Goal: Task Accomplishment & Management: Contribute content

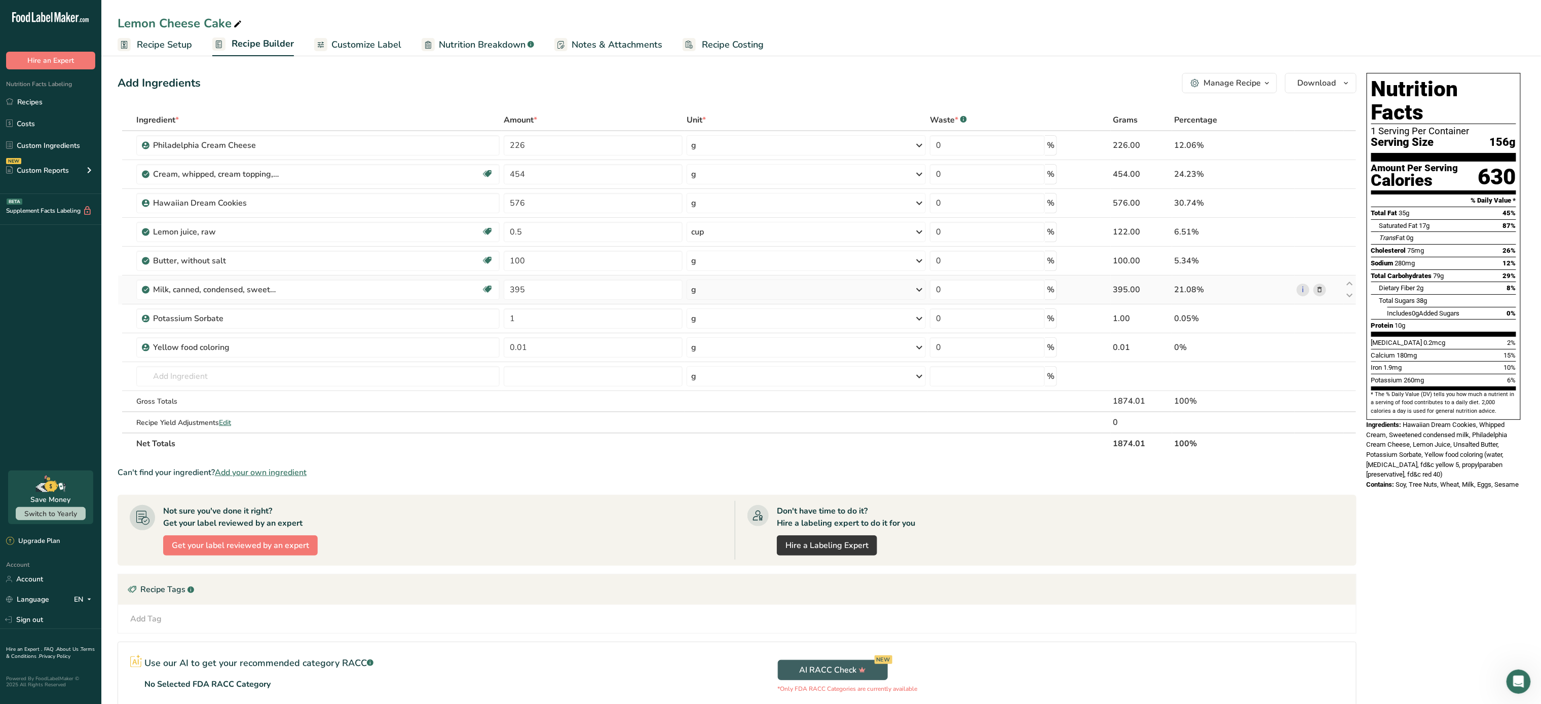
click at [1322, 295] on icon at bounding box center [1319, 290] width 7 height 11
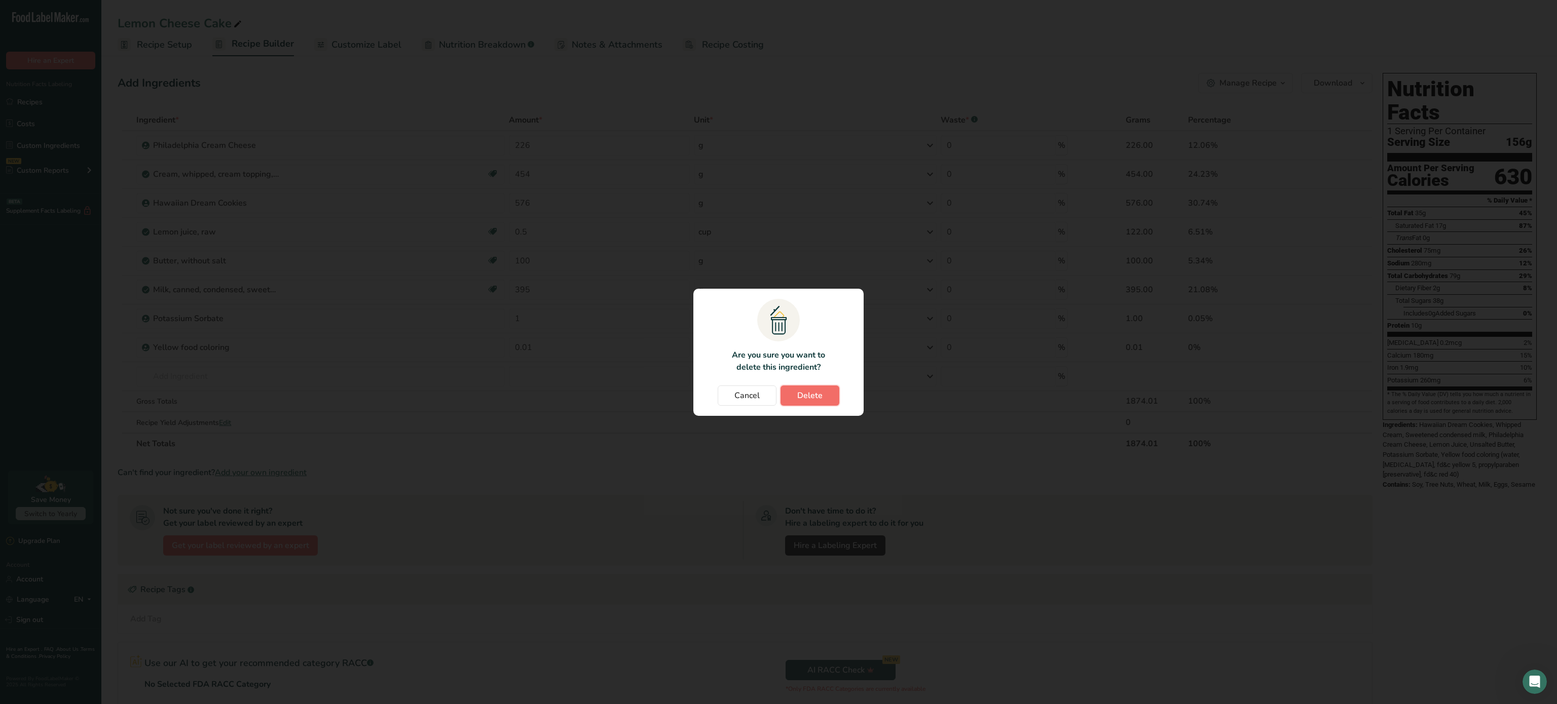
click at [815, 398] on span "Delete" at bounding box center [809, 396] width 25 height 12
type input "1"
type input "0.01"
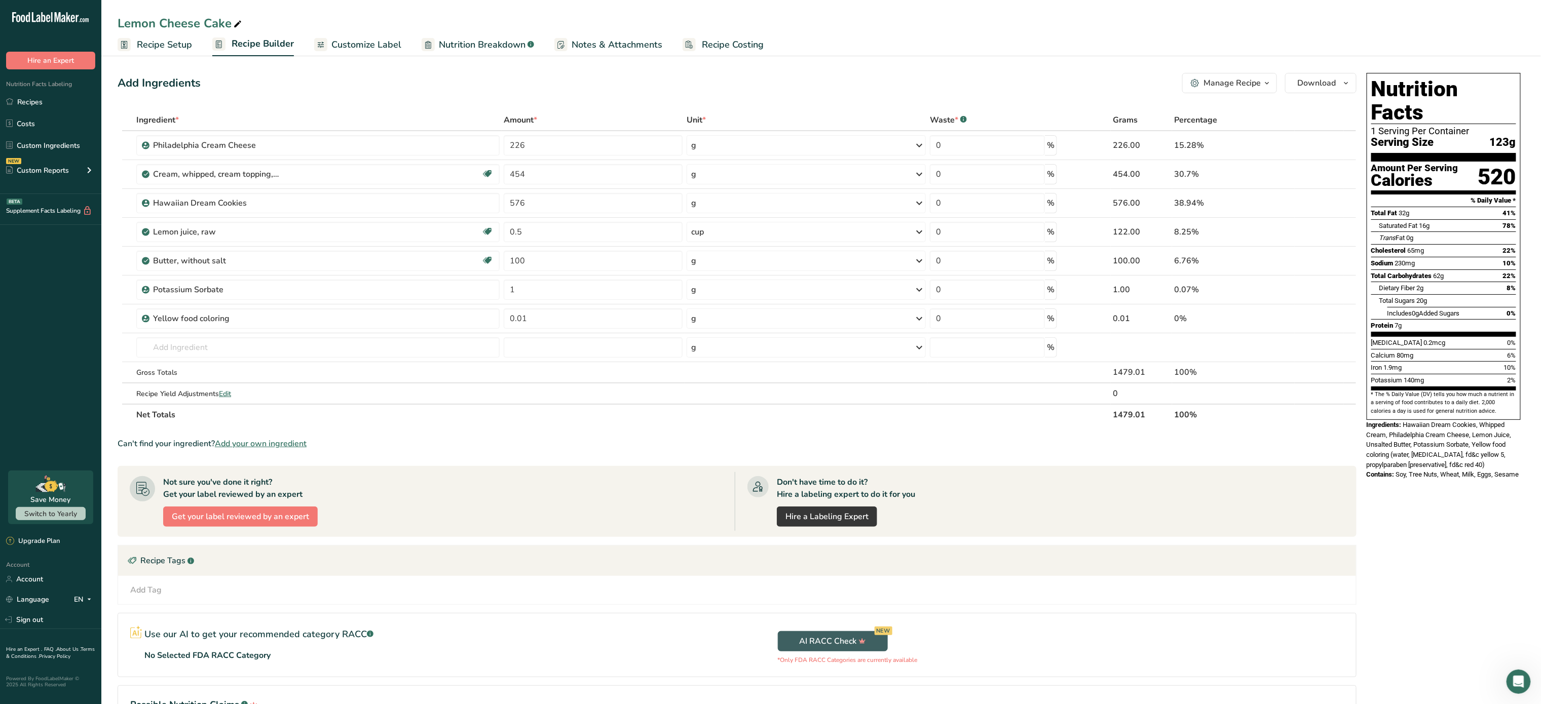
click at [1237, 89] on div "Manage Recipe" at bounding box center [1232, 83] width 57 height 12
click at [1189, 231] on span "Recipe Card" at bounding box center [1169, 231] width 39 height 11
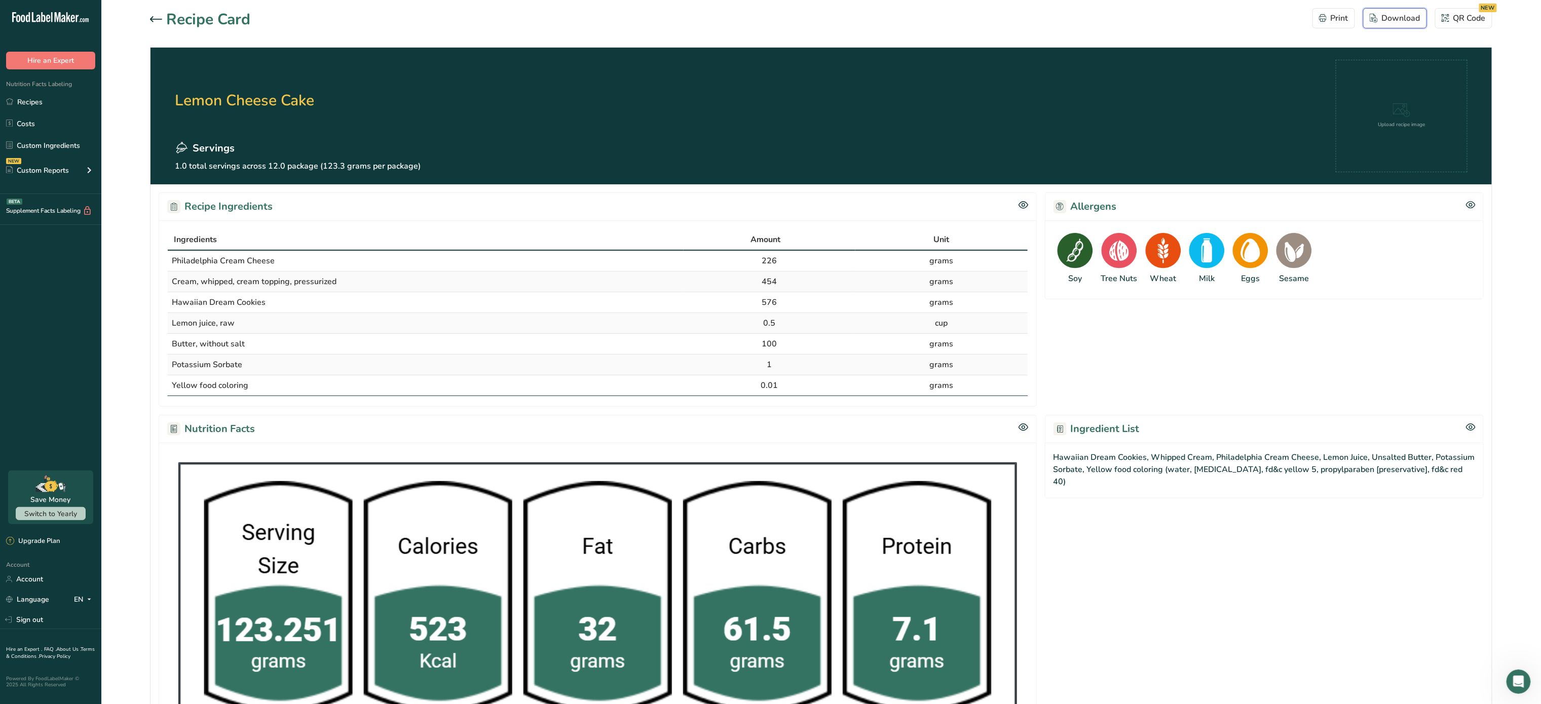
click at [1389, 16] on div "Download" at bounding box center [1395, 18] width 51 height 12
click at [152, 17] on icon at bounding box center [156, 19] width 12 height 6
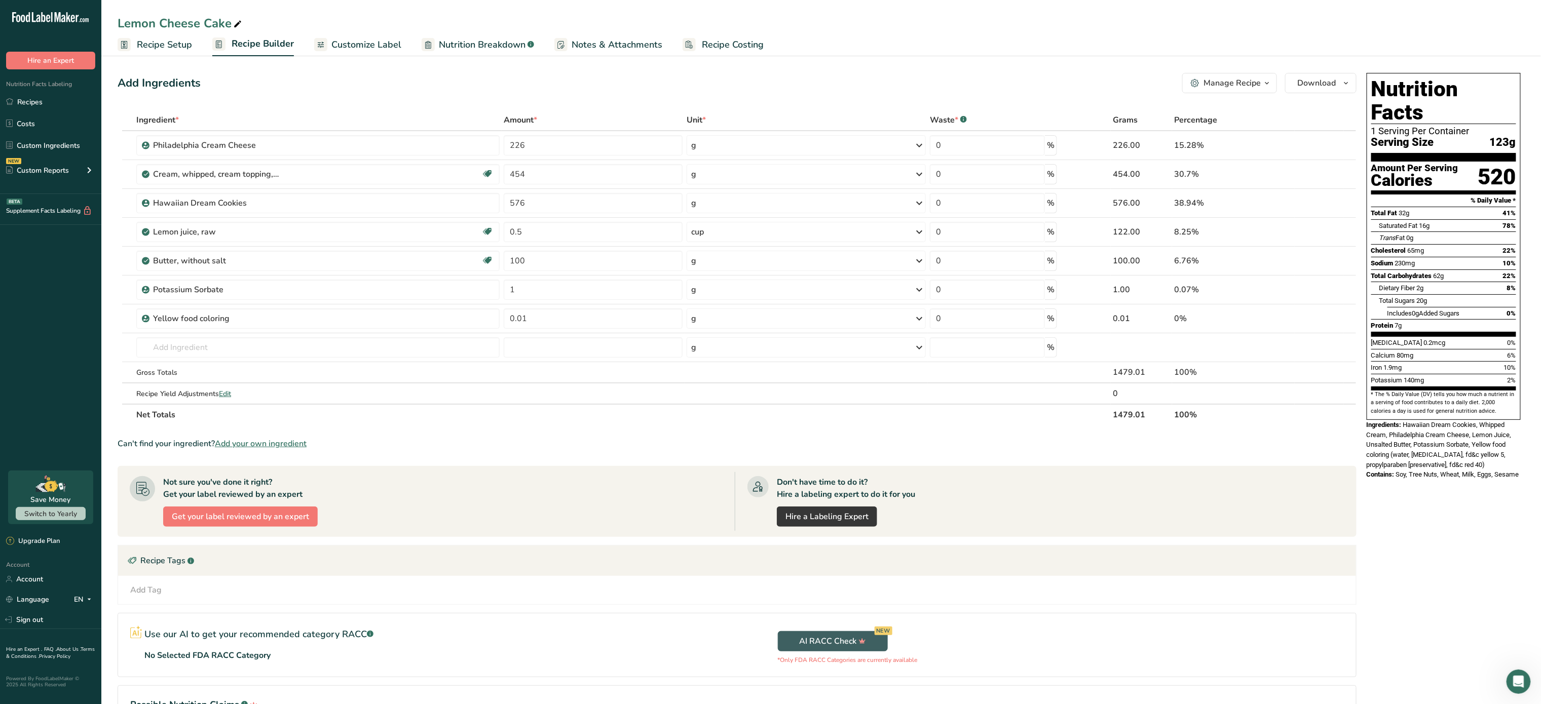
click at [382, 40] on span "Customize Label" at bounding box center [366, 45] width 70 height 14
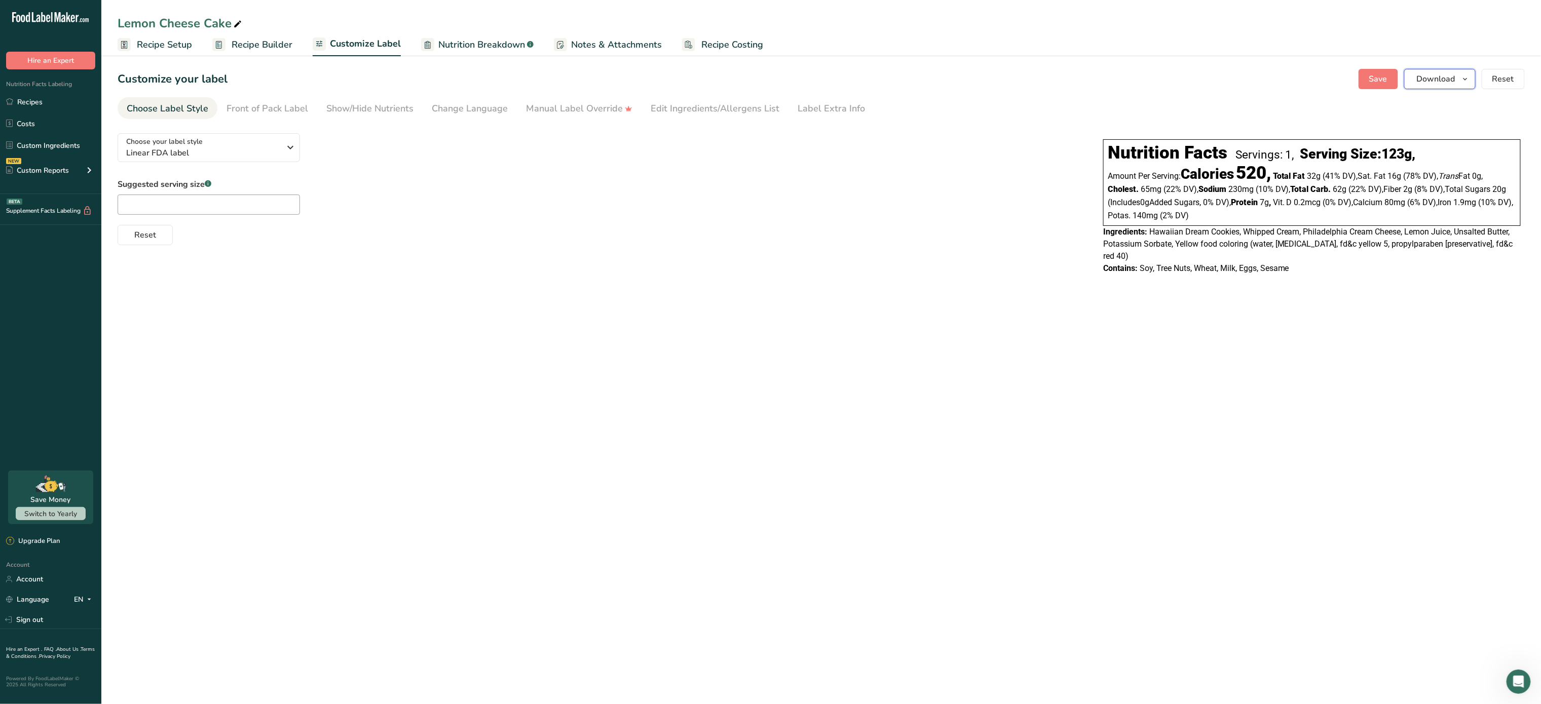
click at [1439, 82] on span "Download" at bounding box center [1436, 79] width 39 height 12
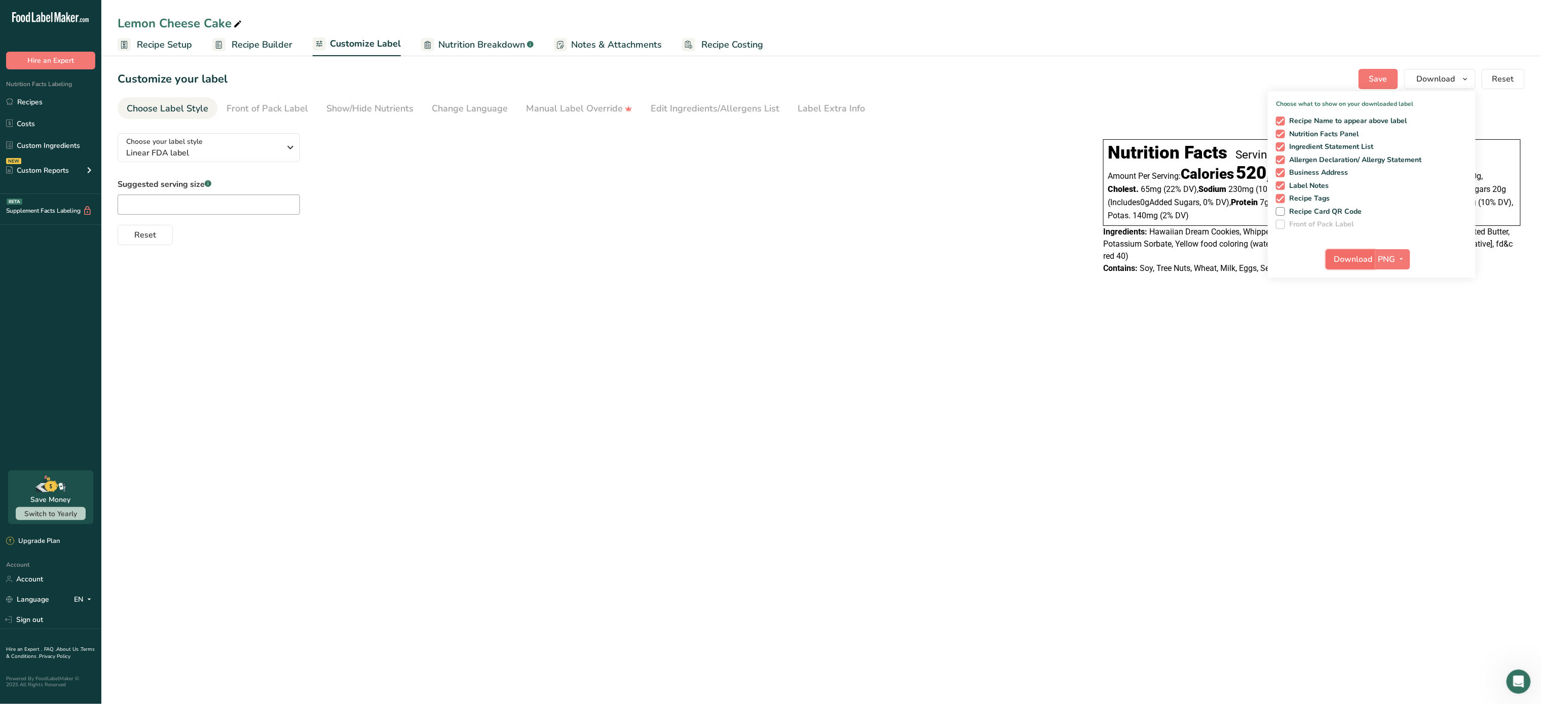
click at [1355, 263] on span "Download" at bounding box center [1353, 259] width 39 height 12
click at [839, 232] on div "Reset" at bounding box center [601, 233] width 966 height 24
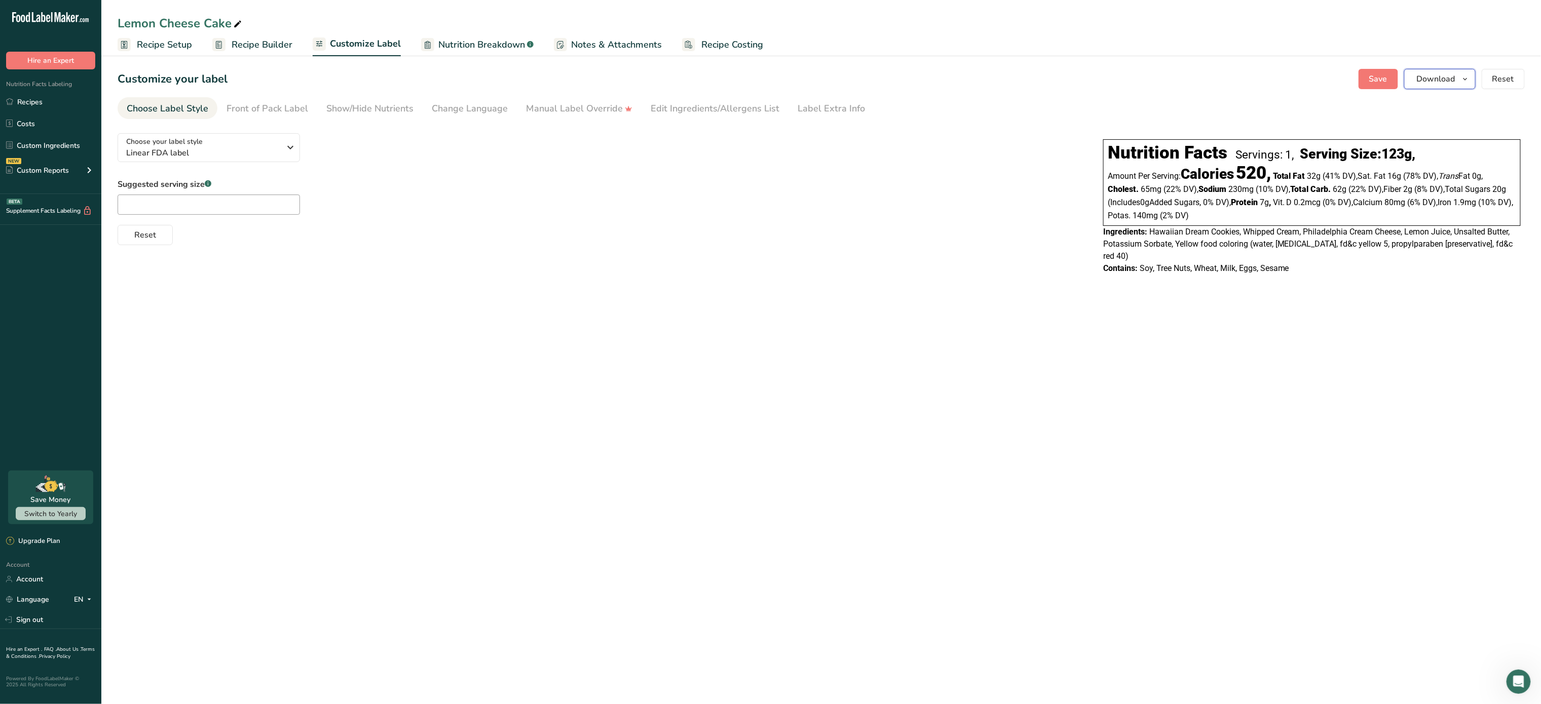
click at [1419, 78] on span "Download" at bounding box center [1436, 79] width 39 height 12
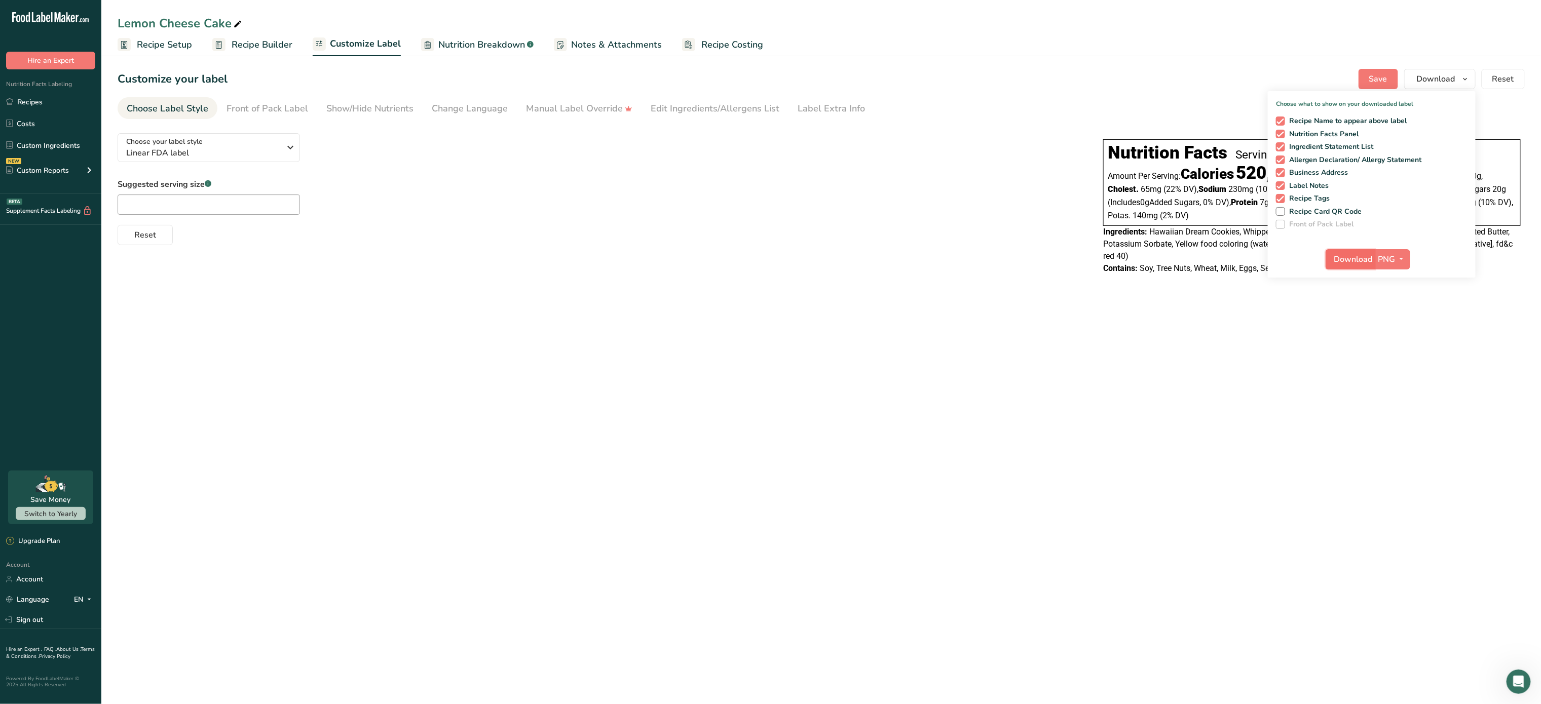
click at [1353, 266] on button "Download" at bounding box center [1351, 259] width 50 height 20
click at [261, 155] on span "Linear FDA label" at bounding box center [203, 153] width 155 height 12
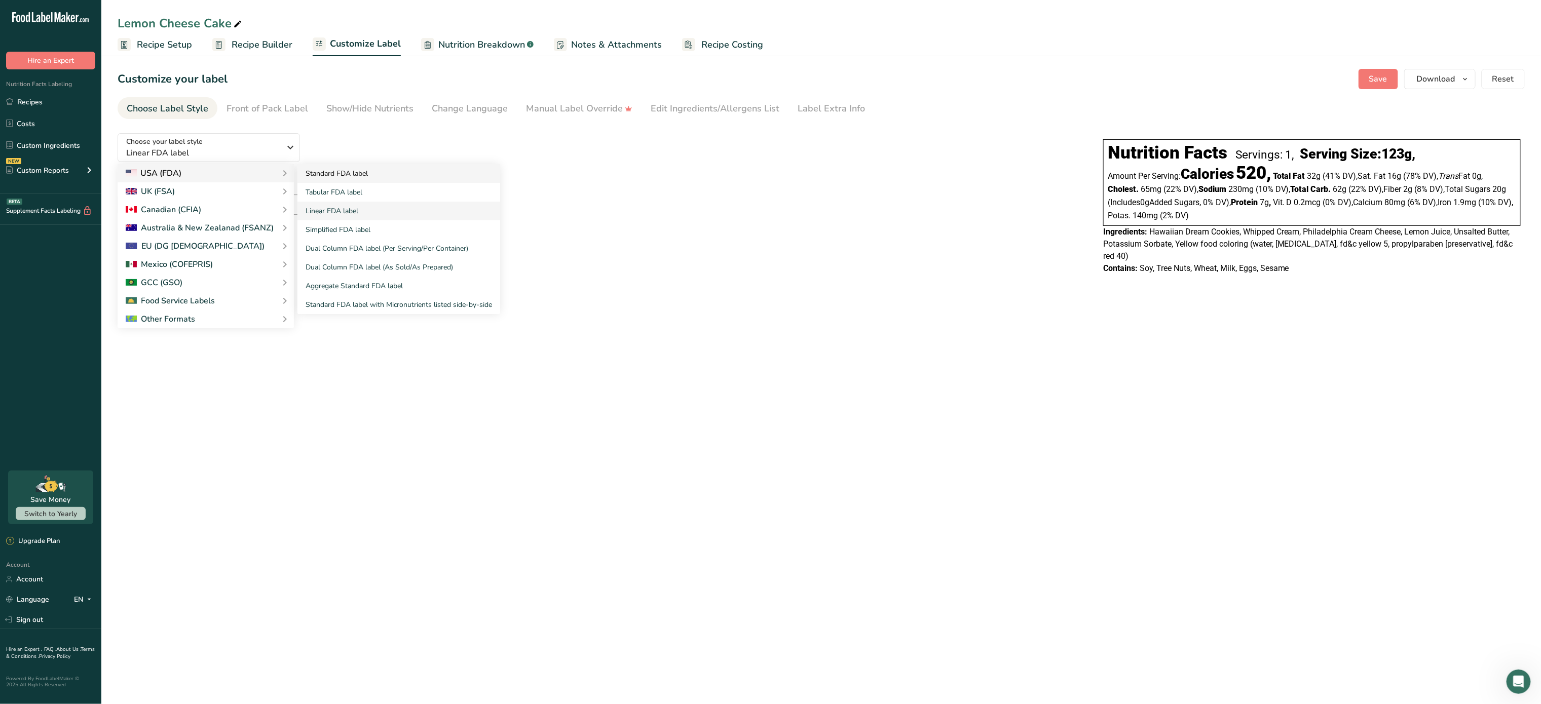
click at [341, 176] on link "Standard FDA label" at bounding box center [399, 173] width 203 height 19
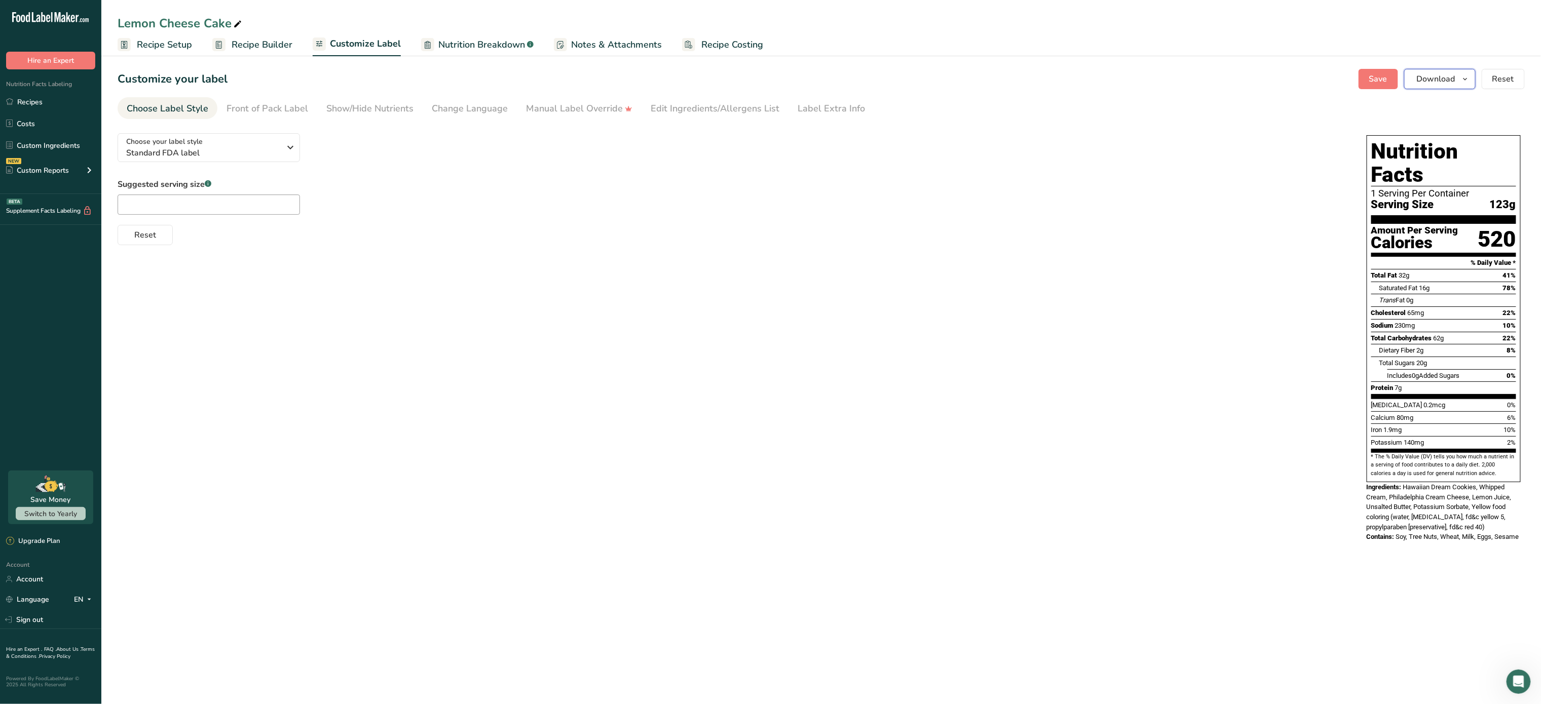
click at [1432, 80] on span "Download" at bounding box center [1436, 79] width 39 height 12
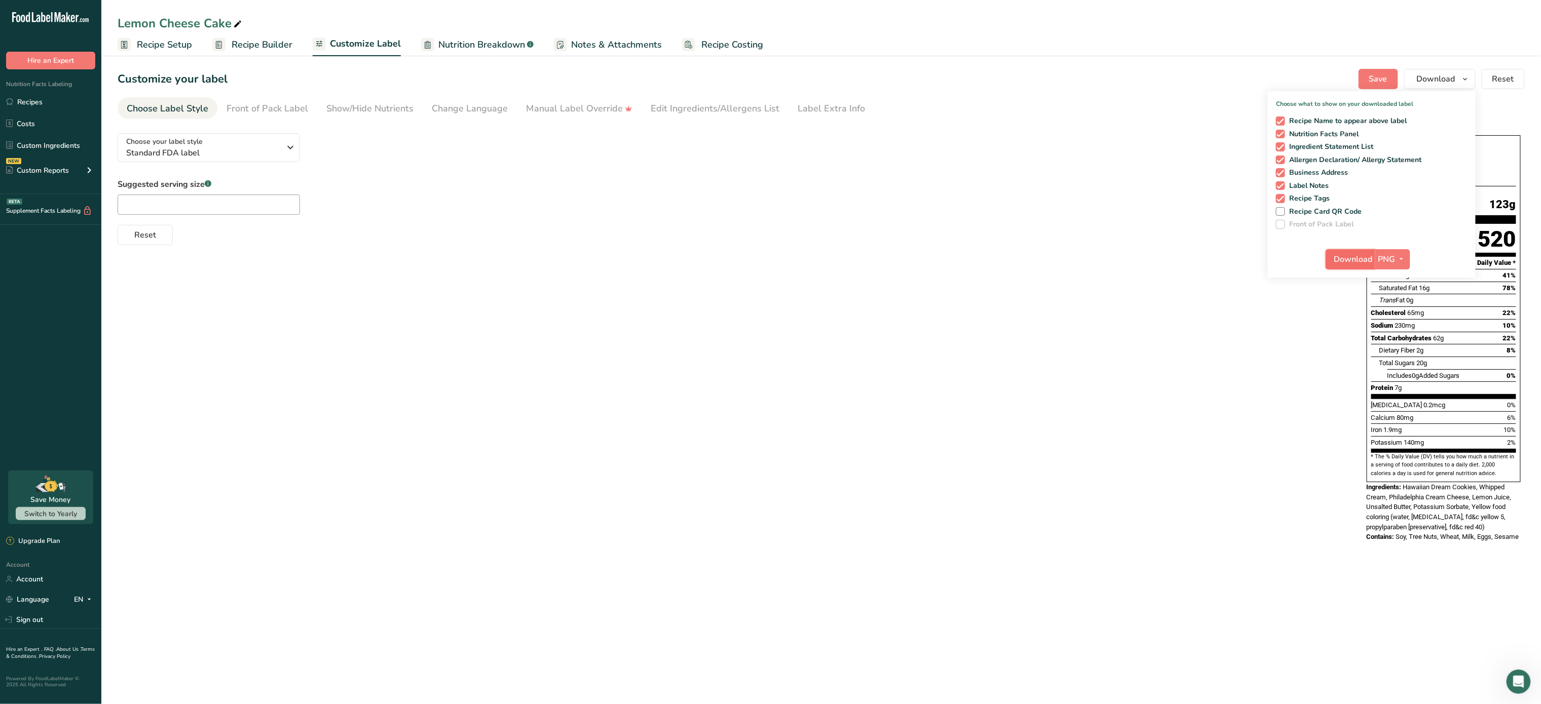
click at [1342, 254] on span "Download" at bounding box center [1353, 259] width 39 height 12
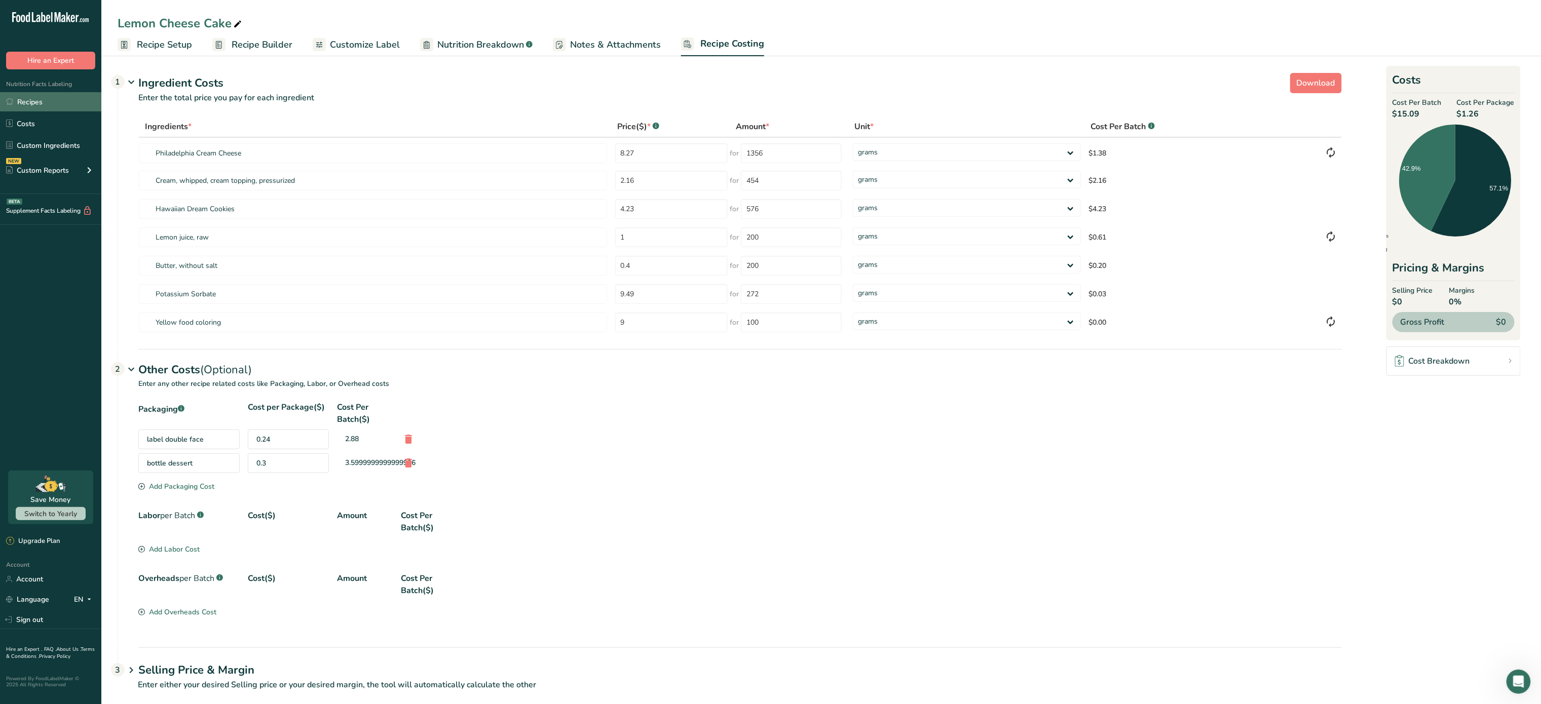
click at [57, 100] on link "Recipes" at bounding box center [50, 101] width 101 height 19
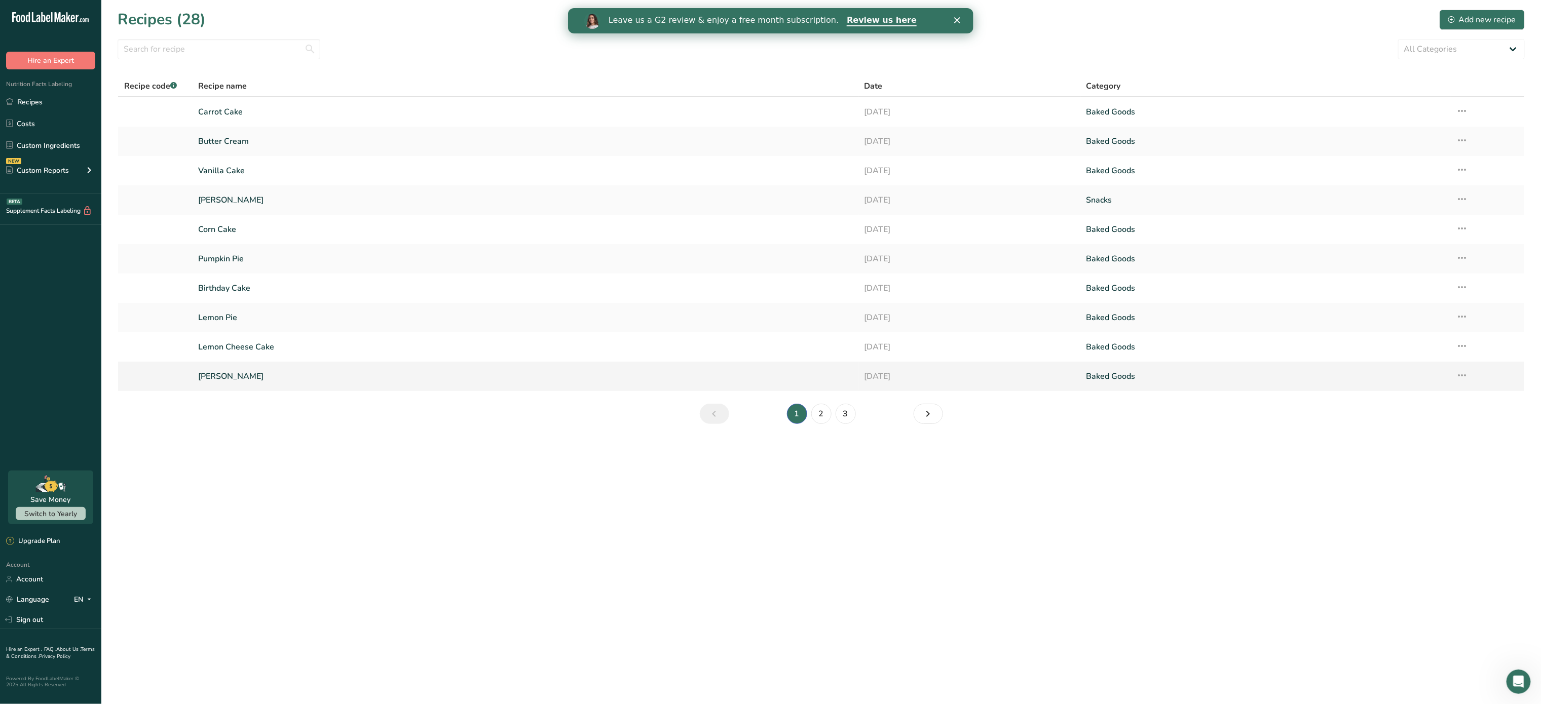
click at [298, 376] on link "Mango Bliss" at bounding box center [525, 376] width 654 height 21
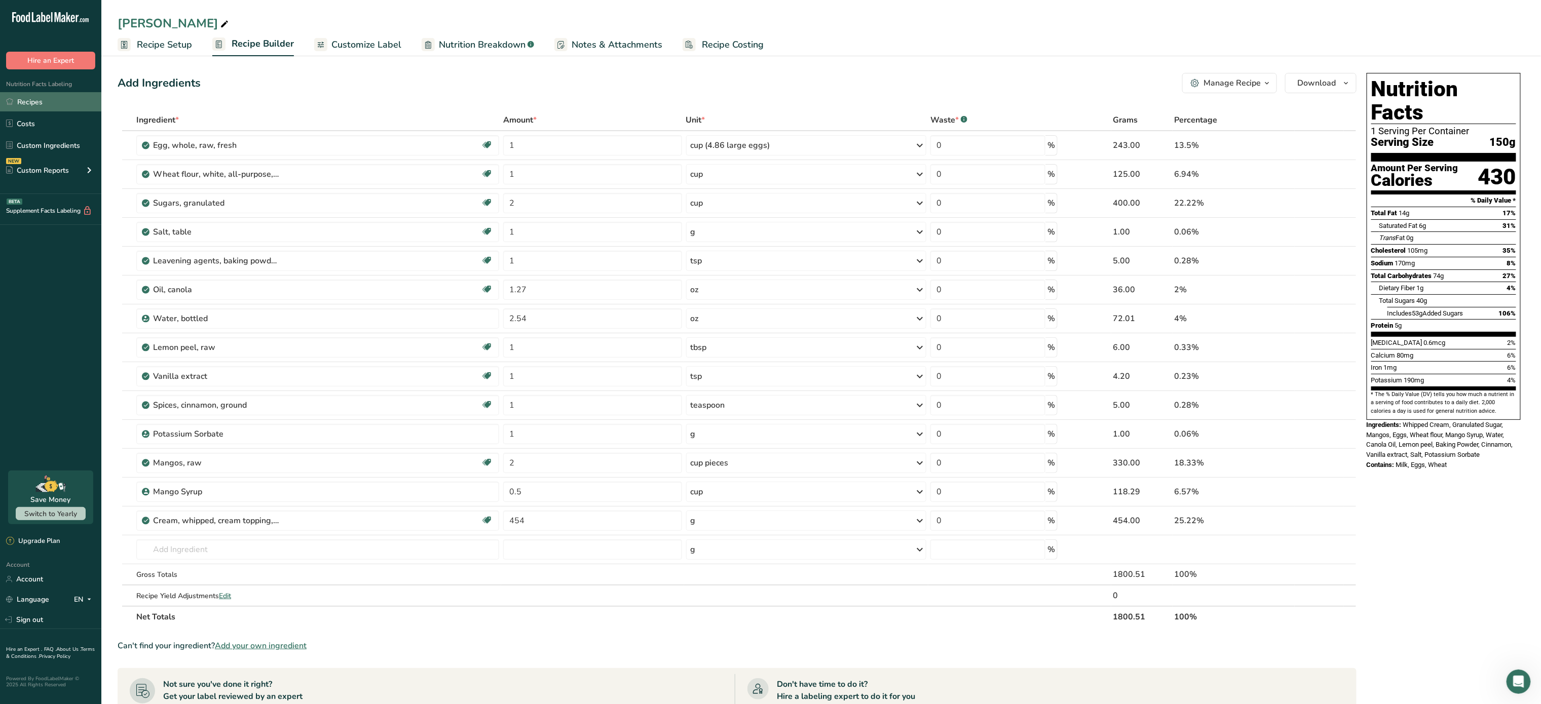
click at [48, 97] on link "Recipes" at bounding box center [50, 101] width 101 height 19
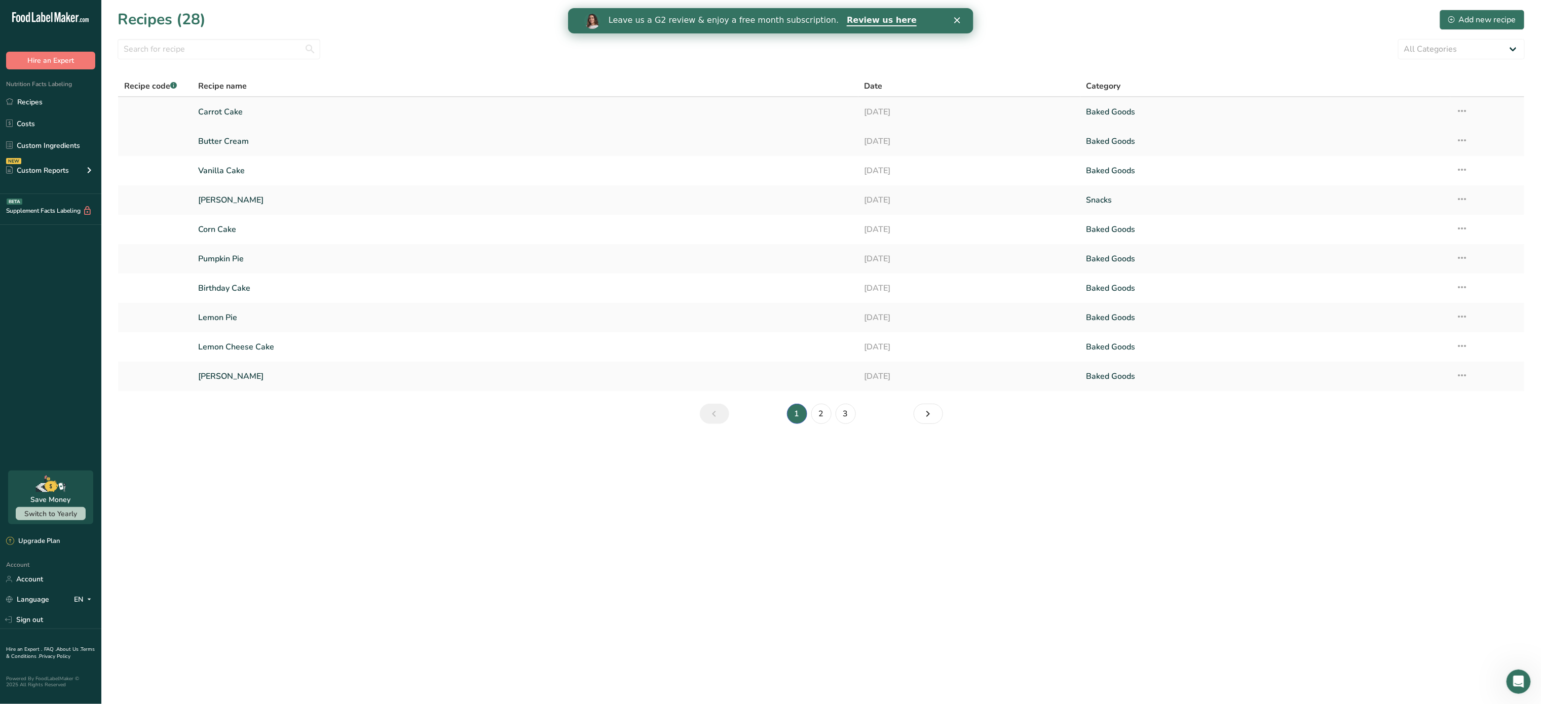
click at [265, 115] on link "Carrot Cake" at bounding box center [525, 111] width 654 height 21
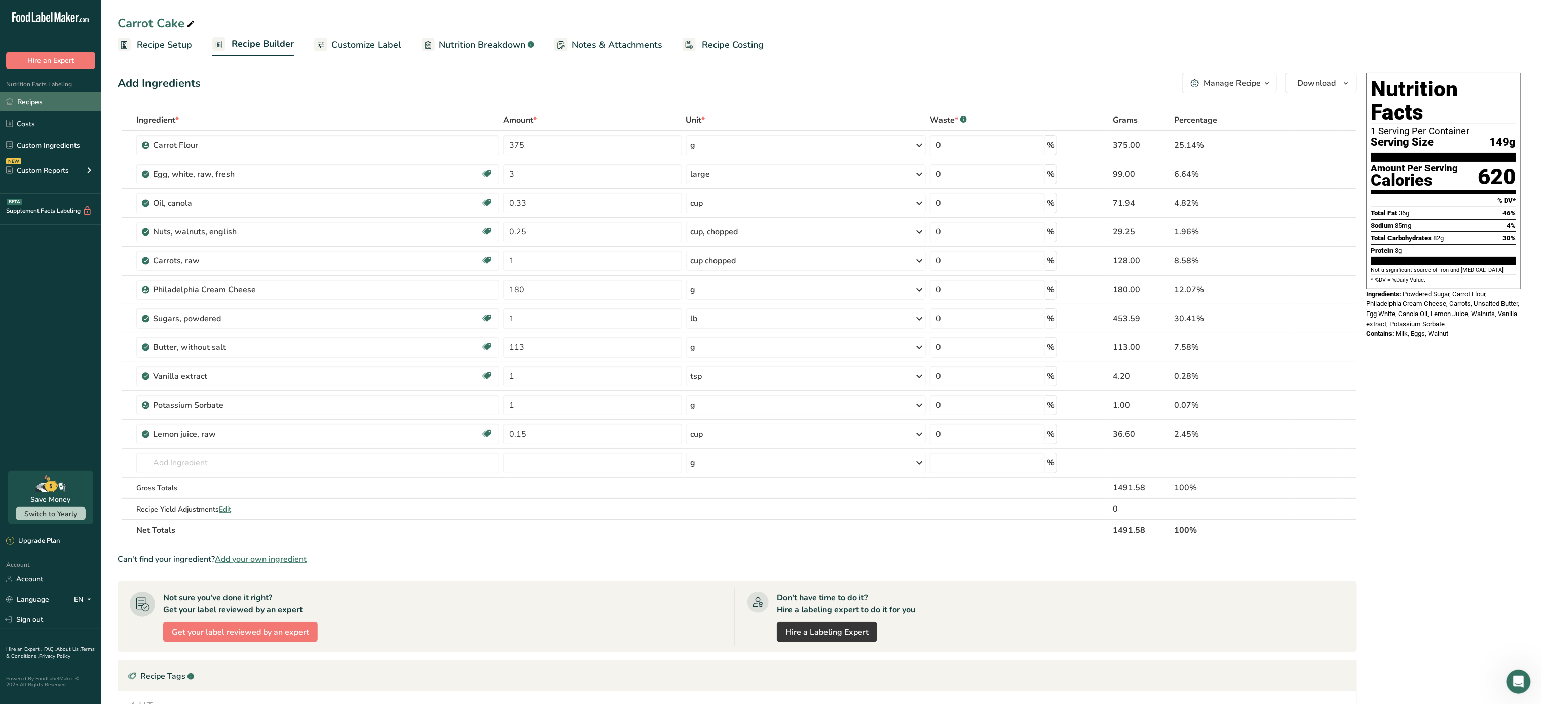
click at [34, 102] on link "Recipes" at bounding box center [50, 101] width 101 height 19
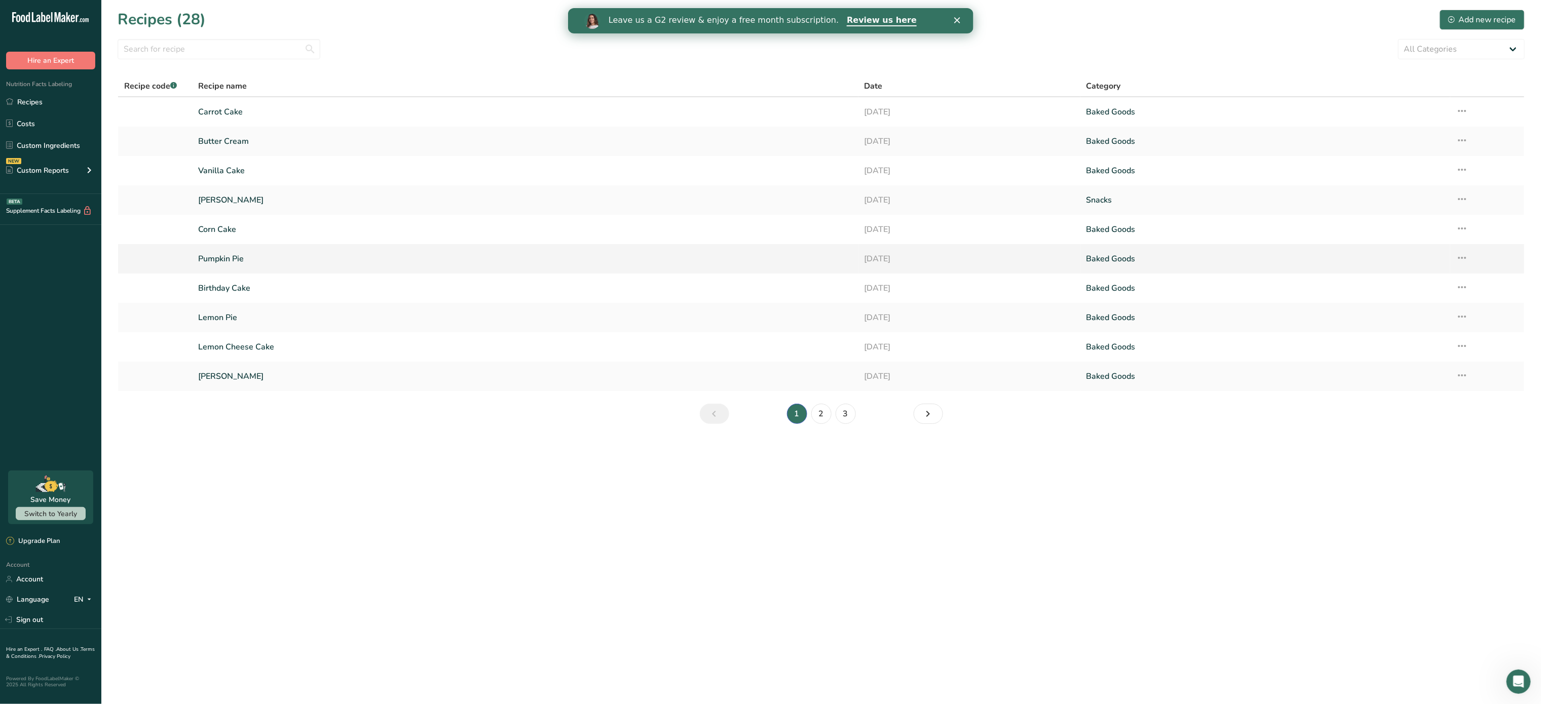
click at [247, 262] on link "Pumpkin Pie" at bounding box center [525, 258] width 654 height 21
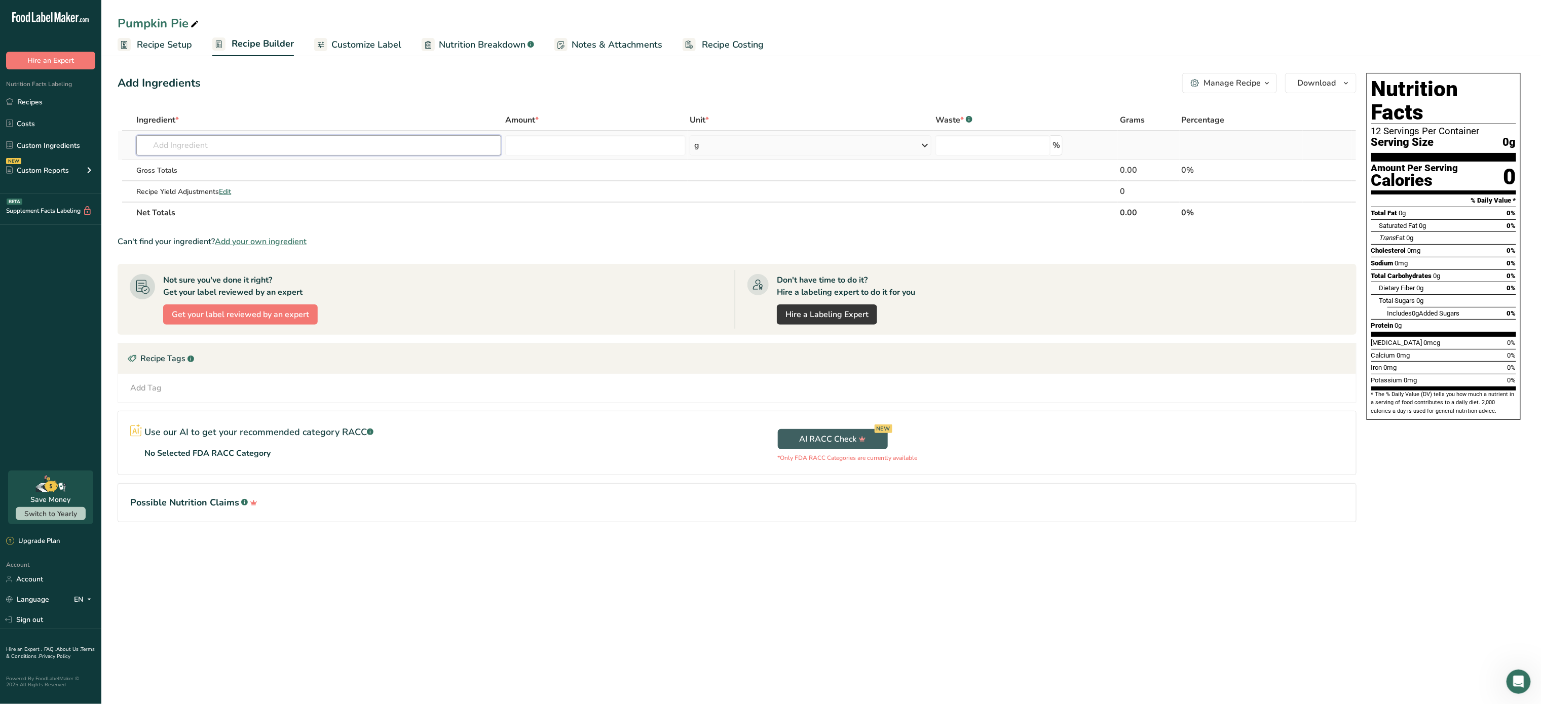
click at [291, 144] on input "text" at bounding box center [318, 145] width 365 height 20
type input "pumpkin puree"
click at [207, 167] on div "Pumpkin Puree" at bounding box center [310, 166] width 332 height 11
type input "Pumpkin Puree"
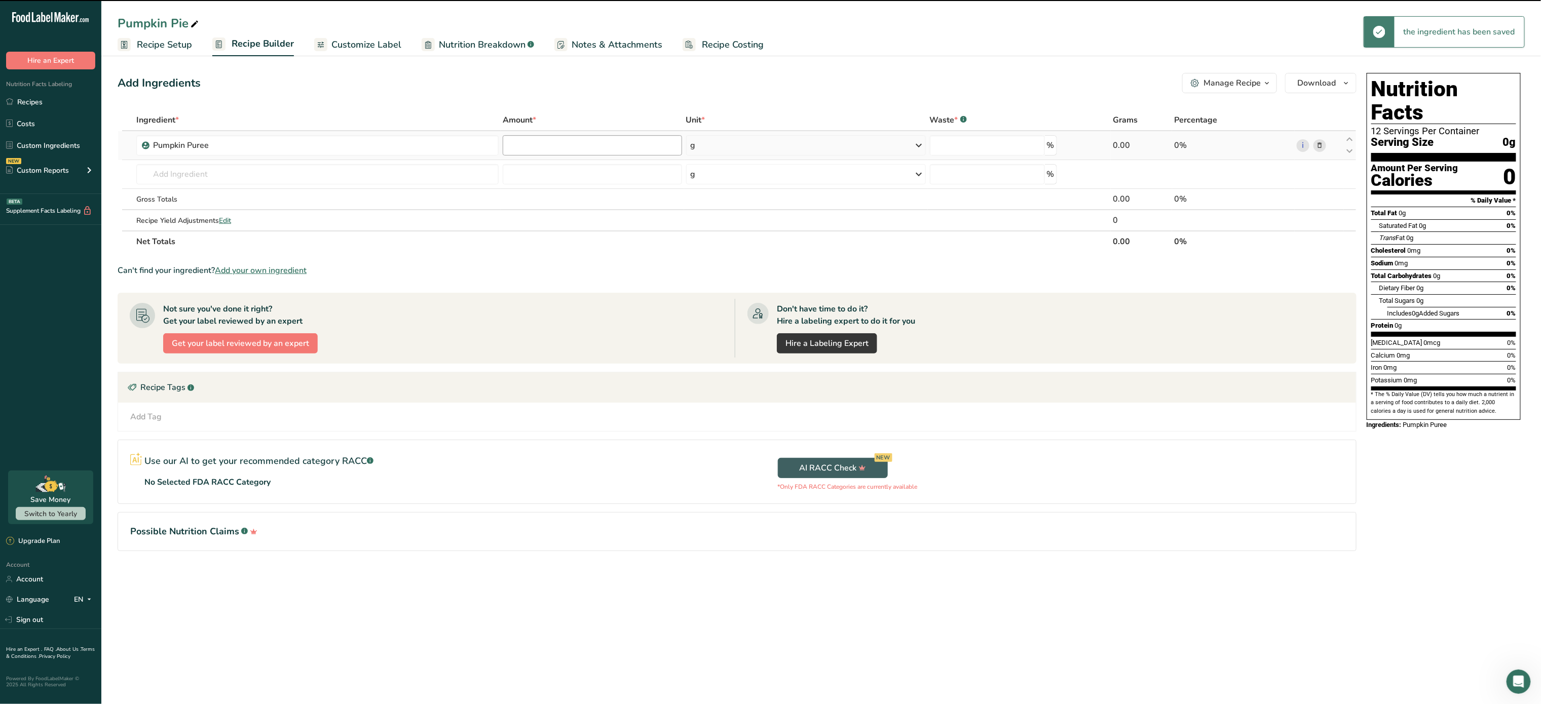
type input "0"
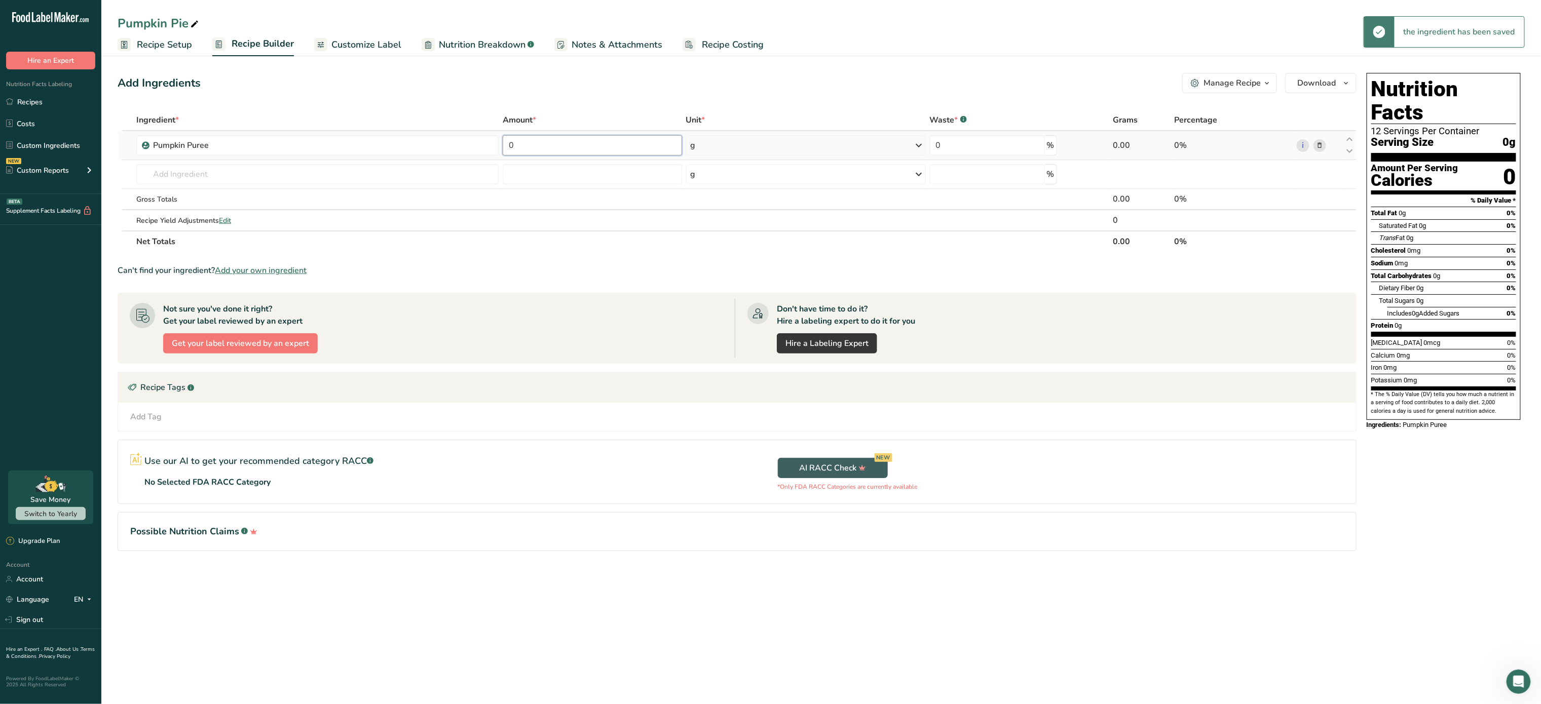
click at [558, 140] on input "0" at bounding box center [592, 145] width 179 height 20
type input "1"
click at [787, 141] on div "Ingredient * Amount * Unit * Waste * .a-a{fill:#347362;}.b-a{fill:#fff;} Grams …" at bounding box center [737, 180] width 1239 height 143
click at [782, 145] on div "g" at bounding box center [806, 145] width 240 height 20
click at [725, 224] on div "See more" at bounding box center [734, 225] width 85 height 11
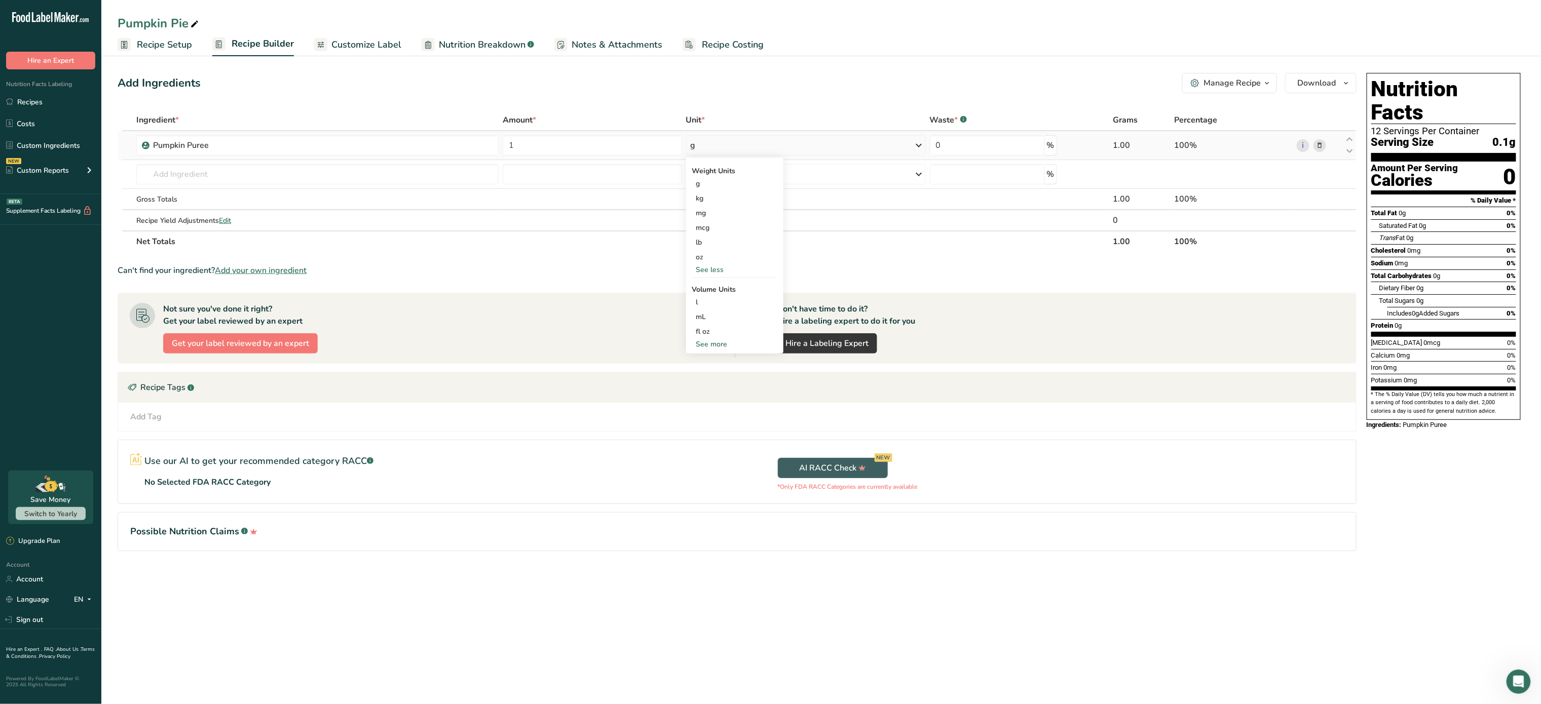
click at [730, 344] on div "See more" at bounding box center [734, 344] width 85 height 11
click at [718, 376] on div "cup" at bounding box center [734, 375] width 77 height 11
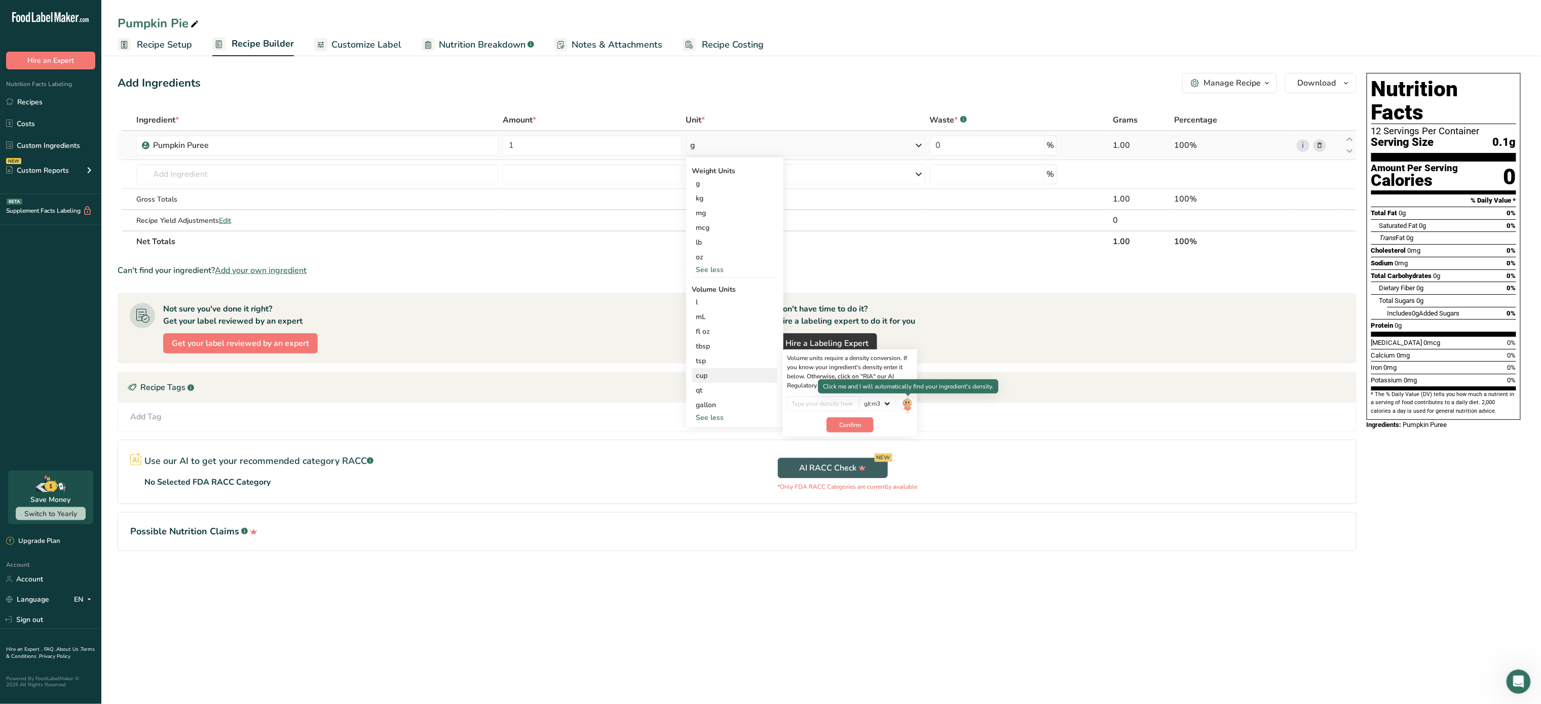
click at [903, 404] on img at bounding box center [907, 405] width 11 height 18
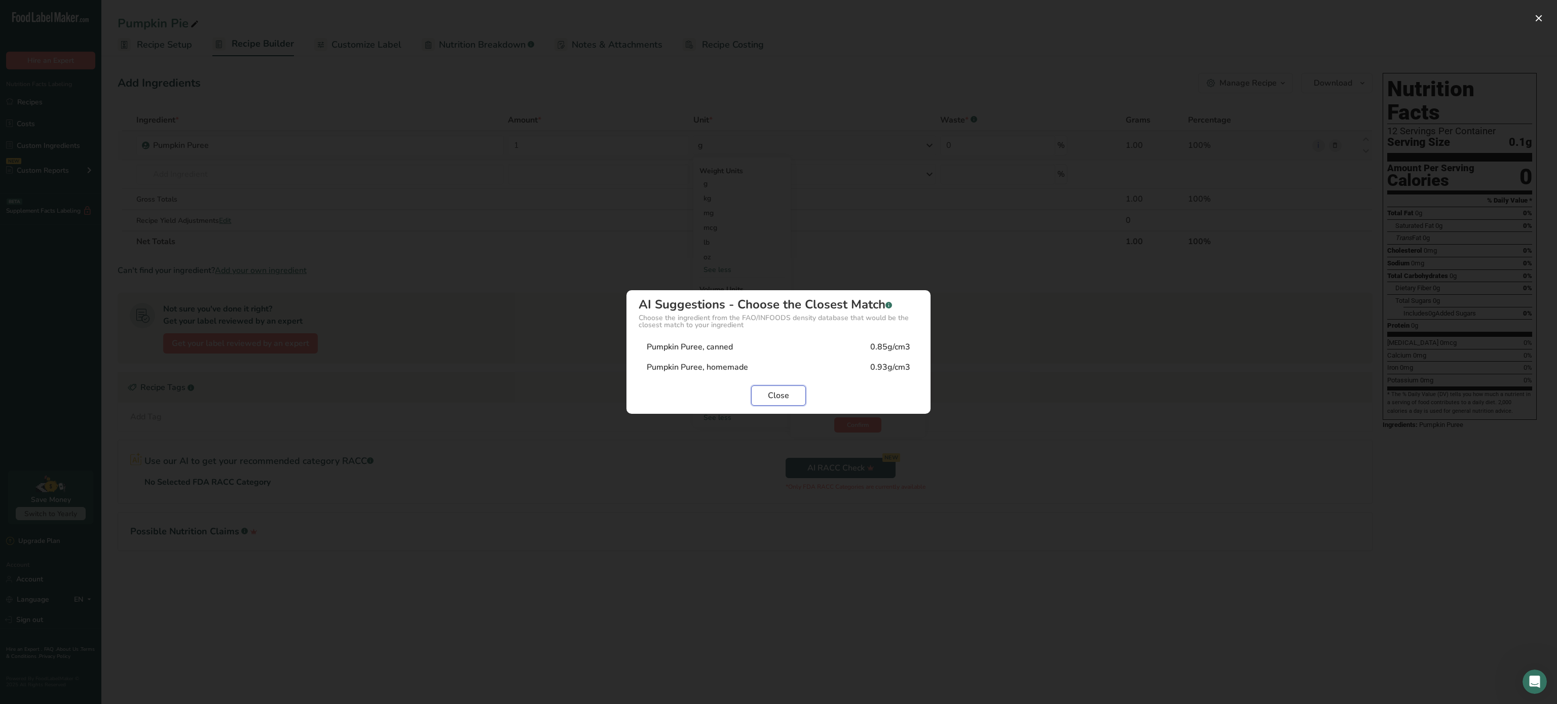
click at [774, 402] on button "Close" at bounding box center [778, 396] width 55 height 20
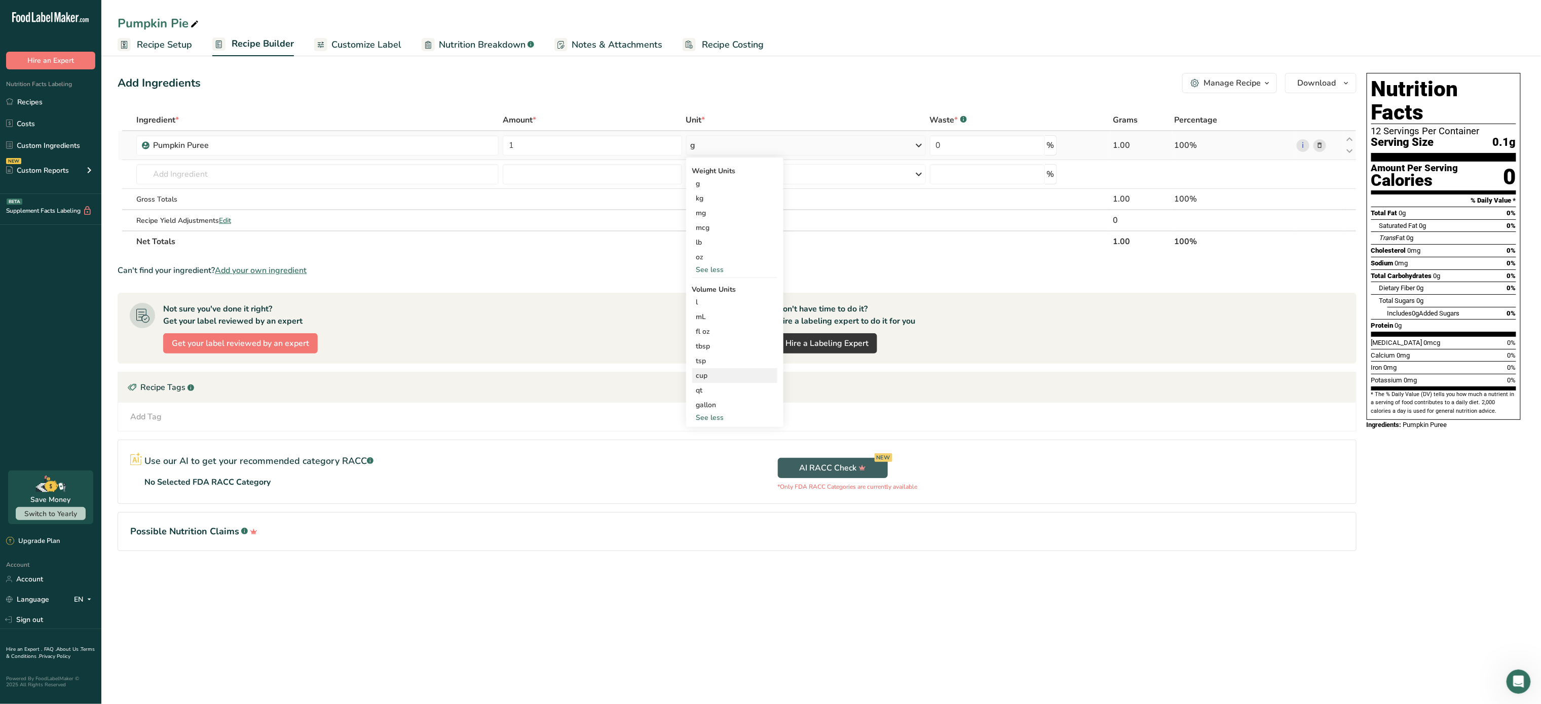
click at [716, 377] on div "cup" at bounding box center [734, 375] width 77 height 11
click at [907, 405] on img at bounding box center [907, 405] width 11 height 18
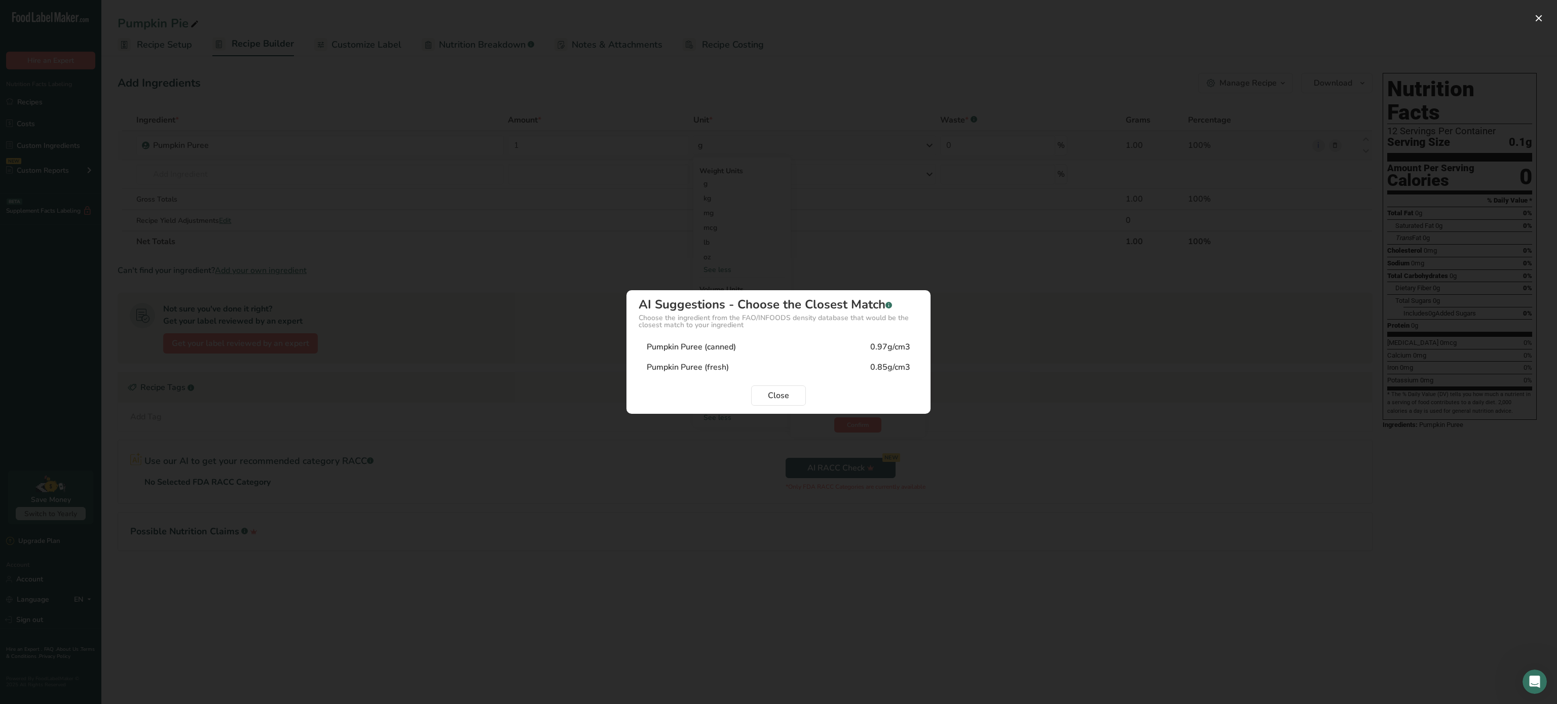
click at [730, 344] on div "Pumpkin Puree (canned)" at bounding box center [691, 347] width 89 height 12
type input "0.97"
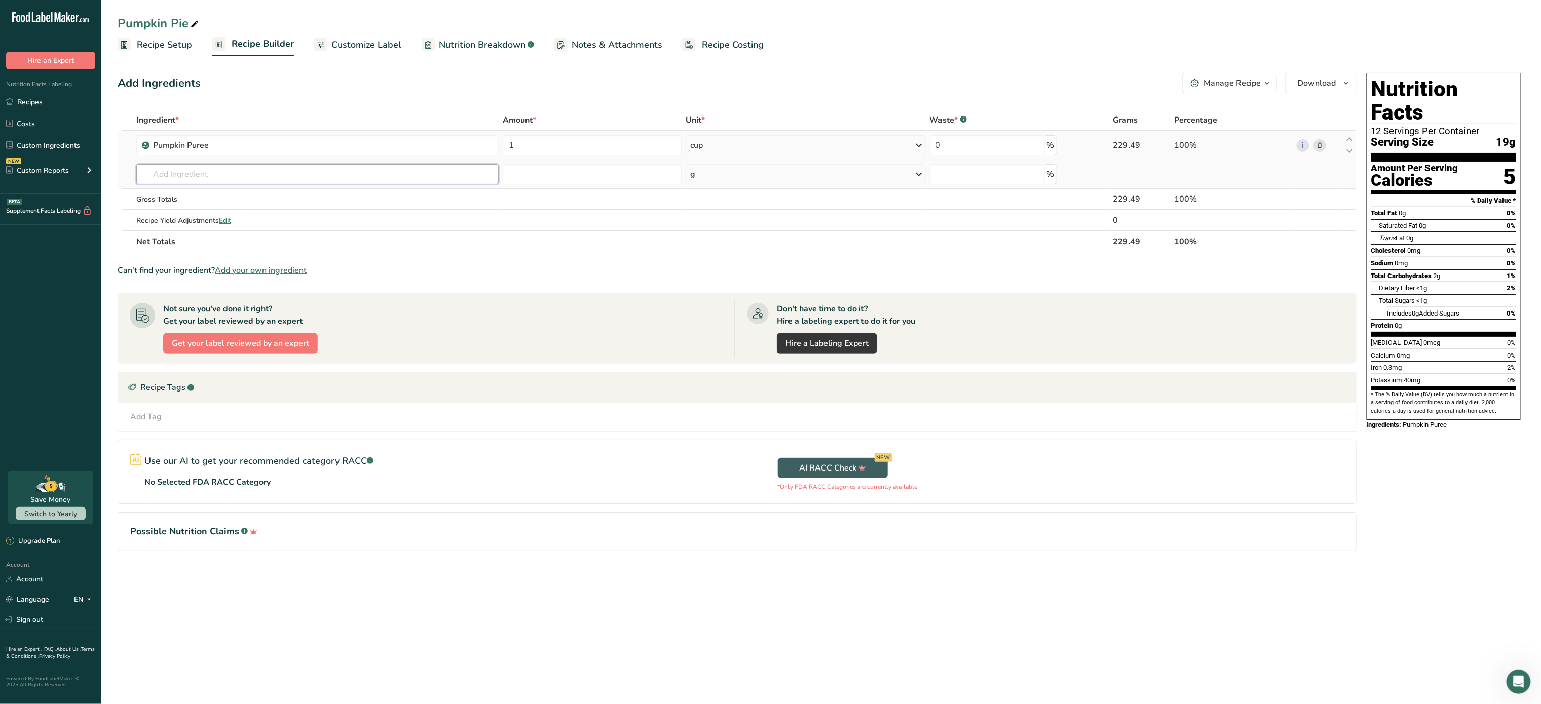
click at [338, 171] on input "text" at bounding box center [317, 174] width 362 height 20
type input "phila"
click at [233, 198] on p "Philadelphia Cream Cheese" at bounding box center [193, 195] width 98 height 11
type input "Philadelphia Cream Cheese"
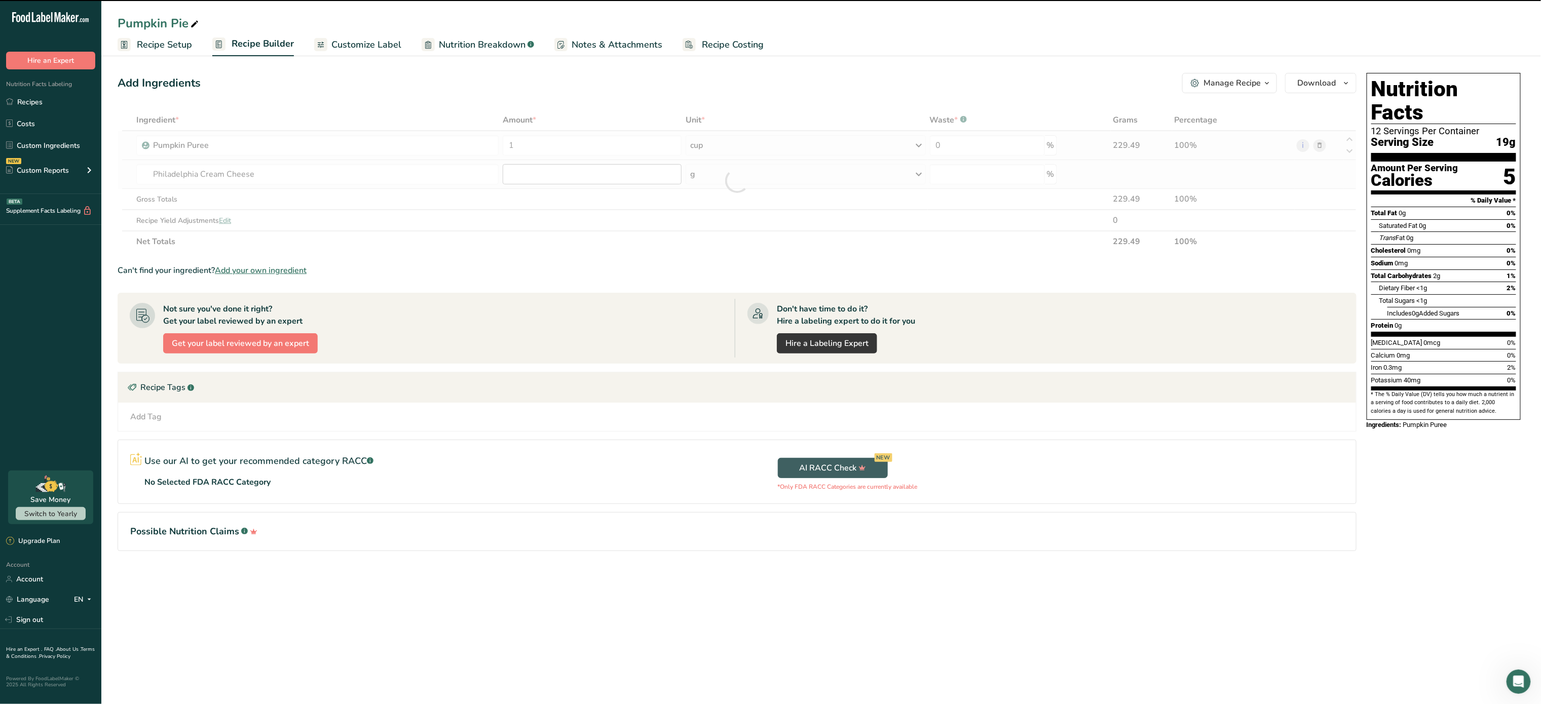
type input "0"
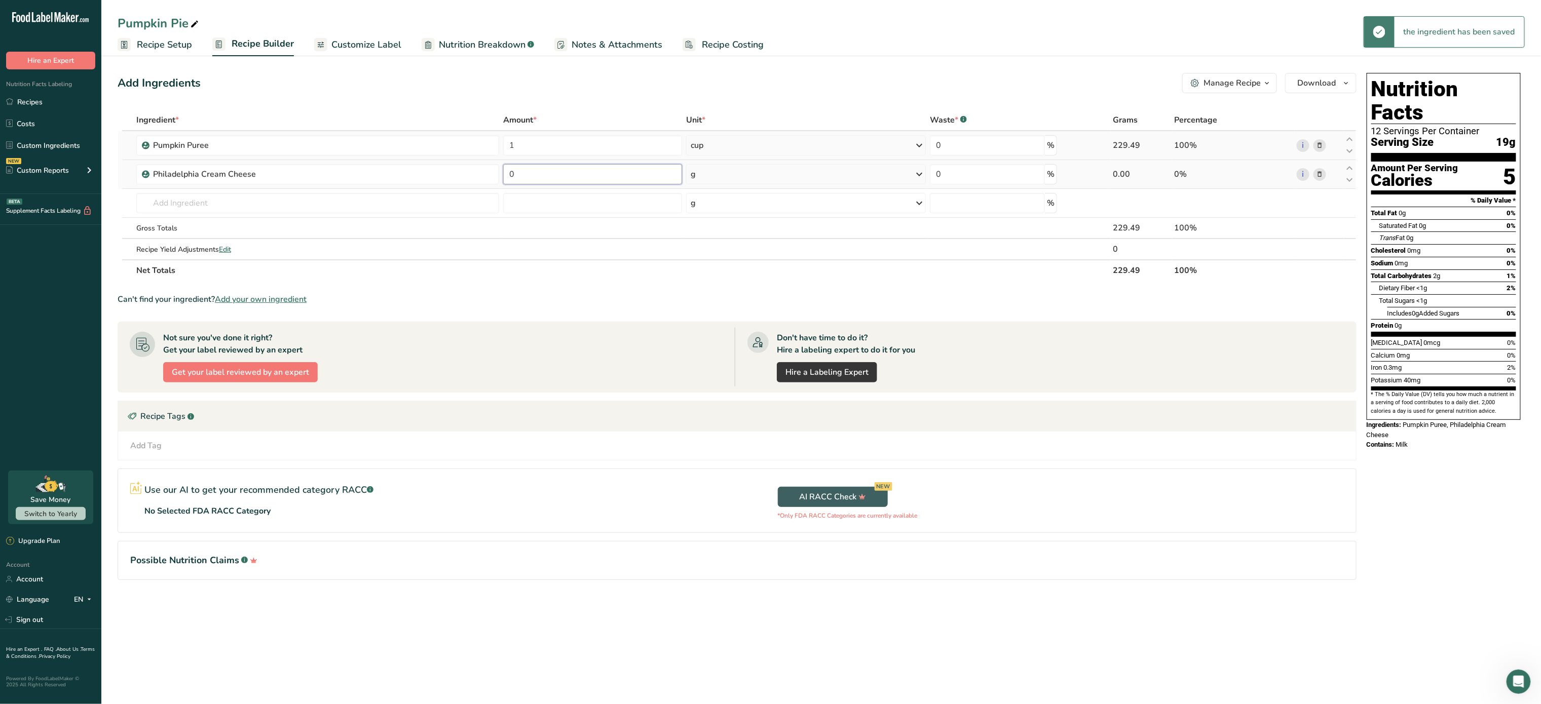
click at [540, 165] on input "0" at bounding box center [592, 174] width 179 height 20
type input "180"
click at [364, 209] on div "Ingredient * Amount * Unit * Waste * .a-a{fill:#347362;}.b-a{fill:#fff;} Grams …" at bounding box center [737, 195] width 1239 height 172
click at [364, 209] on input "text" at bounding box center [317, 203] width 363 height 20
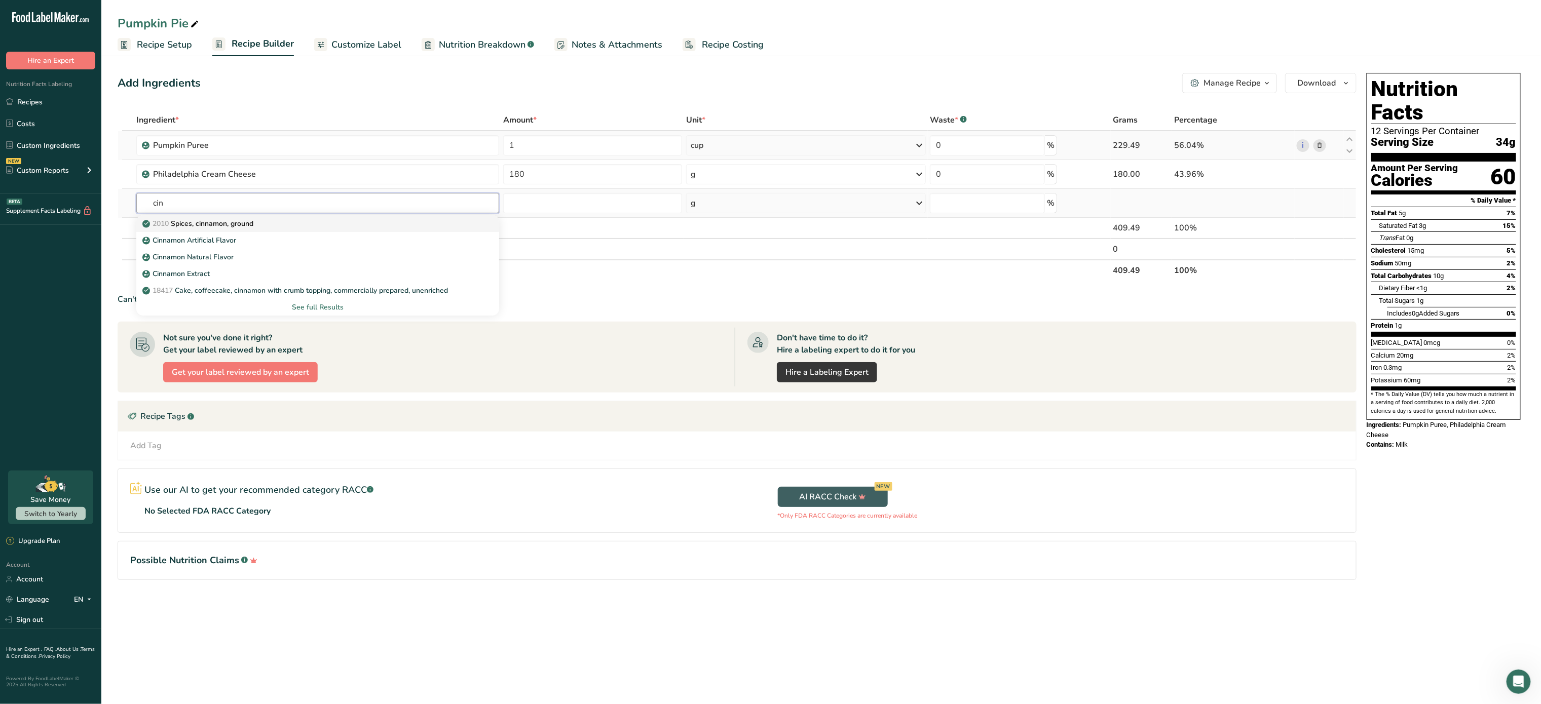
type input "cin"
click at [266, 224] on div "2010 Spices, cinnamon, ground" at bounding box center [309, 223] width 330 height 11
type input "Spices, cinnamon, ground"
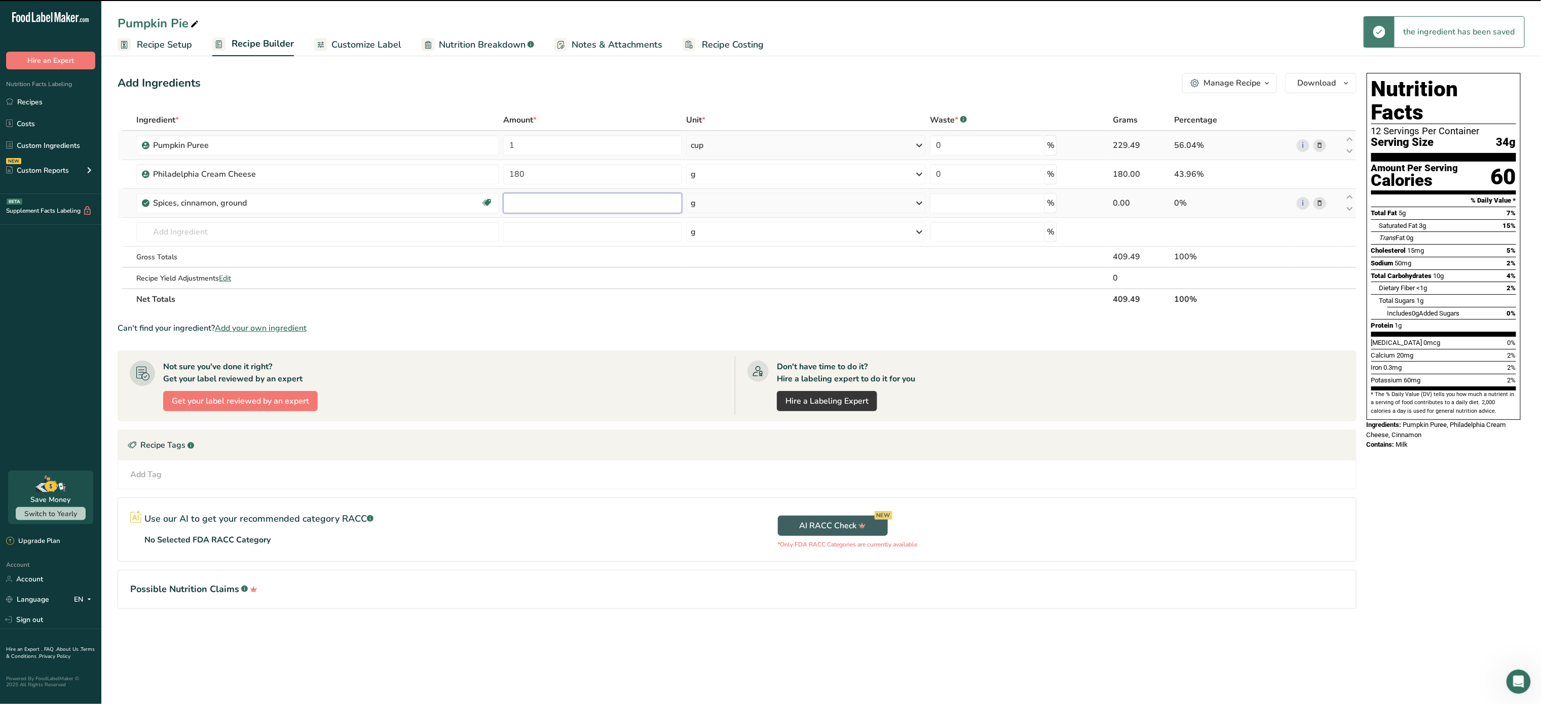
type input "0"
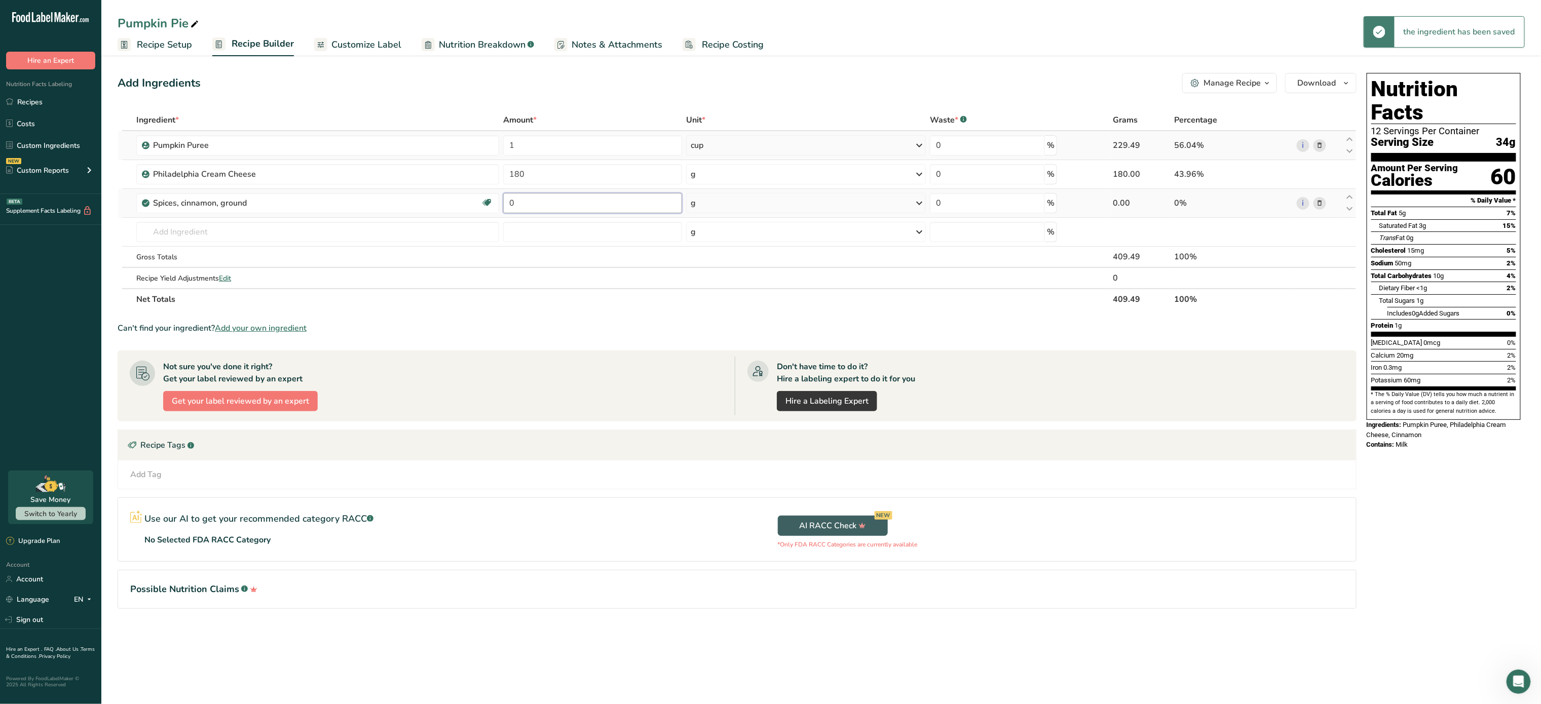
click at [553, 200] on input "0" at bounding box center [592, 203] width 179 height 20
type input "1"
click at [736, 206] on div "Ingredient * Amount * Unit * Waste * .a-a{fill:#347362;}.b-a{fill:#fff;} Grams …" at bounding box center [737, 209] width 1239 height 201
click at [736, 206] on div "g" at bounding box center [806, 203] width 240 height 20
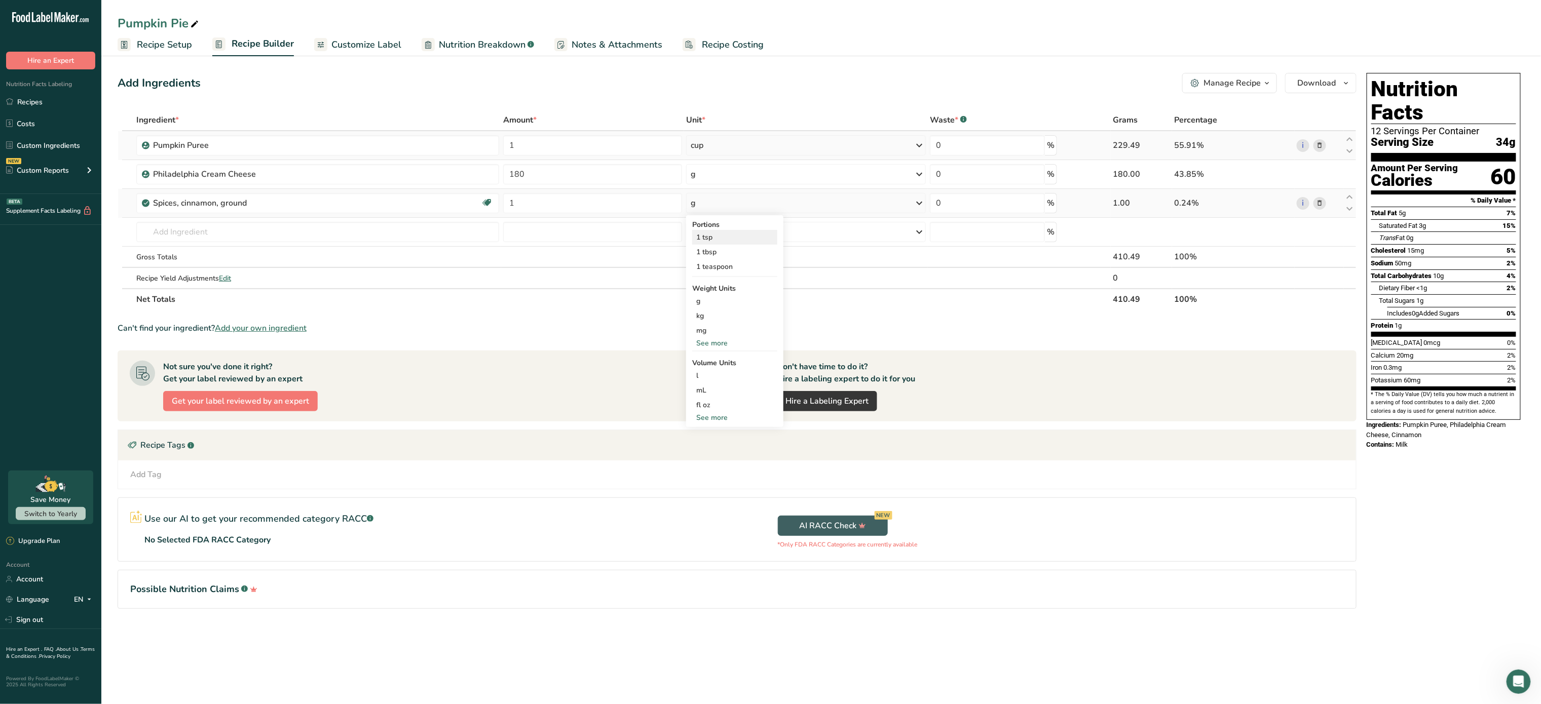
click at [726, 239] on div "1 tsp" at bounding box center [734, 237] width 85 height 15
click at [398, 222] on input "text" at bounding box center [317, 232] width 363 height 20
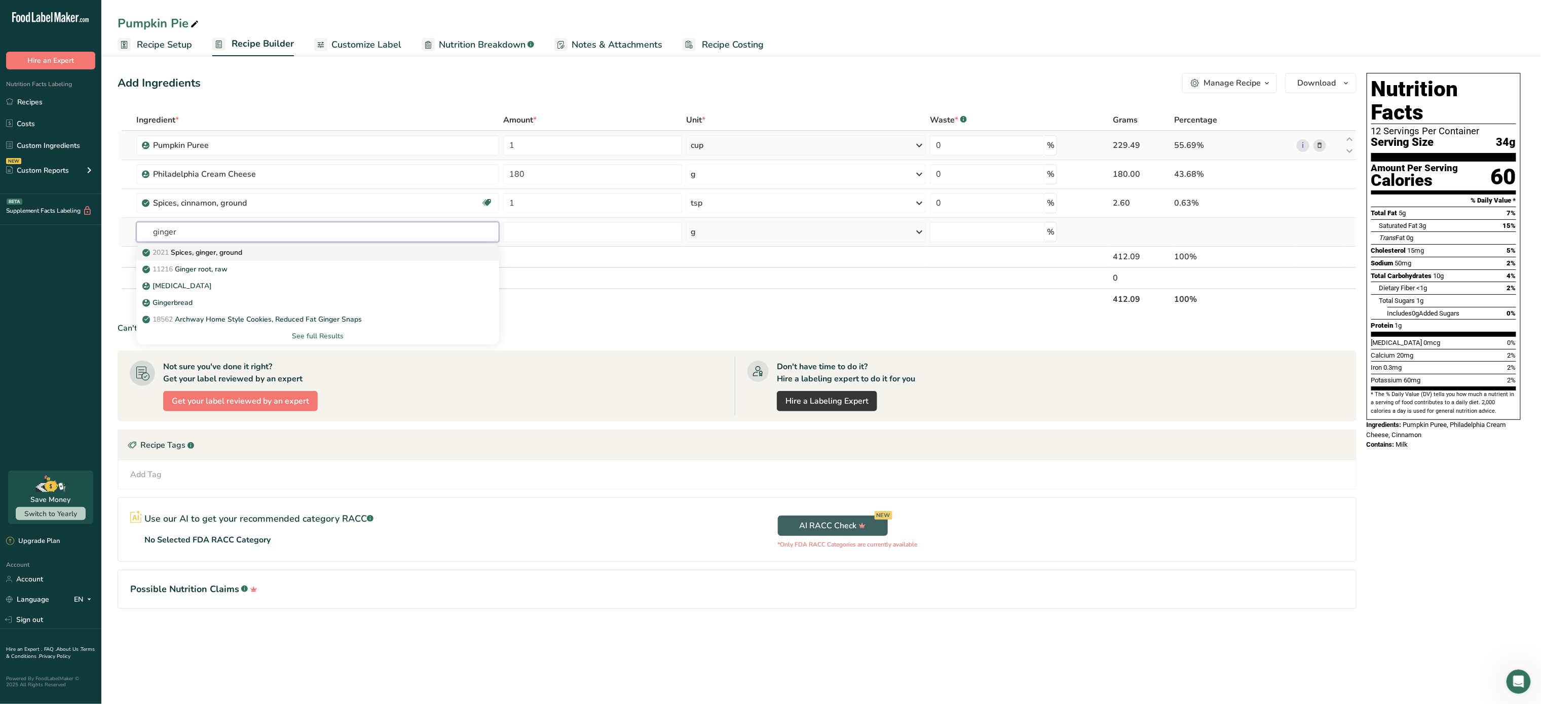
type input "ginger"
click at [285, 252] on div "2021 Spices, ginger, ground" at bounding box center [309, 252] width 330 height 11
type input "Spices, ginger, ground"
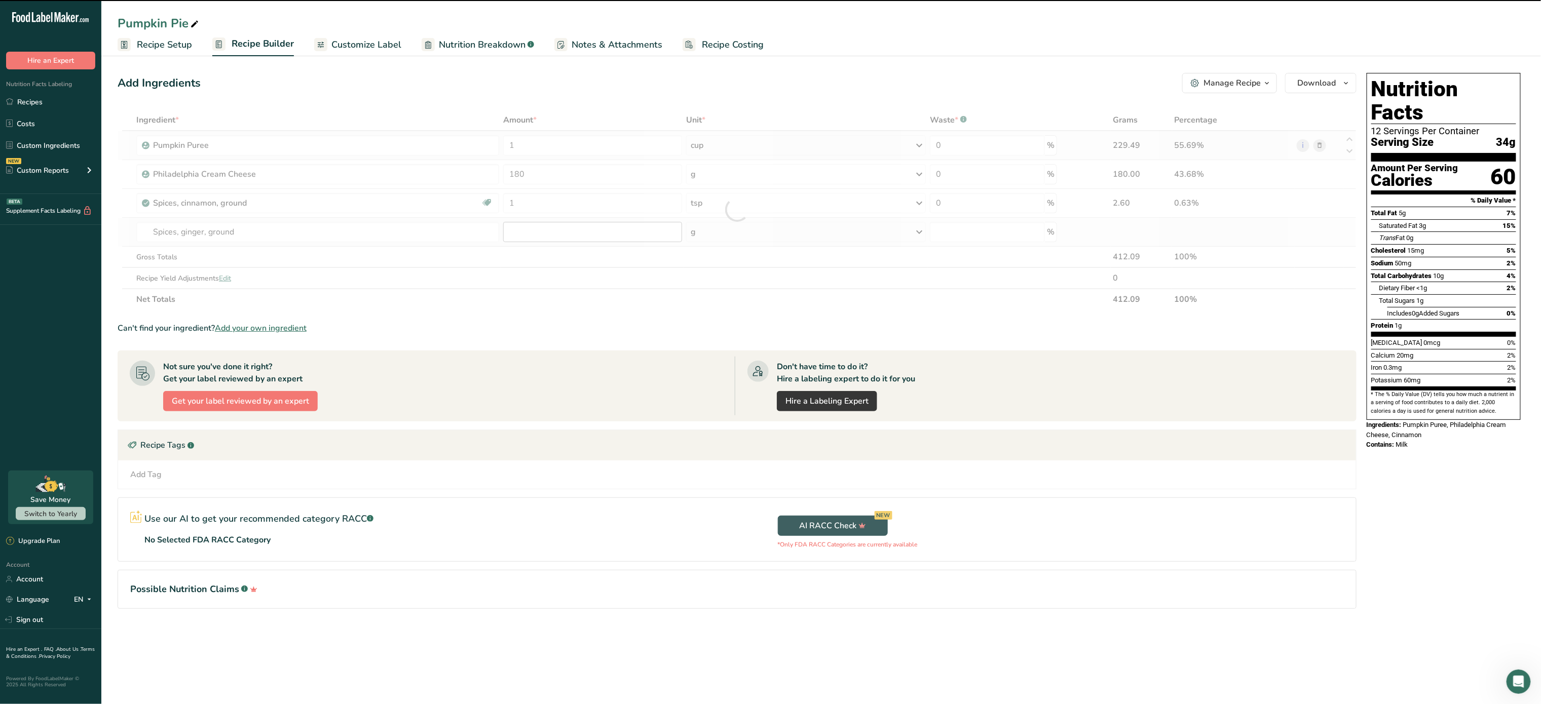
type input "0"
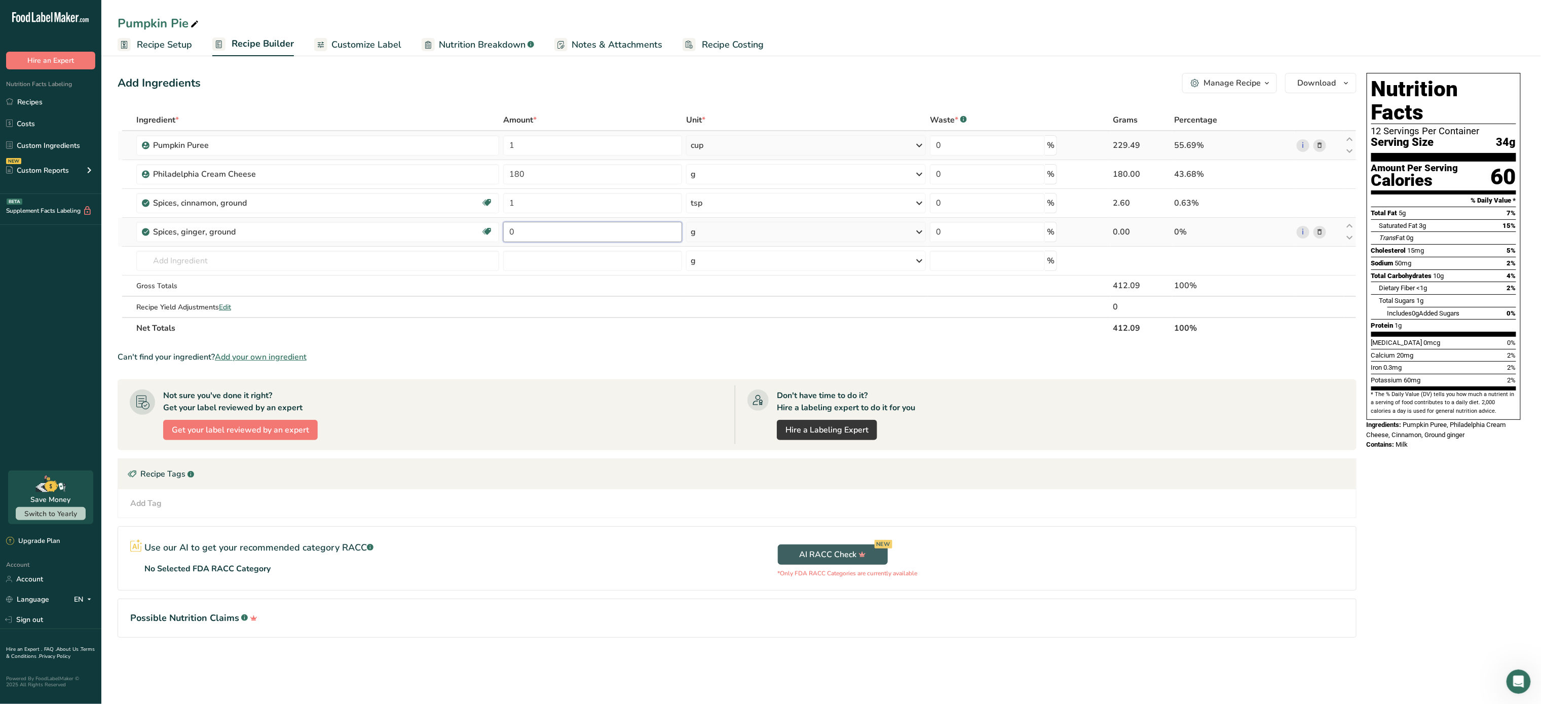
click at [561, 231] on input "0" at bounding box center [592, 232] width 179 height 20
type input "0.5"
click at [716, 233] on div "Ingredient * Amount * Unit * Waste * .a-a{fill:#347362;}.b-a{fill:#fff;} Grams …" at bounding box center [737, 224] width 1239 height 230
click at [716, 233] on div "g" at bounding box center [806, 232] width 240 height 20
click at [716, 270] on div "1 tsp" at bounding box center [734, 266] width 85 height 15
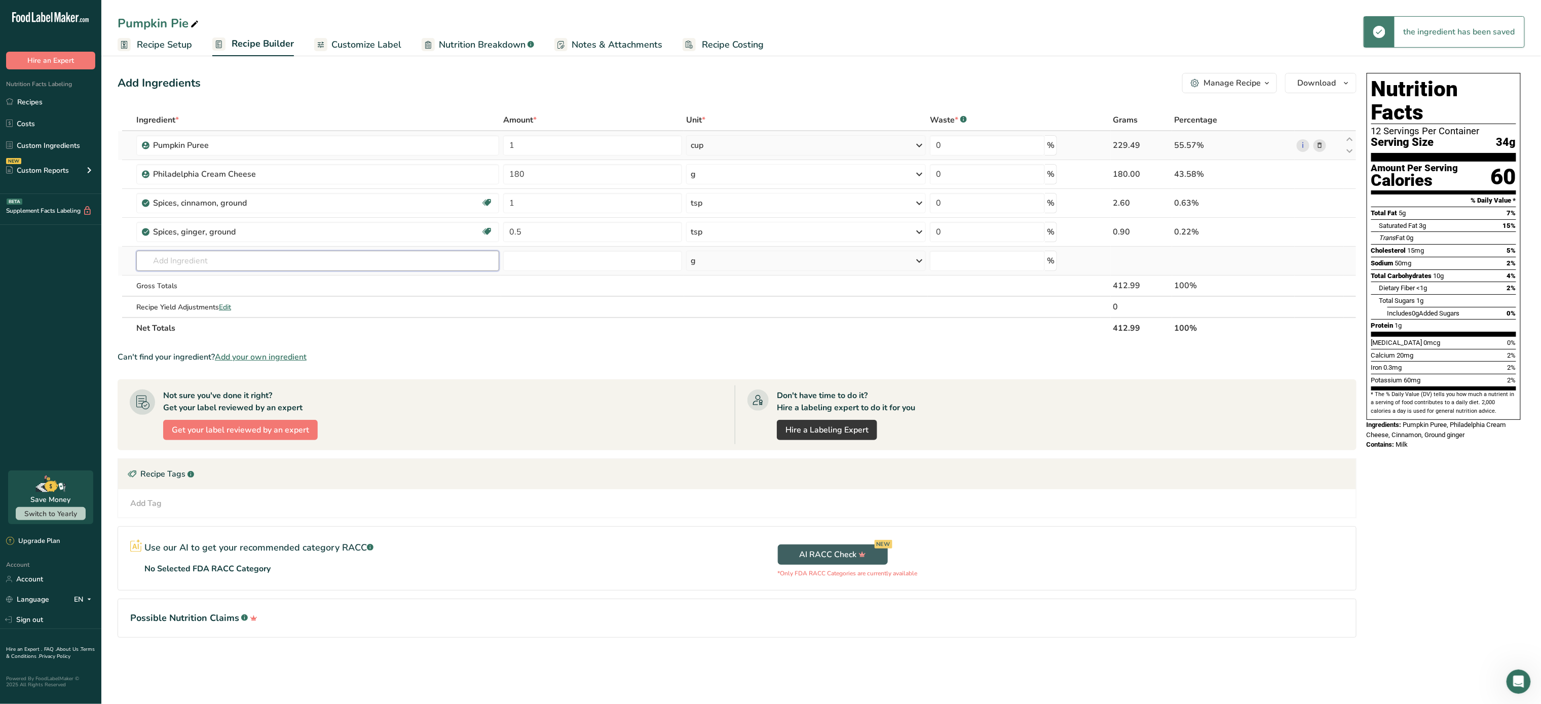
click at [289, 263] on input "text" at bounding box center [317, 261] width 363 height 20
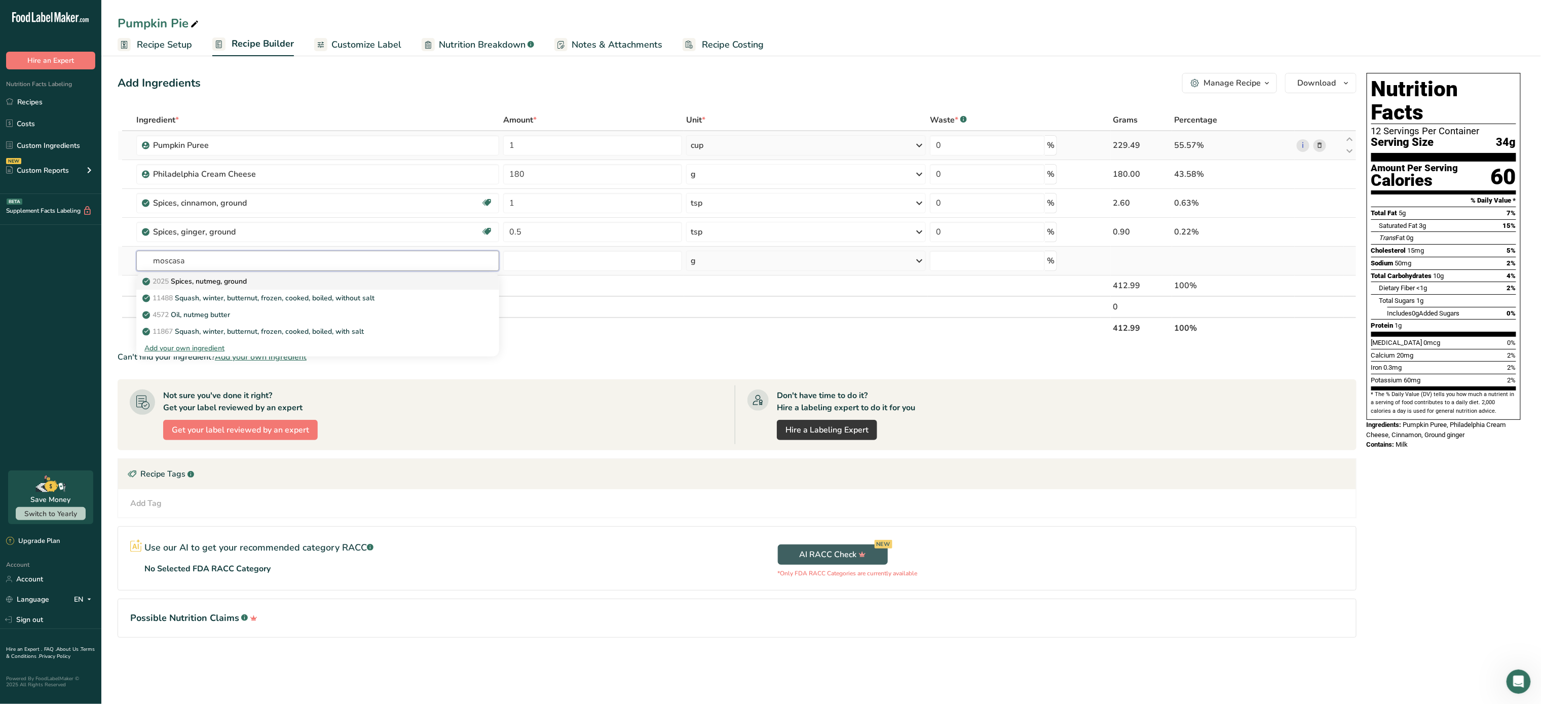
type input "moscasa"
click at [259, 275] on link "2025 Spices, nutmeg, ground" at bounding box center [317, 281] width 363 height 17
type input "Spices, nutmeg, ground"
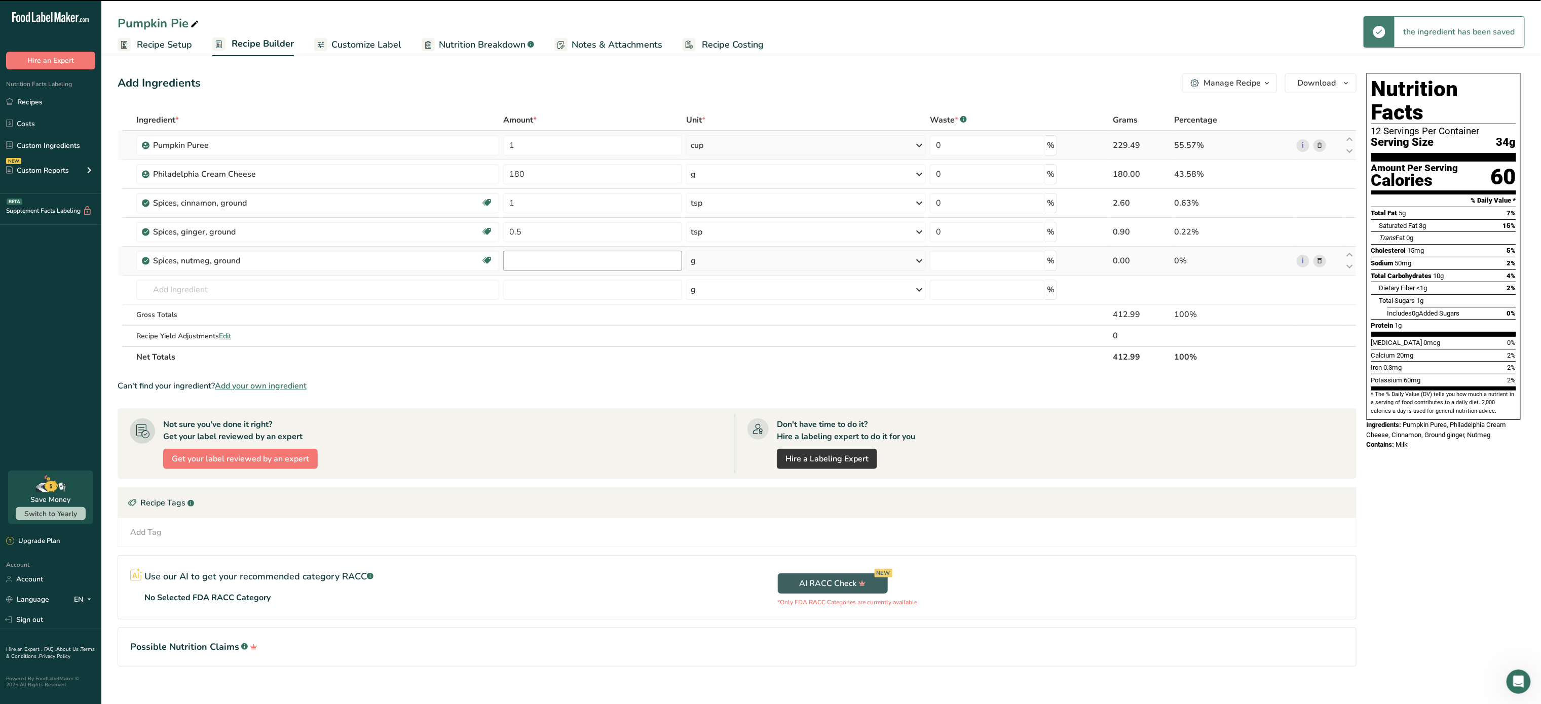
type input "0"
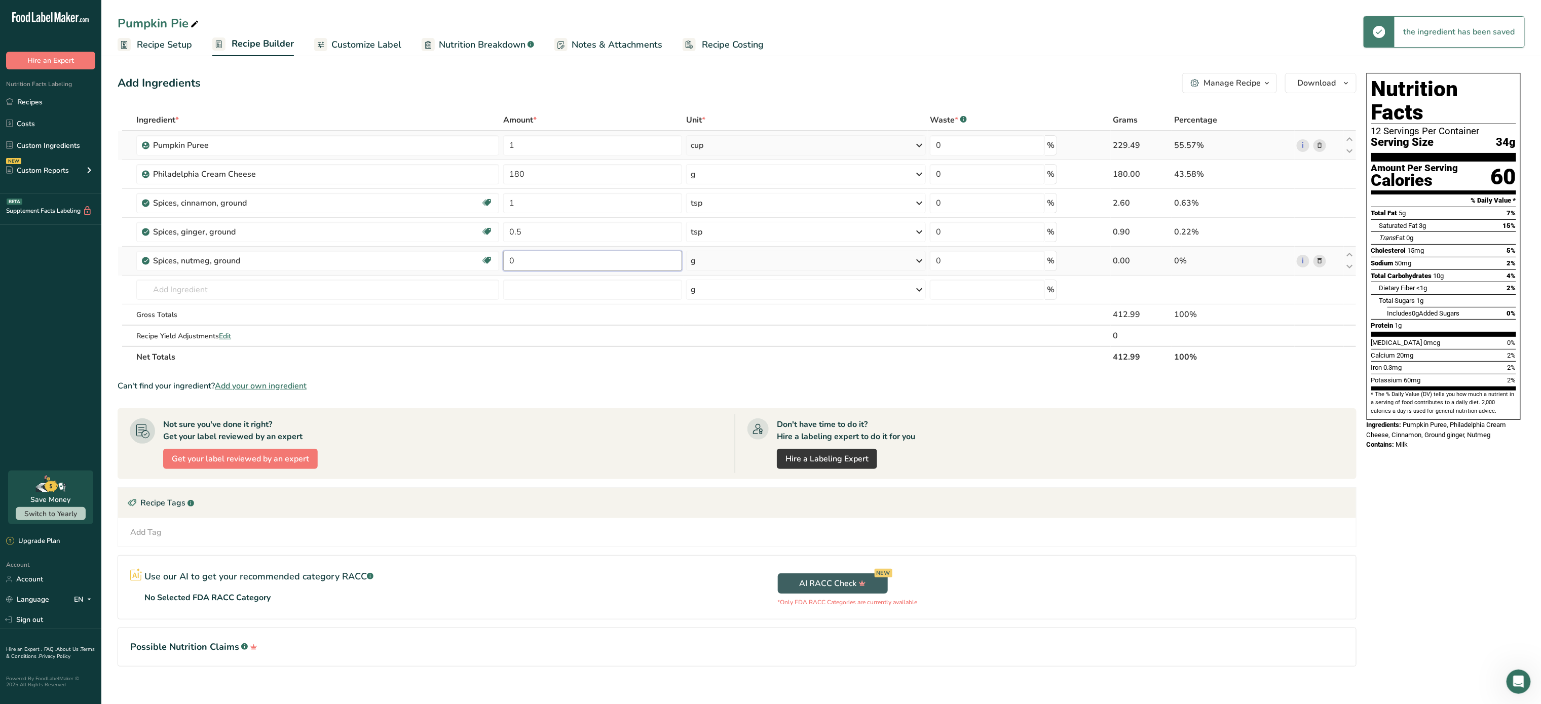
click at [565, 258] on input "0" at bounding box center [592, 261] width 179 height 20
type input "0.25"
click at [744, 266] on div "Ingredient * Amount * Unit * Waste * .a-a{fill:#347362;}.b-a{fill:#fff;} Grams …" at bounding box center [737, 238] width 1239 height 258
click at [744, 266] on div "g" at bounding box center [806, 261] width 240 height 20
click at [722, 296] on div "1 tsp" at bounding box center [734, 295] width 85 height 15
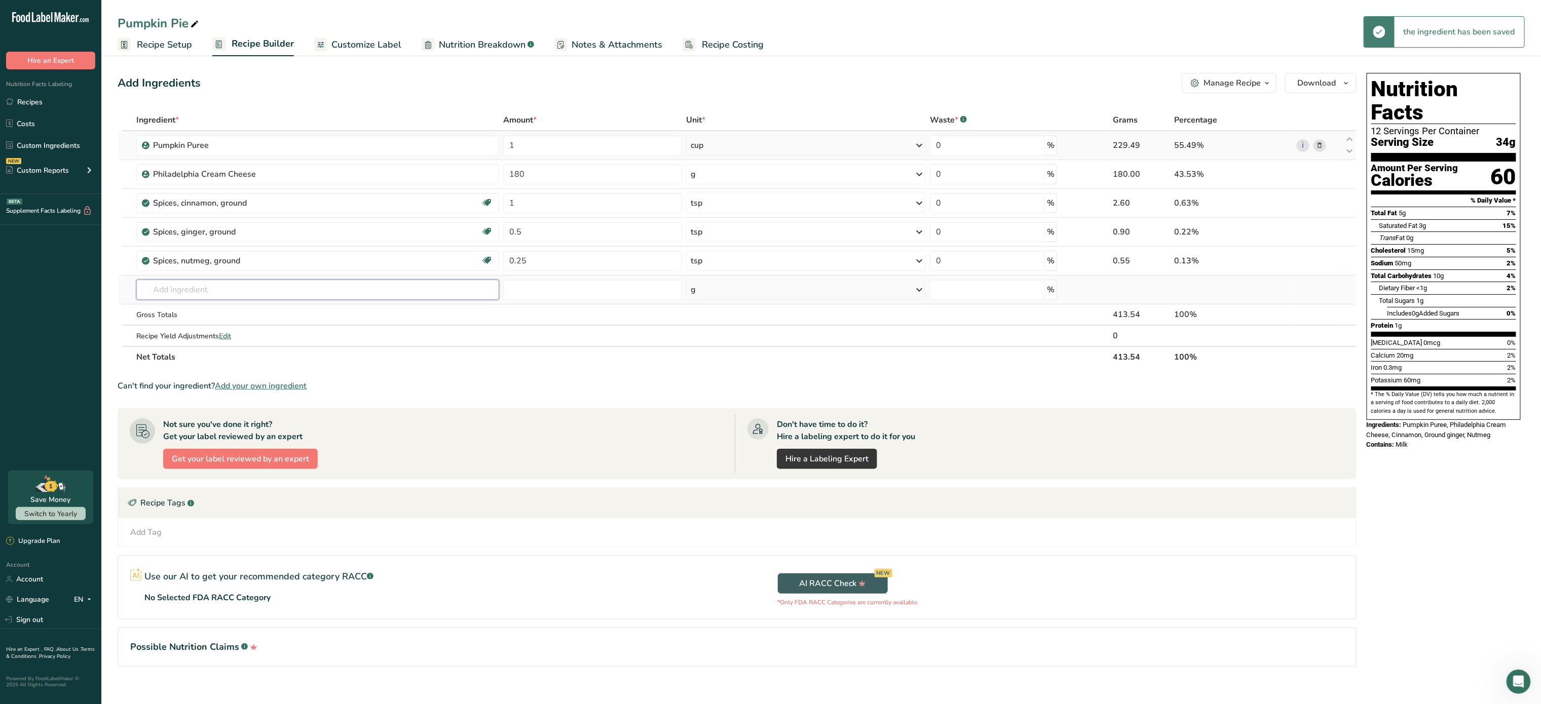
click at [272, 295] on input "text" at bounding box center [317, 290] width 363 height 20
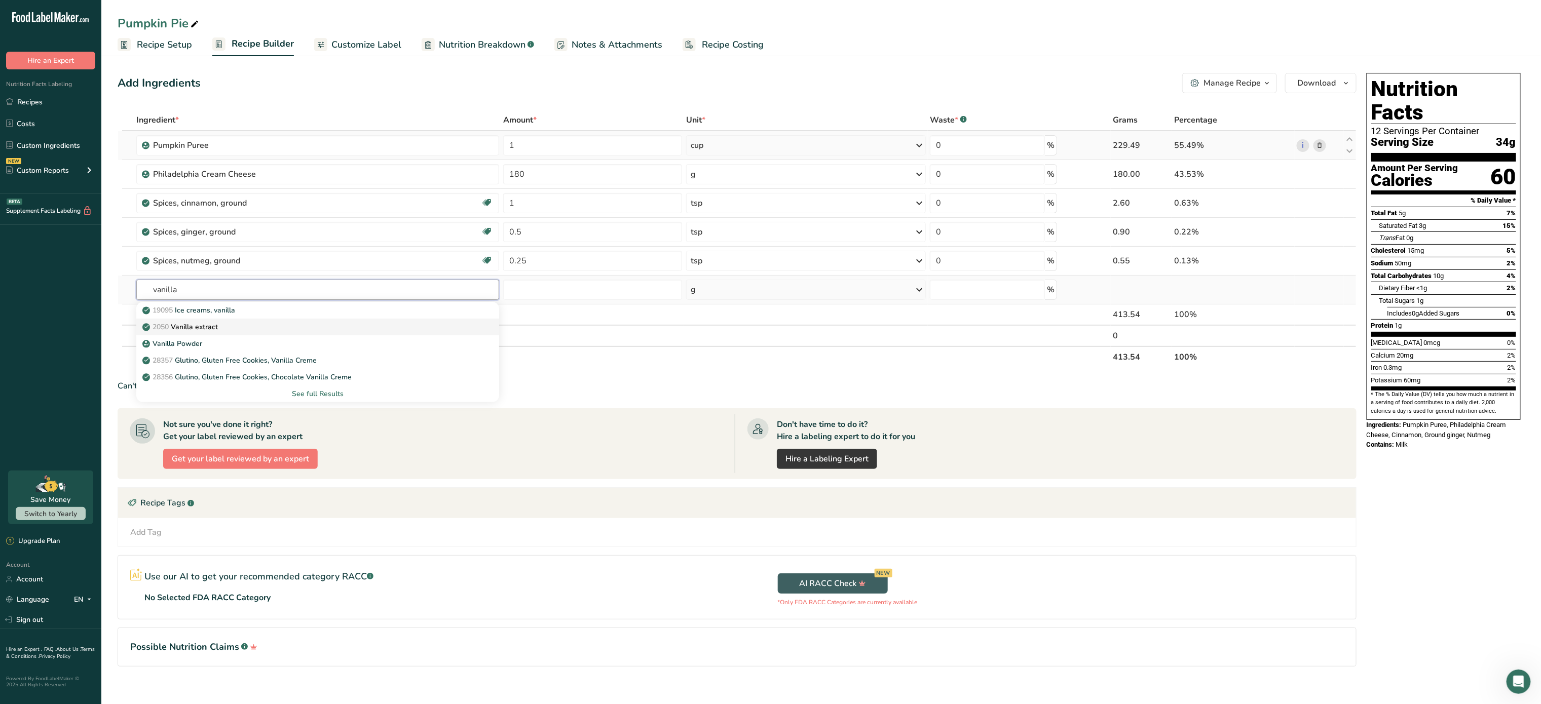
type input "vanilla"
click at [238, 321] on link "2050 Vanilla extract" at bounding box center [317, 327] width 363 height 17
type input "Vanilla extract"
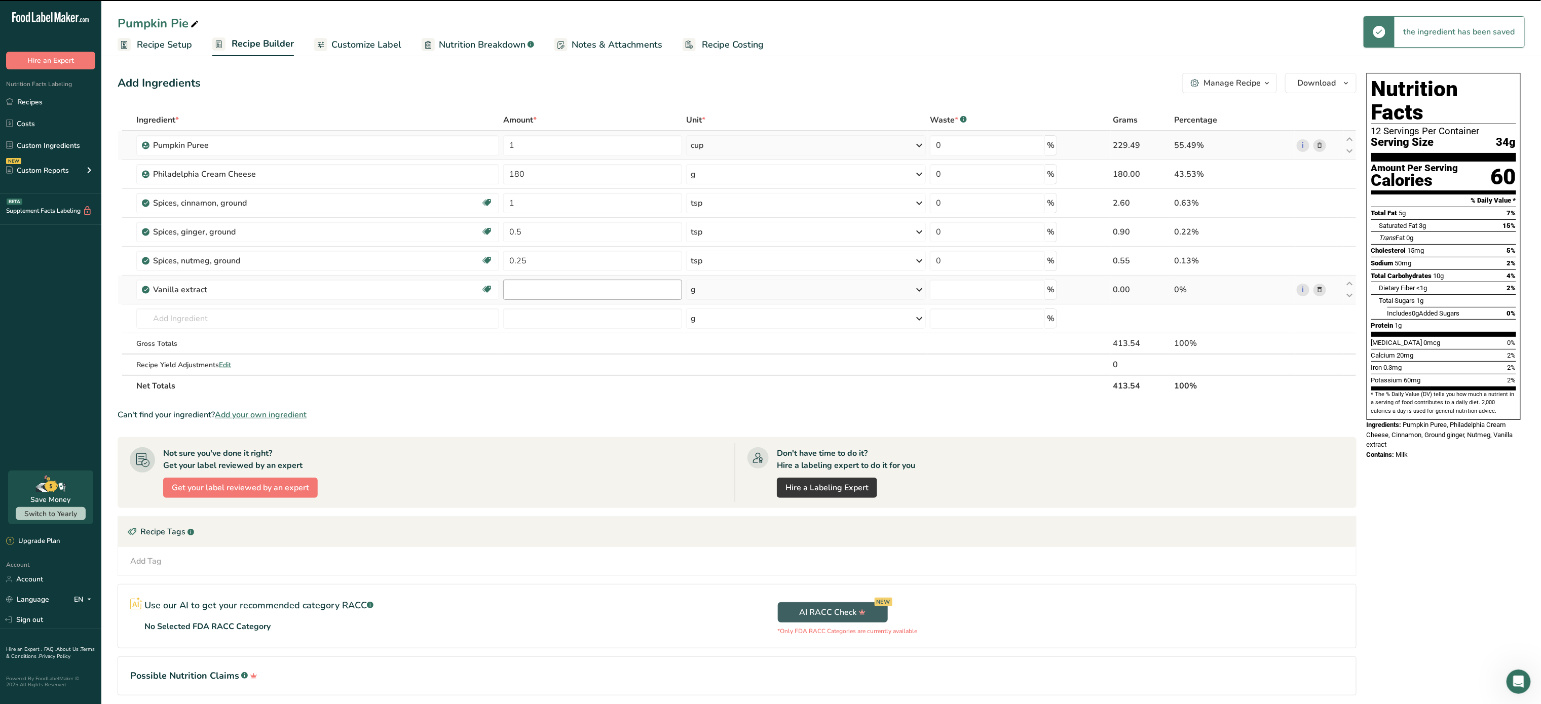
type input "0"
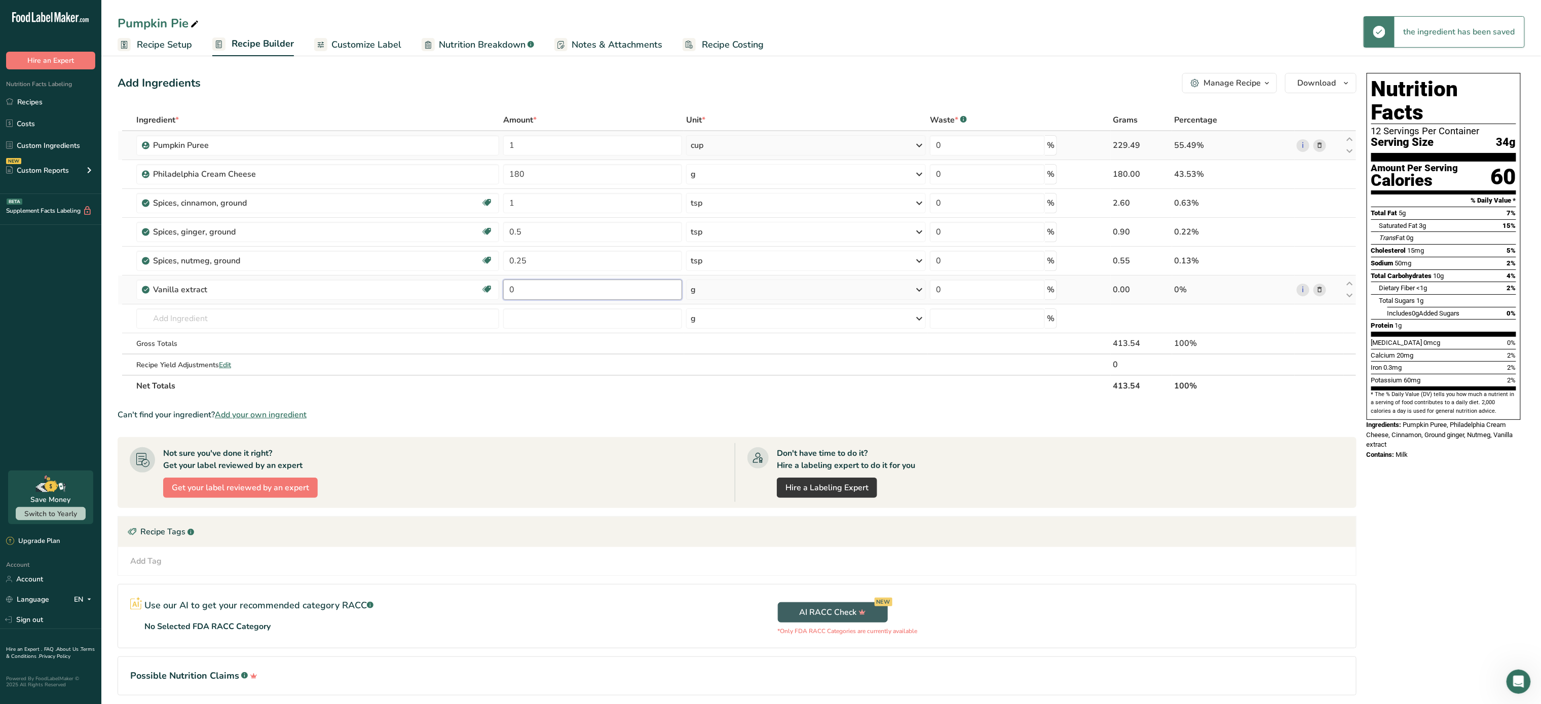
click at [525, 292] on input "0" at bounding box center [592, 290] width 179 height 20
type input "1"
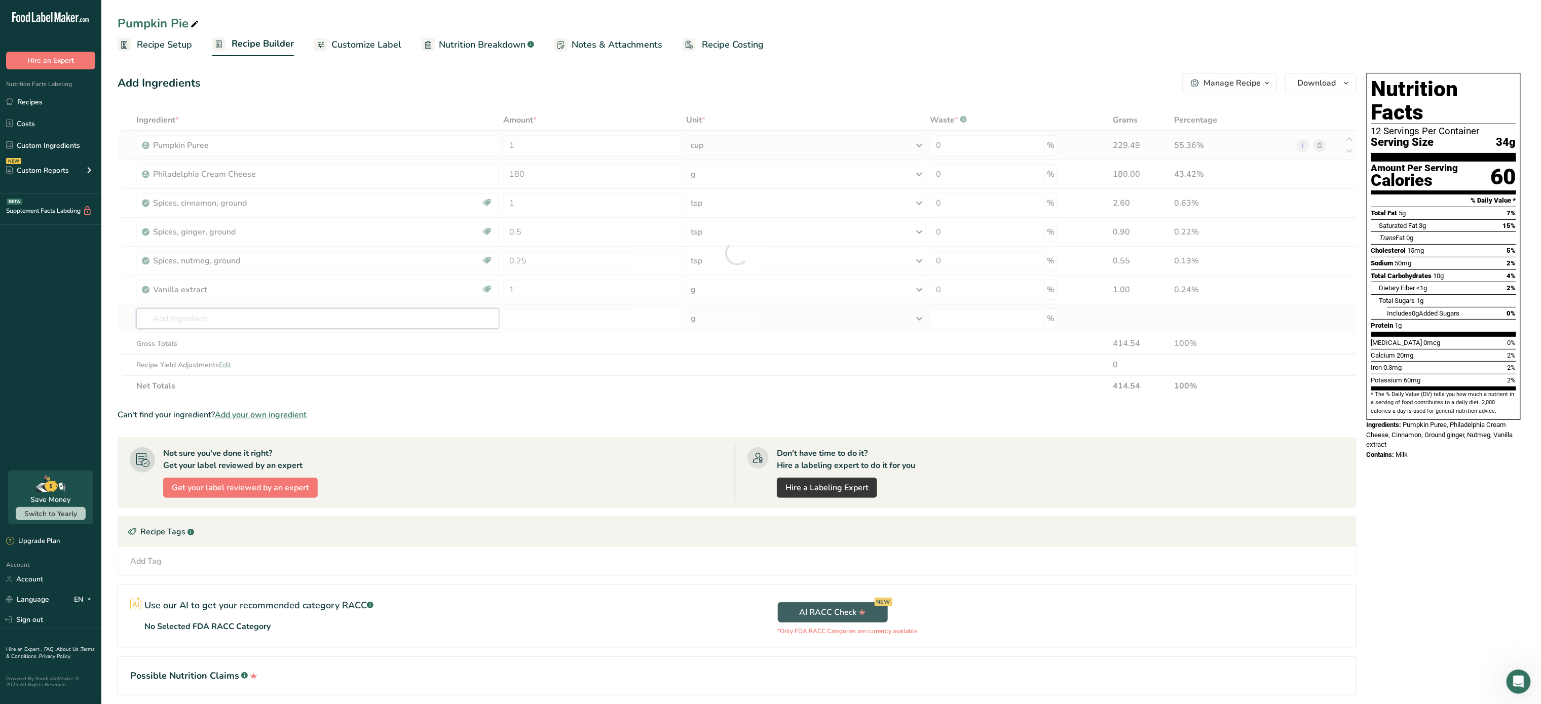
click at [321, 329] on div "Ingredient * Amount * Unit * Waste * .a-a{fill:#347362;}.b-a{fill:#fff;} Grams …" at bounding box center [737, 252] width 1239 height 287
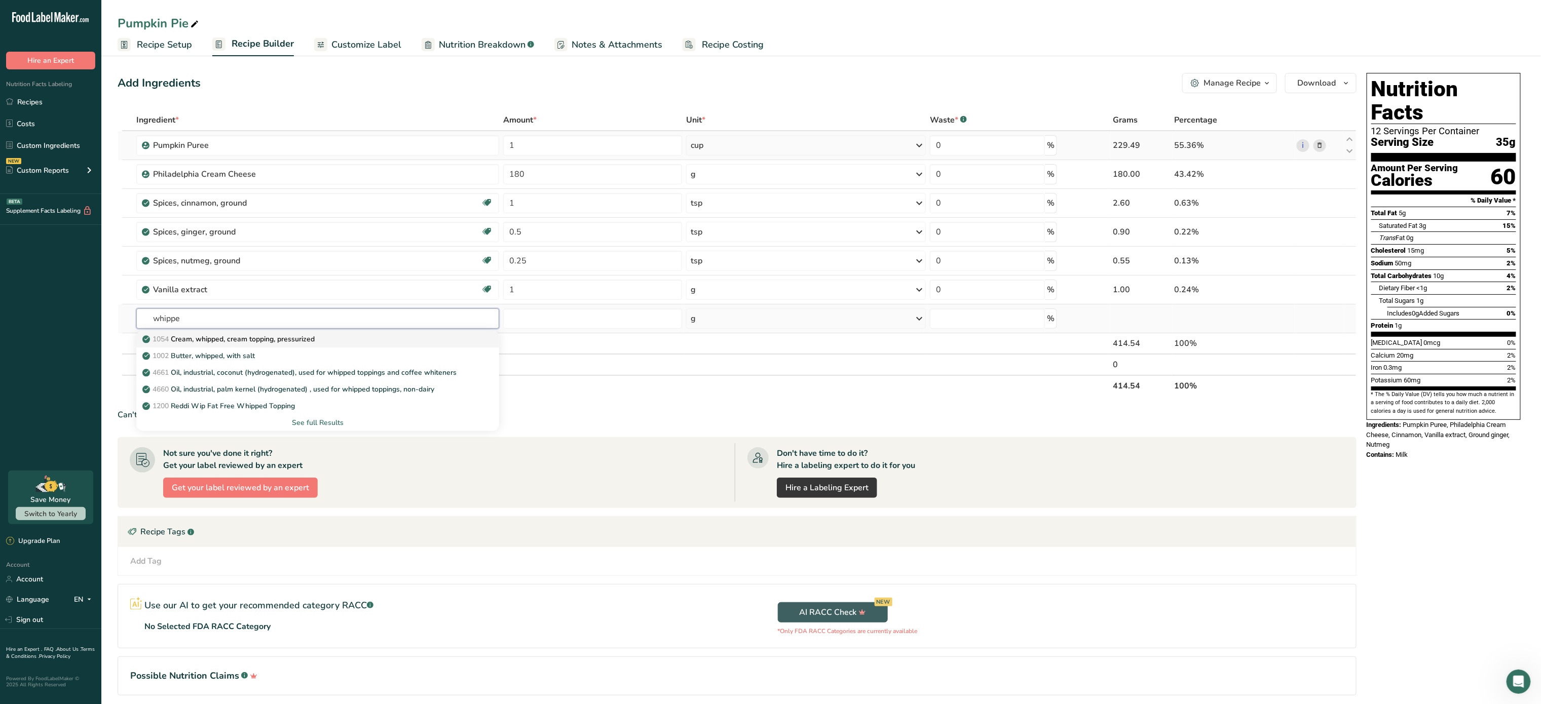
type input "whippe"
click at [286, 344] on p "1054 Cream, whipped, cream topping, pressurized" at bounding box center [229, 339] width 170 height 11
type input "Cream, whipped, cream topping, pressurized"
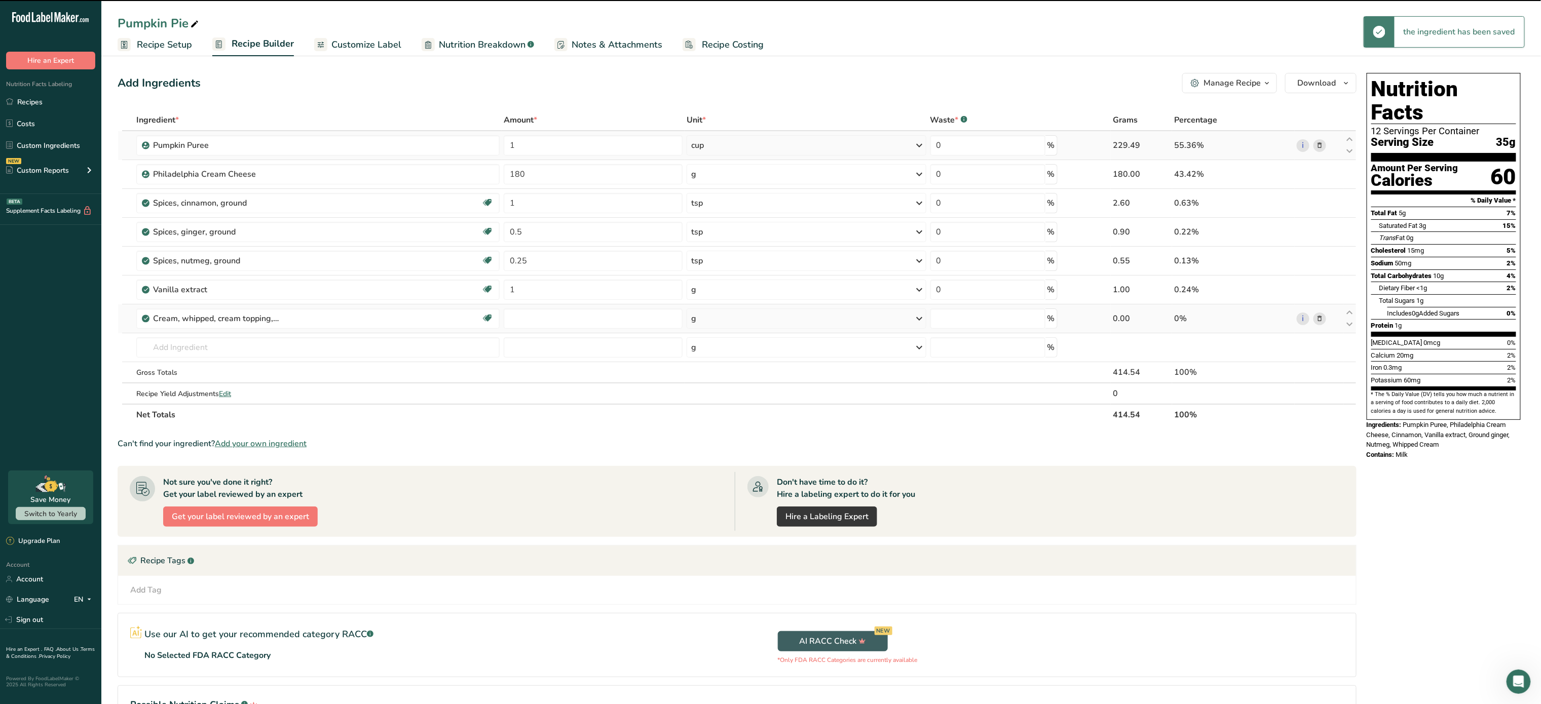
type input "0"
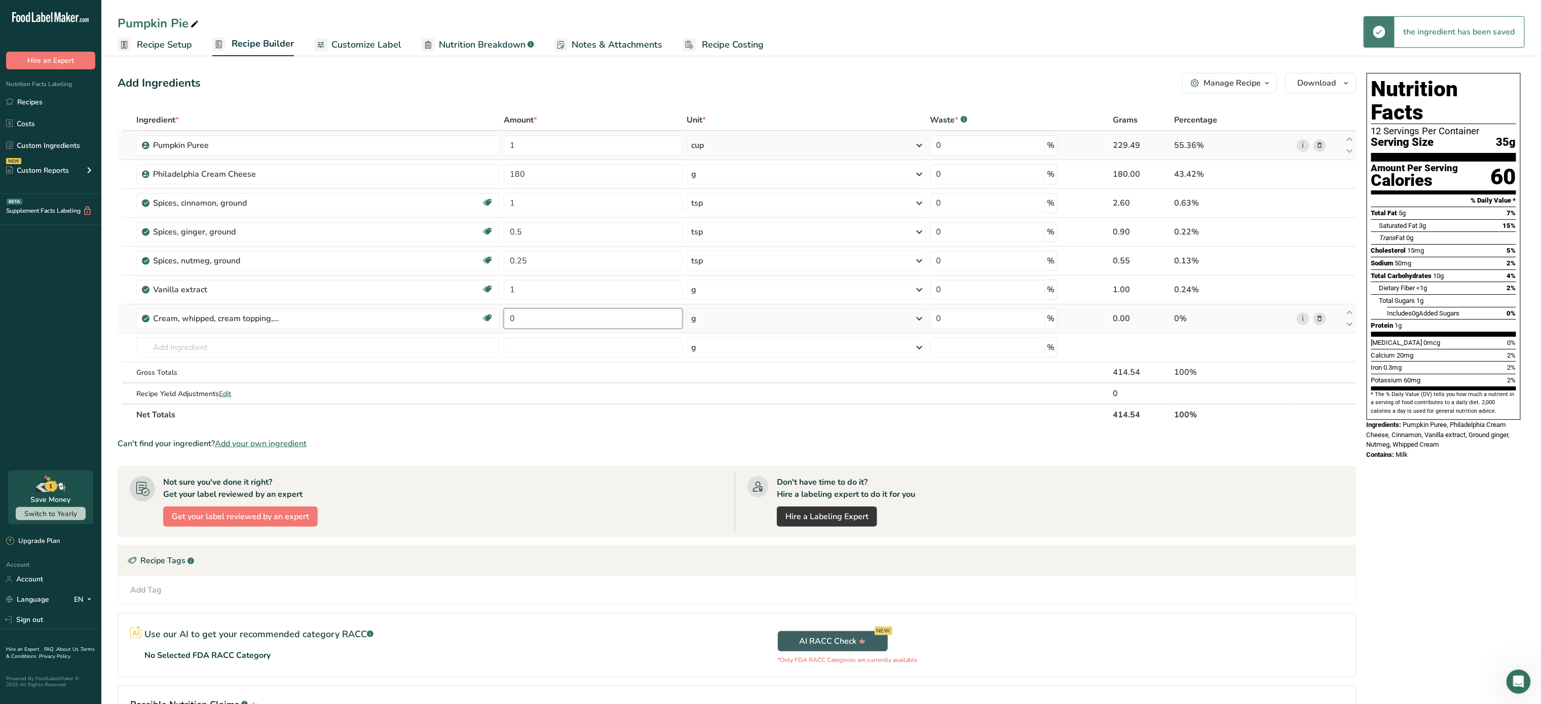
click at [504, 317] on input "0" at bounding box center [593, 319] width 179 height 20
click at [585, 317] on input "4540" at bounding box center [593, 319] width 179 height 20
type input "454"
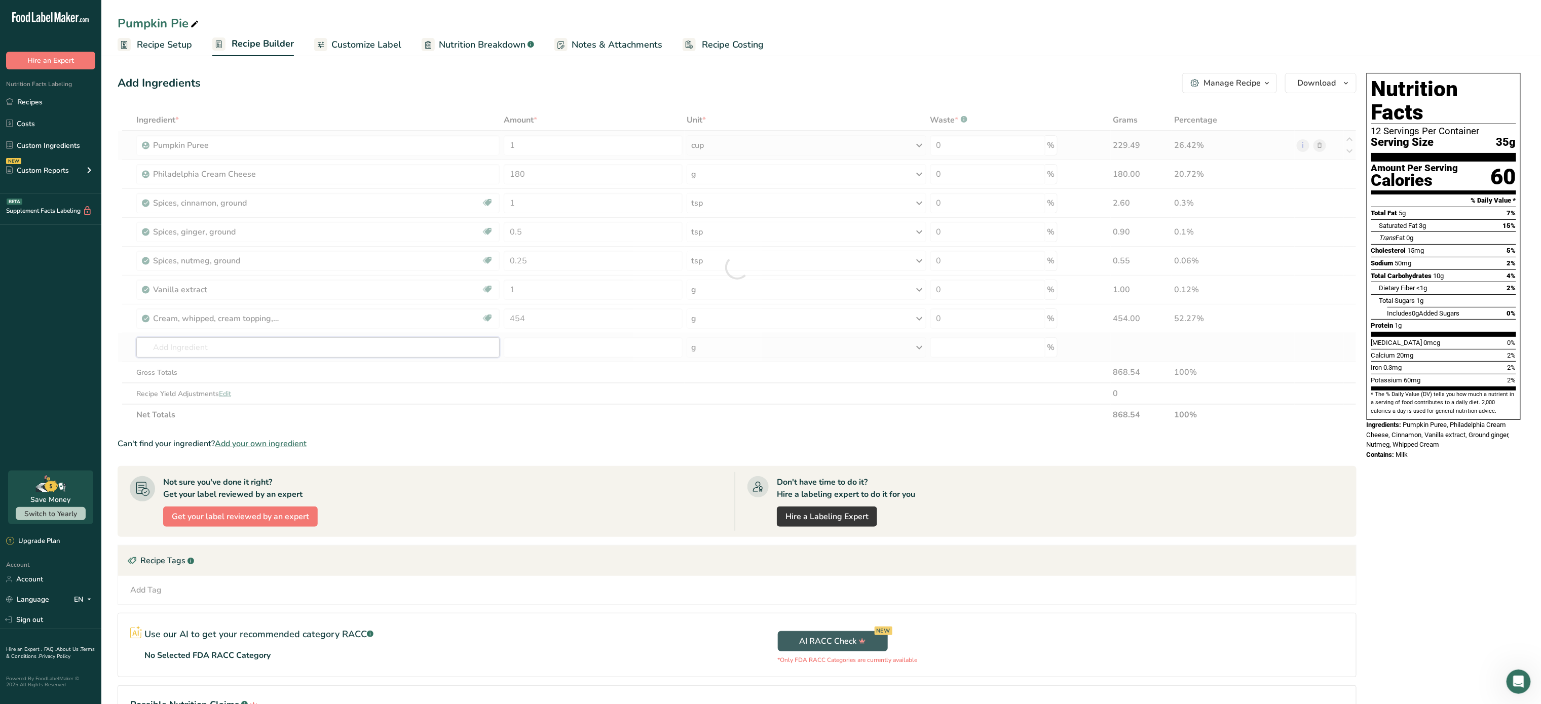
click at [349, 340] on div "Ingredient * Amount * Unit * Waste * .a-a{fill:#347362;}.b-a{fill:#fff;} Grams …" at bounding box center [737, 267] width 1239 height 316
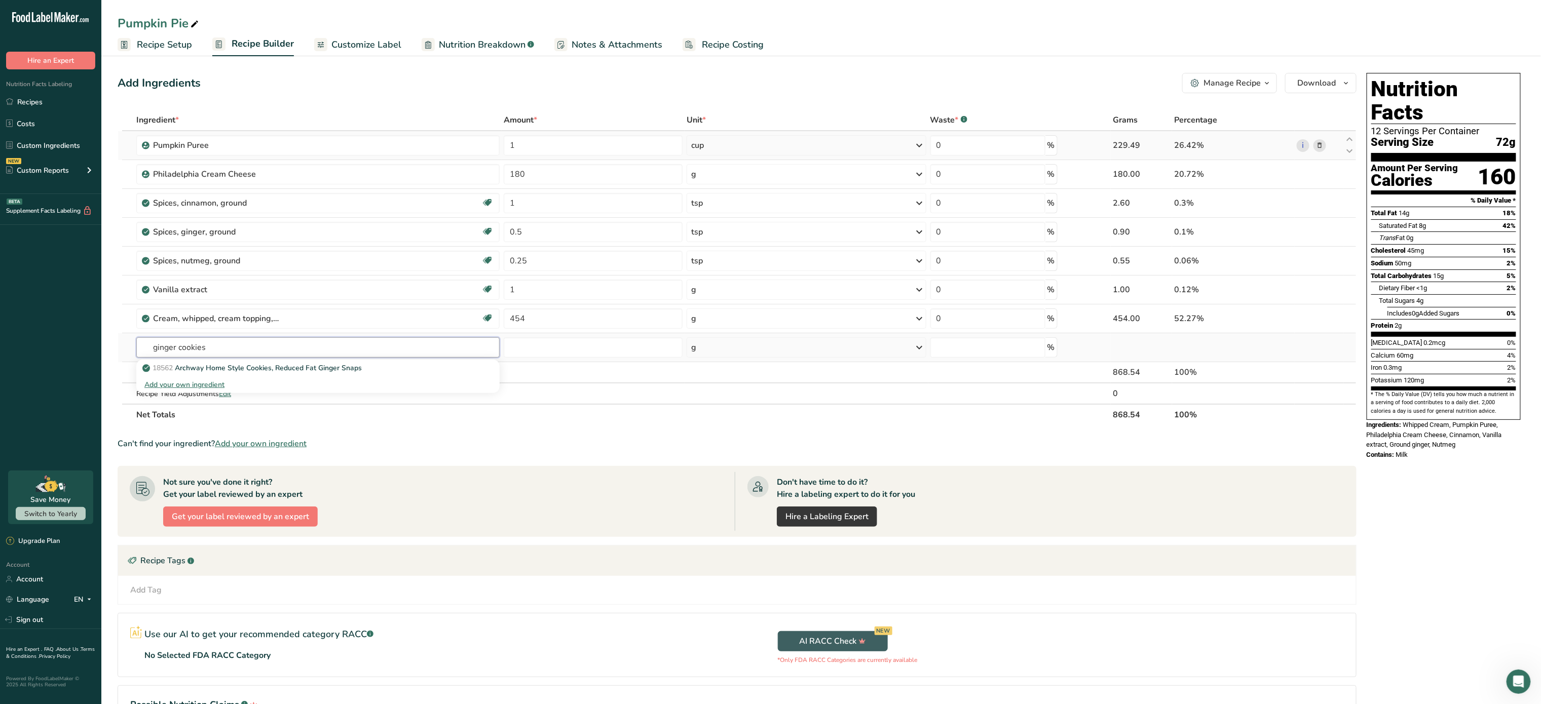
type input "ginger cookies"
click at [197, 386] on div "Add your own ingredient" at bounding box center [317, 385] width 347 height 11
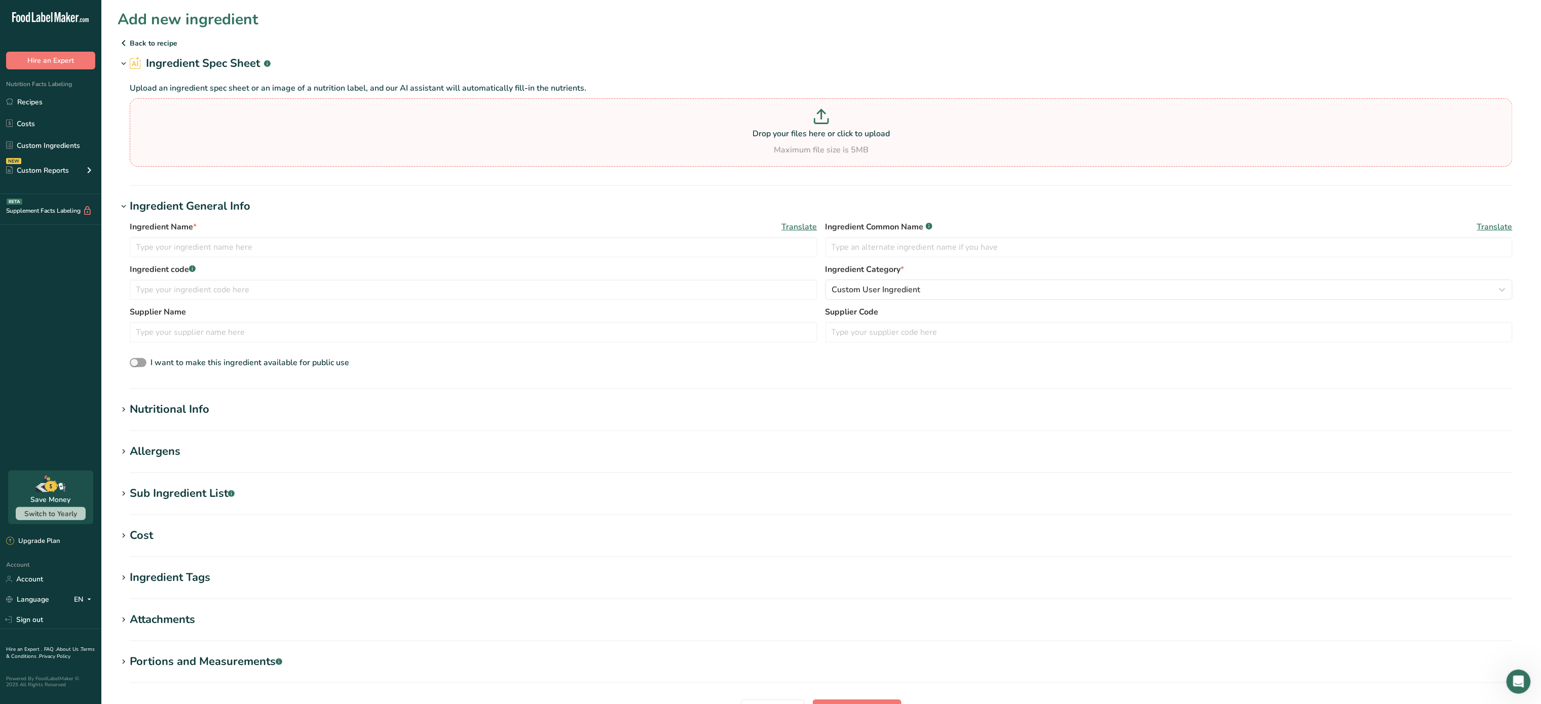
click at [856, 129] on p "Drop your files here or click to upload" at bounding box center [821, 134] width 1378 height 12
click at [856, 129] on input "Drop your files here or click to upload Maximum file size is 5MB" at bounding box center [821, 132] width 1383 height 68
type input "C:\fakepath\IMG_9020.PNG"
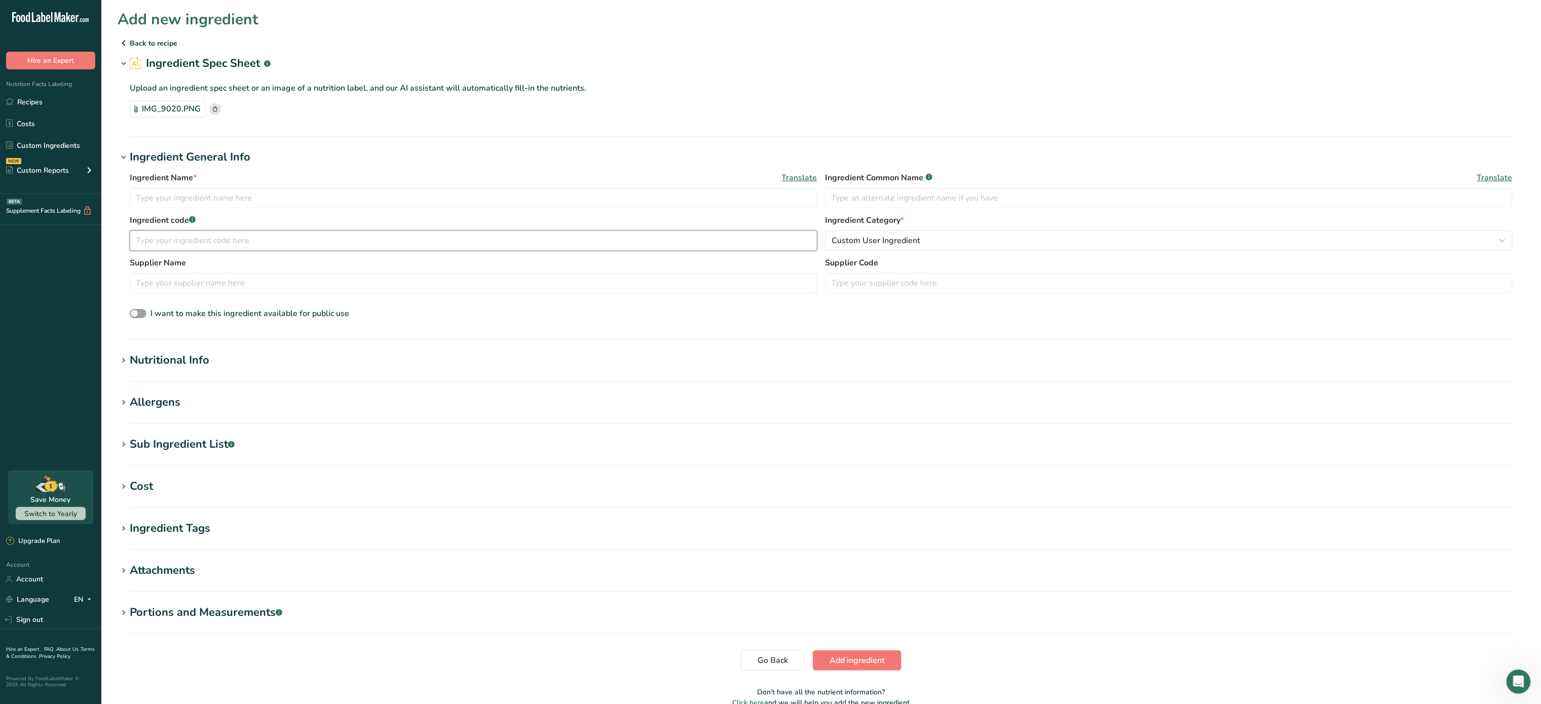
click at [200, 235] on input "text" at bounding box center [474, 241] width 688 height 20
click at [312, 202] on input "text" at bounding box center [474, 198] width 688 height 20
type input "Ginger Cookies"
click at [876, 663] on span "Add ingredient" at bounding box center [857, 661] width 55 height 12
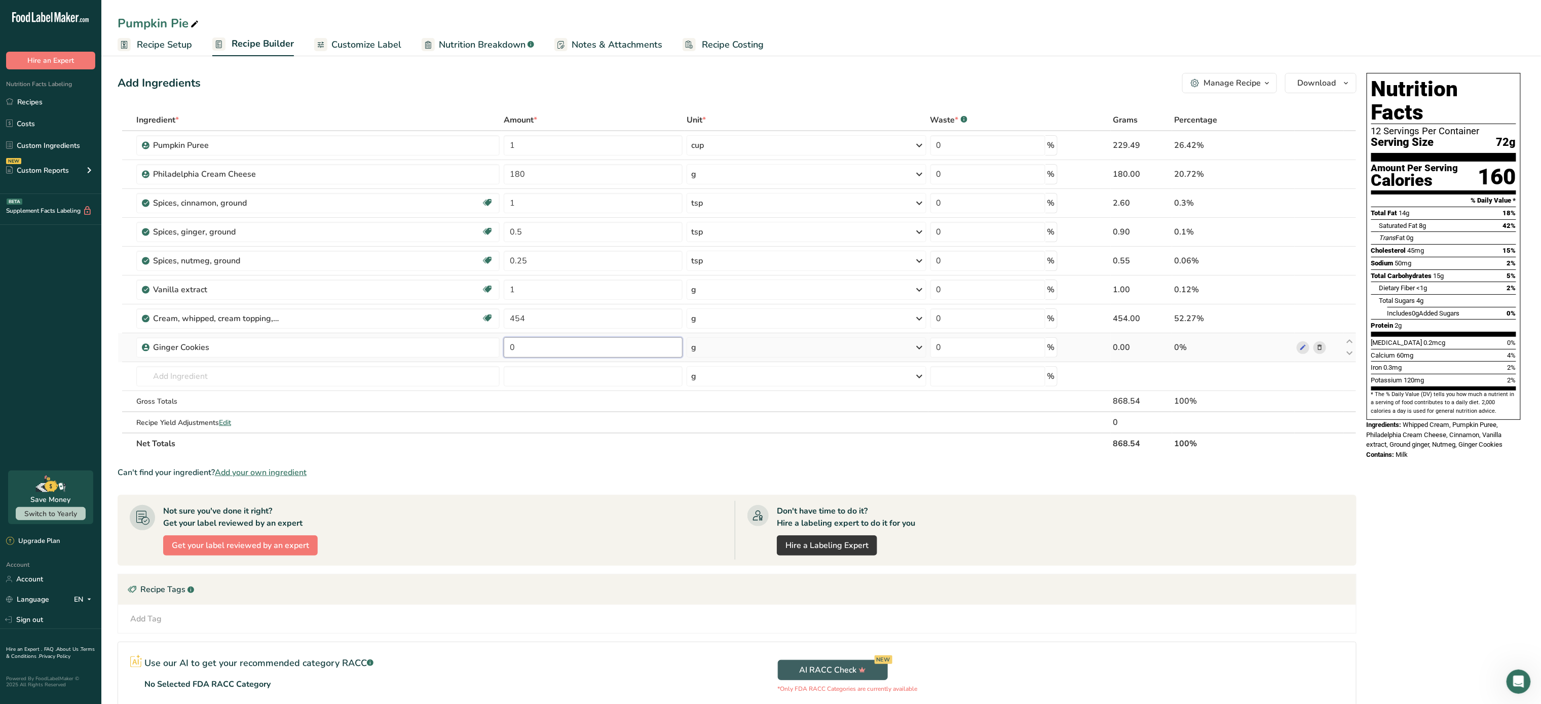
click at [584, 352] on input "0" at bounding box center [593, 348] width 179 height 20
type input "453"
click at [267, 387] on div "Ingredient * Amount * Unit * Waste * .a-a{fill:#347362;}.b-a{fill:#fff;} Grams …" at bounding box center [737, 281] width 1239 height 345
click at [1270, 87] on icon "button" at bounding box center [1267, 83] width 8 height 13
click at [1198, 236] on div ".a-a{fill:#347362;}.b-a{fill:#fff;}" at bounding box center [1193, 231] width 9 height 12
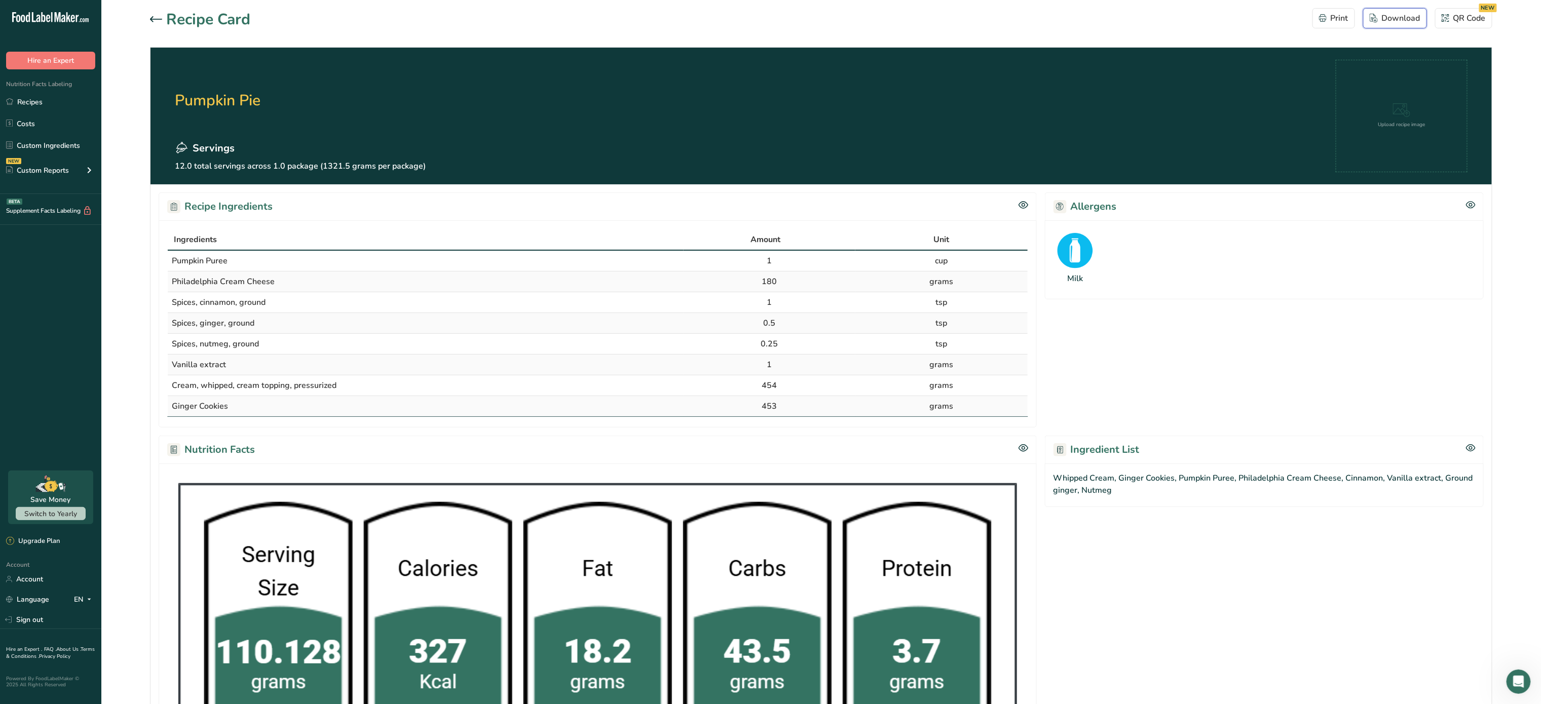
click at [1407, 13] on div "Download" at bounding box center [1395, 18] width 51 height 12
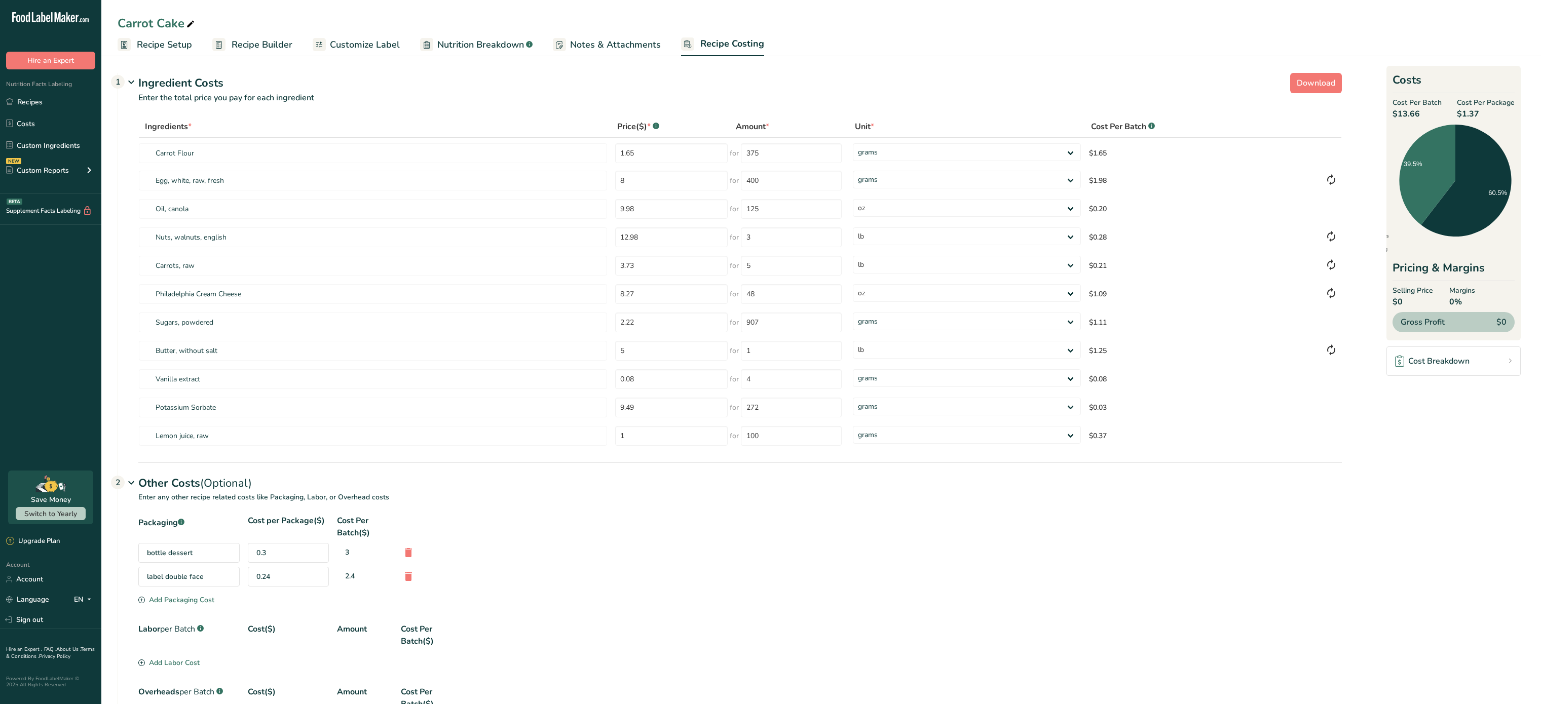
select select "5"
select select "12"
select select "5"
select select "12"
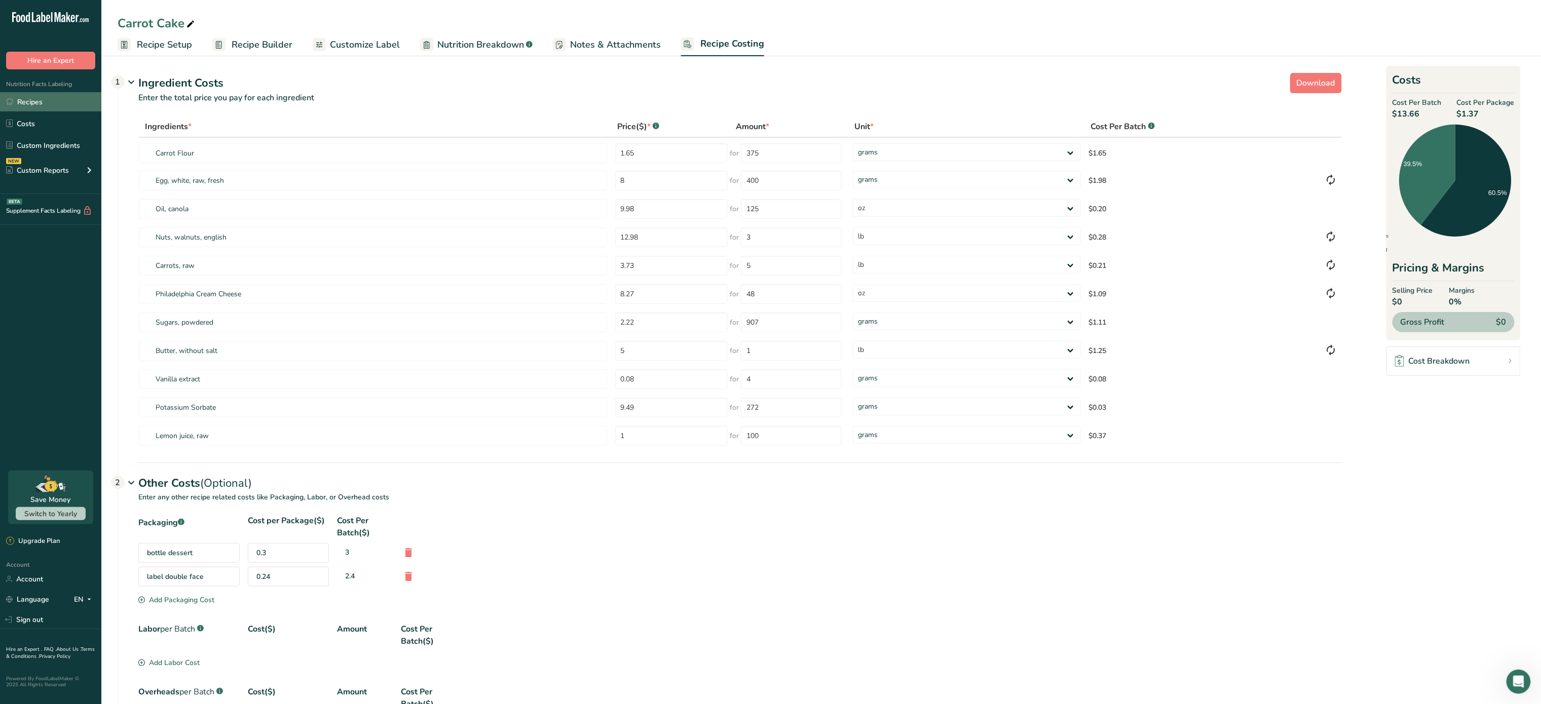
click at [47, 100] on link "Recipes" at bounding box center [50, 101] width 101 height 19
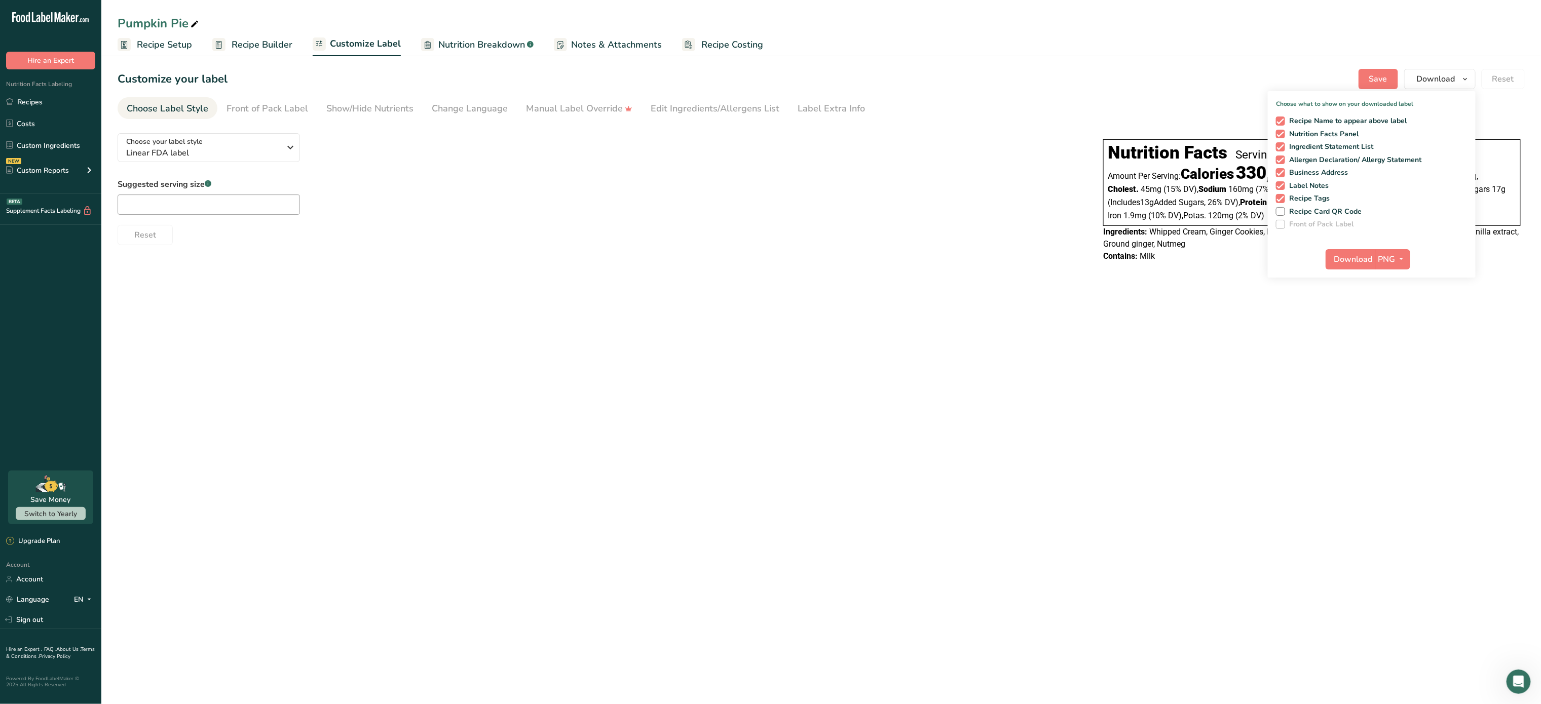
click at [930, 360] on main "Pumpkin Pie Recipe Setup Recipe Builder Customize Label Nutrition Breakdown .a-…" at bounding box center [770, 352] width 1541 height 704
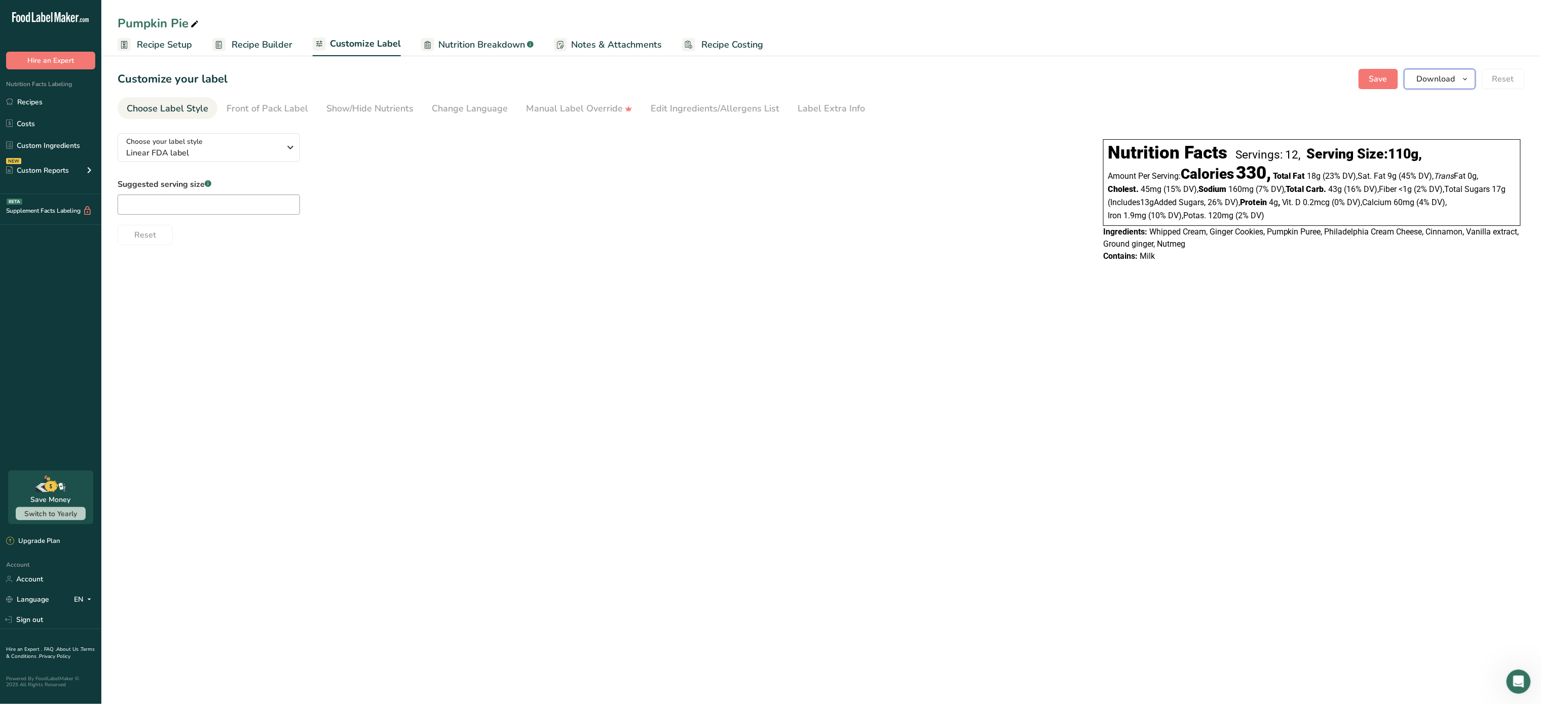
click at [1438, 81] on span "Download" at bounding box center [1436, 79] width 39 height 12
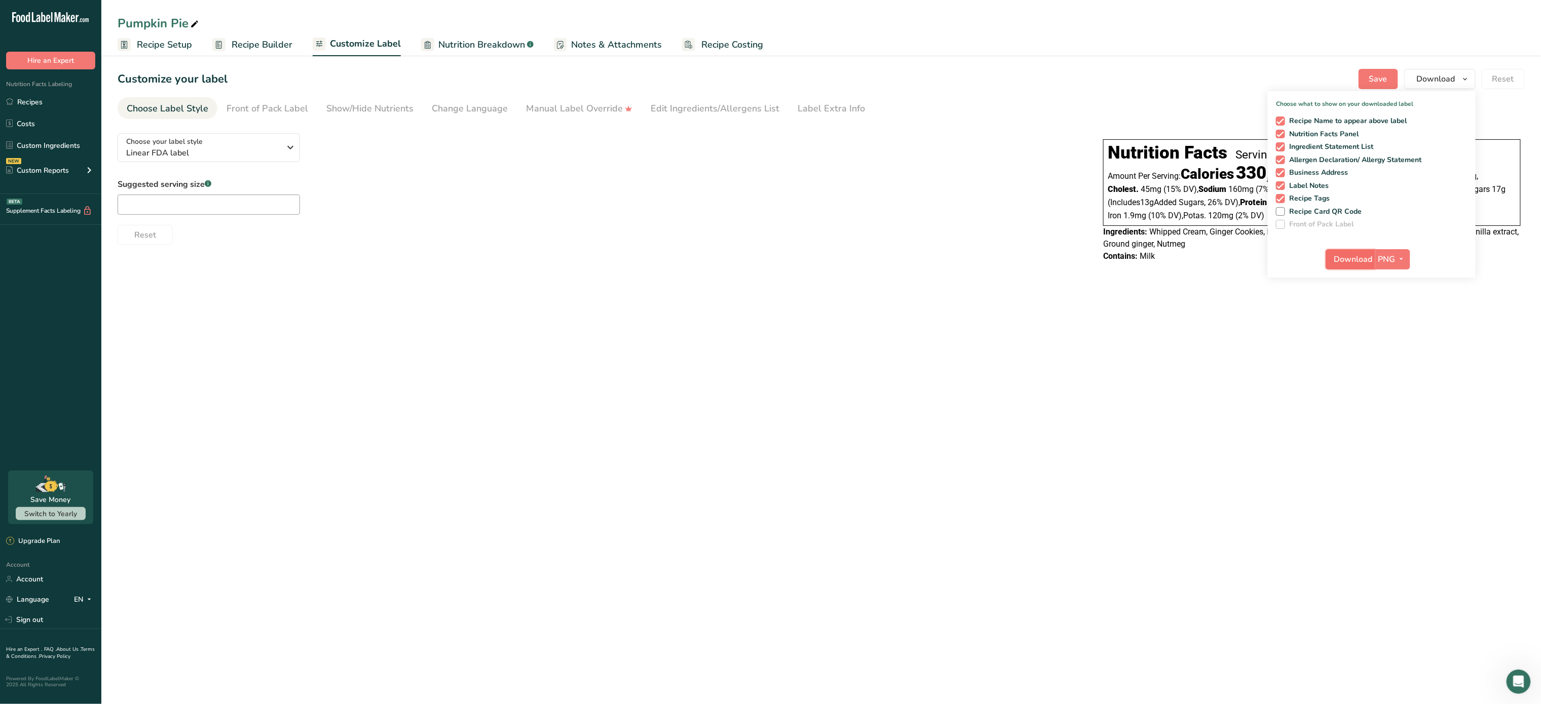
click at [1348, 263] on span "Download" at bounding box center [1353, 259] width 39 height 12
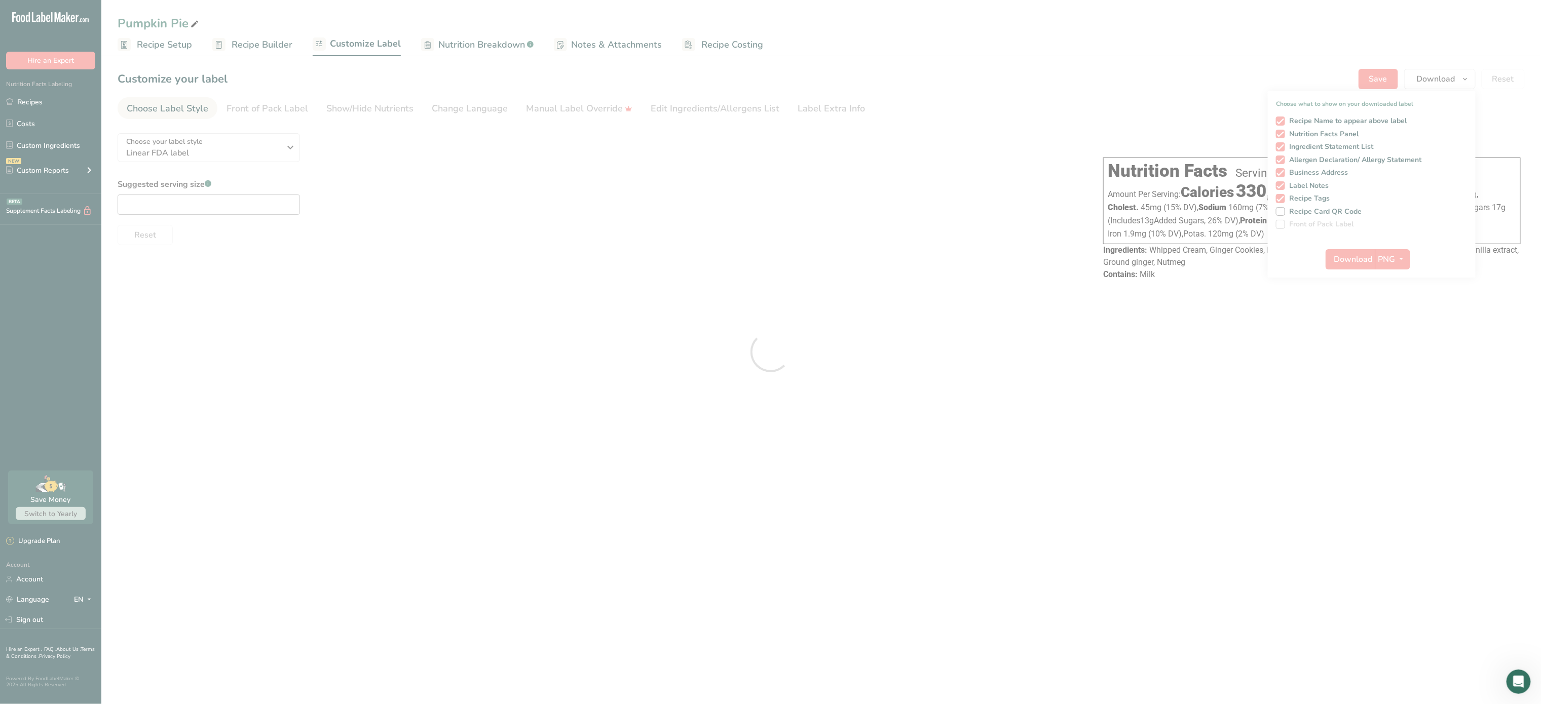
click at [280, 140] on div at bounding box center [770, 352] width 1541 height 704
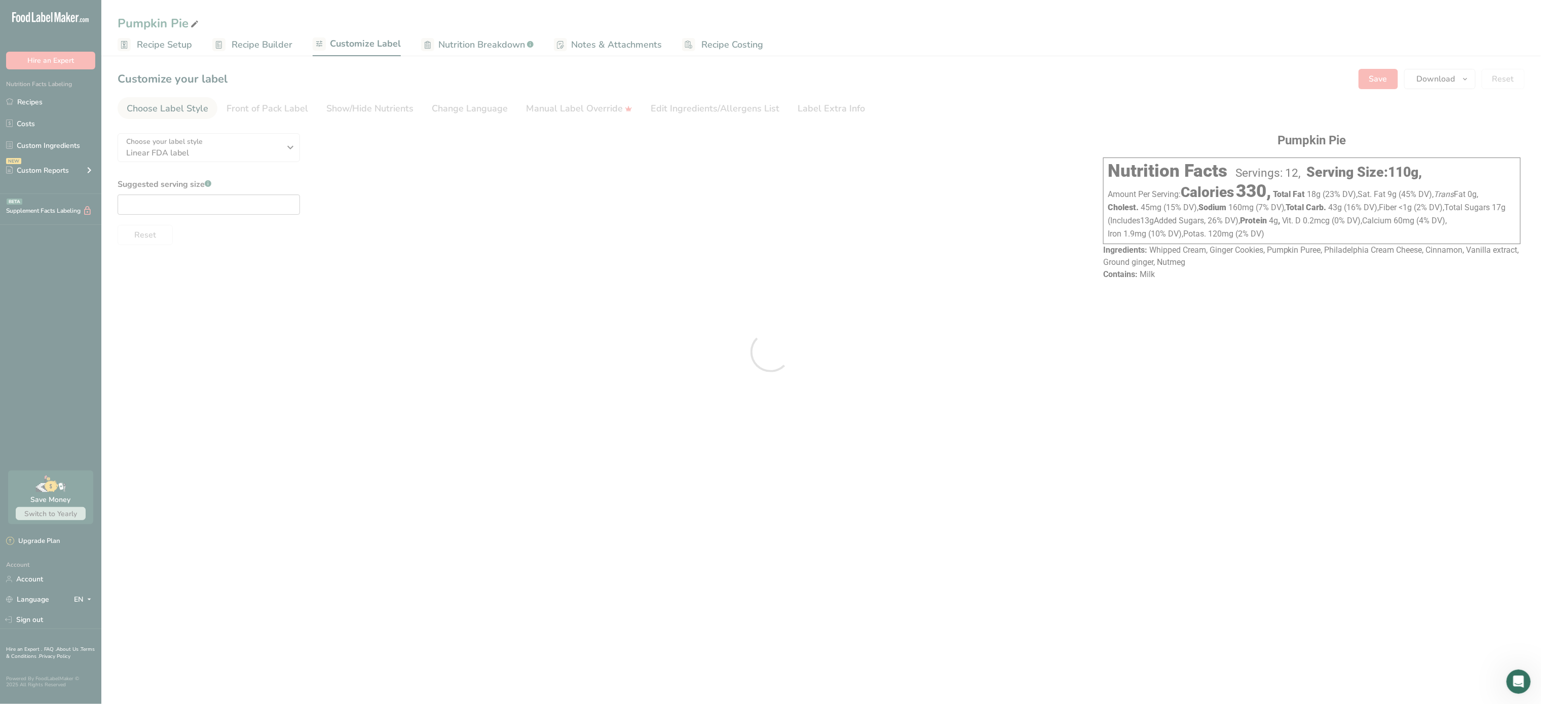
click at [288, 147] on div at bounding box center [770, 352] width 1541 height 704
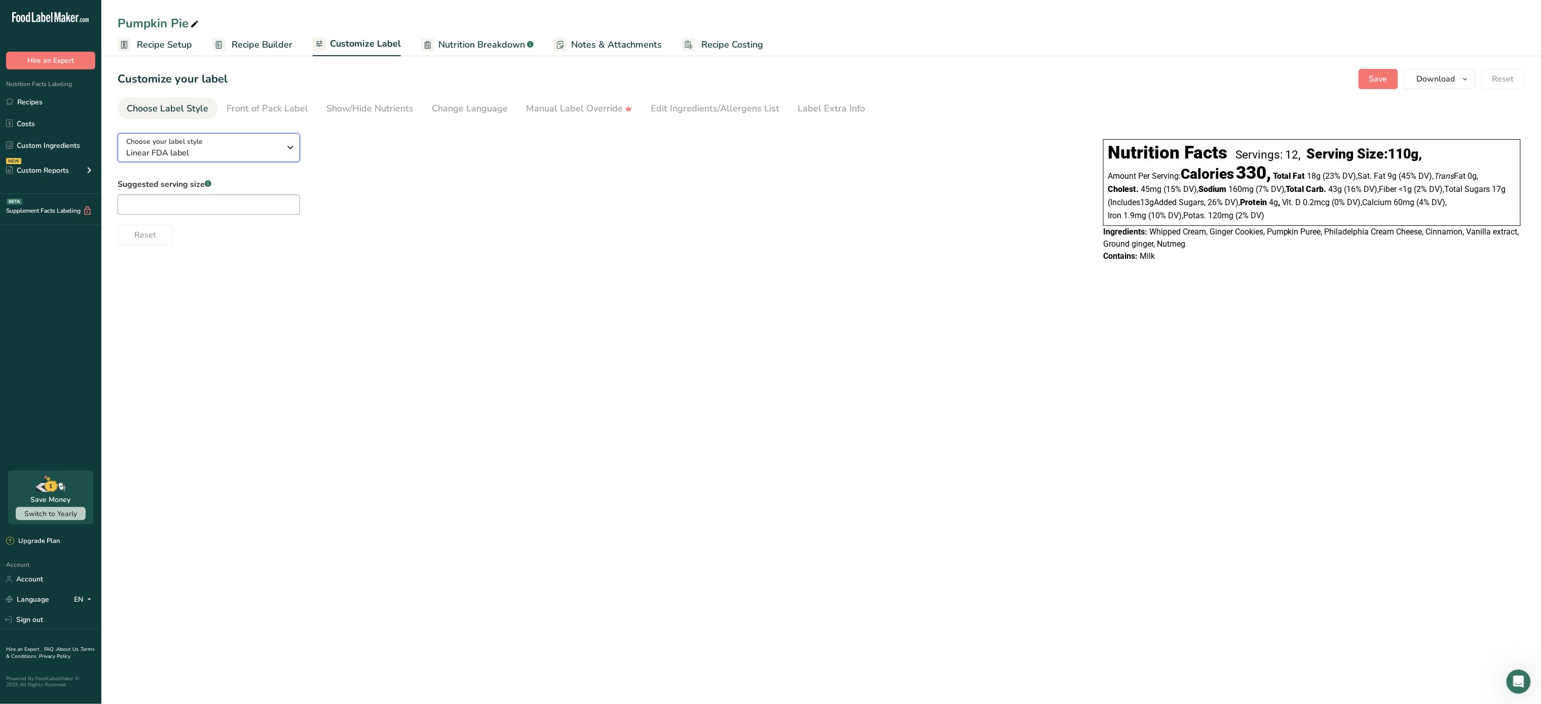
click at [277, 152] on span "Linear FDA label" at bounding box center [203, 153] width 155 height 12
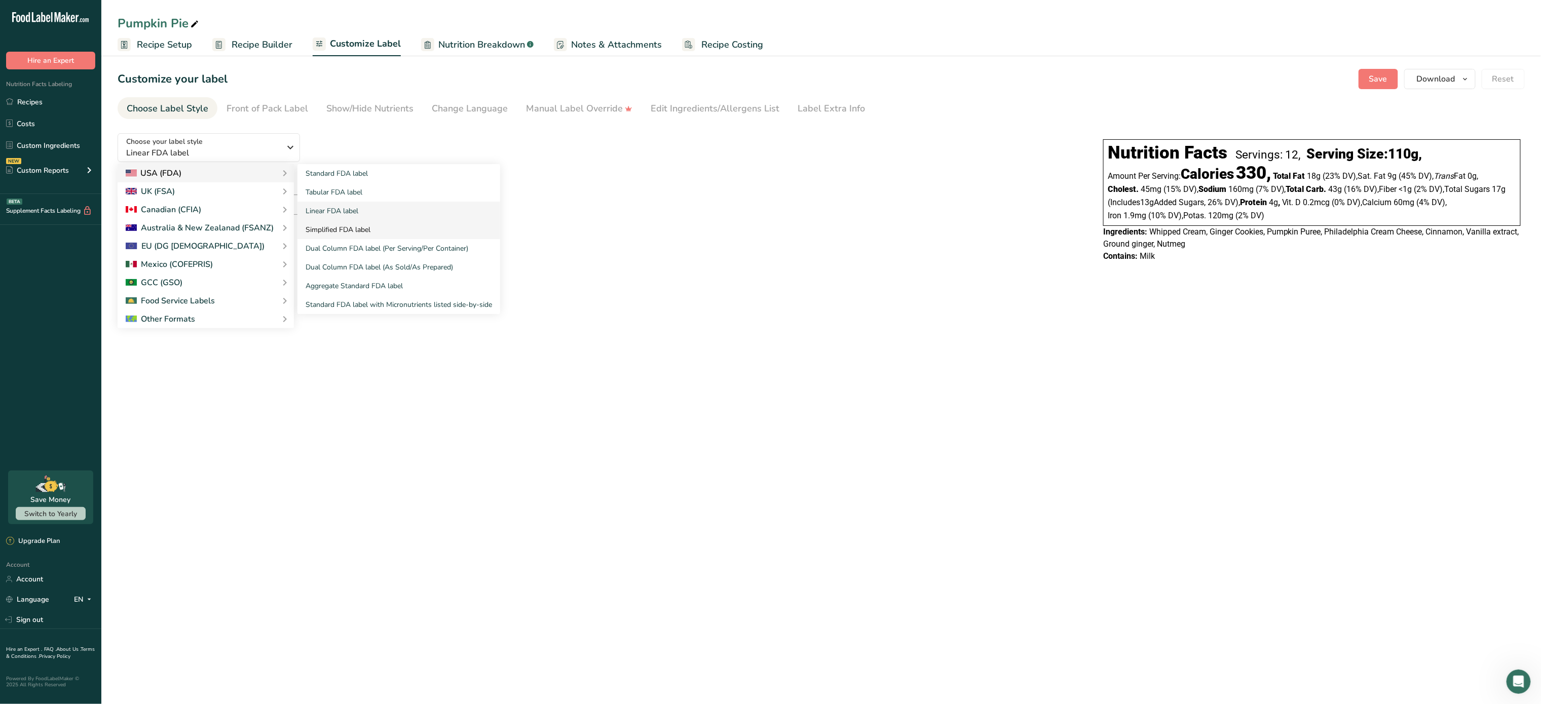
click at [330, 226] on link "Simplified FDA label" at bounding box center [399, 229] width 203 height 19
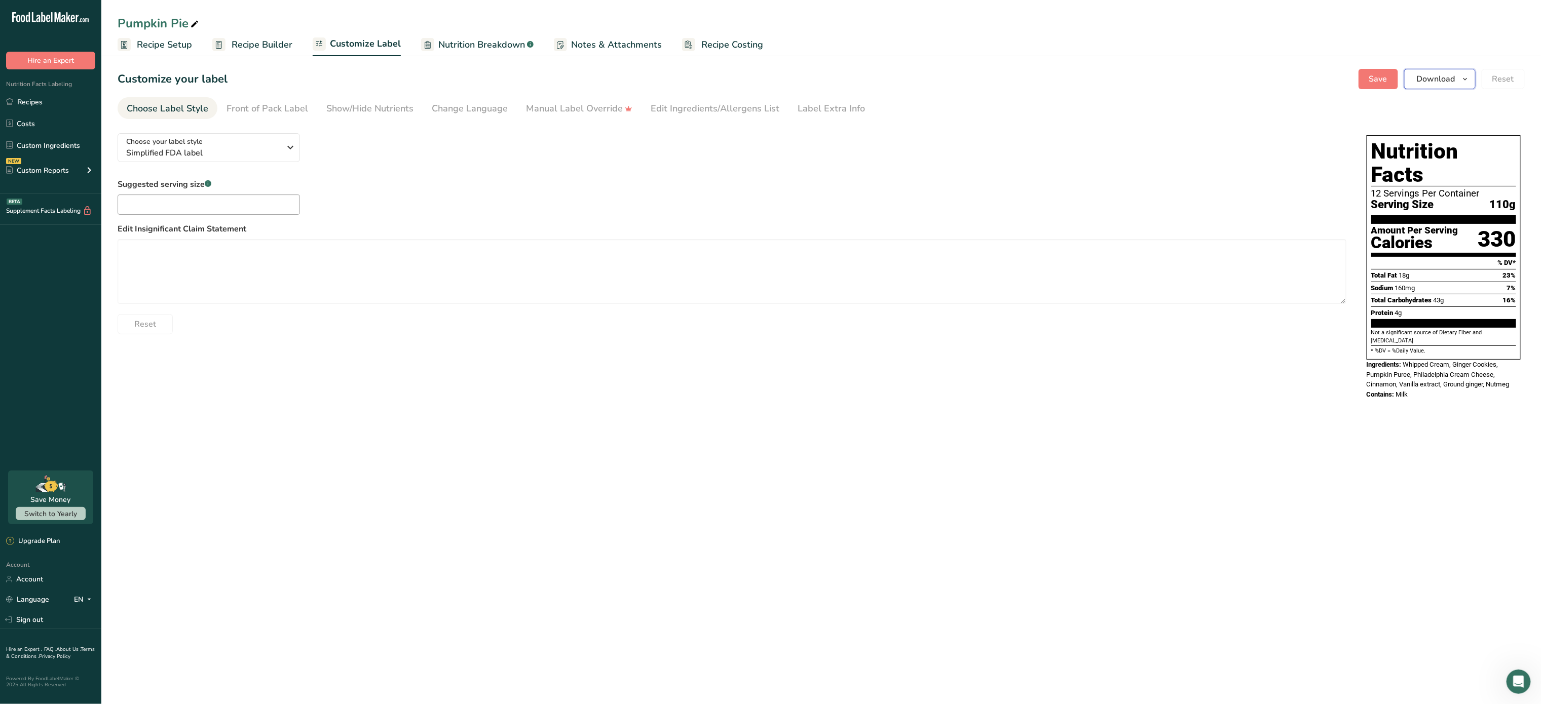
click at [1425, 75] on span "Download" at bounding box center [1436, 79] width 39 height 12
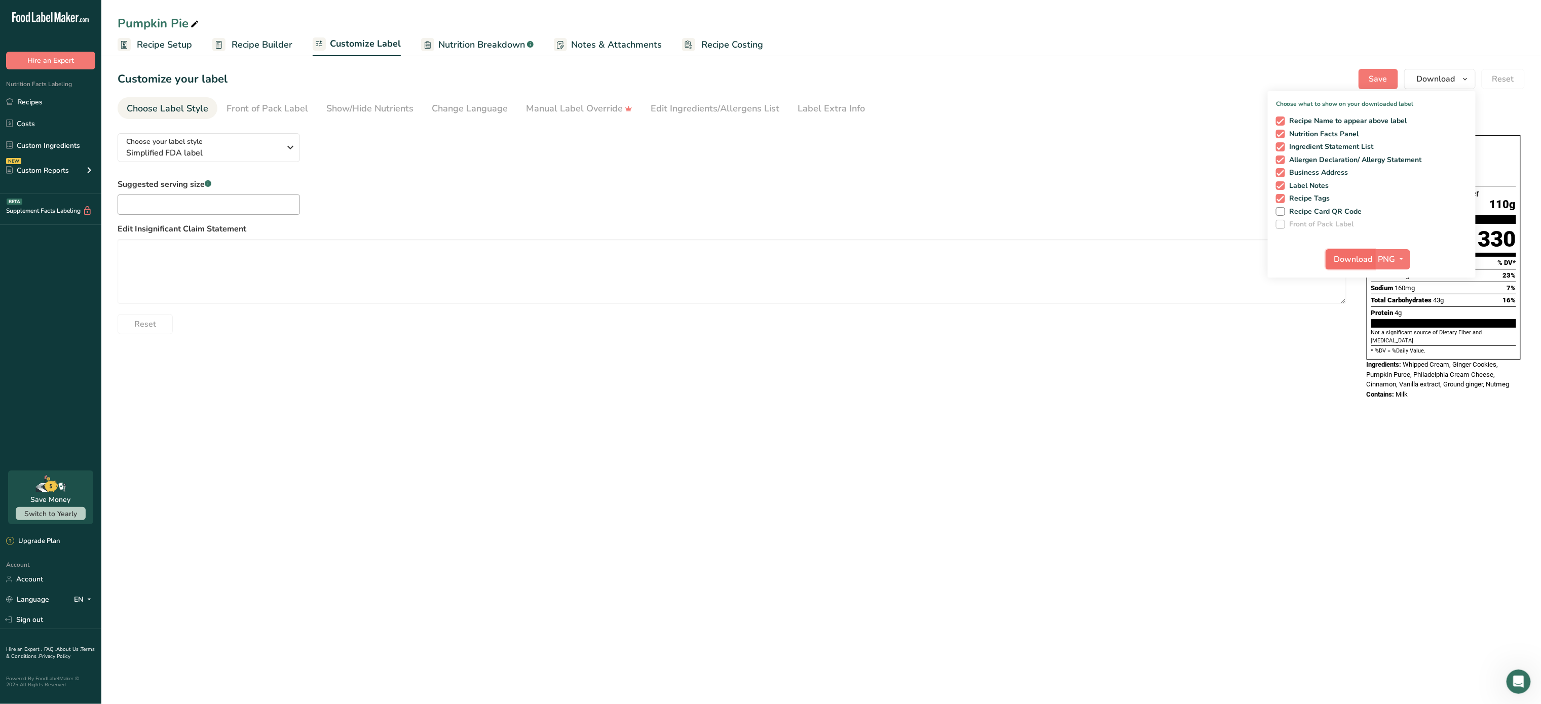
click at [1351, 262] on span "Download" at bounding box center [1353, 259] width 39 height 12
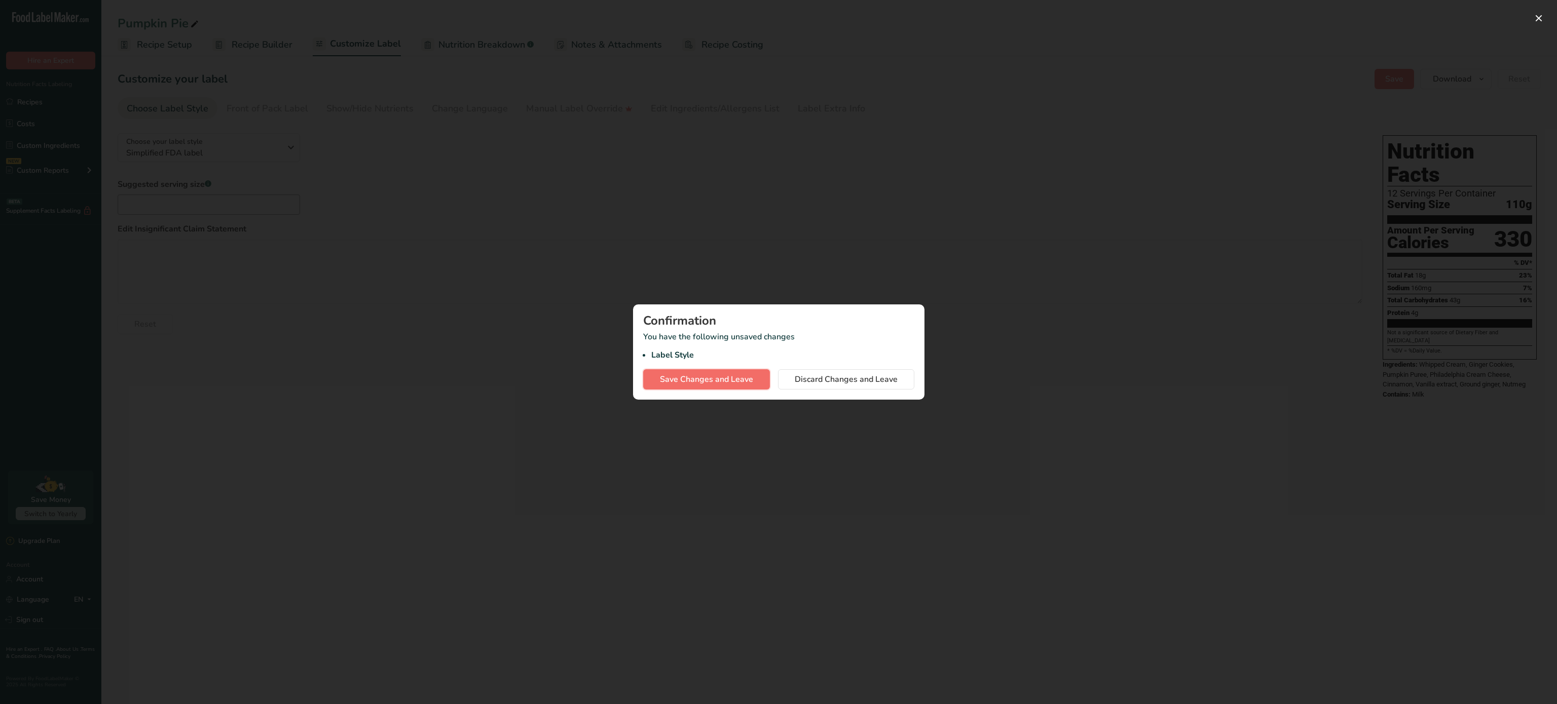
click at [724, 376] on span "Save Changes and Leave" at bounding box center [706, 380] width 93 height 12
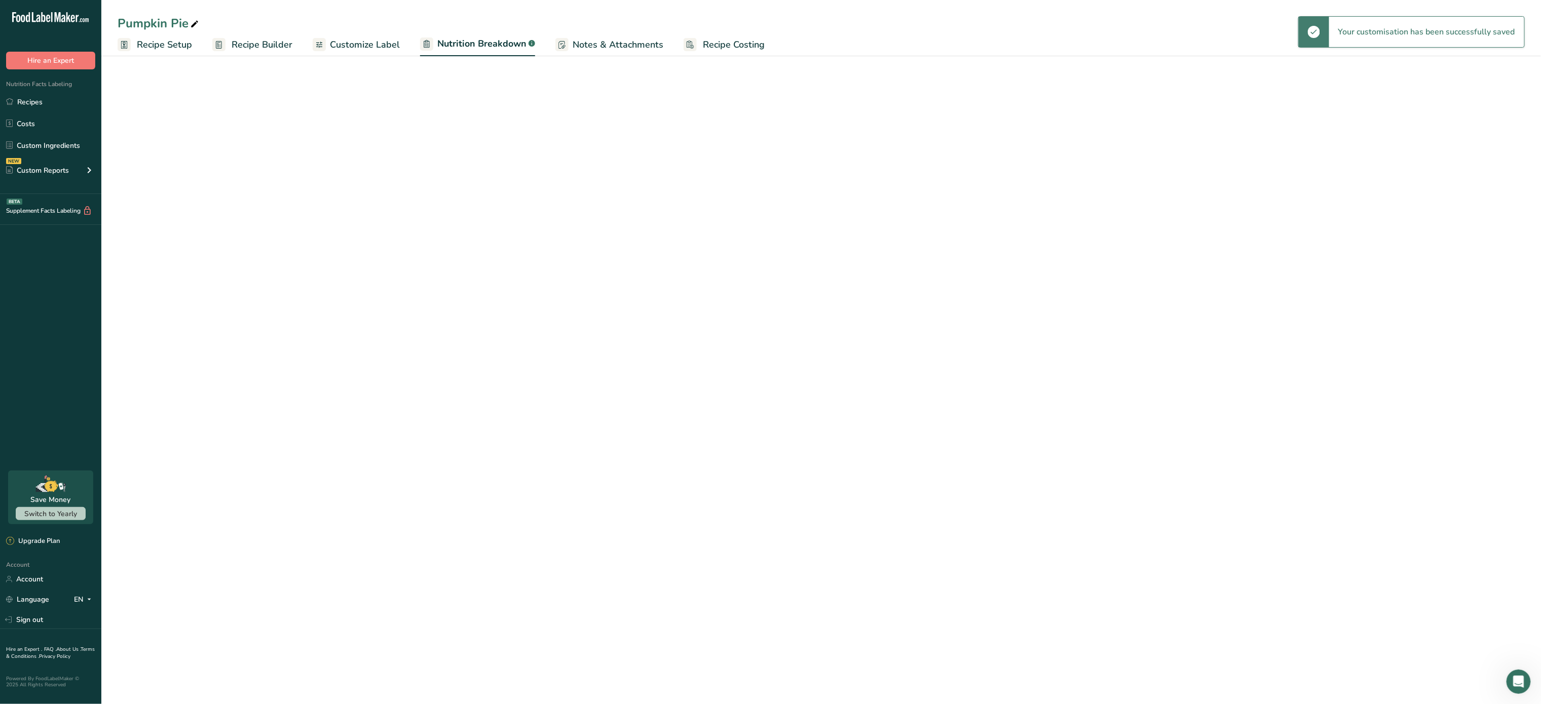
select select "Calories"
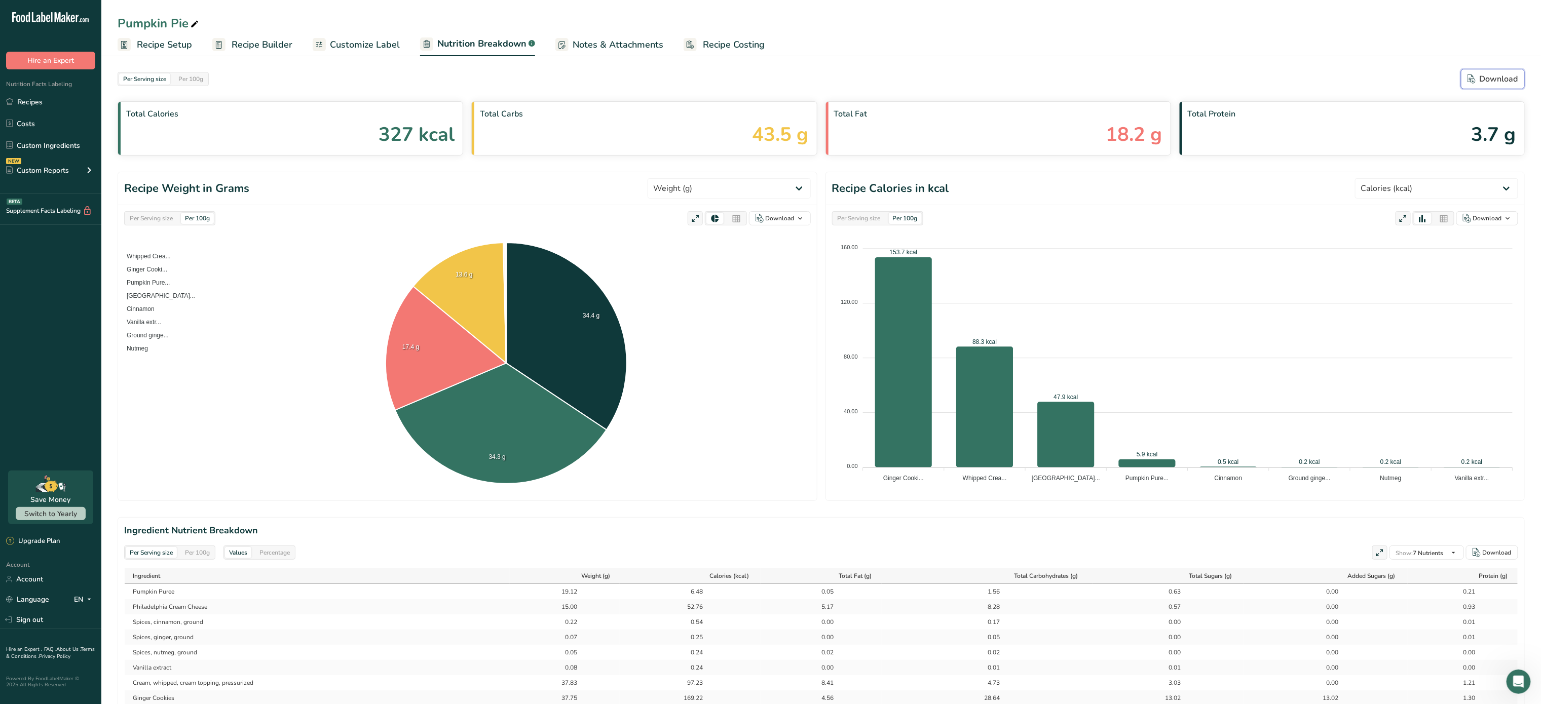
click at [1493, 76] on div "Download" at bounding box center [1493, 79] width 51 height 12
click at [715, 41] on span "Recipe Costing" at bounding box center [734, 45] width 62 height 14
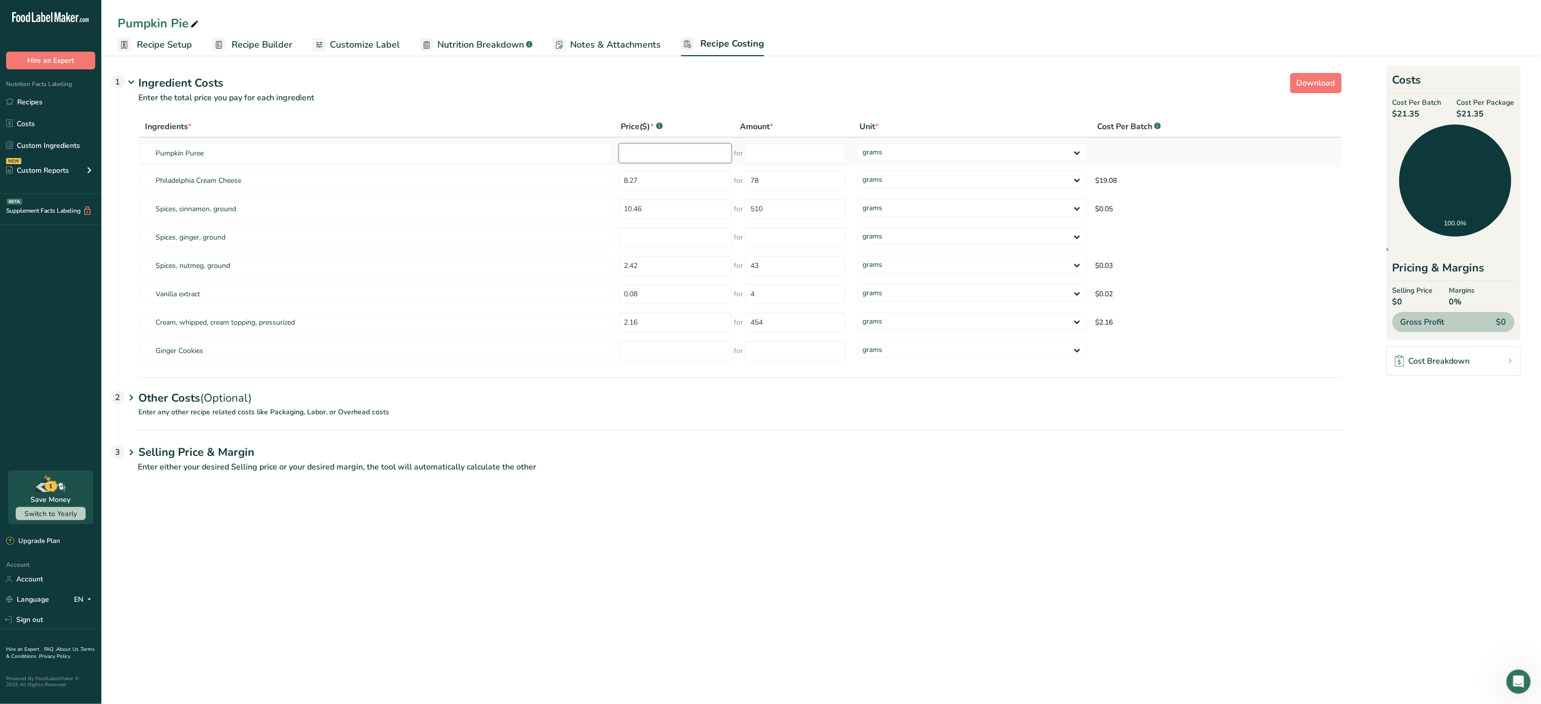
click at [679, 151] on input "number" at bounding box center [676, 153] width 114 height 20
type input "1.16"
click at [810, 159] on input "number" at bounding box center [795, 153] width 101 height 20
type input "425"
click at [884, 175] on div "Ingredients * Price($) * .a-a{fill:#347362;}.b-a{fill:#fff;} Amount * Unit * Co…" at bounding box center [740, 240] width 1204 height 249
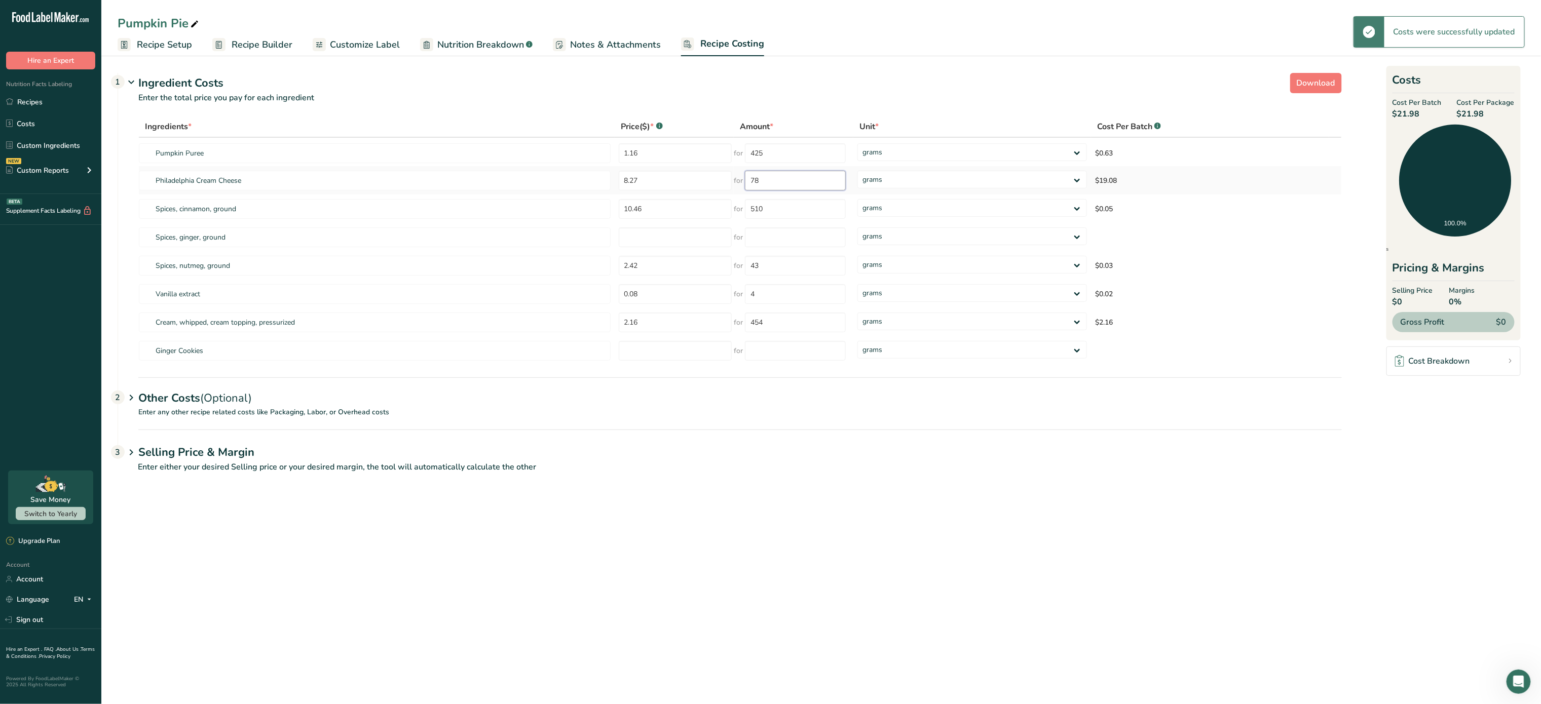
drag, startPoint x: 811, startPoint y: 190, endPoint x: 807, endPoint y: 183, distance: 8.0
click at [811, 190] on input "78" at bounding box center [795, 181] width 101 height 20
click at [807, 183] on input "78" at bounding box center [795, 181] width 101 height 20
type input "7"
type input "1"
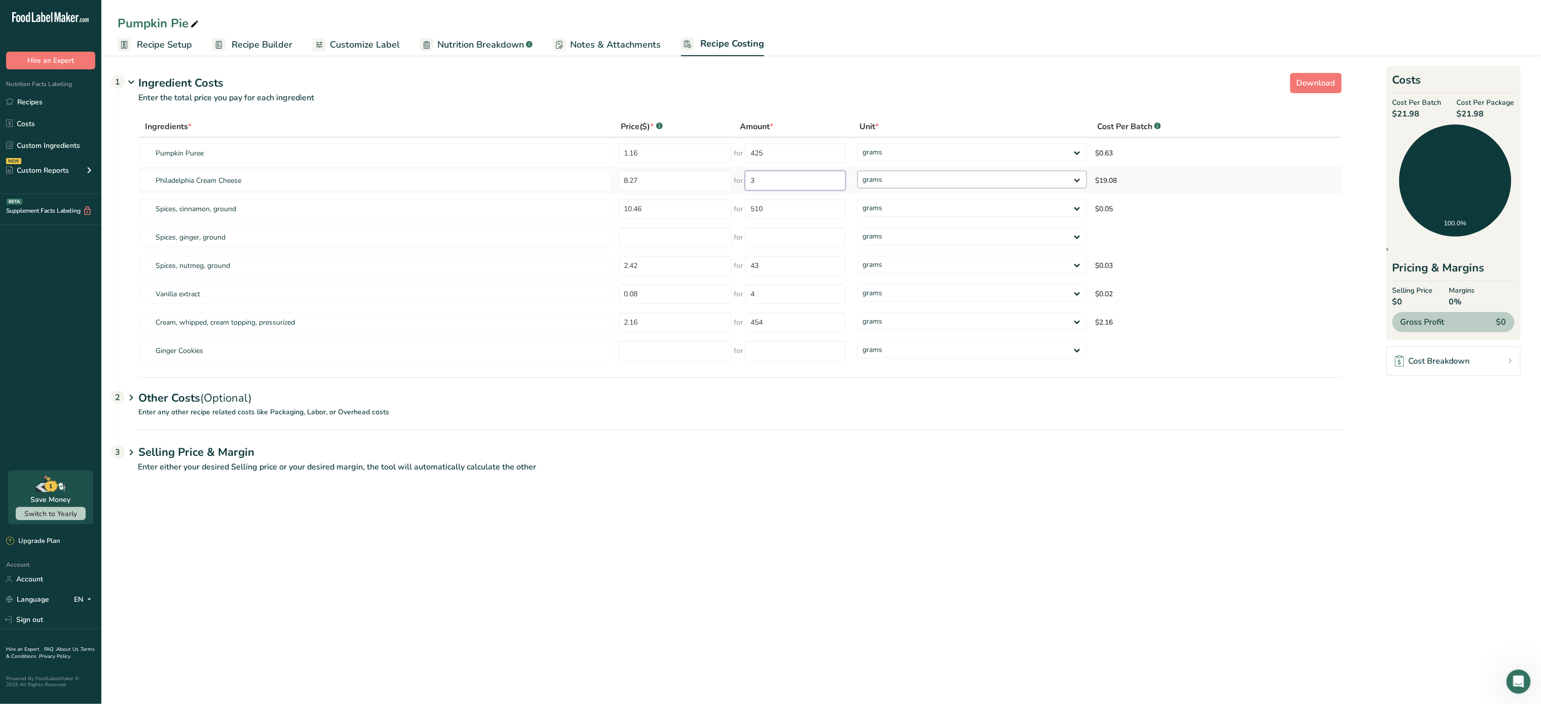
type input "3"
click at [988, 176] on div "Ingredients * Price($) * .a-a{fill:#347362;}.b-a{fill:#fff;} Amount * Unit * Co…" at bounding box center [740, 240] width 1204 height 249
select select "12"
click at [858, 171] on select "grams kg mg mcg lb oz" at bounding box center [973, 180] width 230 height 18
select select "12"
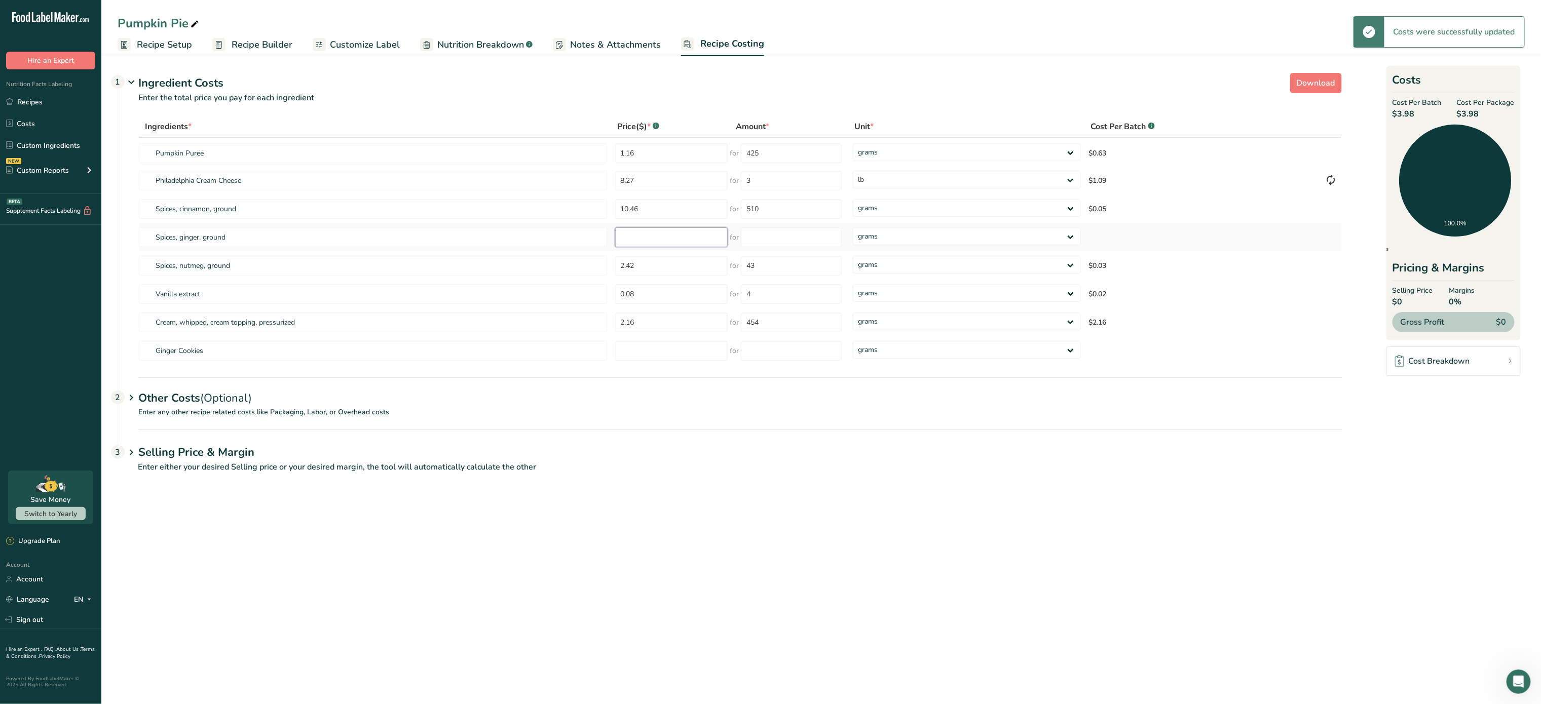
click at [651, 238] on input "number" at bounding box center [671, 238] width 113 height 20
type input "5.58"
click at [768, 239] on input "number" at bounding box center [791, 238] width 101 height 20
type input "199"
click at [683, 308] on div "Ingredients * Price($) * .a-a{fill:#347362;}.b-a{fill:#fff;} Amount * Unit * Co…" at bounding box center [740, 240] width 1204 height 249
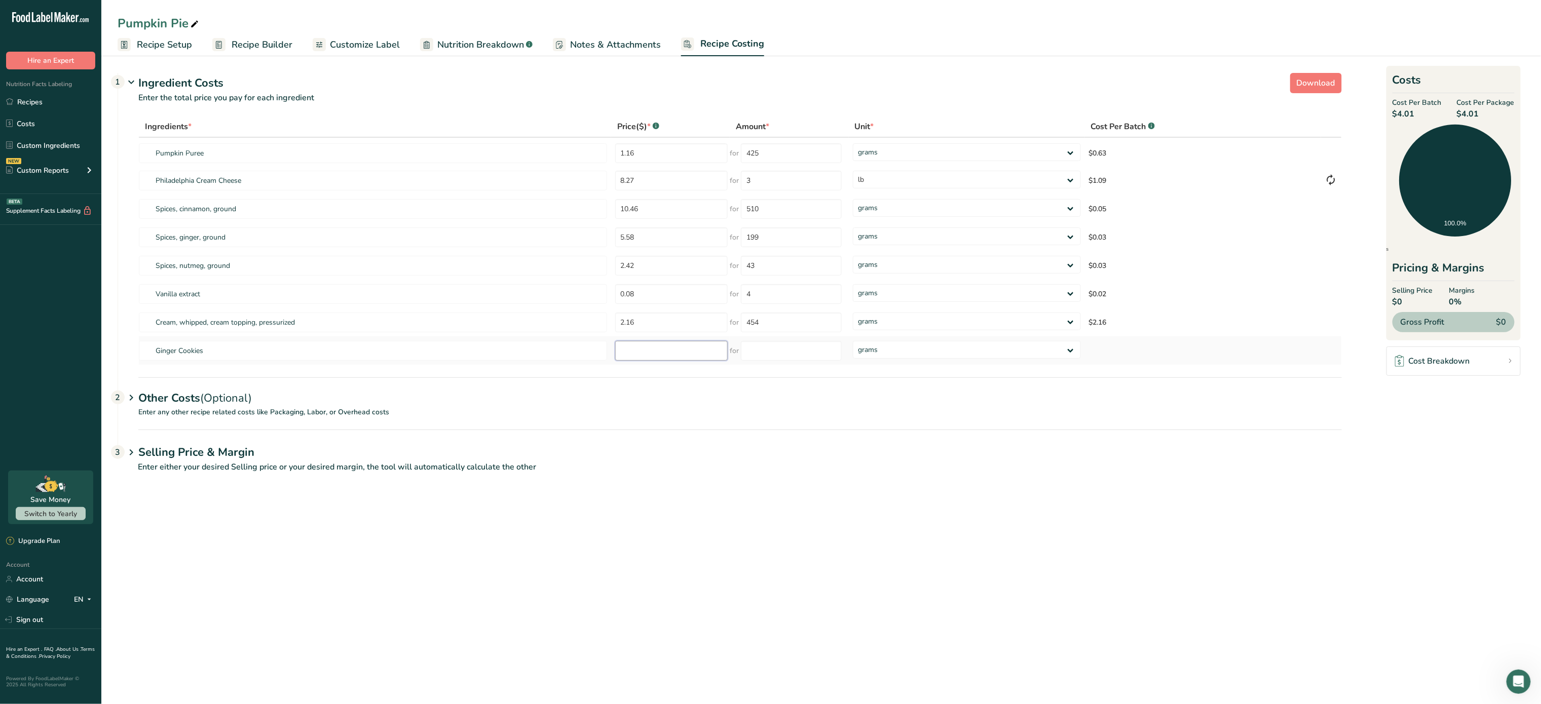
click at [645, 355] on input "number" at bounding box center [671, 351] width 113 height 20
type input "2.47"
click at [788, 348] on input "number" at bounding box center [791, 351] width 101 height 20
type input "453"
click at [169, 382] on section "Download Ingredient Costs 1 Enter the total price you pay for each ingredient I…" at bounding box center [821, 277] width 1407 height 417
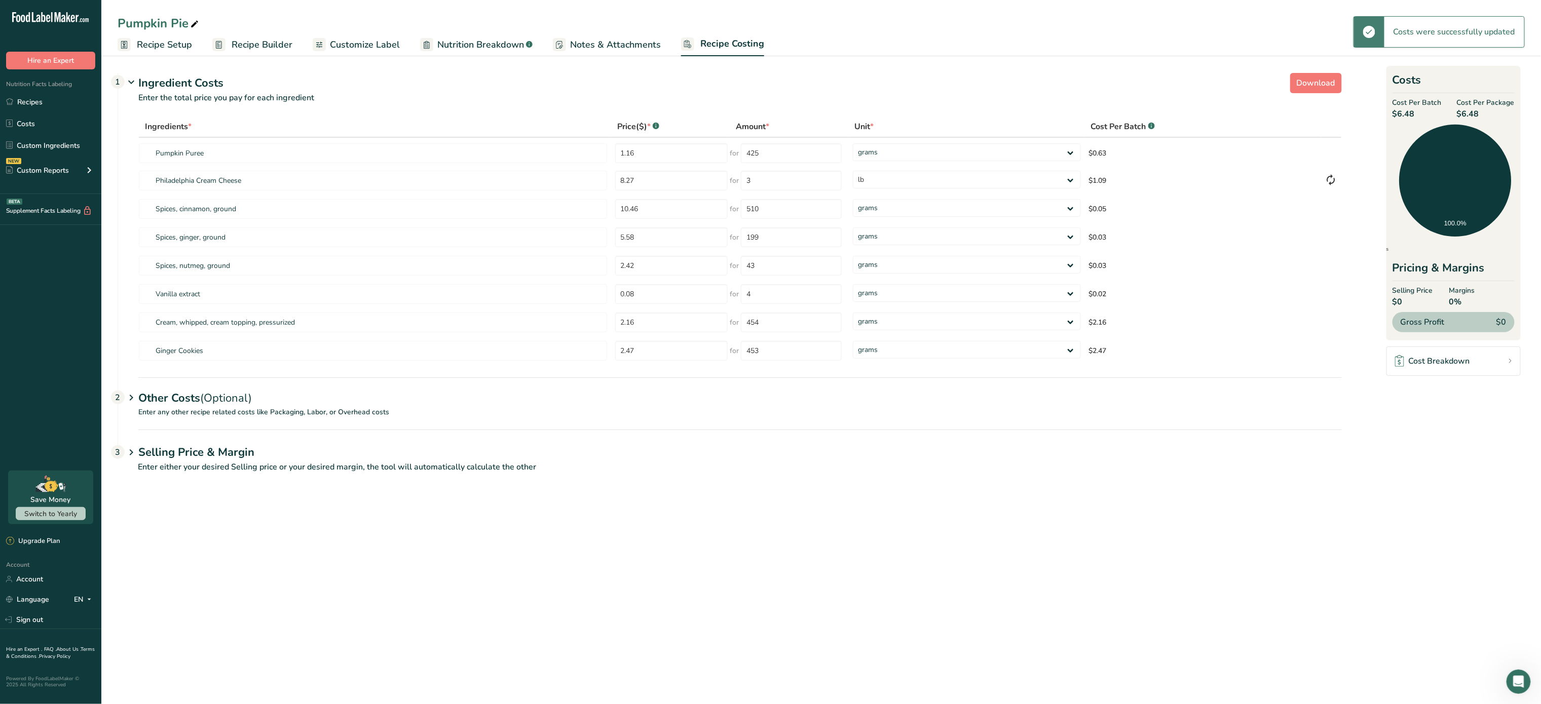
click at [181, 390] on div "Other Costs (Optional) 2" at bounding box center [740, 392] width 1204 height 29
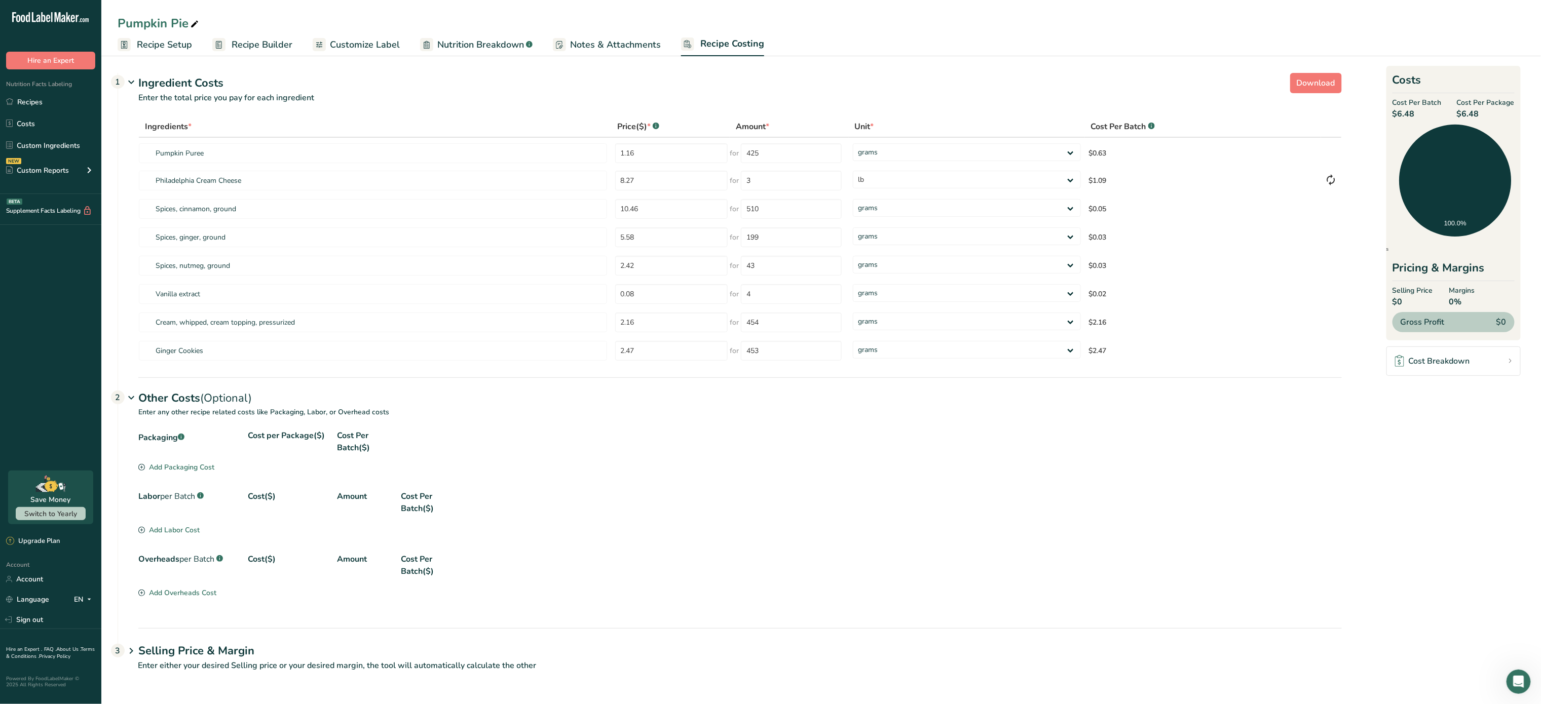
click at [190, 462] on div "Packaging .a-a{fill:#347362;}.b-a{fill:#fff;} Cost per Package($) Cost Per Batc…" at bounding box center [740, 446] width 1204 height 32
click at [190, 467] on div "Add Packaging Cost" at bounding box center [176, 467] width 76 height 11
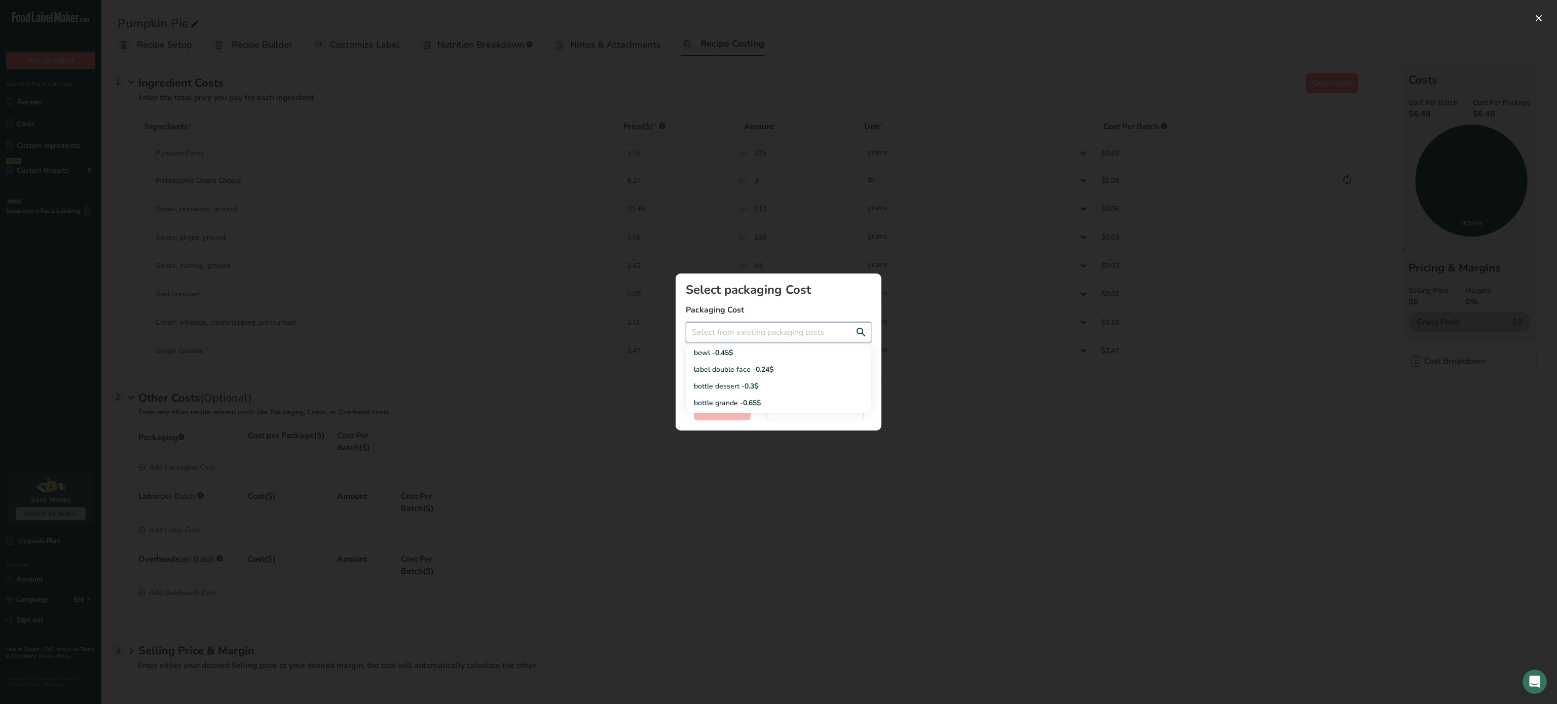
click at [725, 332] on input "Add New Recipe Cost Modal" at bounding box center [778, 332] width 185 height 20
click at [736, 373] on div "label double face - 0.24$" at bounding box center [770, 369] width 153 height 11
type input "label double face - 0.24$"
click at [721, 411] on span "Select" at bounding box center [722, 410] width 23 height 12
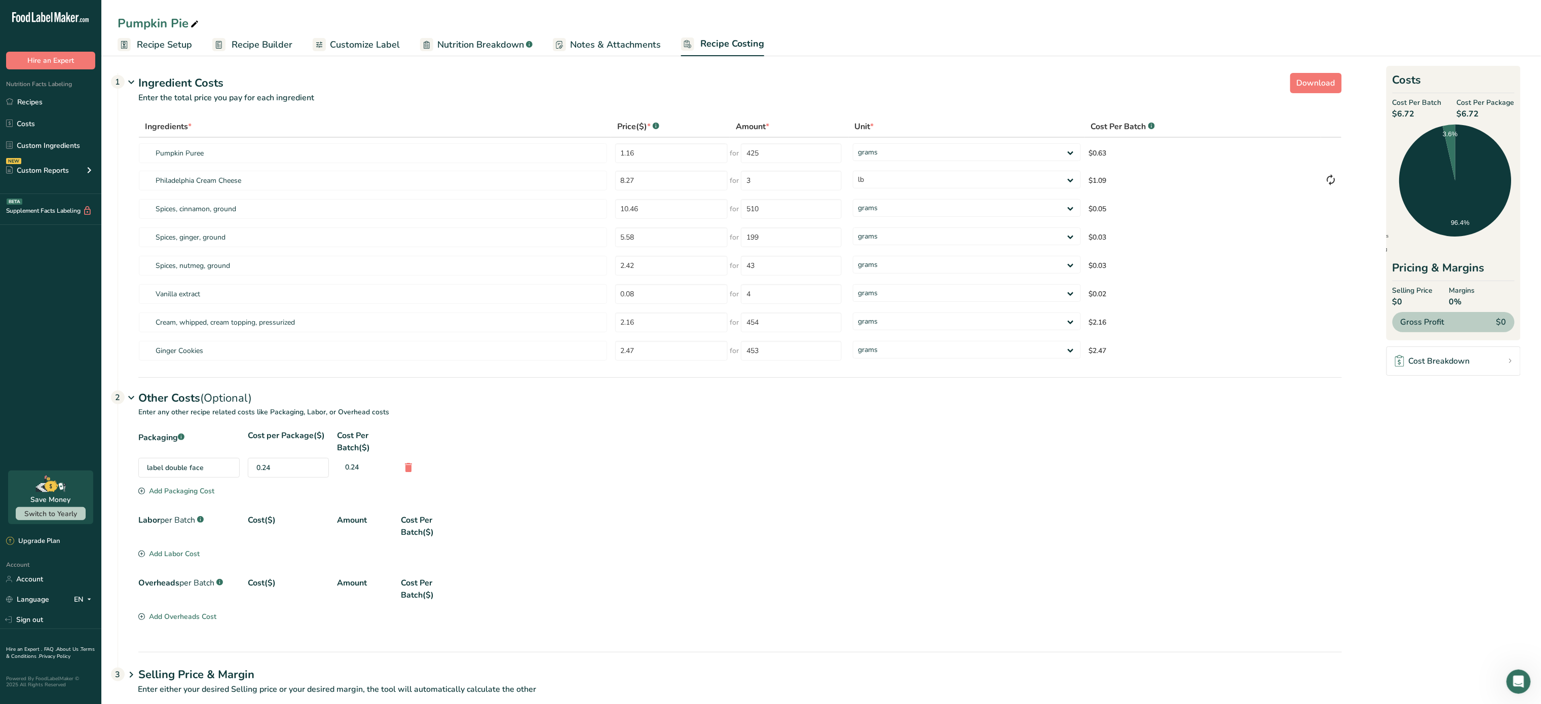
click at [178, 490] on div "Add Packaging Cost" at bounding box center [176, 491] width 76 height 11
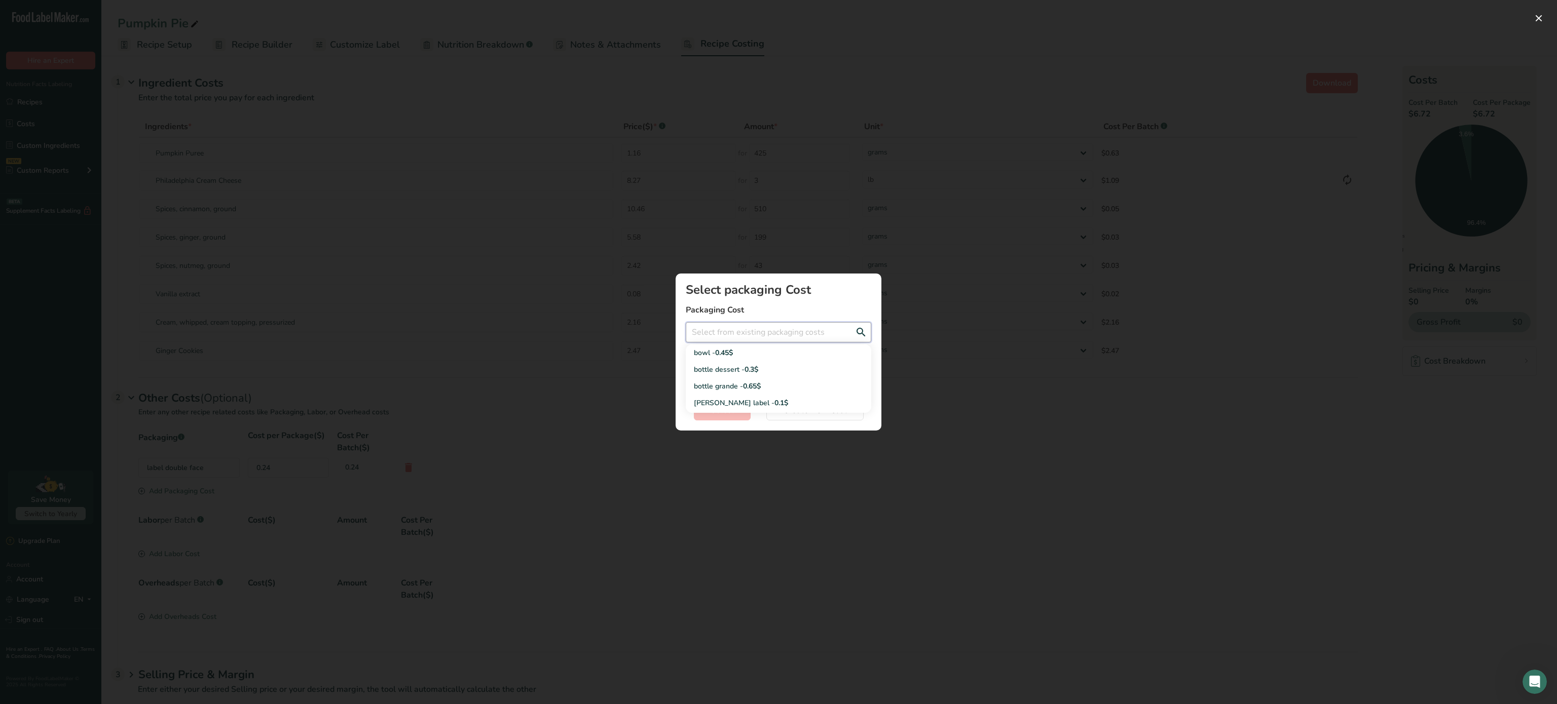
click at [750, 327] on input "Add New Recipe Cost Modal" at bounding box center [778, 332] width 185 height 20
click at [738, 369] on div "bottle dessert - 0.3$" at bounding box center [770, 369] width 153 height 11
type input "bottle dessert - 0.3$"
click at [730, 410] on span "Select" at bounding box center [722, 410] width 23 height 12
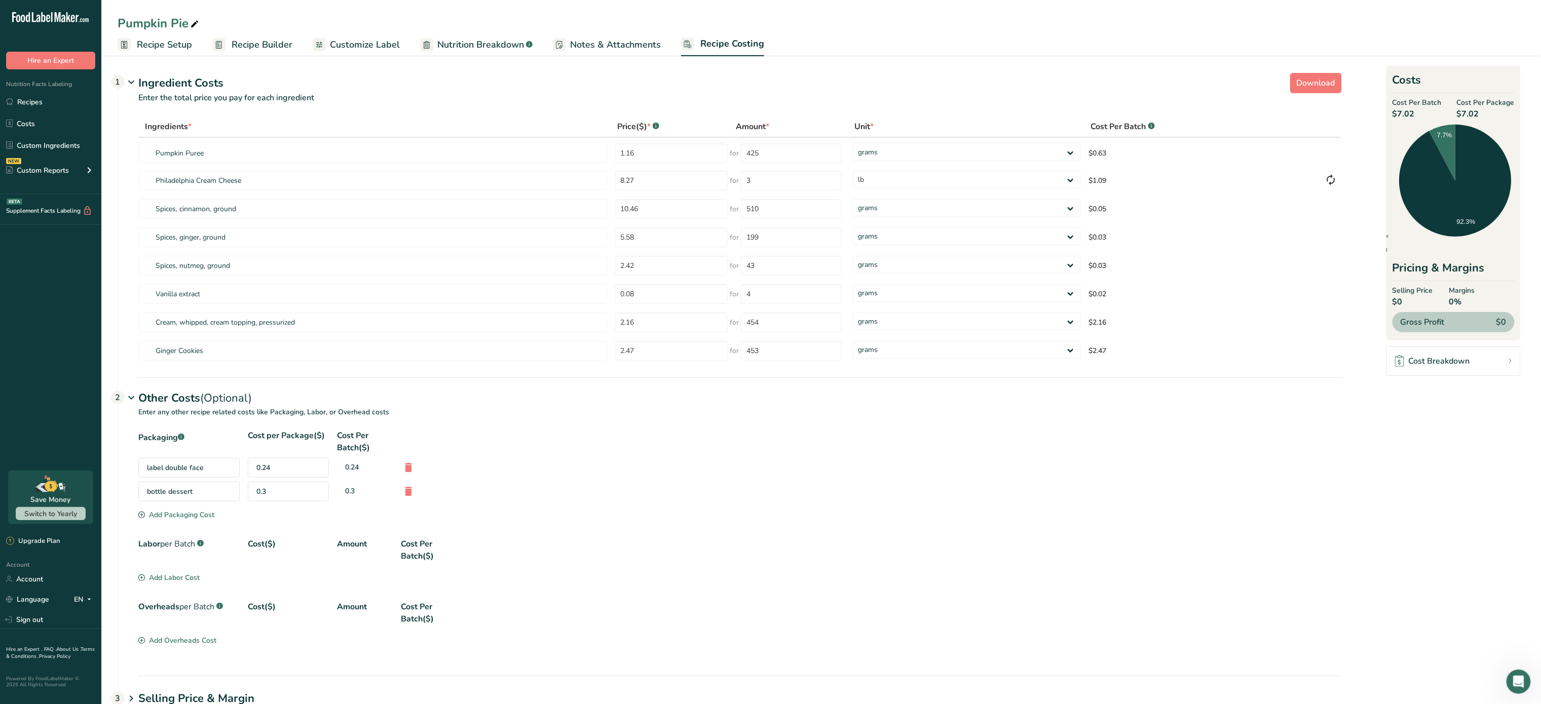
click at [183, 44] on span "Recipe Setup" at bounding box center [164, 45] width 55 height 14
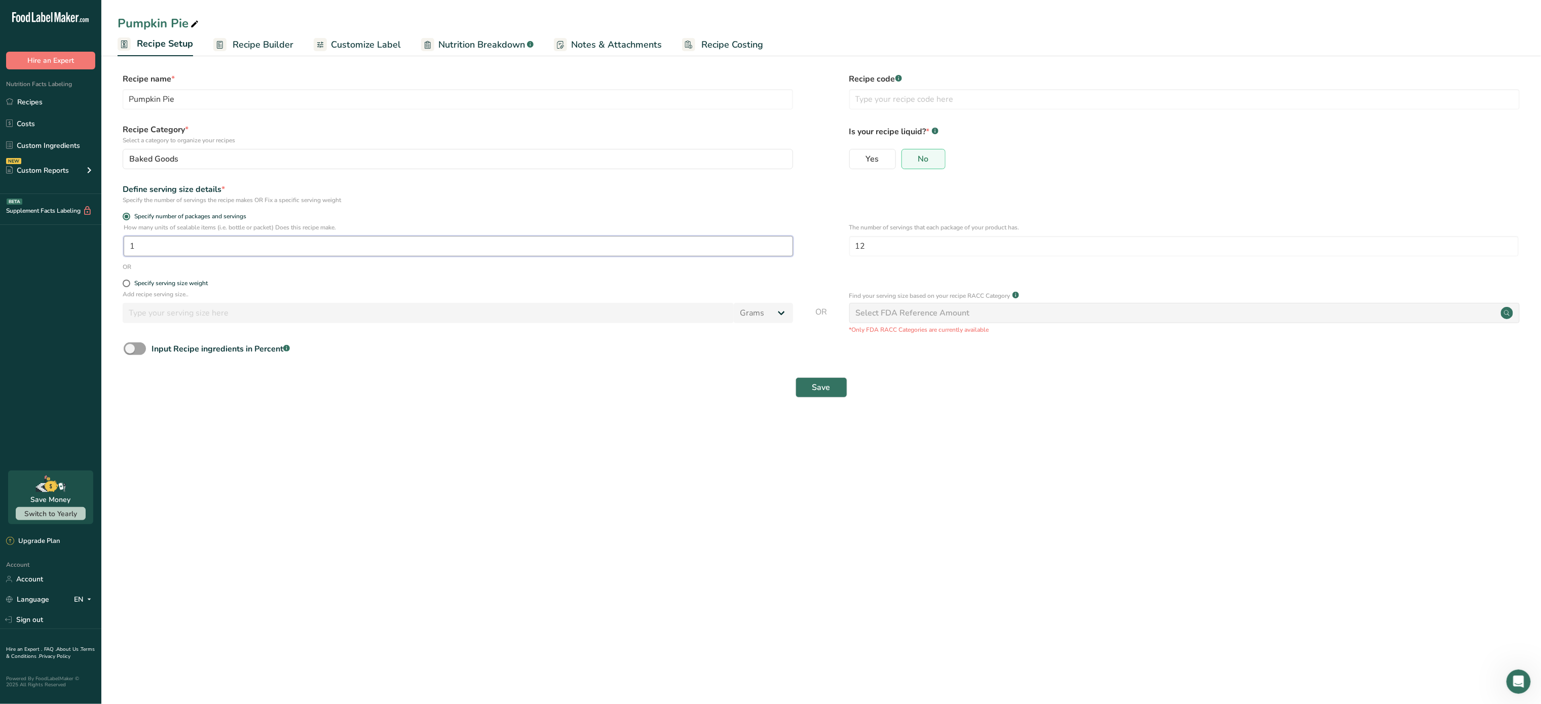
click at [246, 244] on input "1" at bounding box center [459, 246] width 670 height 20
type input "1"
type input "6"
click at [879, 253] on input "12" at bounding box center [1184, 246] width 670 height 20
type input "1"
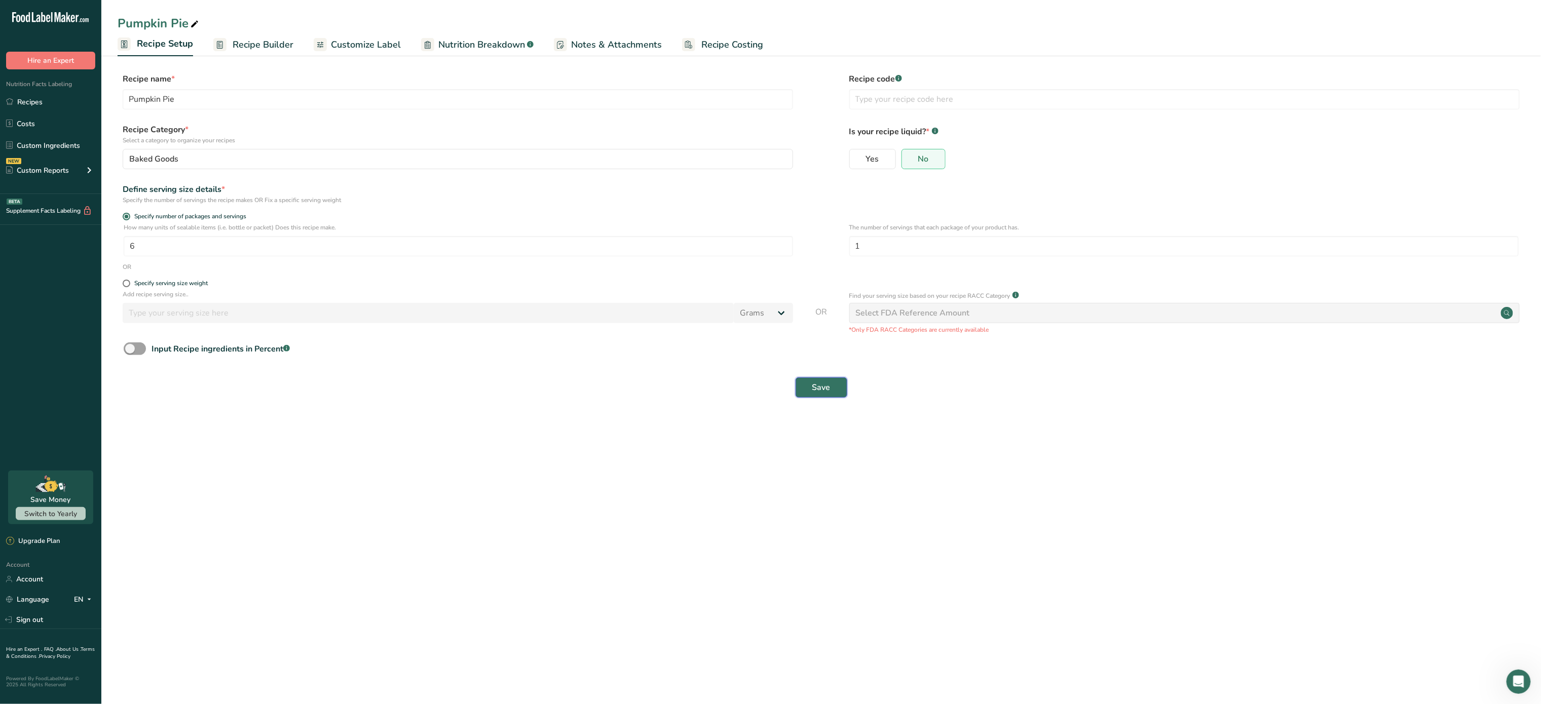
click at [826, 393] on span "Save" at bounding box center [821, 388] width 18 height 12
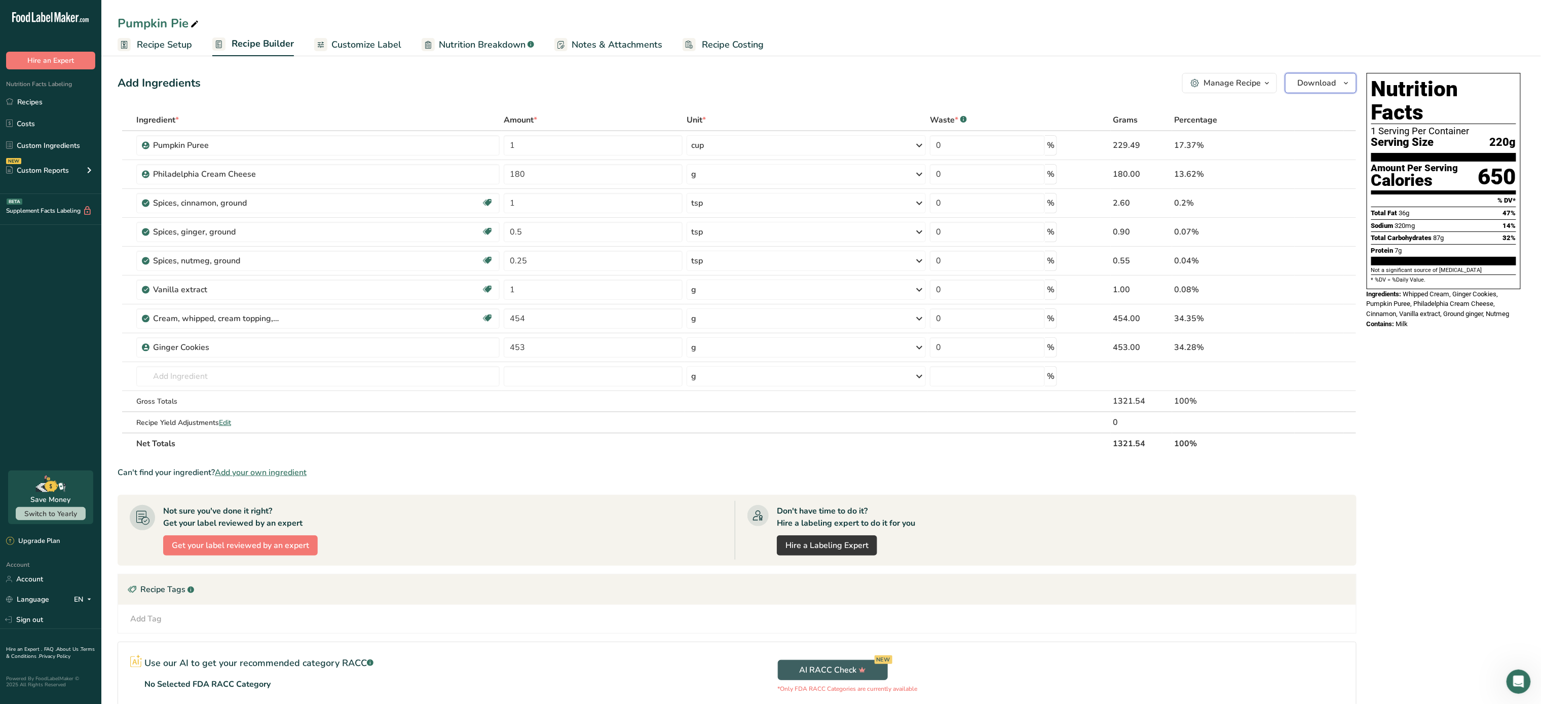
click at [1330, 89] on span "Download" at bounding box center [1317, 83] width 39 height 12
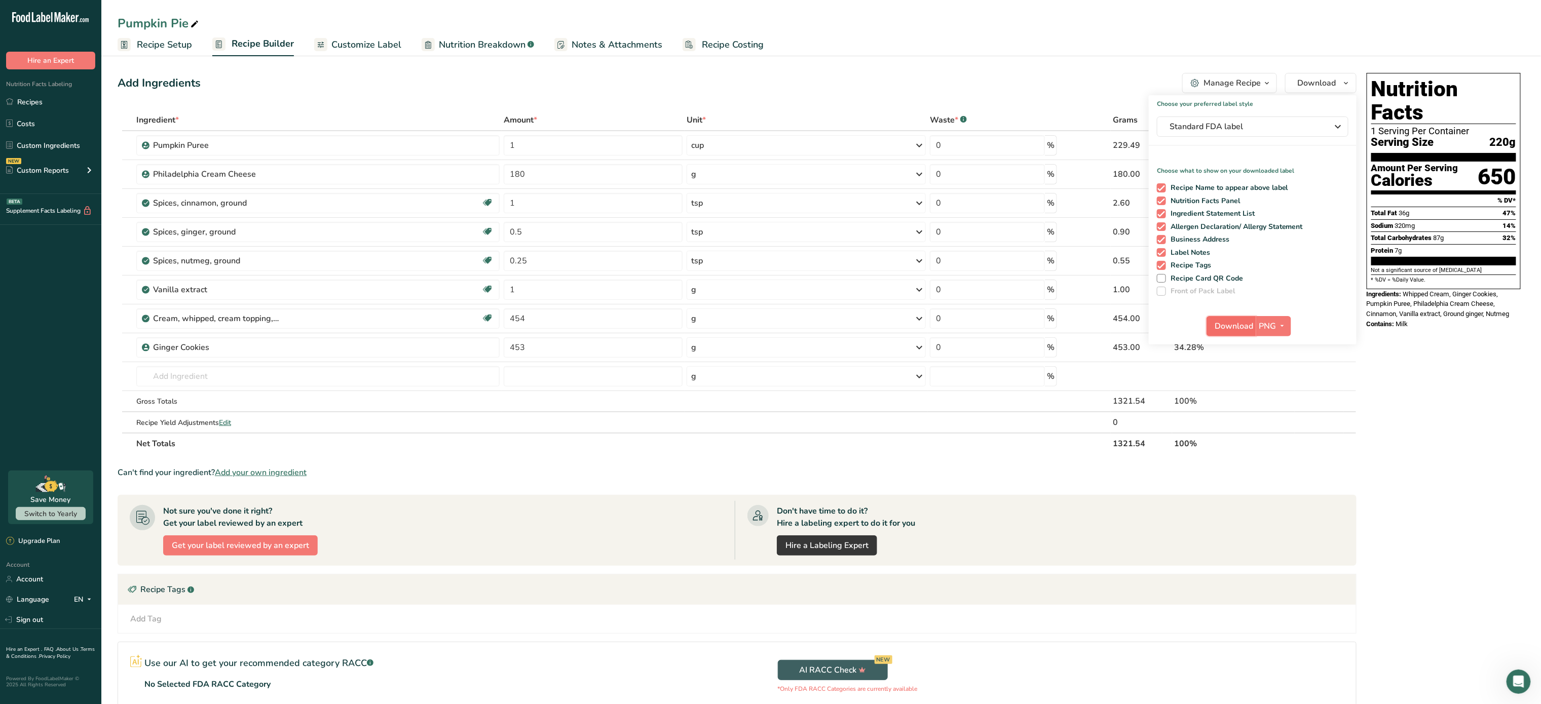
click at [1234, 322] on span "Download" at bounding box center [1234, 326] width 39 height 12
click at [1376, 94] on h1 "Nutrition Facts" at bounding box center [1443, 101] width 145 height 47
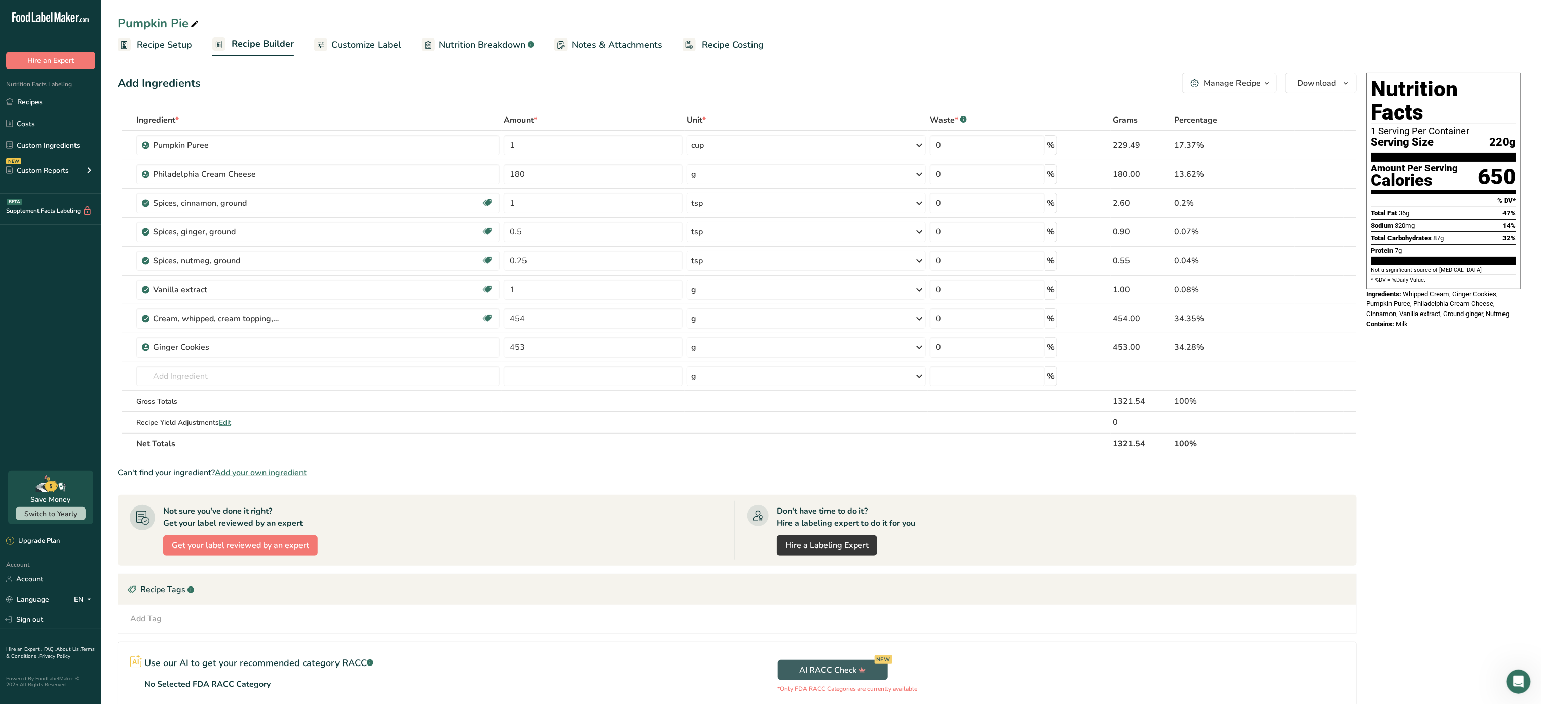
click at [1063, 52] on ul "Recipe Setup Recipe Builder Customize Label Nutrition Breakdown .a-a{fill:#3473…" at bounding box center [821, 44] width 1440 height 24
click at [1254, 85] on div "Manage Recipe" at bounding box center [1232, 83] width 57 height 12
click at [1222, 236] on div "Recipe Card .a-a{fill:#347362;}.b-a{fill:#fff;}" at bounding box center [1200, 231] width 137 height 12
click at [355, 47] on span "Customize Label" at bounding box center [366, 45] width 70 height 14
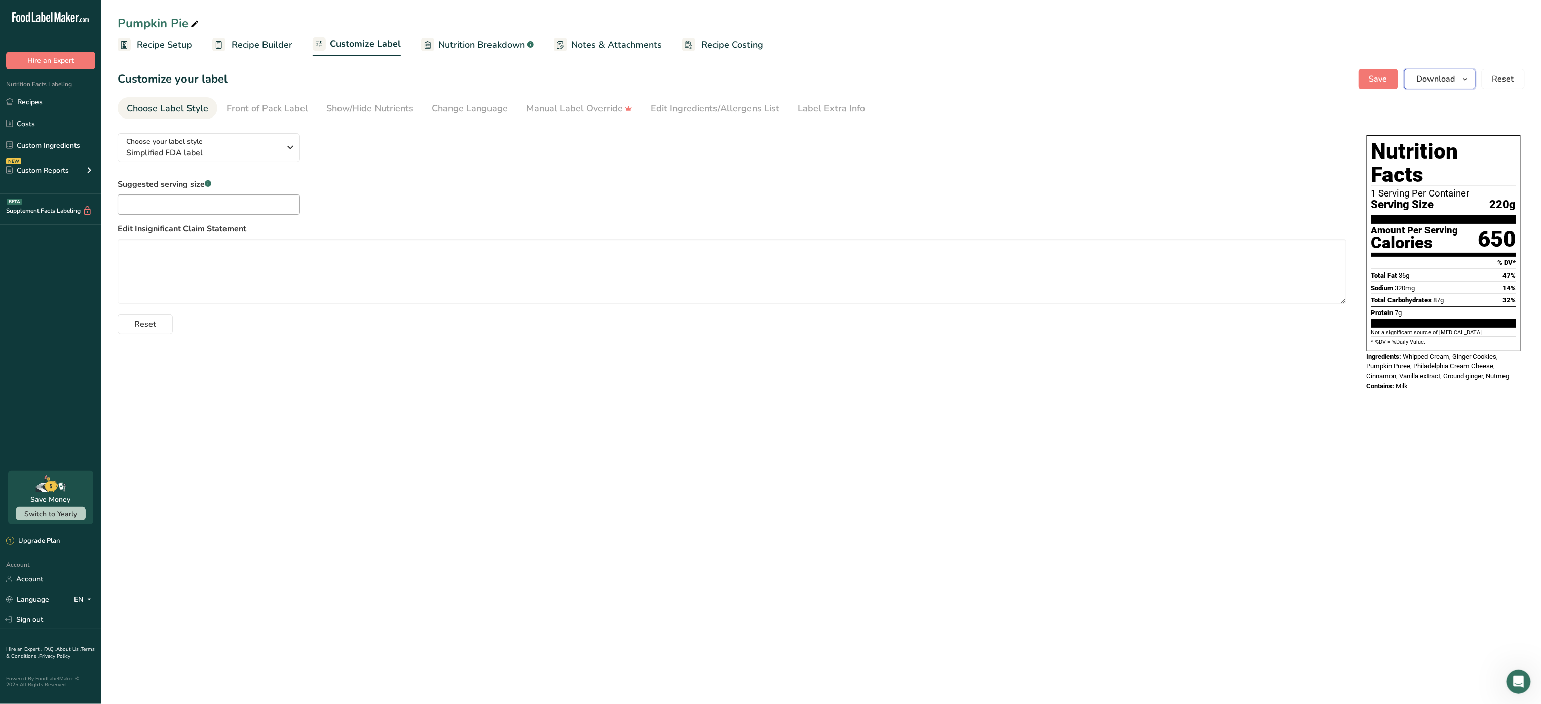
click at [1439, 85] on span "Download" at bounding box center [1436, 79] width 39 height 12
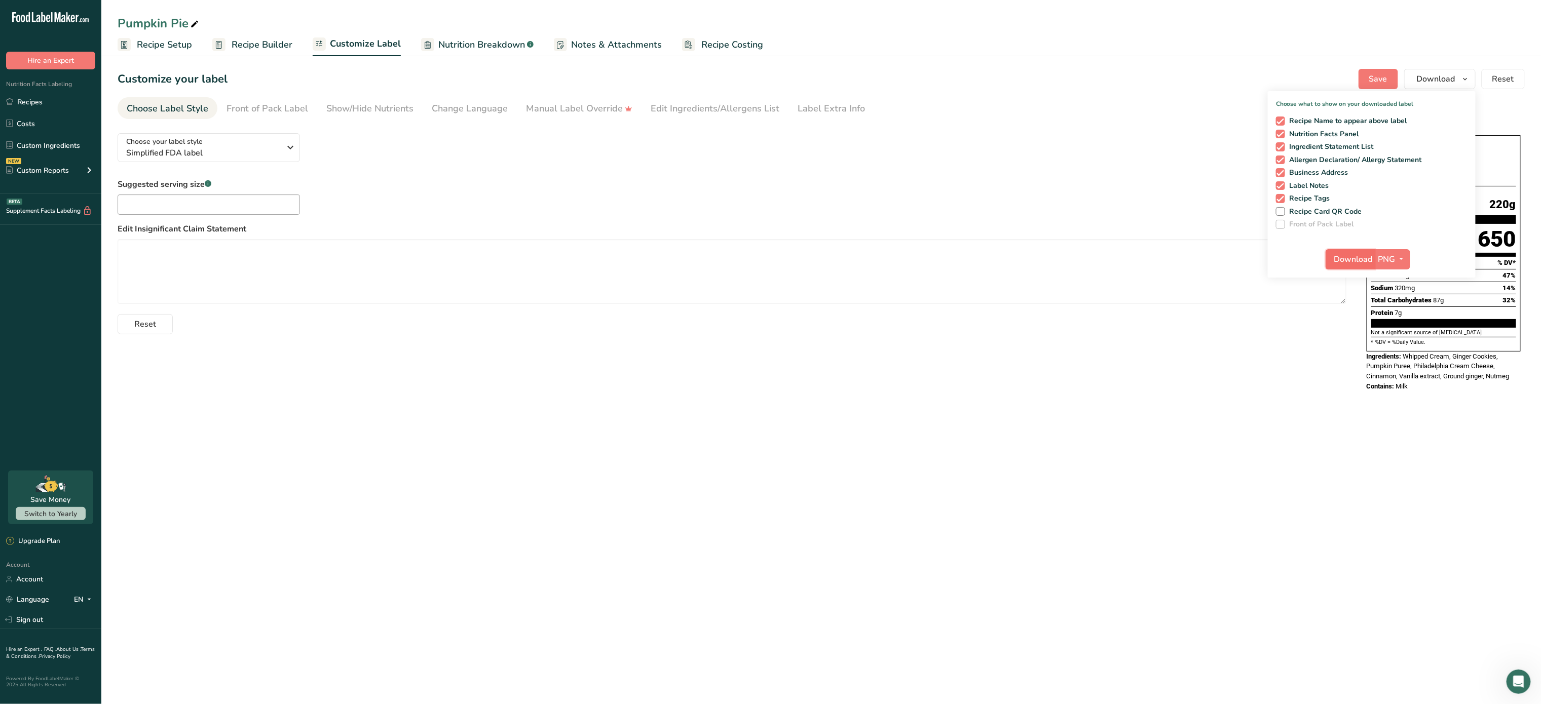
click at [1335, 259] on span "Download" at bounding box center [1353, 259] width 39 height 12
click at [292, 146] on icon "button" at bounding box center [291, 147] width 12 height 18
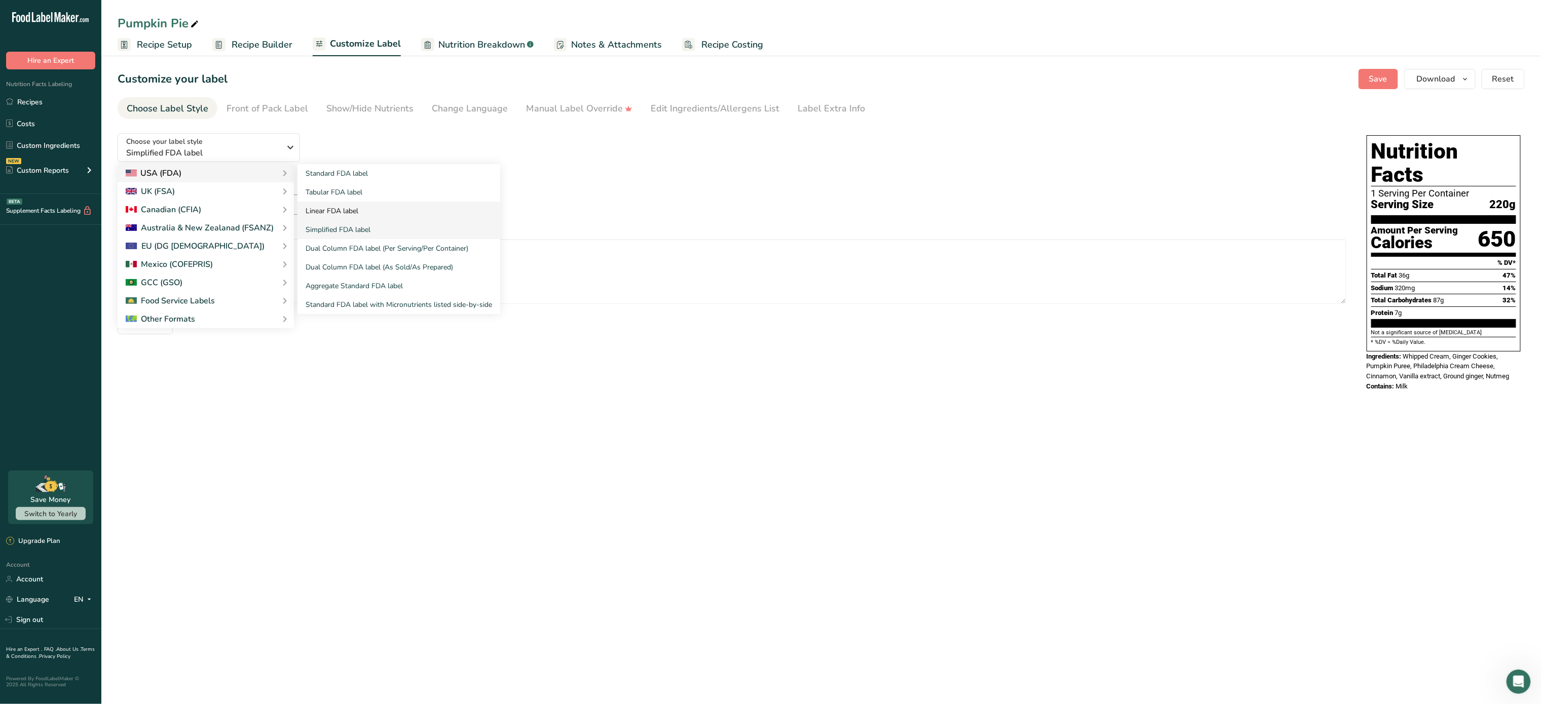
click at [349, 208] on link "Linear FDA label" at bounding box center [399, 211] width 203 height 19
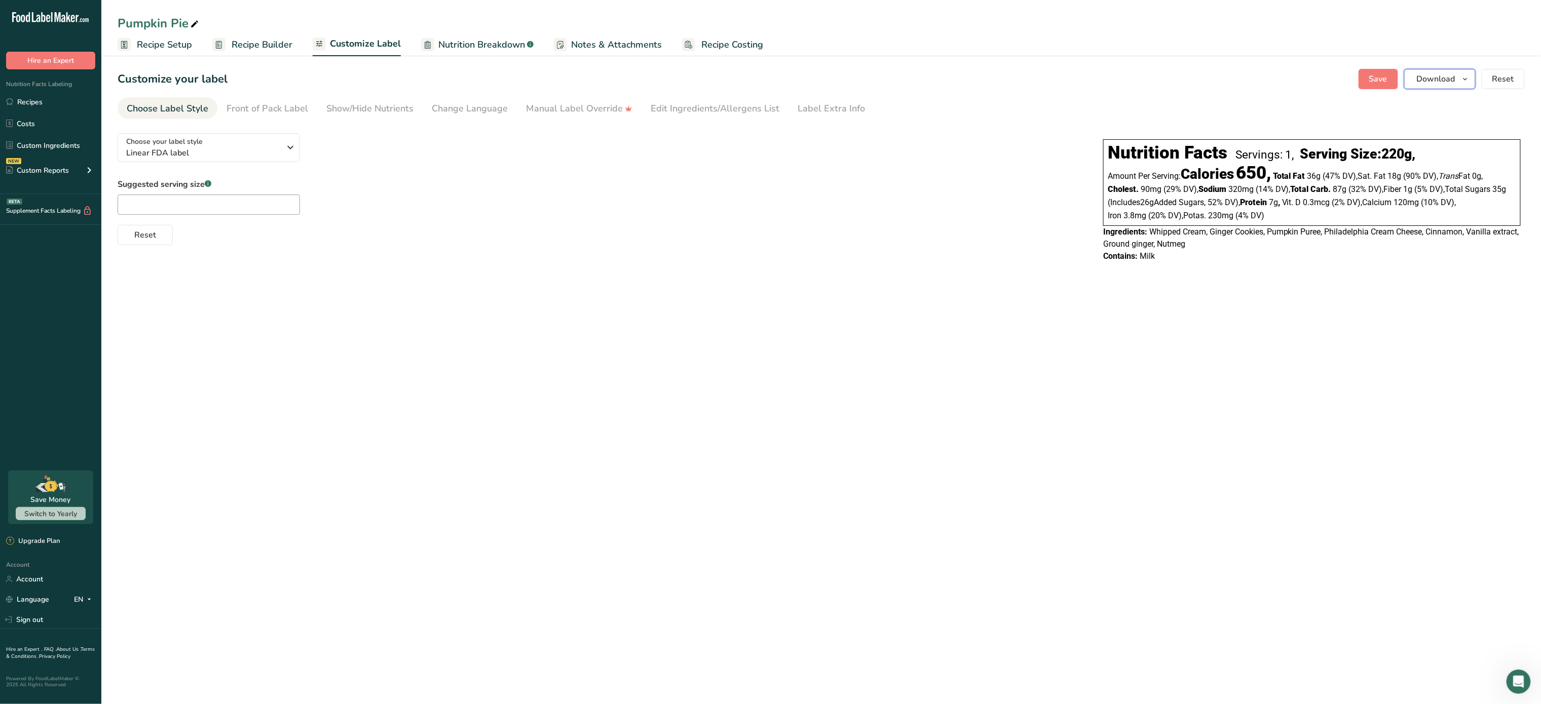
click at [1439, 82] on span "Download" at bounding box center [1436, 79] width 39 height 12
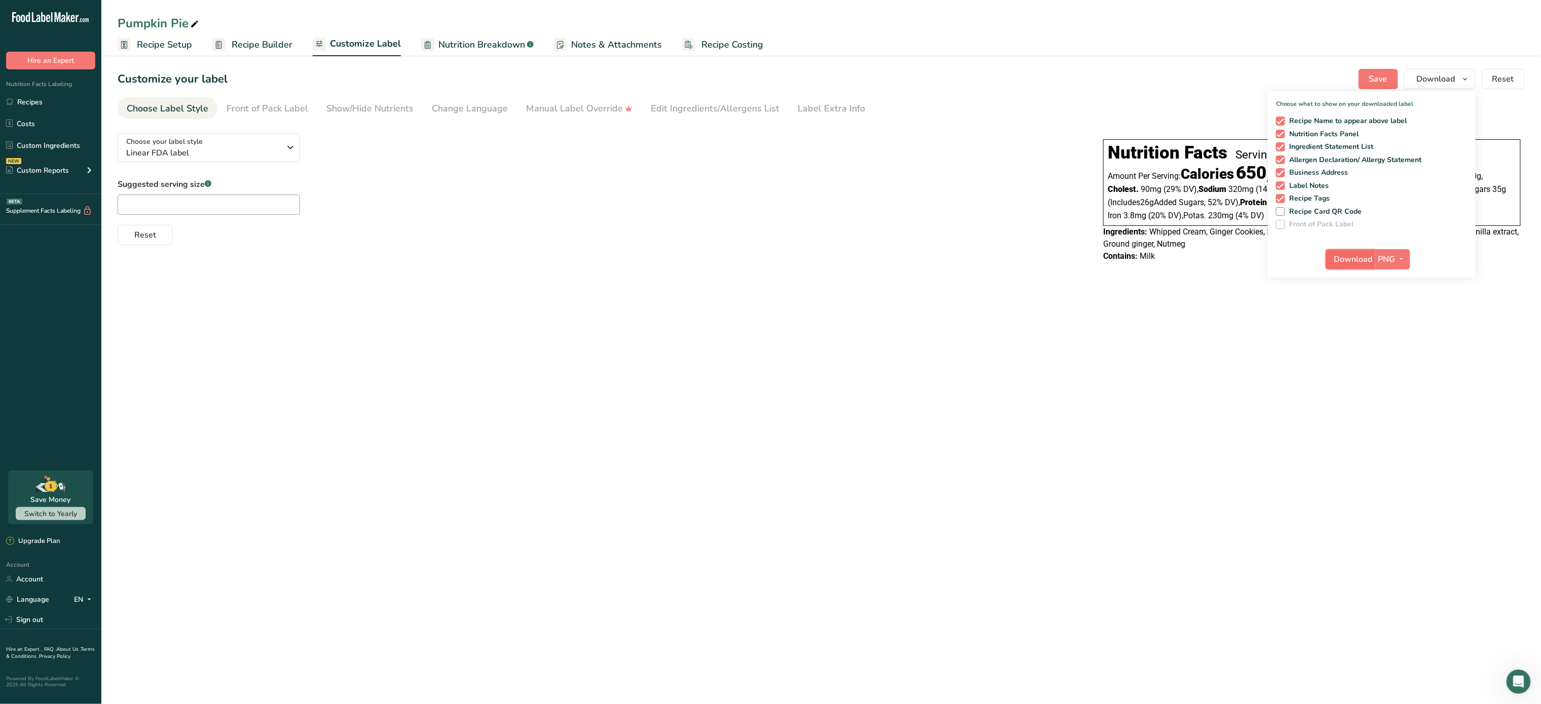
click at [1365, 256] on span "Download" at bounding box center [1353, 259] width 39 height 12
click at [290, 148] on icon "button" at bounding box center [291, 147] width 12 height 18
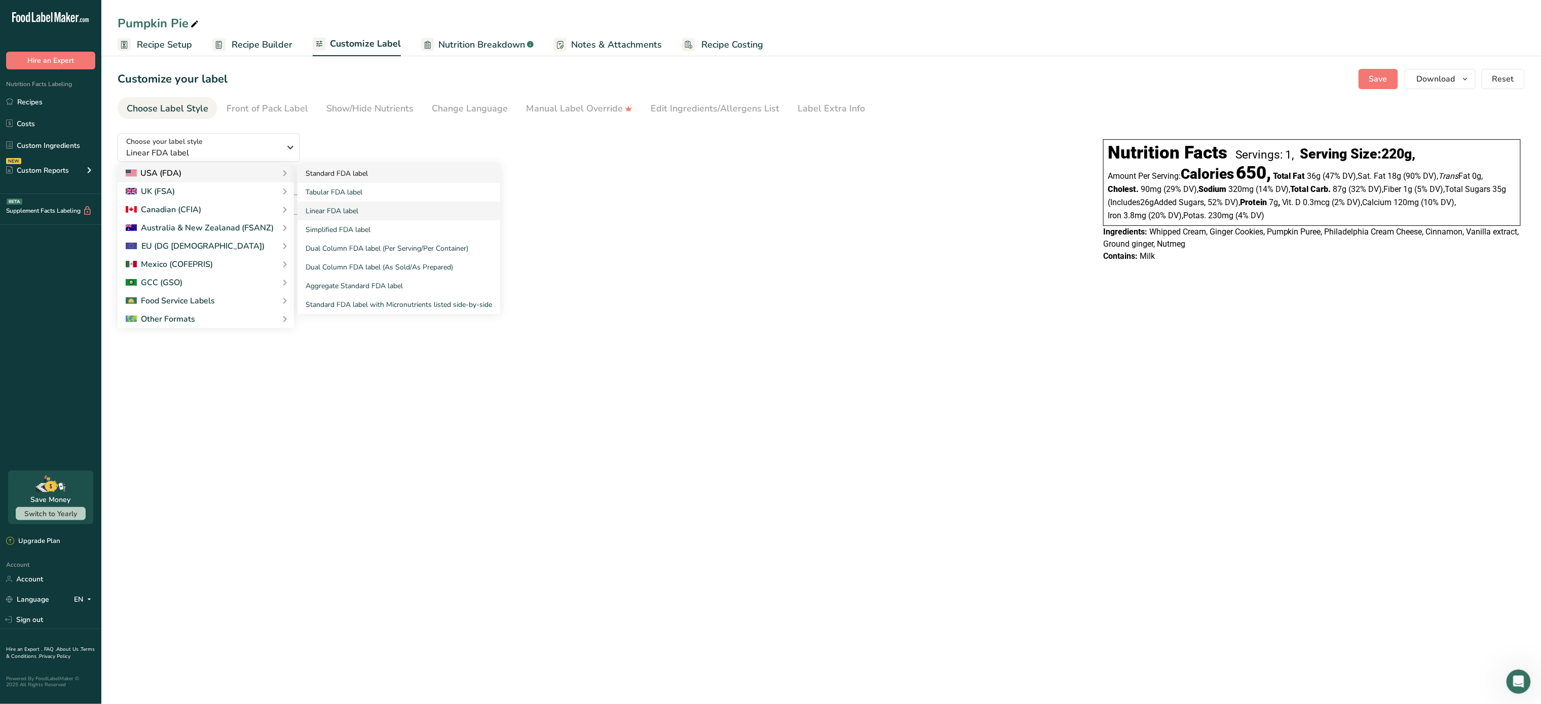
click at [353, 177] on link "Standard FDA label" at bounding box center [399, 173] width 203 height 19
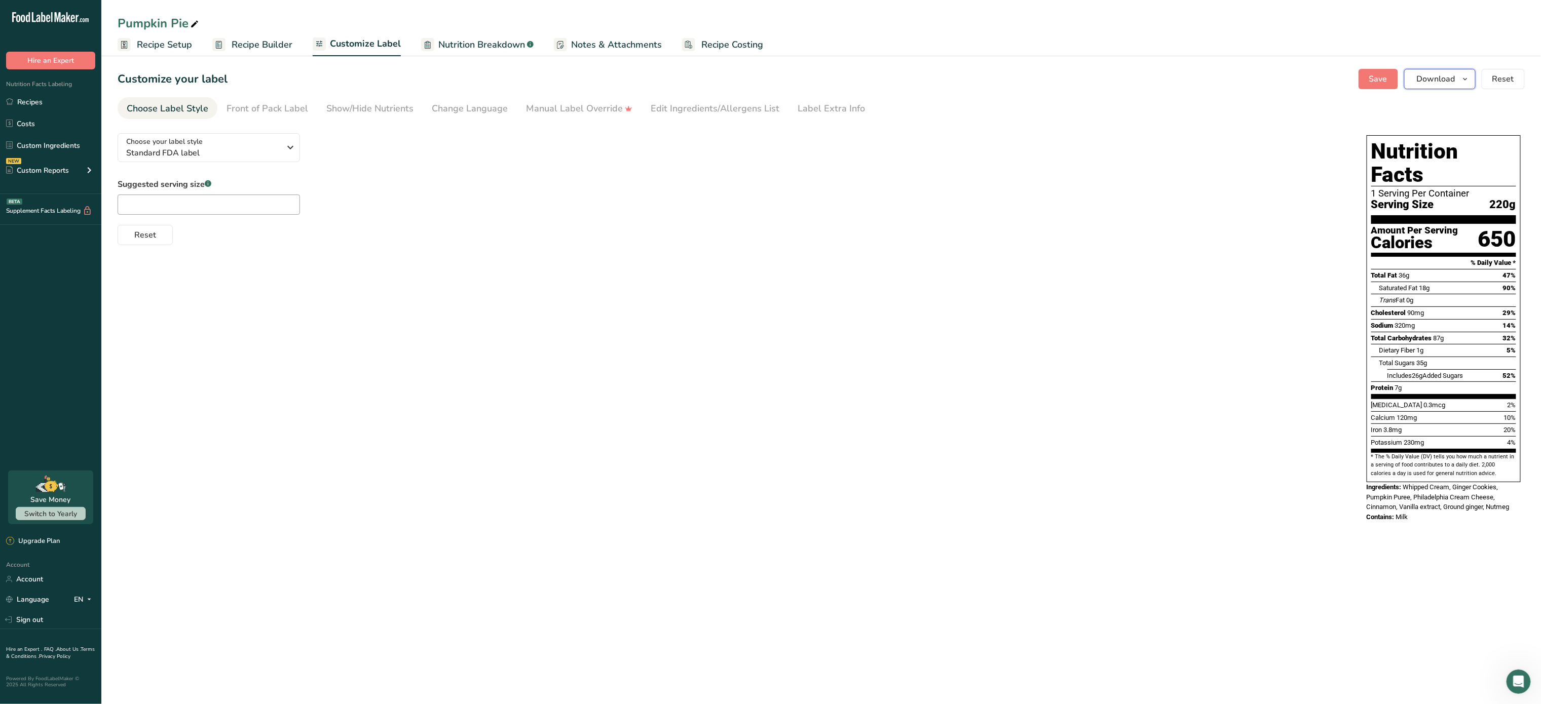
click at [1443, 75] on span "Download" at bounding box center [1436, 79] width 39 height 12
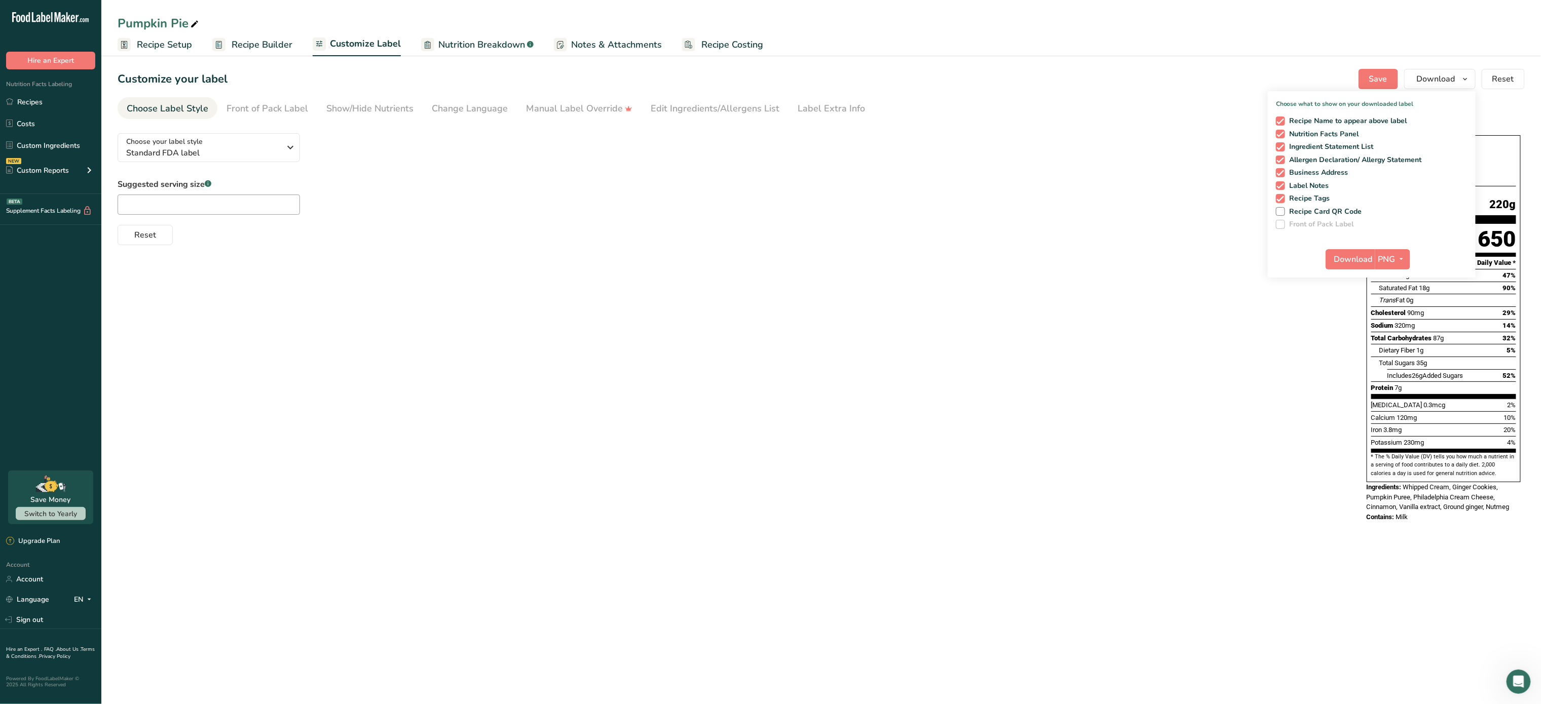
click at [1443, 75] on span "Download" at bounding box center [1436, 79] width 39 height 12
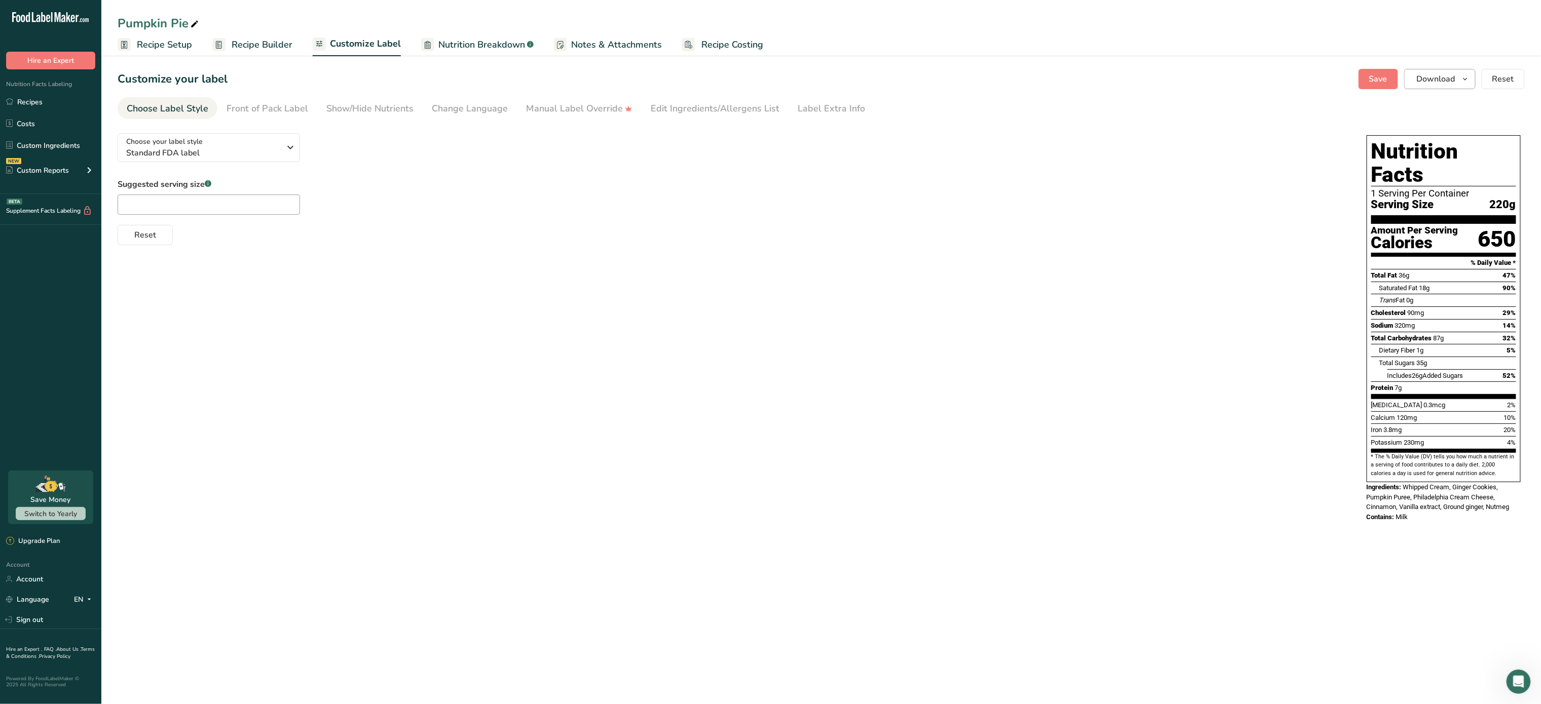
click at [1456, 74] on button "Download" at bounding box center [1439, 79] width 71 height 20
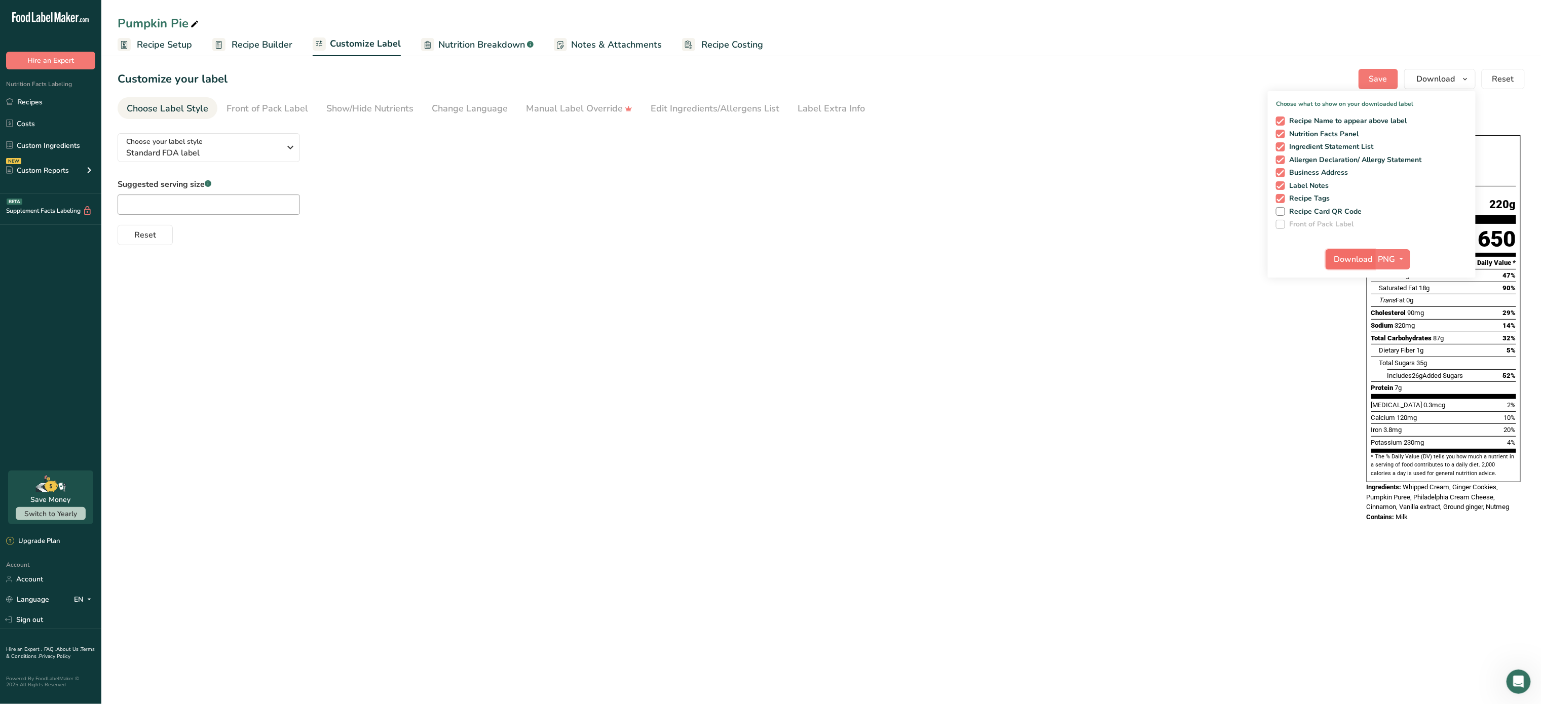
click at [1359, 262] on span "Download" at bounding box center [1353, 259] width 39 height 12
click at [907, 262] on div "Choose your label style Standard FDA label USA (FDA) Standard FDA label Tabular…" at bounding box center [821, 328] width 1407 height 407
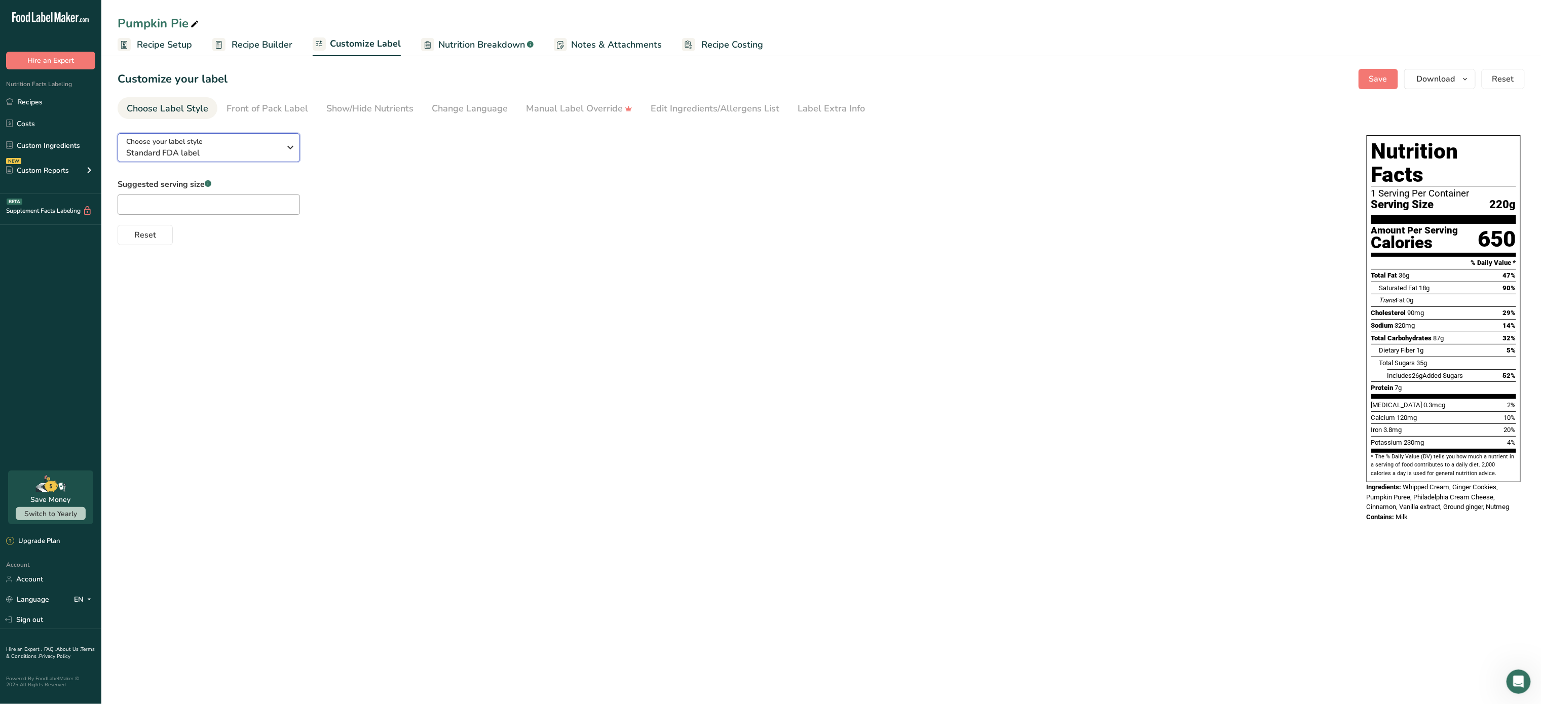
click at [273, 142] on div "Choose your label style Standard FDA label" at bounding box center [203, 147] width 155 height 23
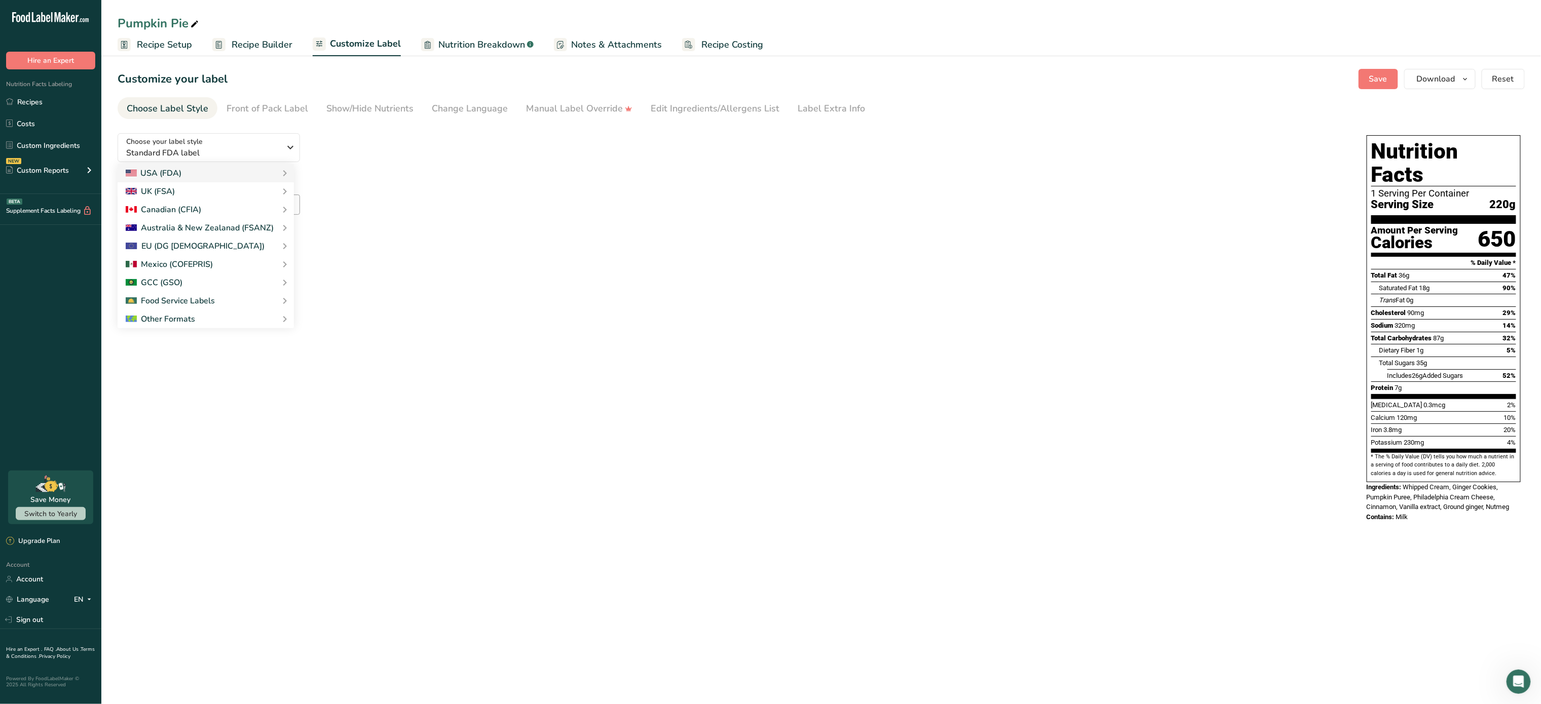
click at [499, 50] on span "Nutrition Breakdown" at bounding box center [481, 45] width 87 height 14
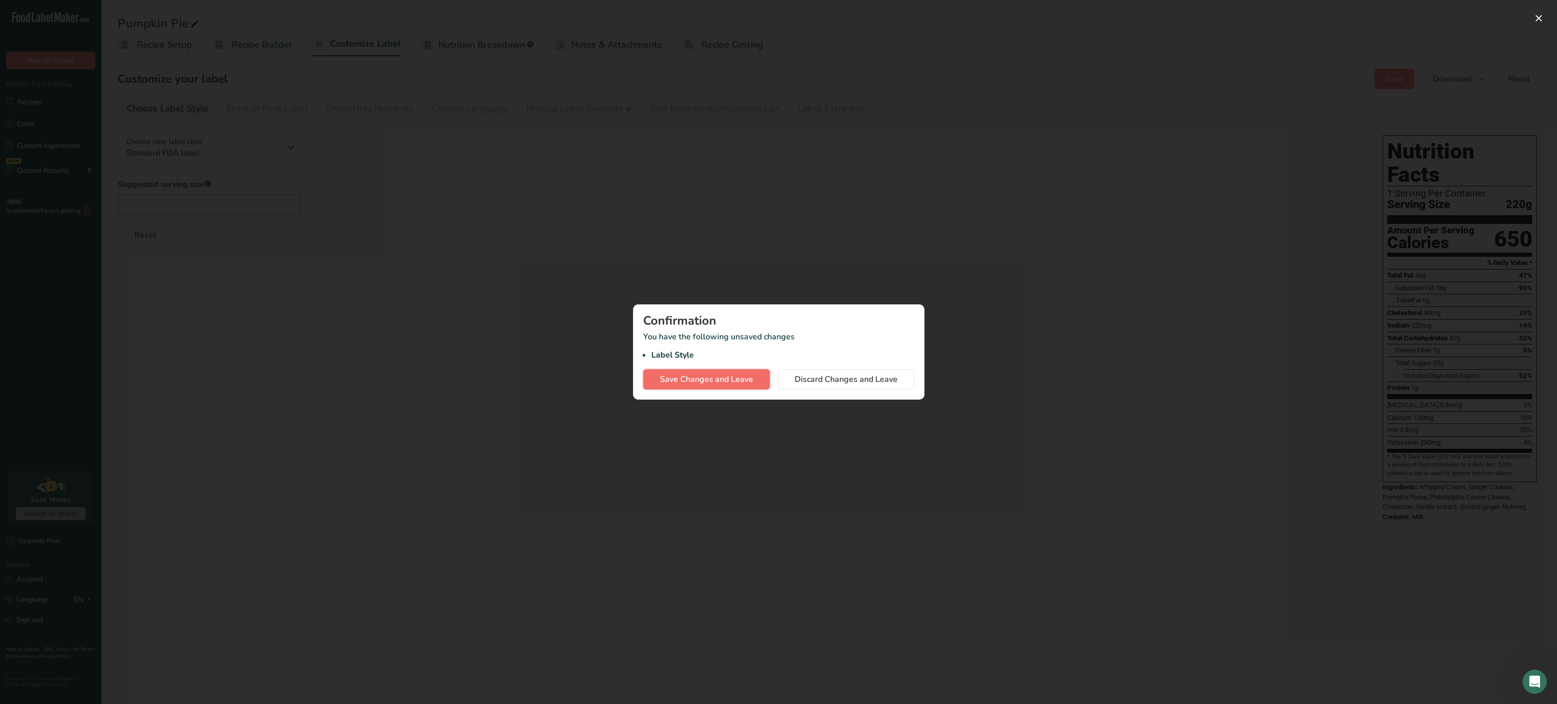
click at [704, 382] on span "Save Changes and Leave" at bounding box center [706, 380] width 93 height 12
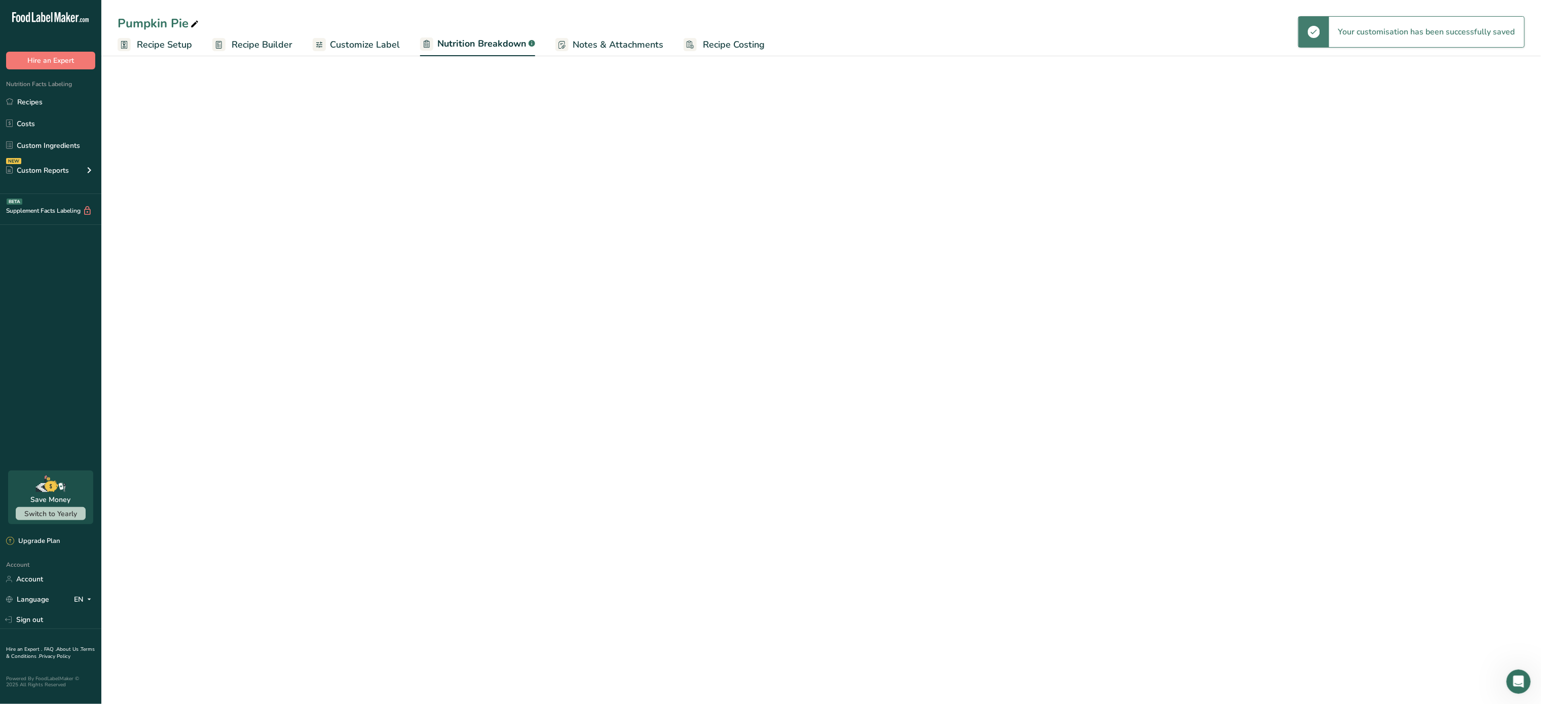
select select "Calories"
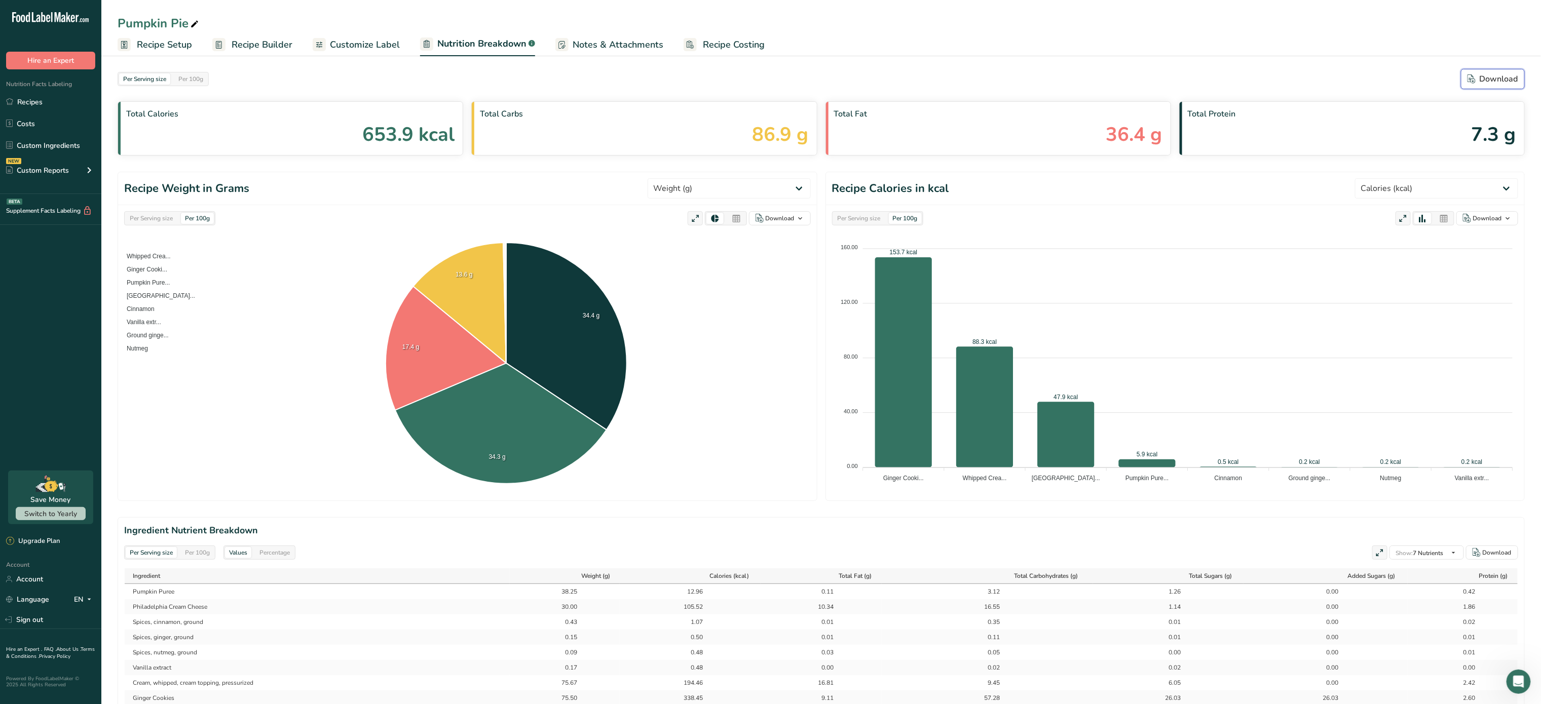
click at [1503, 76] on div "Download" at bounding box center [1493, 79] width 51 height 12
click at [715, 42] on span "Recipe Costing" at bounding box center [734, 45] width 62 height 14
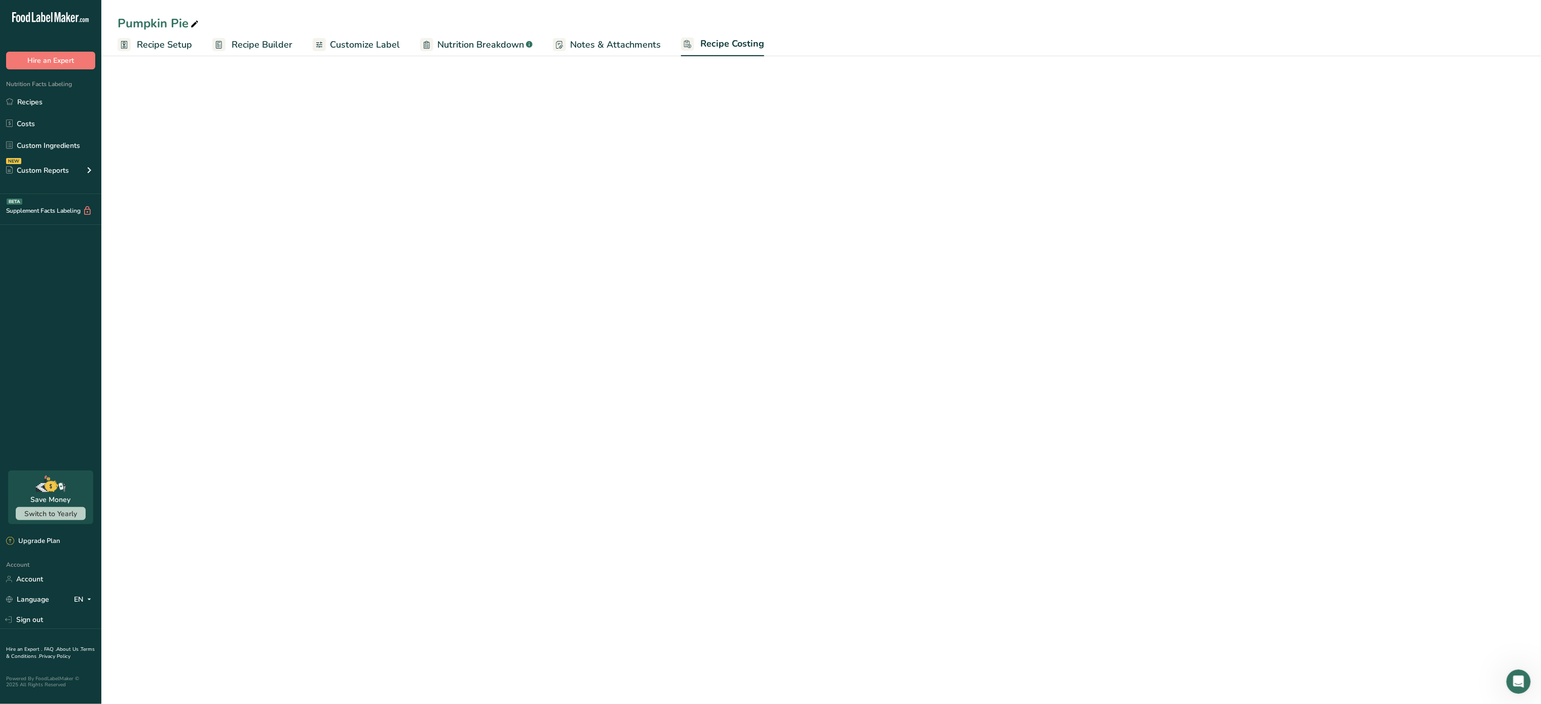
select select "12"
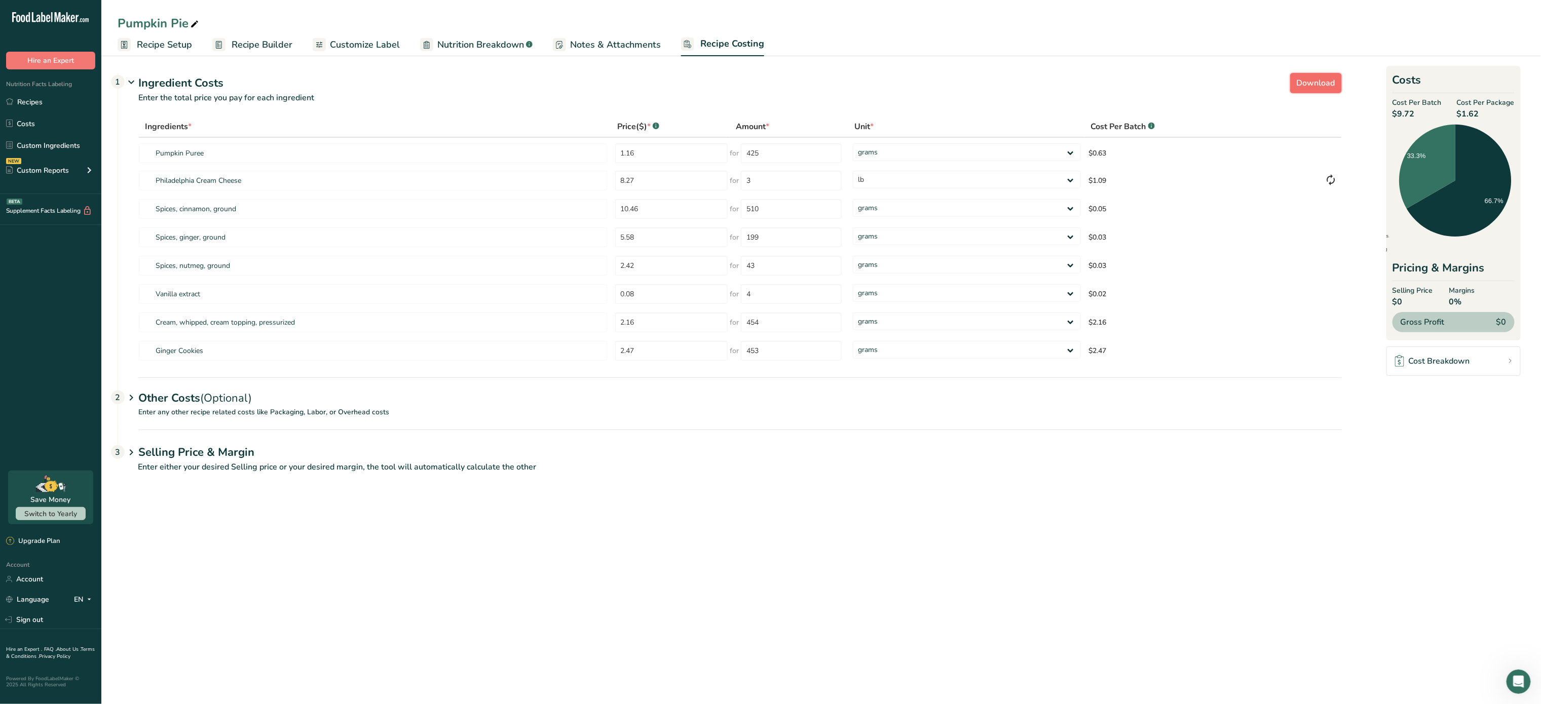
click at [1311, 82] on span "Download" at bounding box center [1316, 83] width 39 height 12
select select "12"
click at [39, 102] on link "Recipes" at bounding box center [50, 101] width 101 height 19
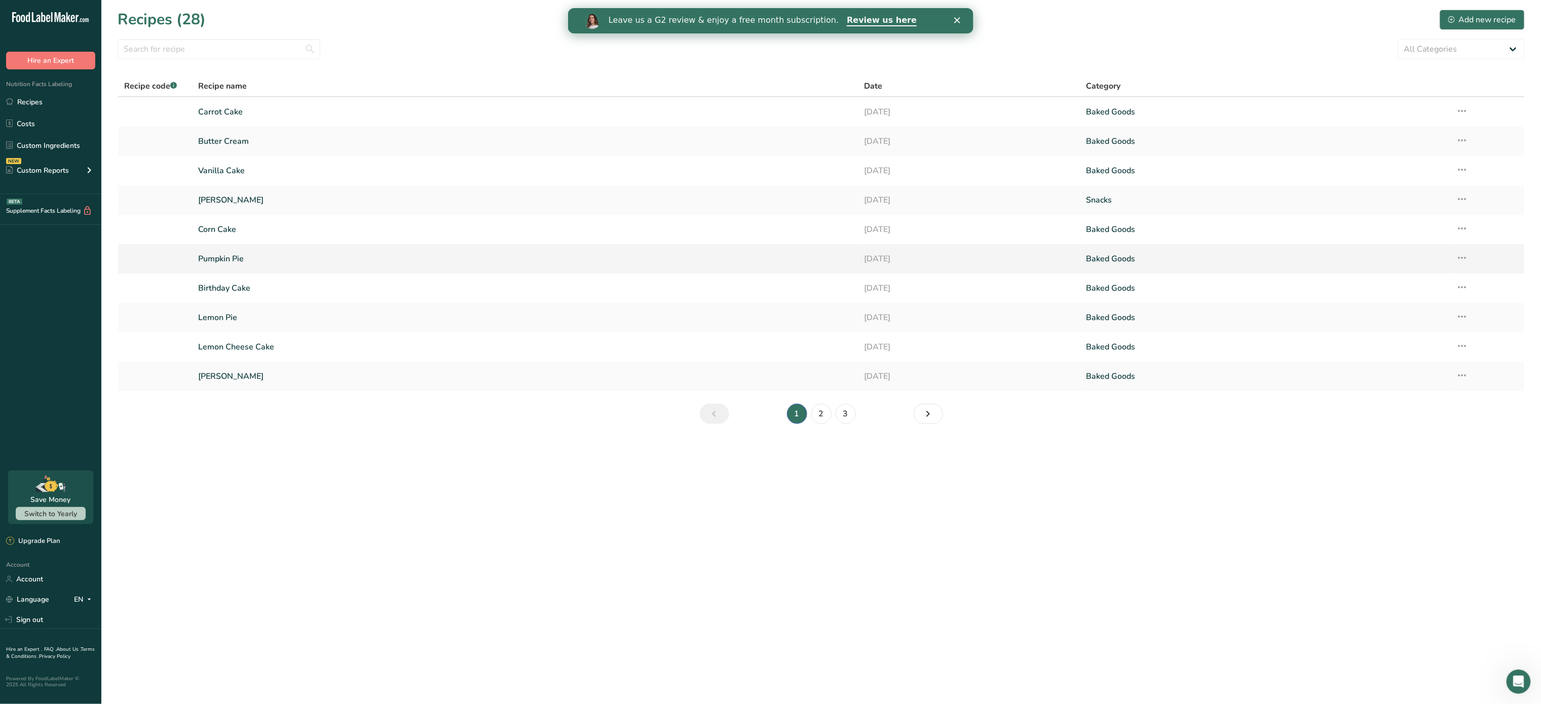
click at [216, 258] on link "Pumpkin Pie" at bounding box center [525, 258] width 654 height 21
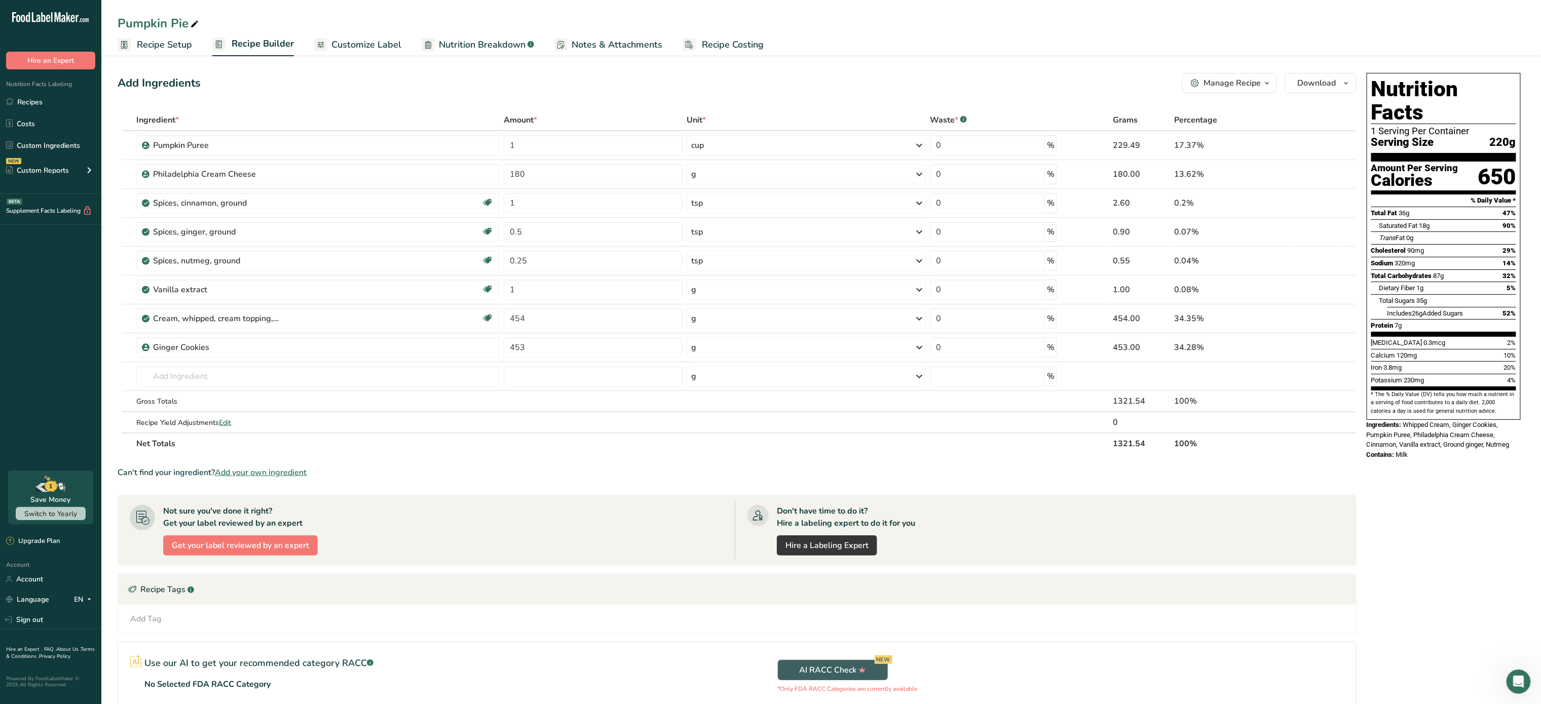
click at [176, 48] on span "Recipe Setup" at bounding box center [164, 45] width 55 height 14
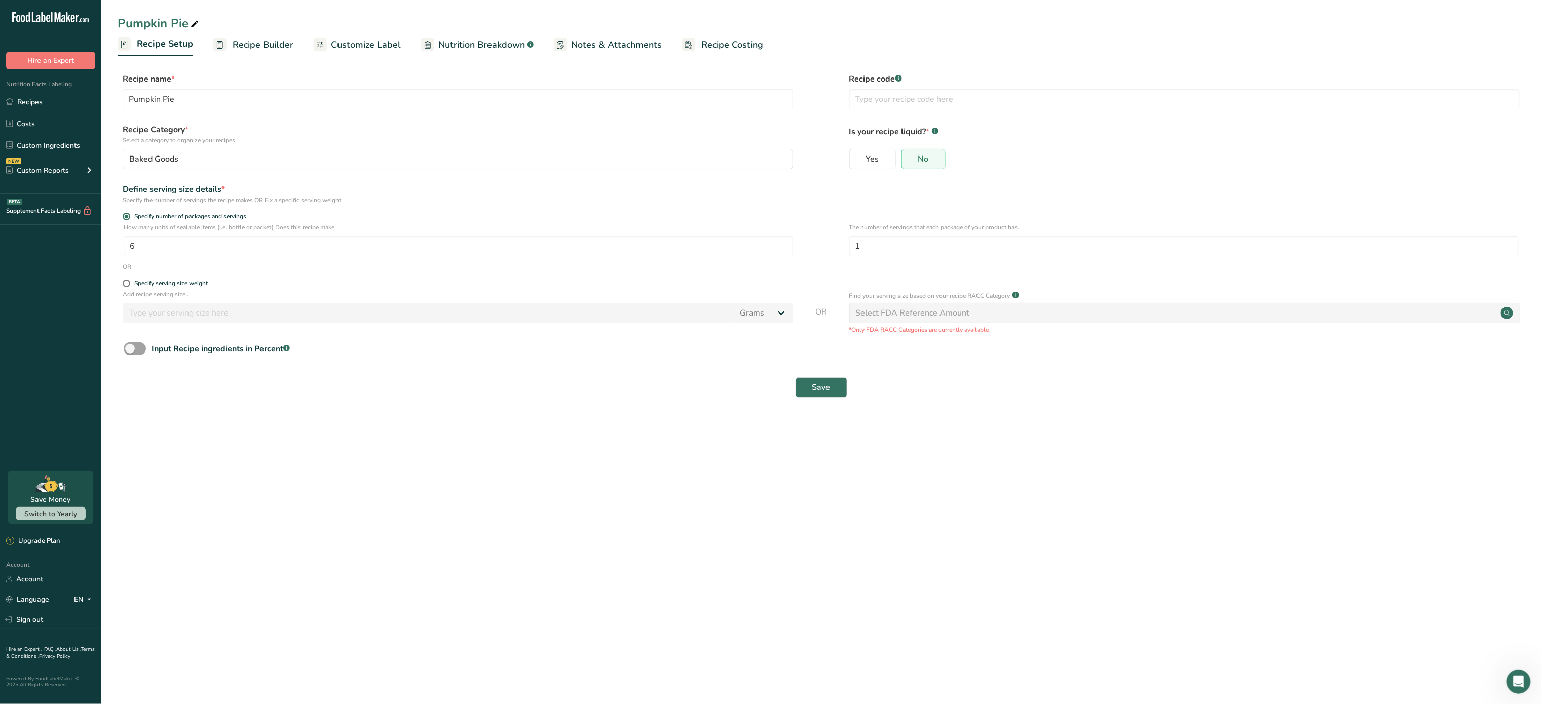
click at [280, 44] on span "Recipe Builder" at bounding box center [263, 45] width 61 height 14
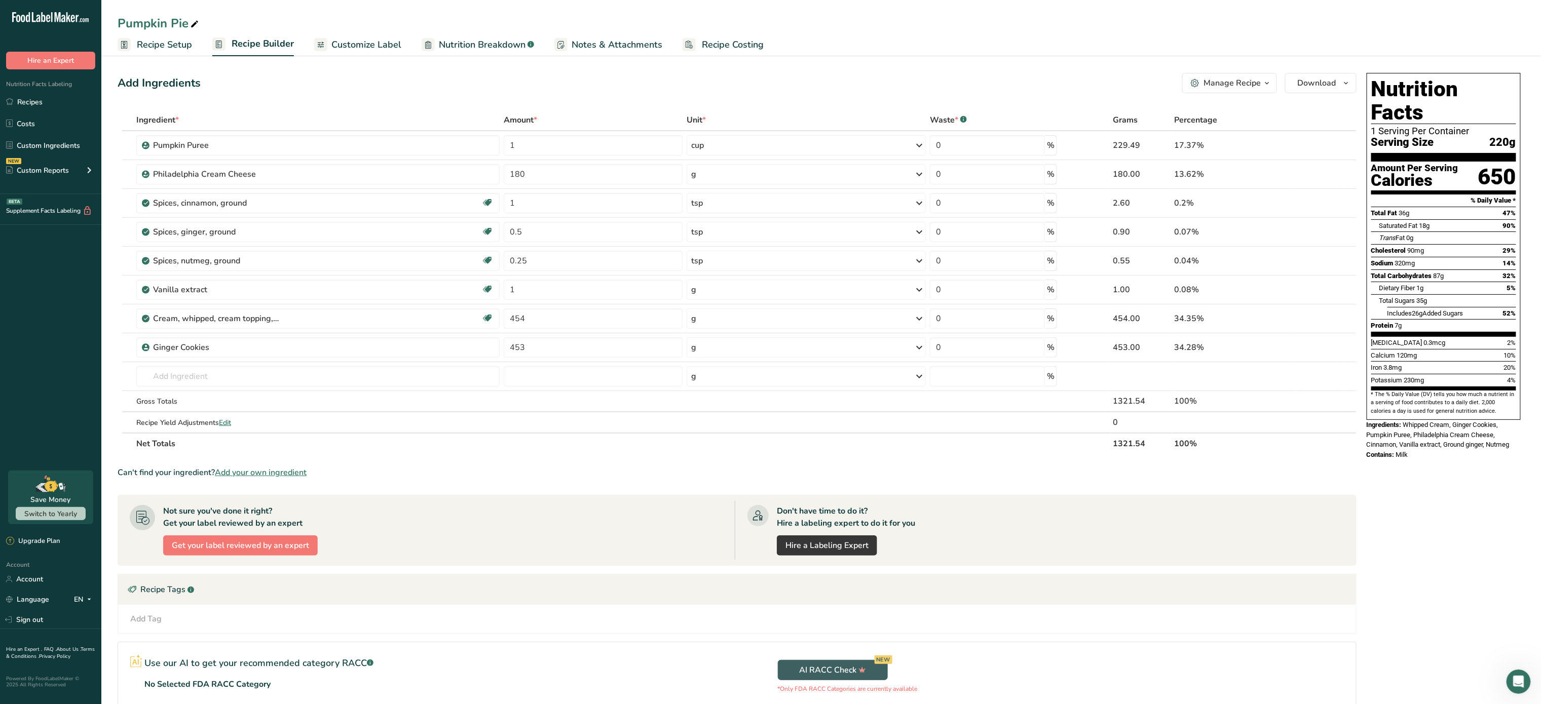
click at [1249, 86] on div "Manage Recipe" at bounding box center [1232, 83] width 57 height 12
click at [1205, 132] on span "Duplicate Recipe" at bounding box center [1177, 132] width 55 height 12
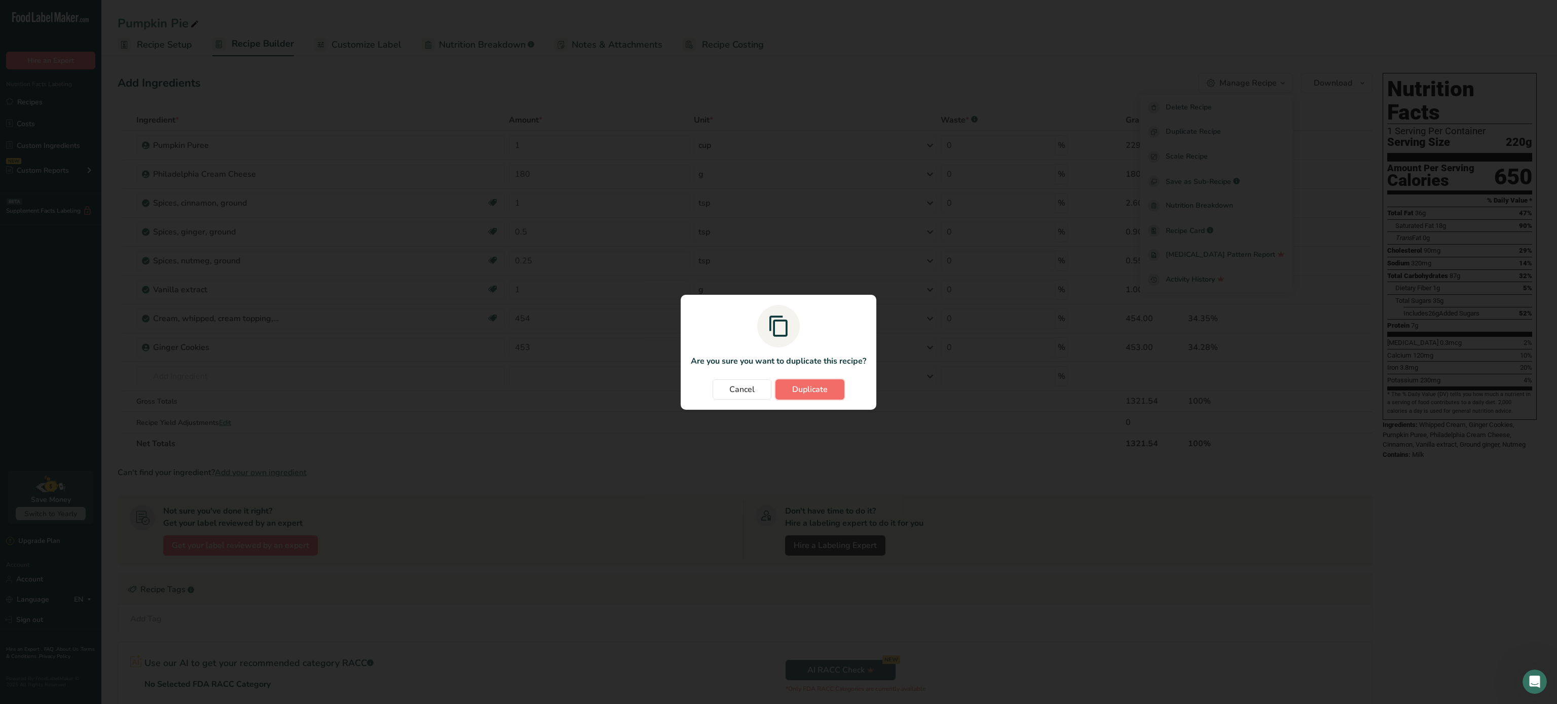
click at [811, 394] on span "Duplicate" at bounding box center [809, 390] width 35 height 12
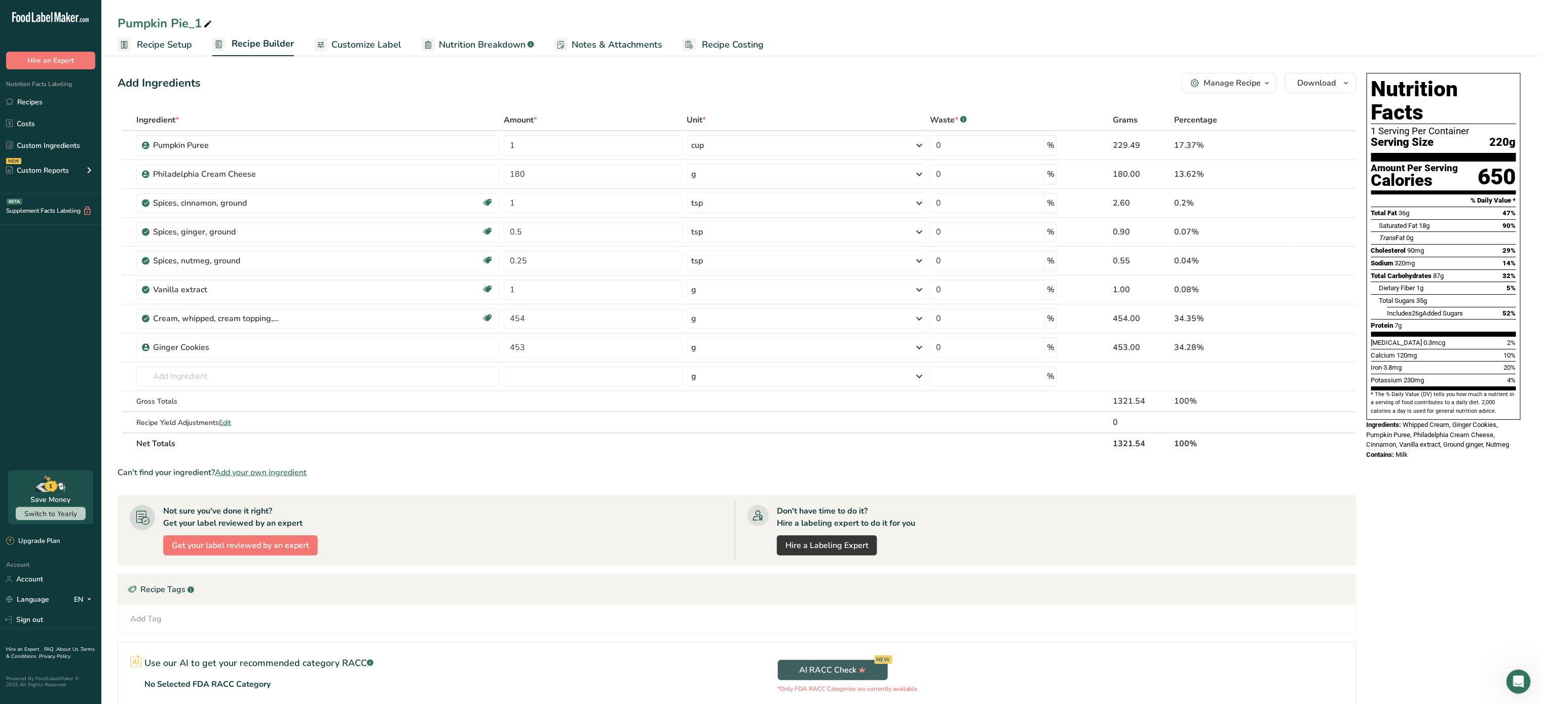
click at [205, 23] on icon at bounding box center [207, 24] width 9 height 14
click at [219, 25] on input "Pumpkin Cheese Cake" at bounding box center [821, 23] width 1407 height 18
type input "Pumpkin Cheese Cake"
click at [209, 378] on input "text" at bounding box center [317, 376] width 363 height 20
click at [1337, 80] on button "Download" at bounding box center [1320, 83] width 71 height 20
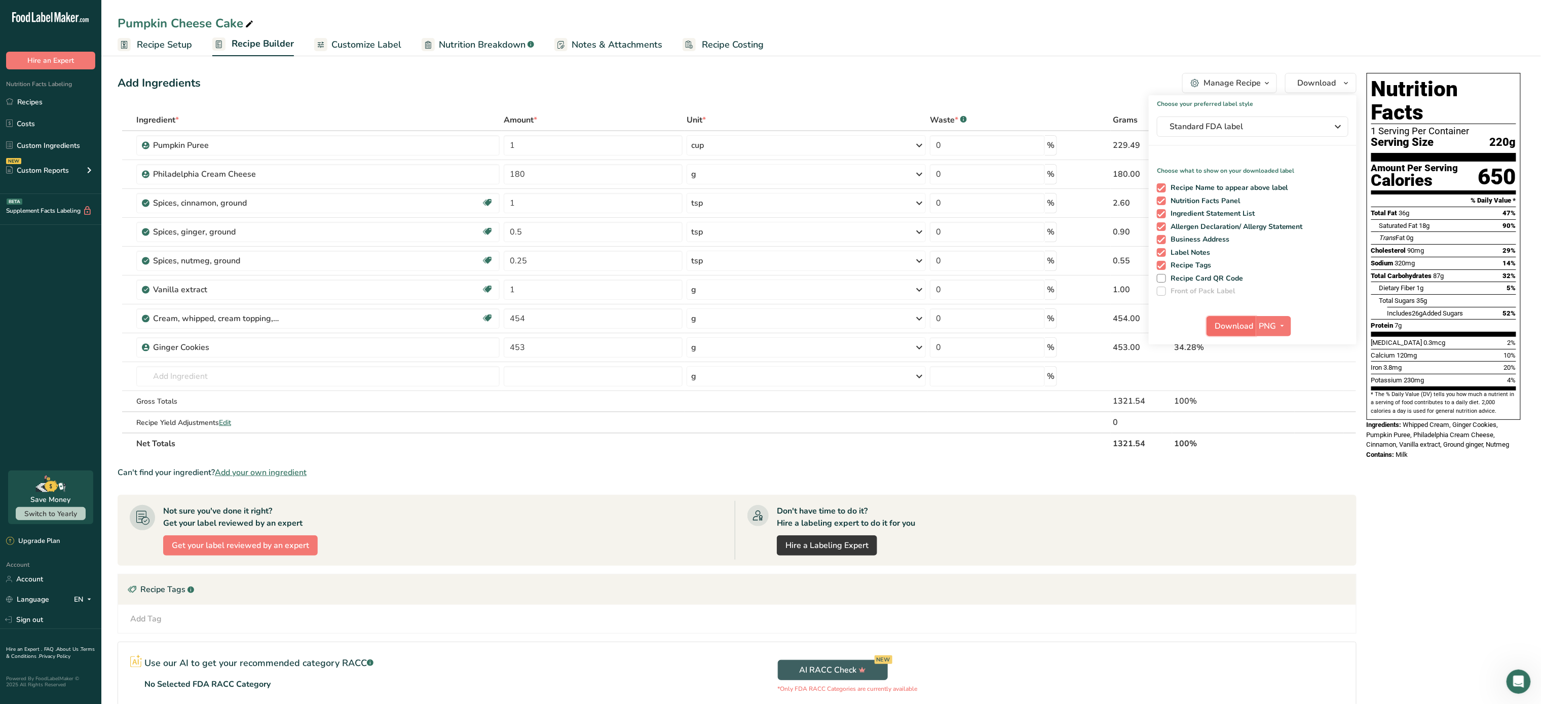
click at [1247, 326] on span "Download" at bounding box center [1234, 326] width 39 height 12
click at [349, 41] on span "Customize Label" at bounding box center [366, 45] width 70 height 14
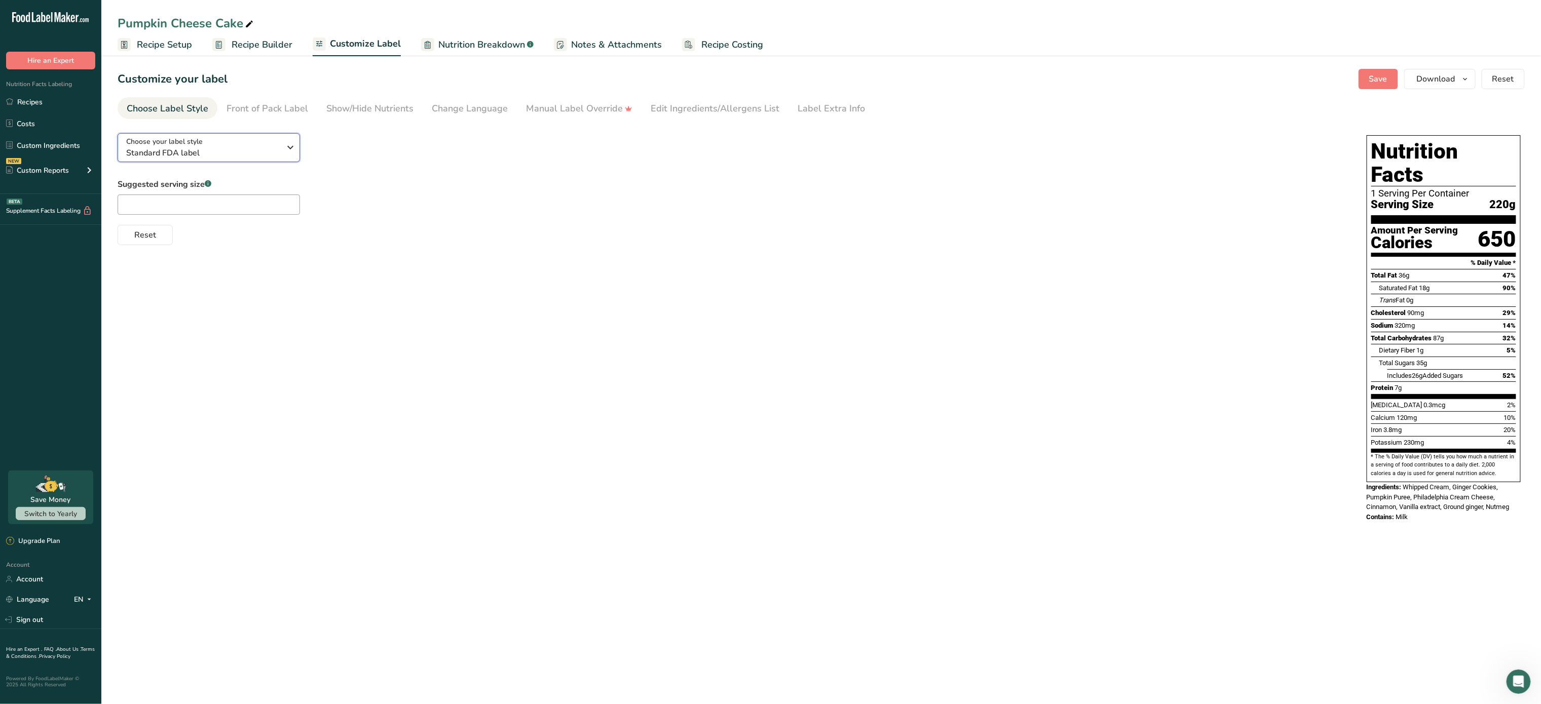
click at [285, 156] on icon "button" at bounding box center [291, 147] width 12 height 18
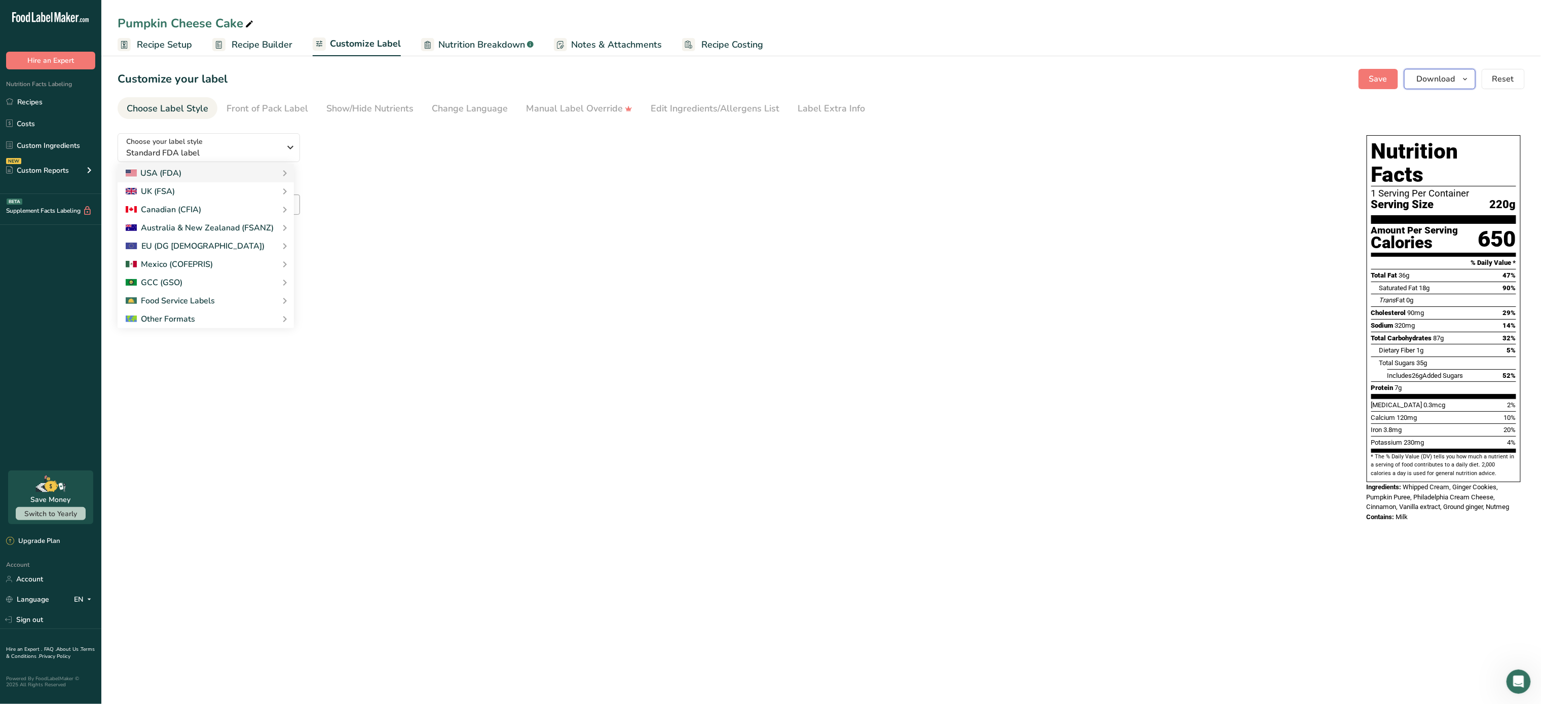
click at [1451, 80] on span "Download" at bounding box center [1436, 79] width 39 height 12
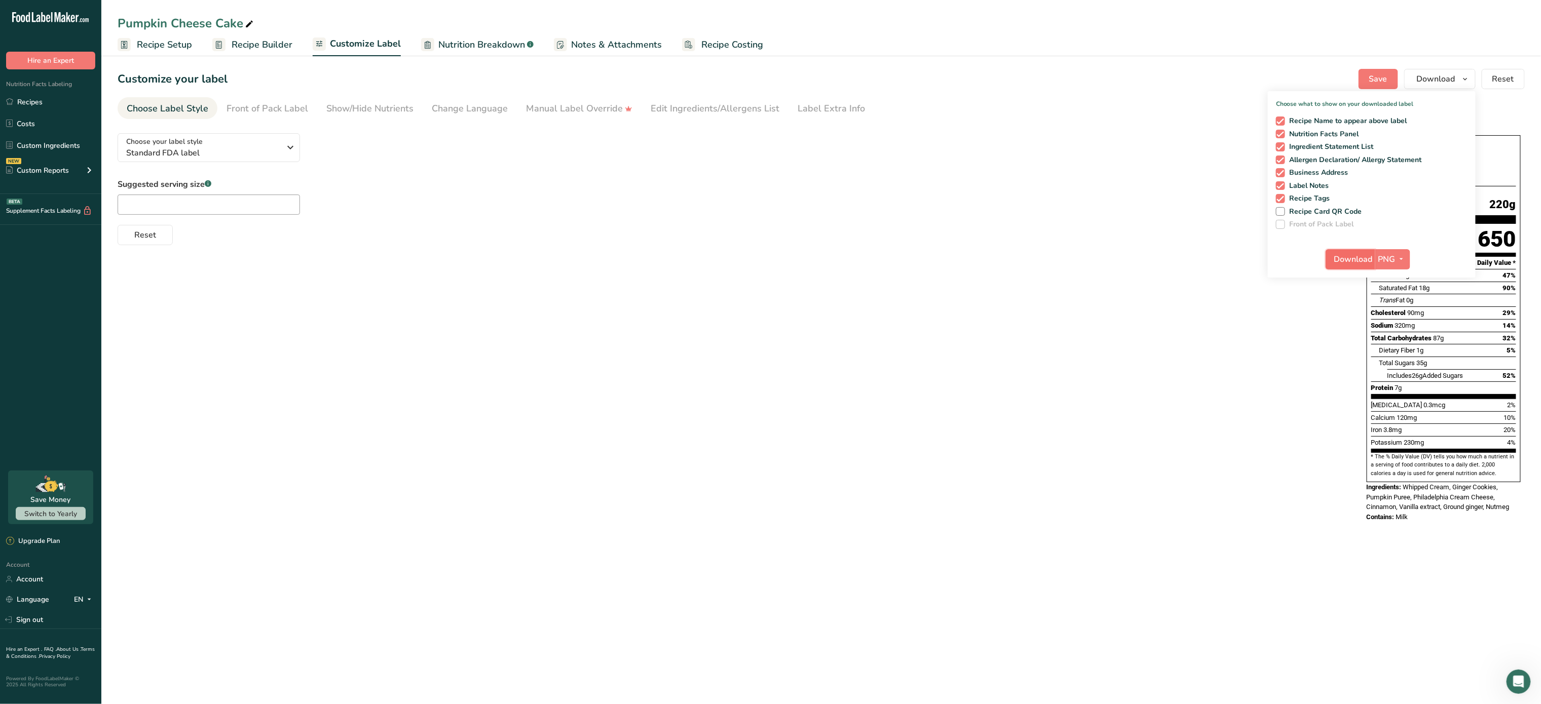
click at [1354, 253] on span "Download" at bounding box center [1353, 259] width 39 height 12
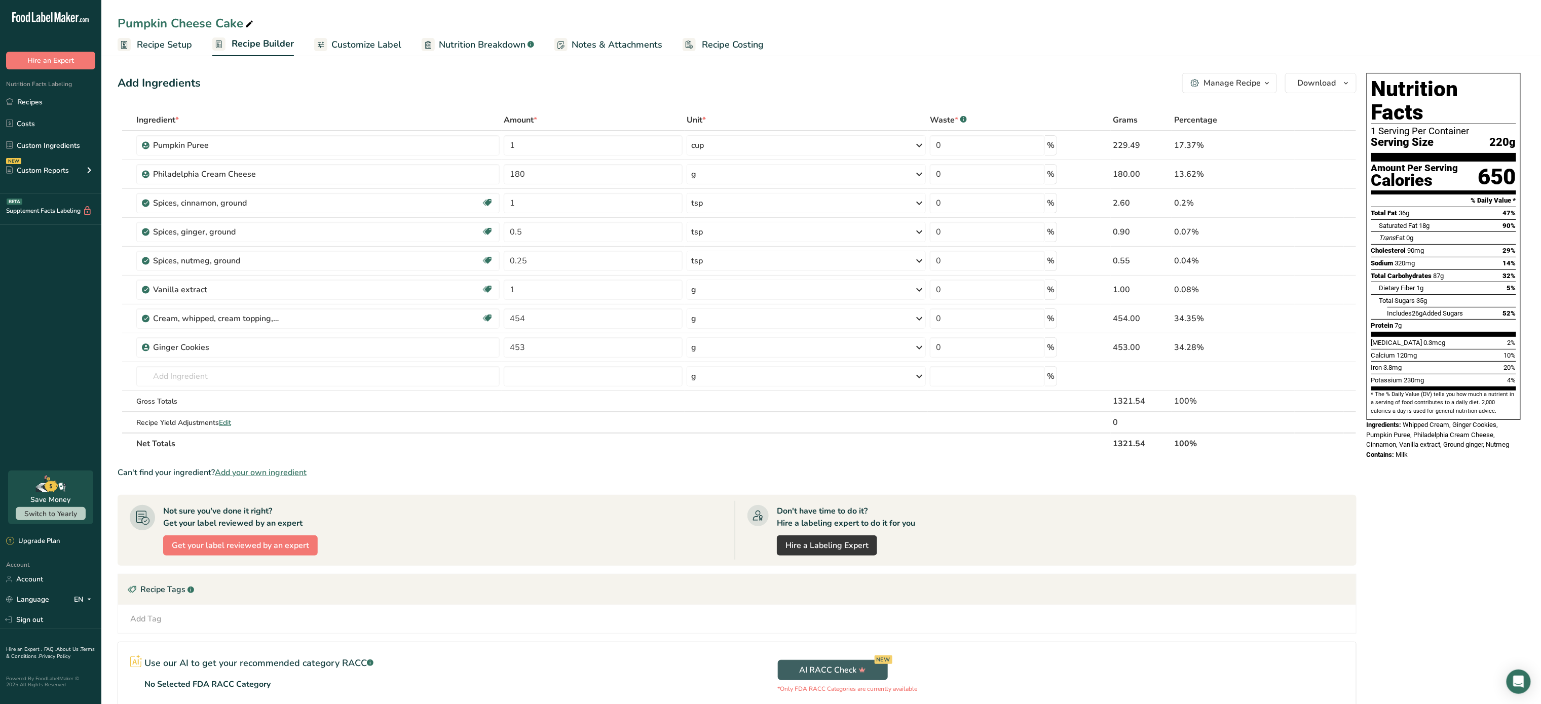
click at [1255, 86] on div "Manage Recipe" at bounding box center [1232, 83] width 57 height 12
click at [1198, 236] on div ".a-a{fill:#347362;}.b-a{fill:#fff;}" at bounding box center [1193, 231] width 9 height 12
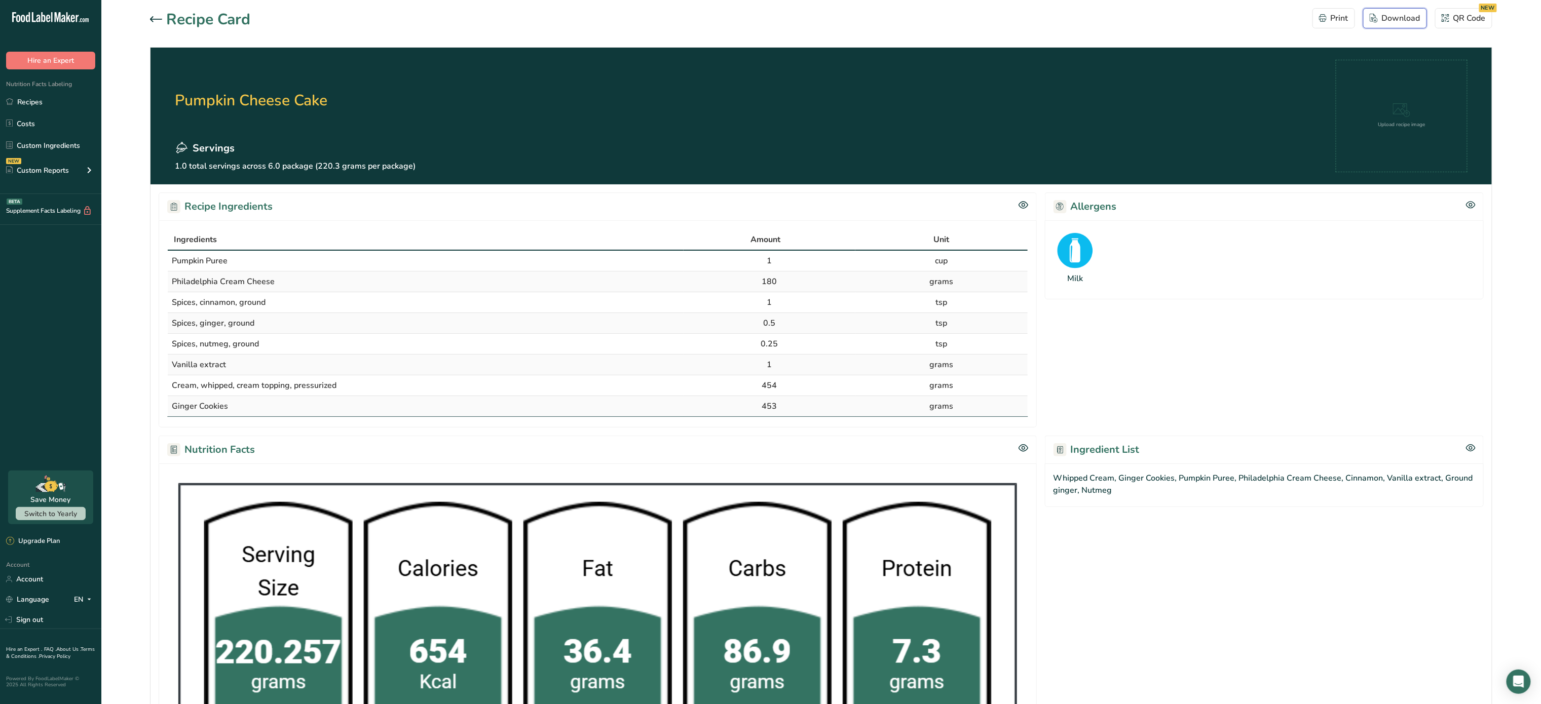
click at [1401, 24] on div "Download" at bounding box center [1395, 18] width 51 height 12
click at [152, 19] on icon at bounding box center [156, 19] width 12 height 6
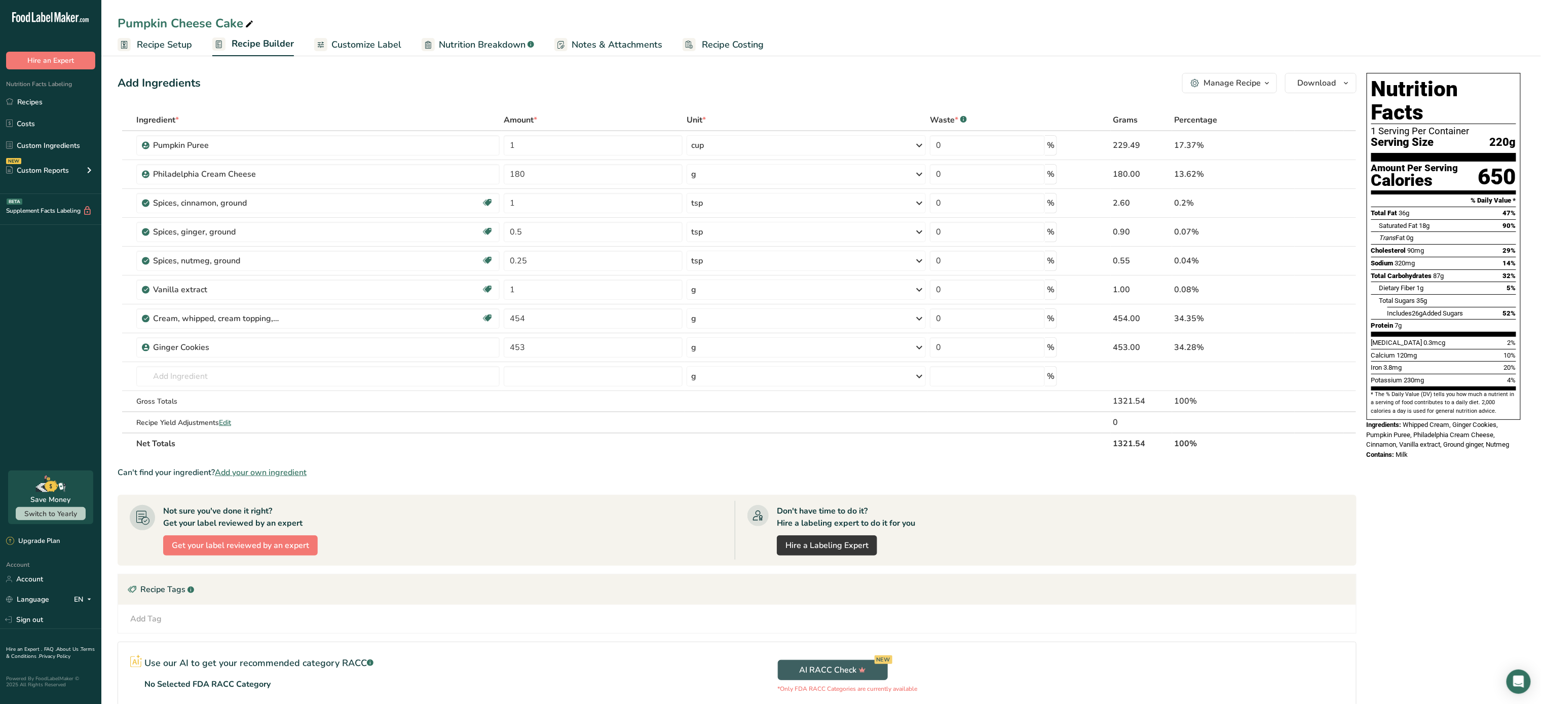
click at [369, 48] on span "Customize Label" at bounding box center [366, 45] width 70 height 14
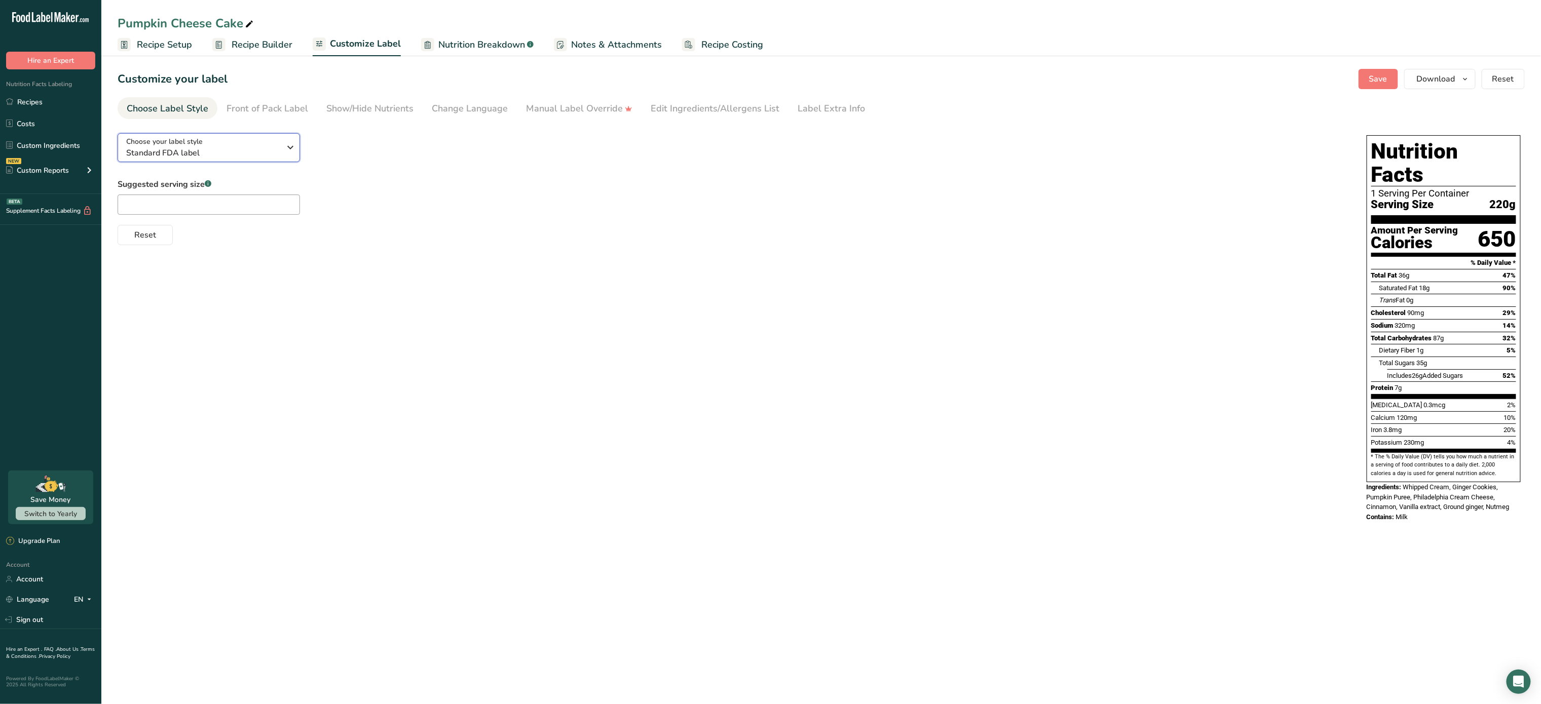
click at [235, 145] on div "Choose your label style Standard FDA label" at bounding box center [203, 147] width 155 height 23
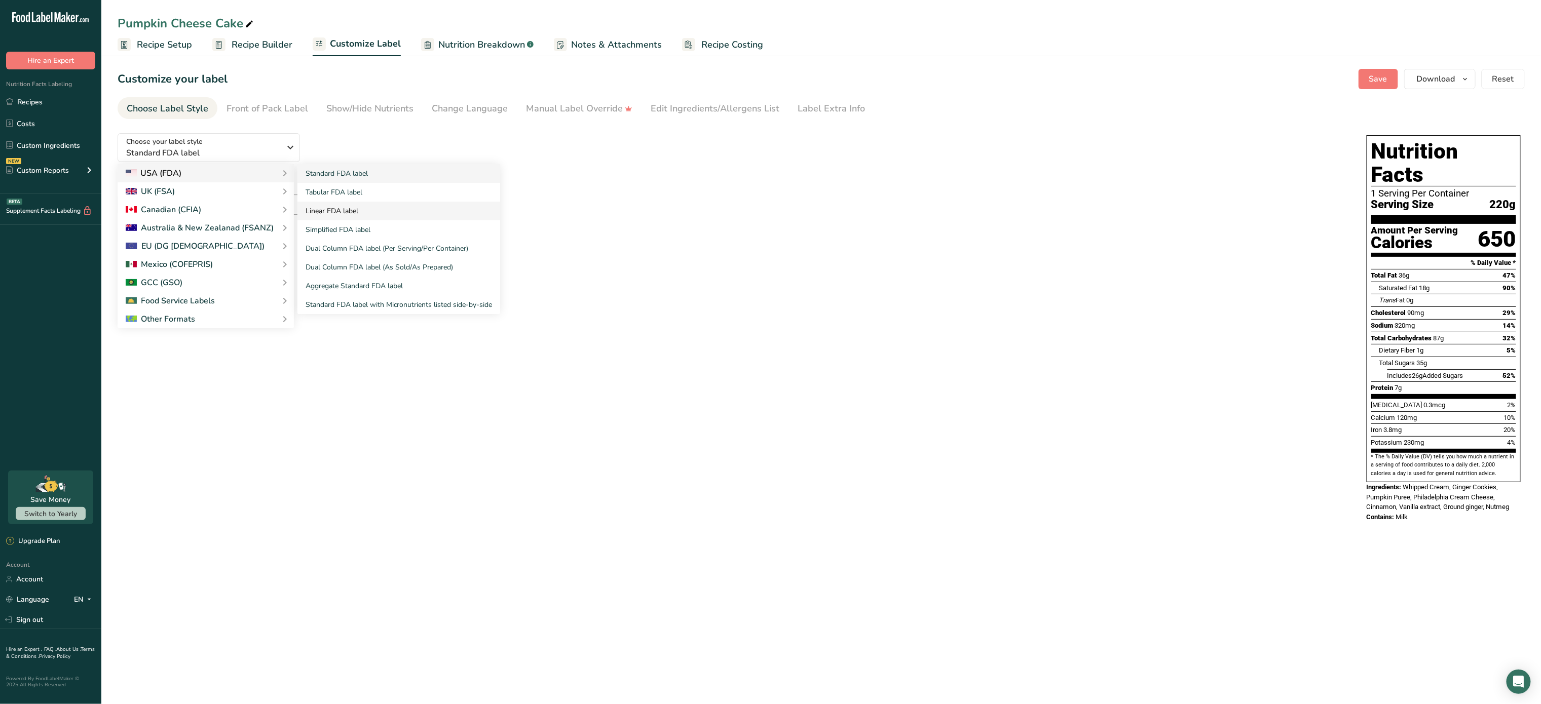
click at [342, 210] on link "Linear FDA label" at bounding box center [399, 211] width 203 height 19
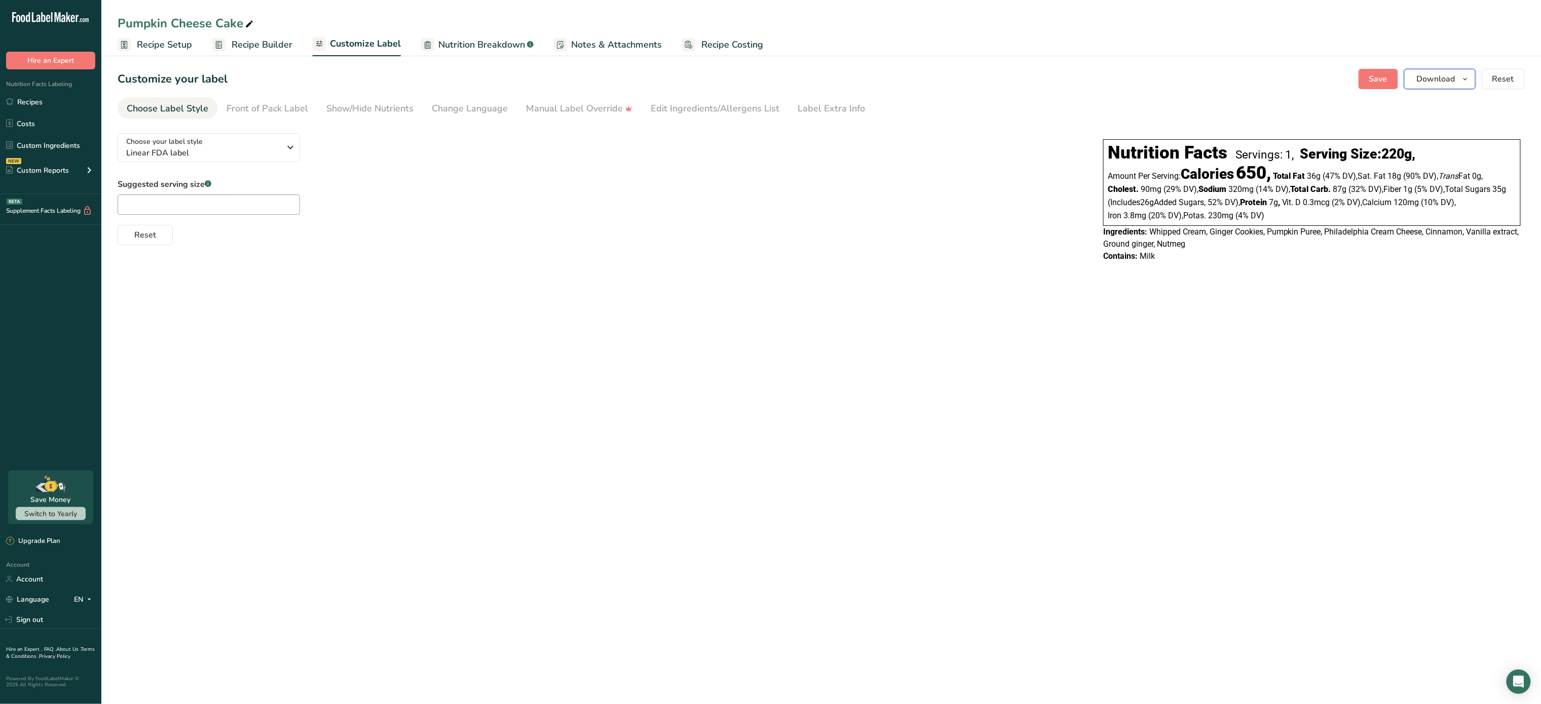
click at [1432, 83] on span "Download" at bounding box center [1436, 79] width 39 height 12
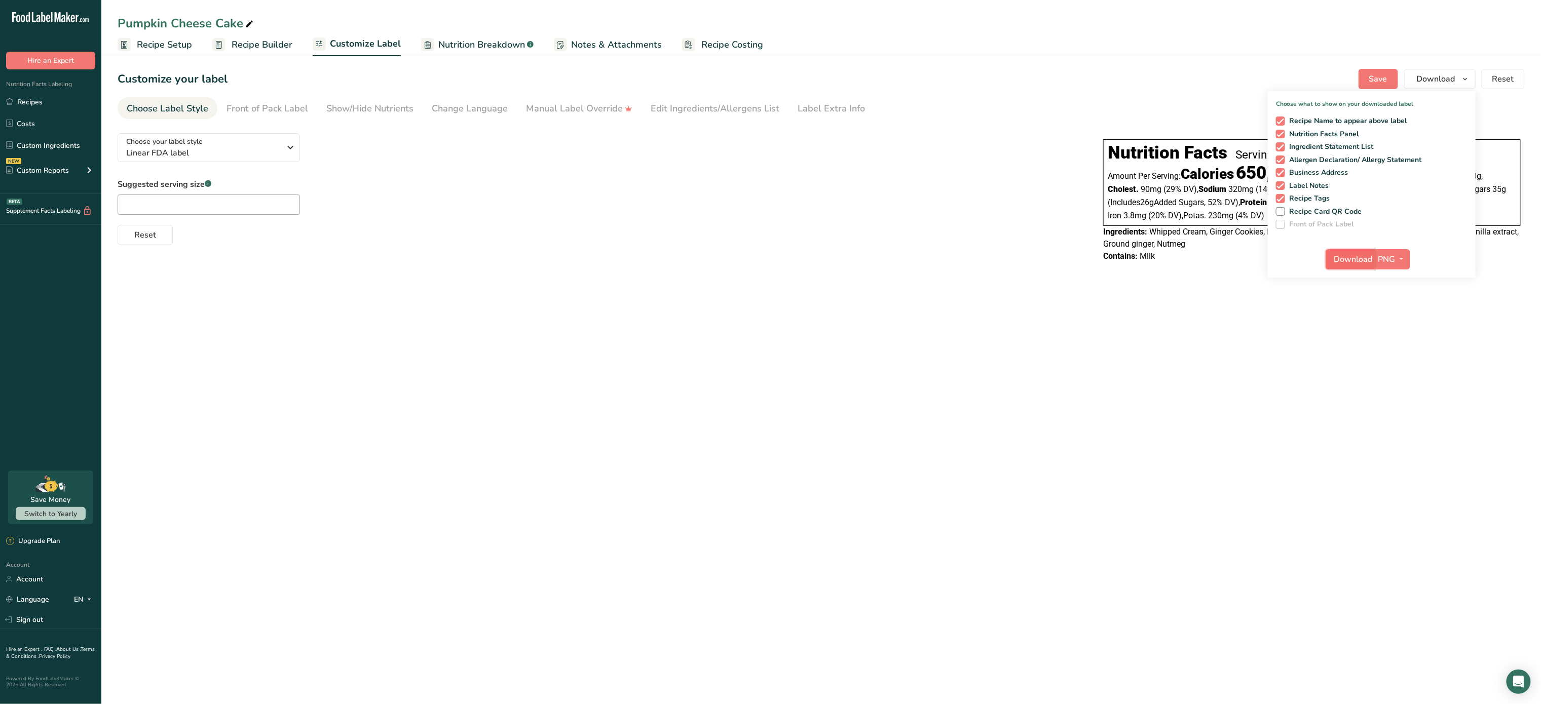
click at [1356, 259] on span "Download" at bounding box center [1353, 259] width 39 height 12
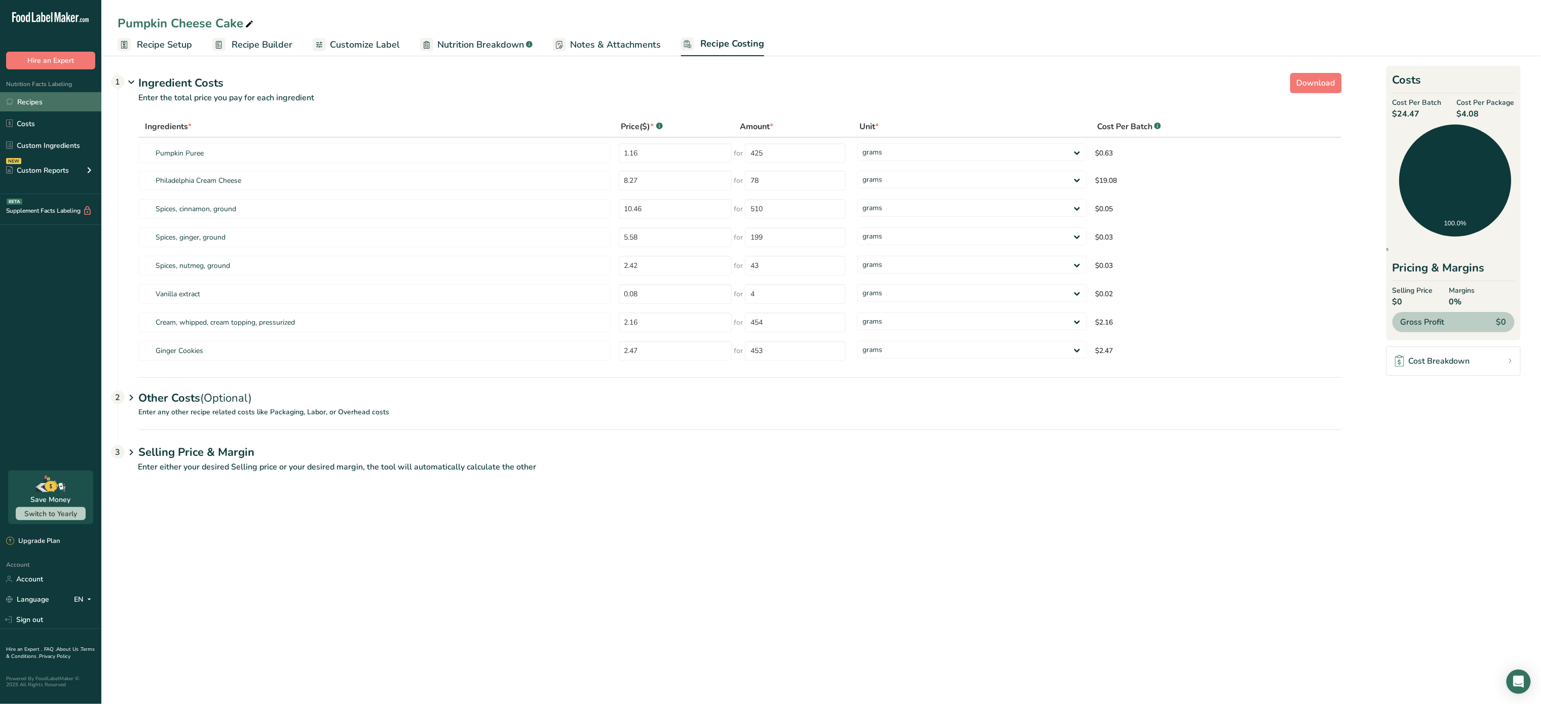
click at [39, 98] on link "Recipes" at bounding box center [50, 101] width 101 height 19
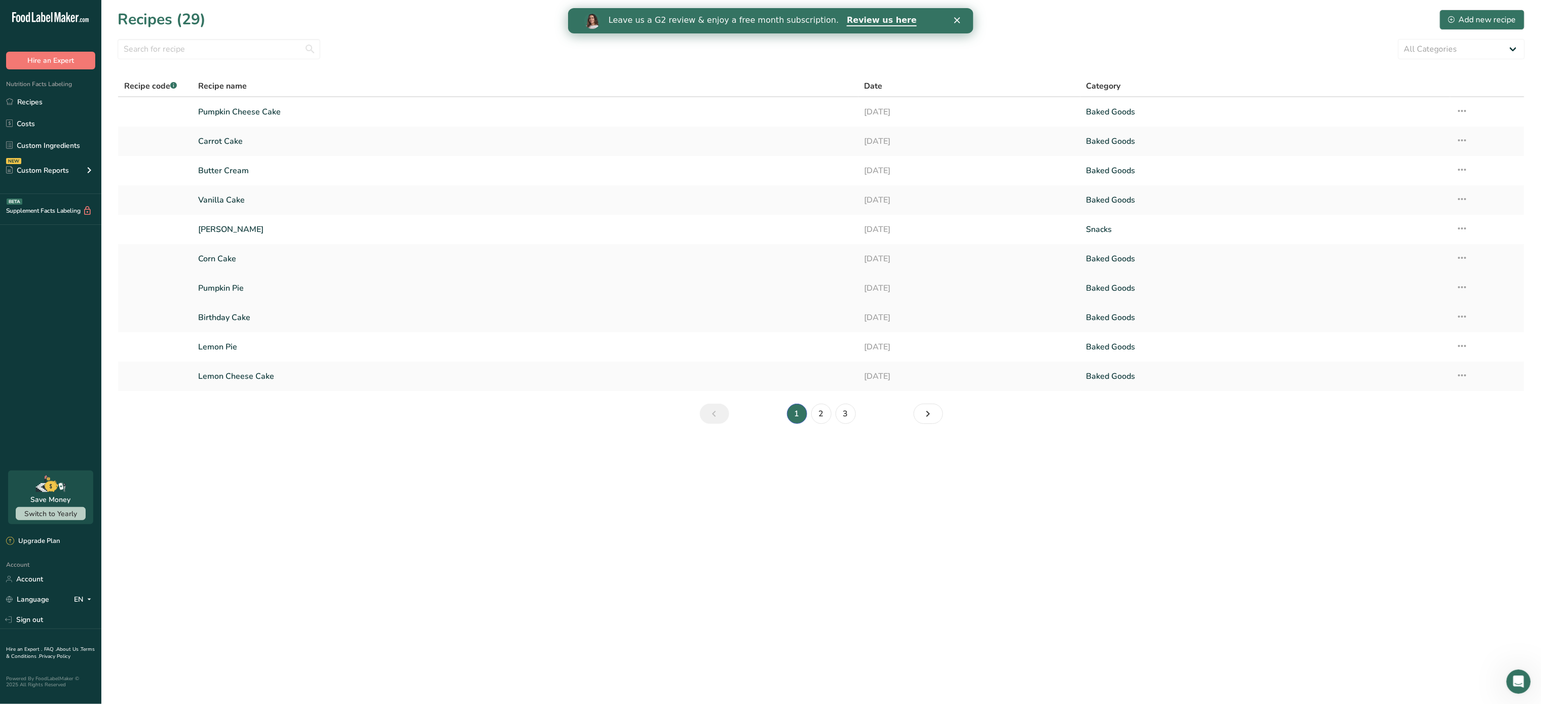
click at [233, 282] on link "Pumpkin Pie" at bounding box center [525, 288] width 654 height 21
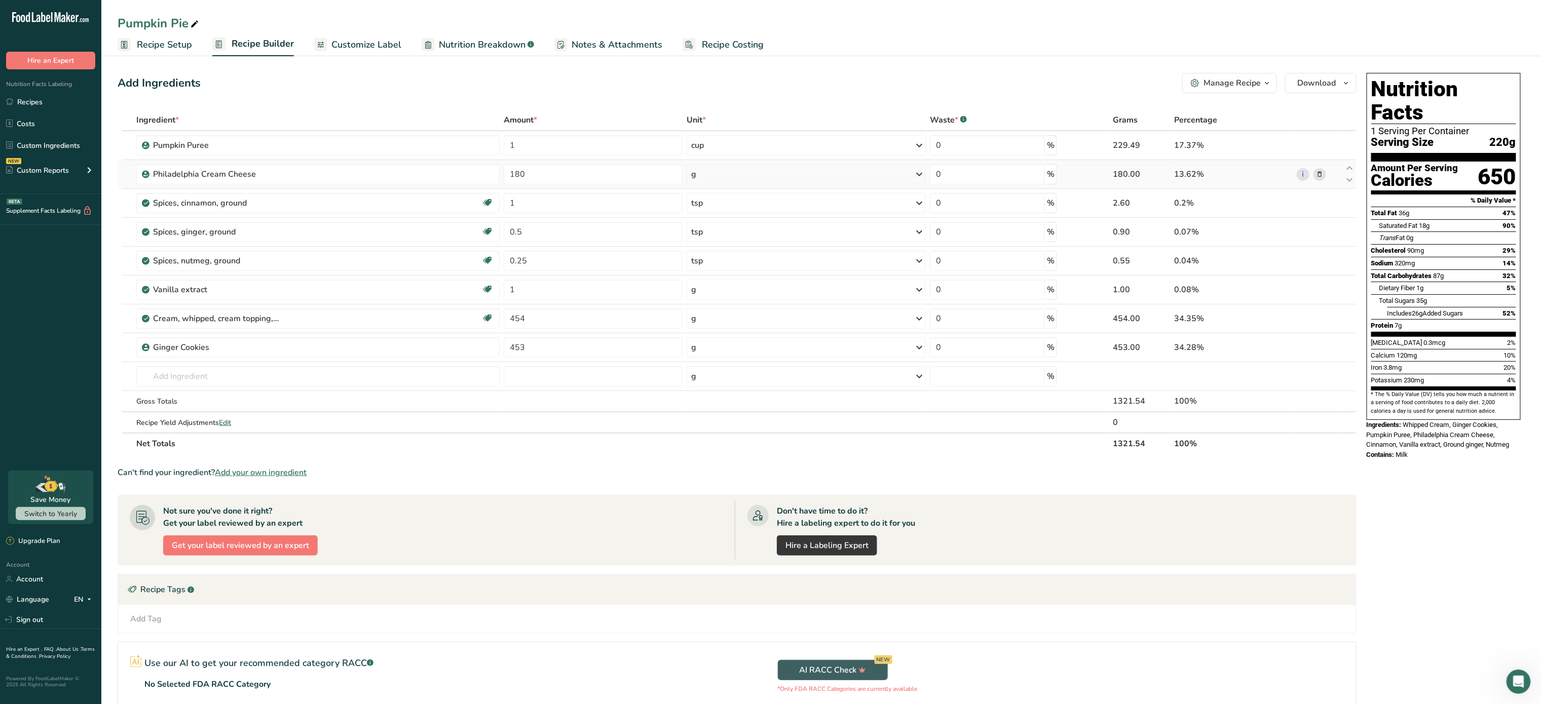
click at [1318, 171] on icon at bounding box center [1319, 174] width 7 height 11
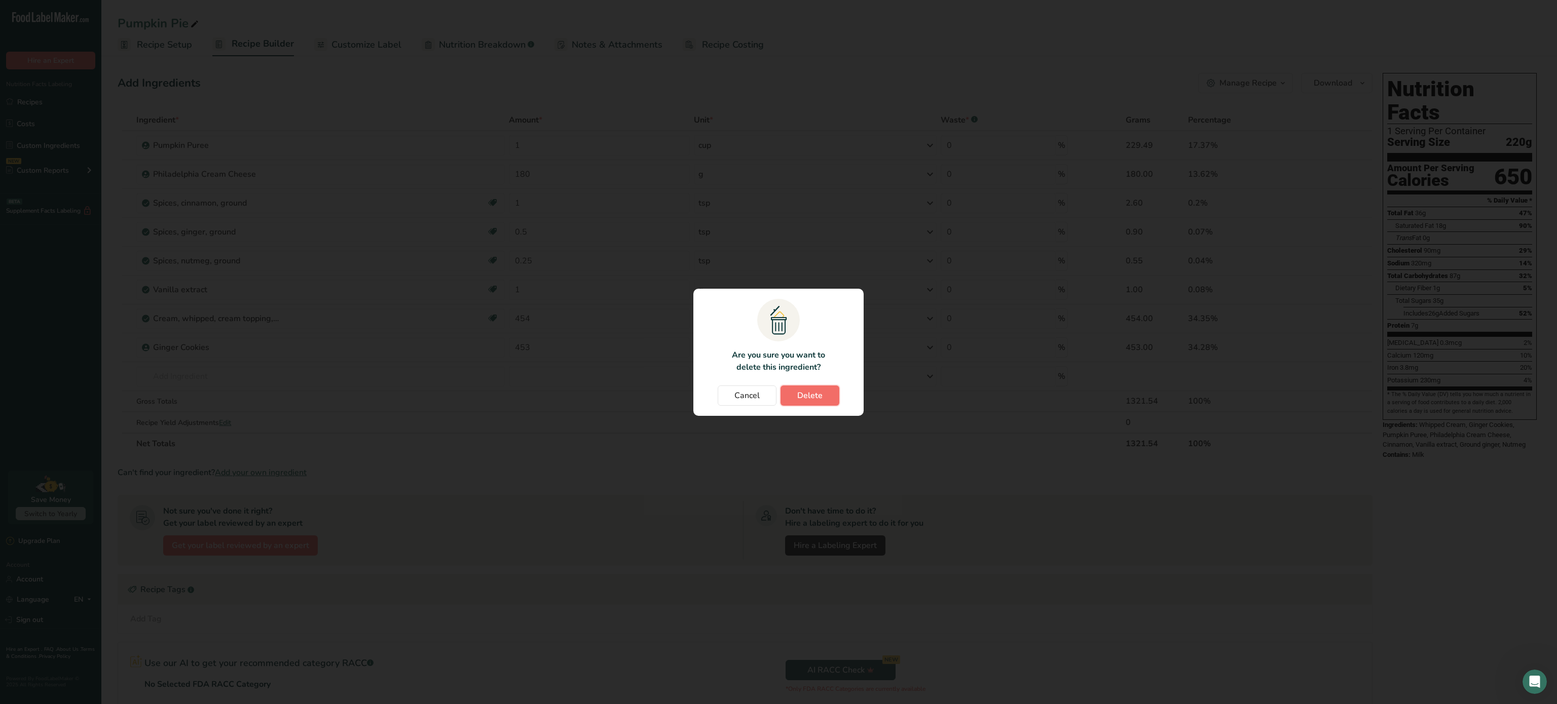
click at [815, 394] on span "Delete" at bounding box center [809, 396] width 25 height 12
type input "1"
type input "0.5"
type input "0.25"
type input "1"
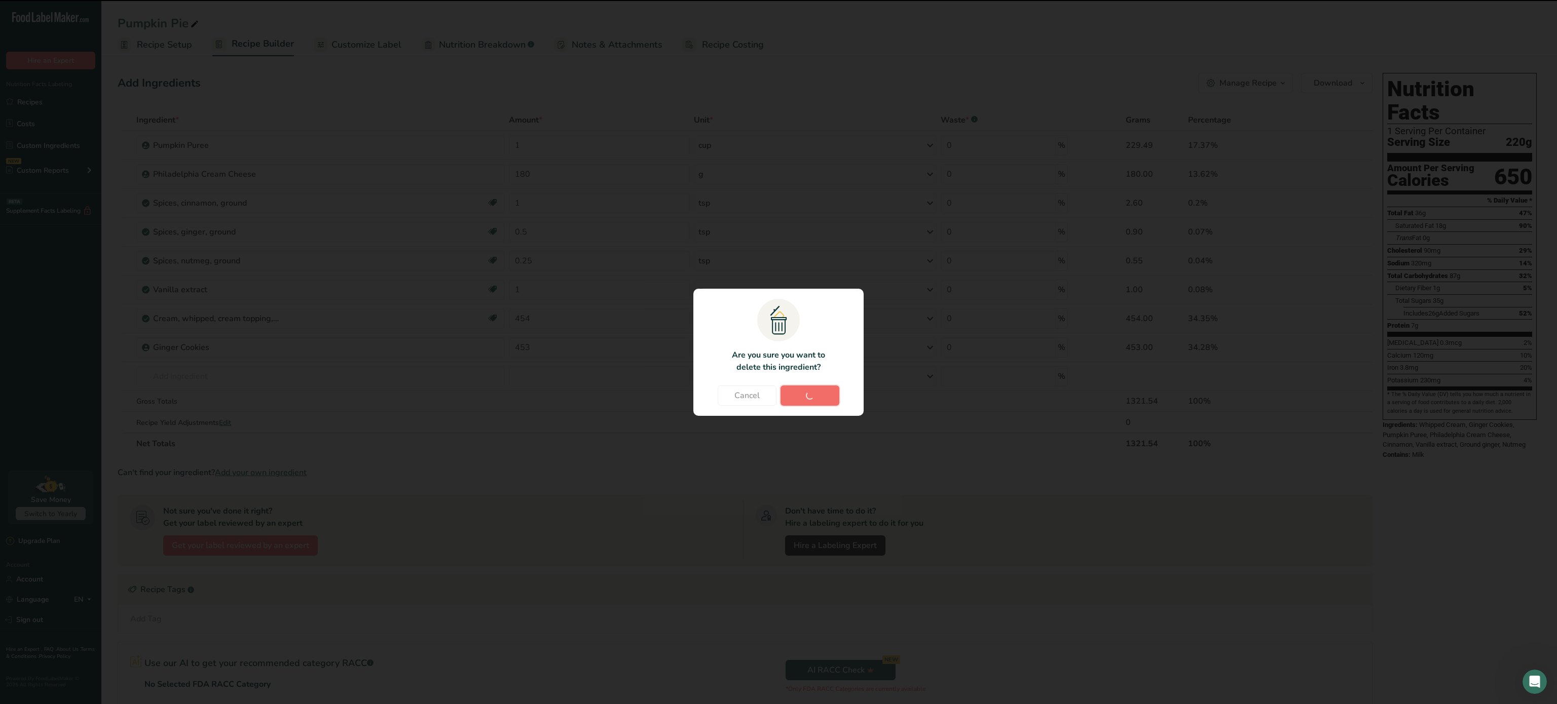
type input "454"
type input "453"
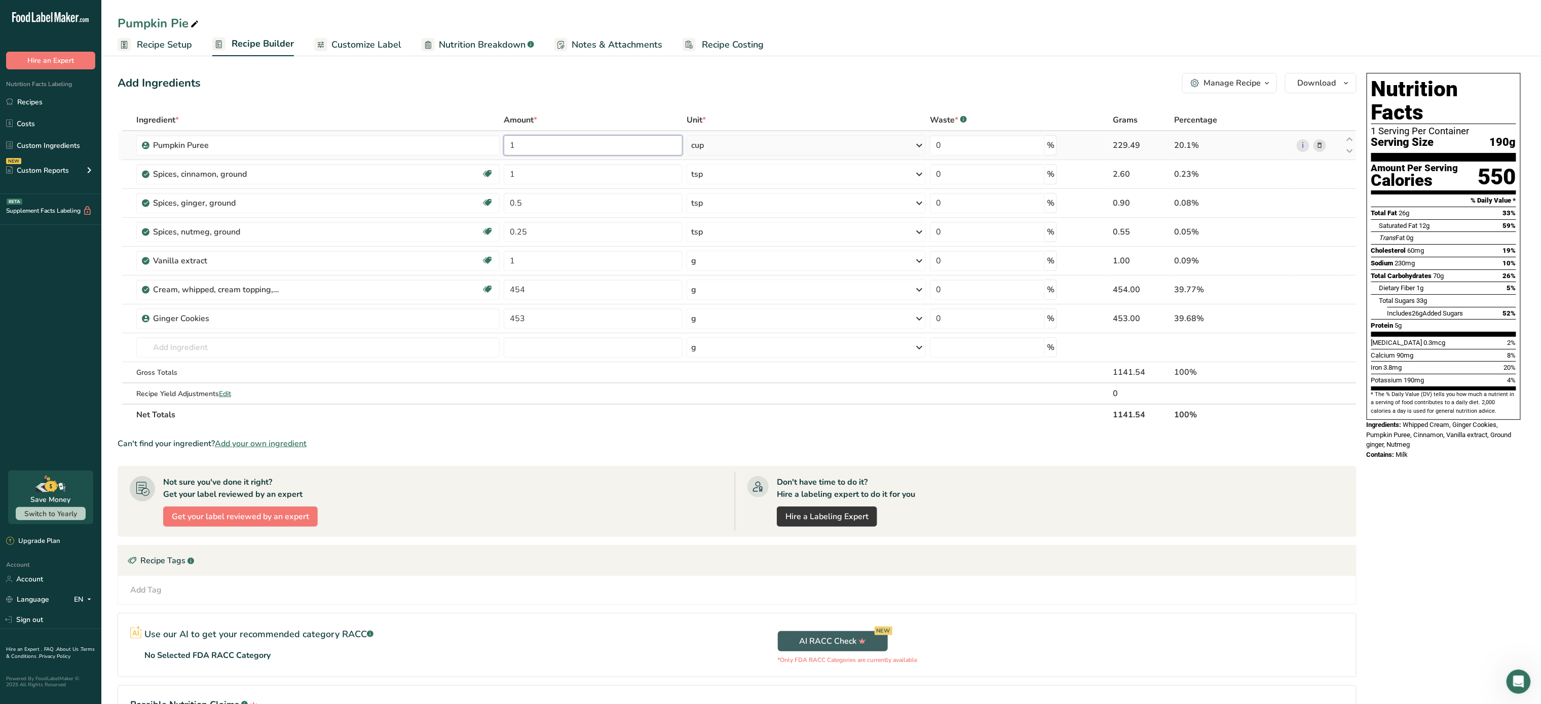
click at [537, 145] on input "1" at bounding box center [593, 145] width 179 height 20
type input "2"
click at [538, 172] on div "Ingredient * Amount * Unit * Waste * .a-a{fill:#347362;}.b-a{fill:#fff;} Grams …" at bounding box center [737, 267] width 1239 height 316
click at [1249, 77] on div "Manage Recipe" at bounding box center [1232, 83] width 57 height 12
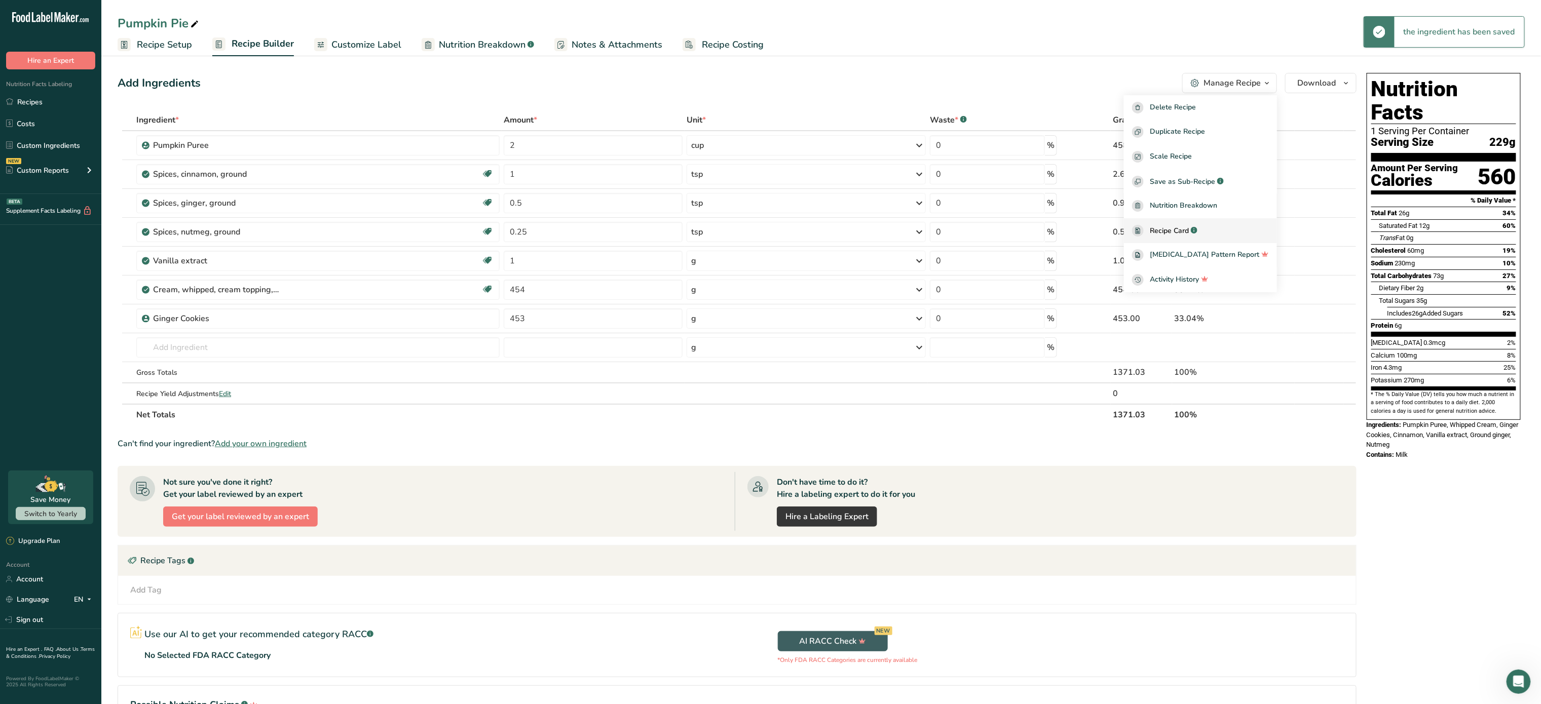
click at [1189, 230] on span "Recipe Card" at bounding box center [1169, 231] width 39 height 11
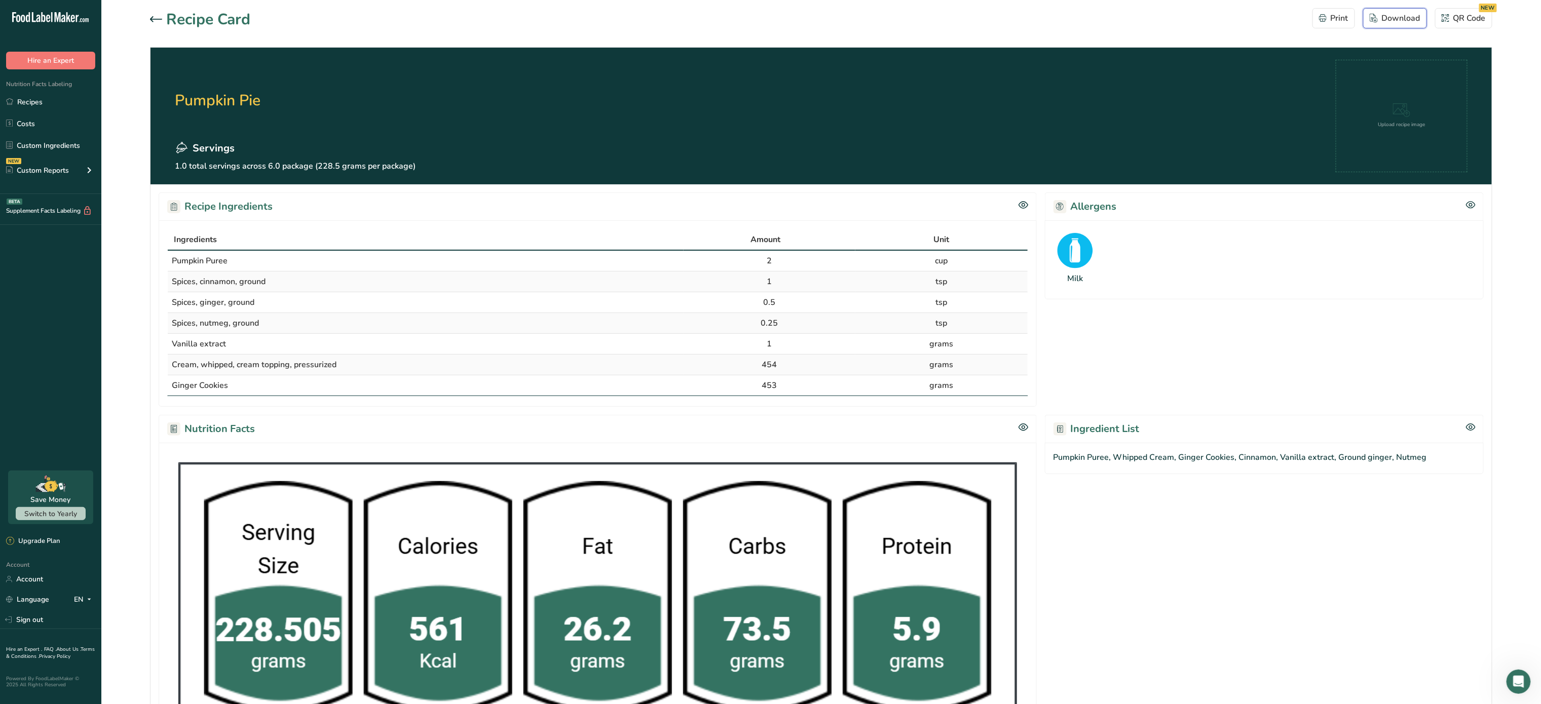
click at [1407, 25] on button "Download" at bounding box center [1395, 18] width 64 height 20
click at [155, 20] on icon at bounding box center [156, 19] width 12 height 6
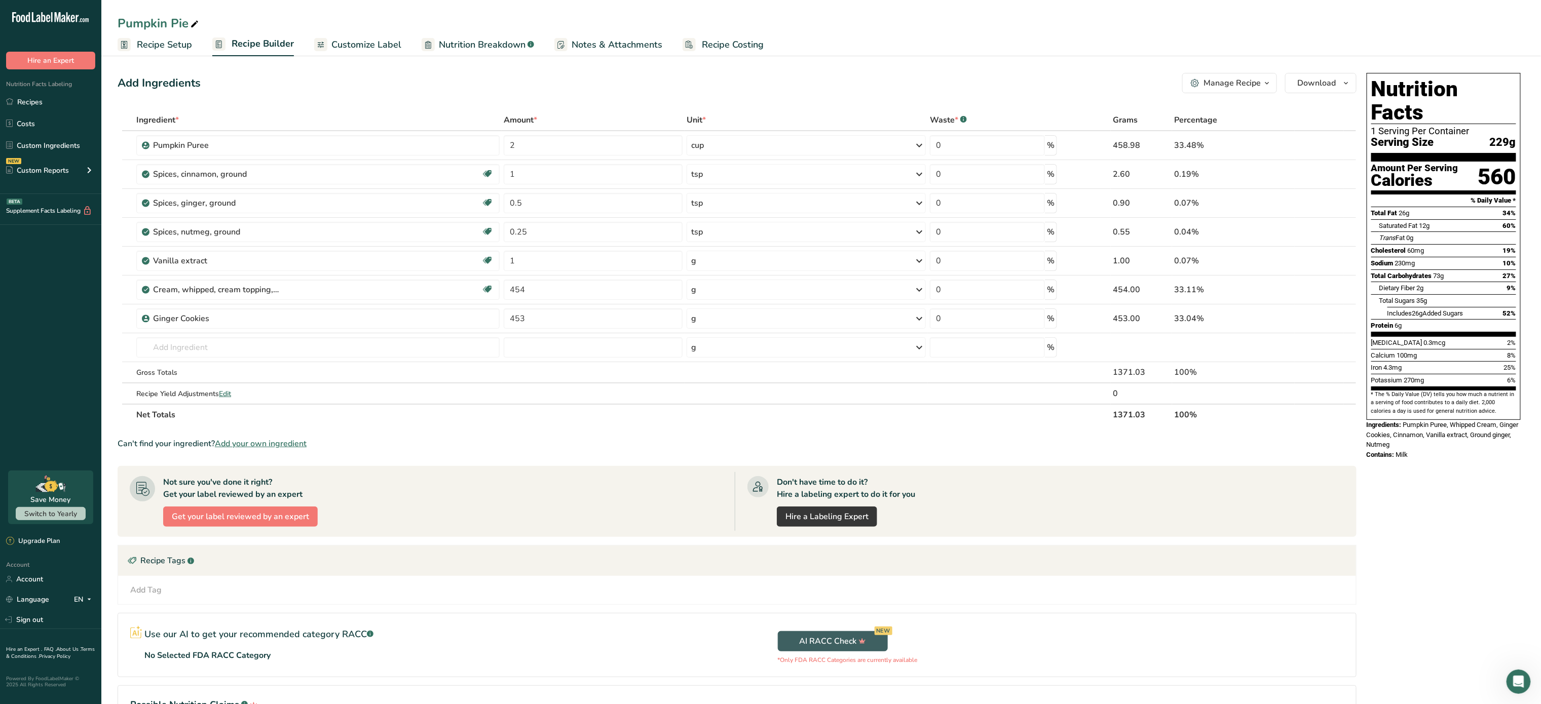
click at [365, 44] on span "Customize Label" at bounding box center [366, 45] width 70 height 14
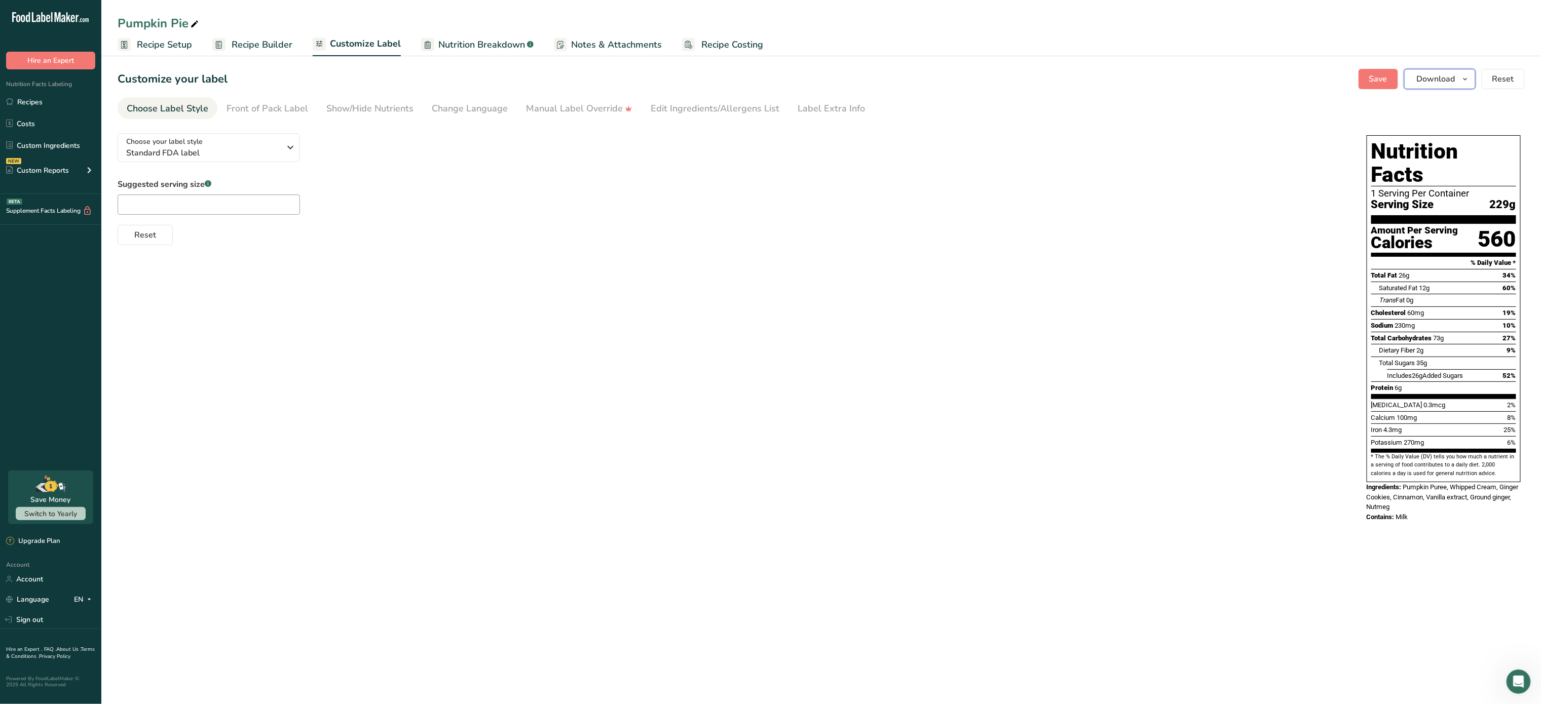
click at [1437, 77] on span "Download" at bounding box center [1436, 79] width 39 height 12
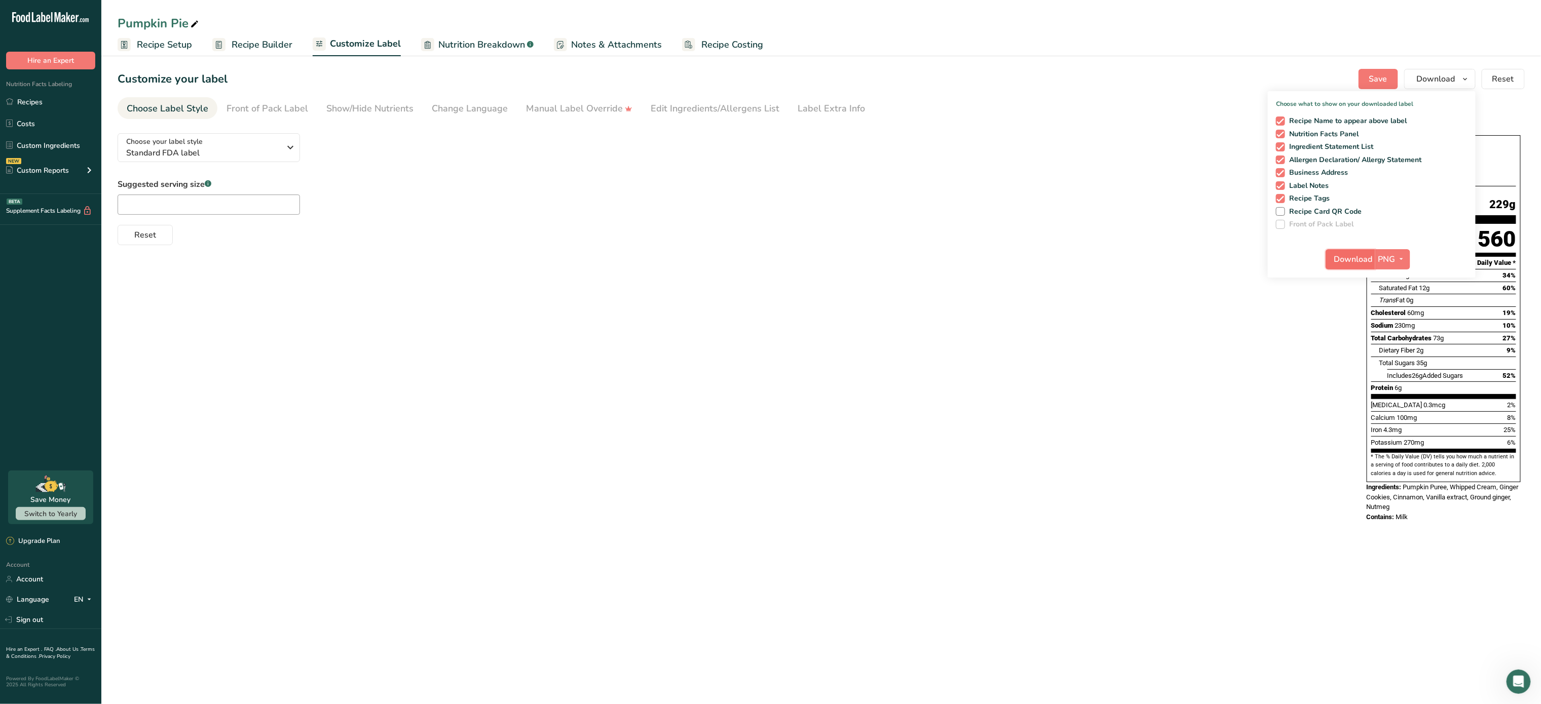
click at [1349, 257] on span "Download" at bounding box center [1353, 259] width 39 height 12
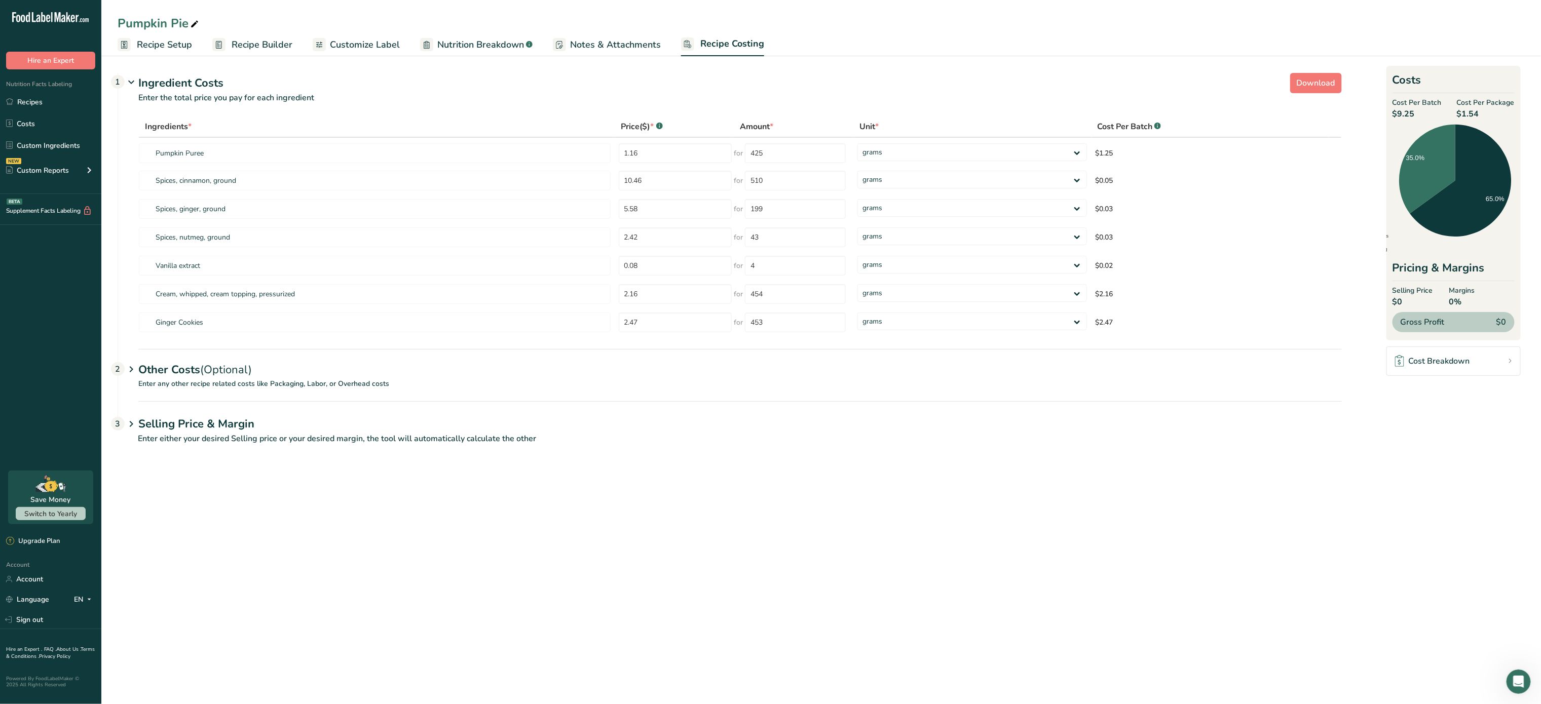
click at [211, 361] on div "Other Costs (Optional) 2" at bounding box center [740, 363] width 1204 height 29
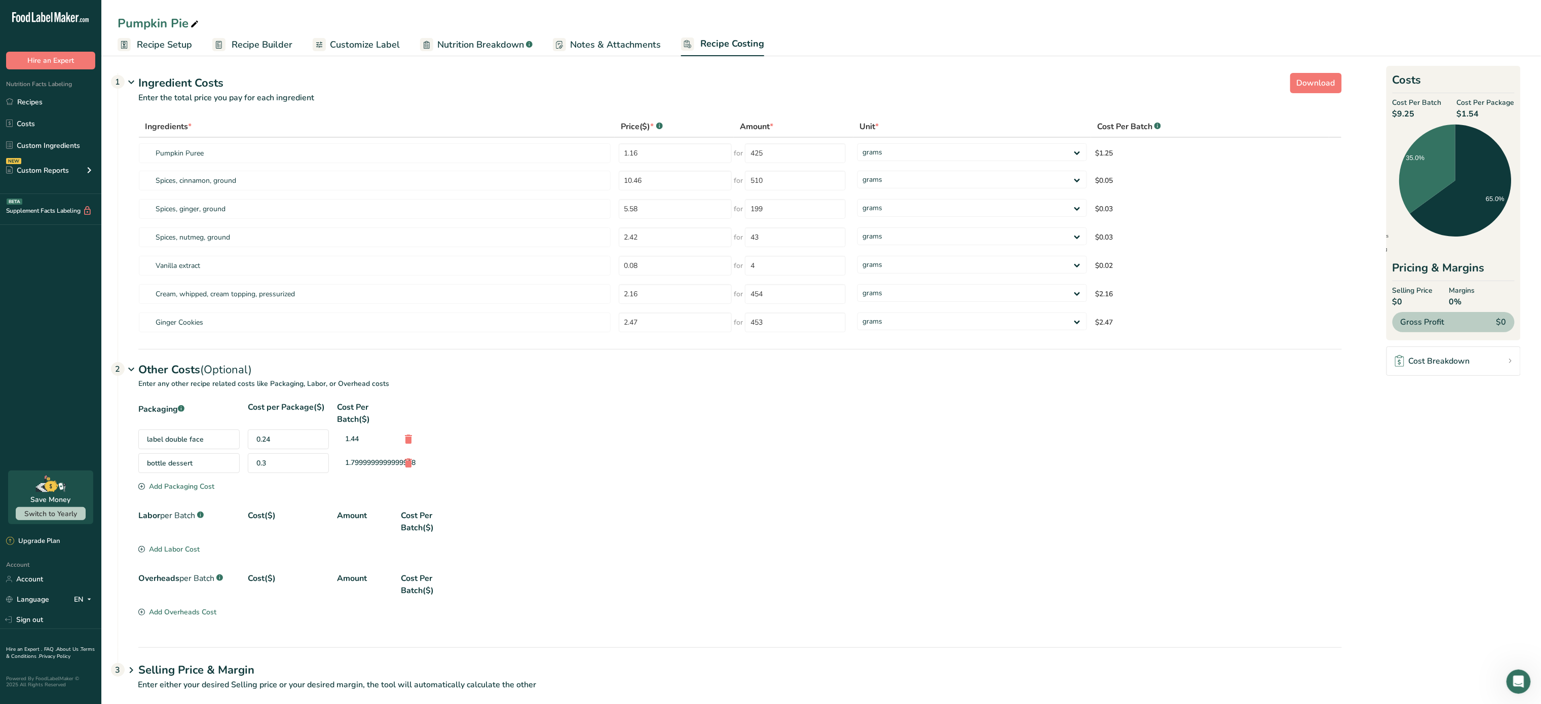
click at [211, 361] on div "Other Costs (Optional) 2" at bounding box center [740, 363] width 1204 height 29
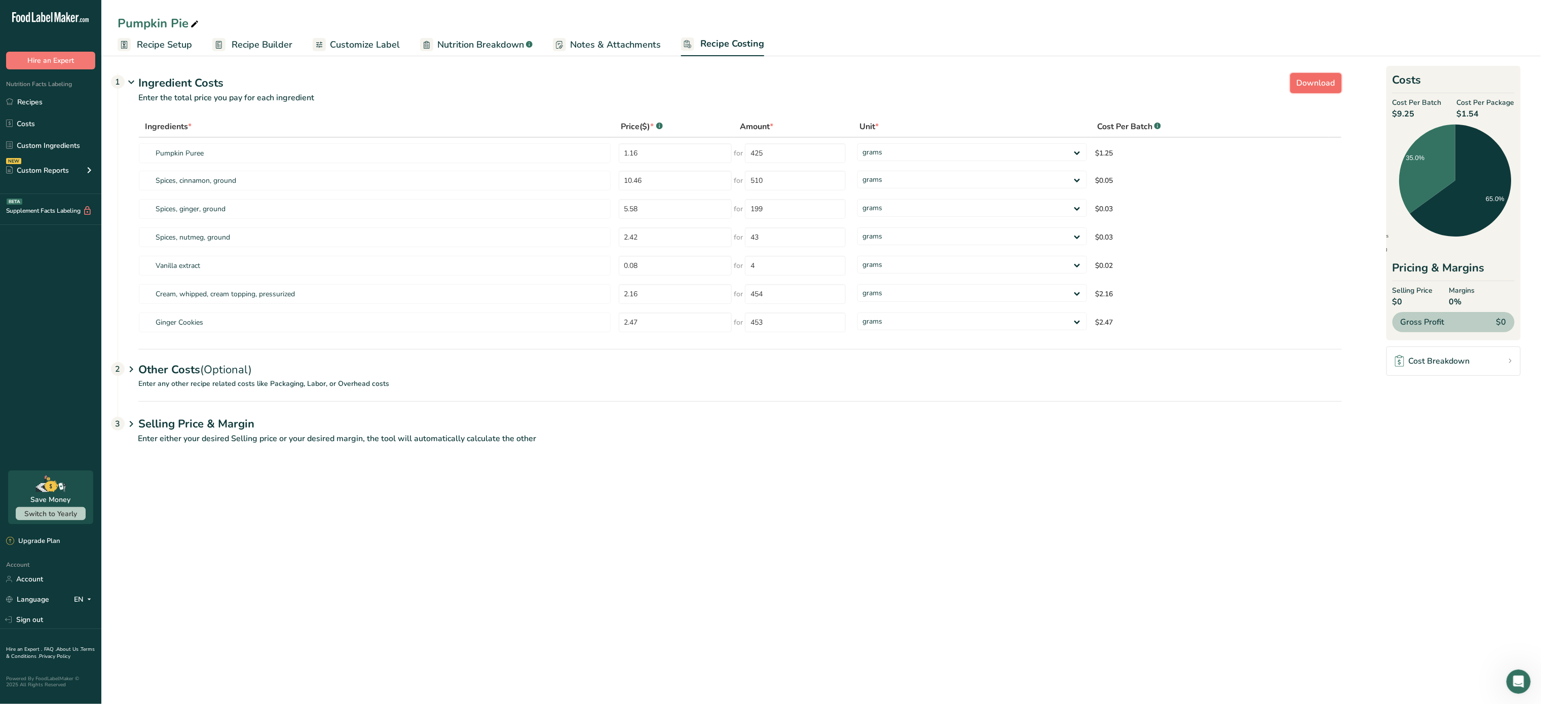
click at [1320, 79] on span "Download" at bounding box center [1316, 83] width 39 height 12
click at [501, 40] on span "Nutrition Breakdown" at bounding box center [480, 45] width 87 height 14
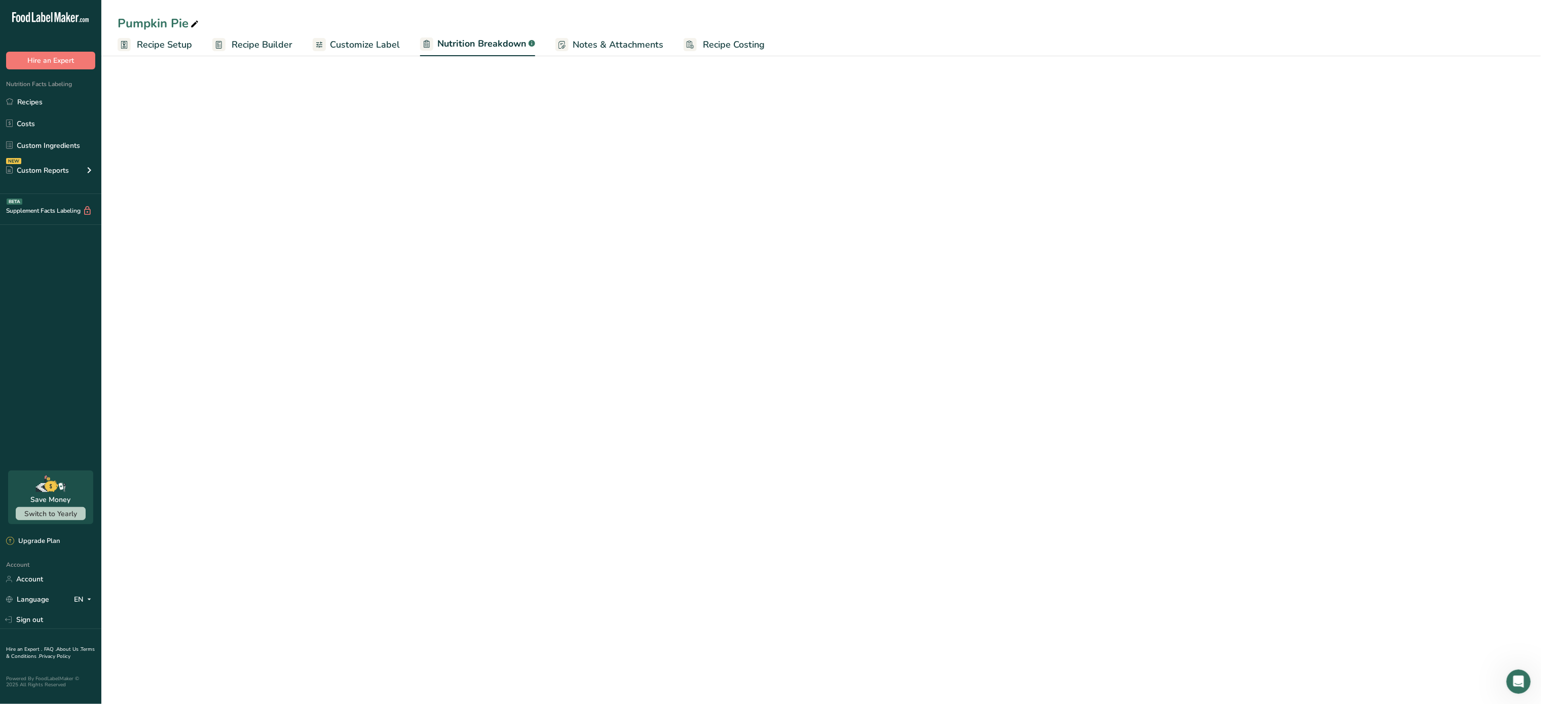
select select "Calories"
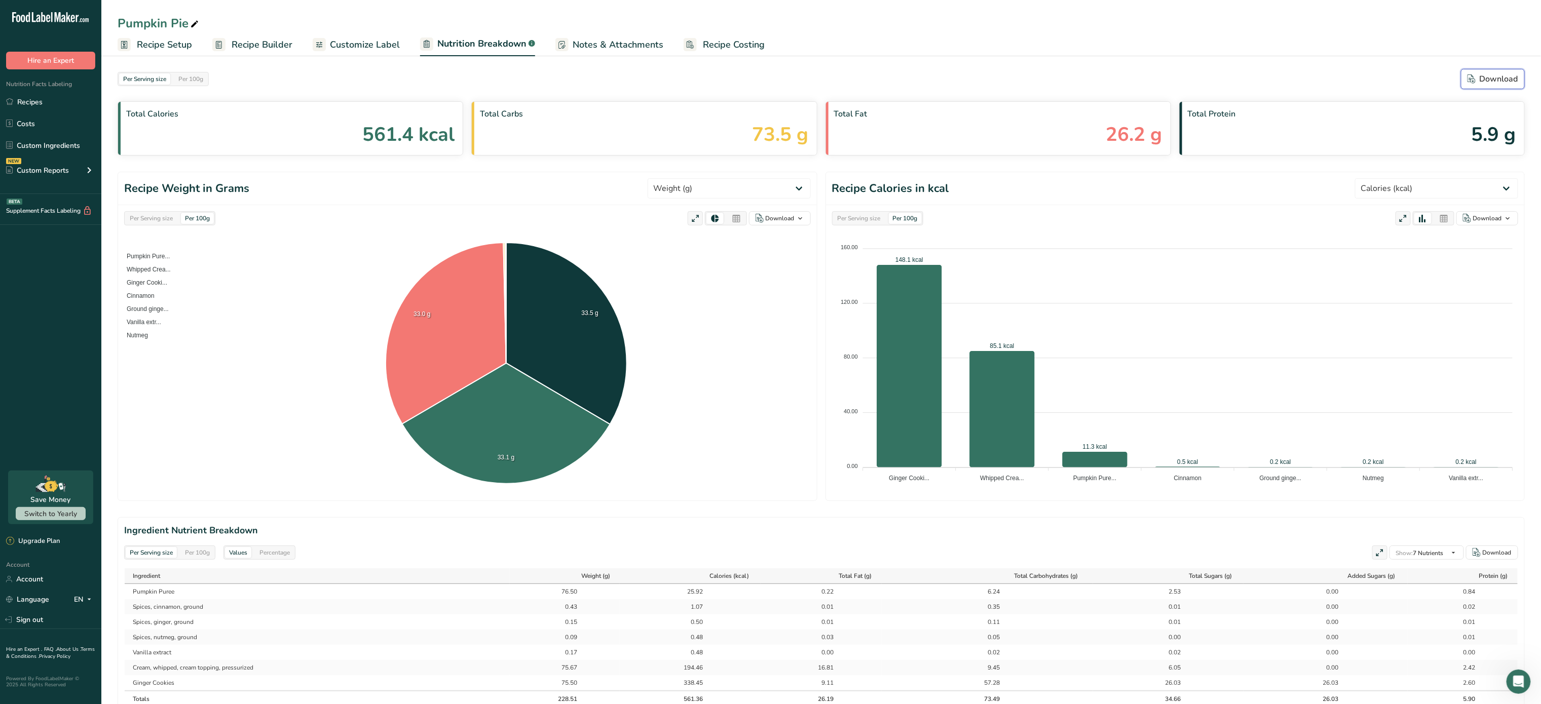
click at [1484, 76] on div "Download" at bounding box center [1493, 79] width 51 height 12
click at [49, 102] on link "Recipes" at bounding box center [50, 101] width 101 height 19
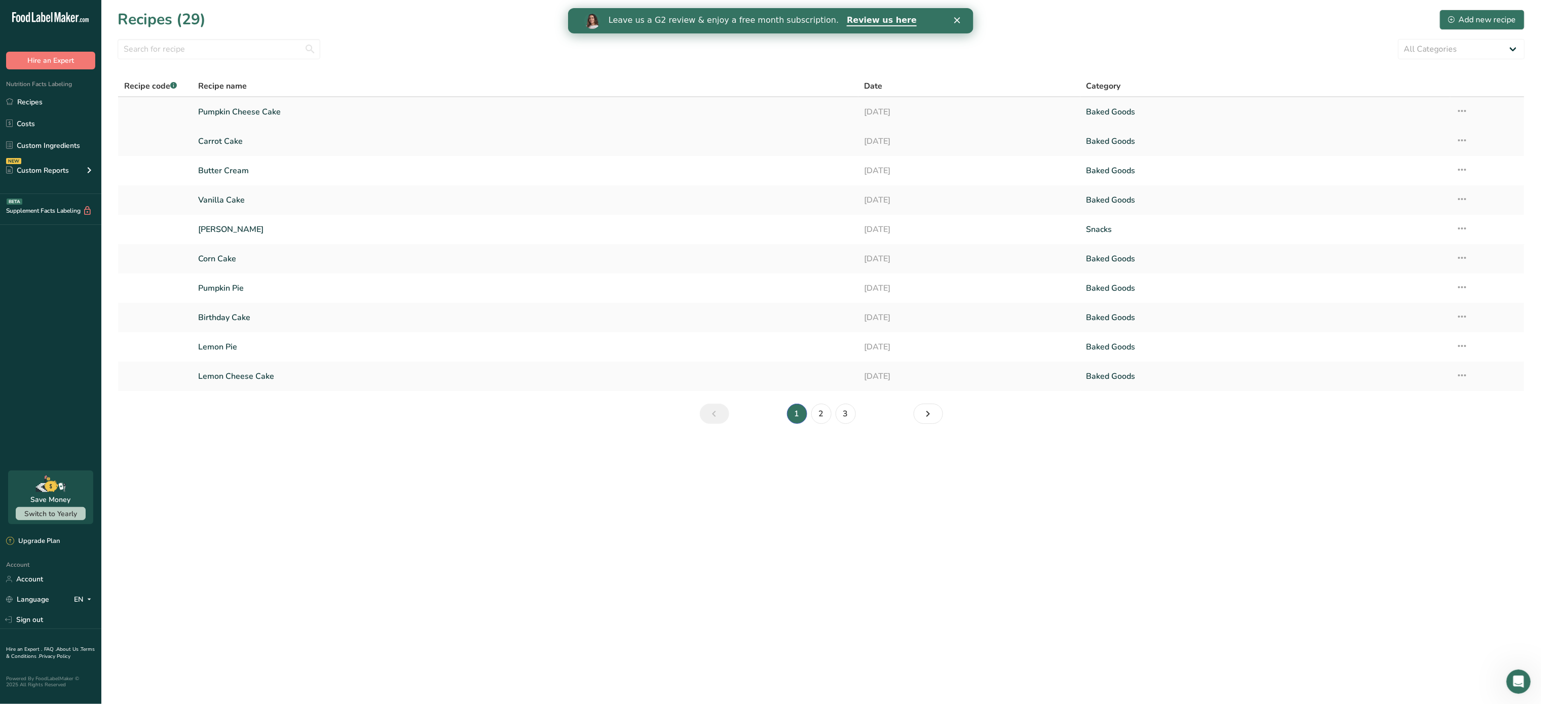
click at [247, 112] on link "Pumpkin Cheese Cake" at bounding box center [525, 111] width 654 height 21
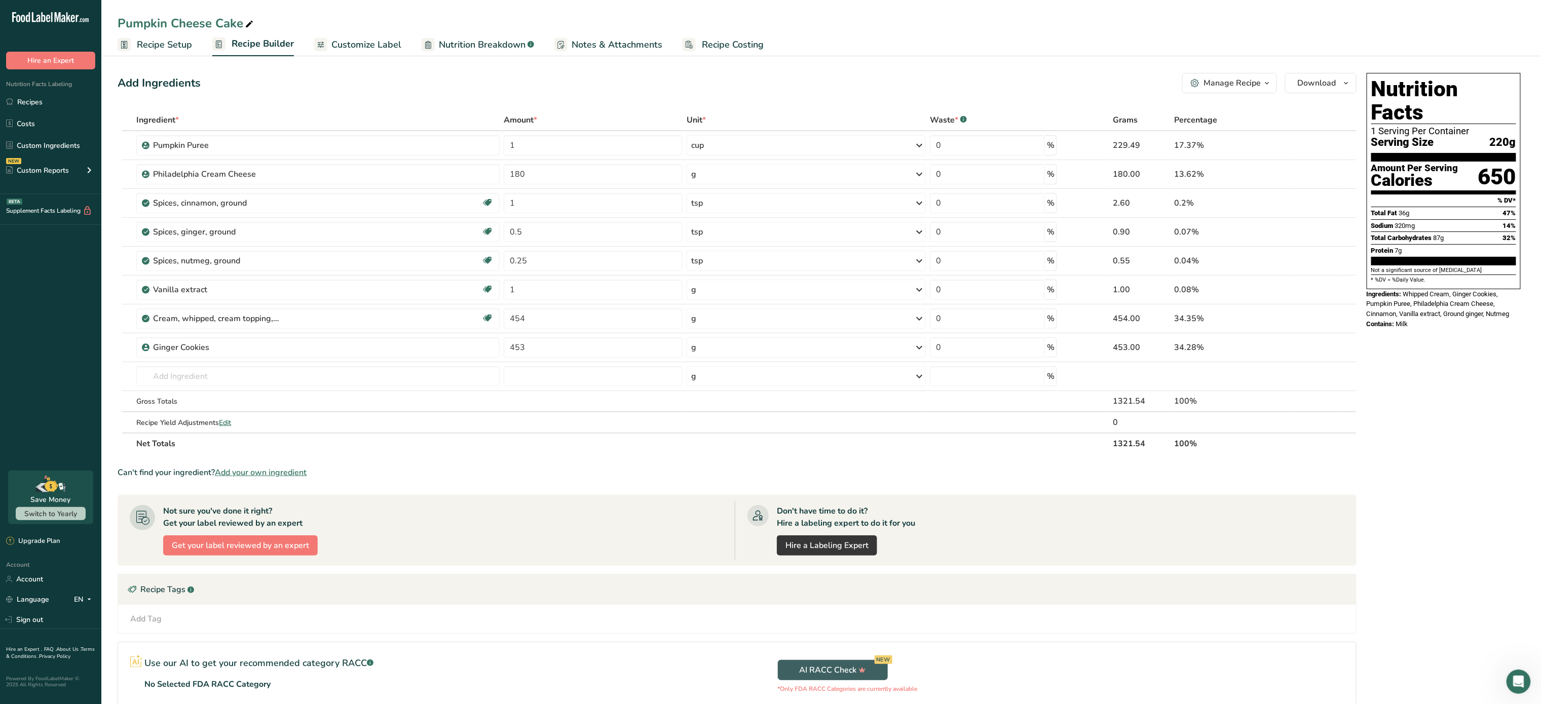
click at [710, 38] on span "Recipe Costing" at bounding box center [733, 45] width 62 height 14
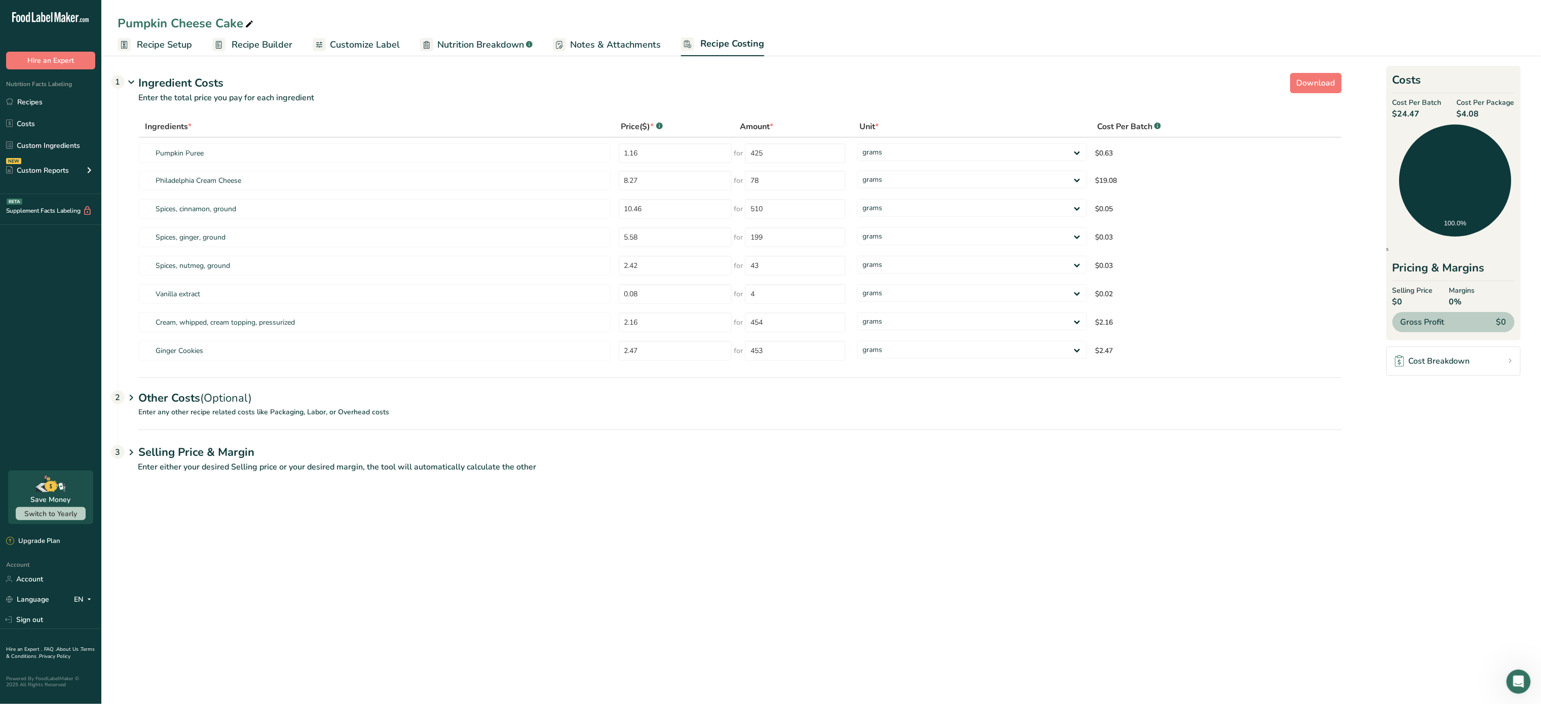
click at [318, 402] on div "Other Costs (Optional) 2" at bounding box center [740, 392] width 1204 height 29
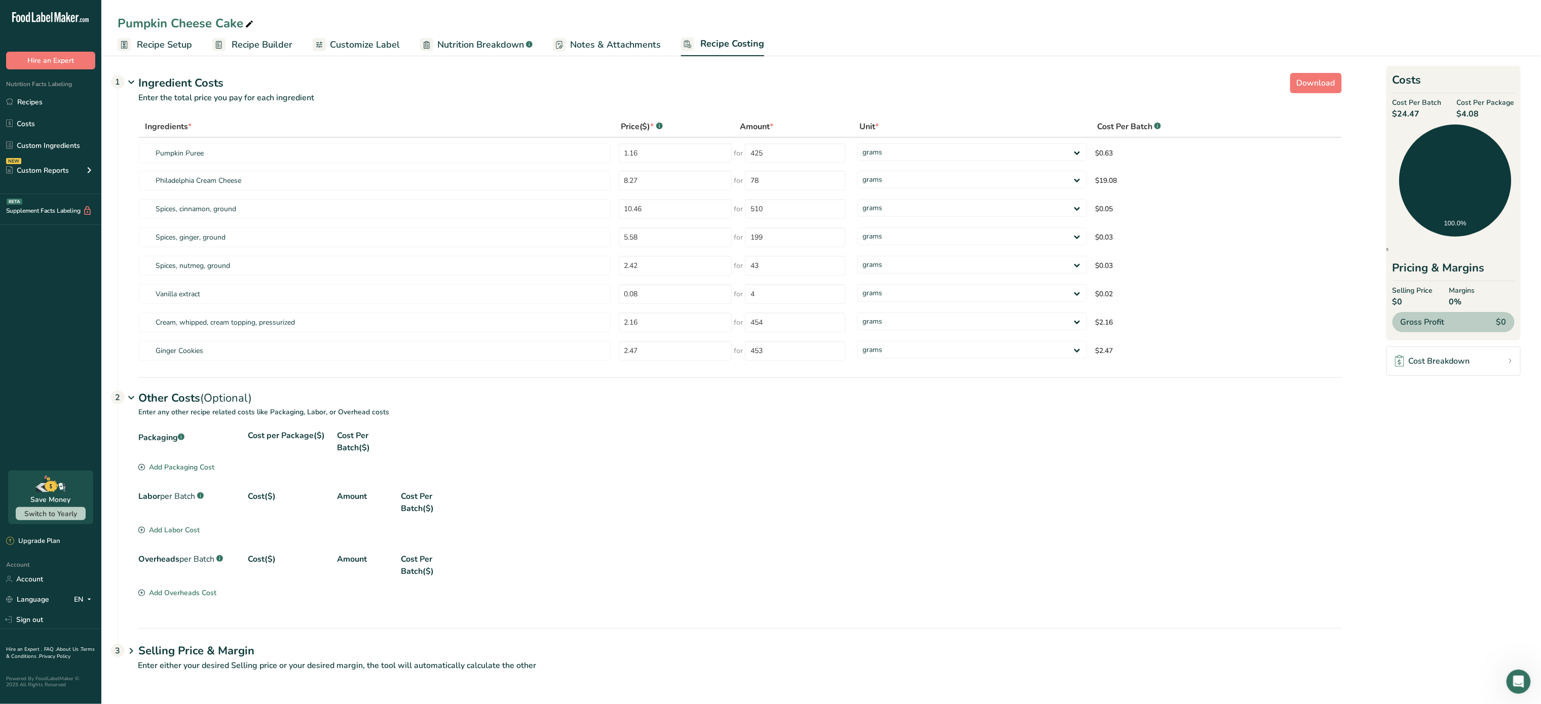
click at [189, 469] on div "Add Packaging Cost" at bounding box center [176, 467] width 76 height 11
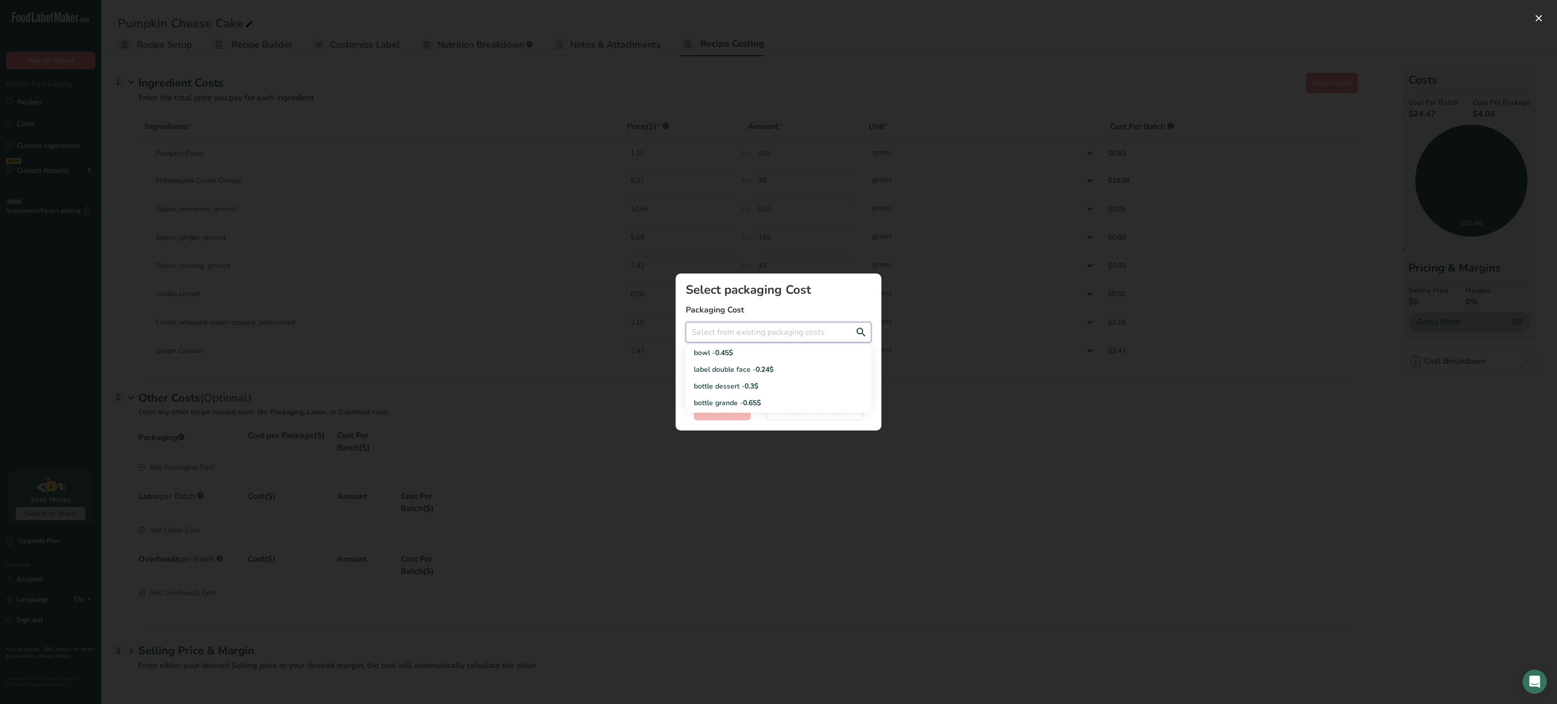
click at [776, 335] on input "Add New Recipe Cost Modal" at bounding box center [778, 332] width 185 height 20
click at [763, 369] on span "0.24$" at bounding box center [765, 370] width 18 height 10
type input "label double face - 0.24$"
click at [730, 409] on span "Select" at bounding box center [722, 410] width 23 height 12
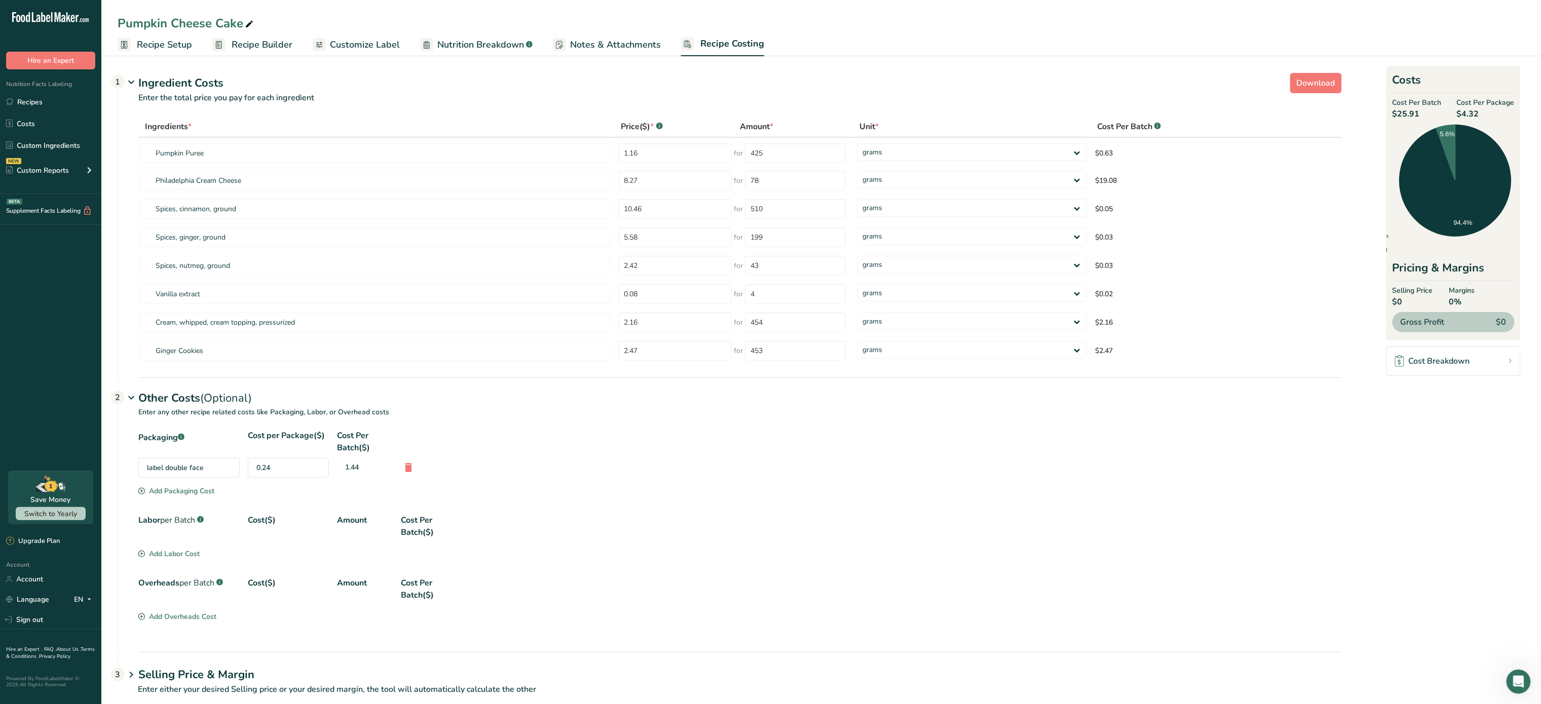
click at [196, 490] on div "Add Packaging Cost" at bounding box center [176, 491] width 76 height 11
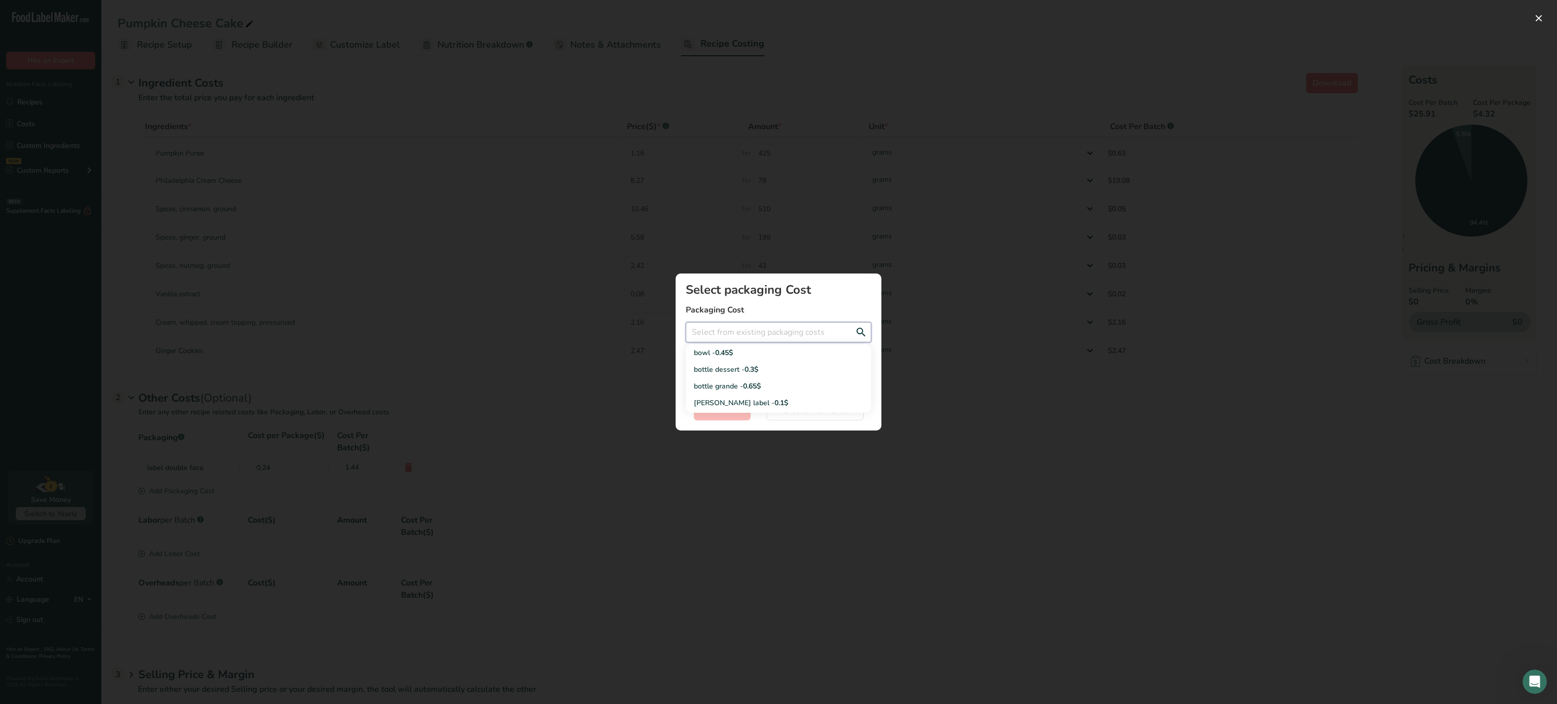
click at [758, 335] on input "Add New Recipe Cost Modal" at bounding box center [778, 332] width 185 height 20
click at [748, 373] on span "0.3$" at bounding box center [752, 370] width 14 height 10
type input "bottle dessert - 0.3$"
click at [729, 417] on button "Select" at bounding box center [722, 410] width 57 height 20
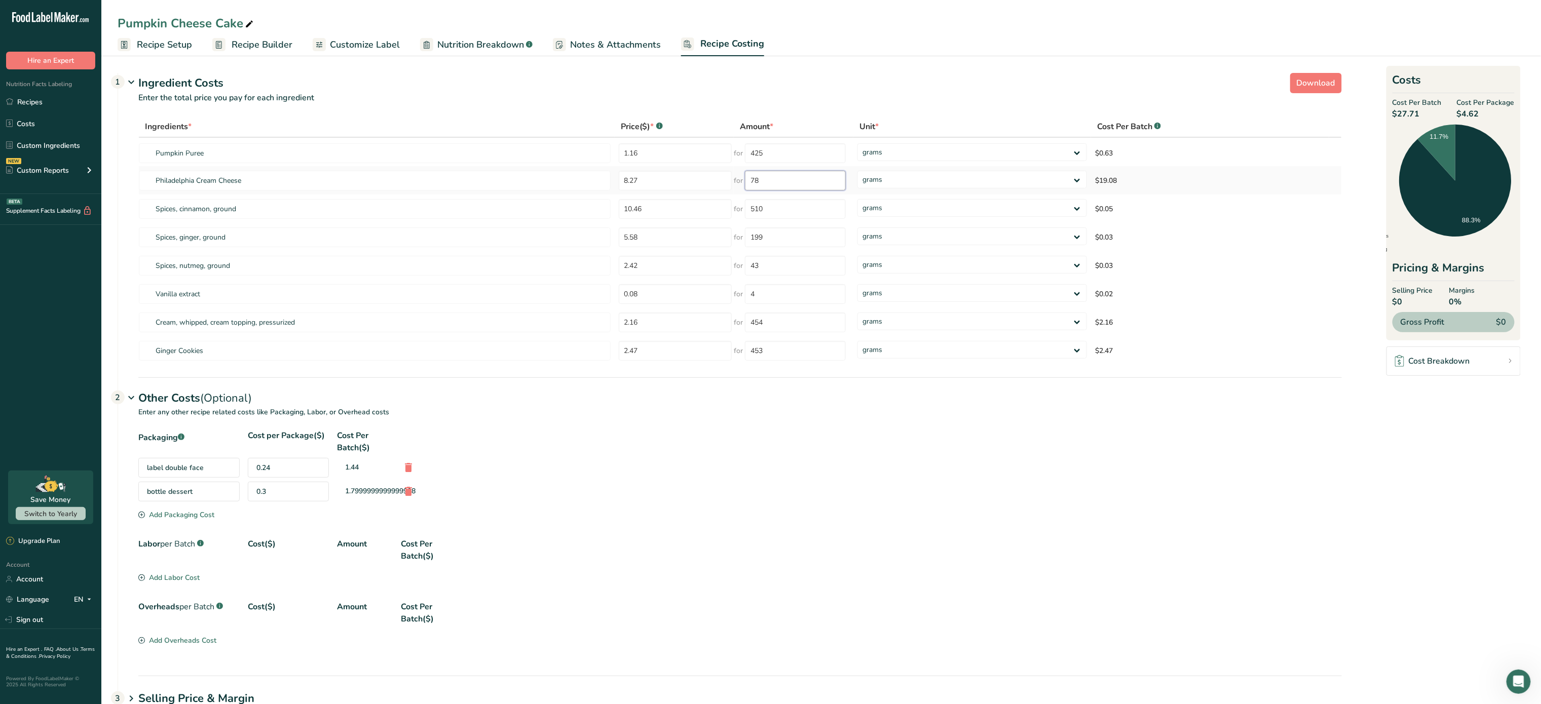
click at [785, 188] on input "78" at bounding box center [795, 181] width 101 height 20
type input "7"
type input "3"
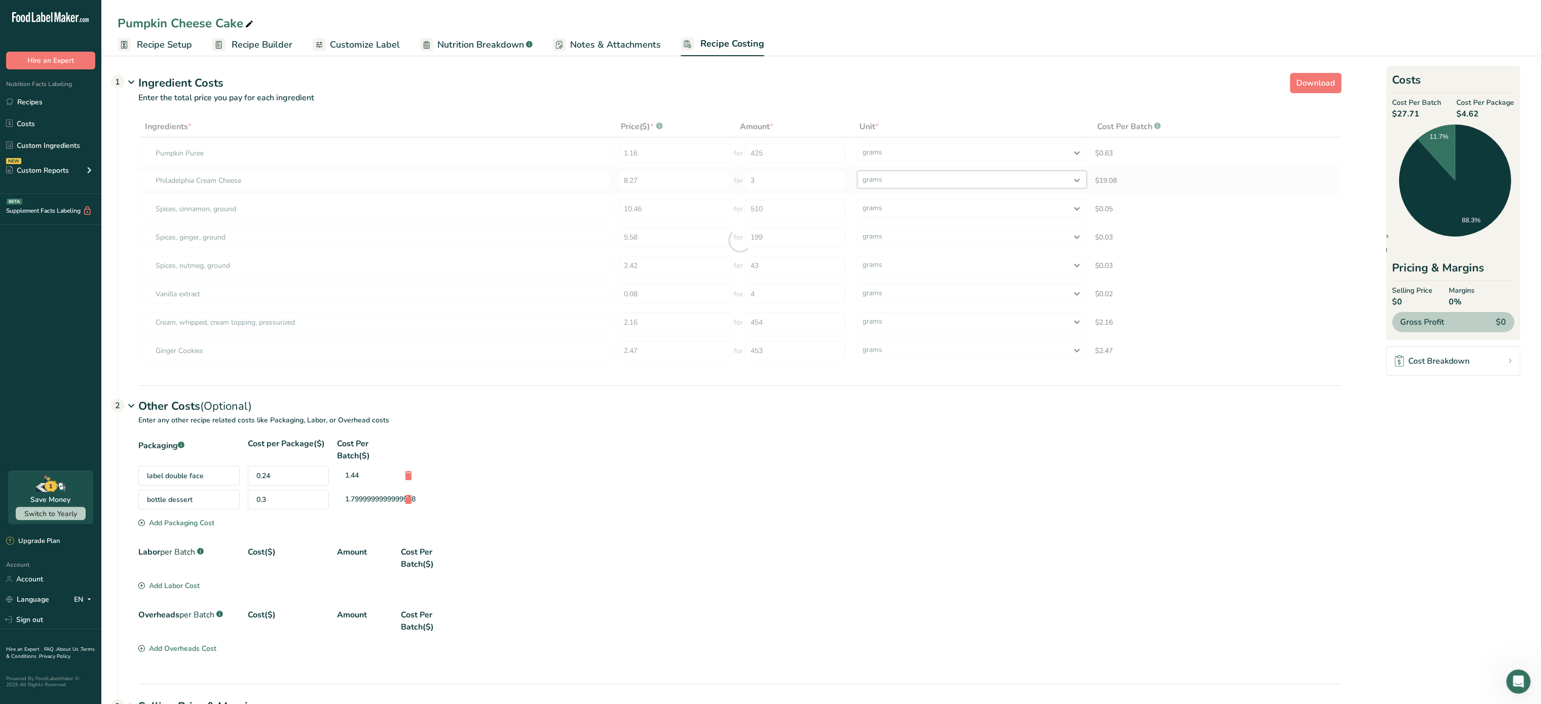
click at [986, 177] on div "Ingredients * Price($) * .a-a{fill:#347362;}.b-a{fill:#fff;} Amount * Unit * Co…" at bounding box center [740, 240] width 1204 height 249
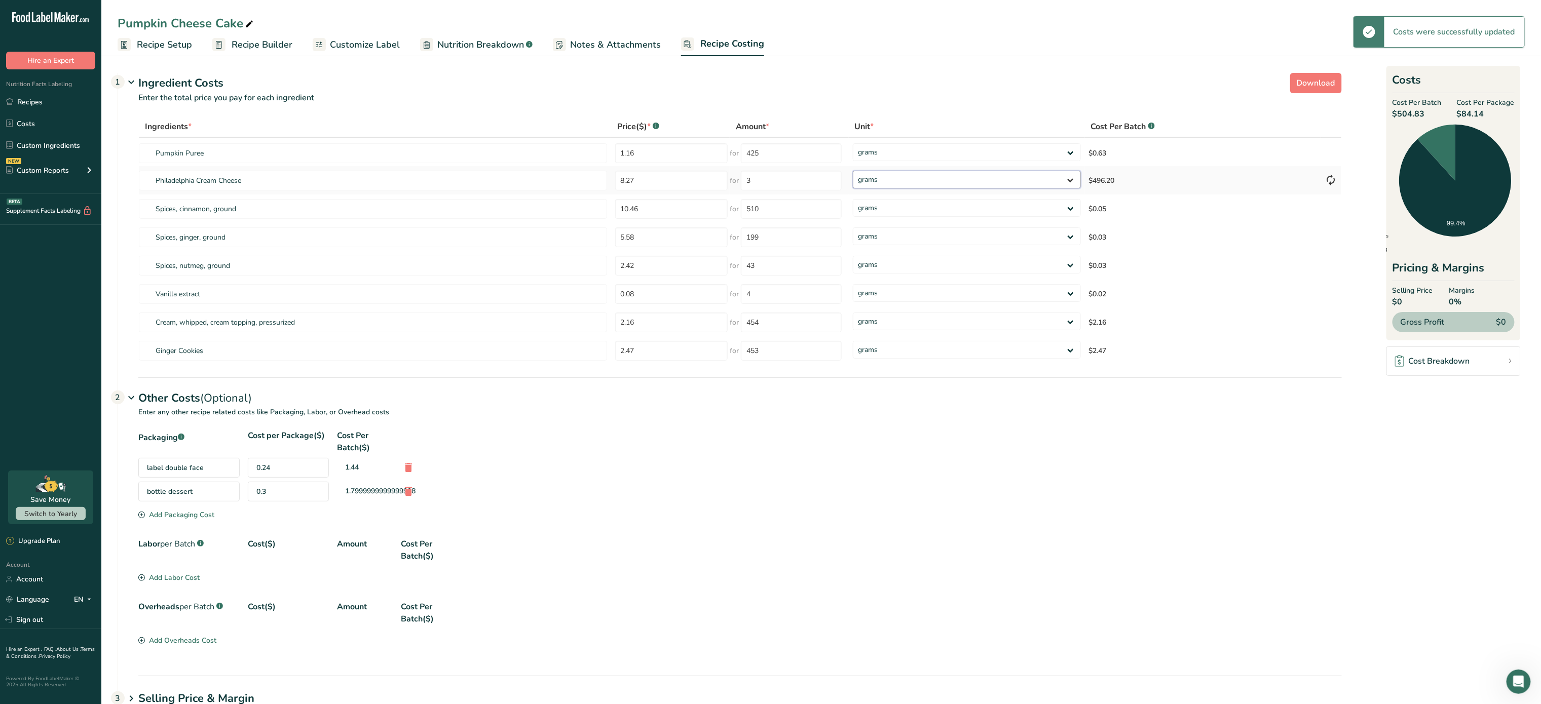
select select "12"
click at [853, 171] on select "grams kg mg mcg lb oz" at bounding box center [967, 180] width 228 height 18
click at [1322, 82] on span "Download" at bounding box center [1316, 83] width 39 height 12
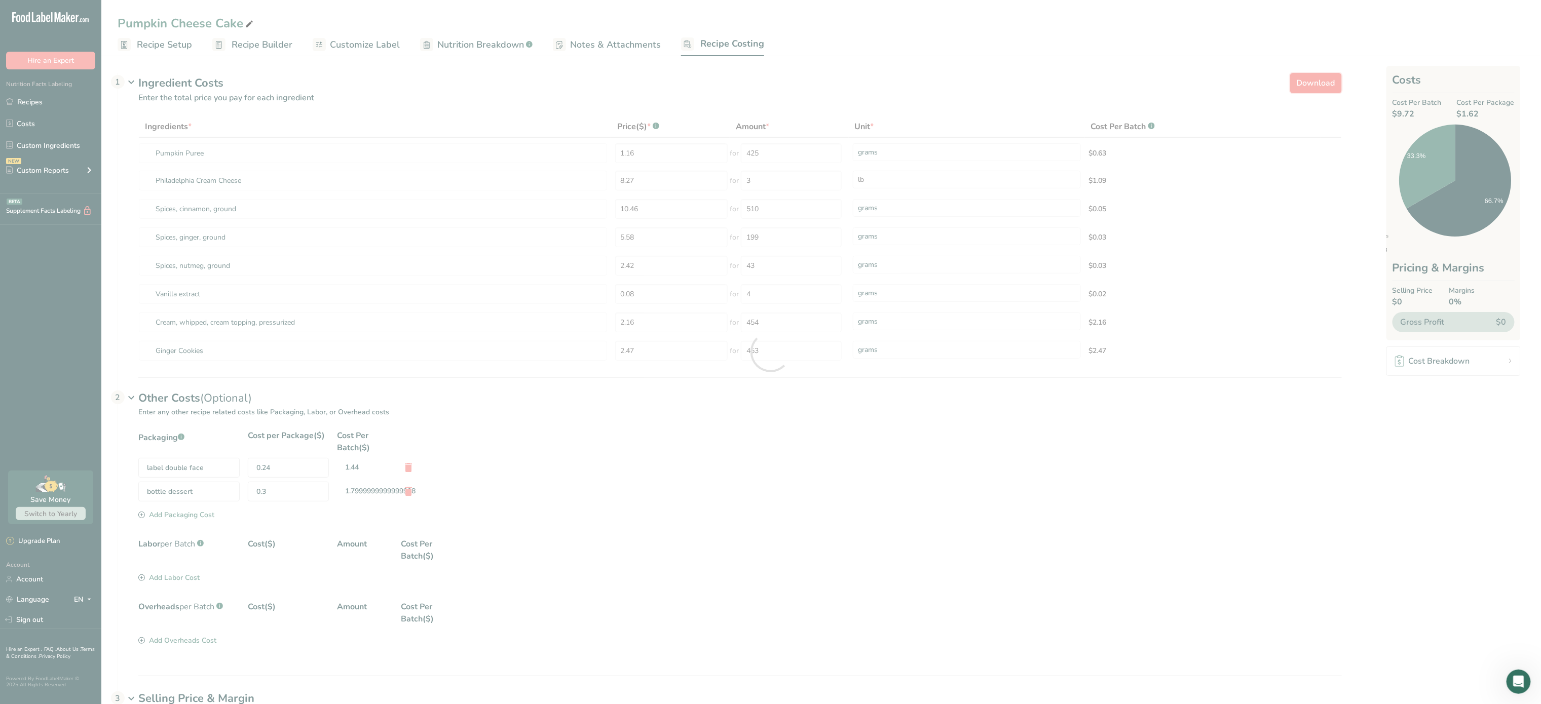
select select "12"
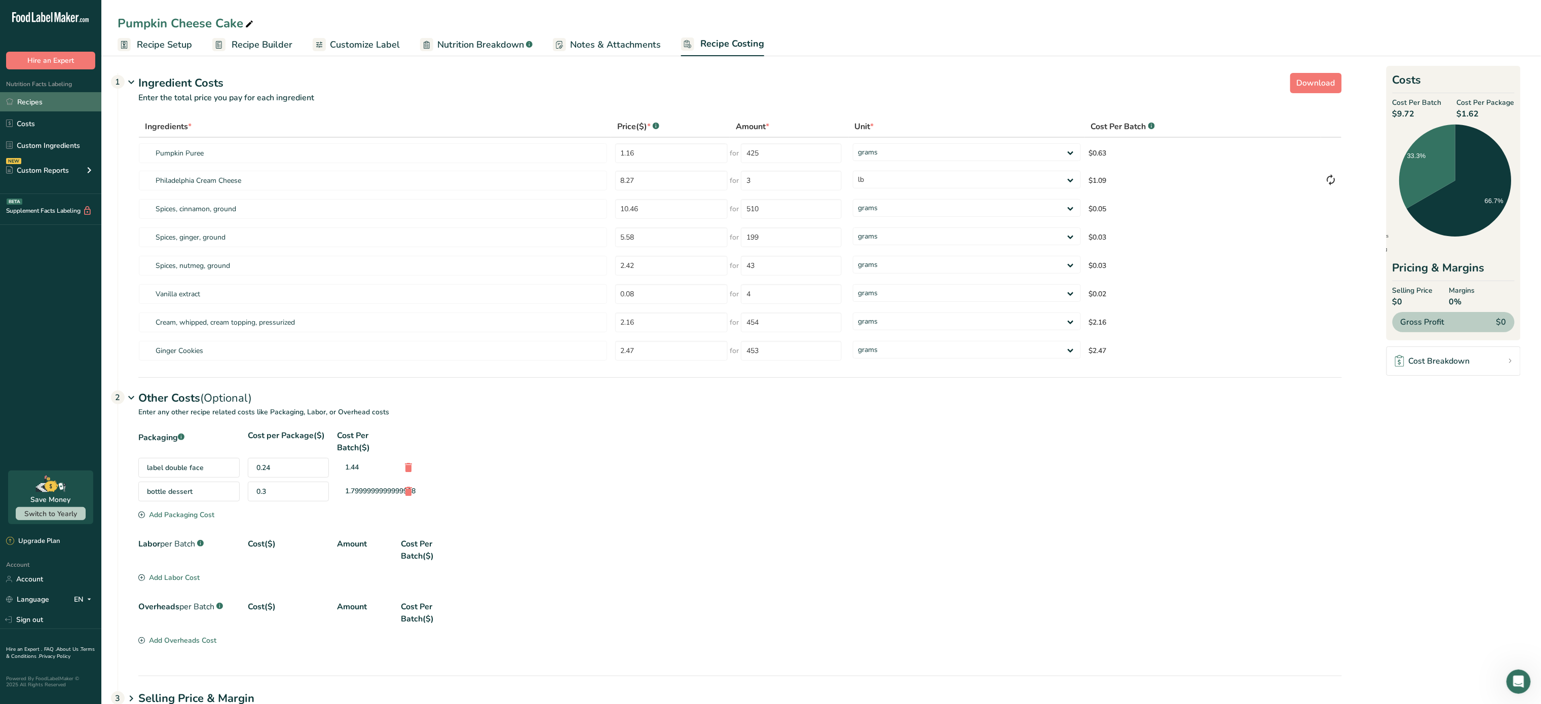
click at [56, 101] on link "Recipes" at bounding box center [50, 101] width 101 height 19
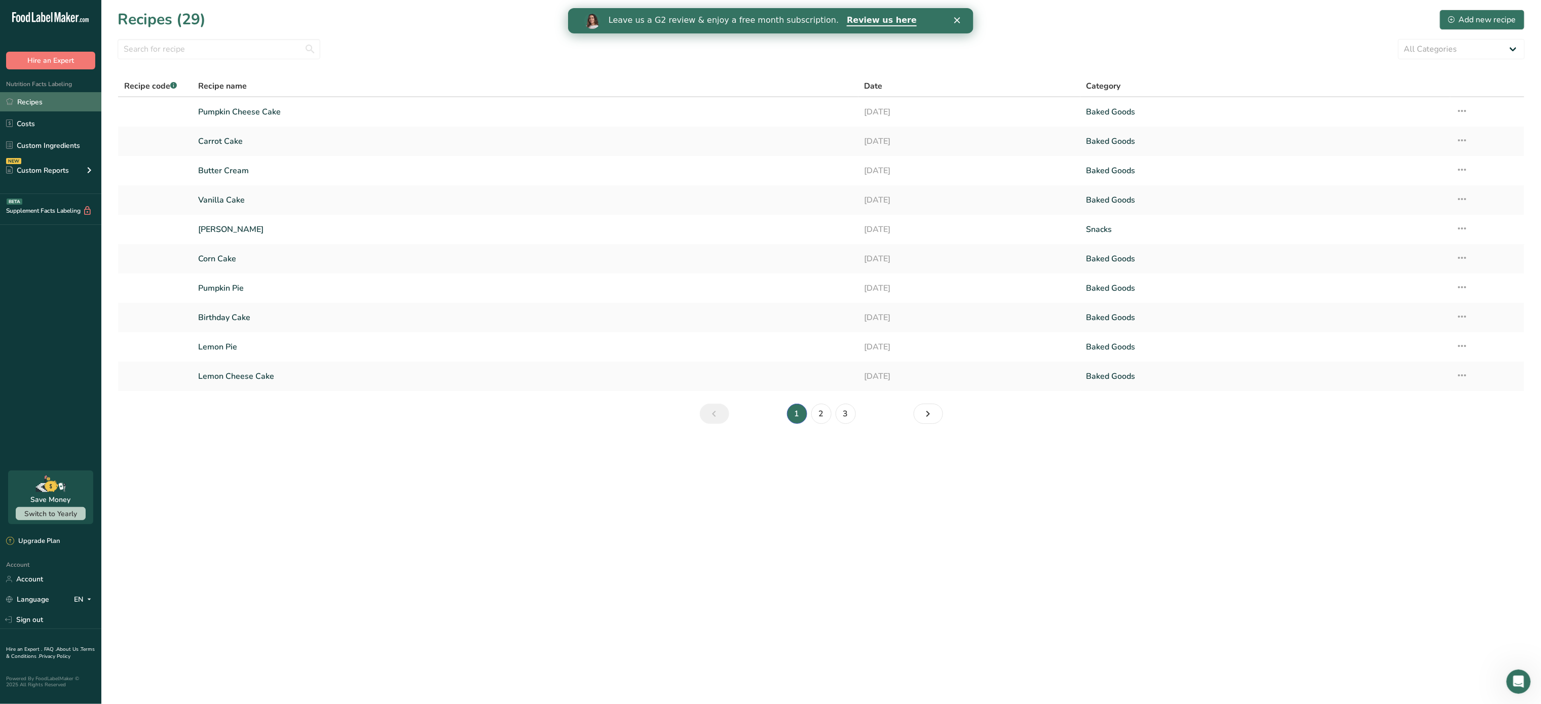
click at [52, 101] on link "Recipes" at bounding box center [50, 101] width 101 height 19
click at [937, 423] on link "Next page" at bounding box center [928, 414] width 29 height 20
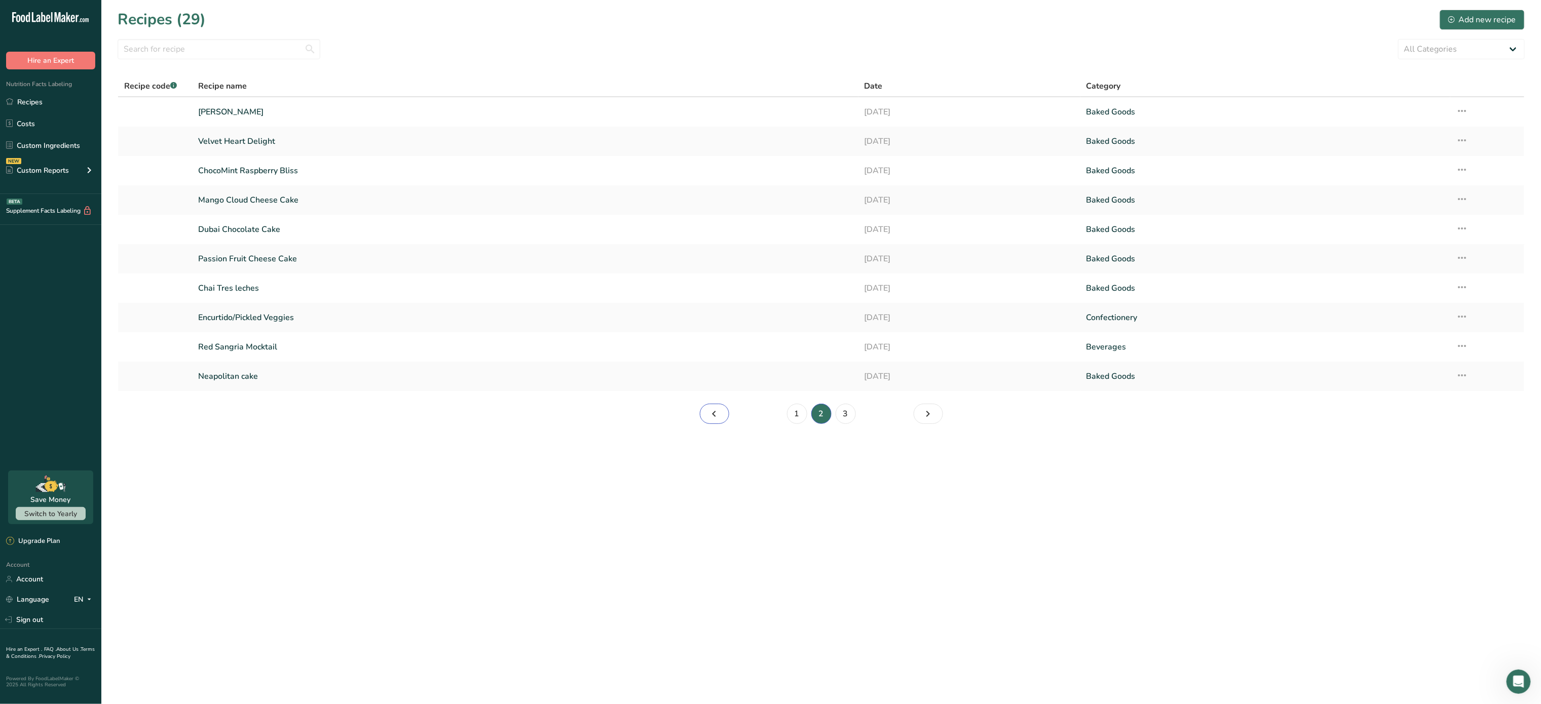
click at [722, 416] on link "Page 1." at bounding box center [714, 414] width 29 height 20
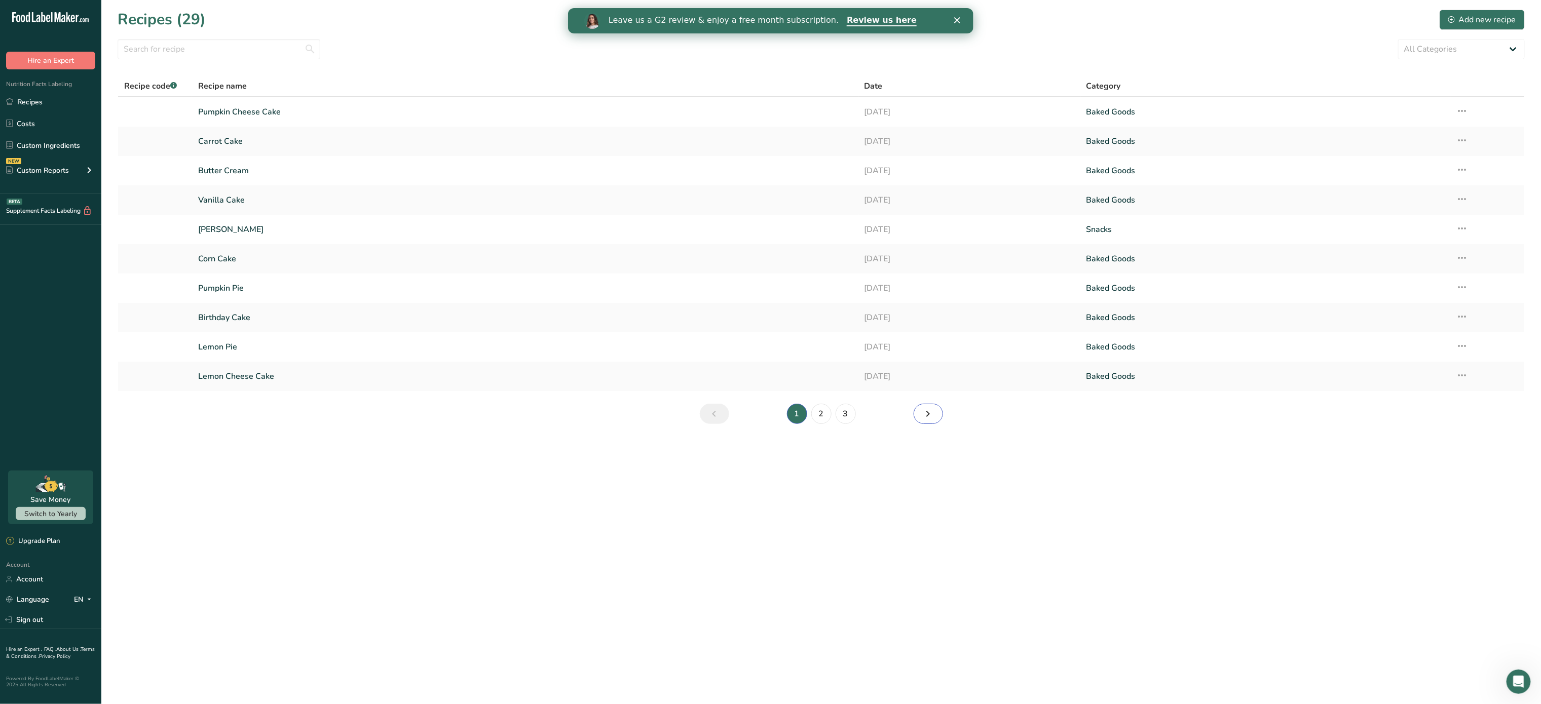
click at [931, 417] on icon "Page 2." at bounding box center [928, 414] width 12 height 18
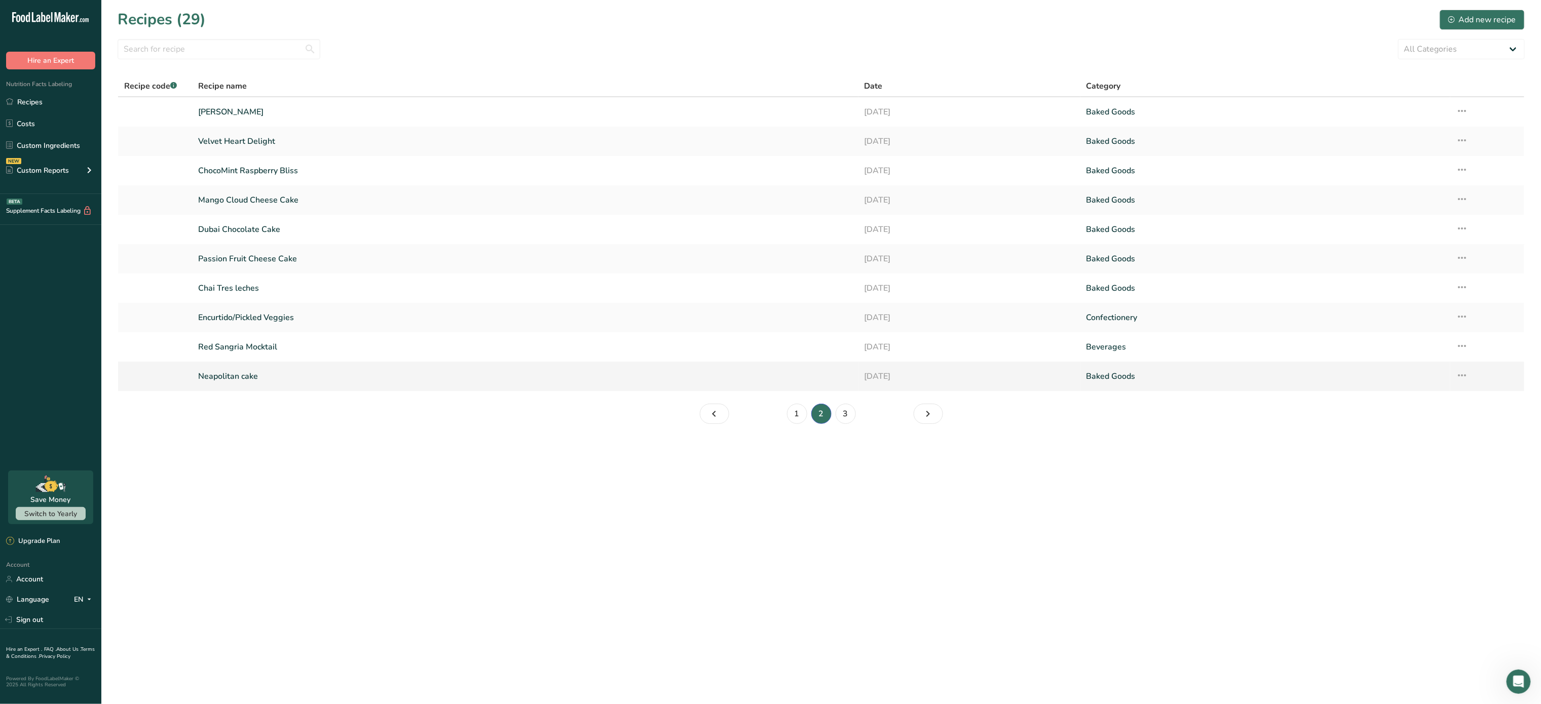
click at [236, 382] on link "Neapolitan cake" at bounding box center [525, 376] width 654 height 21
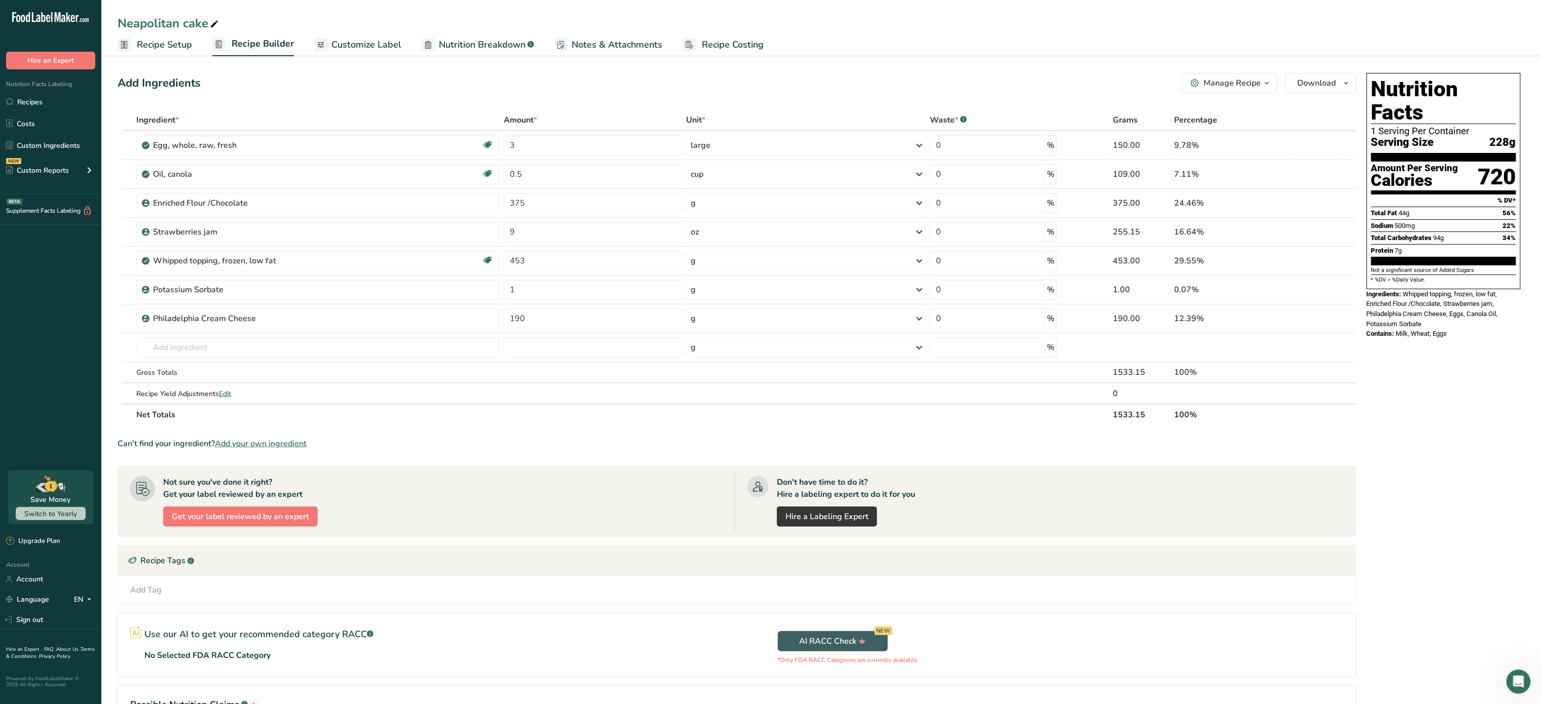
click at [1244, 82] on div "Manage Recipe" at bounding box center [1232, 83] width 57 height 12
click at [1194, 129] on span "Duplicate Recipe" at bounding box center [1177, 132] width 55 height 12
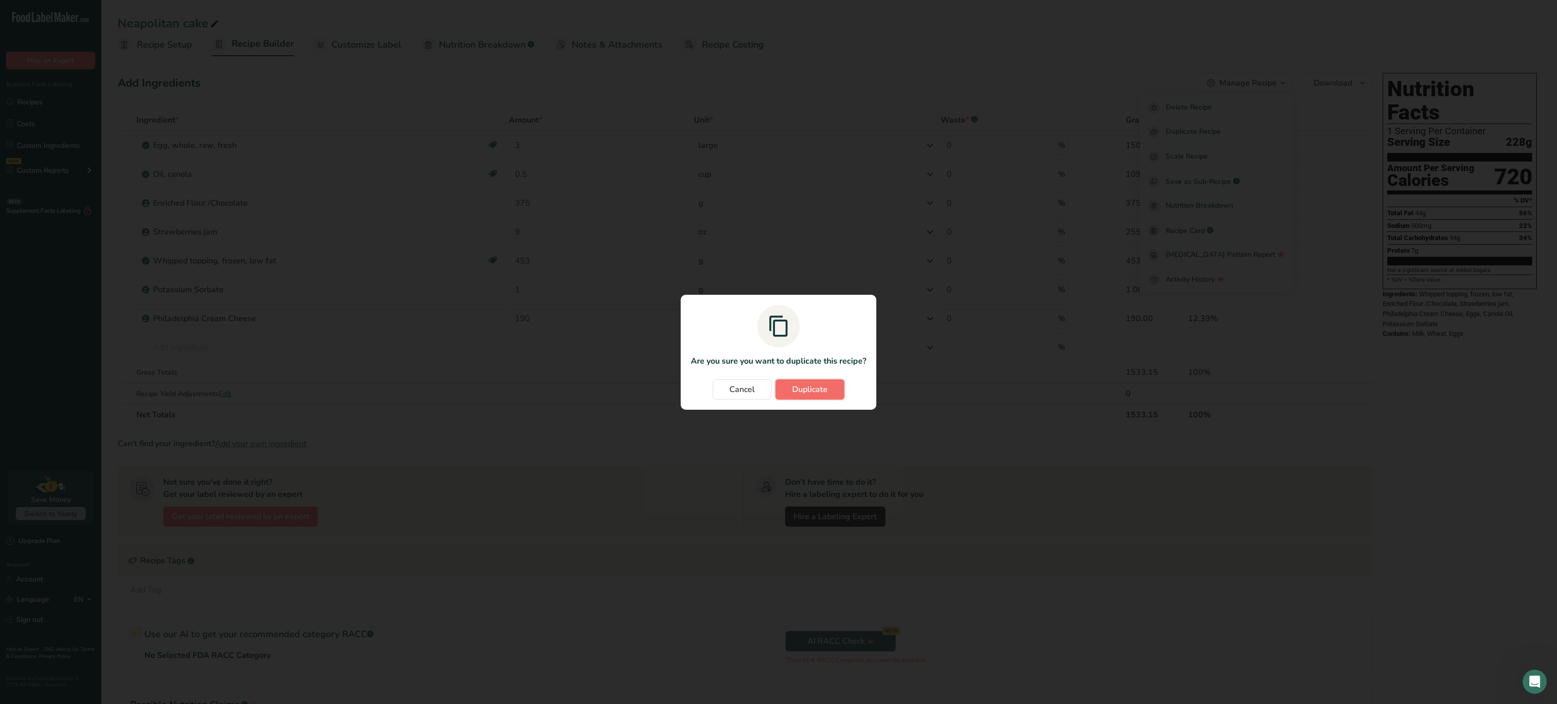
click at [830, 389] on button "Duplicate" at bounding box center [809, 390] width 69 height 20
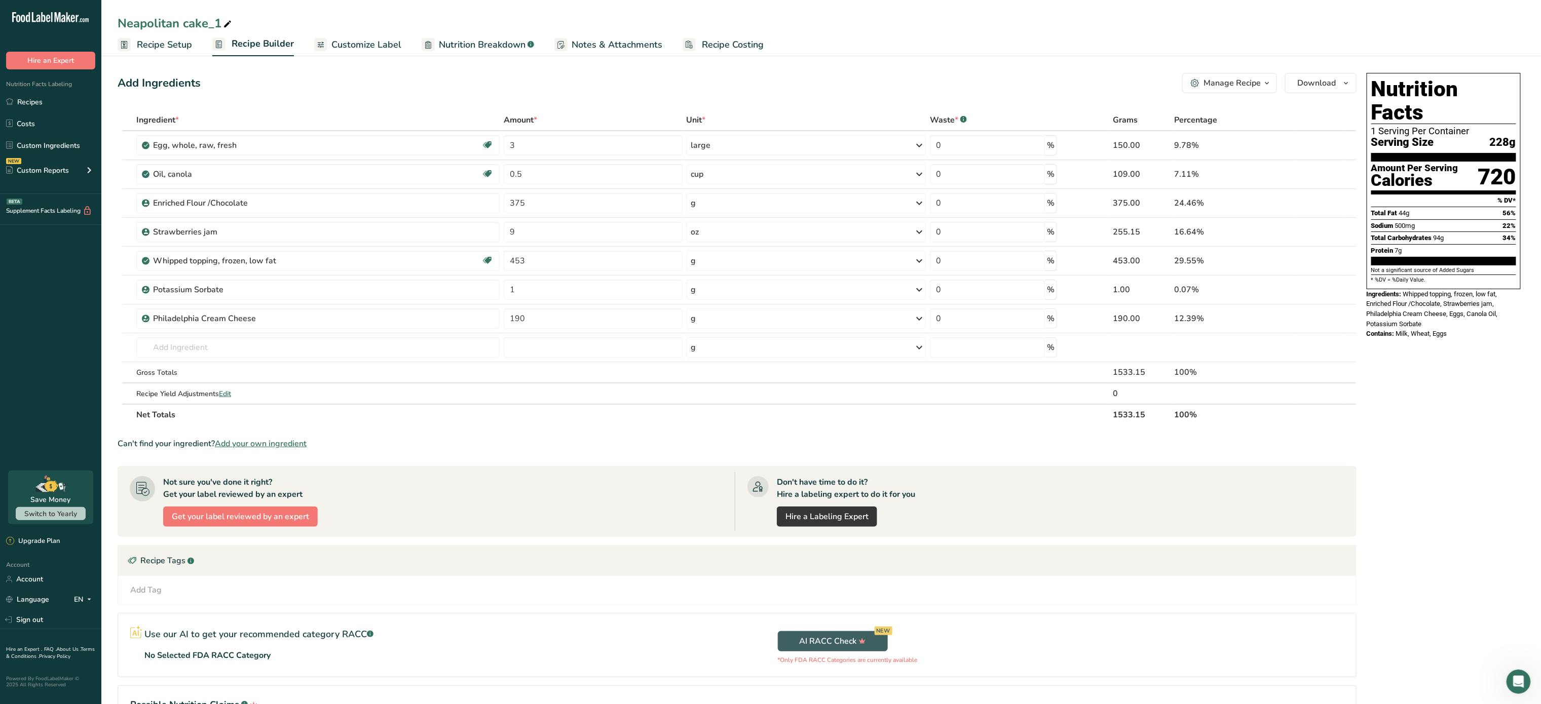
click at [230, 19] on icon at bounding box center [227, 24] width 9 height 14
type input "N"
type input "Strawberry Cheese Cake"
click at [1318, 144] on icon at bounding box center [1319, 145] width 7 height 11
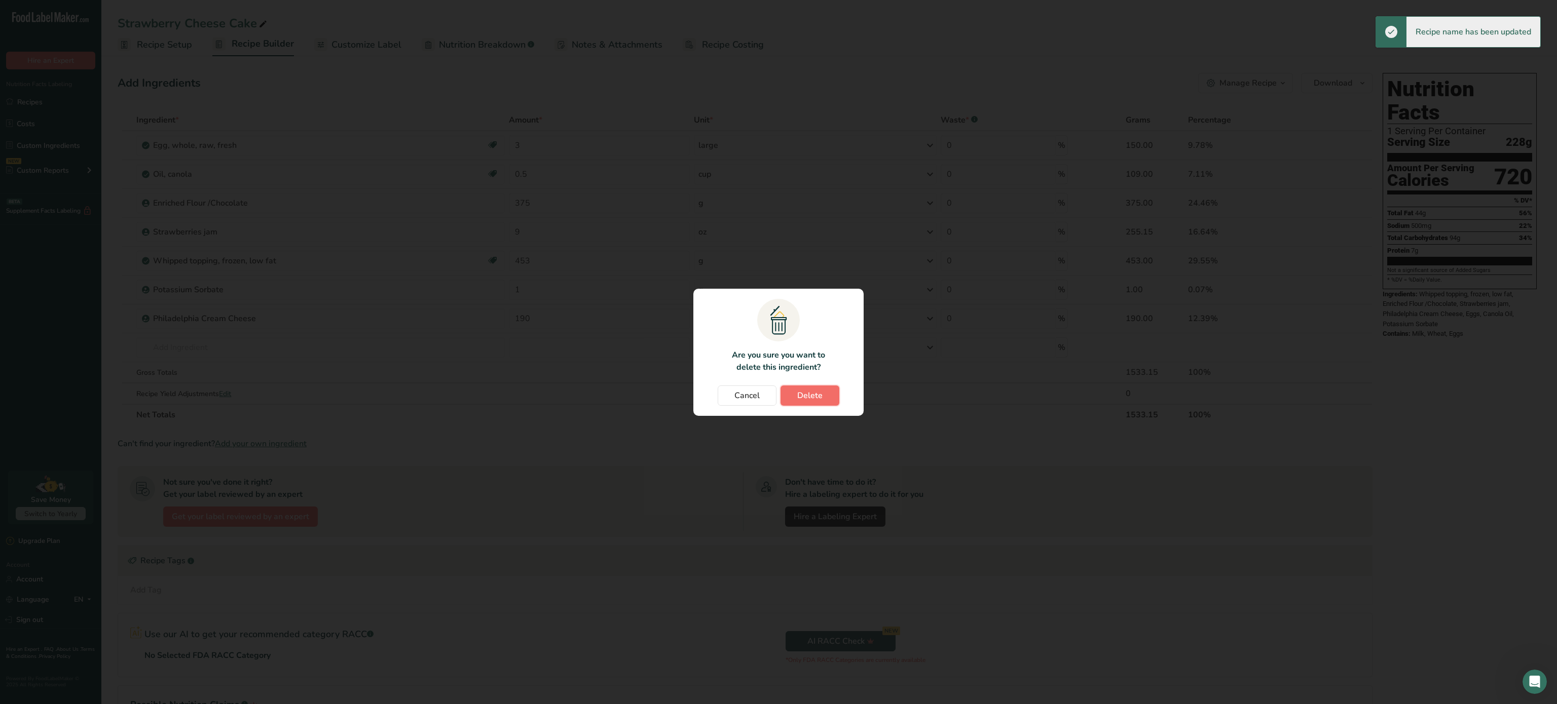
click at [819, 402] on button "Delete" at bounding box center [810, 396] width 59 height 20
type input "0.5"
type input "375"
type input "9"
type input "453"
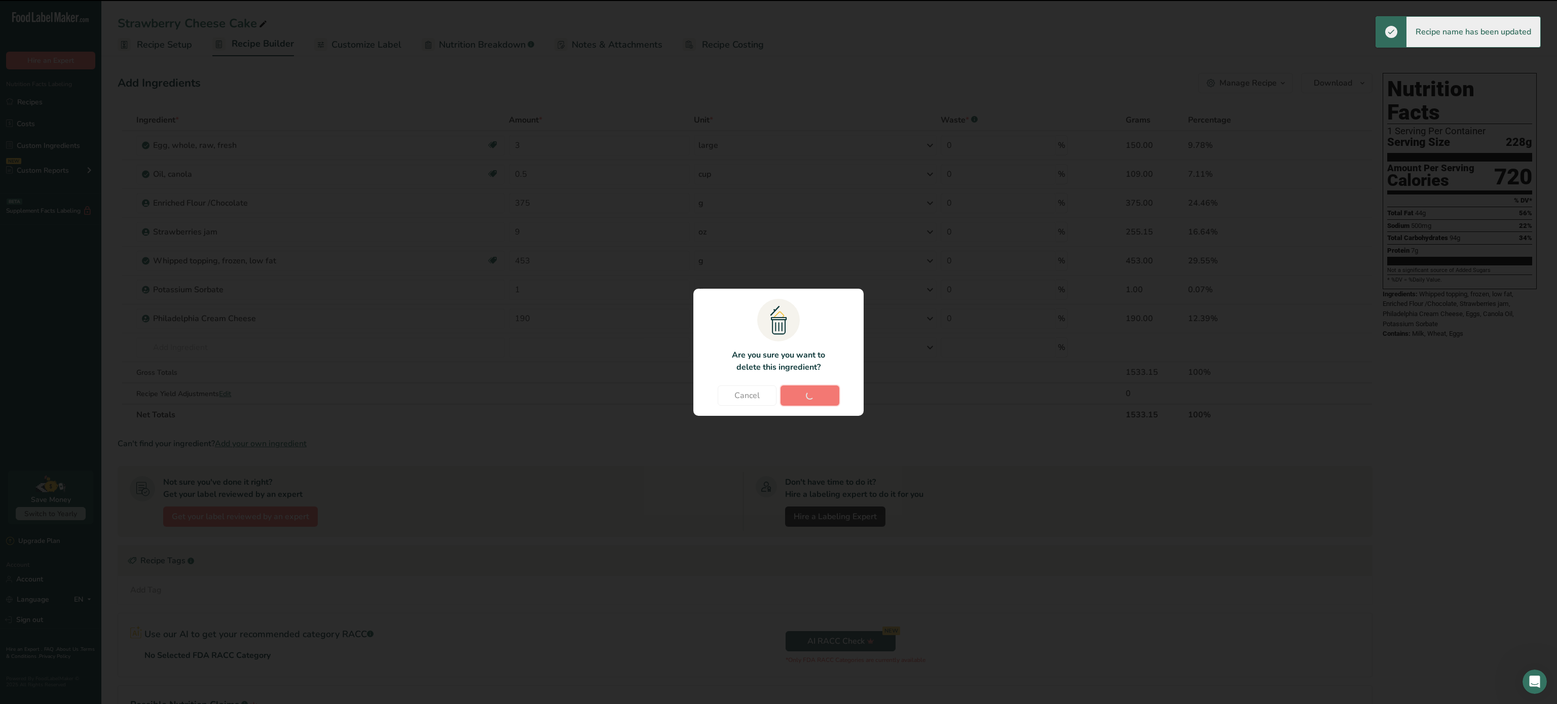
type input "1"
type input "190"
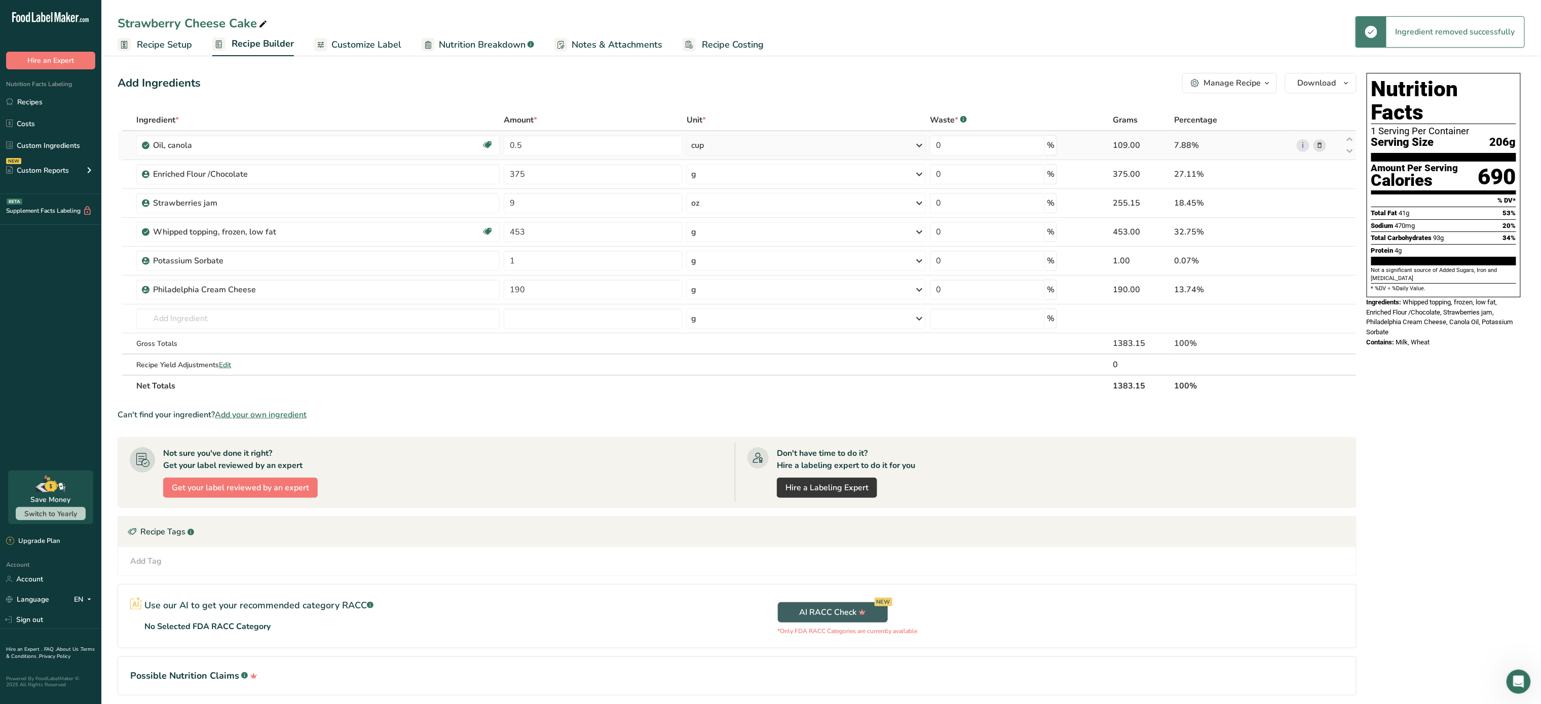
click at [1321, 145] on icon at bounding box center [1319, 145] width 7 height 11
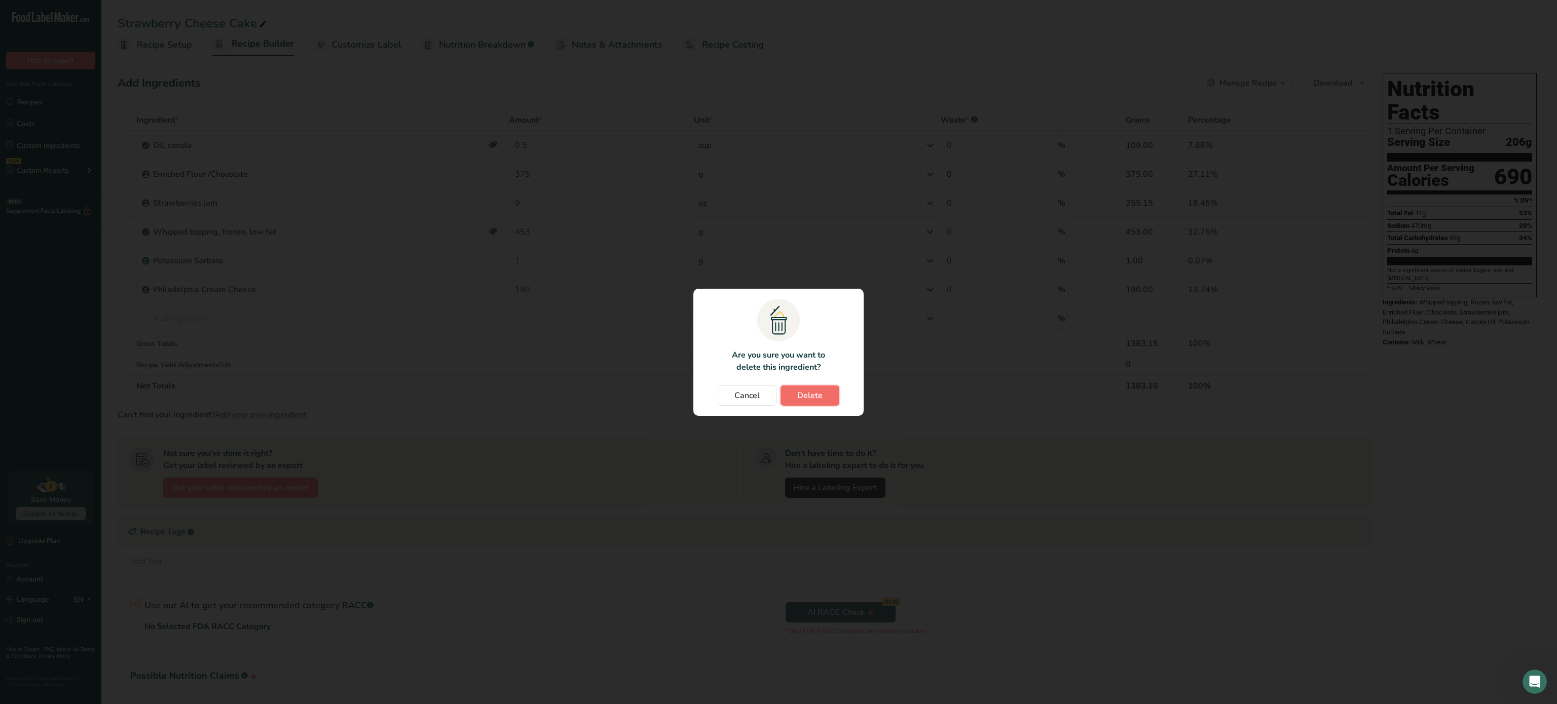
click at [821, 395] on span "Delete" at bounding box center [809, 396] width 25 height 12
type input "375"
type input "9"
type input "453"
type input "1"
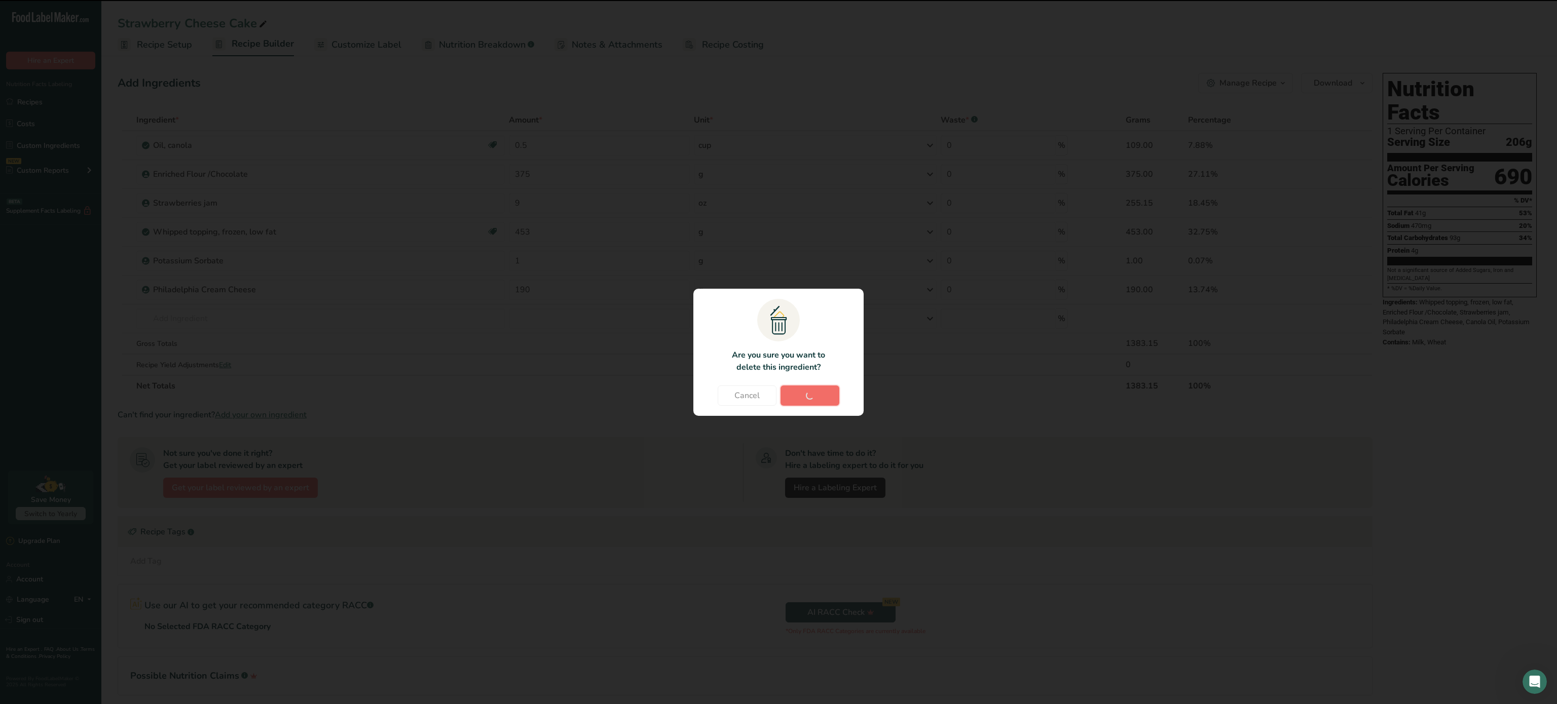
type input "190"
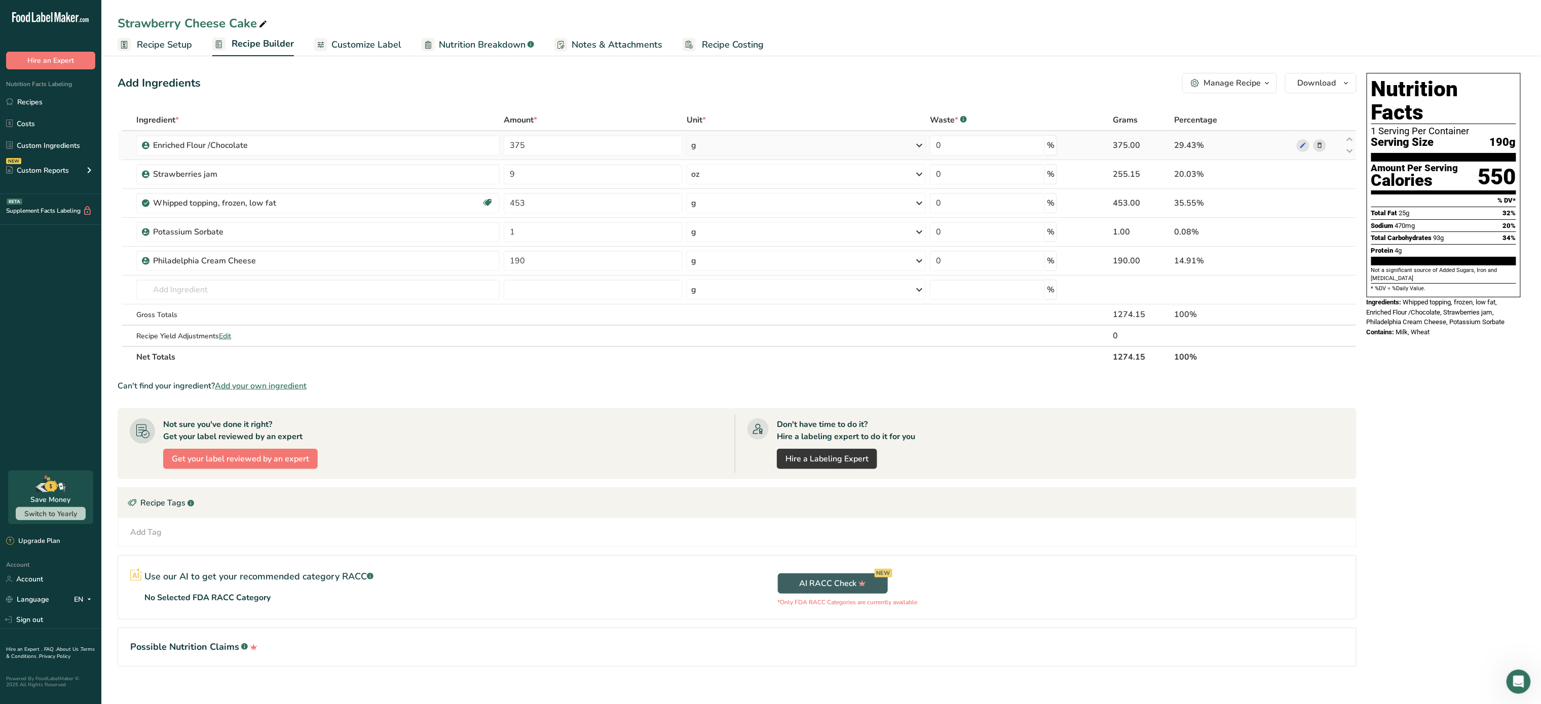
click at [1320, 142] on icon at bounding box center [1319, 145] width 7 height 11
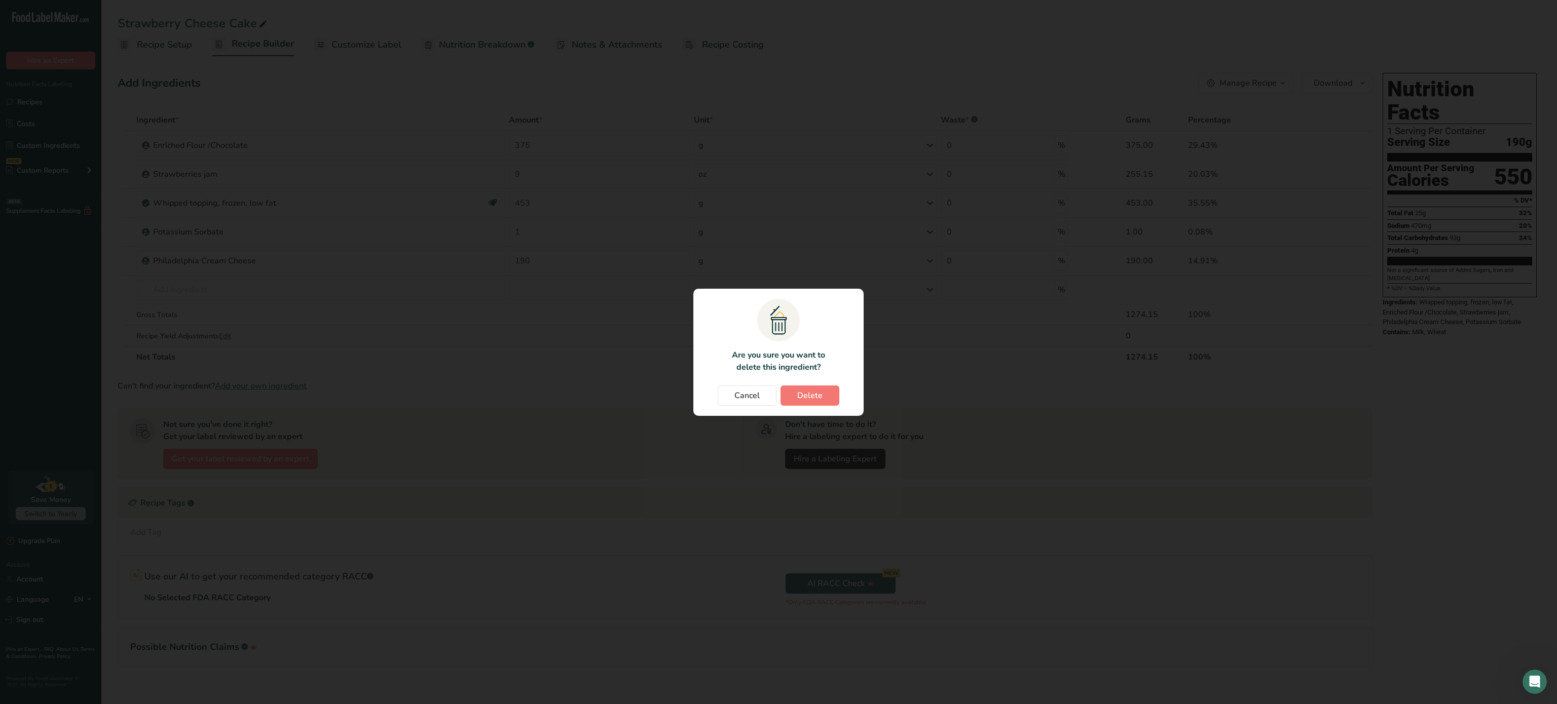
click at [821, 385] on section ".a{fill:#f5f3ed;}.b,.e{fill:#0f393a;}.c{fill:none;}.d{fill:#f2c549;}.e{stroke:r…" at bounding box center [778, 352] width 170 height 127
click at [819, 395] on span "Delete" at bounding box center [809, 396] width 25 height 12
type input "9"
type input "453"
type input "1"
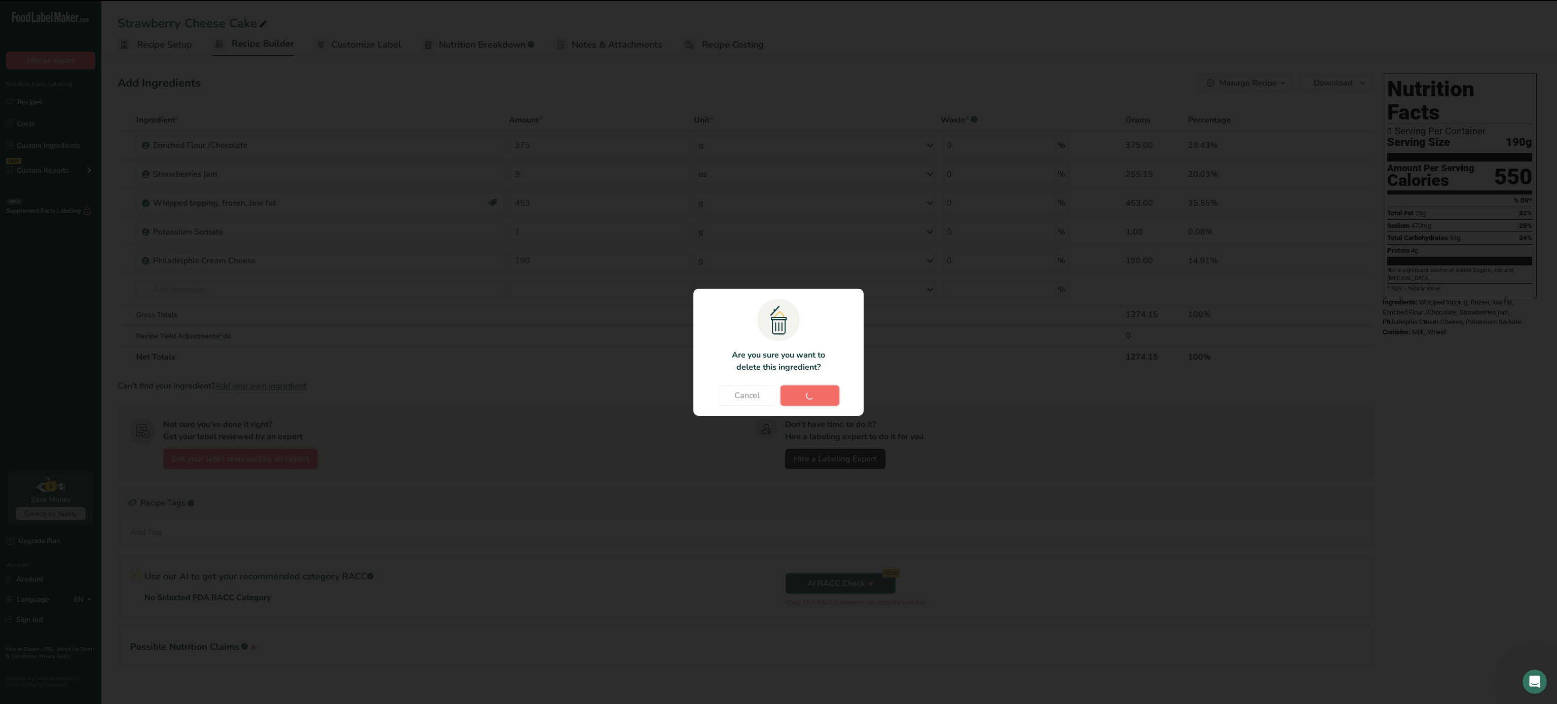
type input "190"
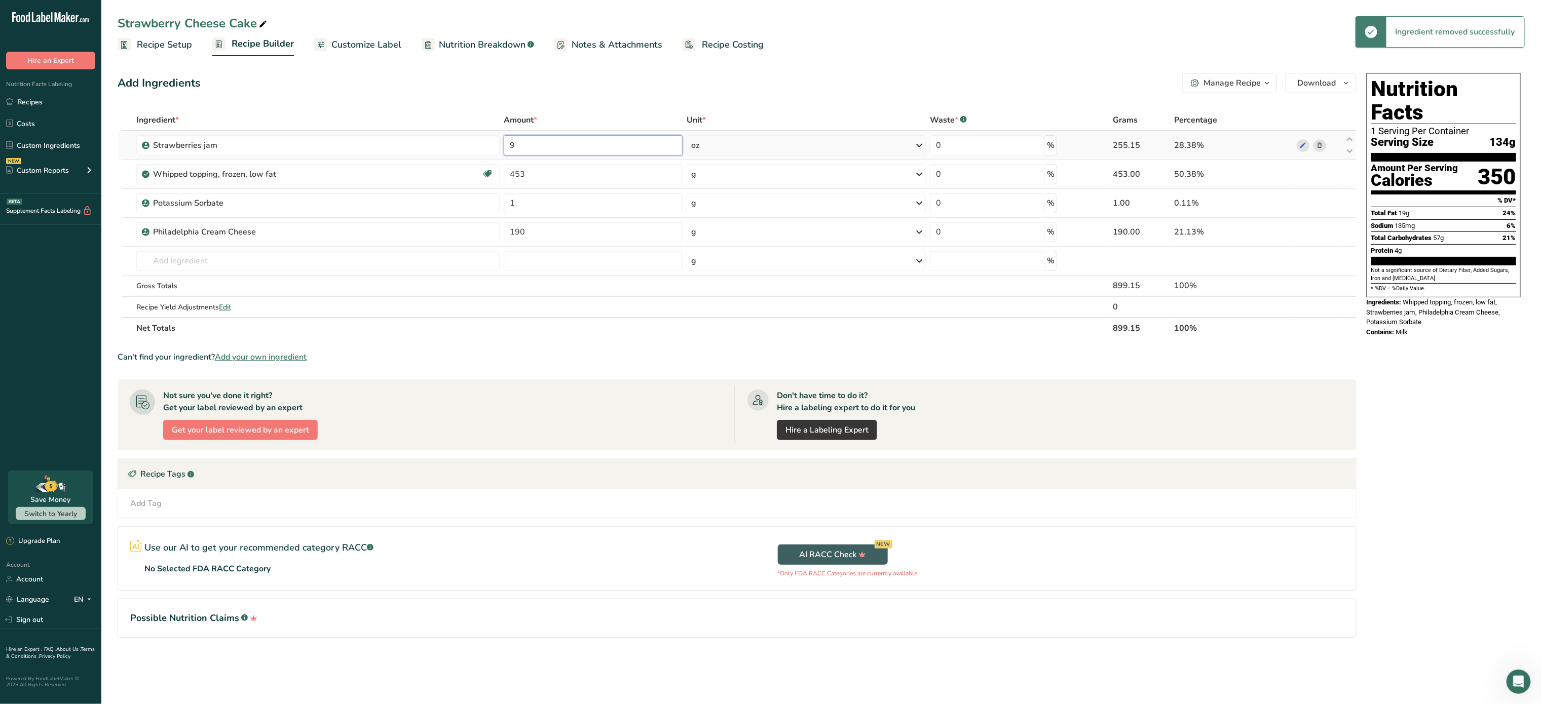
click at [613, 145] on input "9" at bounding box center [593, 145] width 179 height 20
type input "1"
click at [757, 141] on div "Ingredient * Amount * Unit * Waste * .a-a{fill:#347362;}.b-a{fill:#fff;} Grams …" at bounding box center [737, 224] width 1239 height 230
click at [757, 141] on div "oz" at bounding box center [806, 145] width 239 height 20
click at [715, 222] on div "See more" at bounding box center [735, 225] width 85 height 11
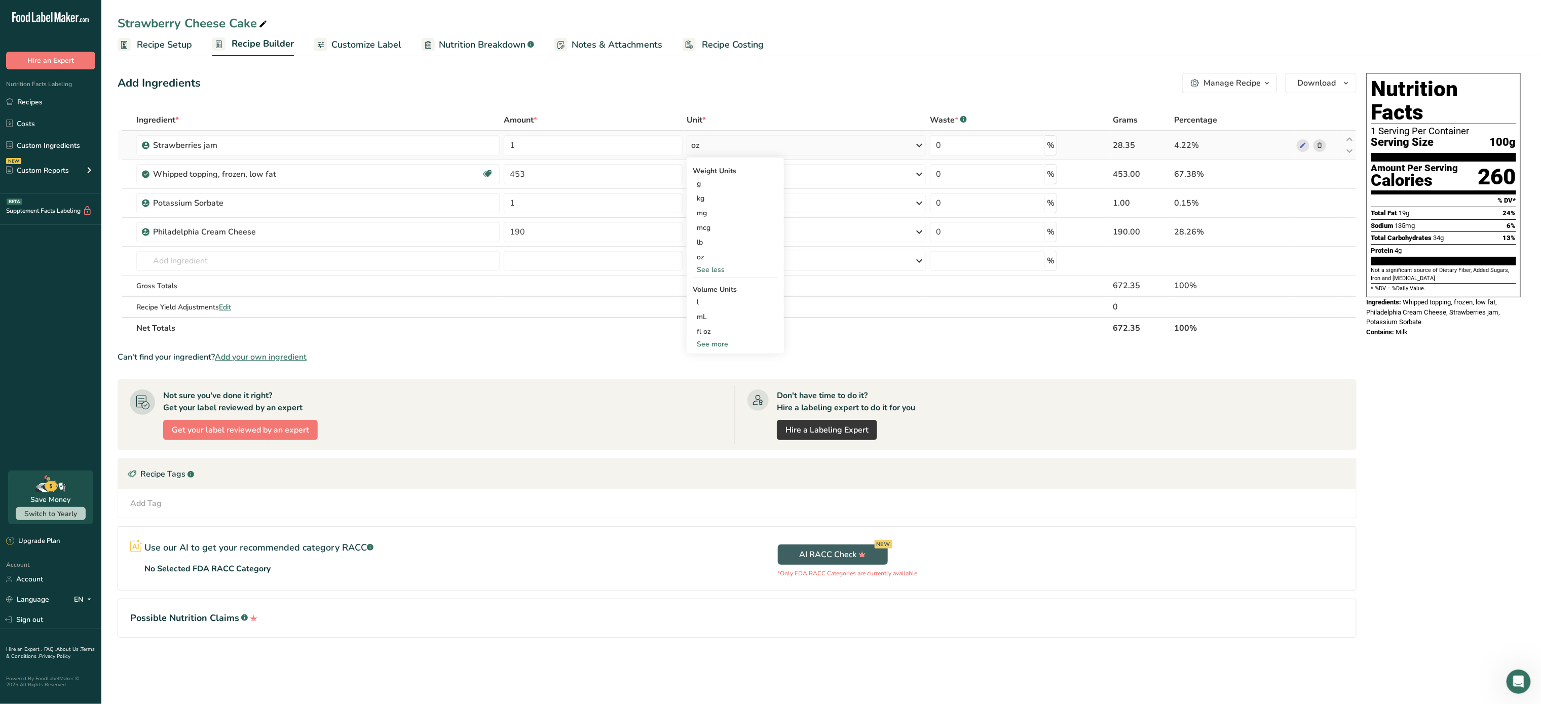
click at [707, 340] on div "See more" at bounding box center [735, 344] width 85 height 11
select select "22"
click at [708, 378] on div "cup" at bounding box center [735, 375] width 77 height 11
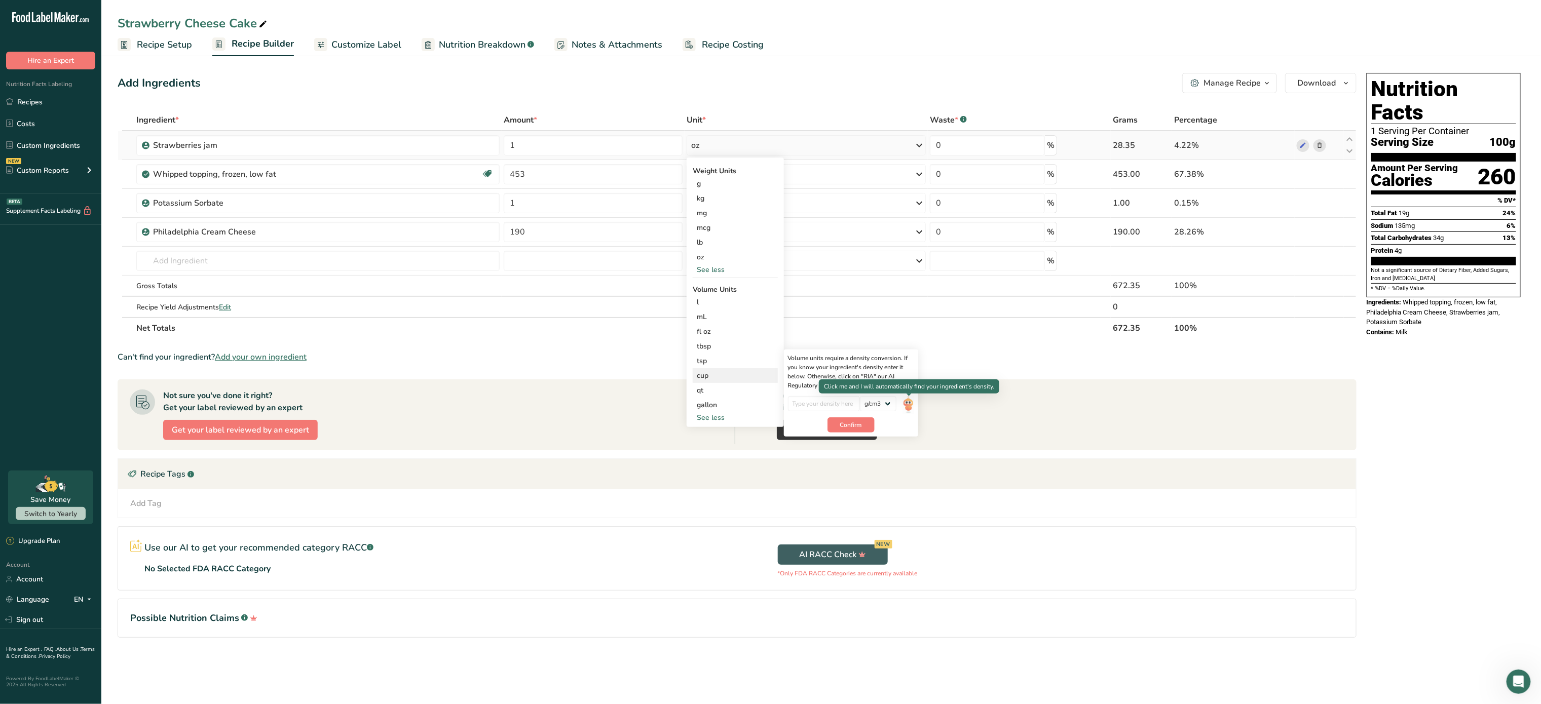
click at [907, 399] on img at bounding box center [908, 405] width 11 height 18
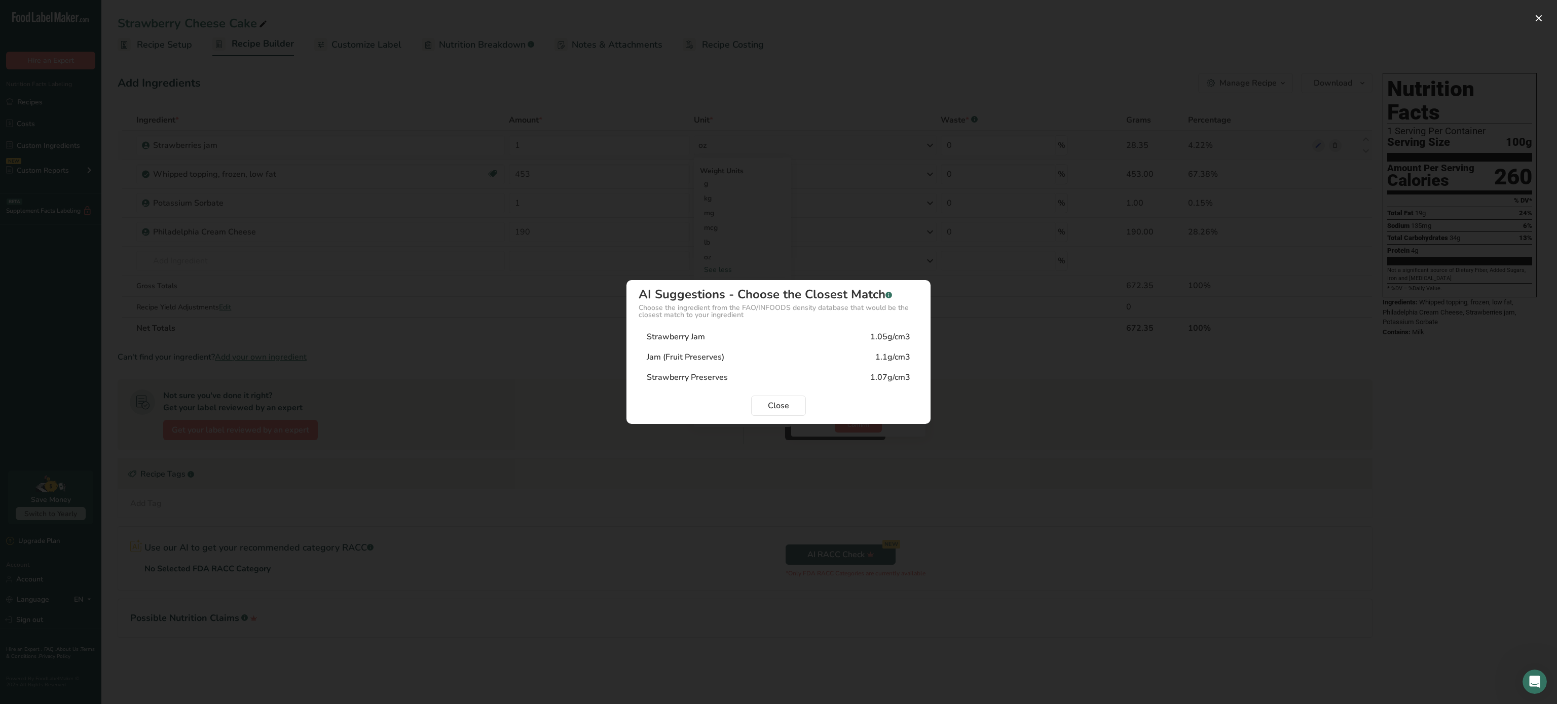
click at [749, 336] on div "Strawberry Jam 1.05g/cm3" at bounding box center [779, 337] width 280 height 20
type input "1.05"
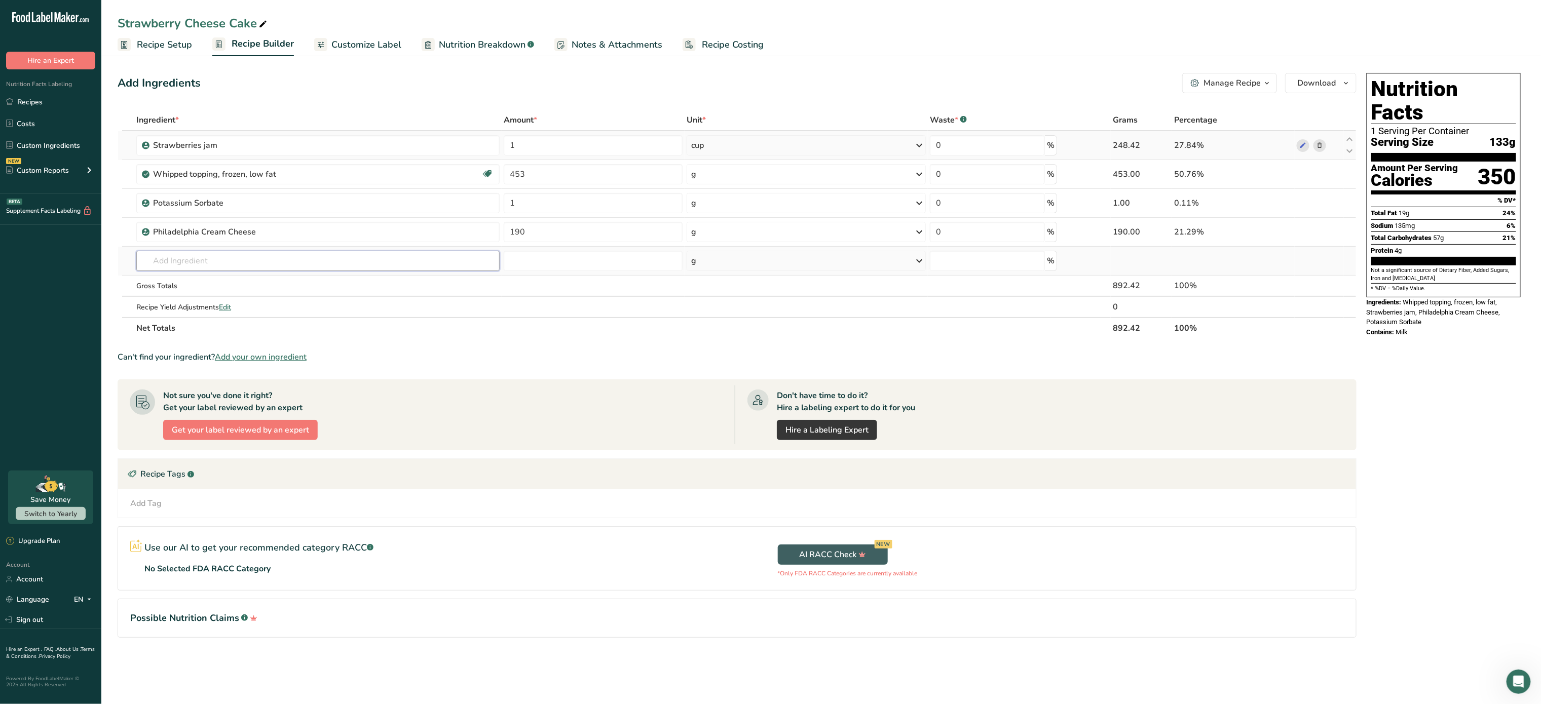
click at [395, 262] on input "text" at bounding box center [317, 261] width 363 height 20
type input "g"
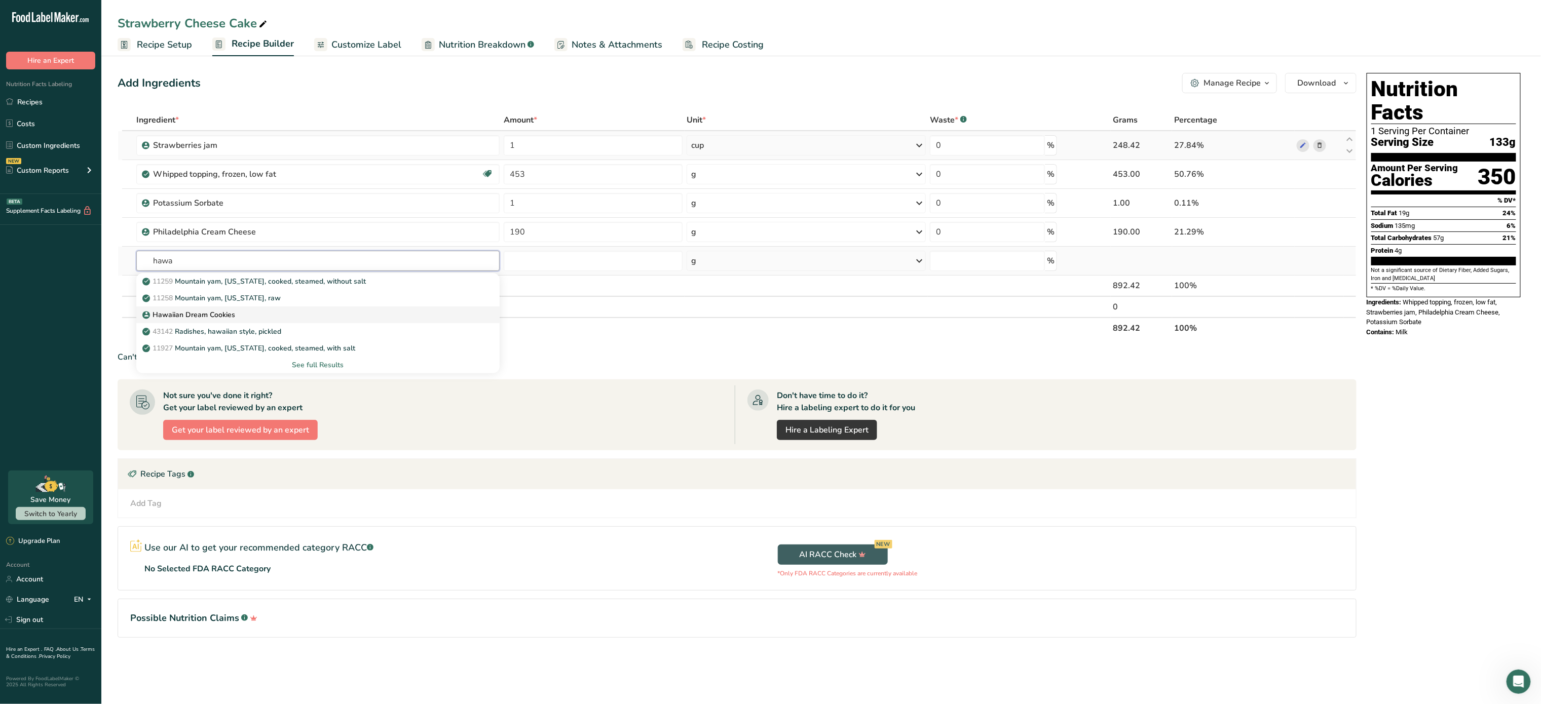
type input "hawa"
click at [338, 313] on div "Hawaiian Dream Cookies" at bounding box center [309, 315] width 331 height 11
type input "Hawaiian Dream Cookies"
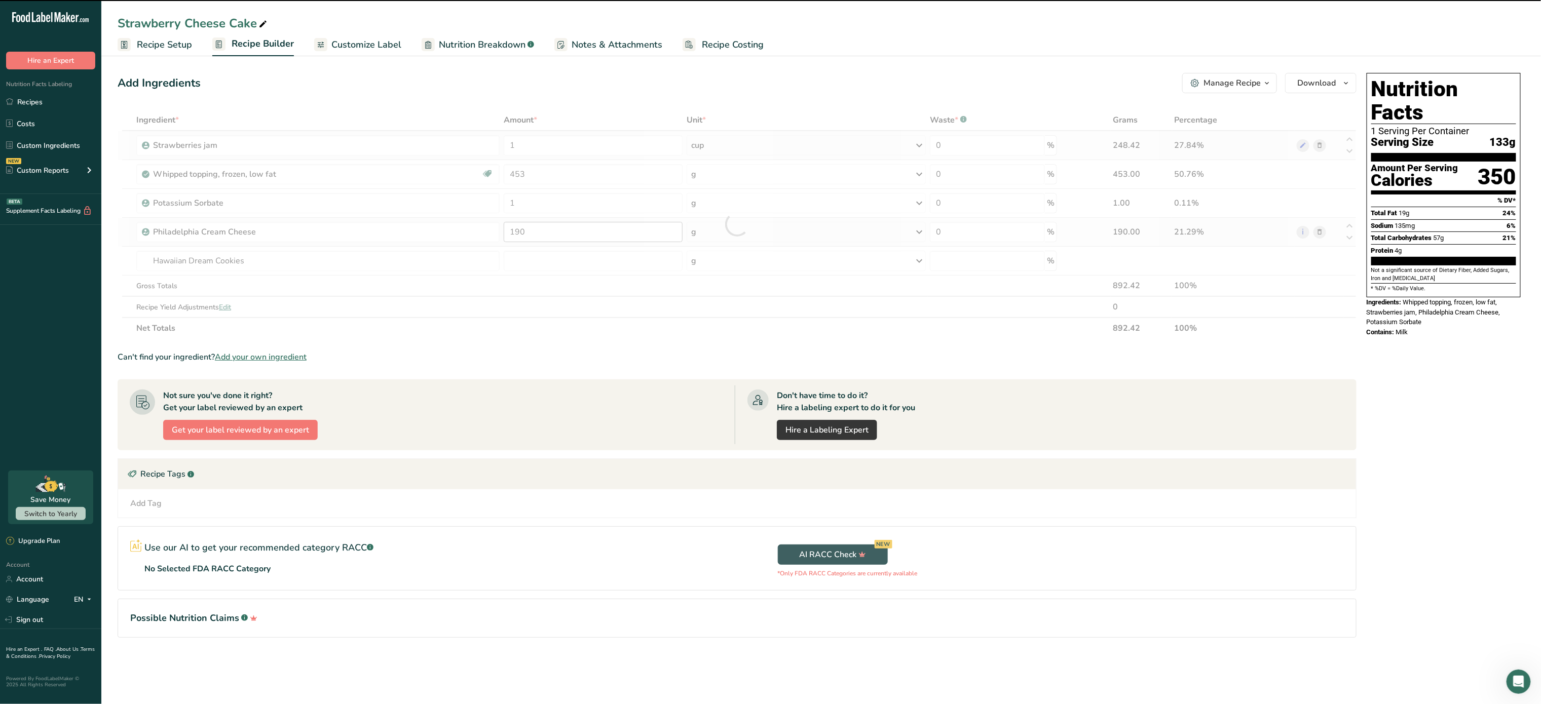
type input "0"
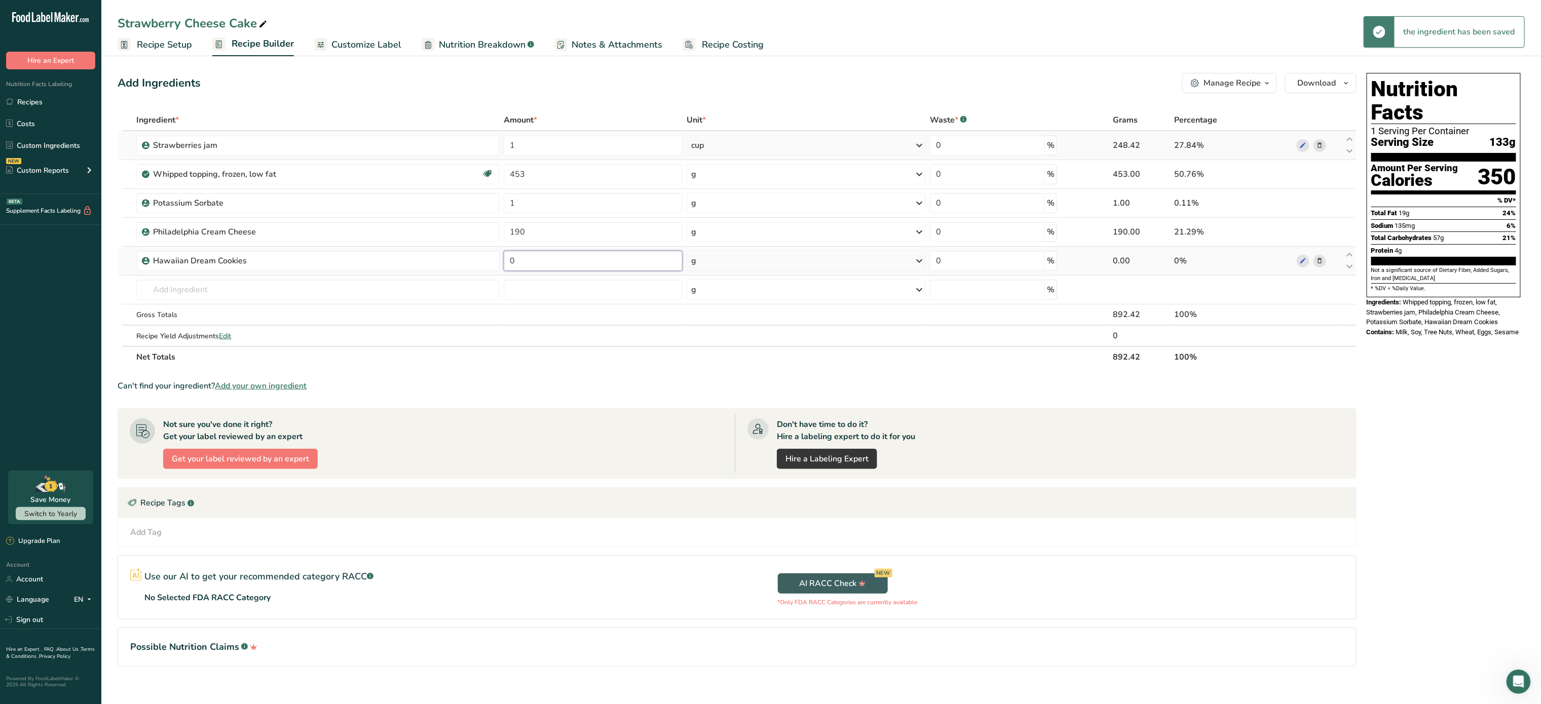
click at [564, 263] on input "0" at bounding box center [593, 261] width 179 height 20
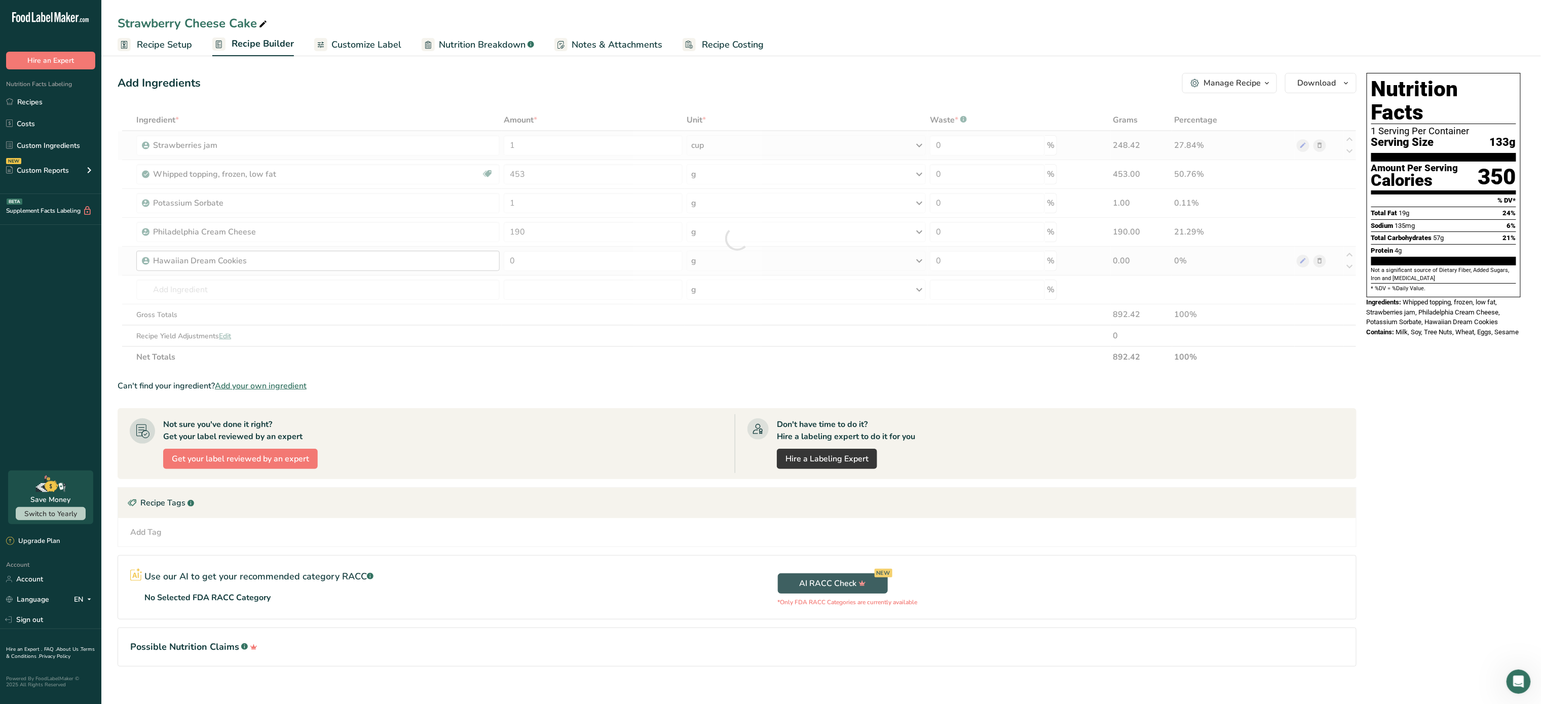
click at [292, 267] on div "Ingredient * Amount * Unit * Waste * .a-a{fill:#347362;}.b-a{fill:#fff;} Grams …" at bounding box center [737, 238] width 1239 height 258
drag, startPoint x: 292, startPoint y: 267, endPoint x: 1322, endPoint y: 268, distance: 1029.9
click at [1322, 267] on span at bounding box center [1320, 261] width 12 height 12
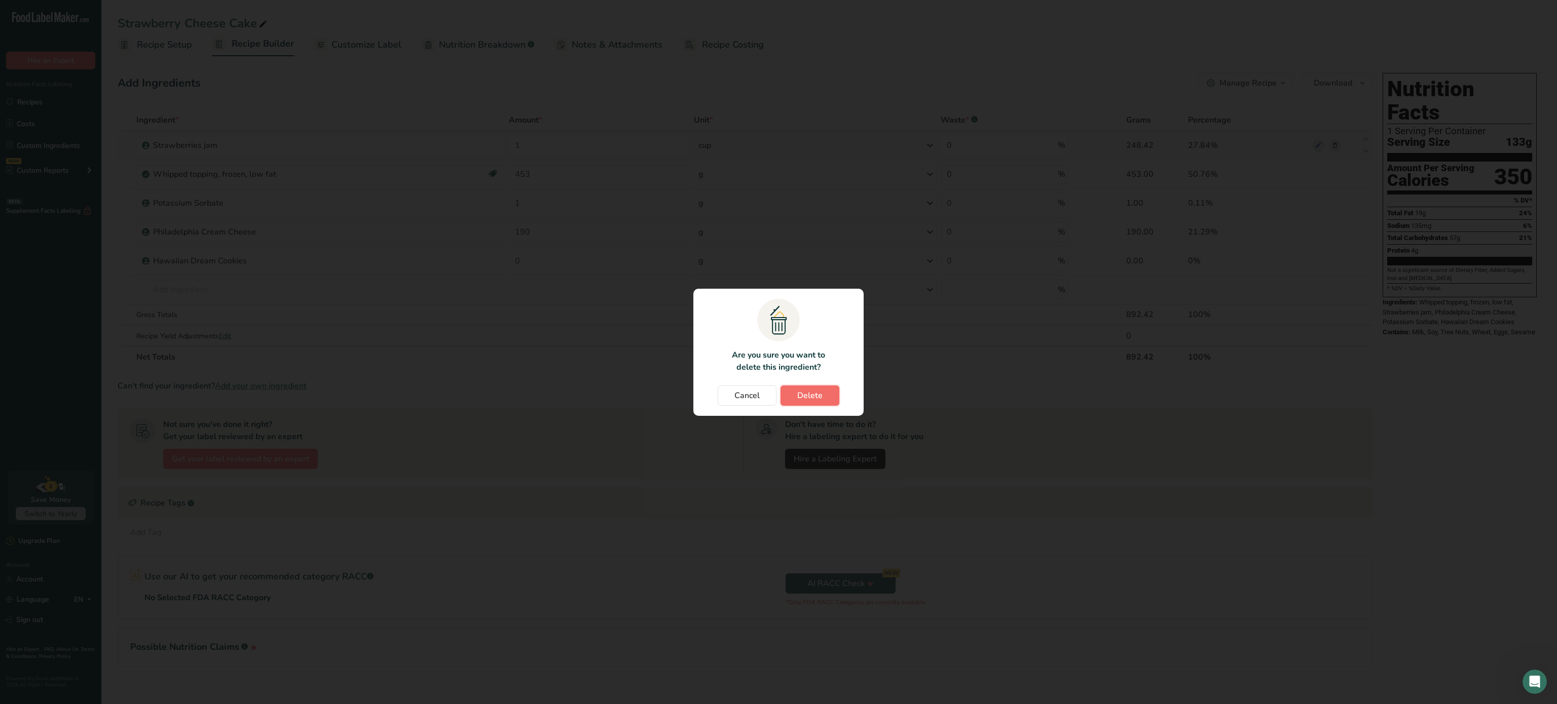
click at [815, 391] on span "Delete" at bounding box center [809, 396] width 25 height 12
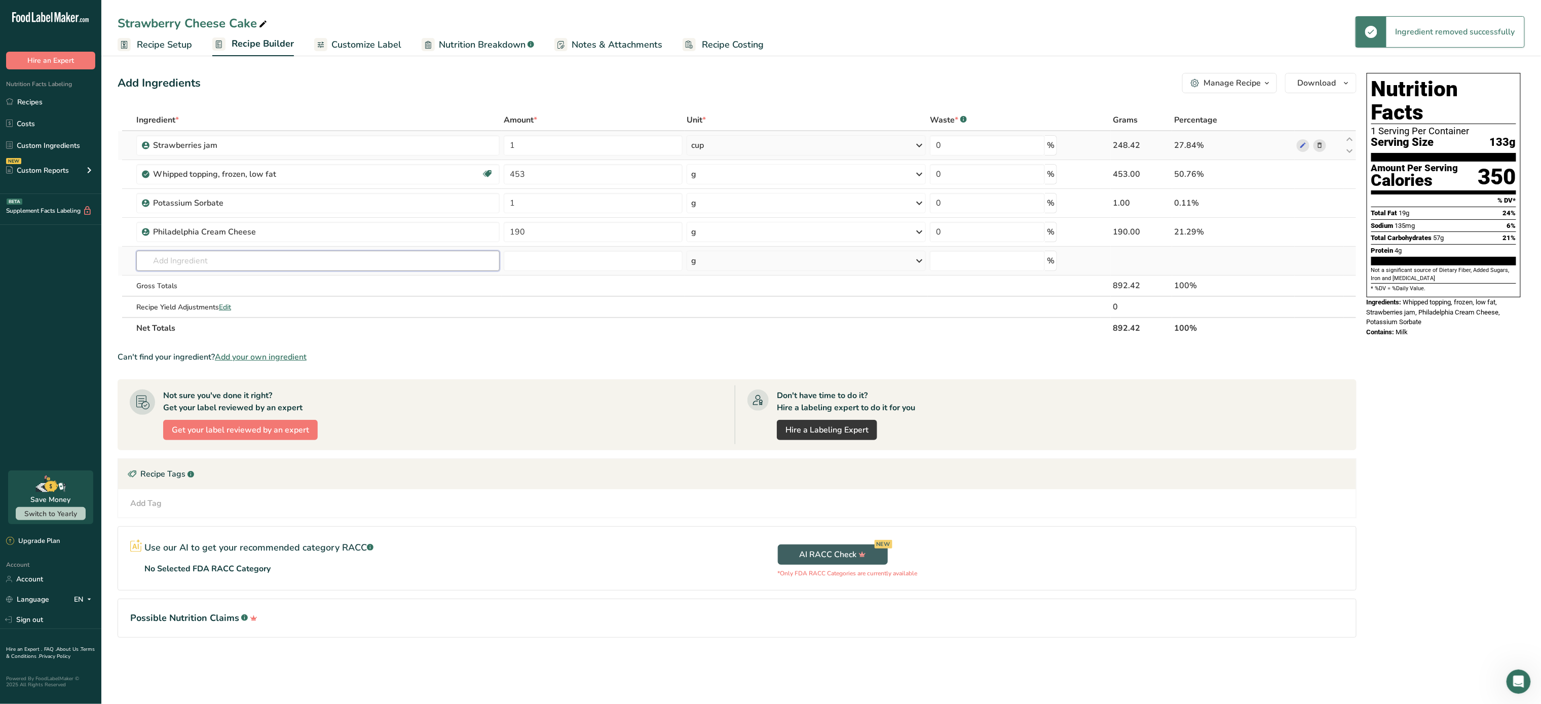
click at [257, 263] on input "text" at bounding box center [317, 261] width 363 height 20
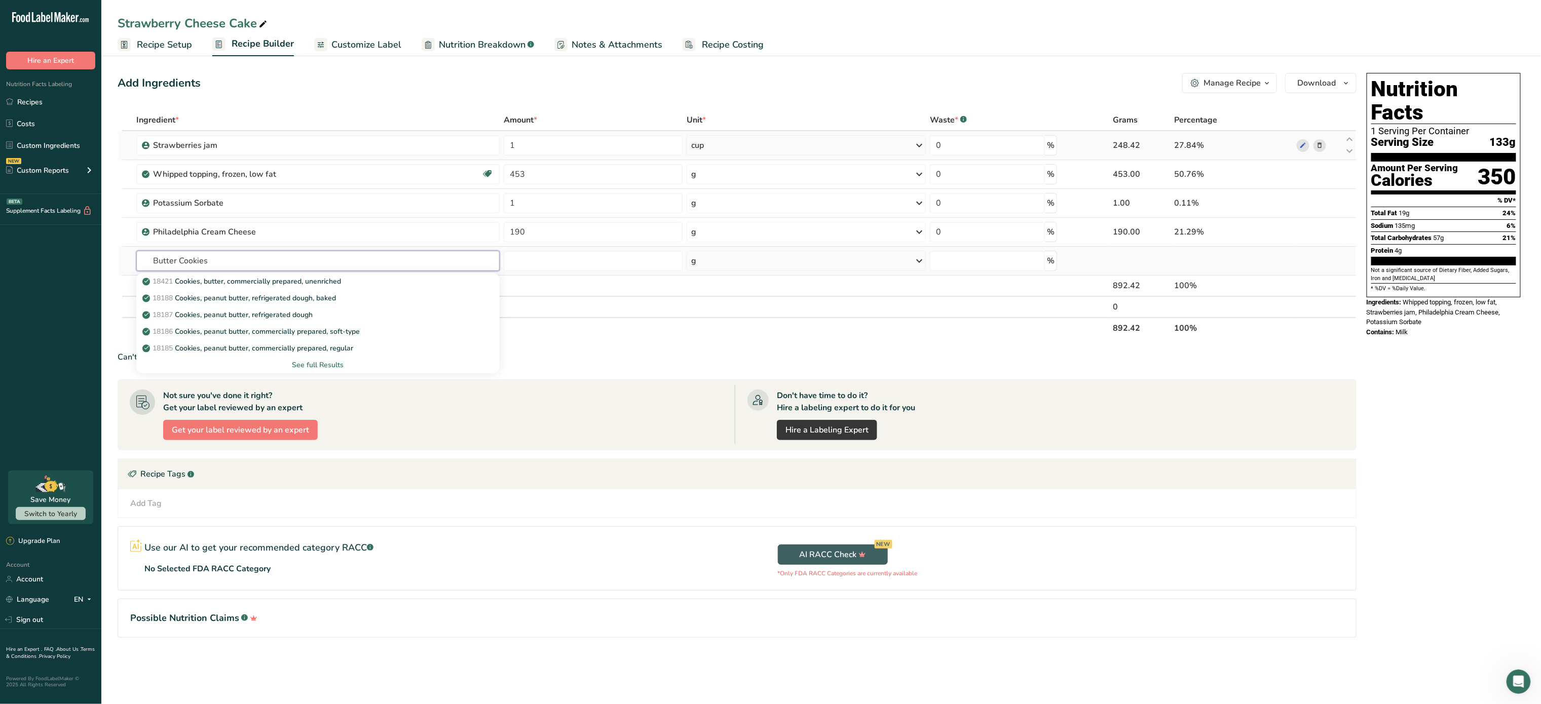
type input "Butter Cookies"
click at [324, 361] on div "See full Results" at bounding box center [317, 365] width 347 height 11
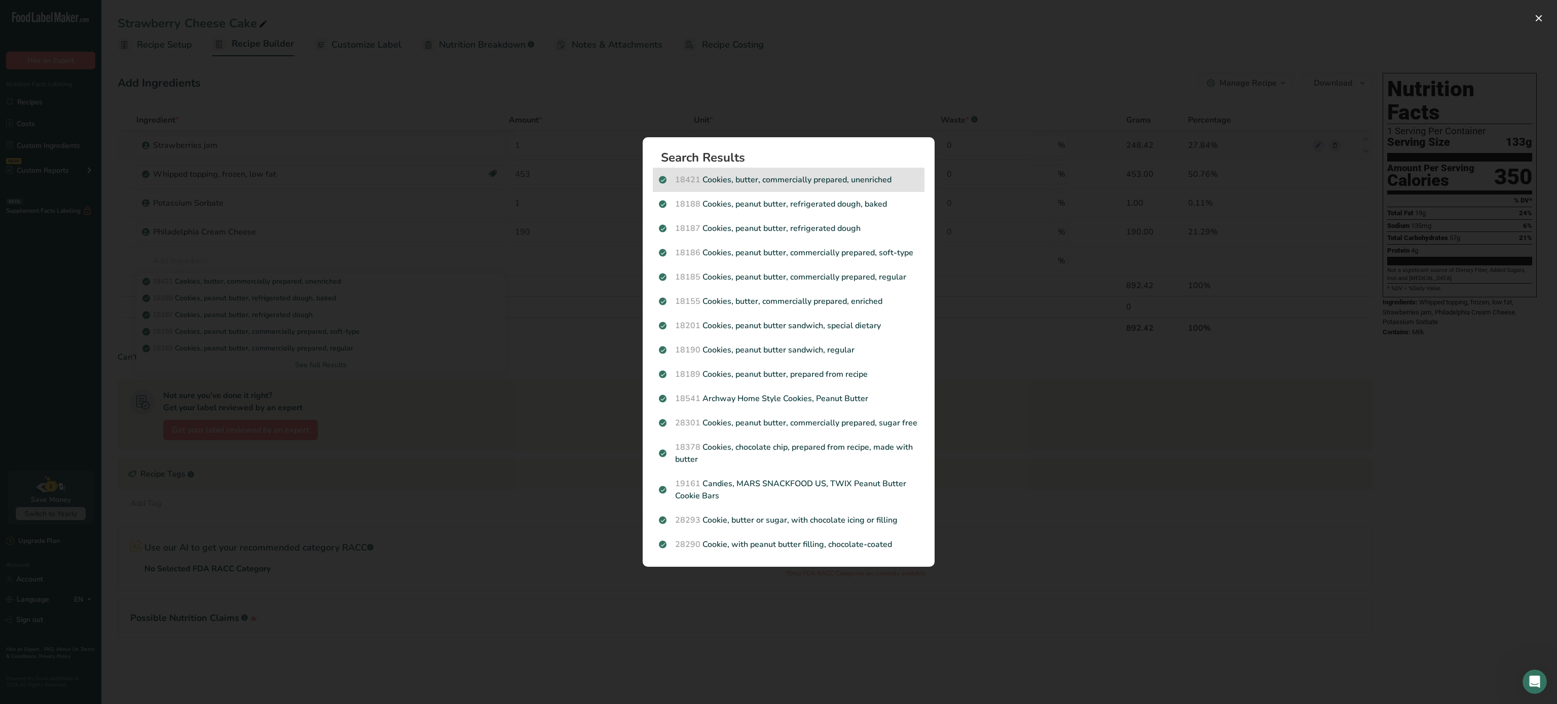
click at [812, 190] on div "18421 Cookies, butter, commercially prepared, unenriched" at bounding box center [789, 180] width 272 height 24
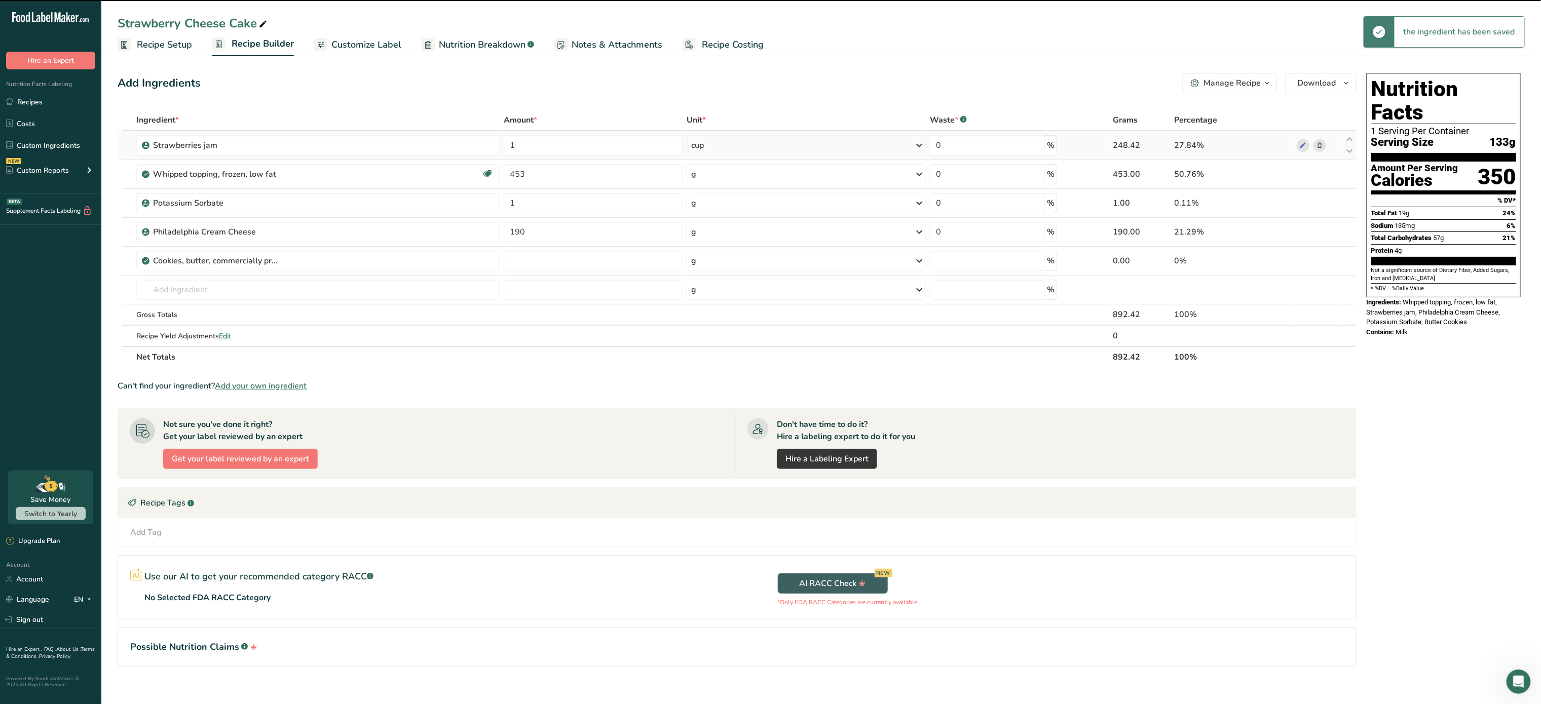
type input "0"
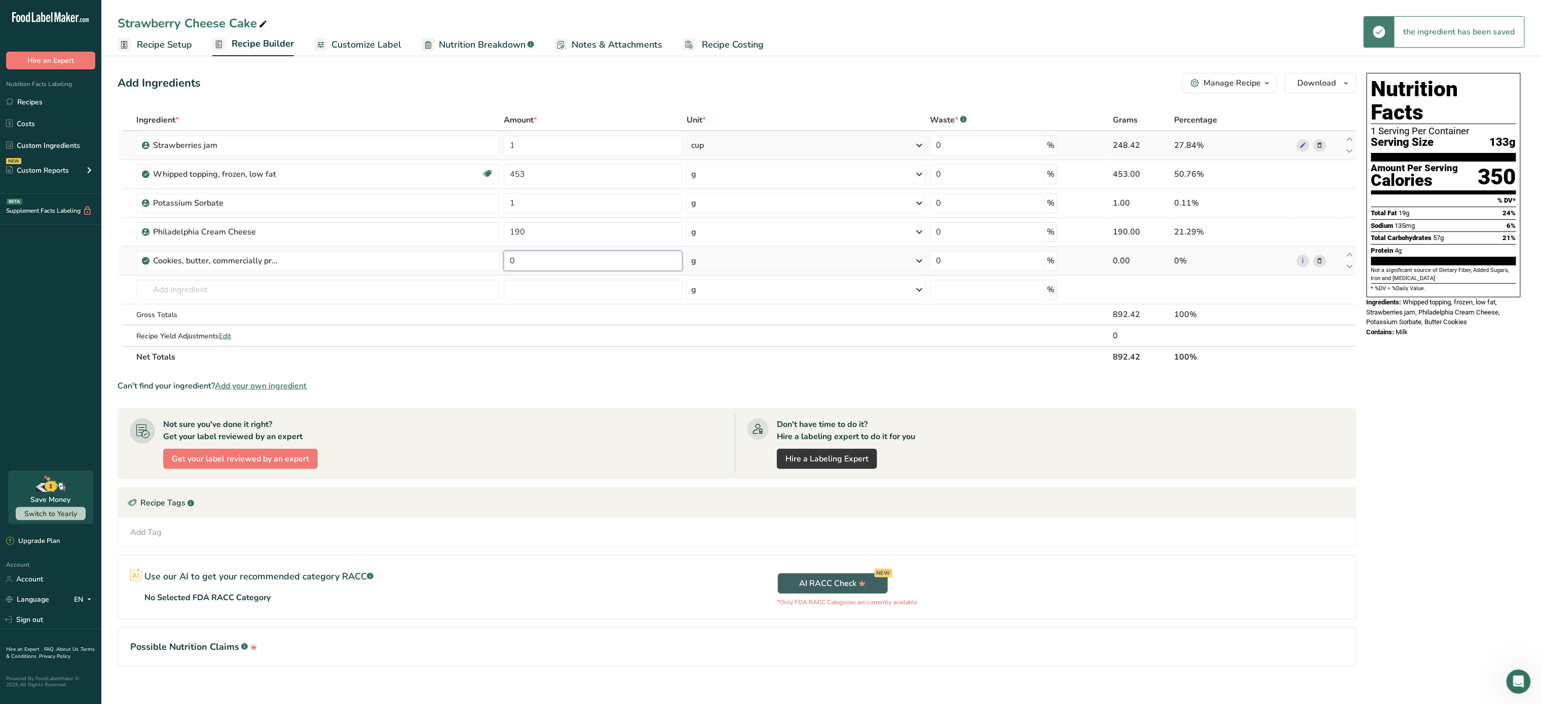
click at [547, 256] on input "0" at bounding box center [593, 261] width 179 height 20
type input "280"
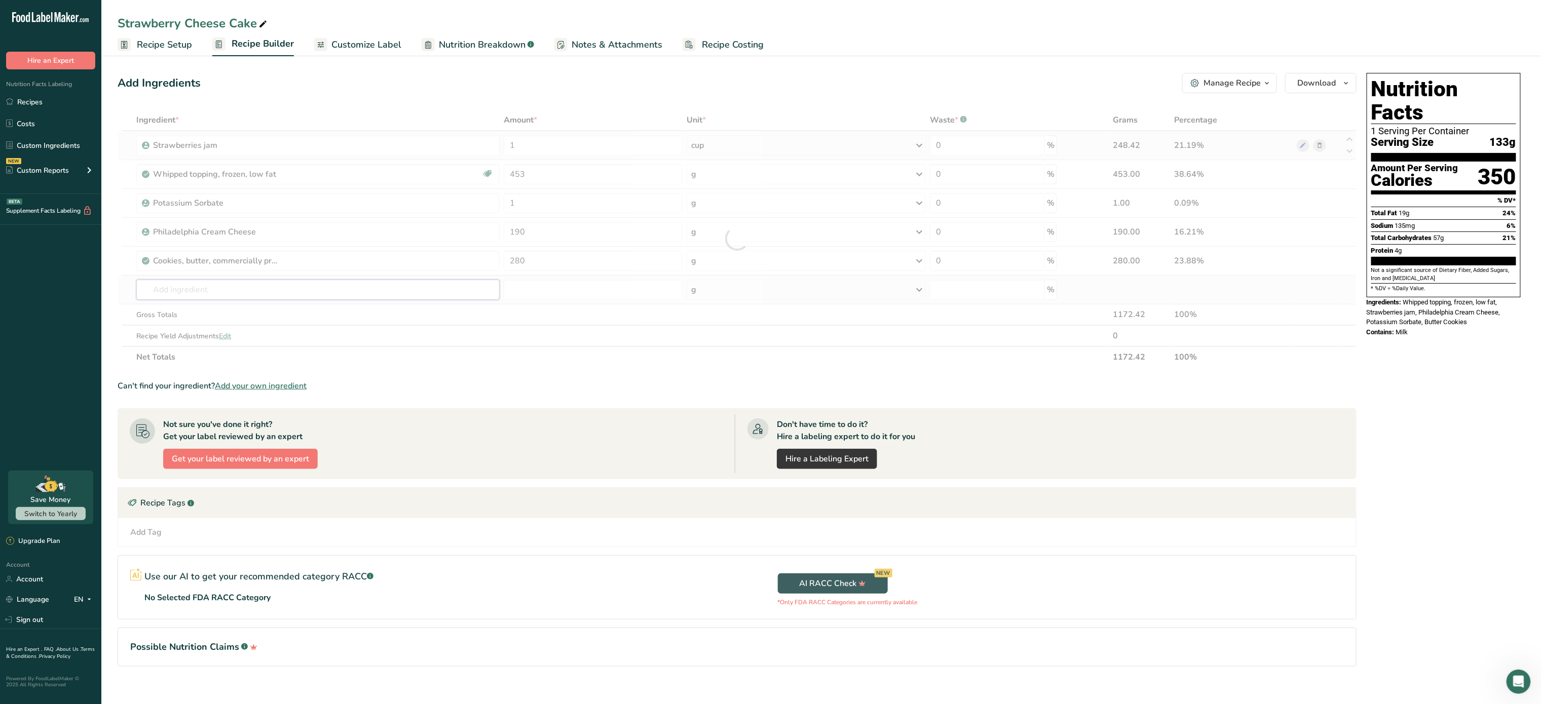
click at [340, 291] on div "Ingredient * Amount * Unit * Waste * .a-a{fill:#347362;}.b-a{fill:#fff;} Grams …" at bounding box center [737, 238] width 1239 height 258
click at [216, 299] on input "text" at bounding box center [317, 290] width 363 height 20
click at [344, 52] on link "Customize Label" at bounding box center [357, 44] width 87 height 23
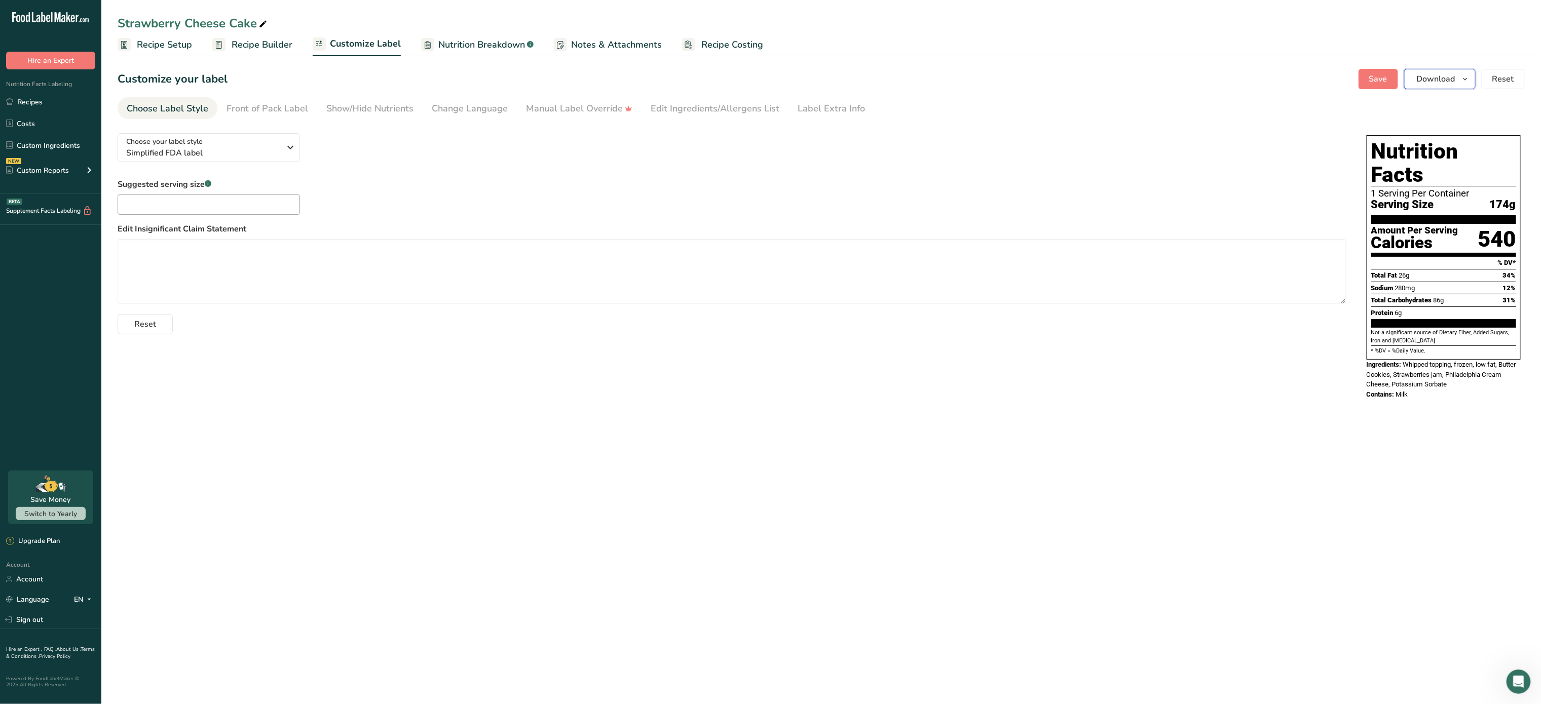
click at [1453, 80] on span "Download" at bounding box center [1436, 79] width 39 height 12
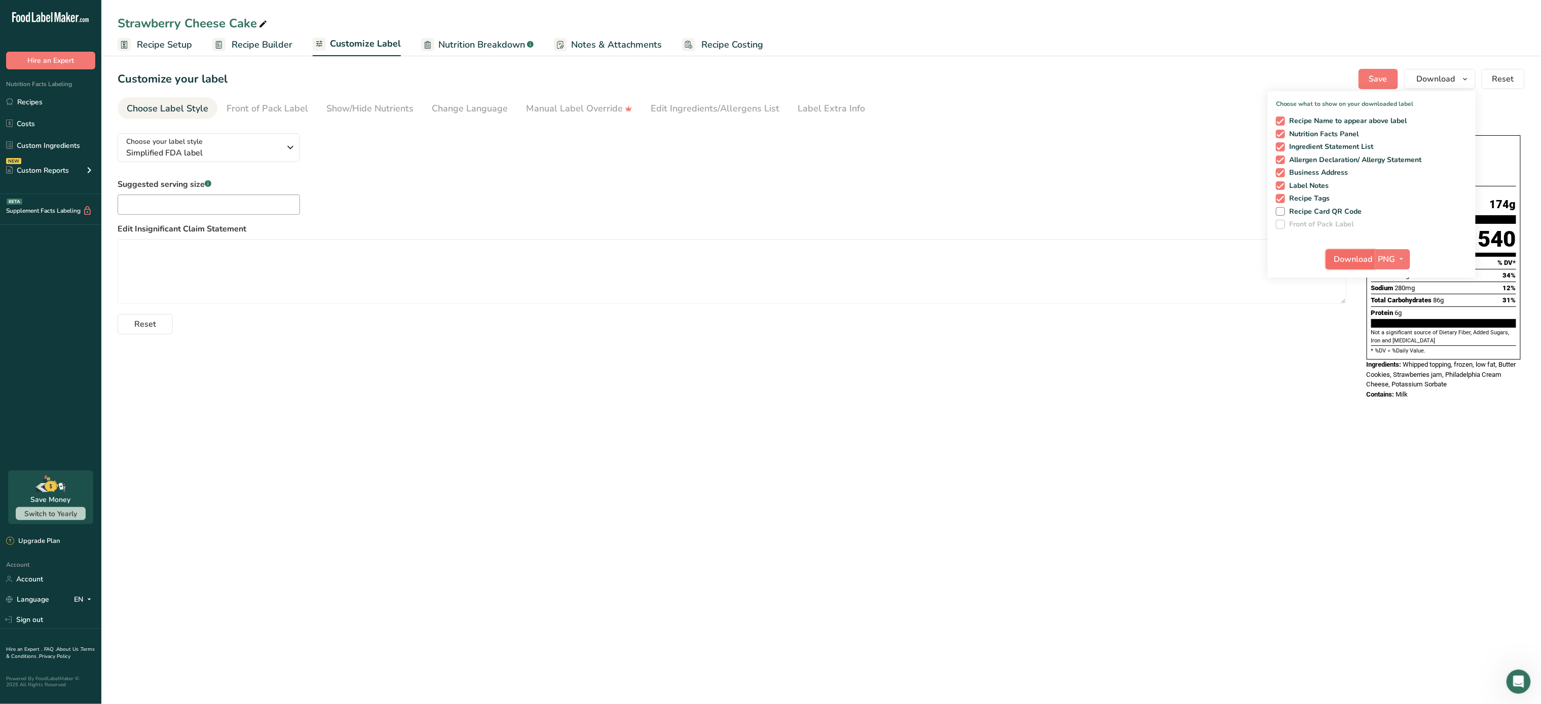
click at [1352, 258] on span "Download" at bounding box center [1353, 259] width 39 height 12
click at [277, 102] on div "Front of Pack Label" at bounding box center [268, 109] width 82 height 14
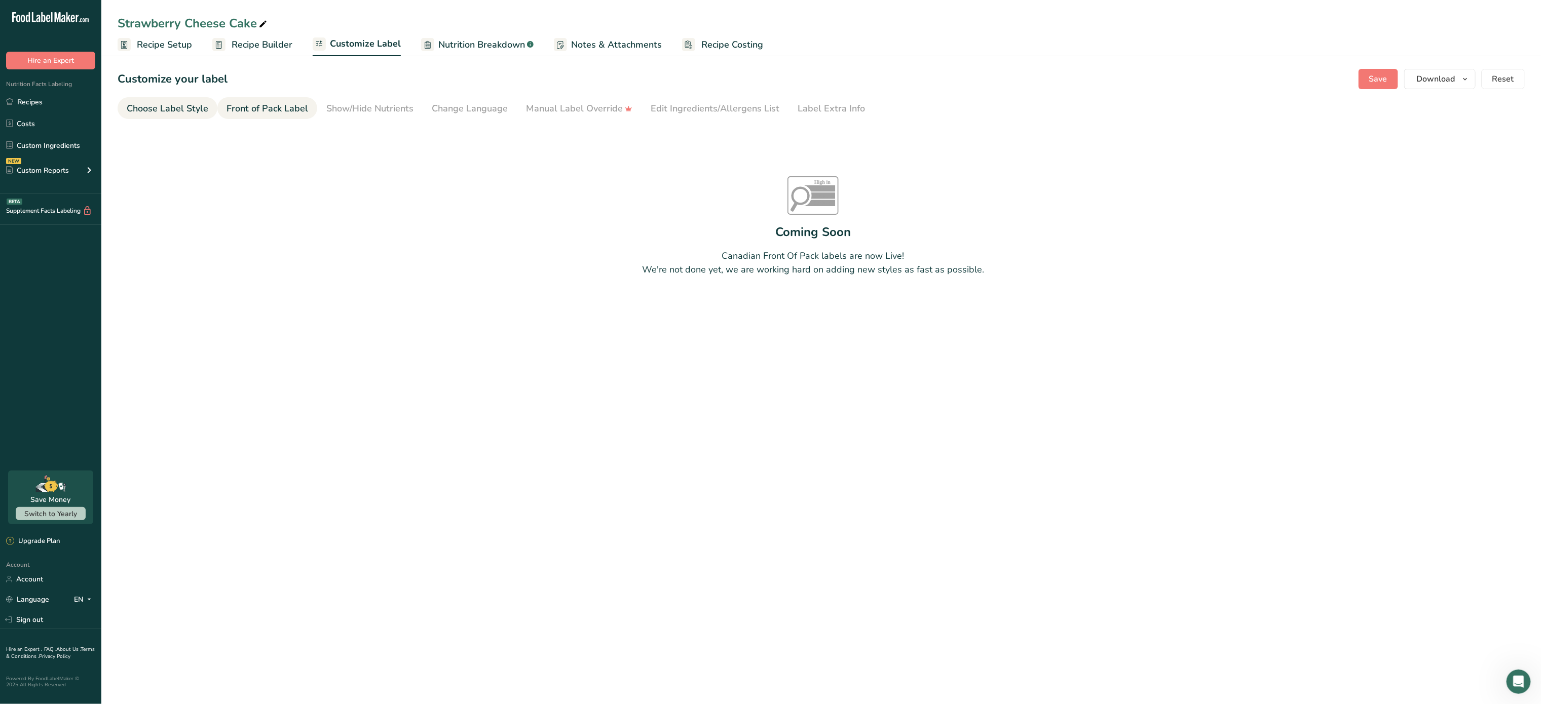
click at [183, 110] on div "Choose Label Style" at bounding box center [168, 109] width 82 height 14
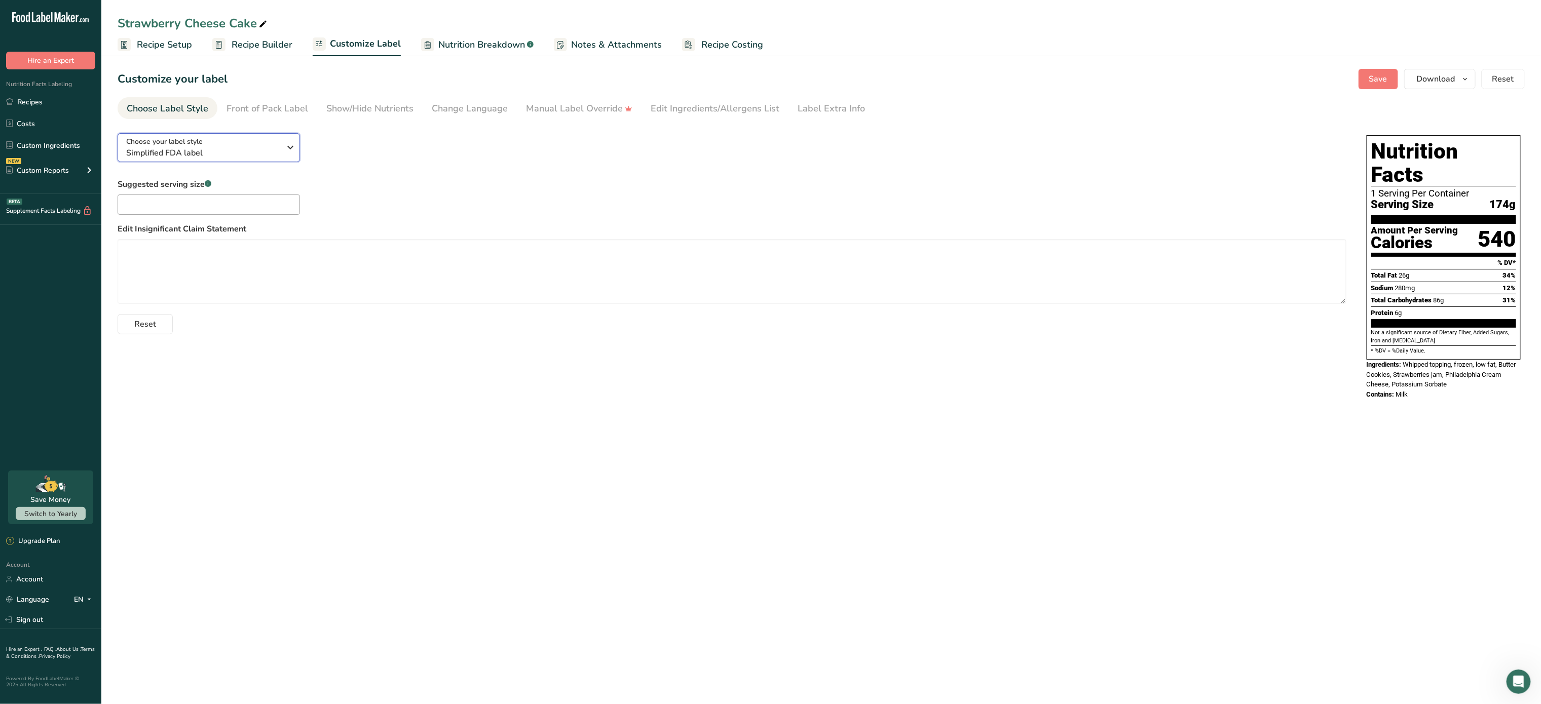
click at [255, 147] on span "Simplified FDA label" at bounding box center [203, 153] width 155 height 12
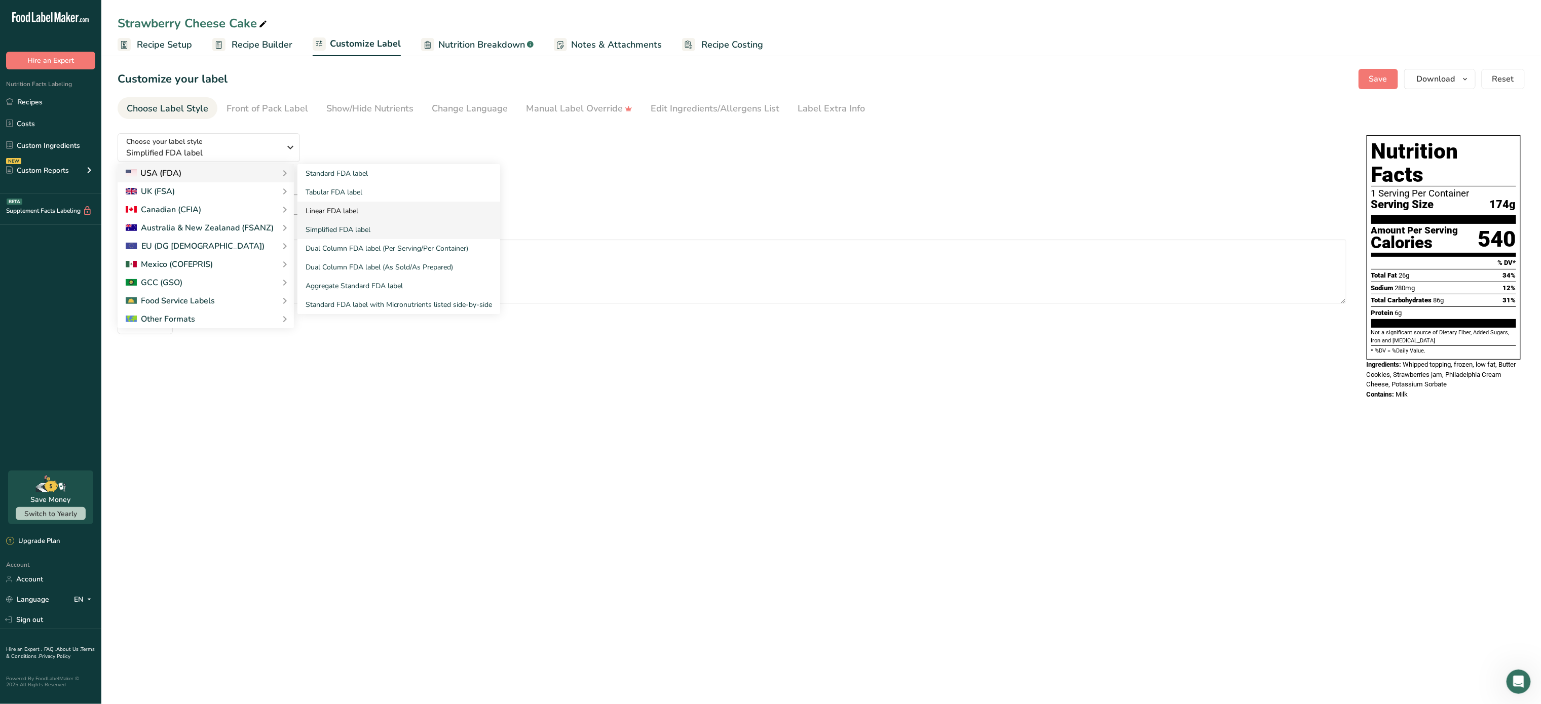
click at [354, 205] on link "Linear FDA label" at bounding box center [399, 211] width 203 height 19
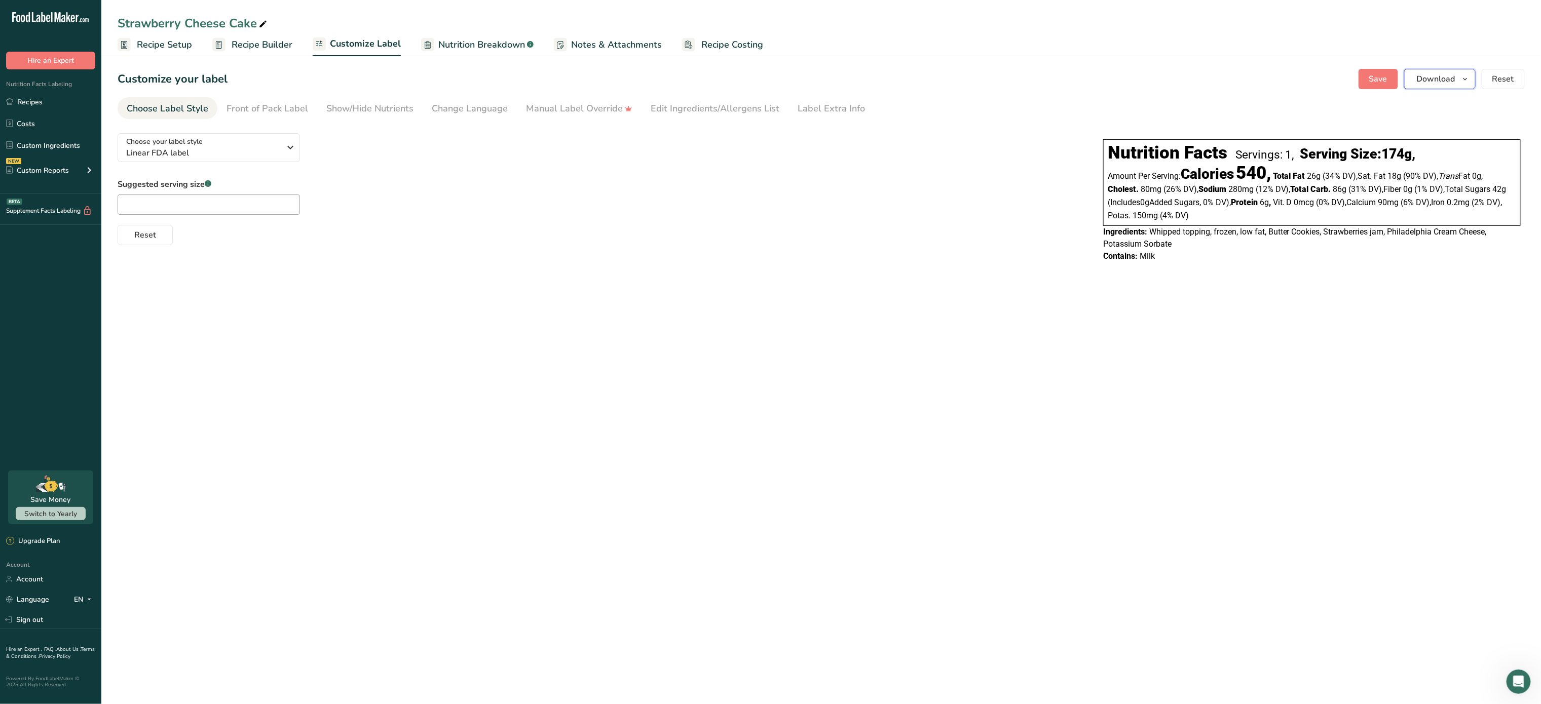
click at [1448, 72] on button "Download" at bounding box center [1439, 79] width 71 height 20
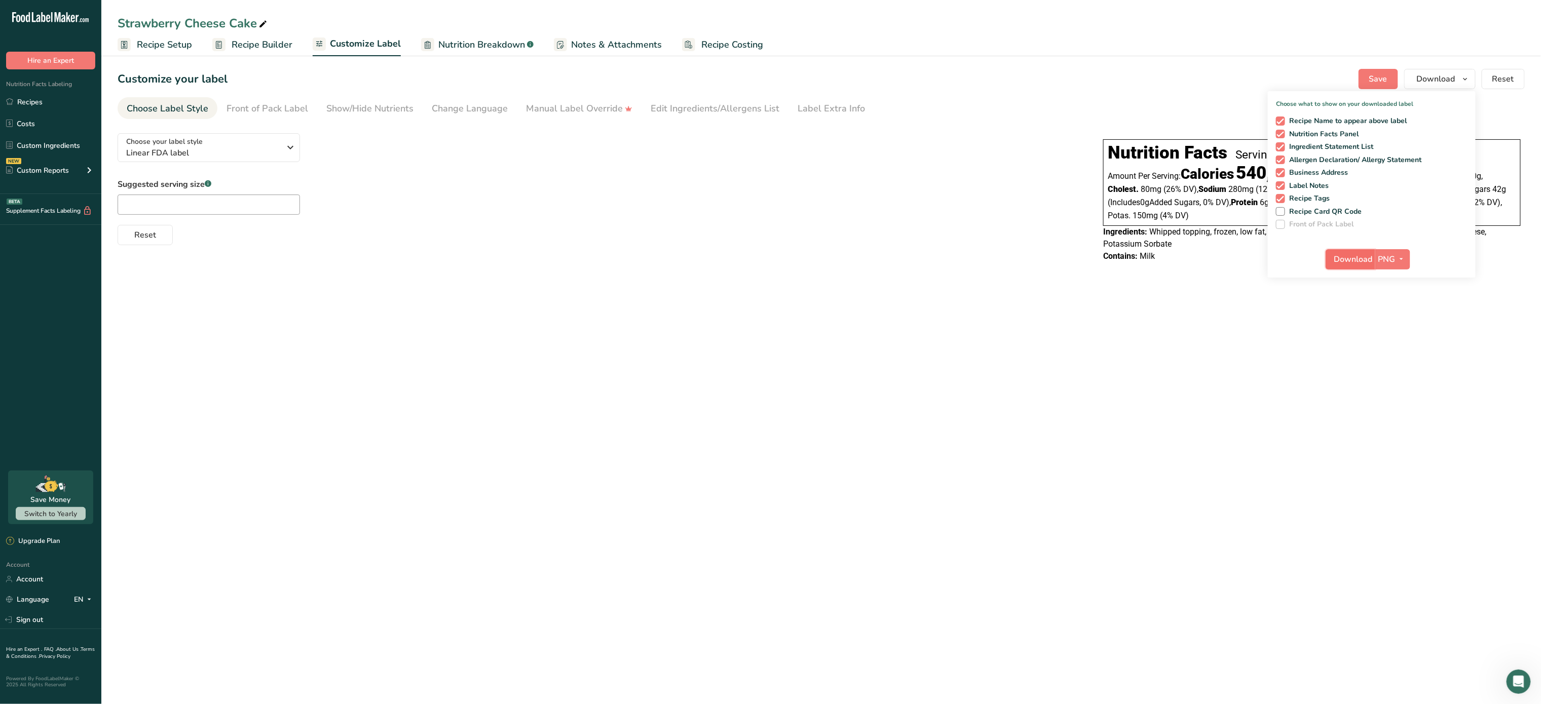
click at [1350, 249] on button "Download" at bounding box center [1351, 259] width 50 height 20
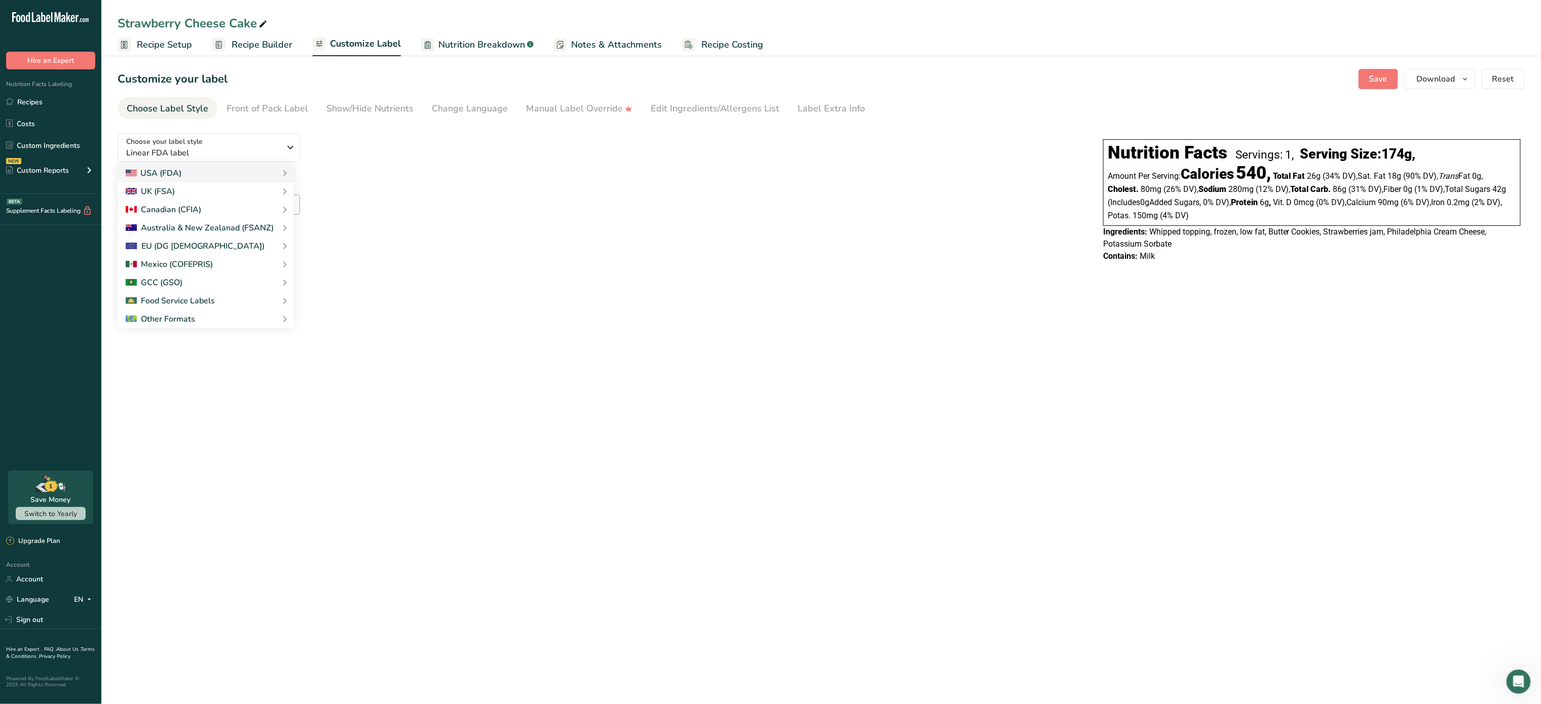
click at [0, 0] on link "Standard FDA label" at bounding box center [0, 0] width 0 height 0
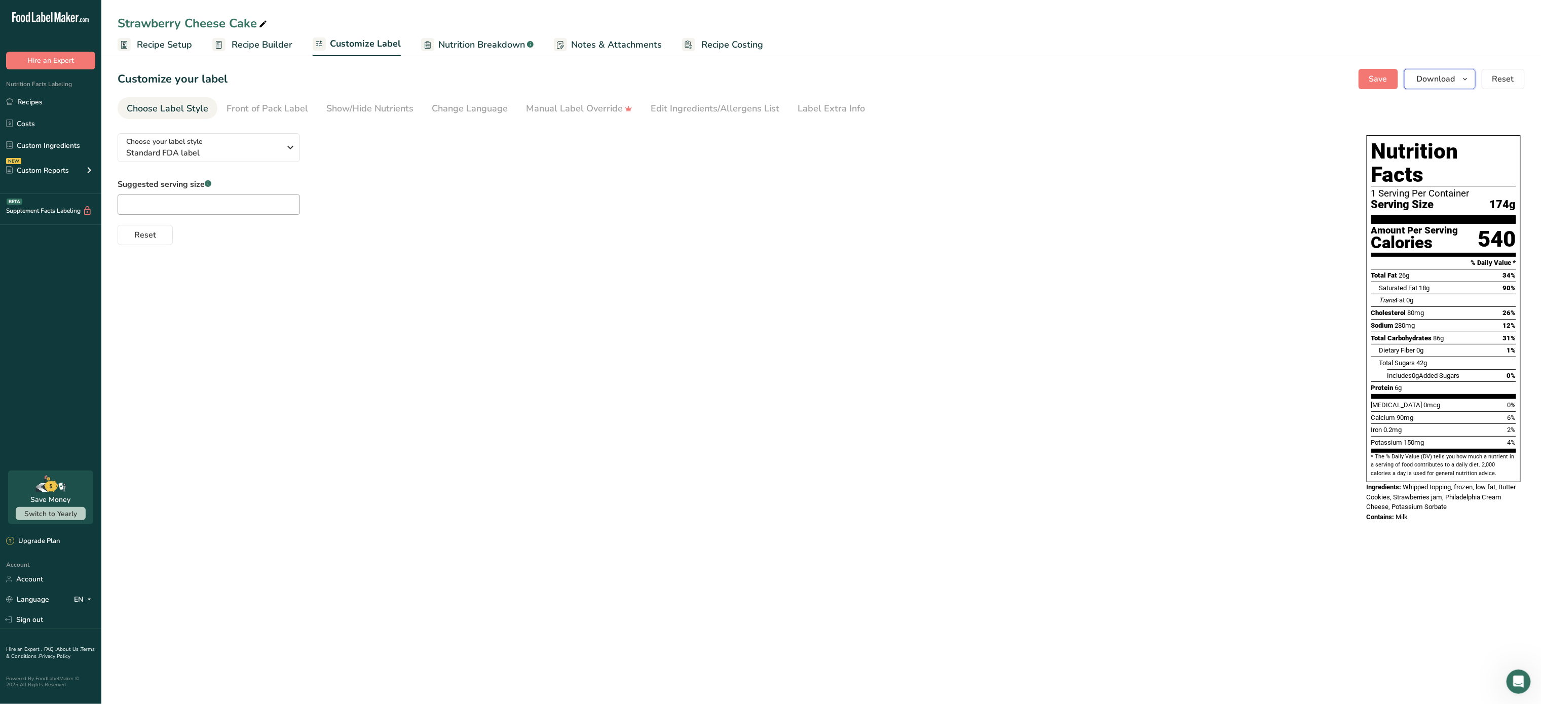
click at [1434, 74] on span "Download" at bounding box center [1436, 79] width 39 height 12
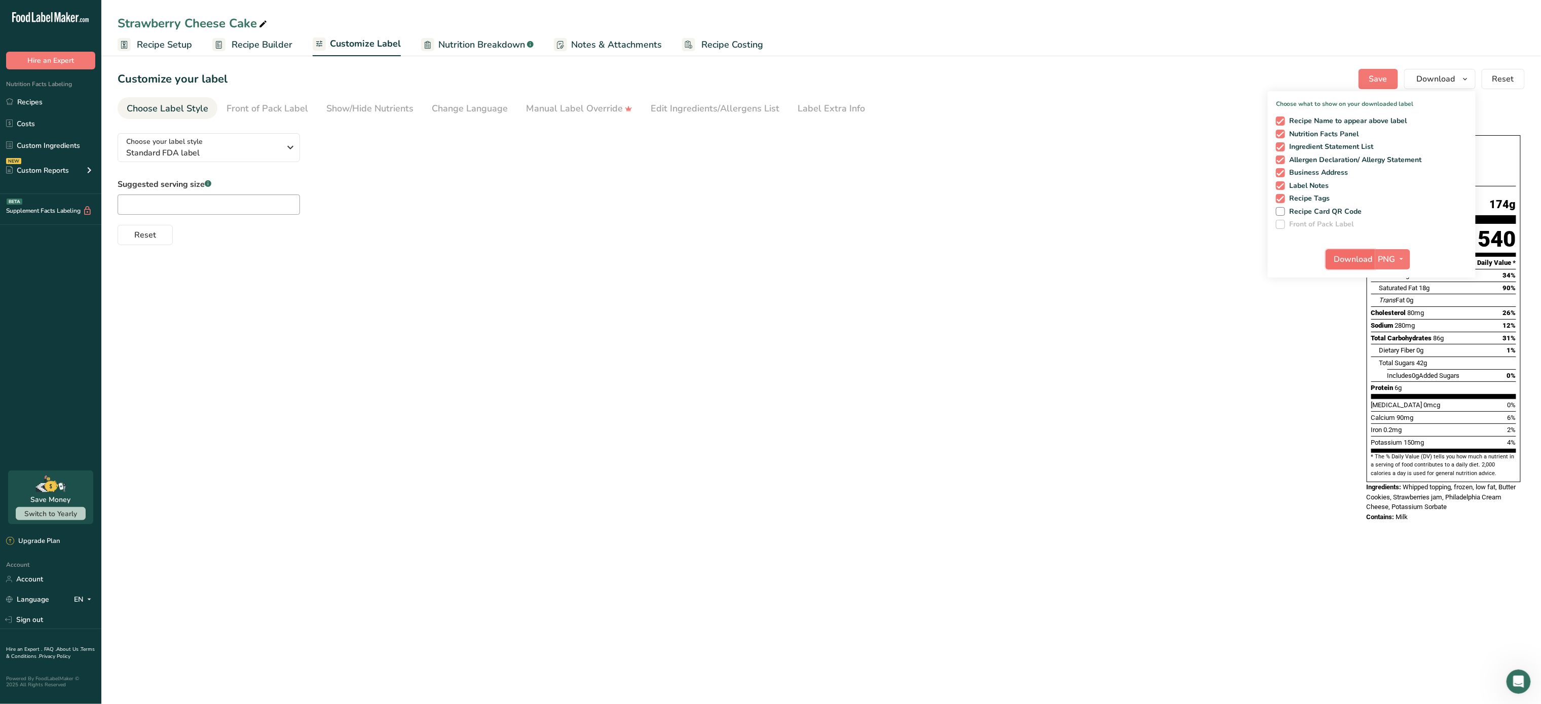
click at [1346, 265] on span "Download" at bounding box center [1353, 259] width 39 height 12
click at [464, 40] on span "Nutrition Breakdown" at bounding box center [481, 45] width 87 height 14
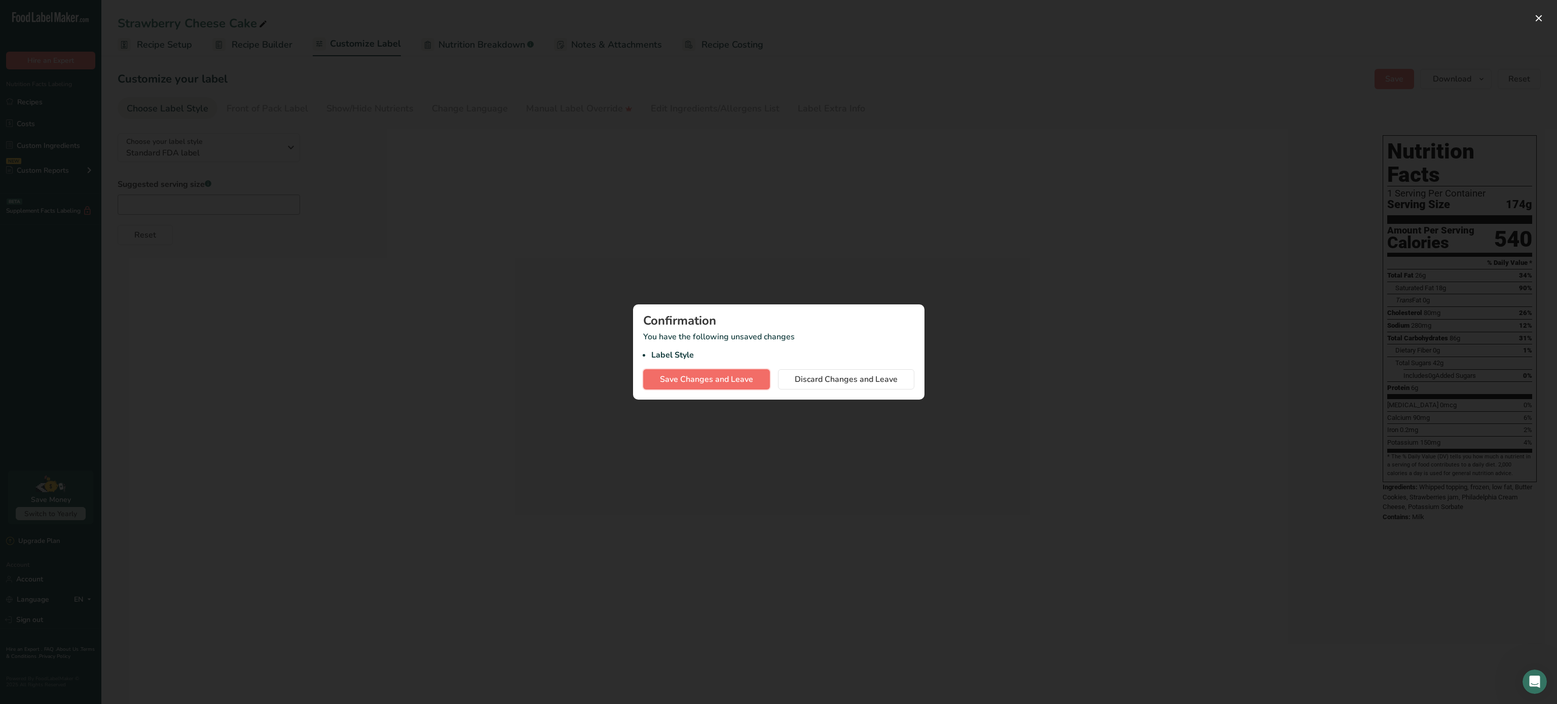
click at [712, 380] on span "Save Changes and Leave" at bounding box center [706, 380] width 93 height 12
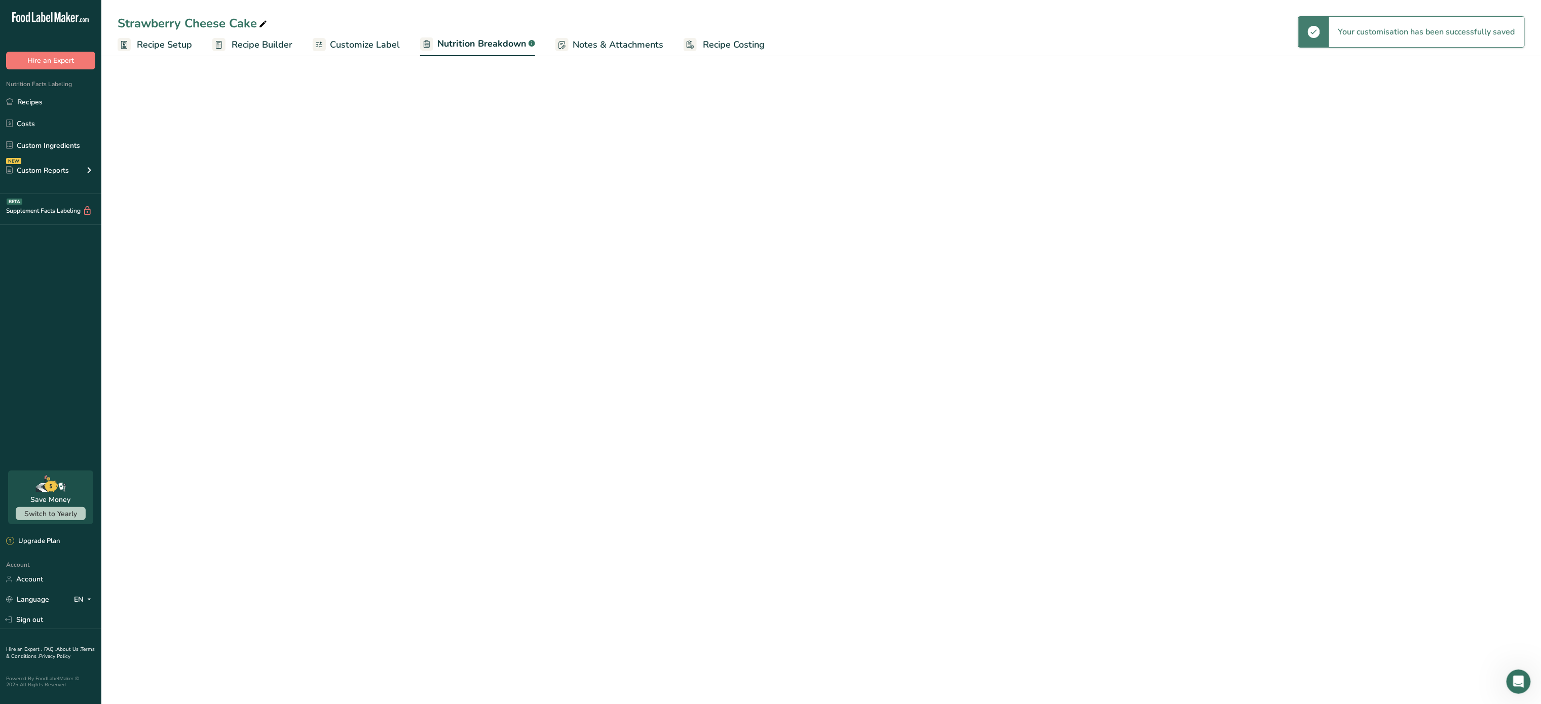
select select "Calories"
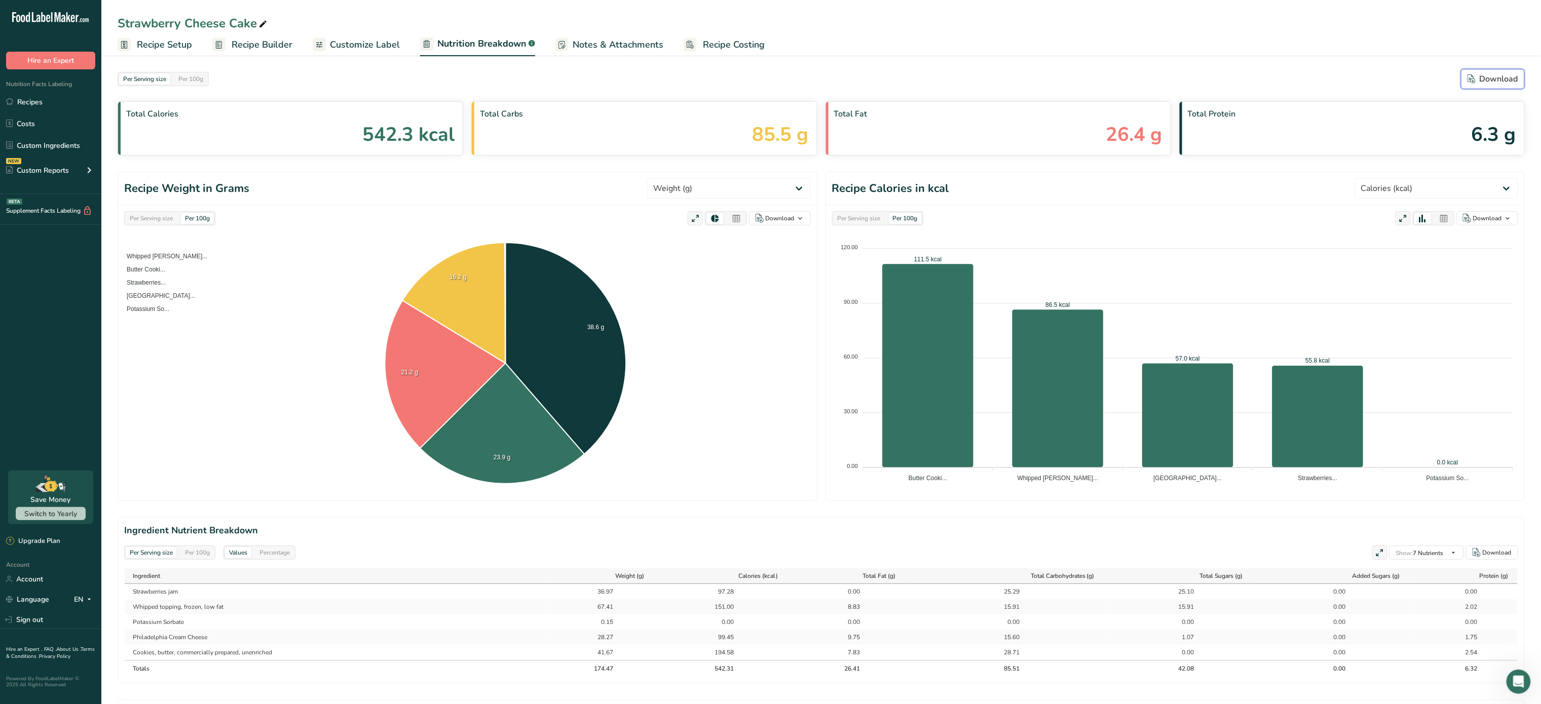
click at [1494, 85] on div "Download" at bounding box center [1493, 79] width 51 height 12
click at [259, 33] on link "Recipe Builder" at bounding box center [252, 44] width 80 height 23
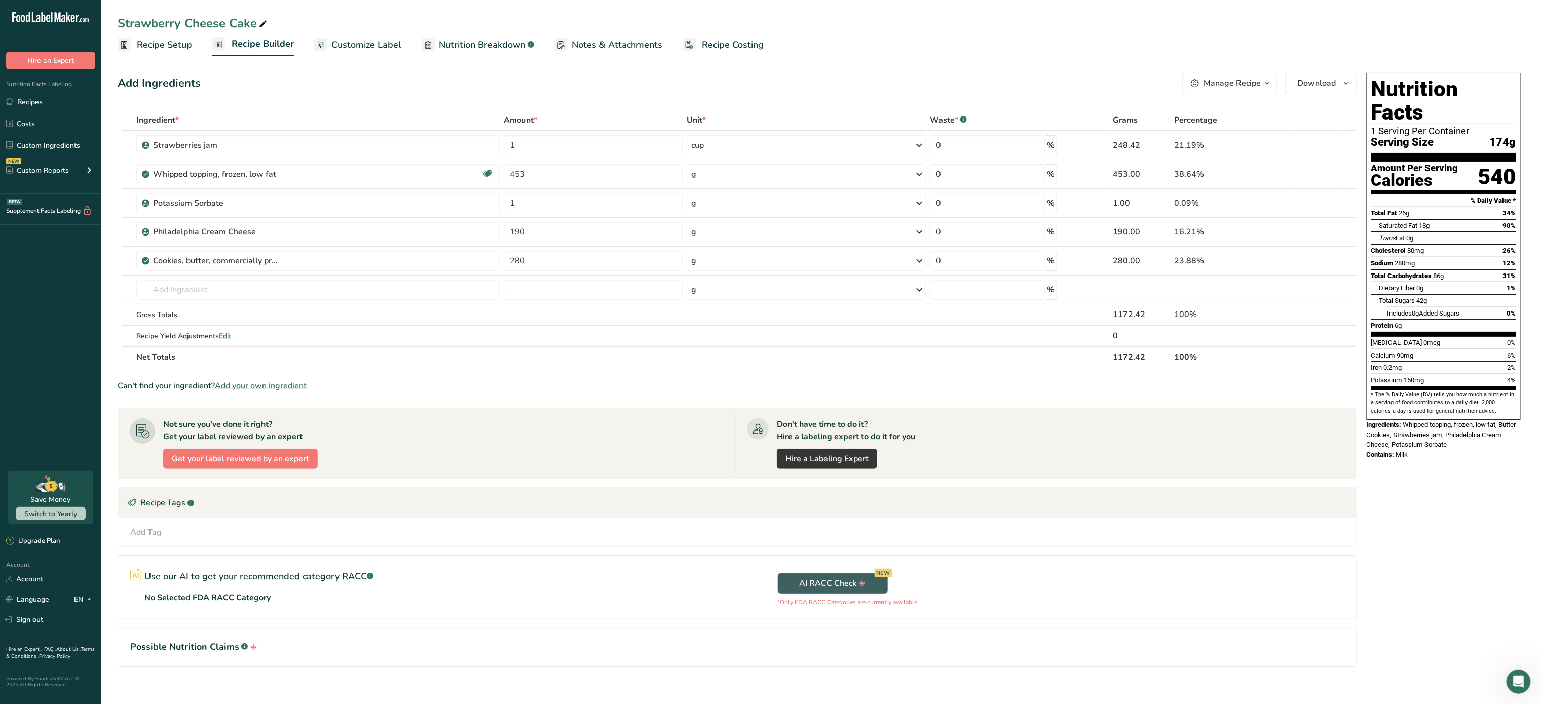
click at [1252, 87] on div "Manage Recipe" at bounding box center [1232, 83] width 57 height 12
click at [1189, 226] on span "Recipe Card" at bounding box center [1169, 231] width 39 height 11
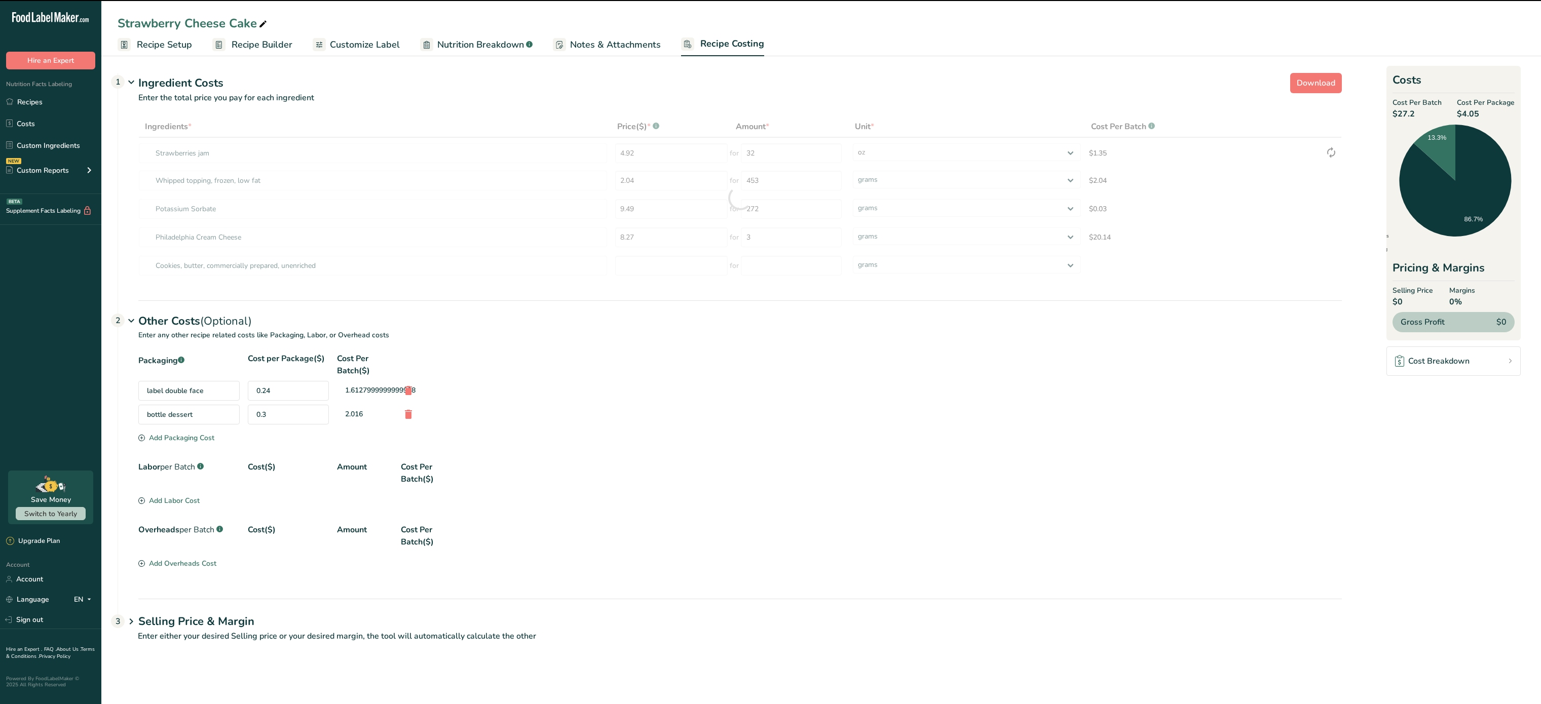
select select "5"
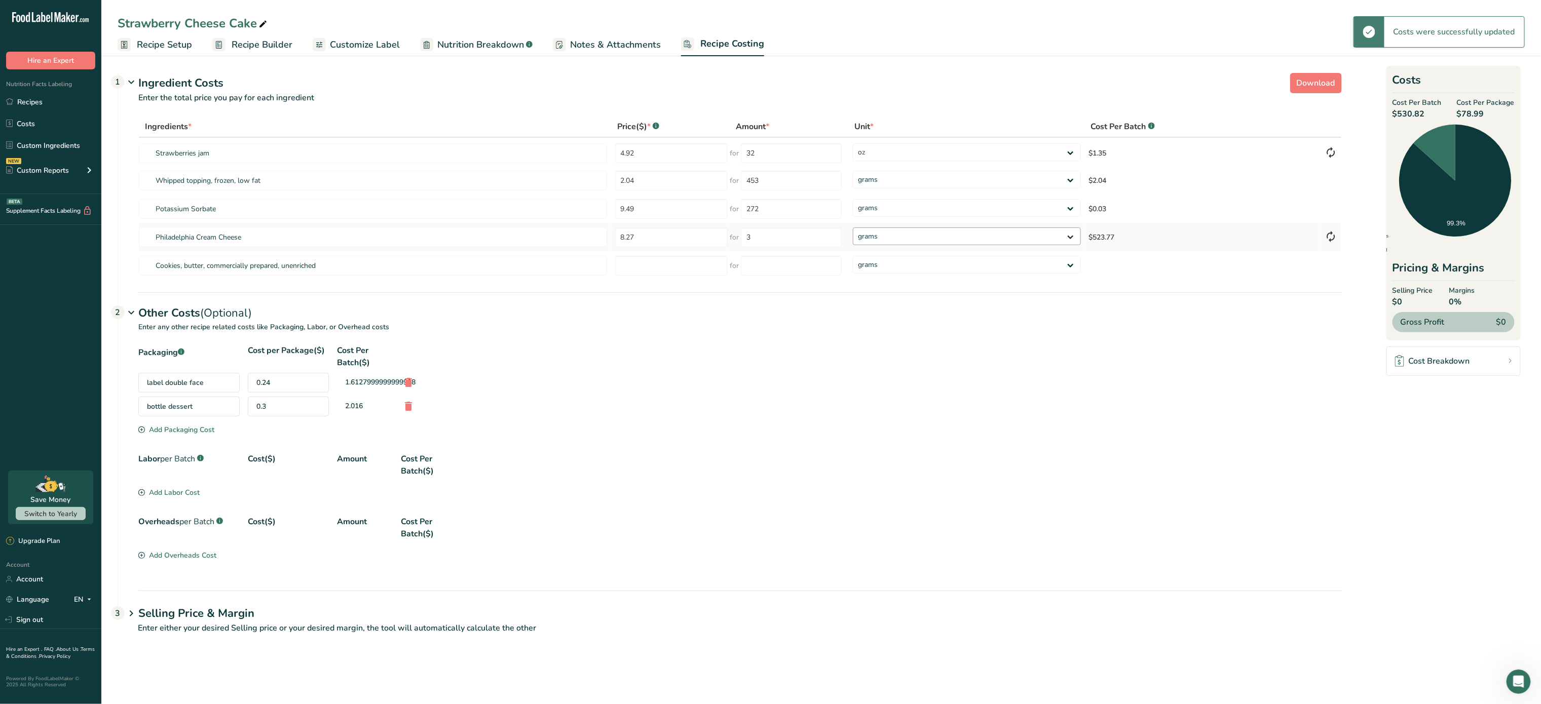
select select "12"
click at [853, 228] on select "grams kg mg mcg lb oz" at bounding box center [967, 237] width 228 height 18
click at [1308, 74] on button "Download" at bounding box center [1316, 83] width 52 height 20
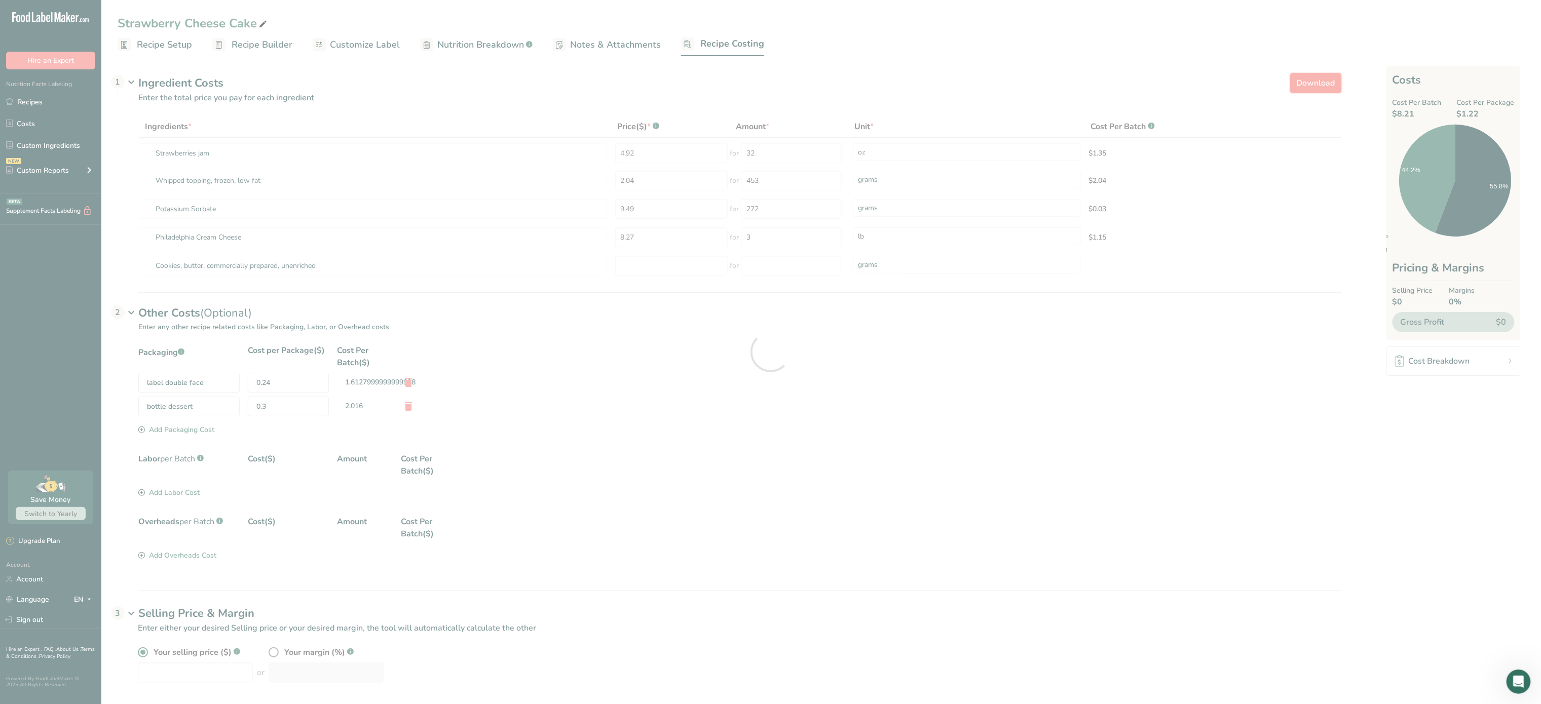
select select "5"
select select "12"
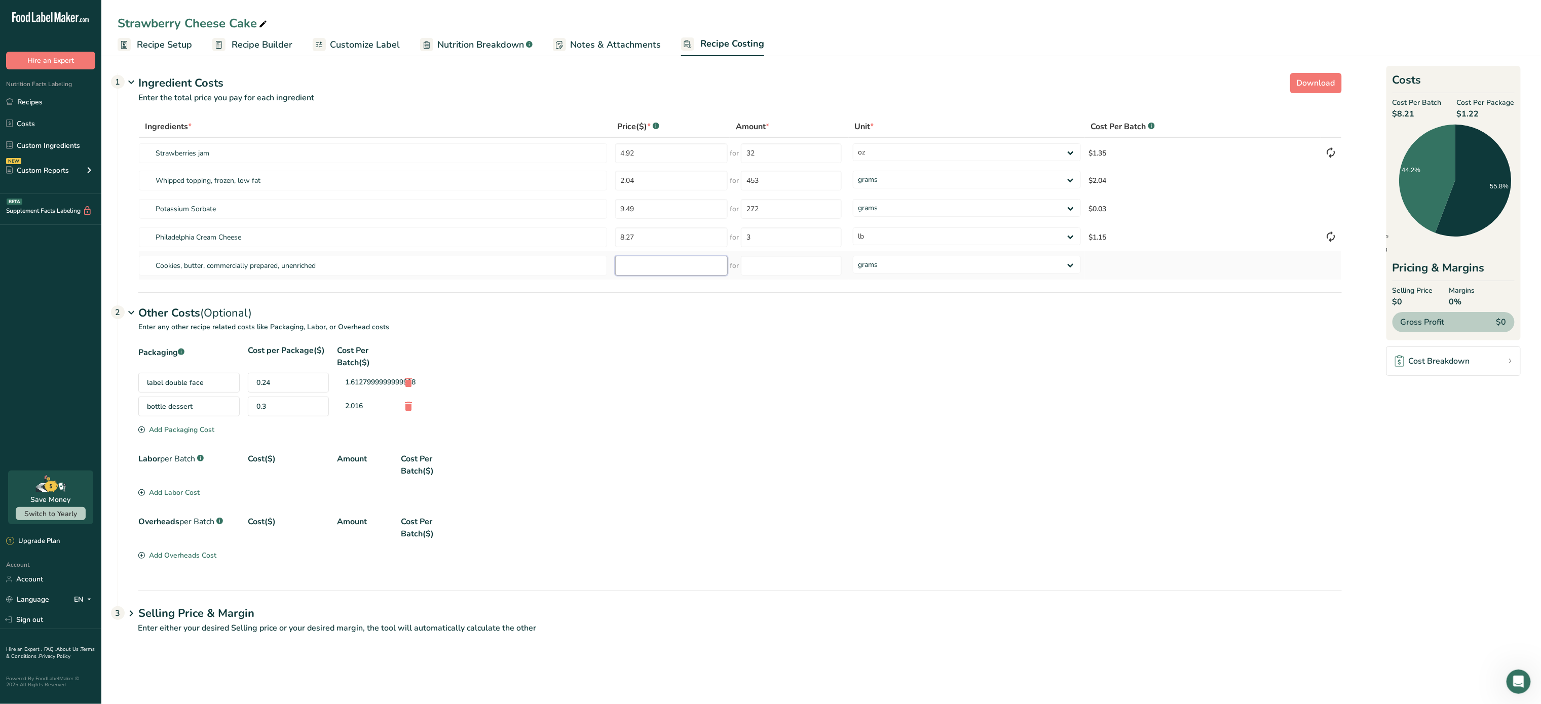
click at [637, 271] on input "number" at bounding box center [671, 266] width 113 height 20
type input "1.66"
click at [769, 267] on input "number" at bounding box center [791, 266] width 101 height 20
type input "140"
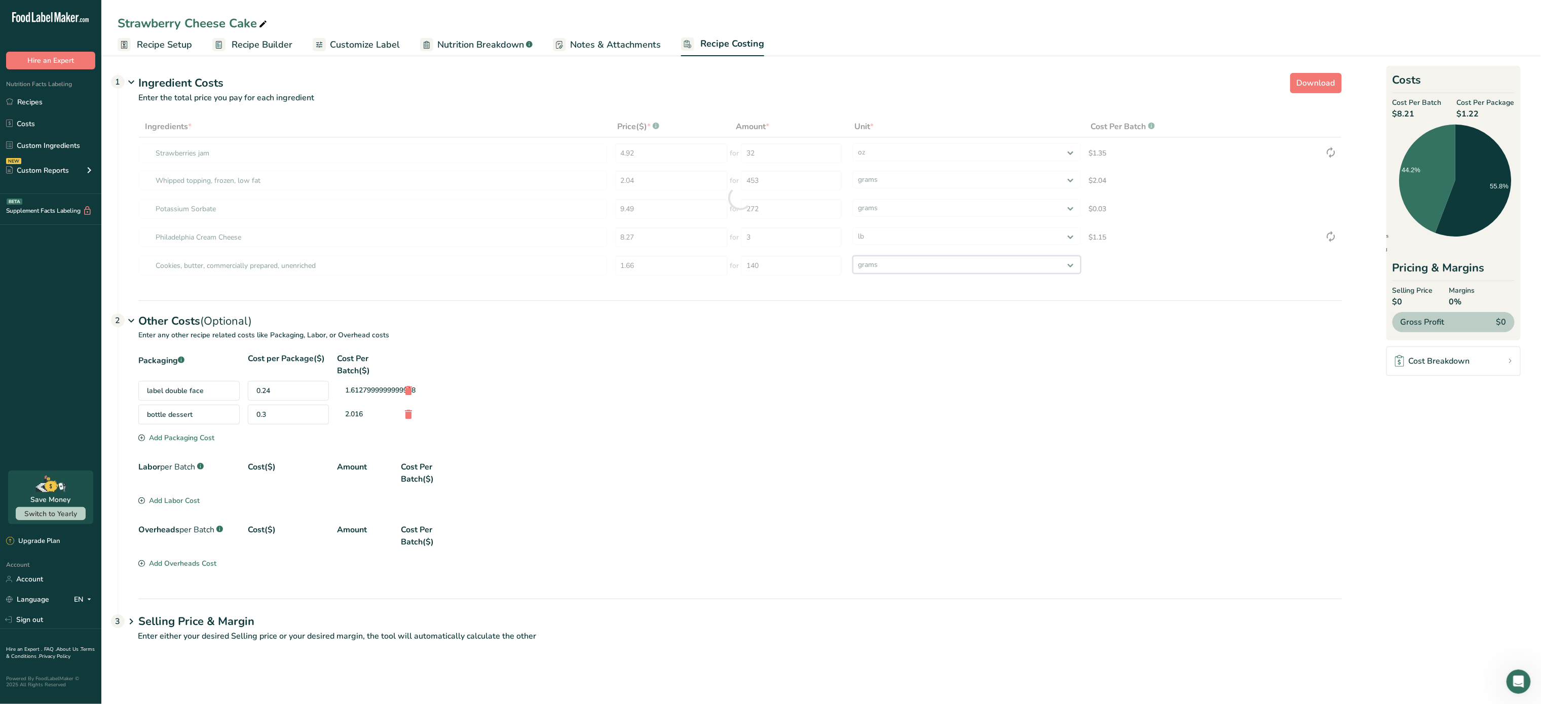
click at [923, 268] on div "Ingredients * Price($) * .a-a{fill:#347362;}.b-a{fill:#fff;} Amount * Unit * Co…" at bounding box center [740, 198] width 1204 height 164
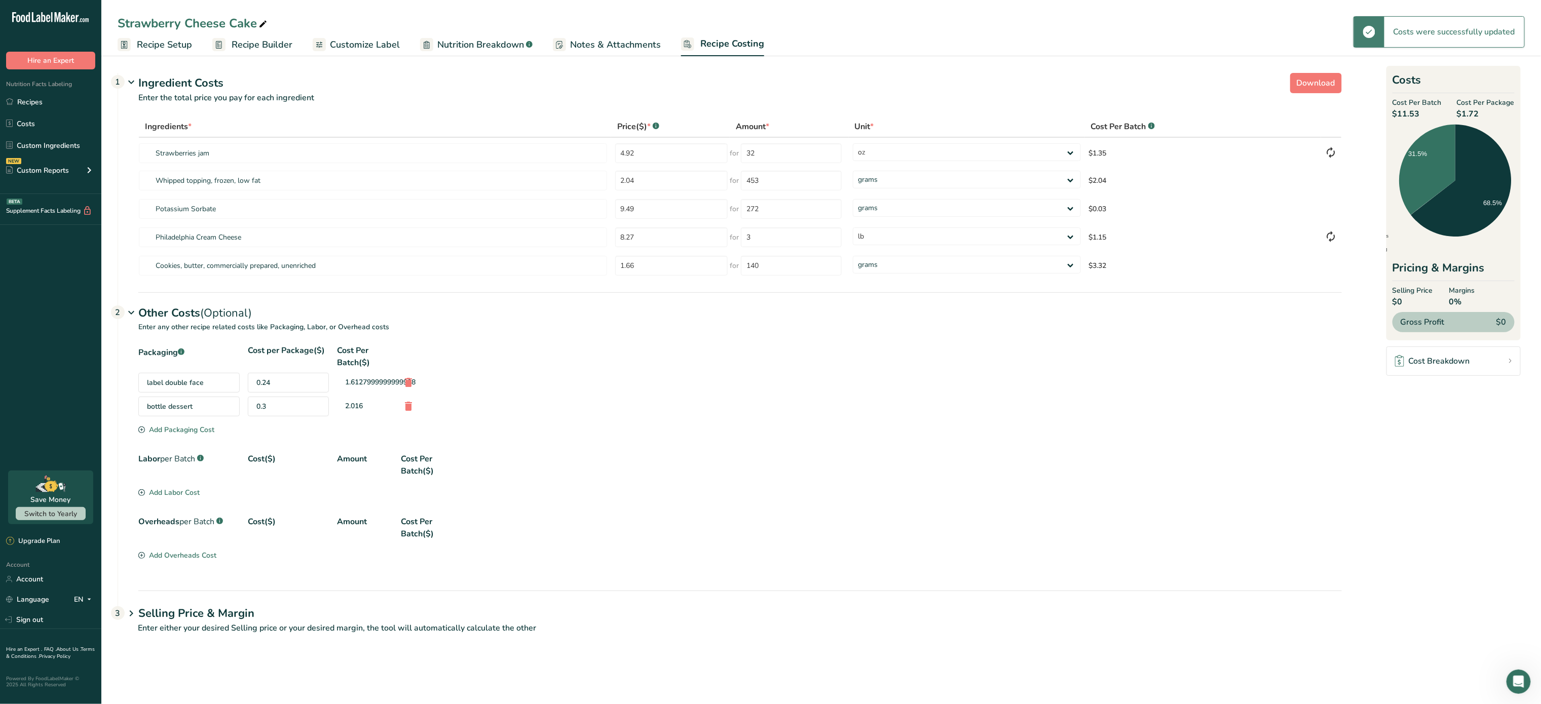
click at [918, 497] on section "Labor per Batch .a-a{fill:#347362;}.b-a{fill:#fff;} Cost($) Amount Cost Per Bat…" at bounding box center [740, 476] width 1204 height 47
click at [1334, 87] on span "Download" at bounding box center [1316, 83] width 39 height 12
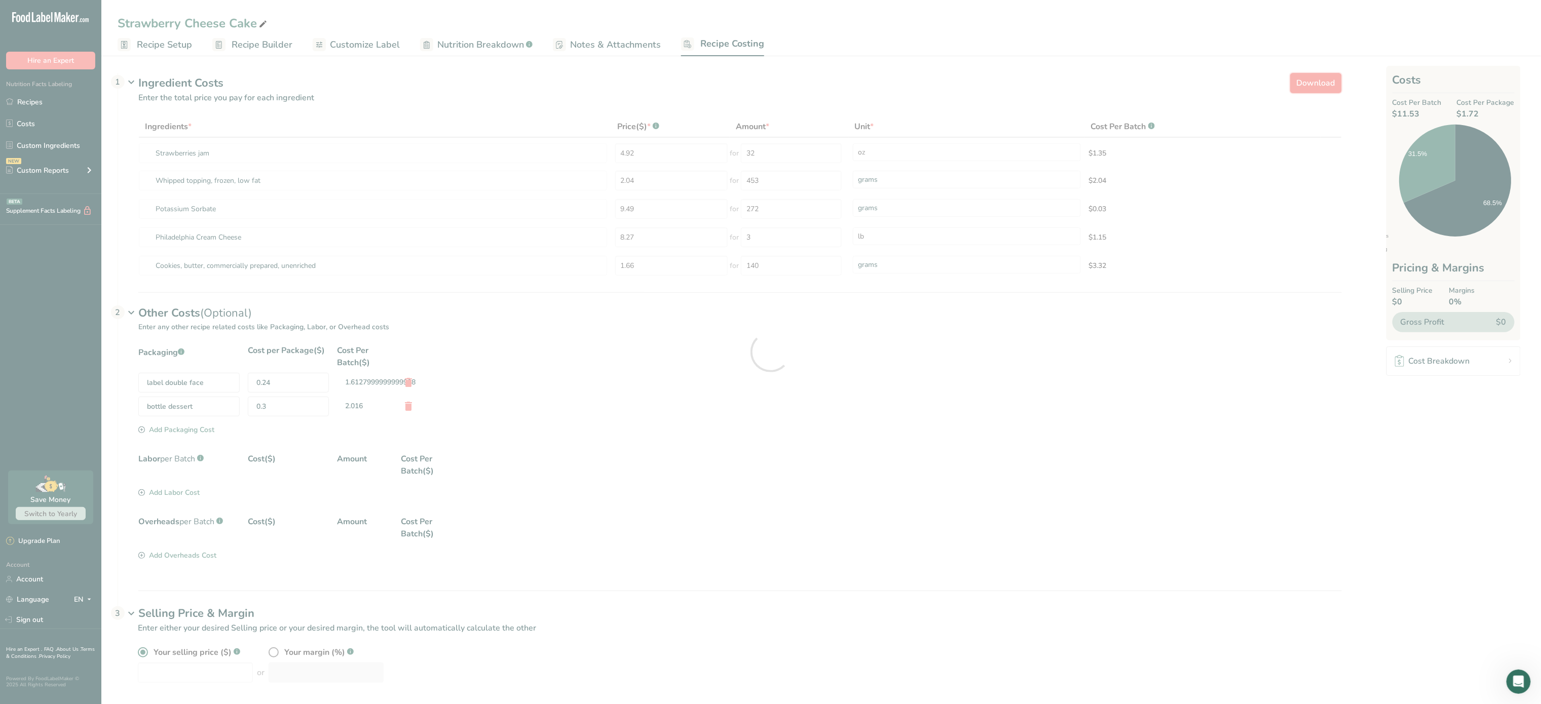
select select "5"
select select "12"
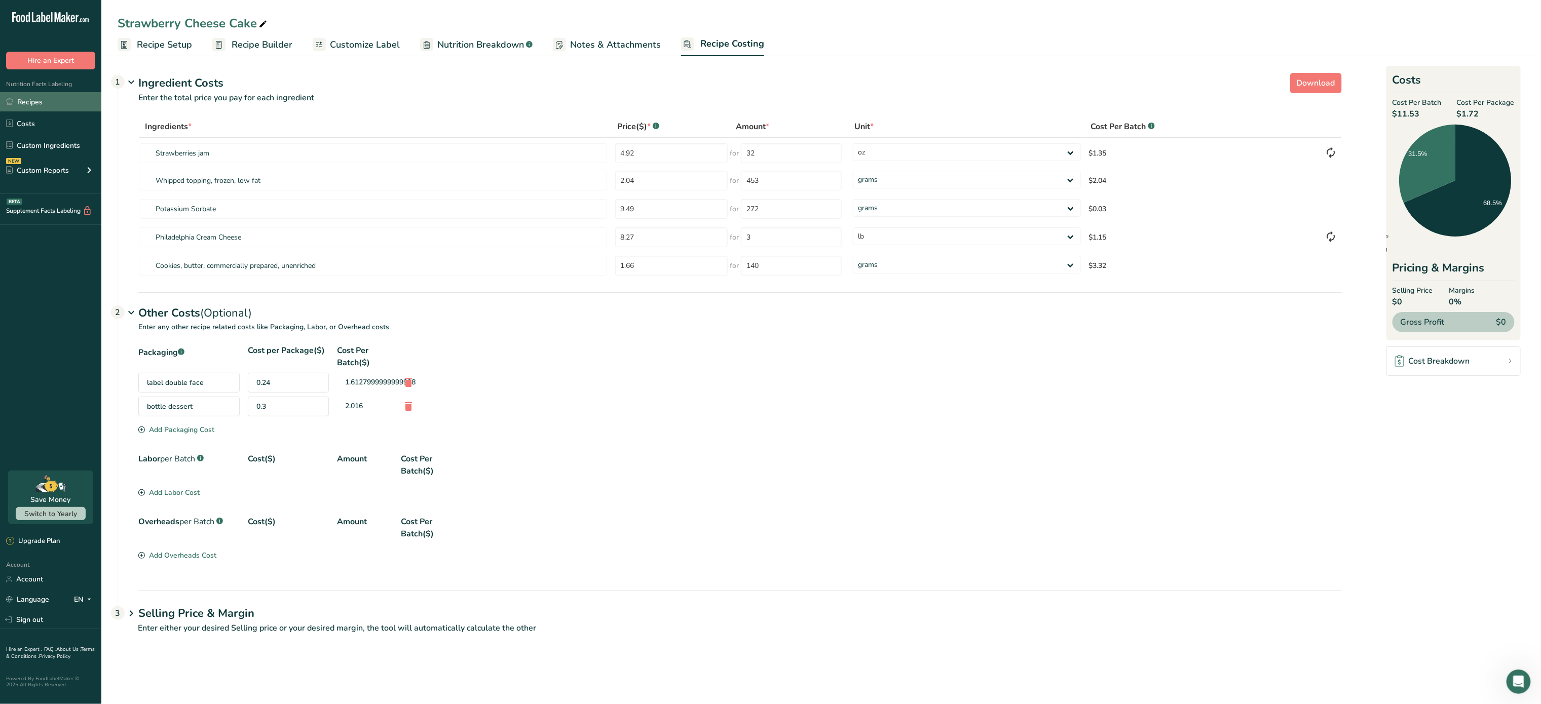
click at [40, 101] on link "Recipes" at bounding box center [50, 101] width 101 height 19
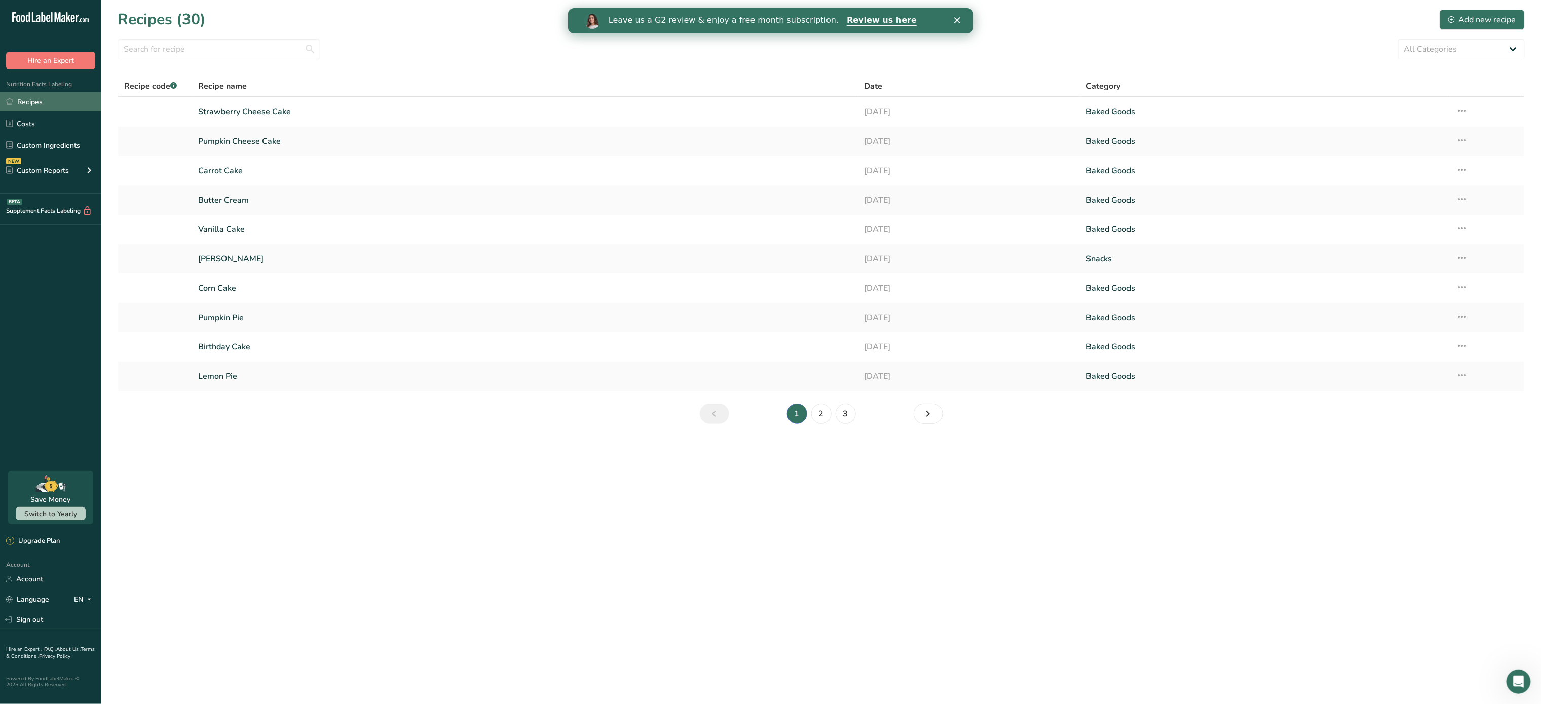
click at [62, 107] on link "Recipes" at bounding box center [50, 101] width 101 height 19
click at [36, 101] on link "Recipes" at bounding box center [50, 101] width 101 height 19
click at [42, 101] on link "Recipes" at bounding box center [50, 101] width 101 height 19
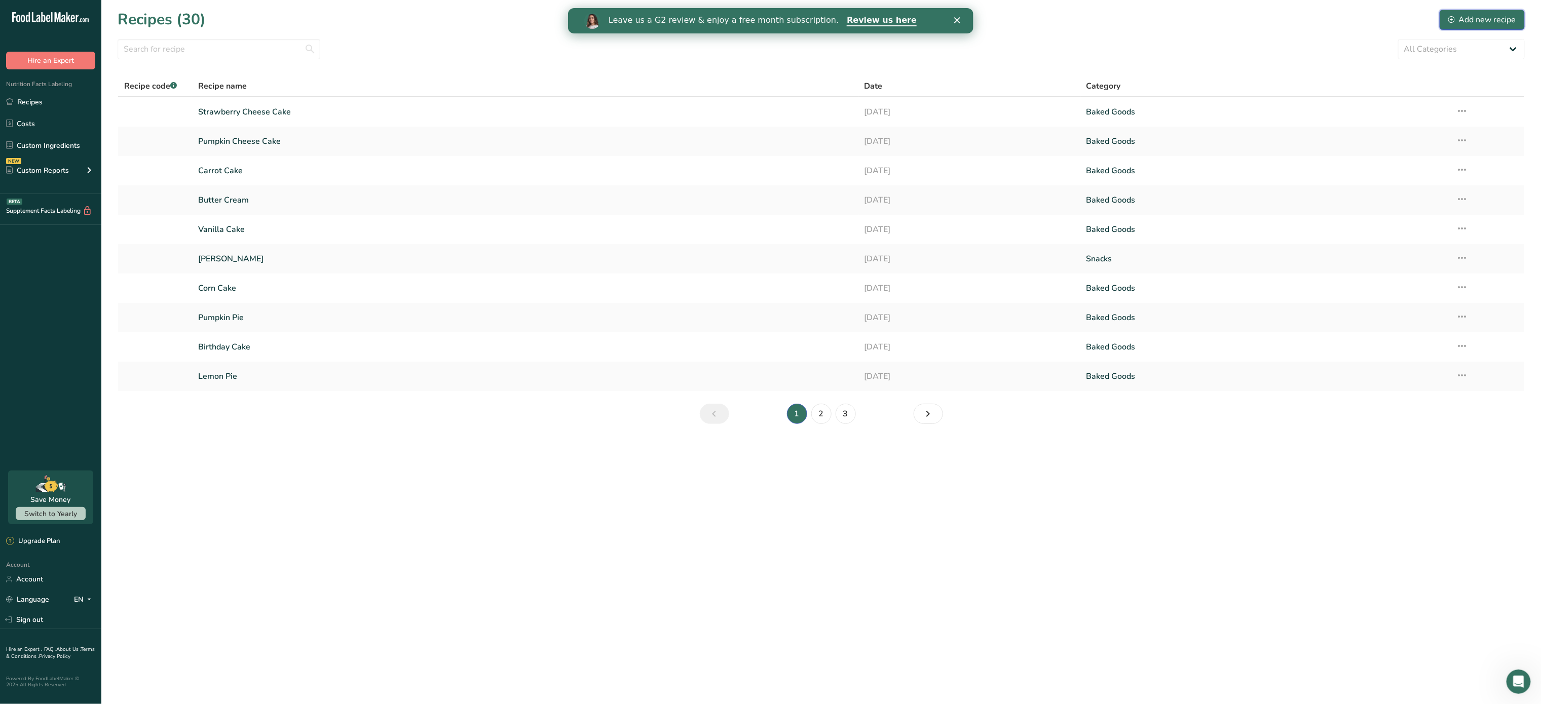
click at [1486, 17] on div "Add new recipe" at bounding box center [1483, 20] width 68 height 12
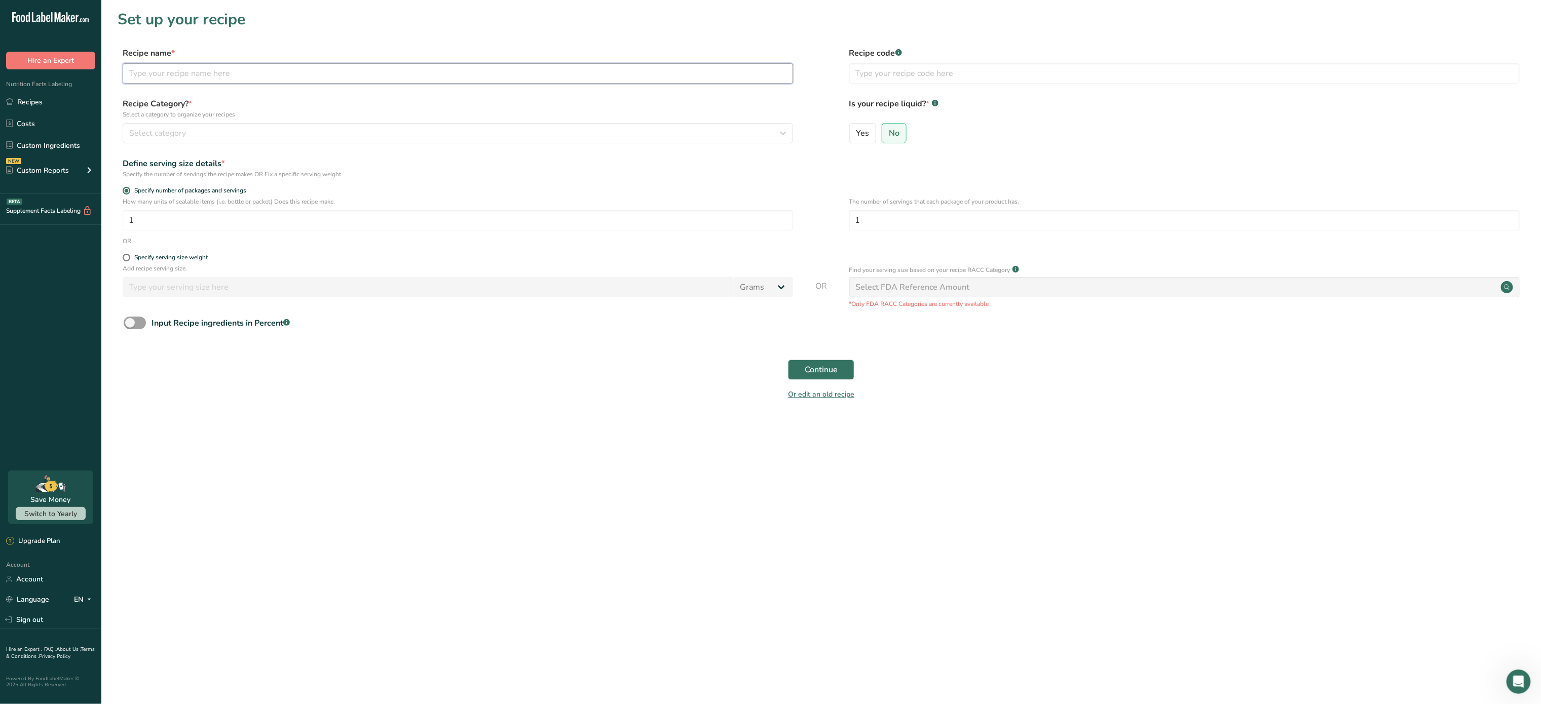
click at [312, 72] on input "text" at bounding box center [458, 73] width 671 height 20
type input "Pecan Pie"
click at [196, 133] on div "Select category" at bounding box center [454, 133] width 651 height 12
click at [192, 205] on div "Baked Goods" at bounding box center [249, 204] width 252 height 19
click at [267, 217] on input "1" at bounding box center [458, 220] width 671 height 20
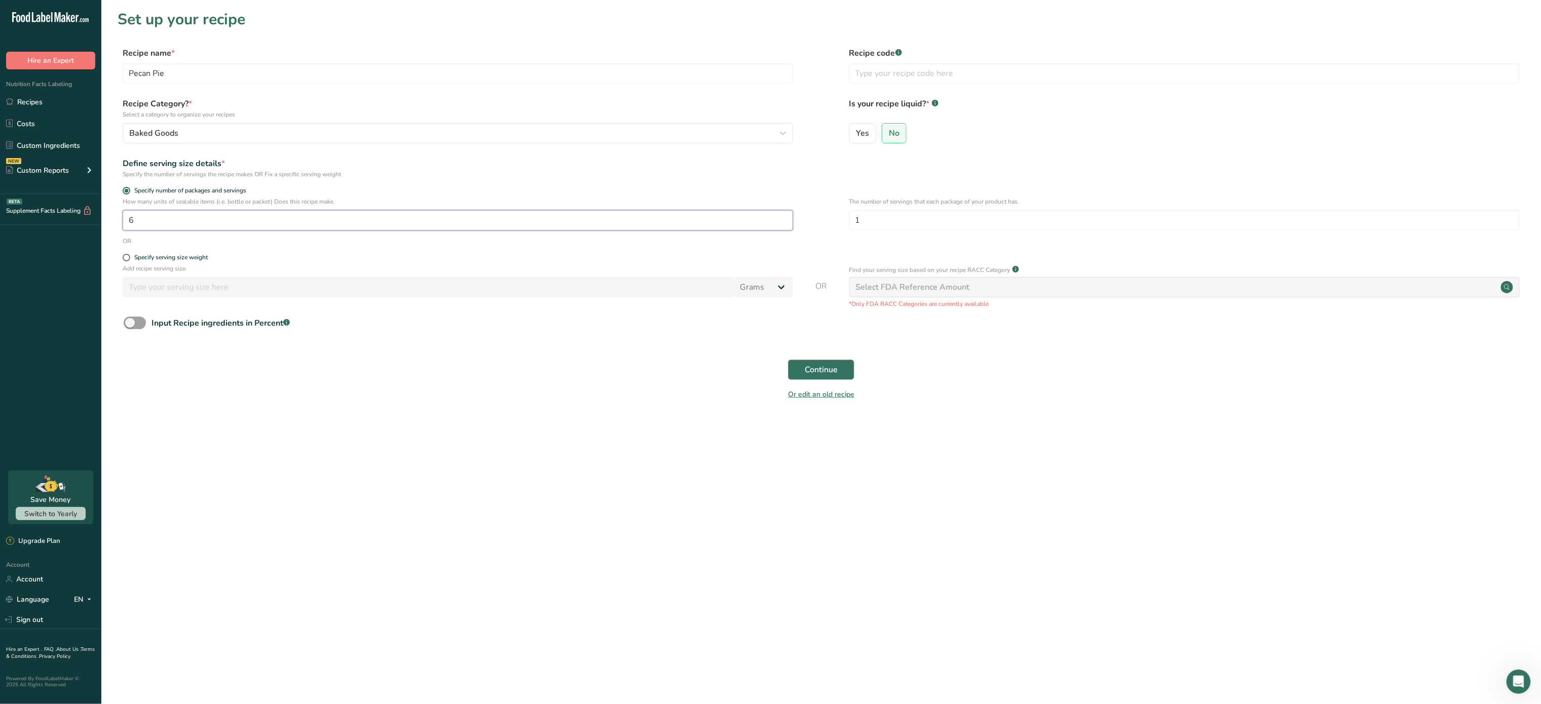
type input "6"
click at [839, 365] on button "Continue" at bounding box center [821, 370] width 66 height 20
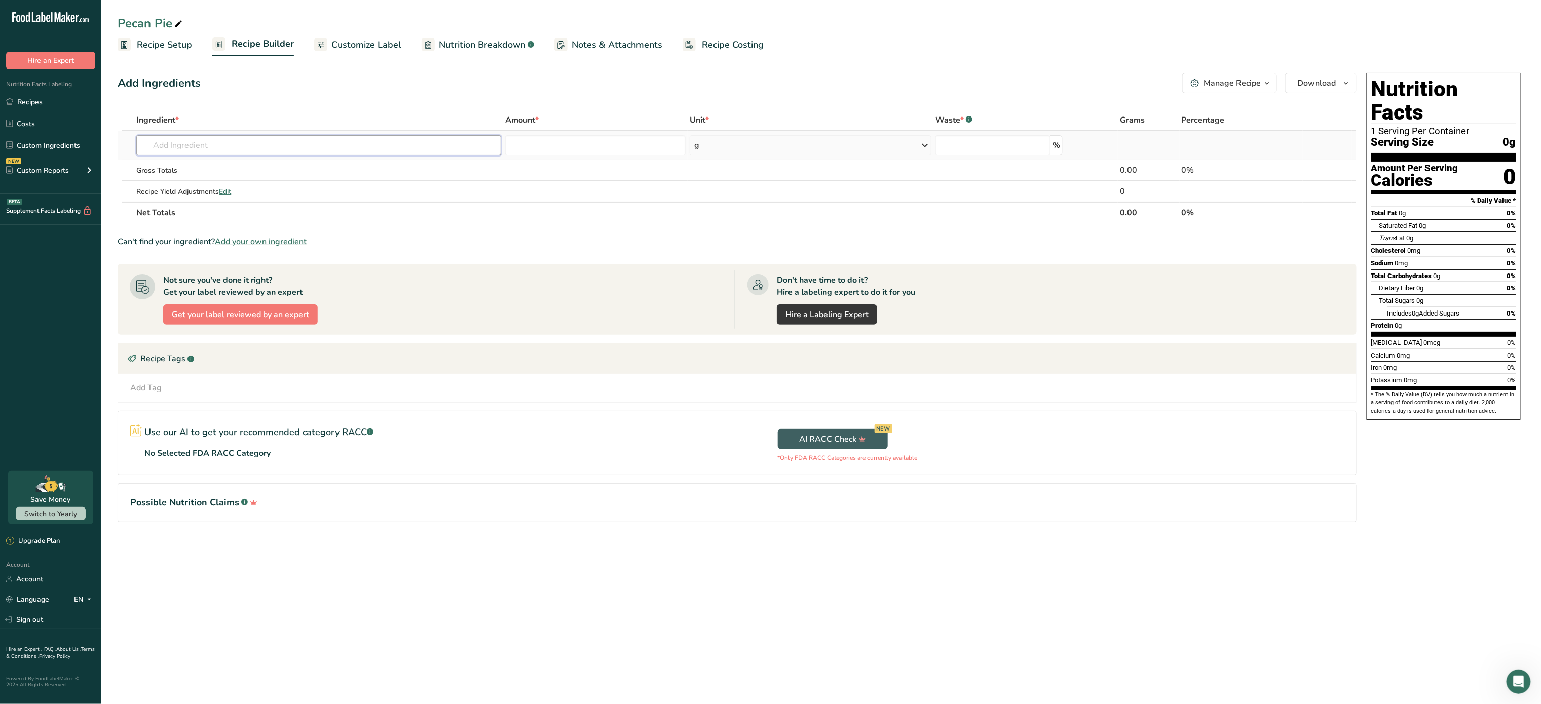
click at [204, 142] on input "text" at bounding box center [318, 145] width 365 height 20
type input "3"
type input "egg"
click at [233, 228] on p "1124 Egg, white, raw, fresh" at bounding box center [192, 233] width 96 height 11
type input "Egg, white, raw, fresh"
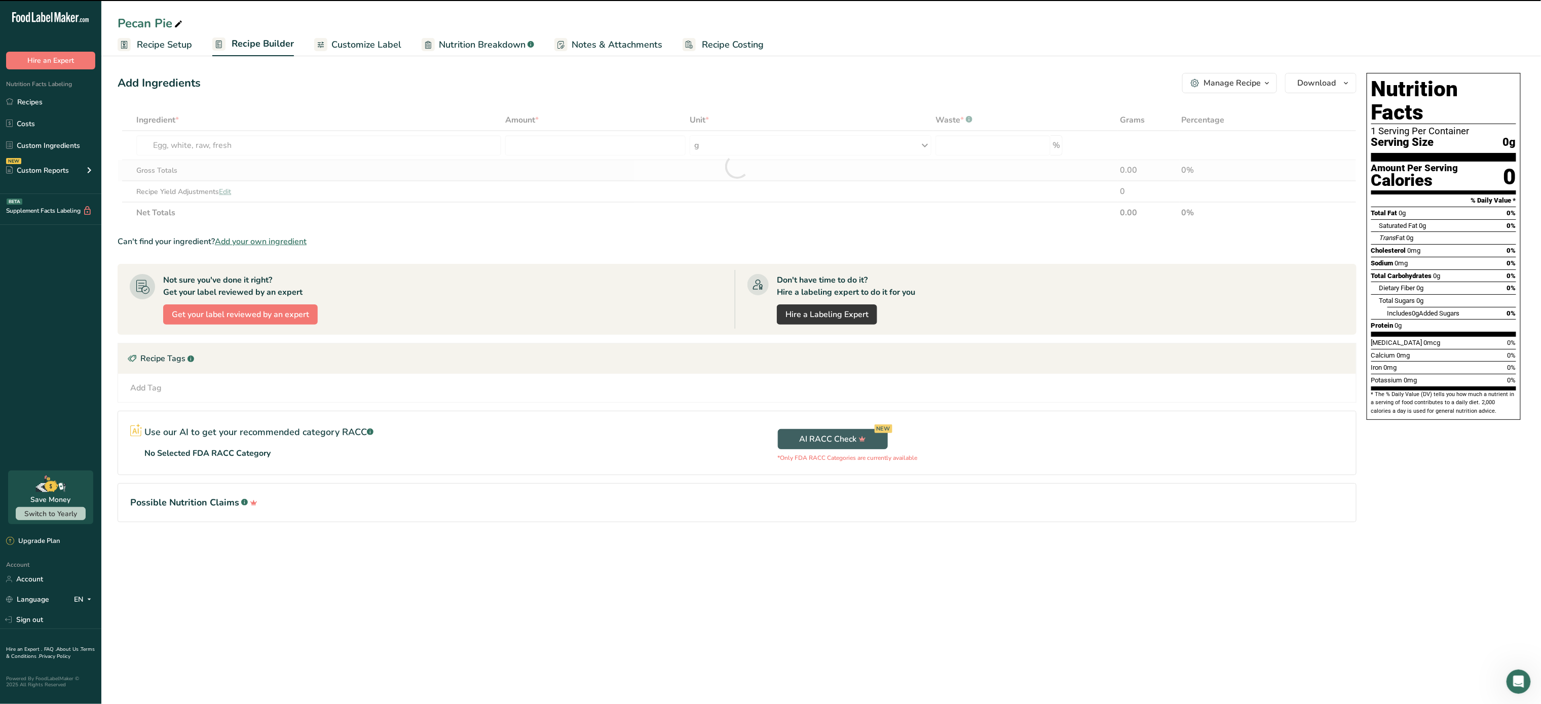
type input "0"
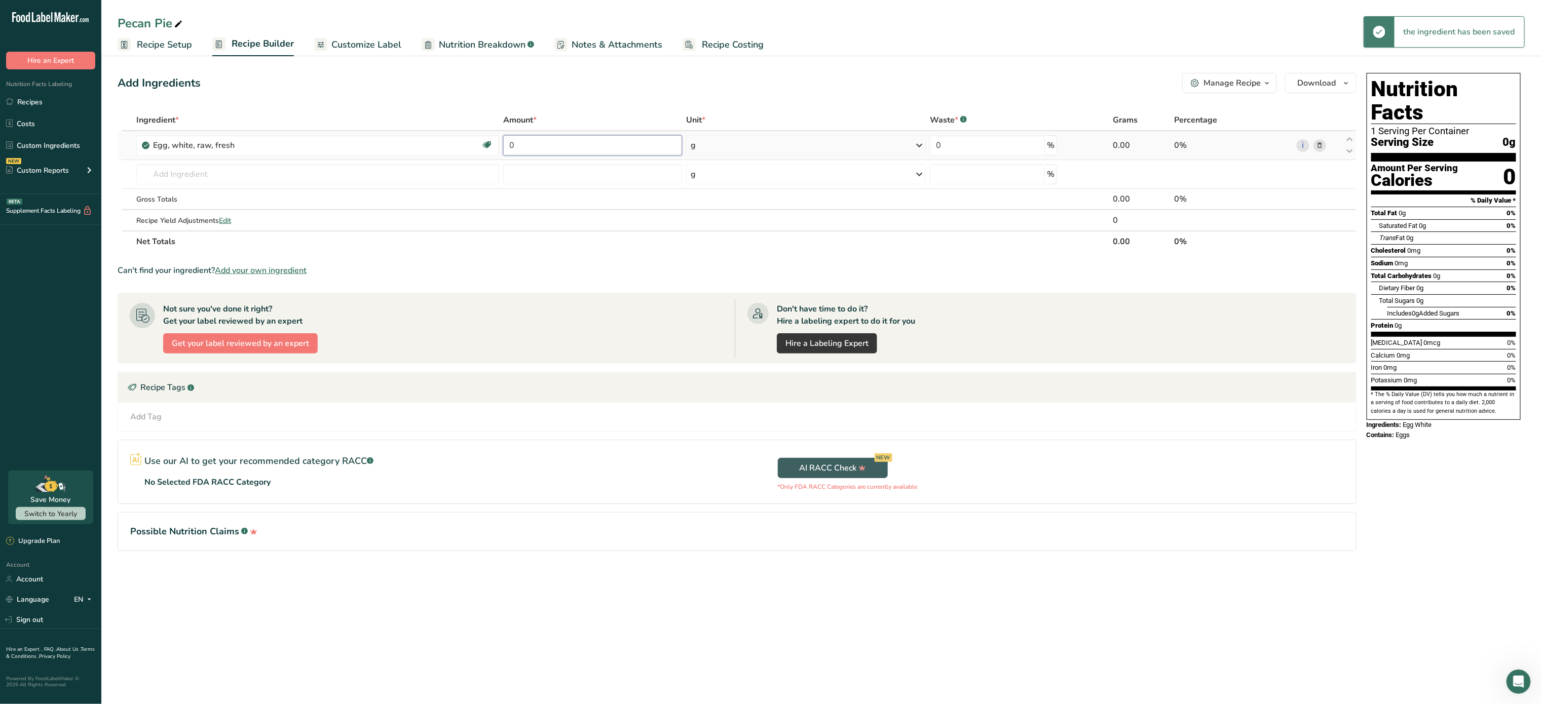
click at [574, 137] on input "0" at bounding box center [592, 145] width 179 height 20
type input "3"
click at [751, 145] on div "Ingredient * Amount * Unit * Waste * .a-a{fill:#347362;}.b-a{fill:#fff;} Grams …" at bounding box center [737, 180] width 1239 height 143
click at [751, 145] on div "g" at bounding box center [806, 145] width 240 height 20
click at [722, 179] on div "1 large" at bounding box center [734, 179] width 85 height 15
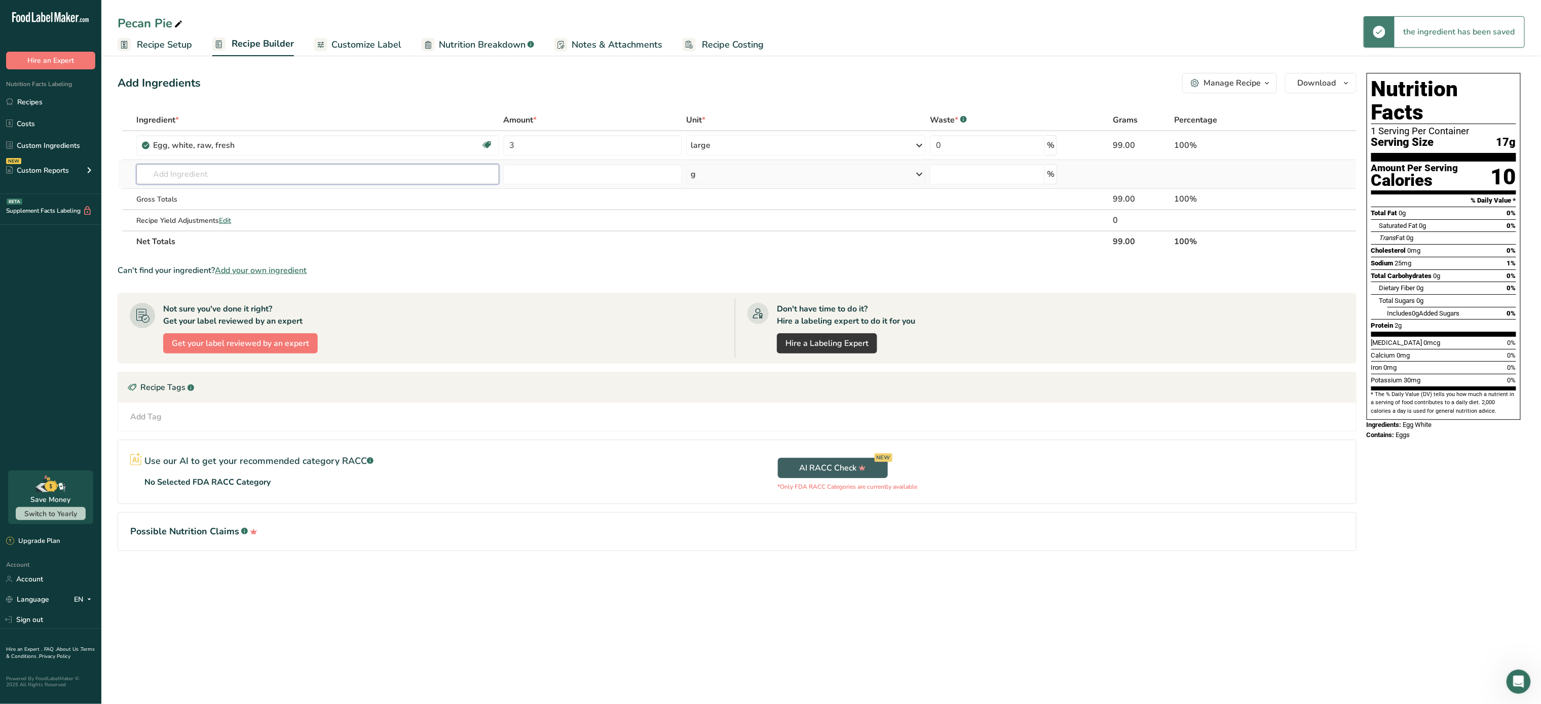
click at [335, 179] on input "text" at bounding box center [317, 174] width 363 height 20
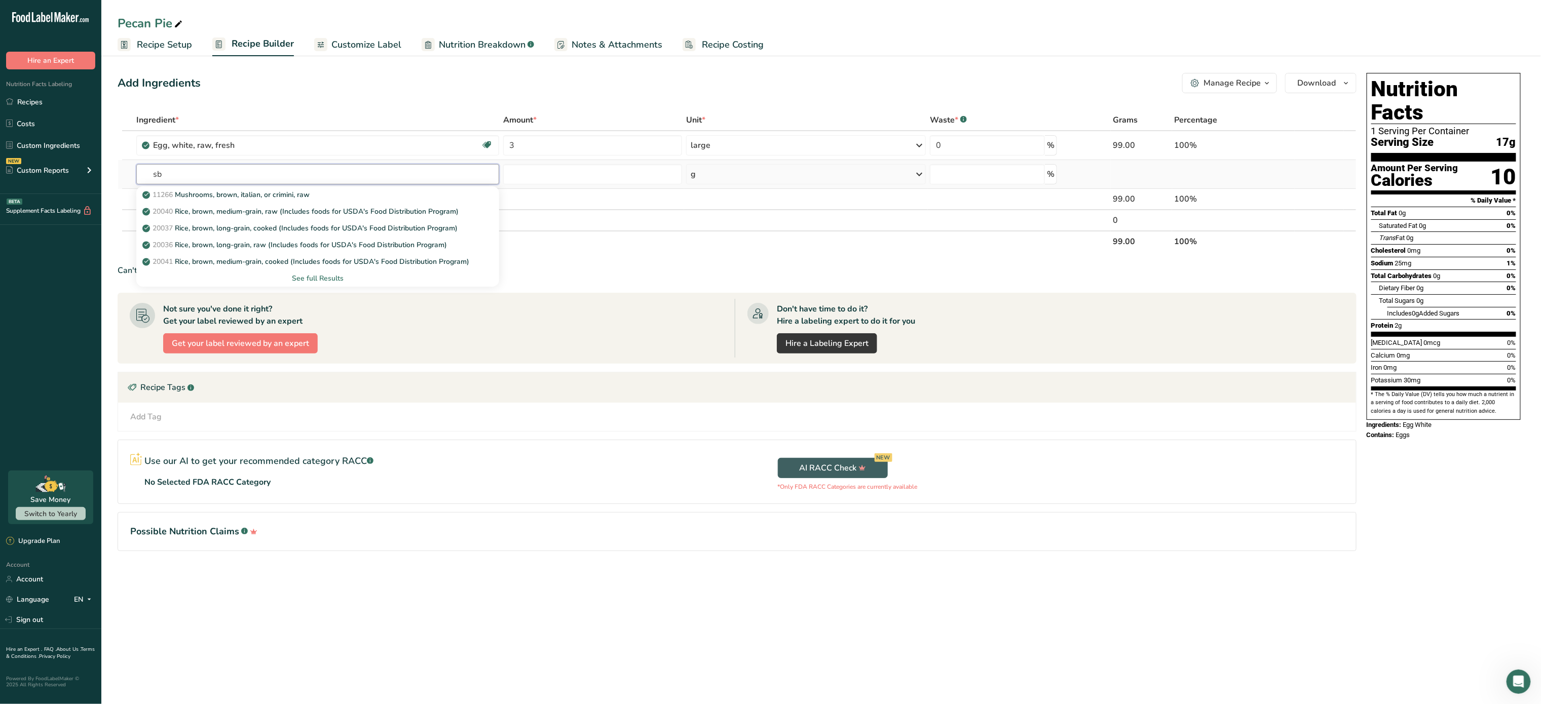
type input "s"
type input "brown sugar"
click at [329, 271] on div "See full Results" at bounding box center [317, 278] width 363 height 17
click at [332, 276] on div "See full Results" at bounding box center [317, 278] width 347 height 11
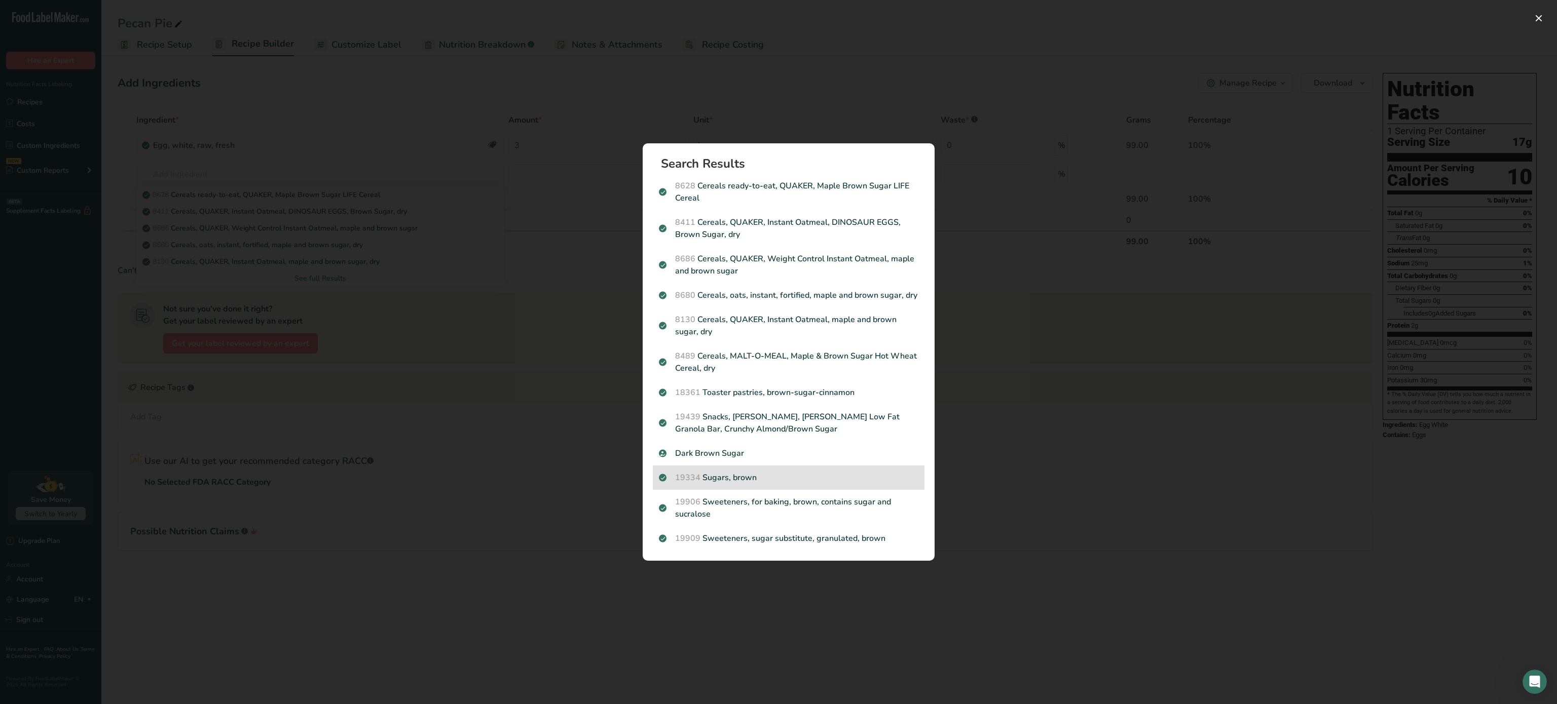
click at [748, 469] on div "19334 Sugars, brown" at bounding box center [789, 478] width 272 height 24
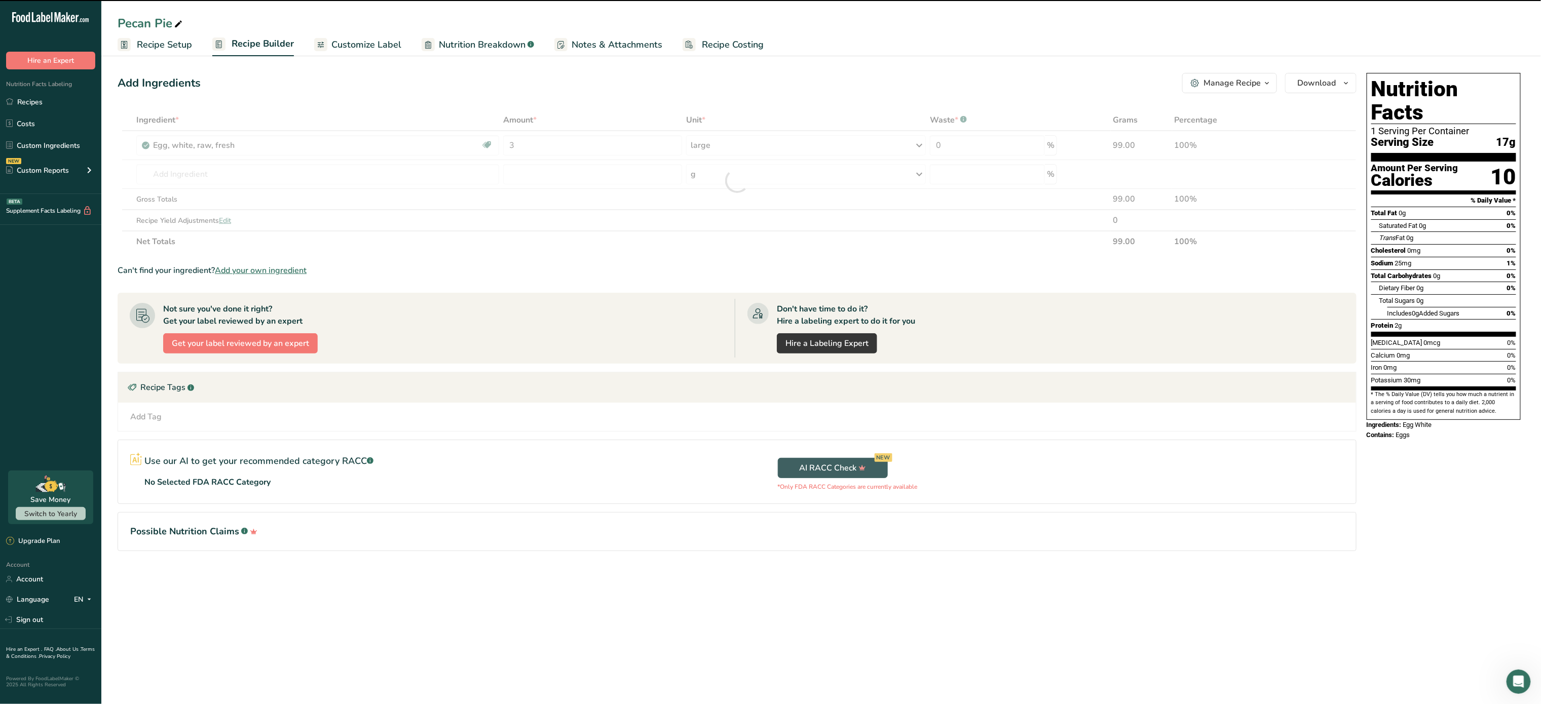
type input "0"
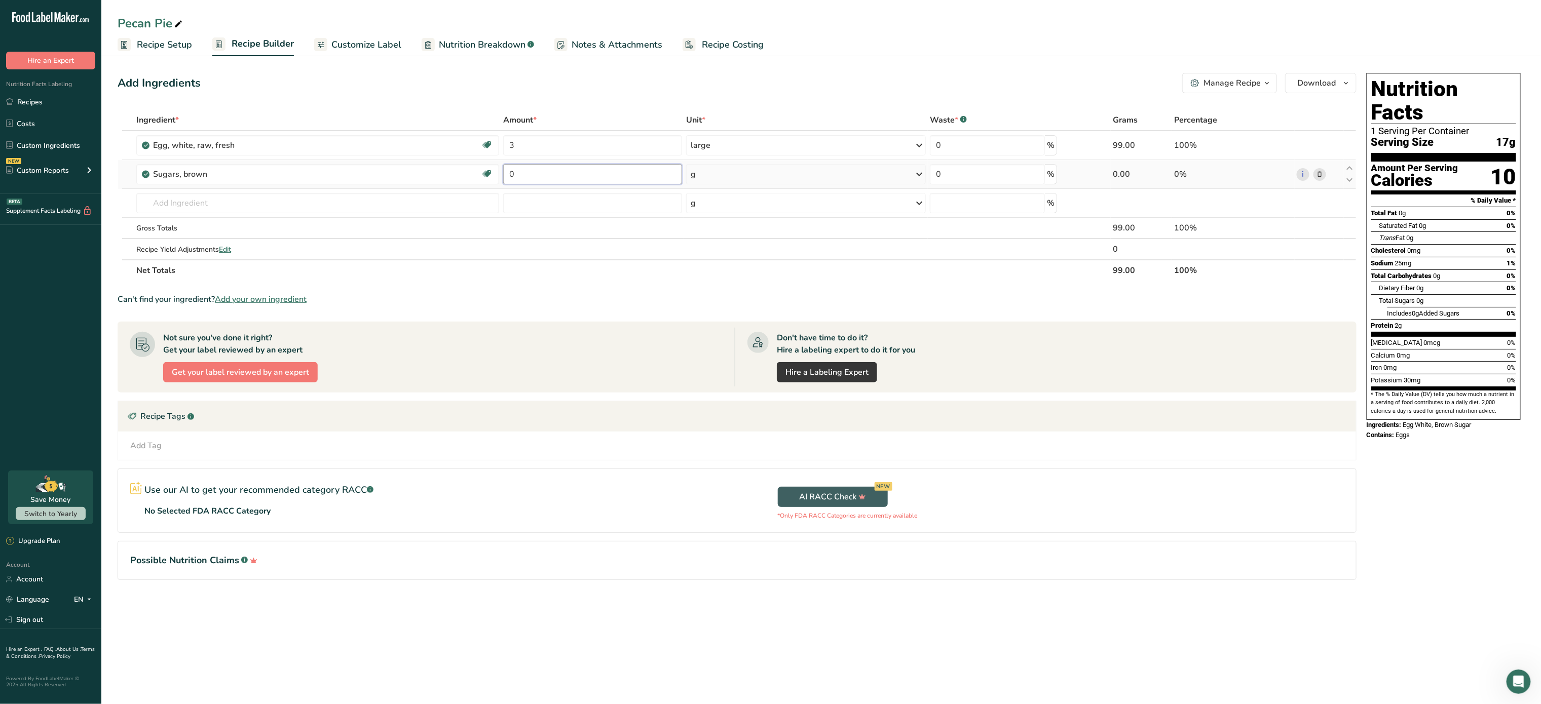
click at [608, 172] on input "0" at bounding box center [592, 174] width 179 height 20
type input "1"
click at [744, 171] on div "Ingredient * Amount * Unit * Waste * .a-a{fill:#347362;}.b-a{fill:#fff;} Grams …" at bounding box center [737, 195] width 1239 height 172
click at [744, 171] on div "g" at bounding box center [806, 174] width 240 height 20
click at [738, 237] on div "1 cup unpacked" at bounding box center [734, 238] width 85 height 15
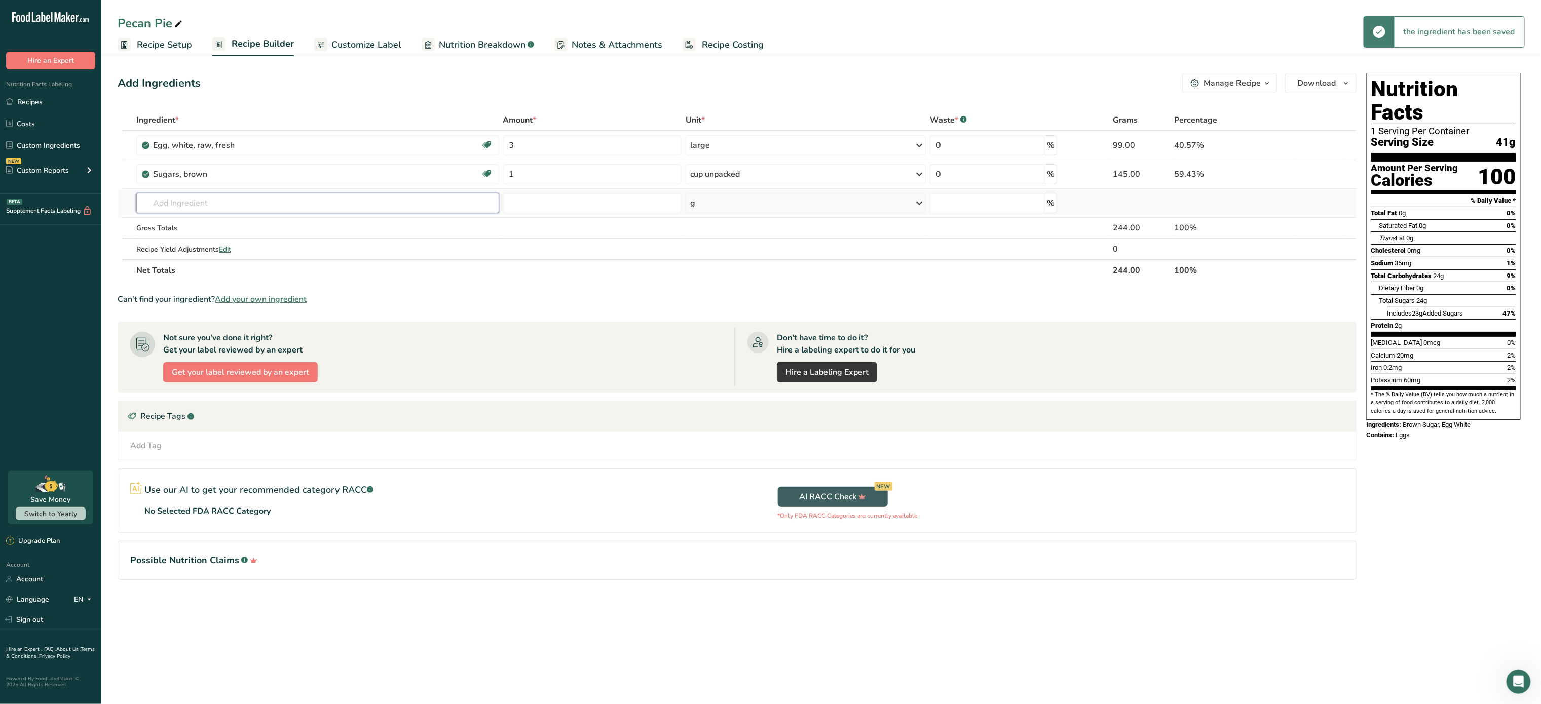
click at [229, 206] on input "text" at bounding box center [317, 203] width 362 height 20
type input "k"
type input "s"
click at [233, 203] on input "text" at bounding box center [317, 203] width 362 height 20
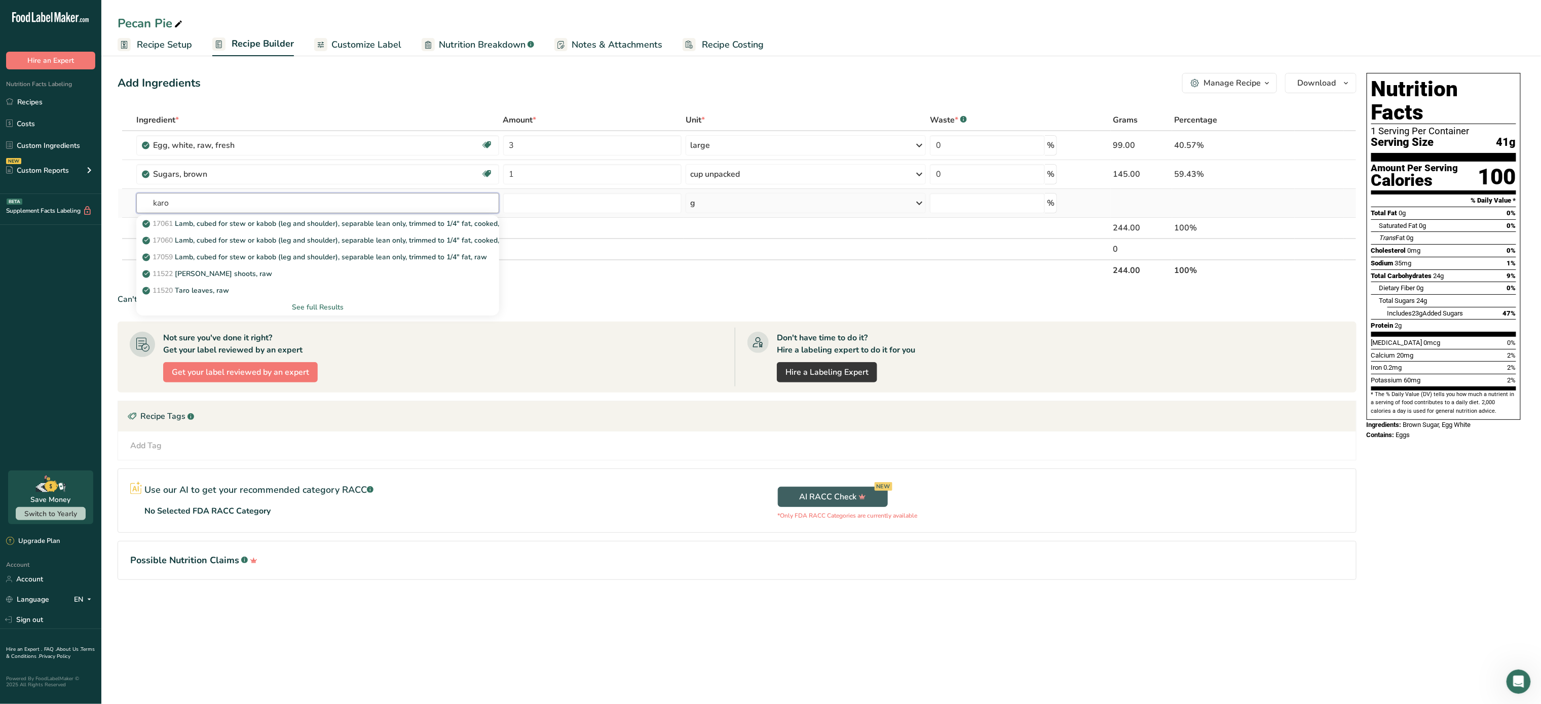
type input "karo"
click at [331, 306] on div "See full Results" at bounding box center [317, 307] width 346 height 11
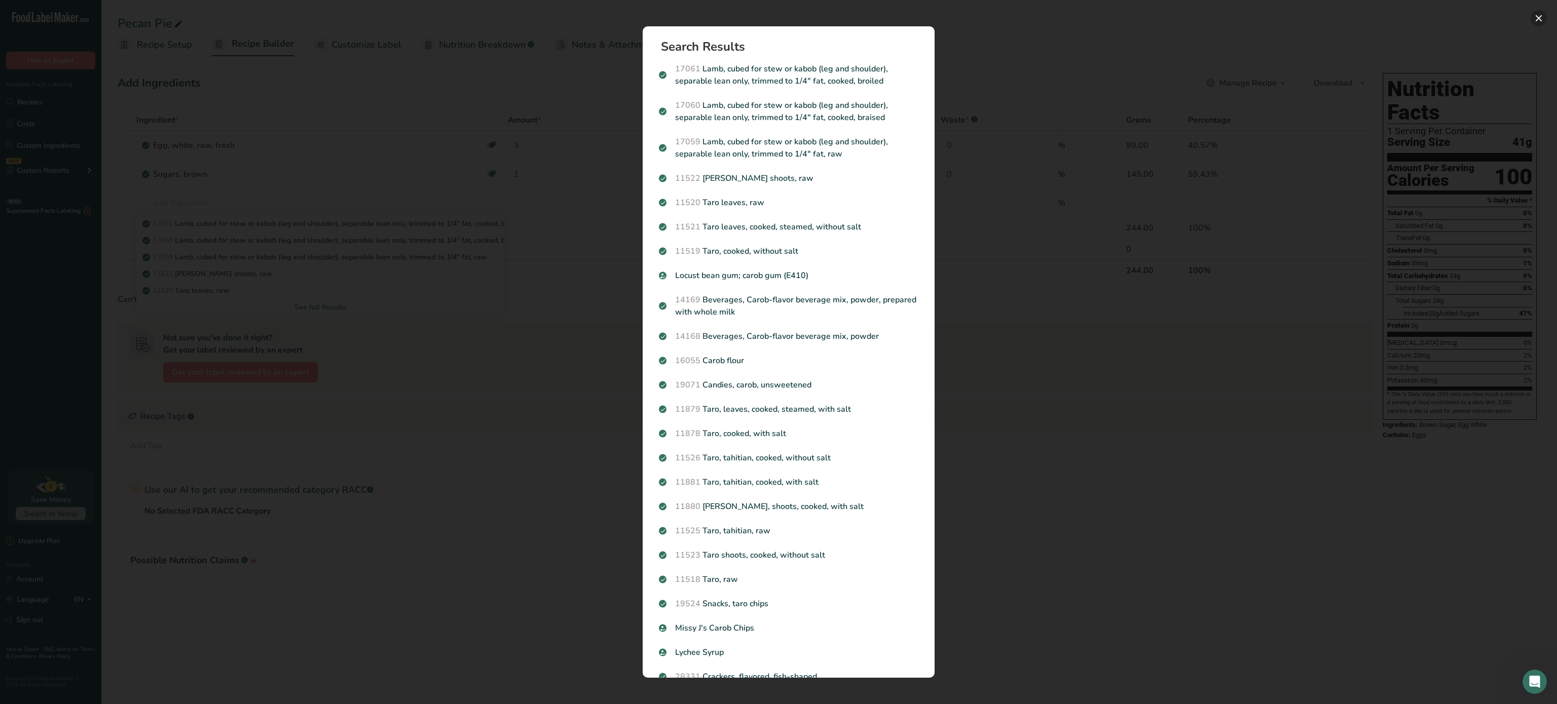
click at [1536, 20] on button "Search results modal" at bounding box center [1539, 18] width 16 height 16
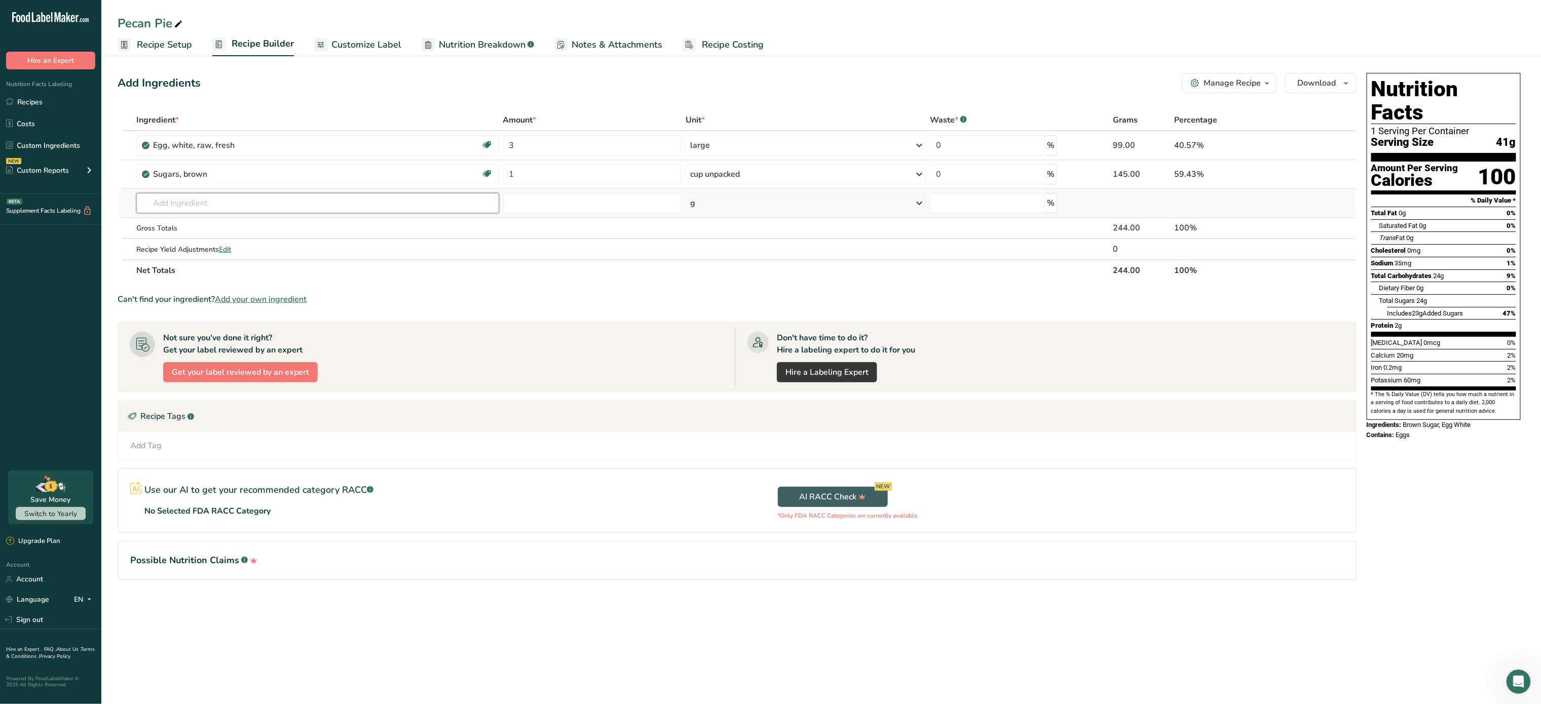
click at [185, 206] on input "text" at bounding box center [317, 203] width 362 height 20
type input "lemon"
click at [233, 275] on div "9152 Lemon juice, raw" at bounding box center [309, 274] width 330 height 11
type input "Lemon juice, raw"
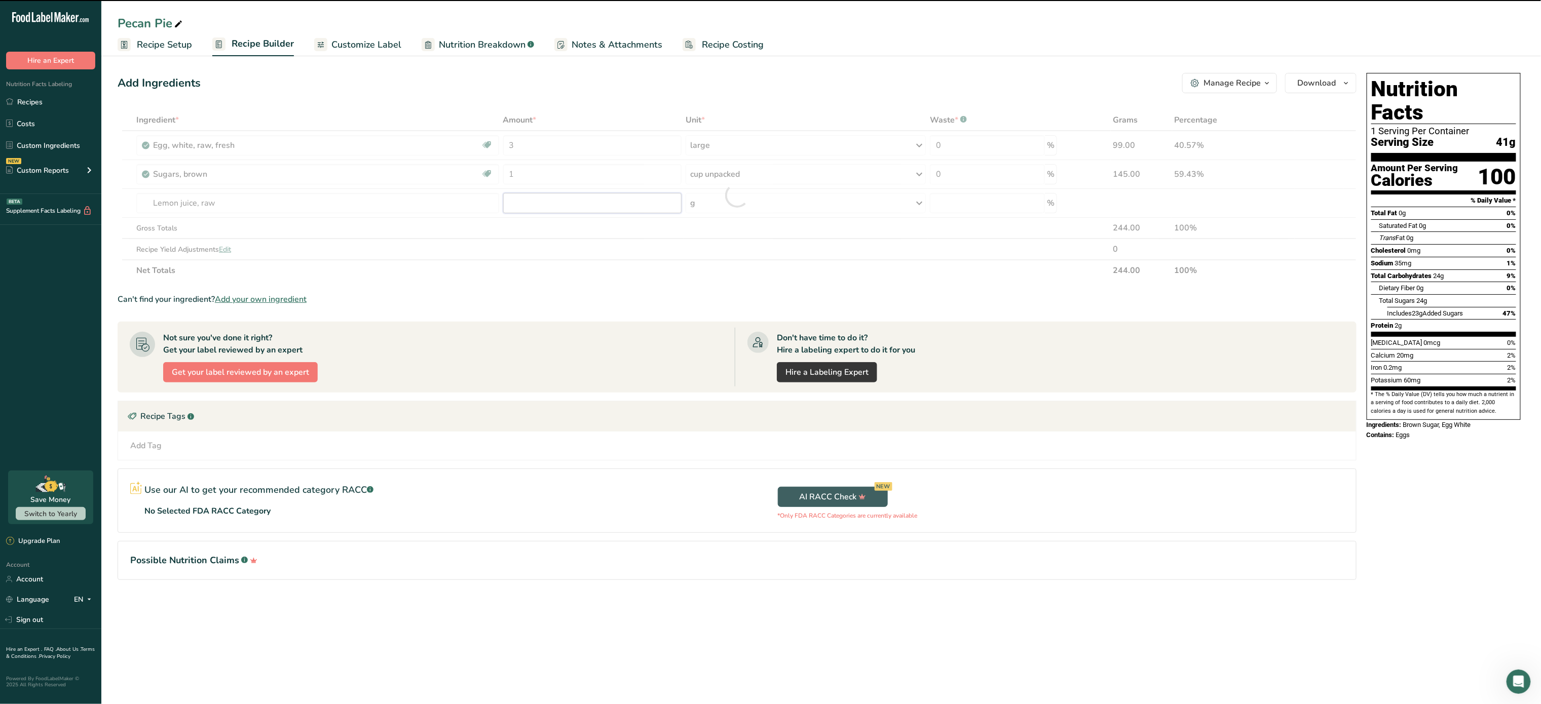
click at [526, 202] on input "number" at bounding box center [592, 203] width 179 height 20
type input "0"
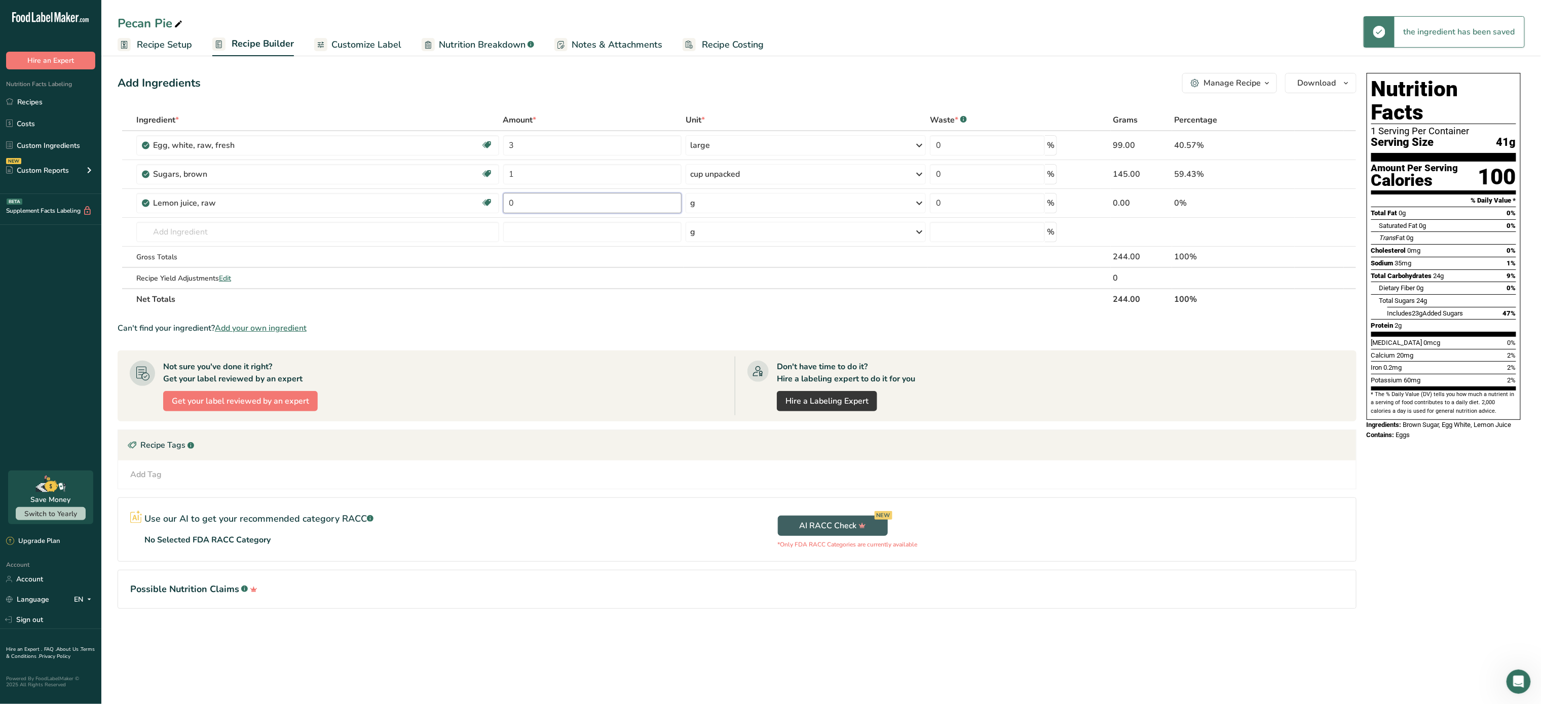
click at [526, 202] on input "0" at bounding box center [592, 203] width 179 height 20
type input "1"
click at [821, 210] on div "Ingredient * Amount * Unit * Waste * .a-a{fill:#347362;}.b-a{fill:#fff;} Grams …" at bounding box center [737, 209] width 1239 height 201
click at [821, 210] on div "g" at bounding box center [806, 203] width 240 height 20
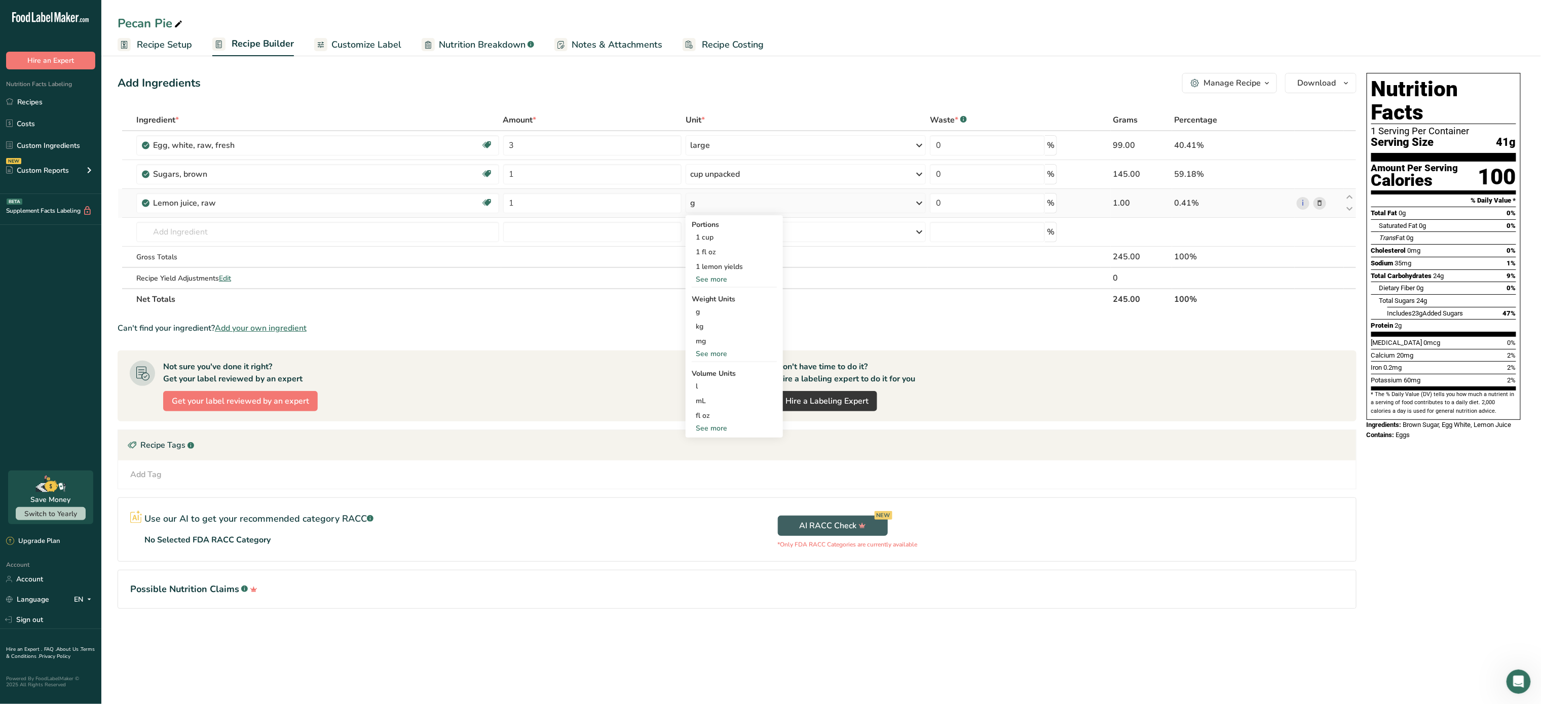
click at [714, 283] on div "See more" at bounding box center [734, 279] width 85 height 11
click at [713, 444] on div "See more" at bounding box center [734, 443] width 85 height 11
select select "22"
click at [714, 447] on div "tbsp" at bounding box center [734, 445] width 77 height 11
click at [710, 446] on div "tbsp" at bounding box center [734, 445] width 77 height 11
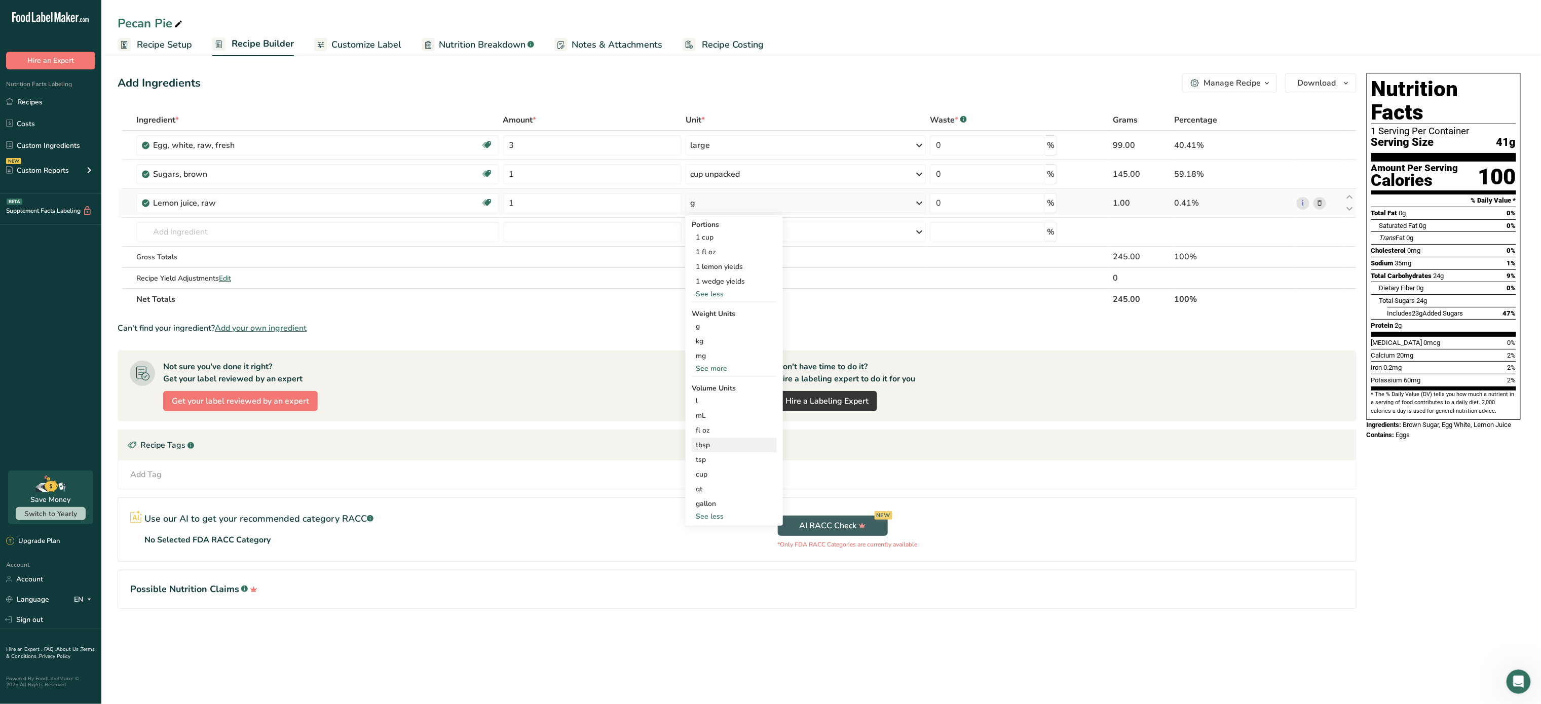
click at [710, 446] on div "tbsp" at bounding box center [734, 445] width 77 height 11
click at [744, 451] on div "tbsp" at bounding box center [734, 445] width 77 height 11
click at [916, 473] on div "Volume units require a density conversion. If you know your ingredient's densit…" at bounding box center [850, 462] width 134 height 87
click at [902, 473] on img at bounding box center [907, 475] width 11 height 18
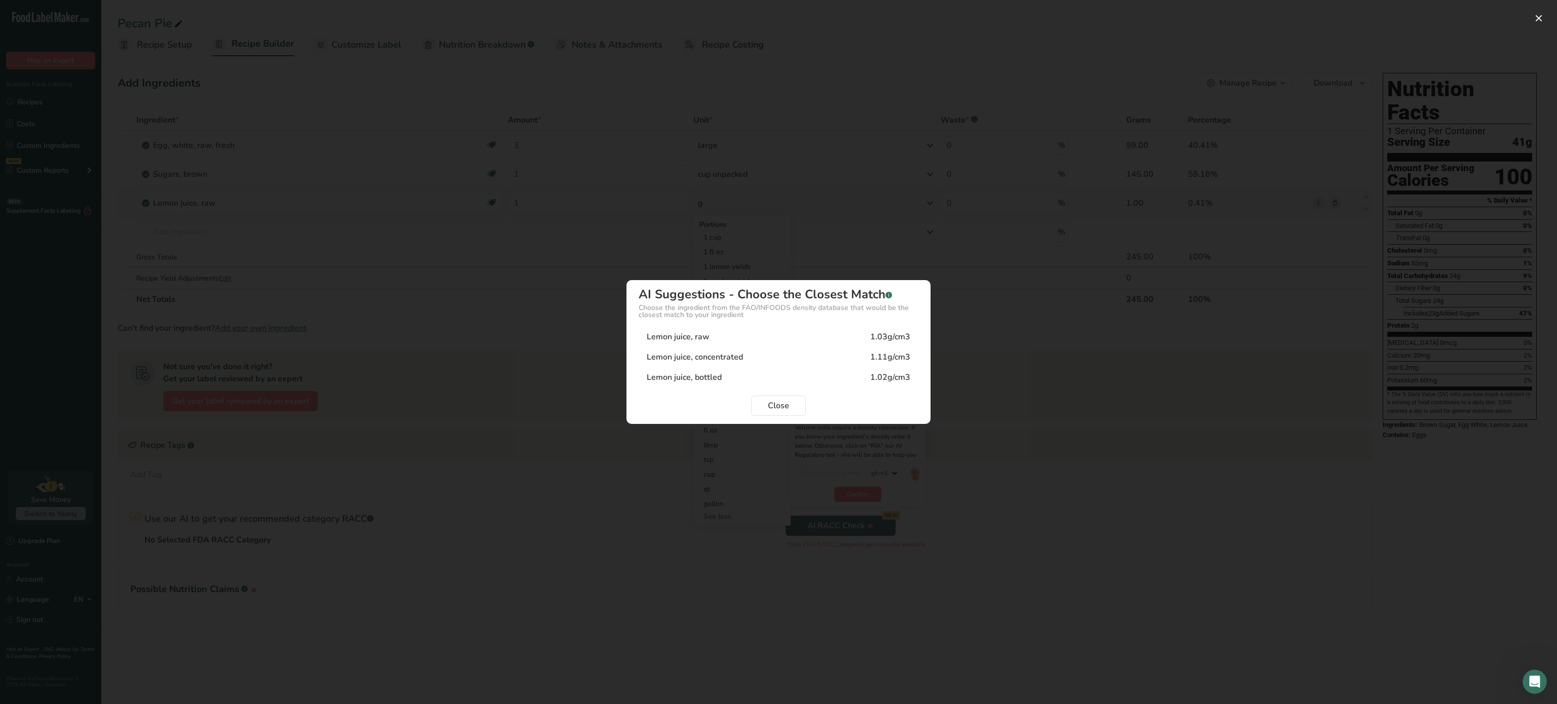
click at [741, 340] on div "Lemon juice, raw 1.03g/cm3" at bounding box center [779, 337] width 280 height 20
type input "1.03"
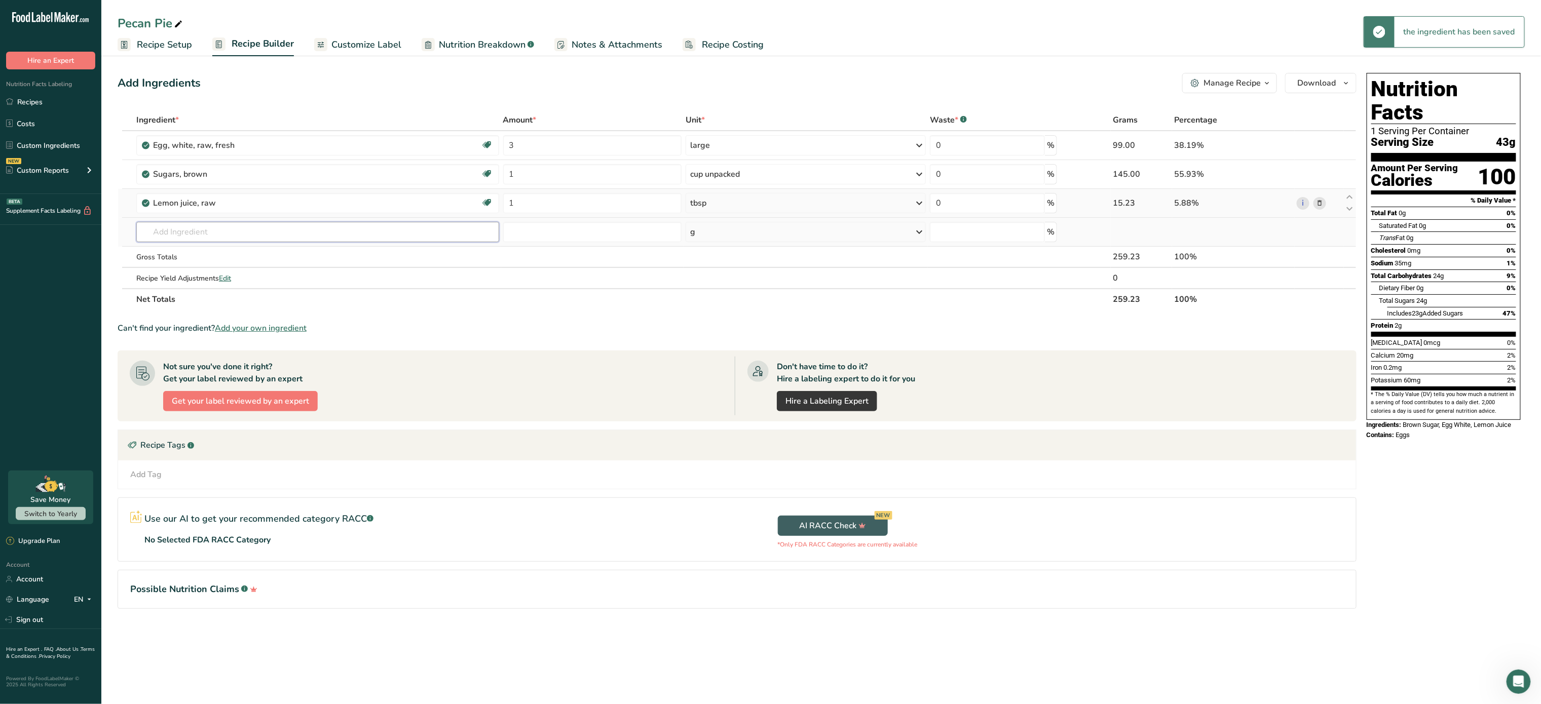
click at [368, 237] on input "text" at bounding box center [317, 232] width 362 height 20
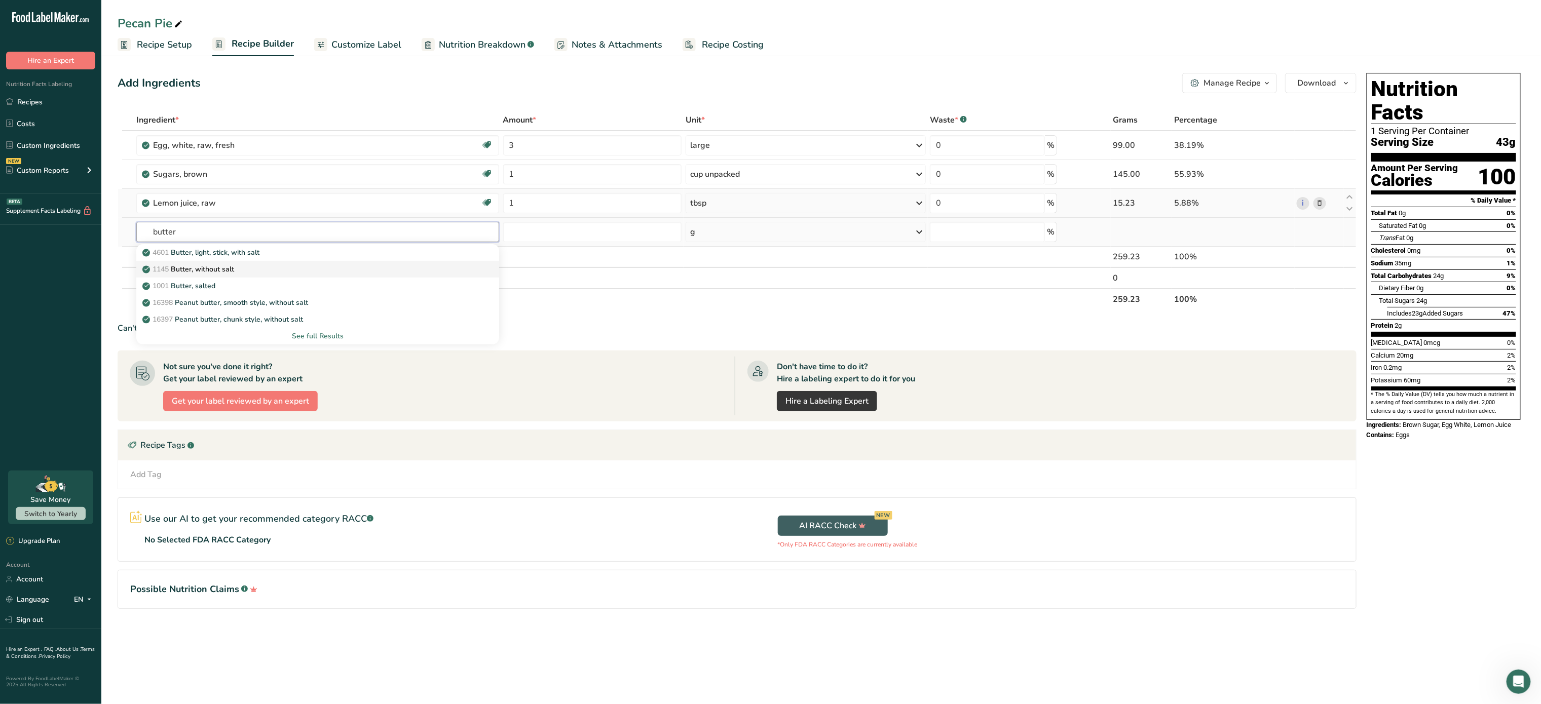
type input "butter"
click at [249, 265] on div "1145 Butter, without salt" at bounding box center [309, 269] width 330 height 11
type input "Butter, without salt"
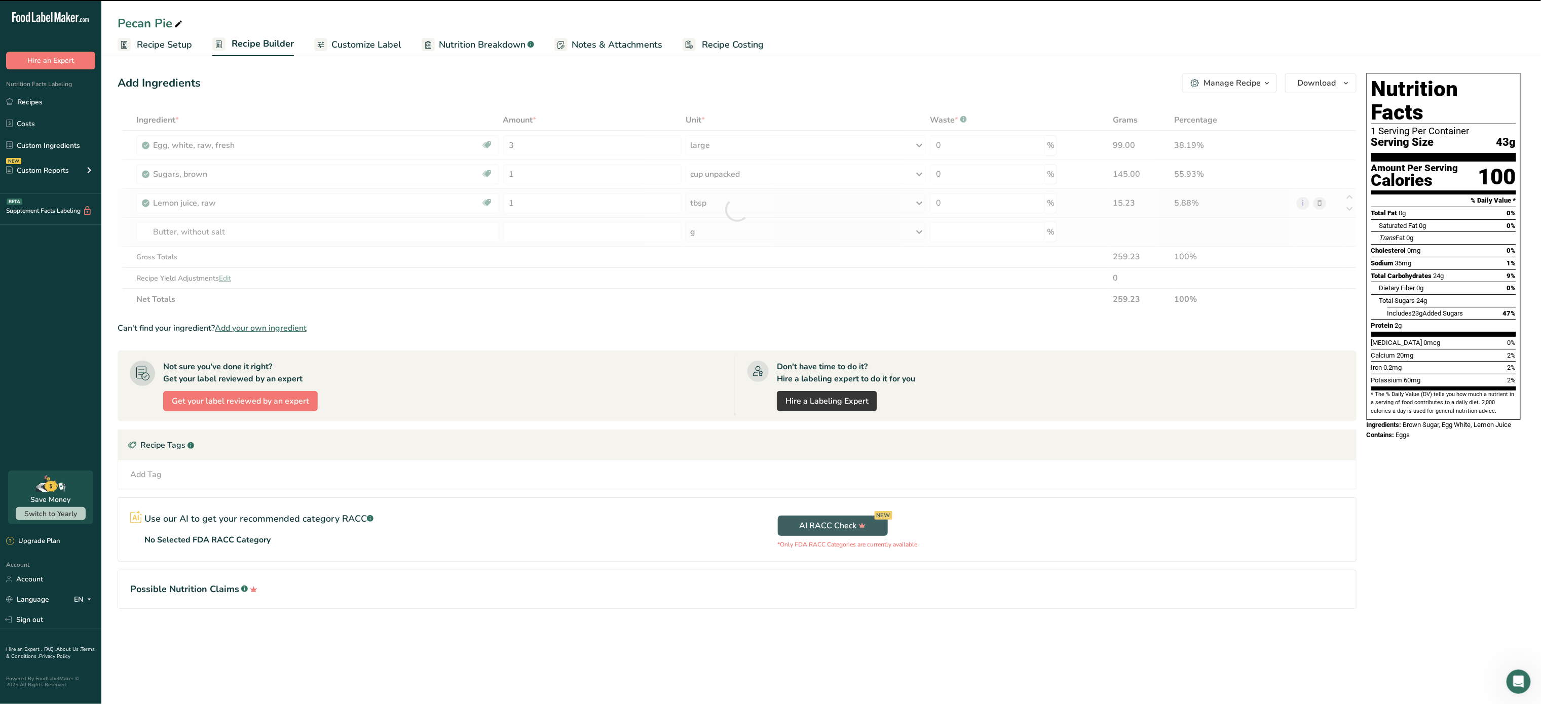
type input "0"
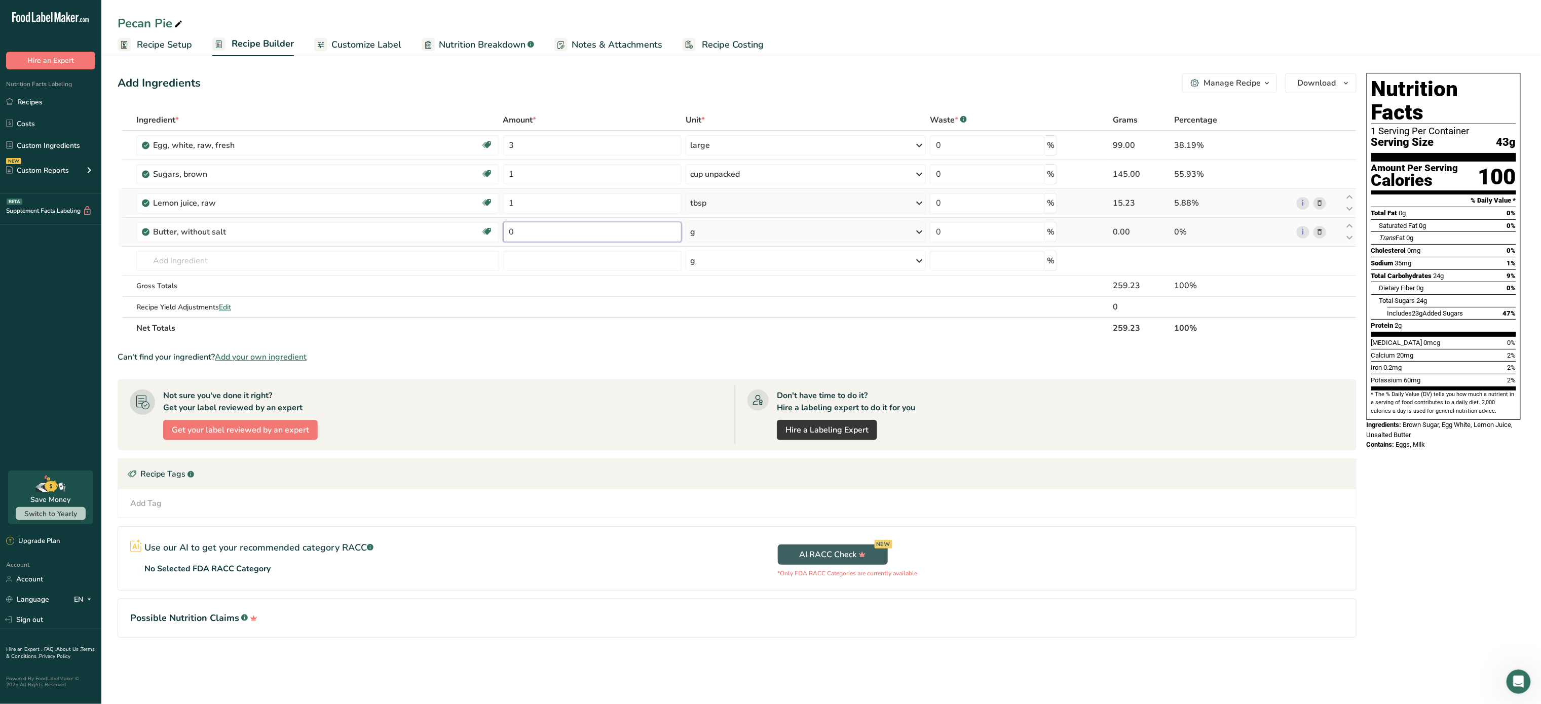
click at [580, 236] on input "0" at bounding box center [592, 232] width 179 height 20
type input "6"
click at [714, 231] on div "Ingredient * Amount * Unit * Waste * .a-a{fill:#347362;}.b-a{fill:#fff;} Grams …" at bounding box center [737, 224] width 1239 height 230
click at [714, 231] on div "g" at bounding box center [806, 232] width 240 height 20
click at [716, 282] on div "1 tbsp" at bounding box center [734, 281] width 85 height 15
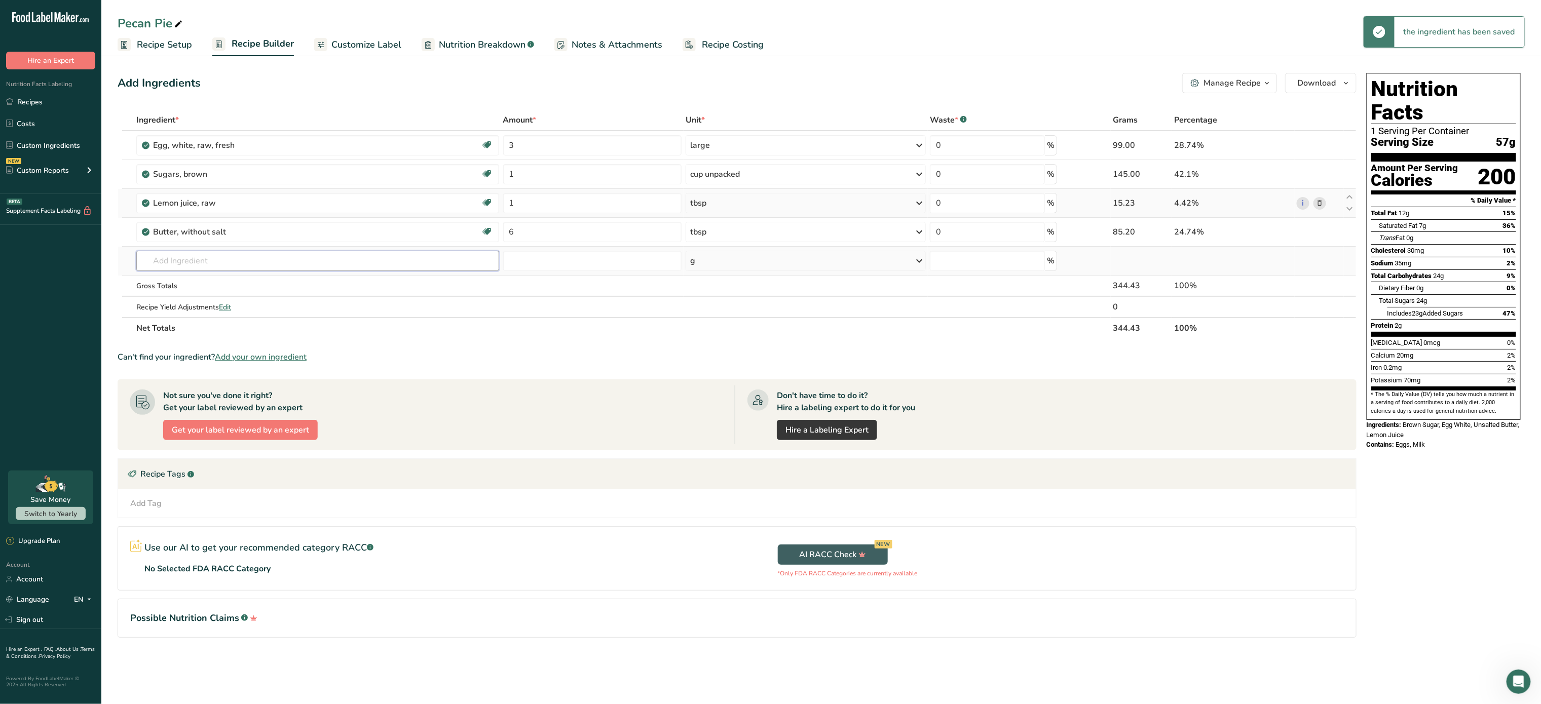
click at [419, 270] on input "text" at bounding box center [317, 261] width 362 height 20
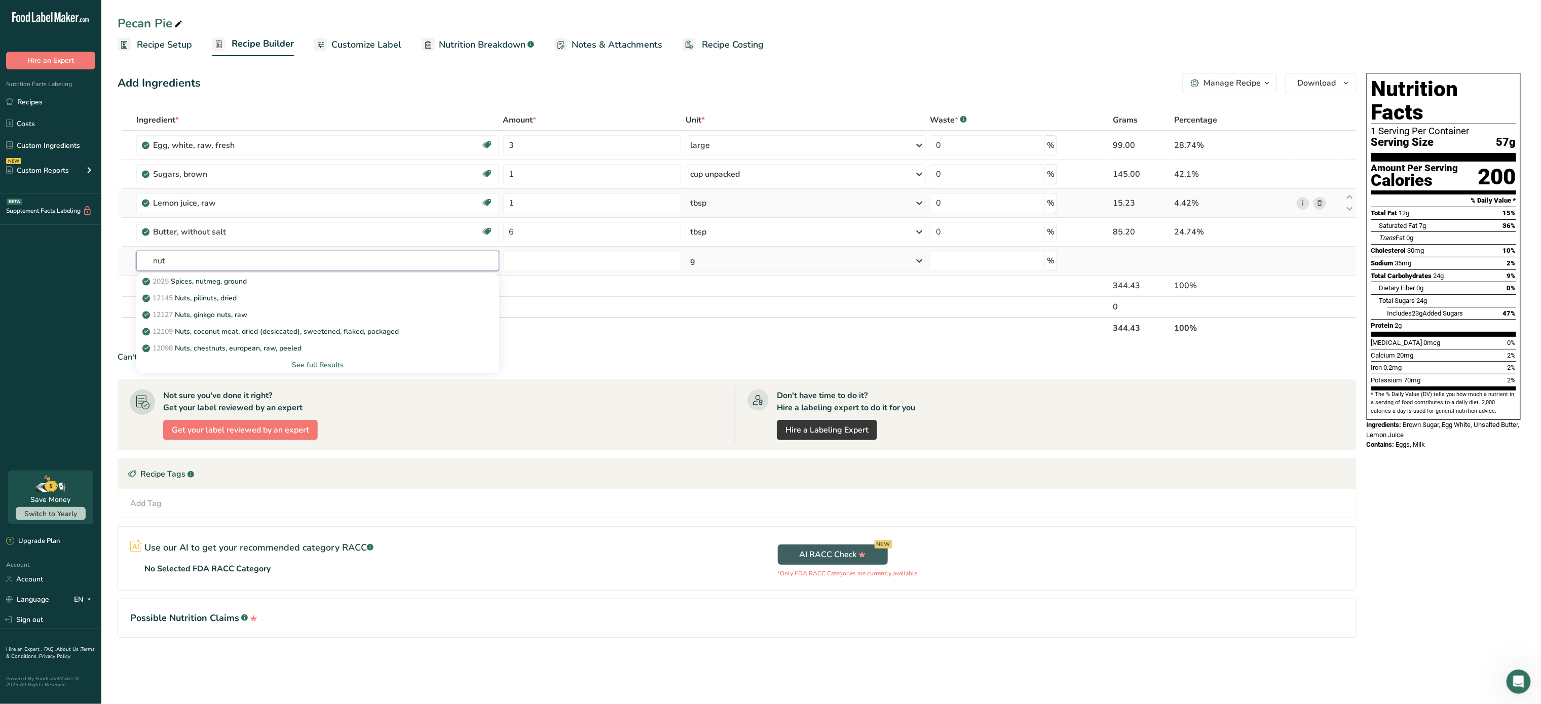
type input "nut"
click at [334, 369] on div "See full Results" at bounding box center [317, 365] width 346 height 11
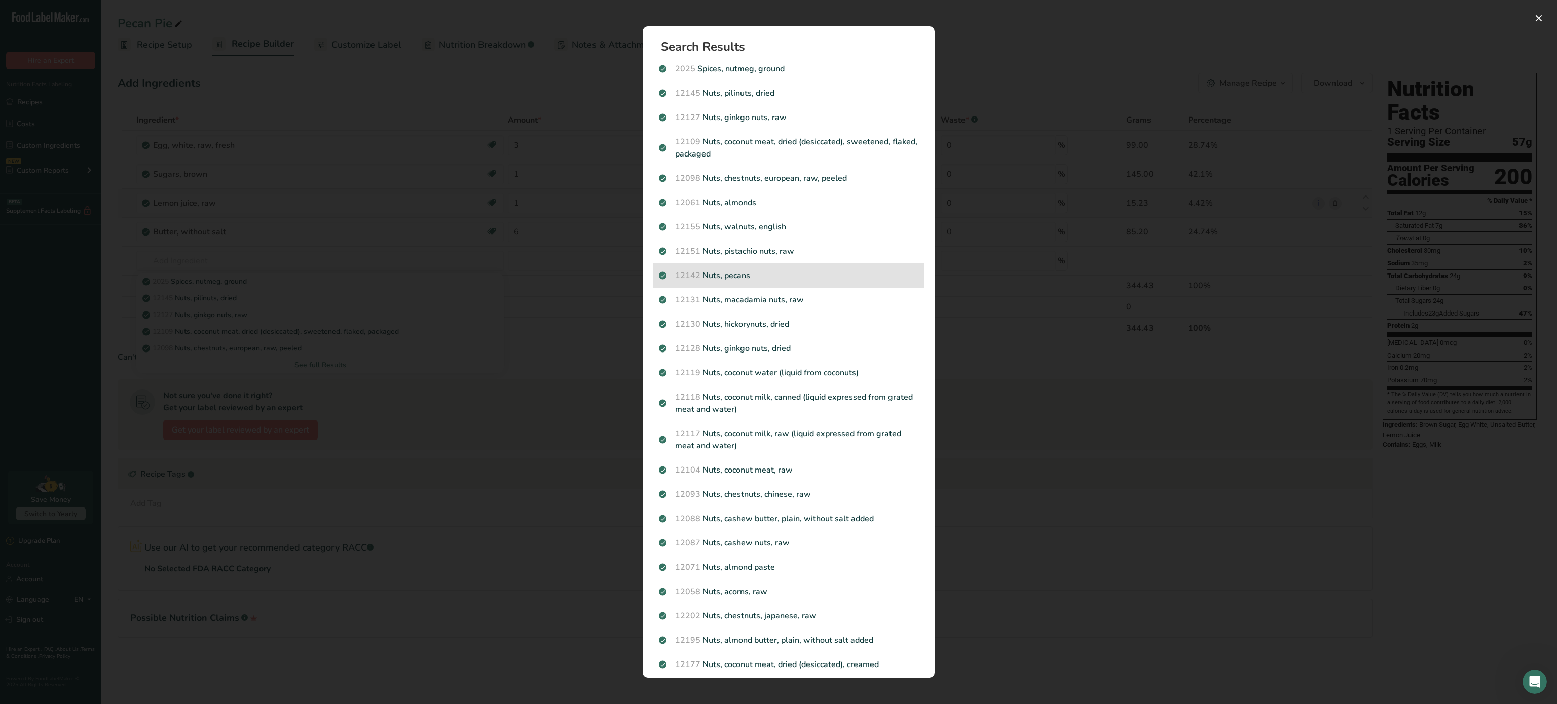
click at [820, 278] on p "12142 Nuts, pecans" at bounding box center [788, 276] width 259 height 12
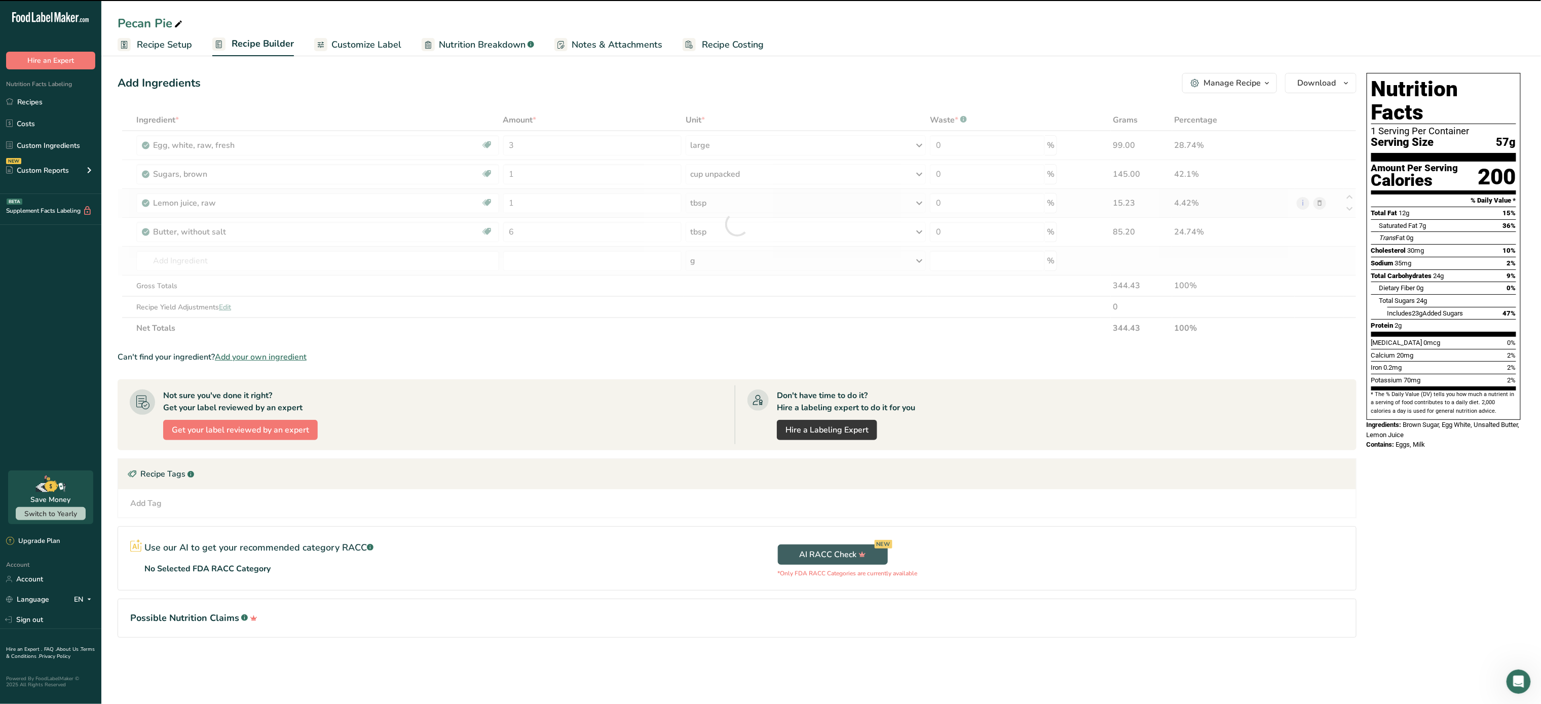
type input "0"
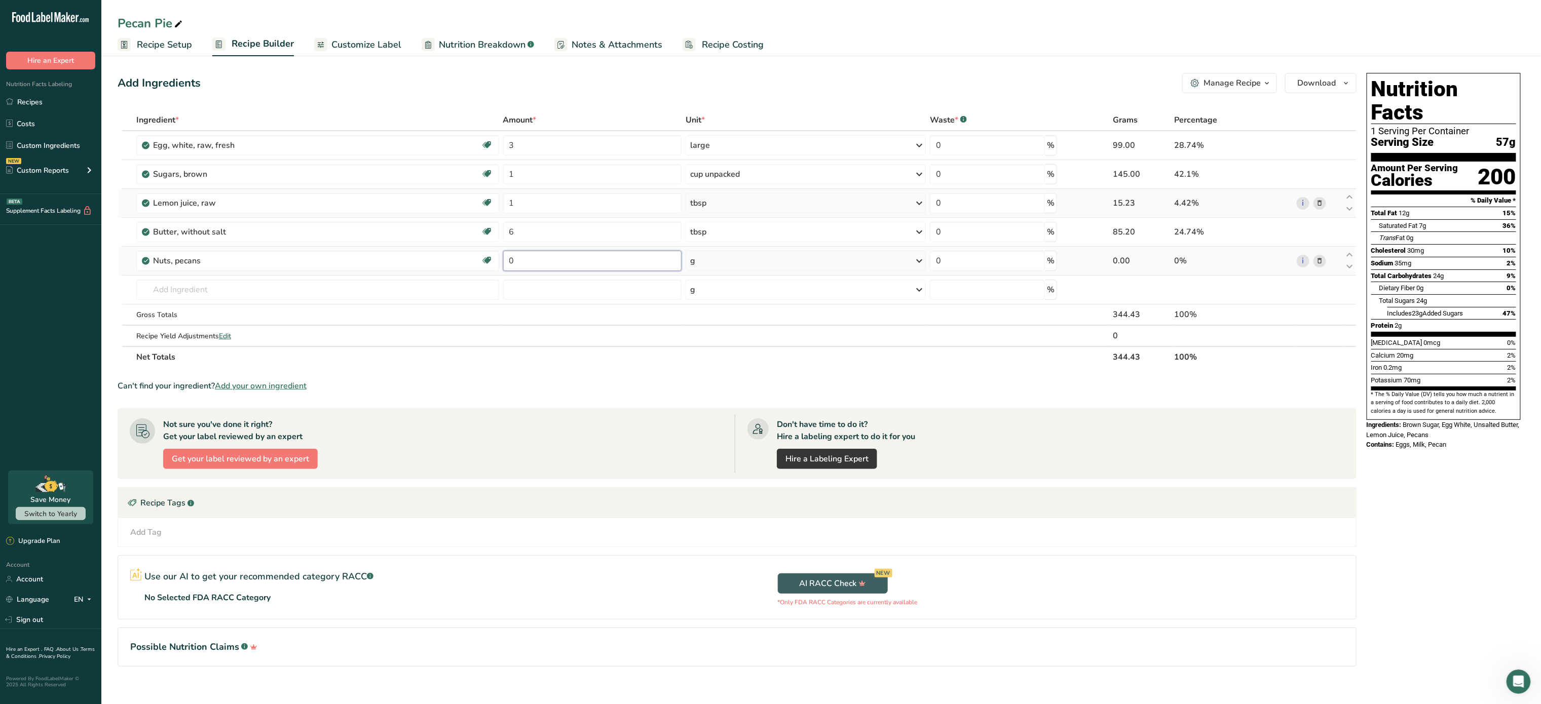
click at [614, 261] on input "0" at bounding box center [592, 261] width 179 height 20
type input "0.5"
click at [762, 259] on div "Ingredient * Amount * Unit * Waste * .a-a{fill:#347362;}.b-a{fill:#fff;} Grams …" at bounding box center [737, 238] width 1239 height 258
click at [762, 259] on div "g" at bounding box center [806, 261] width 240 height 20
click at [719, 398] on div "See more" at bounding box center [734, 401] width 85 height 11
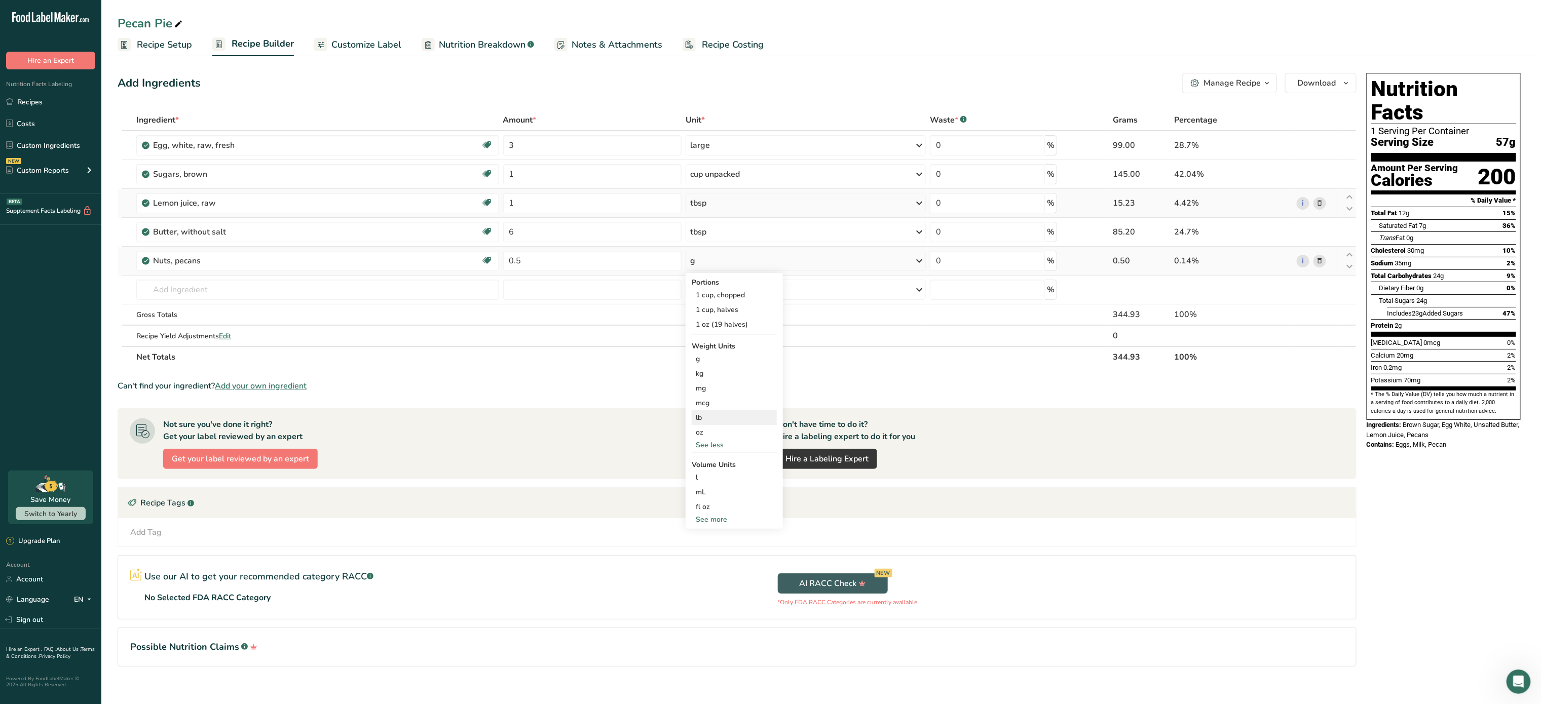
click at [716, 415] on div "lb" at bounding box center [734, 418] width 85 height 15
click at [265, 291] on input "text" at bounding box center [317, 290] width 362 height 20
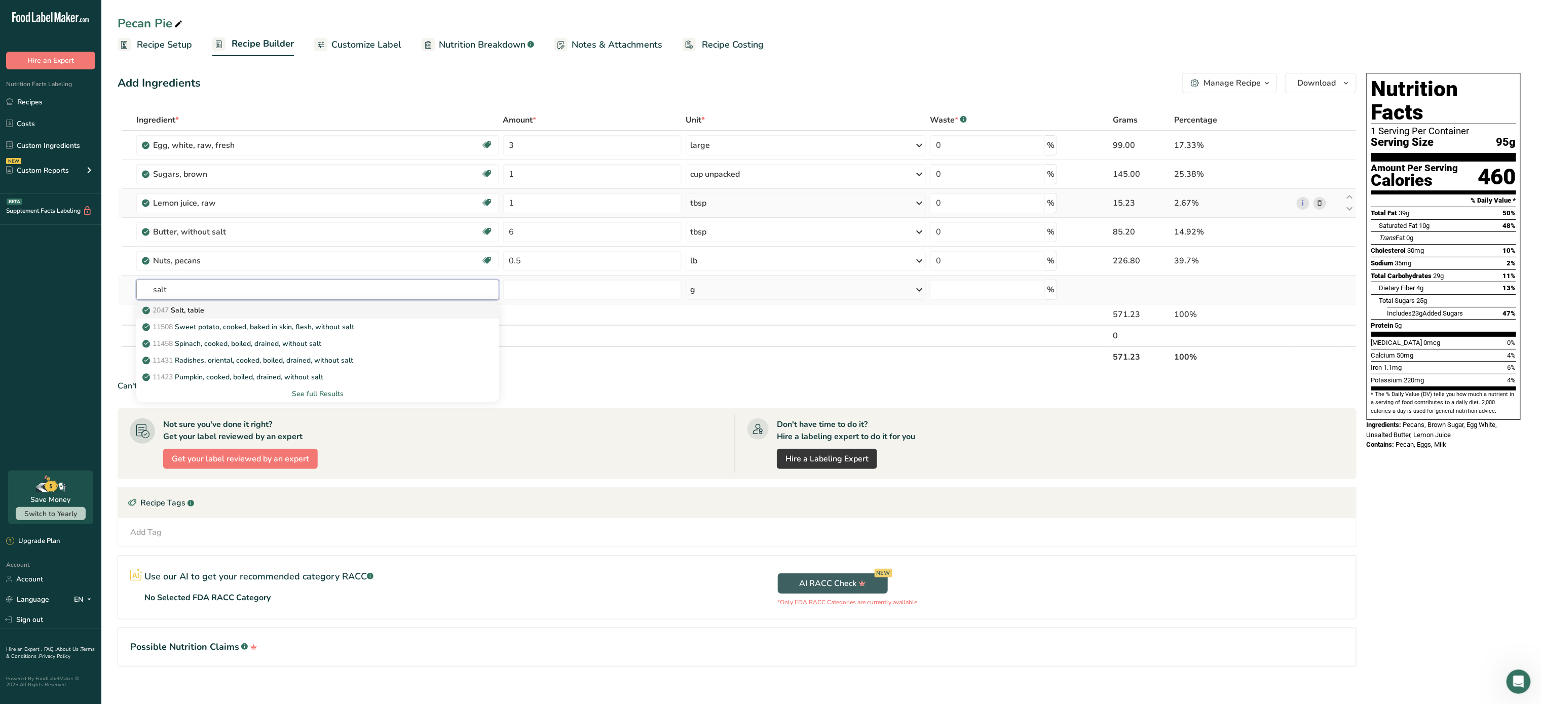
type input "salt"
click at [240, 305] on link "2047 Salt, table" at bounding box center [317, 310] width 362 height 17
type input "Salt, table"
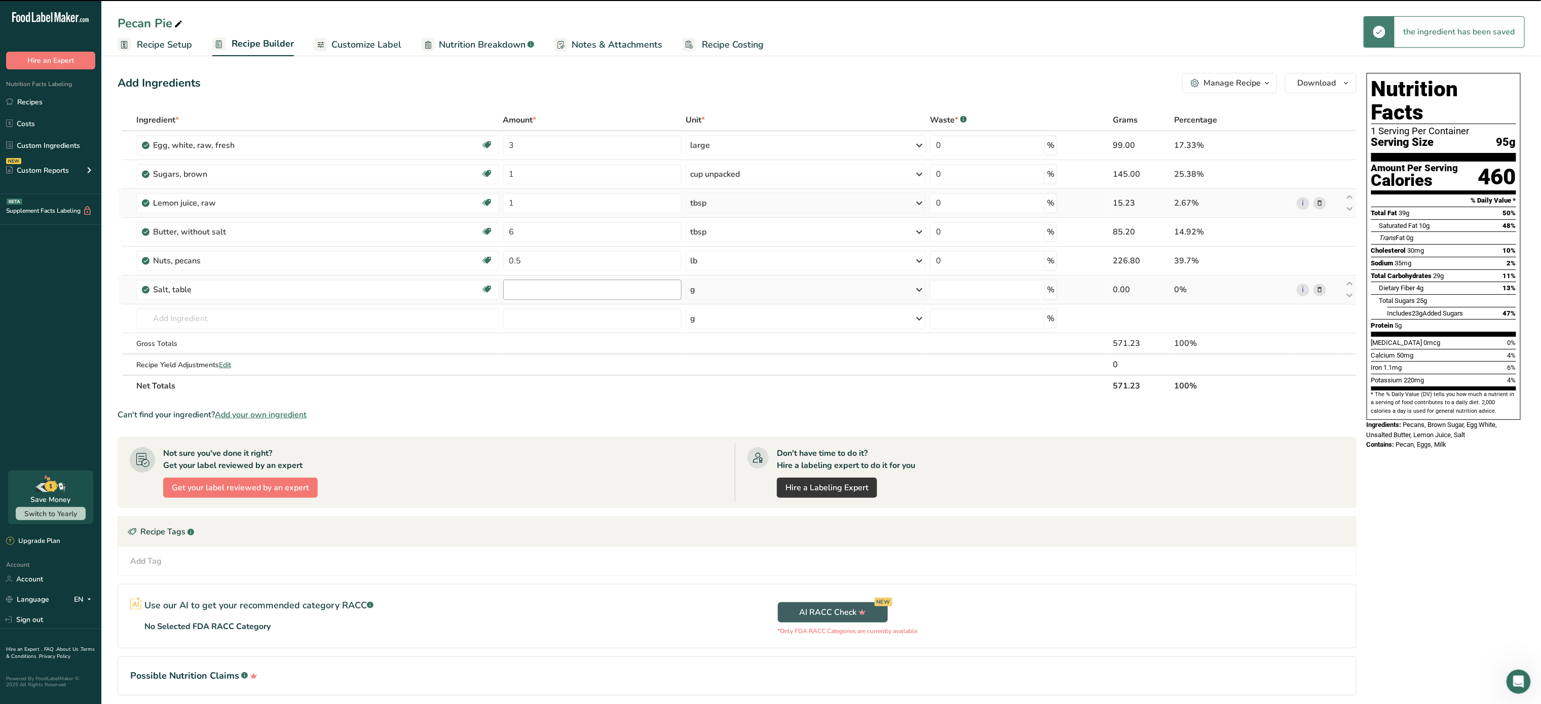
type input "0"
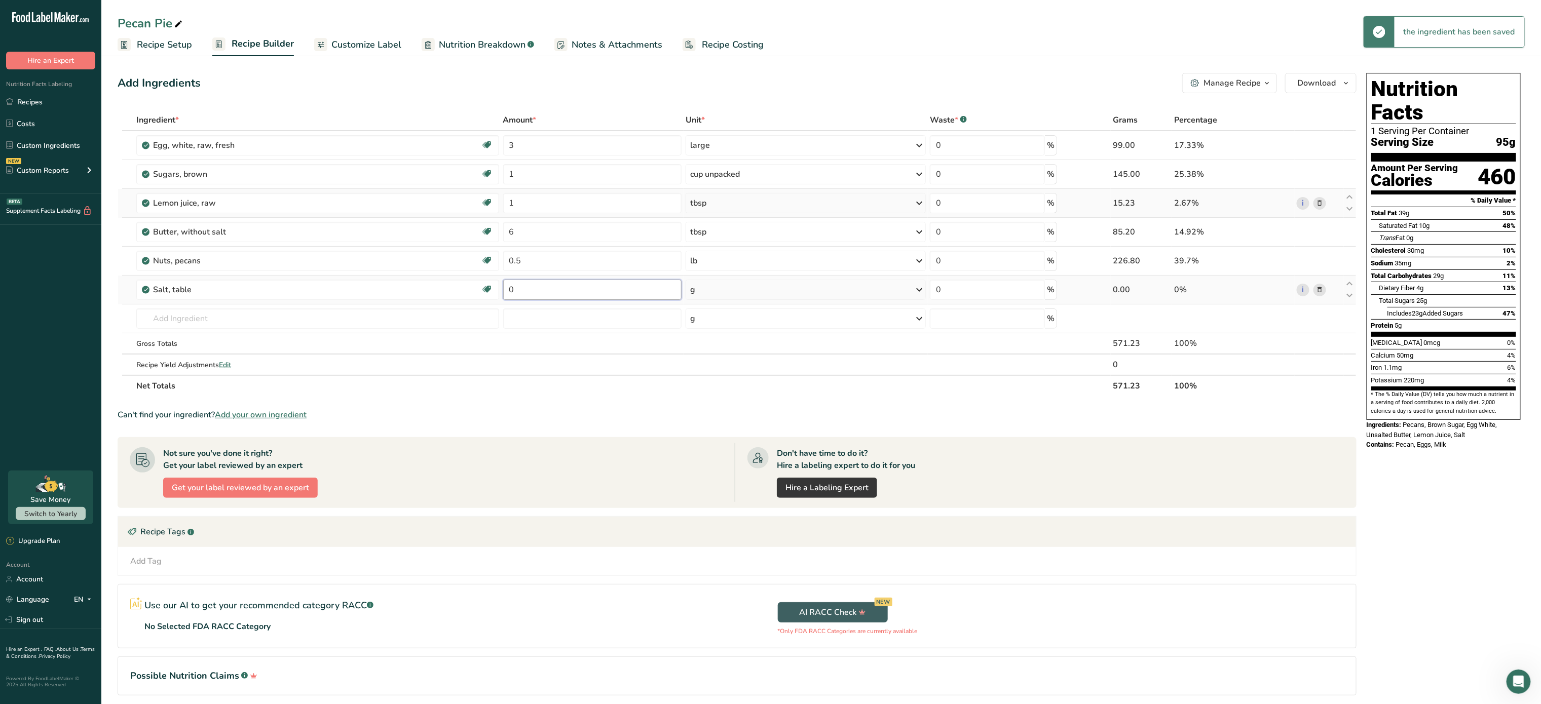
click at [525, 298] on input "0" at bounding box center [592, 290] width 179 height 20
type input "0.01"
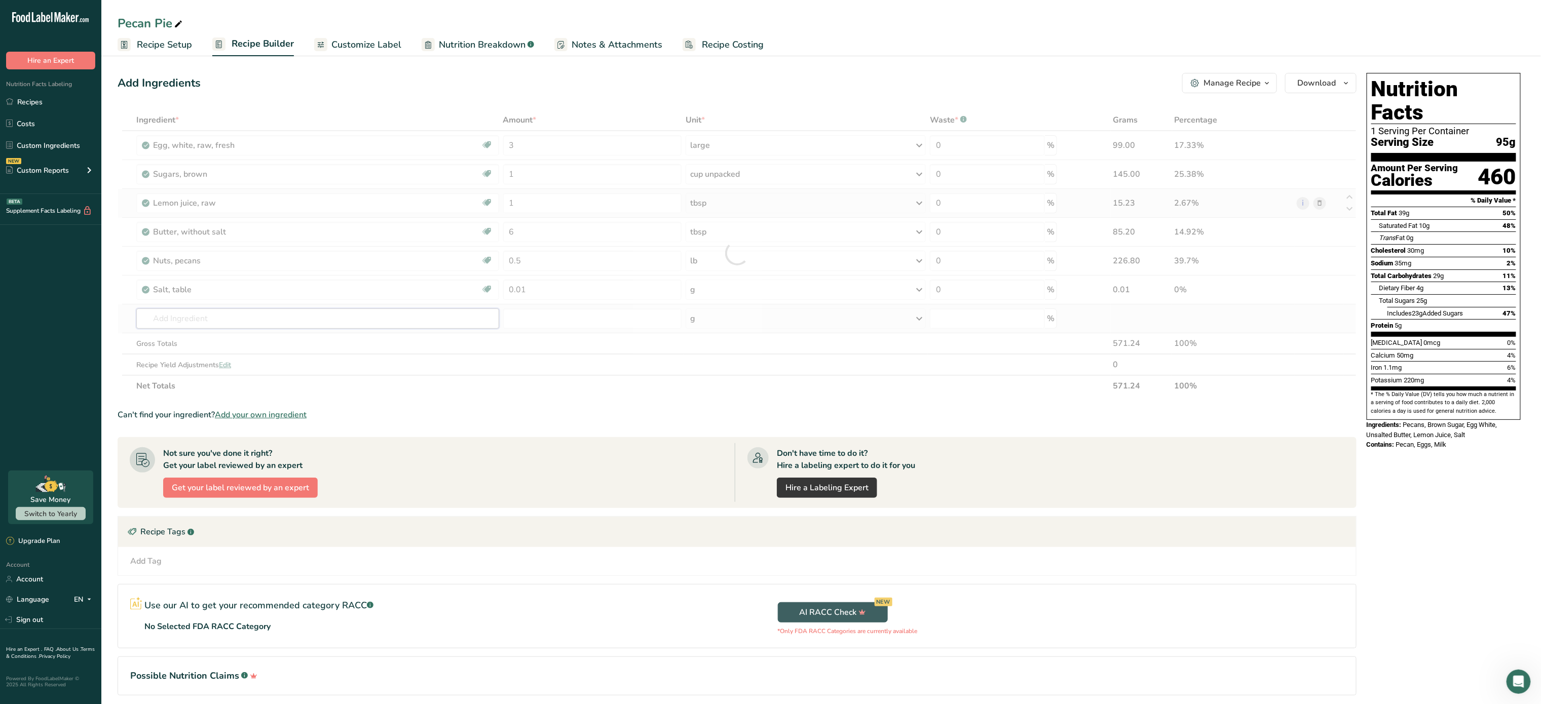
click at [393, 328] on div "Ingredient * Amount * Unit * Waste * .a-a{fill:#347362;}.b-a{fill:#fff;} Grams …" at bounding box center [737, 252] width 1239 height 287
type input "k"
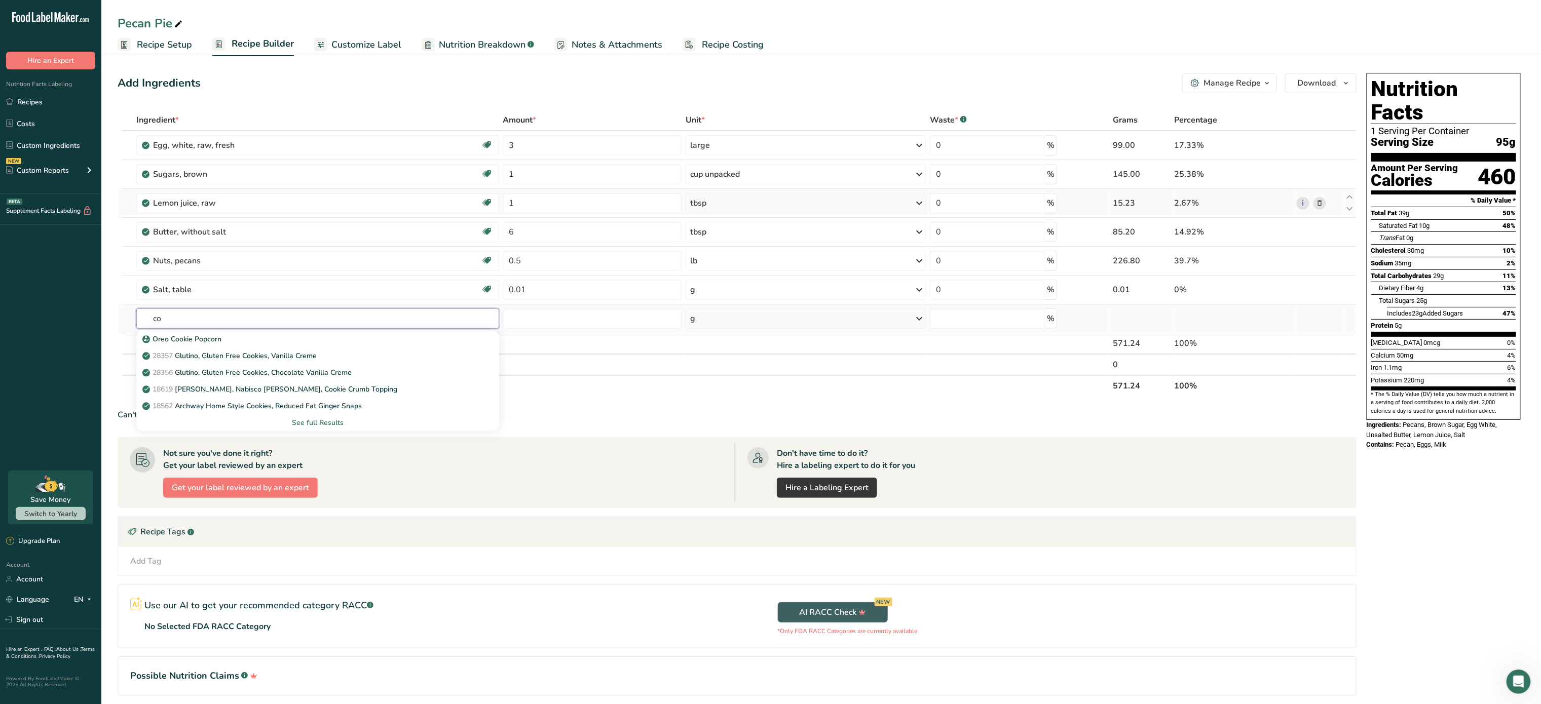
type input "c"
type input "[PERSON_NAME]"
click at [346, 333] on link "28351 Cookies, [PERSON_NAME] biscuit" at bounding box center [317, 339] width 362 height 17
type input "Cookies, [PERSON_NAME] biscuit"
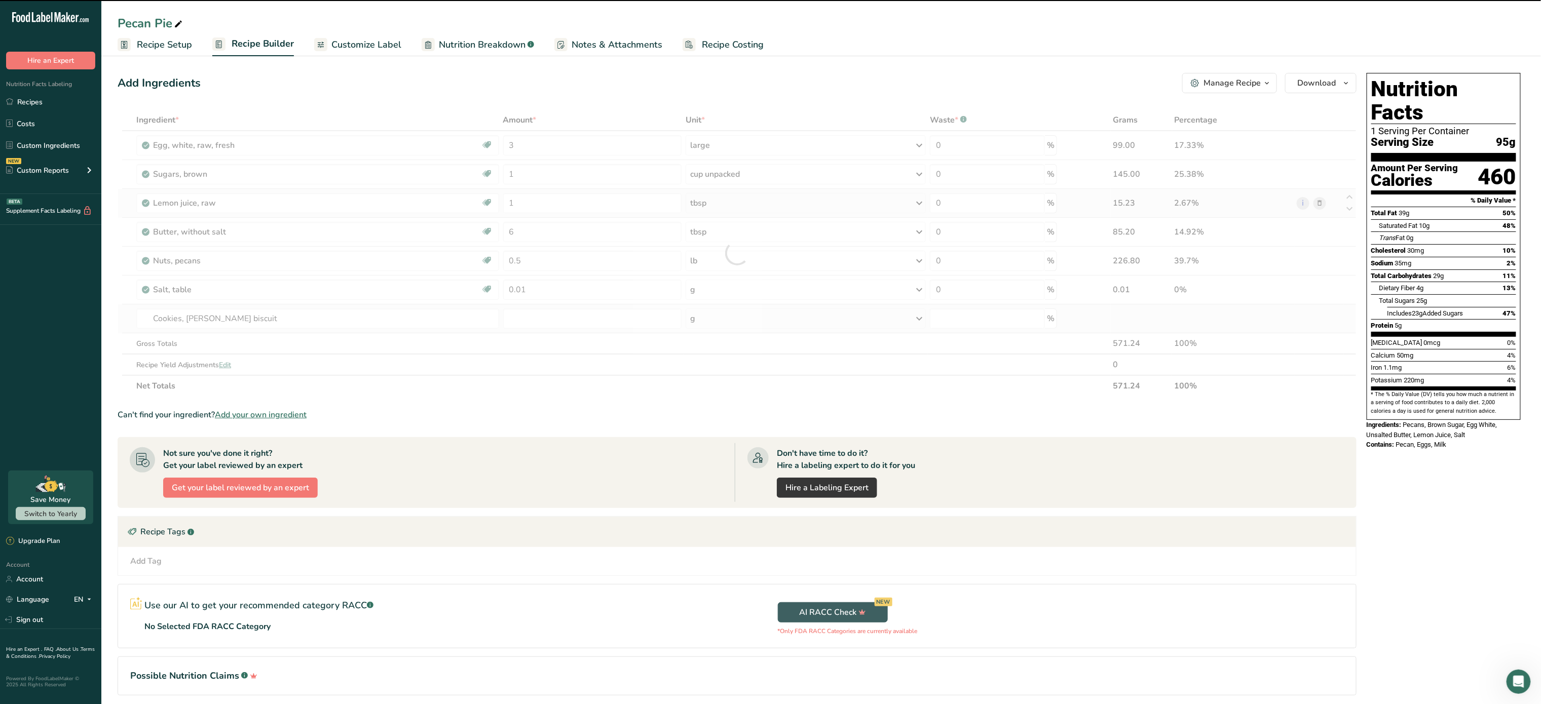
type input "0"
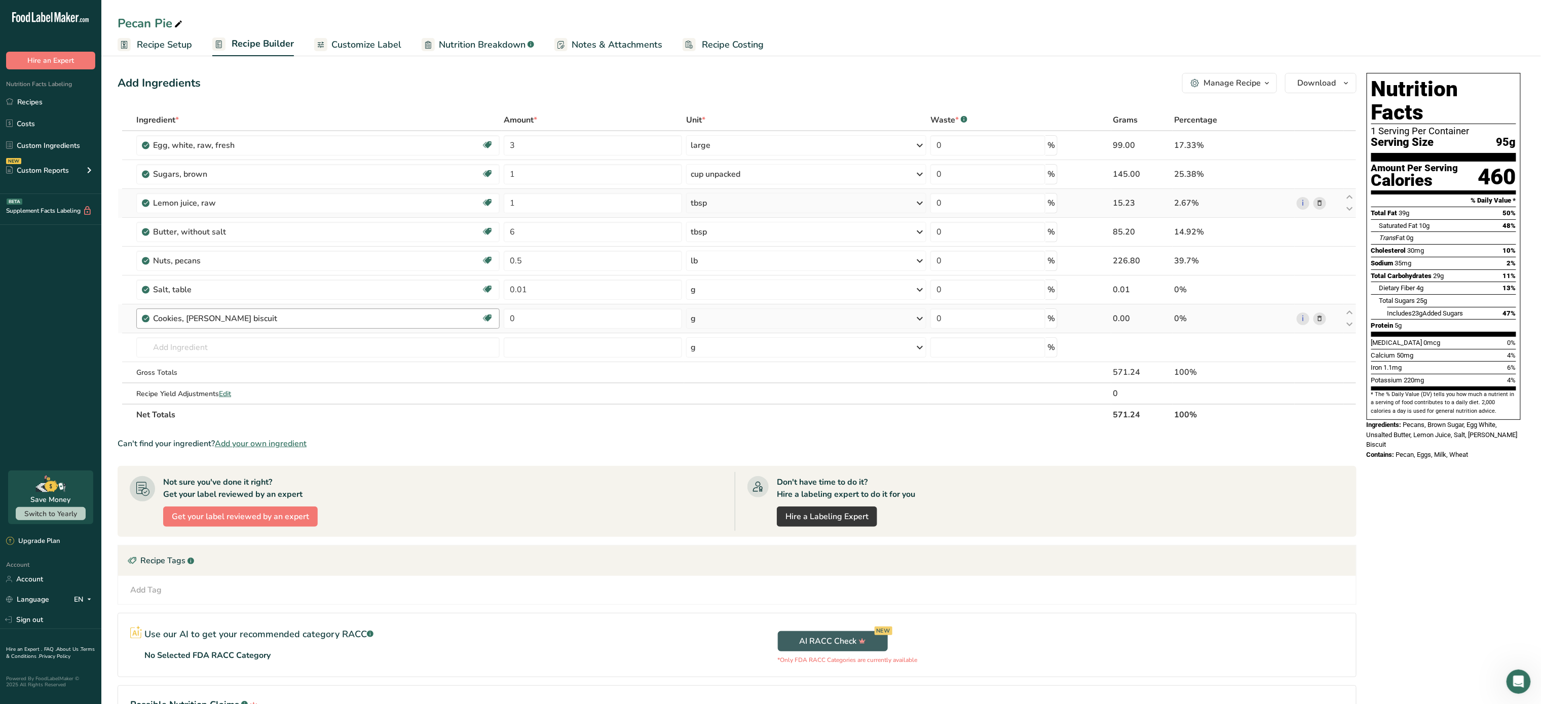
click at [434, 317] on div "Cookies, [PERSON_NAME] biscuit" at bounding box center [317, 319] width 328 height 12
click at [1322, 319] on icon at bounding box center [1319, 319] width 7 height 11
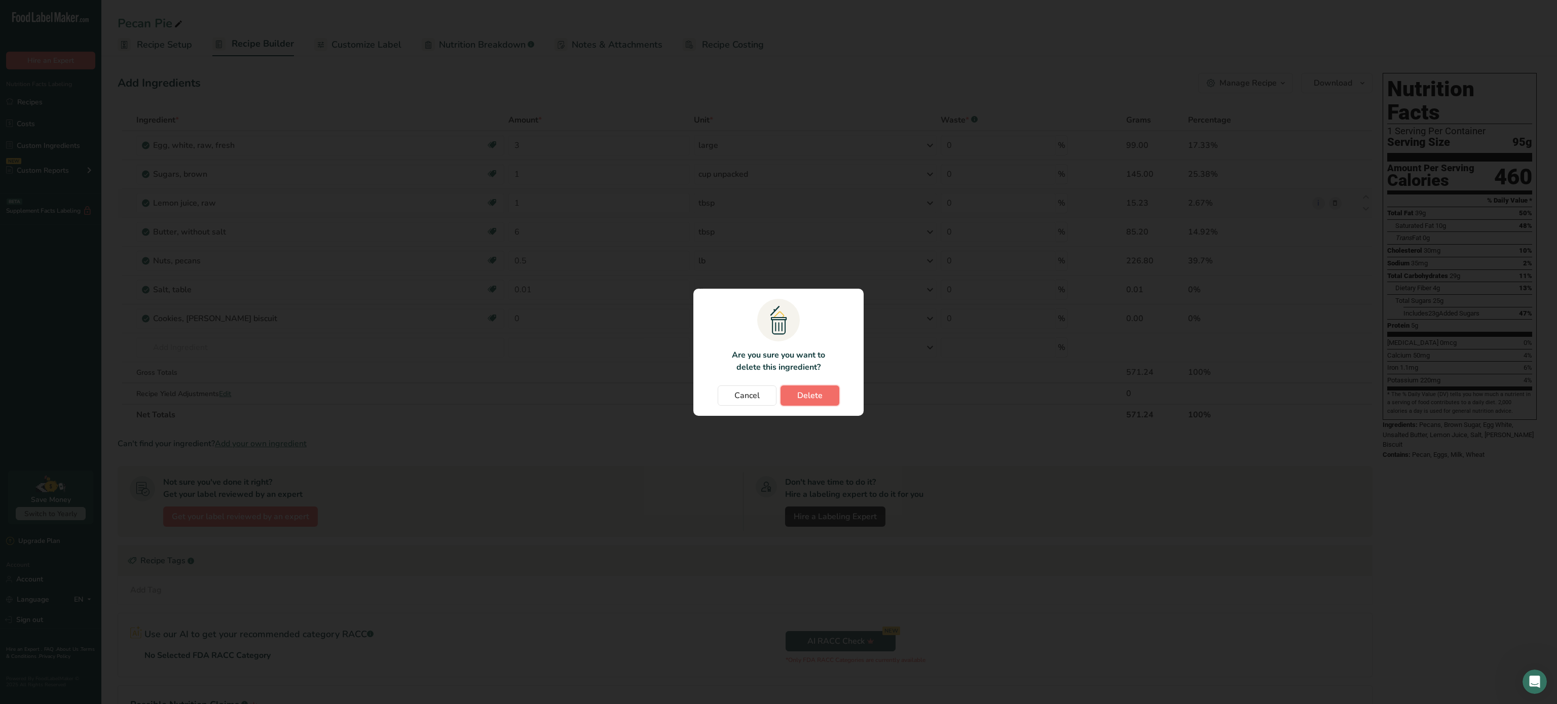
click at [814, 390] on span "Delete" at bounding box center [809, 396] width 25 height 12
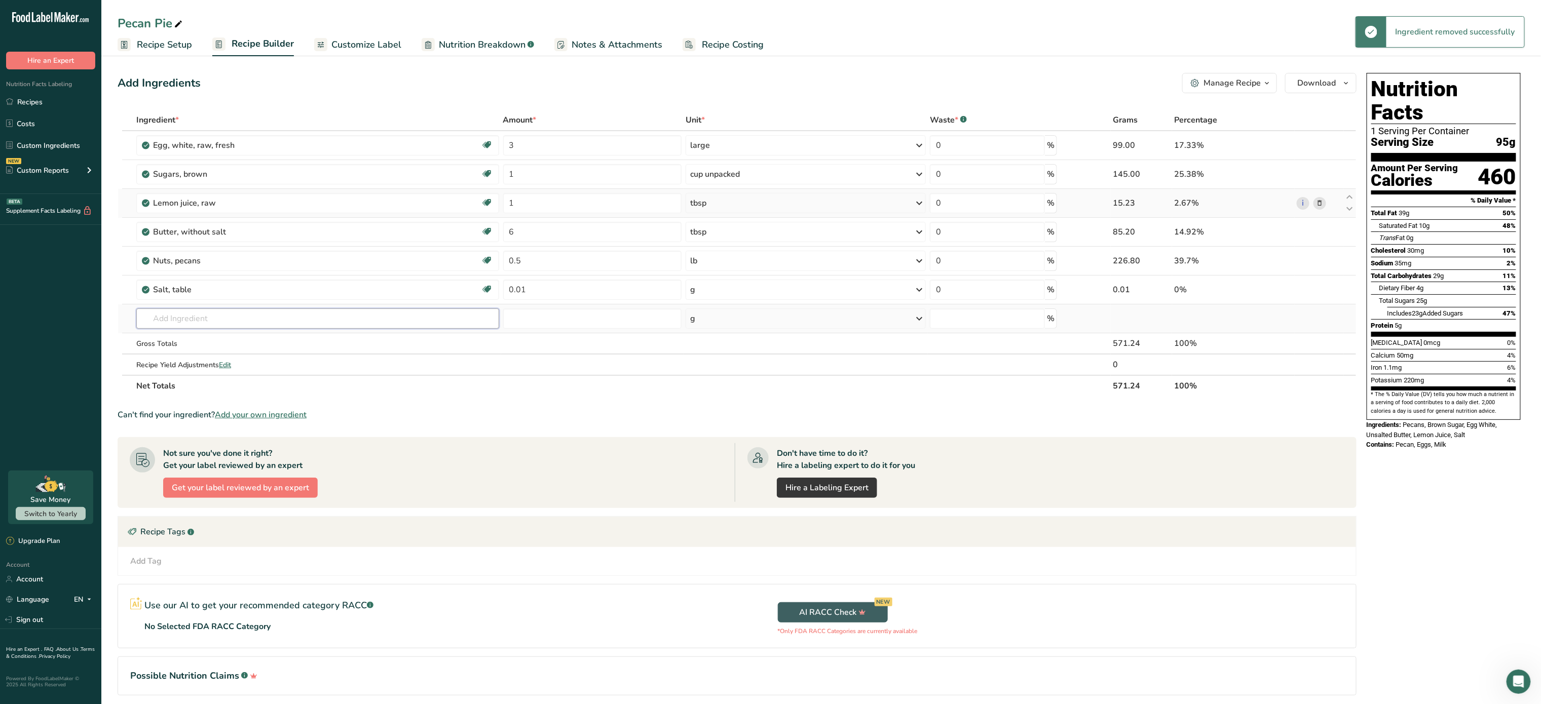
click at [200, 321] on input "text" at bounding box center [317, 319] width 362 height 20
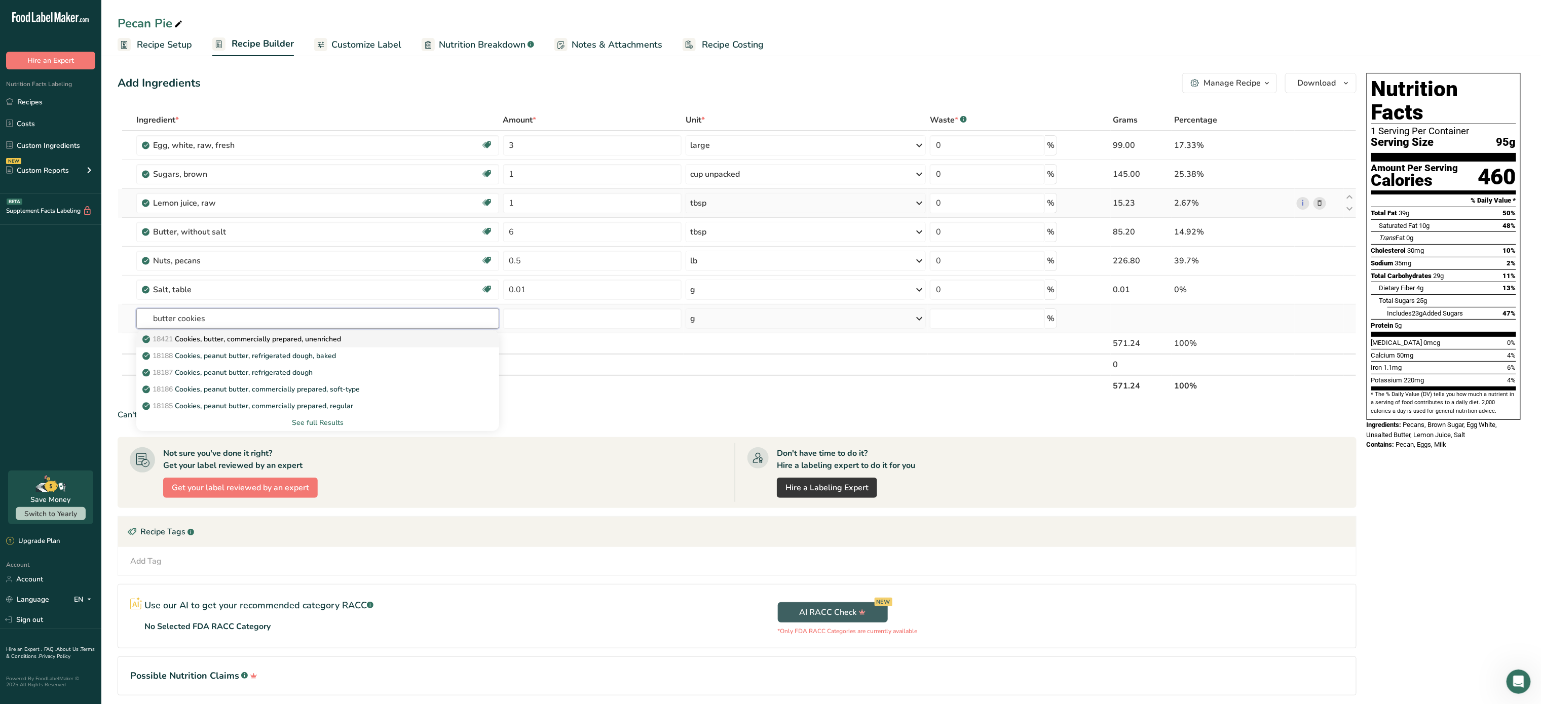
type input "butter cookies"
click at [276, 348] on link "18421 Cookies, butter, commercially prepared, unenriched" at bounding box center [317, 339] width 362 height 17
type input "Cookies, butter, commercially prepared, unenriched"
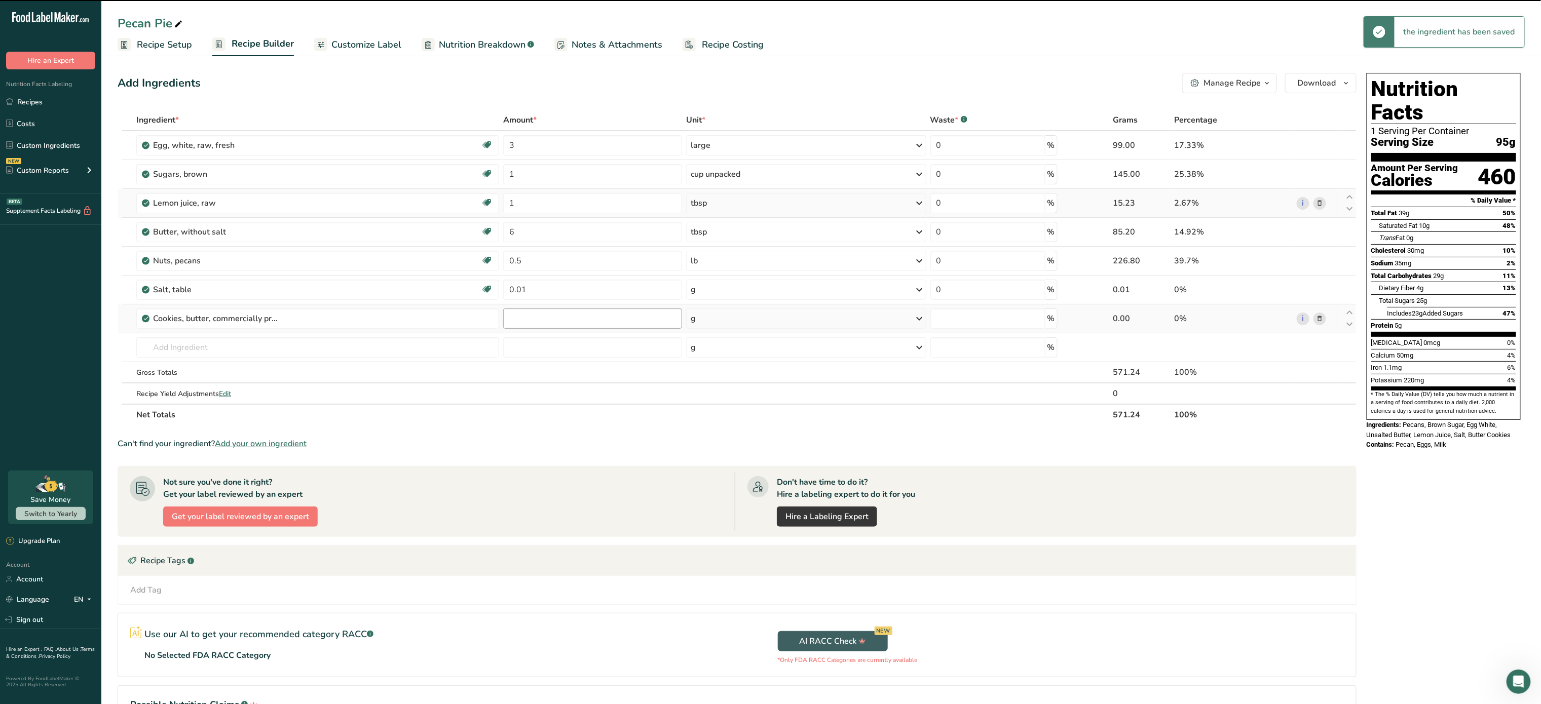
type input "0"
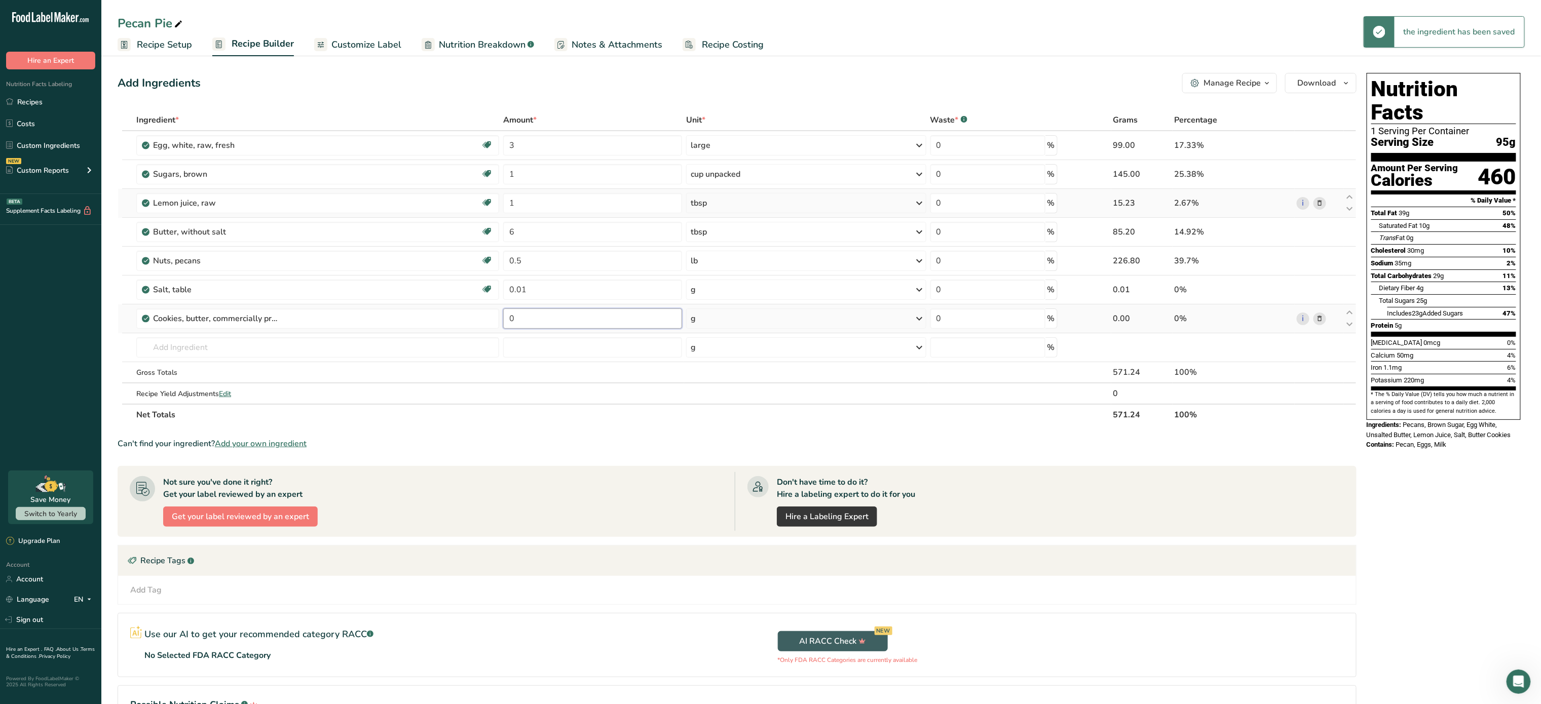
click at [533, 321] on input "0" at bounding box center [592, 319] width 179 height 20
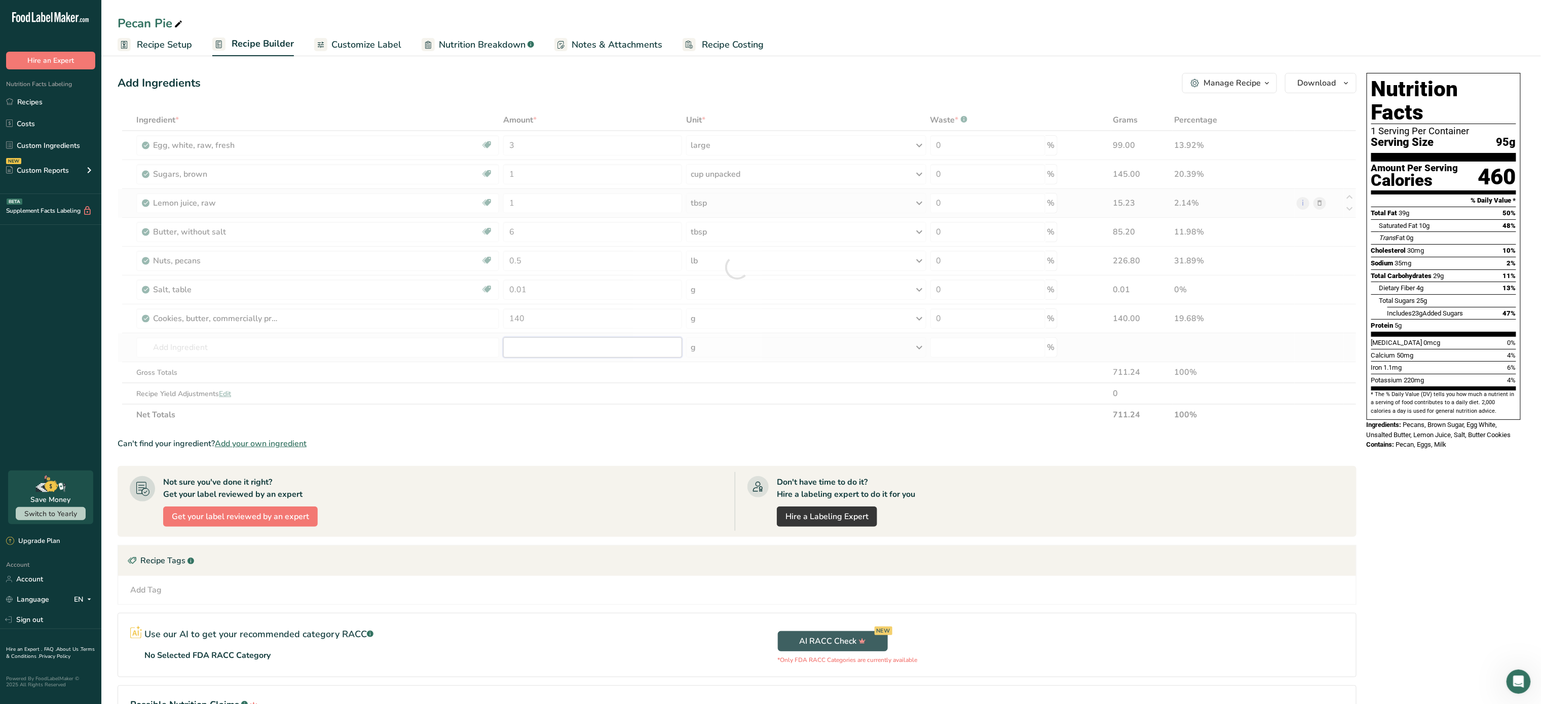
click at [626, 359] on div "Ingredient * Amount * Unit * Waste * .a-a{fill:#347362;}.b-a{fill:#fff;} Grams …" at bounding box center [737, 267] width 1239 height 316
click at [585, 324] on input "140" at bounding box center [592, 319] width 179 height 20
type input "1"
type input "280"
click at [439, 340] on div "Ingredient * Amount * Unit * Waste * .a-a{fill:#347362;}.b-a{fill:#fff;} Grams …" at bounding box center [737, 267] width 1239 height 316
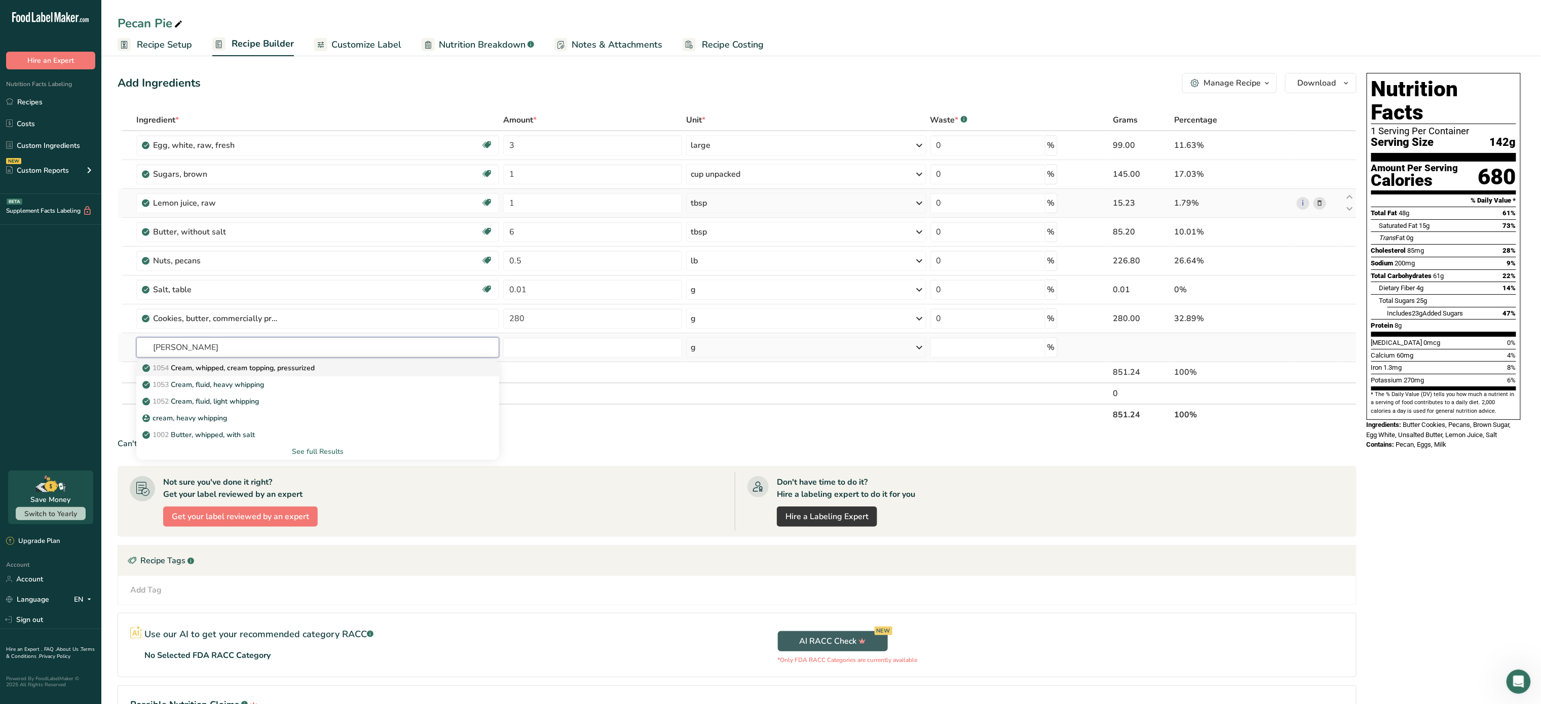
type input "[PERSON_NAME]"
click at [307, 376] on link "1054 Cream, whipped, cream topping, pressurized" at bounding box center [317, 368] width 363 height 17
type input "Cream, whipped, cream topping, pressurized"
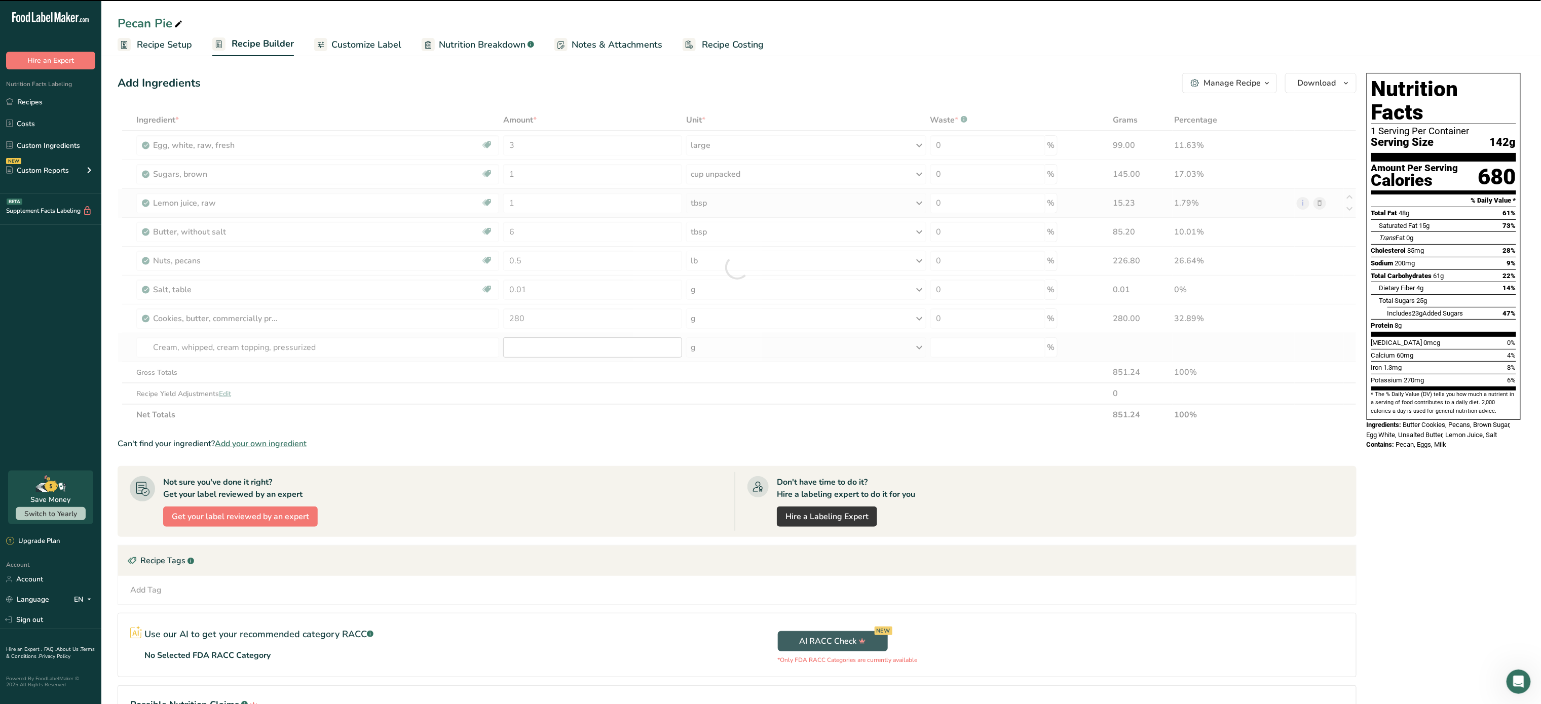
type input "0"
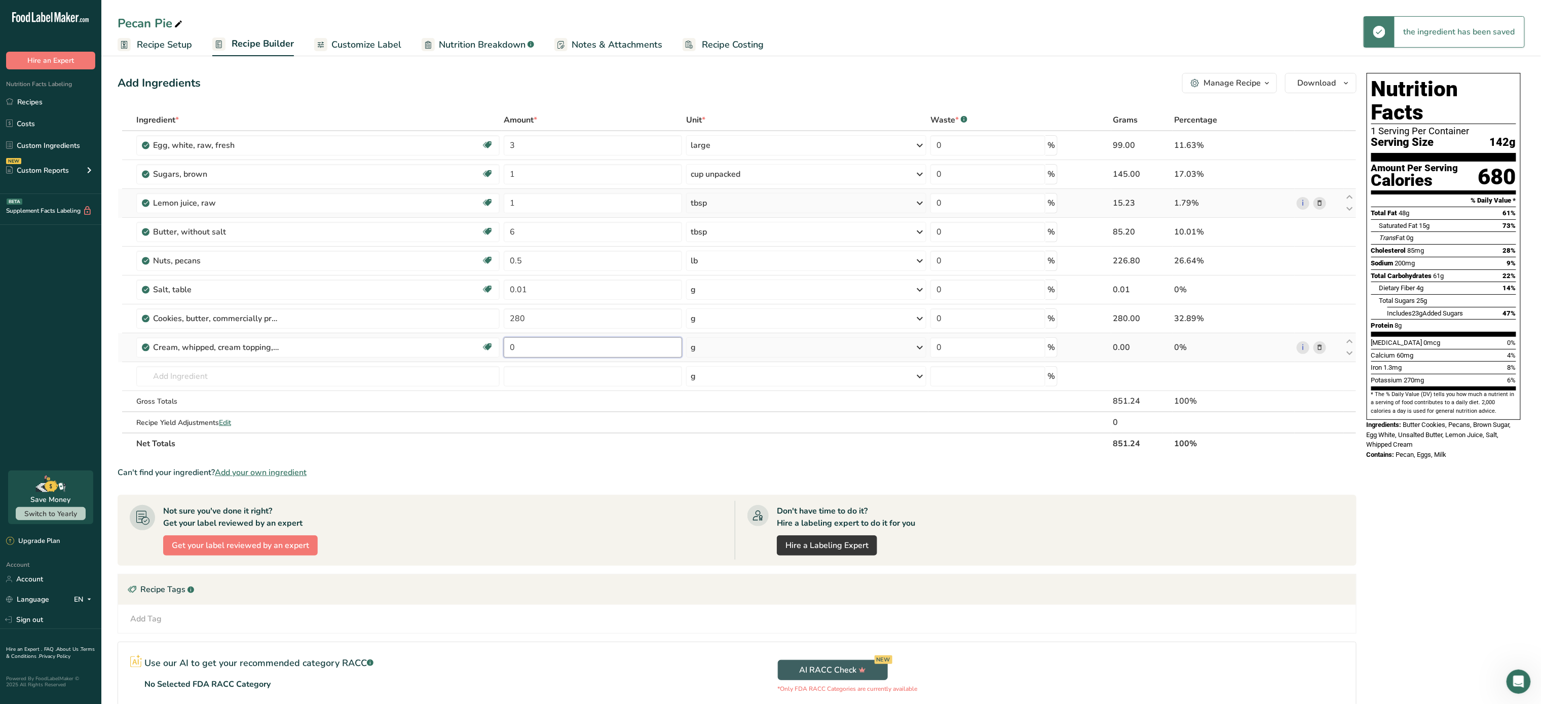
click at [538, 350] on input "0" at bounding box center [593, 348] width 179 height 20
type input "454"
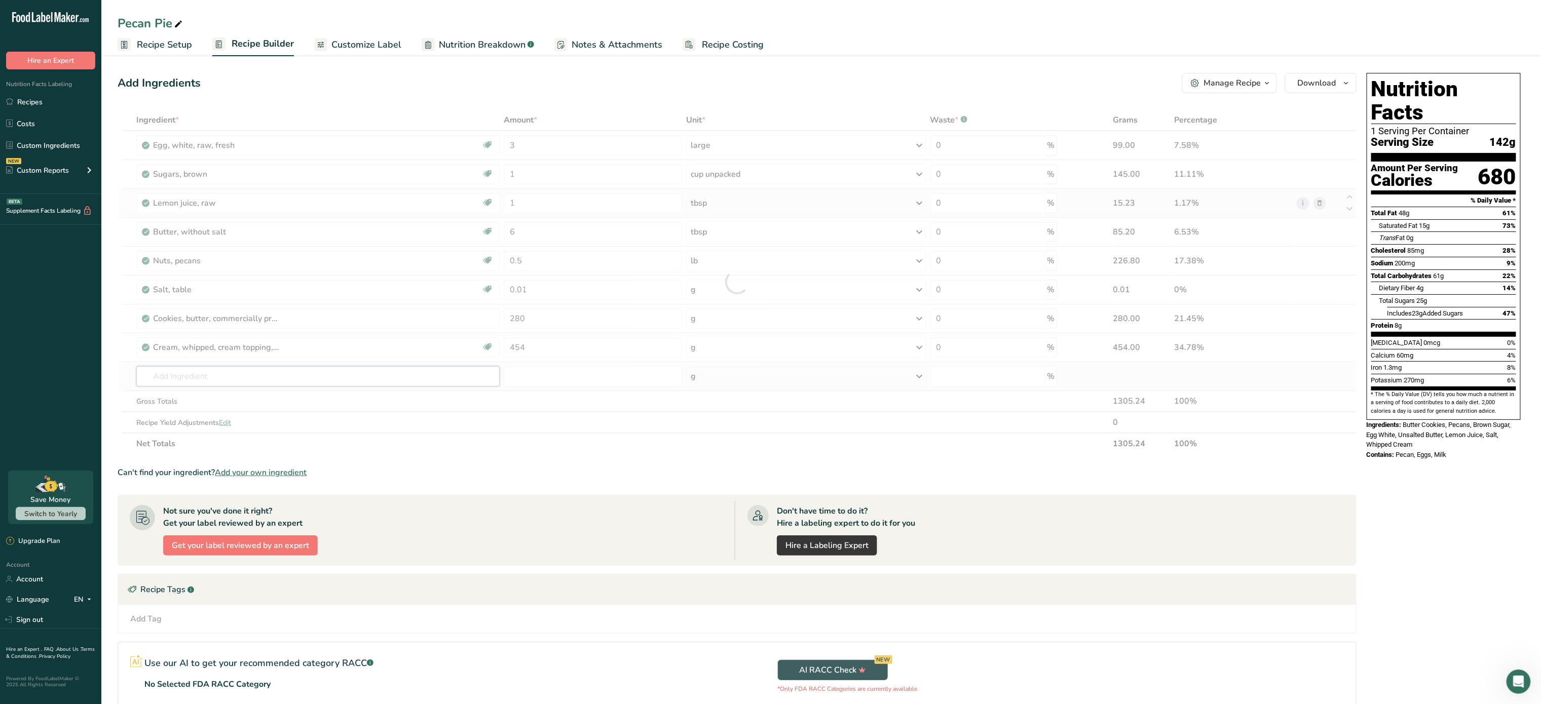
click at [379, 388] on div "Ingredient * Amount * Unit * Waste * .a-a{fill:#347362;}.b-a{fill:#fff;} Grams …" at bounding box center [737, 281] width 1239 height 345
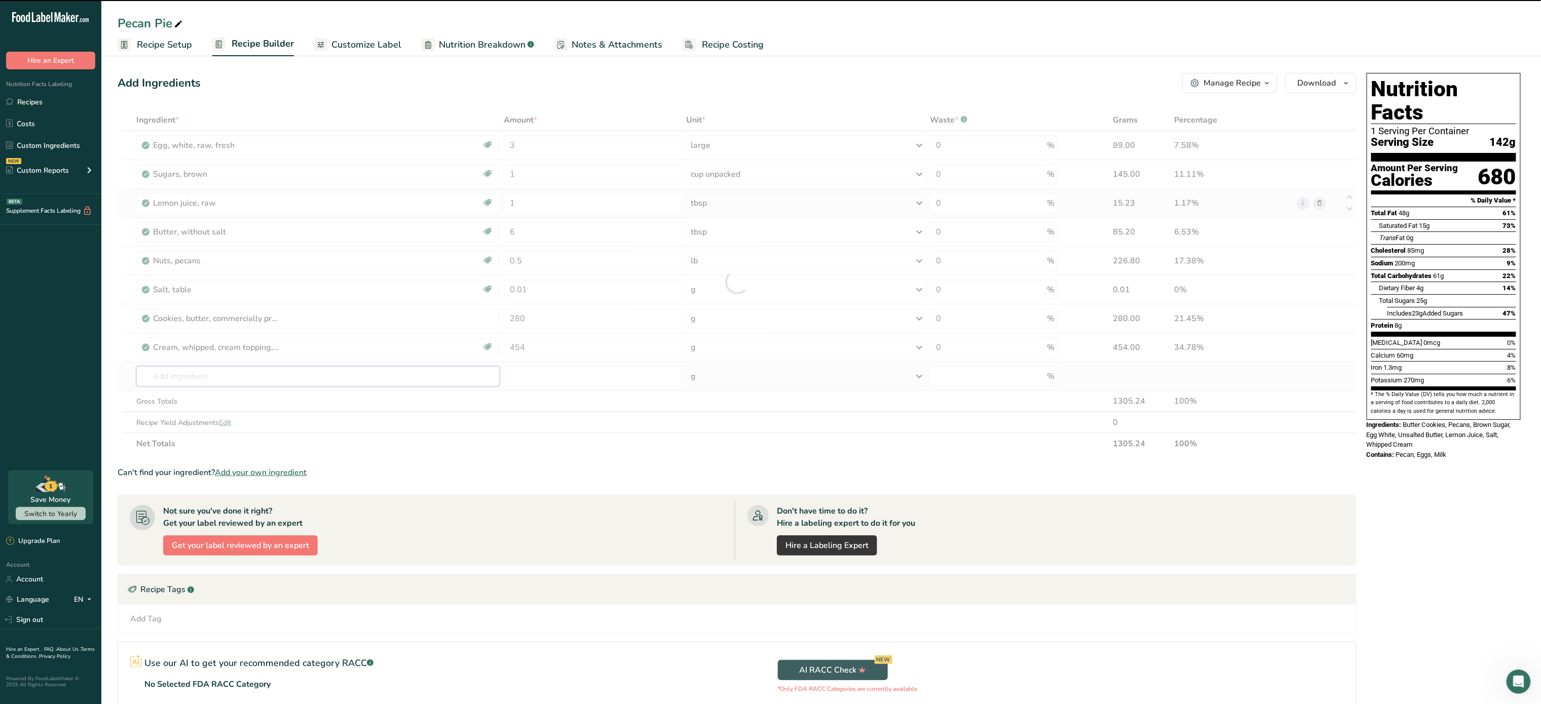
type input "s"
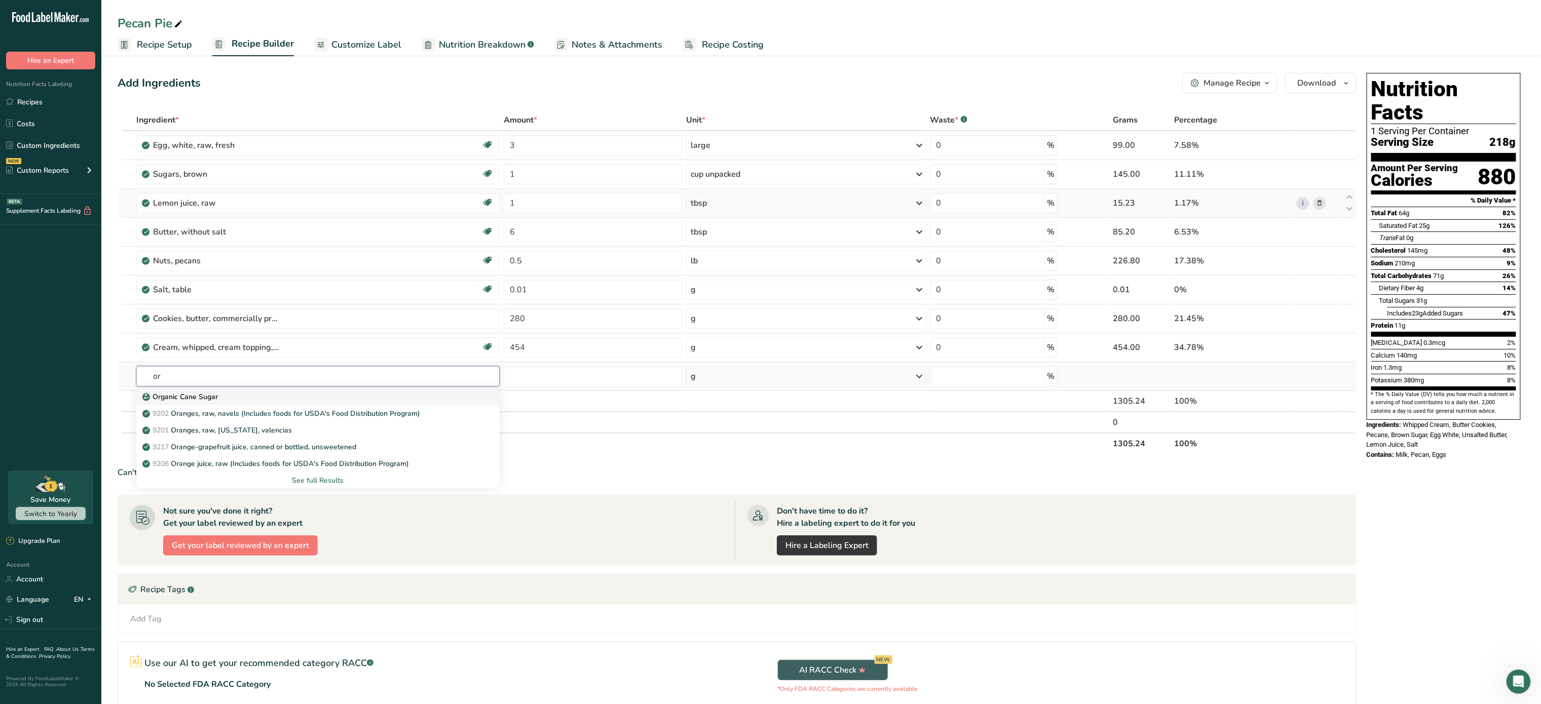
type input "o"
type input "sorbat"
click at [272, 405] on link "Potassium Sorbate" at bounding box center [317, 397] width 363 height 17
type input "Potassium Sorbate"
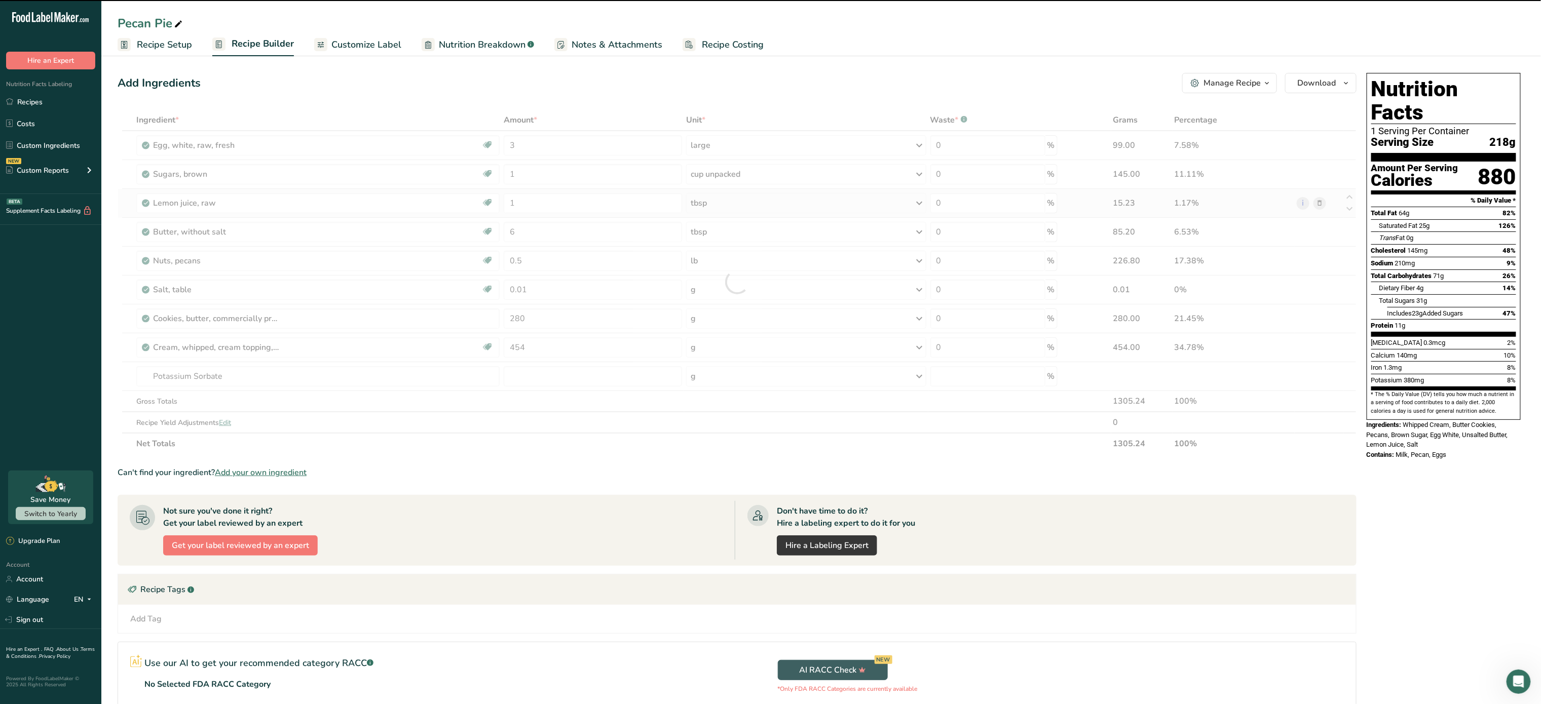
type input "0"
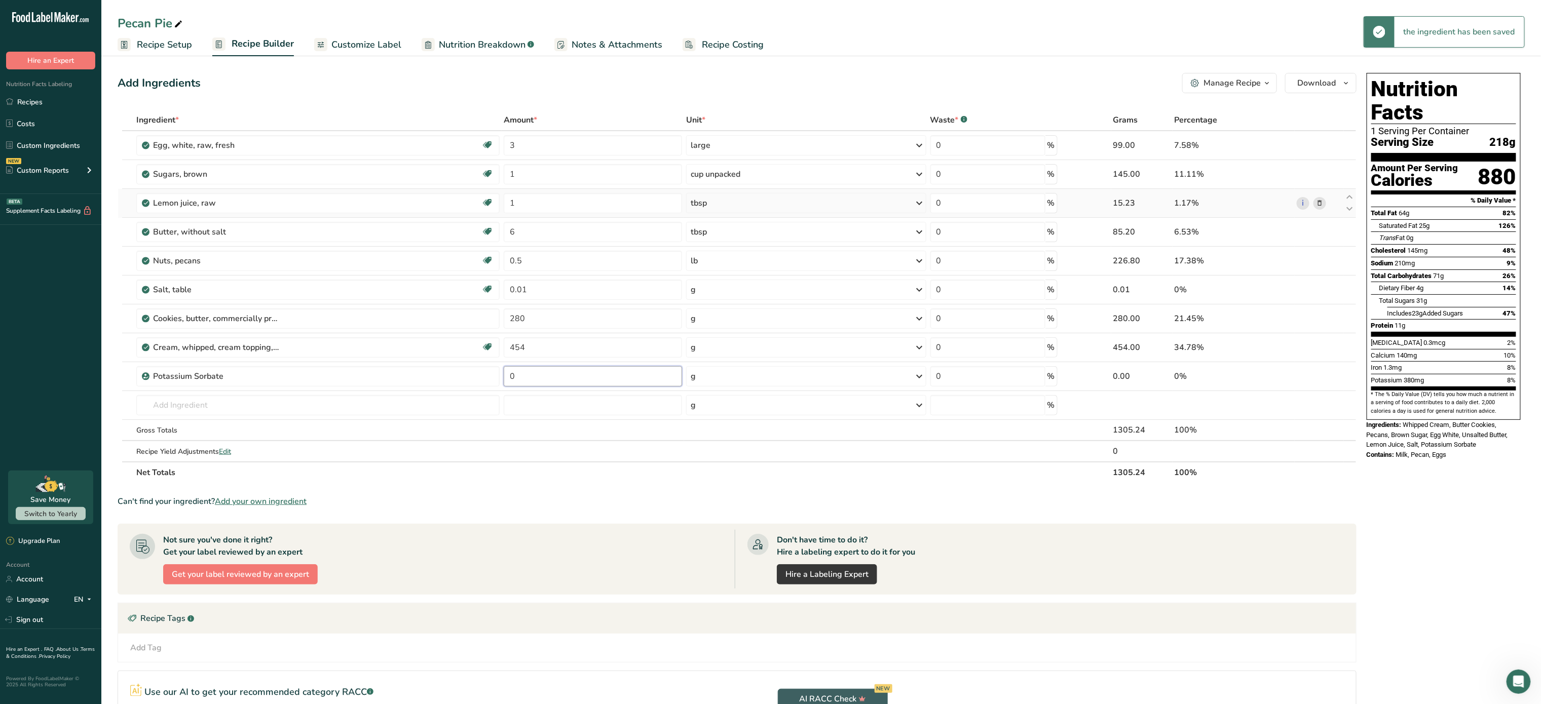
click at [533, 386] on input "0" at bounding box center [593, 376] width 179 height 20
type input "1"
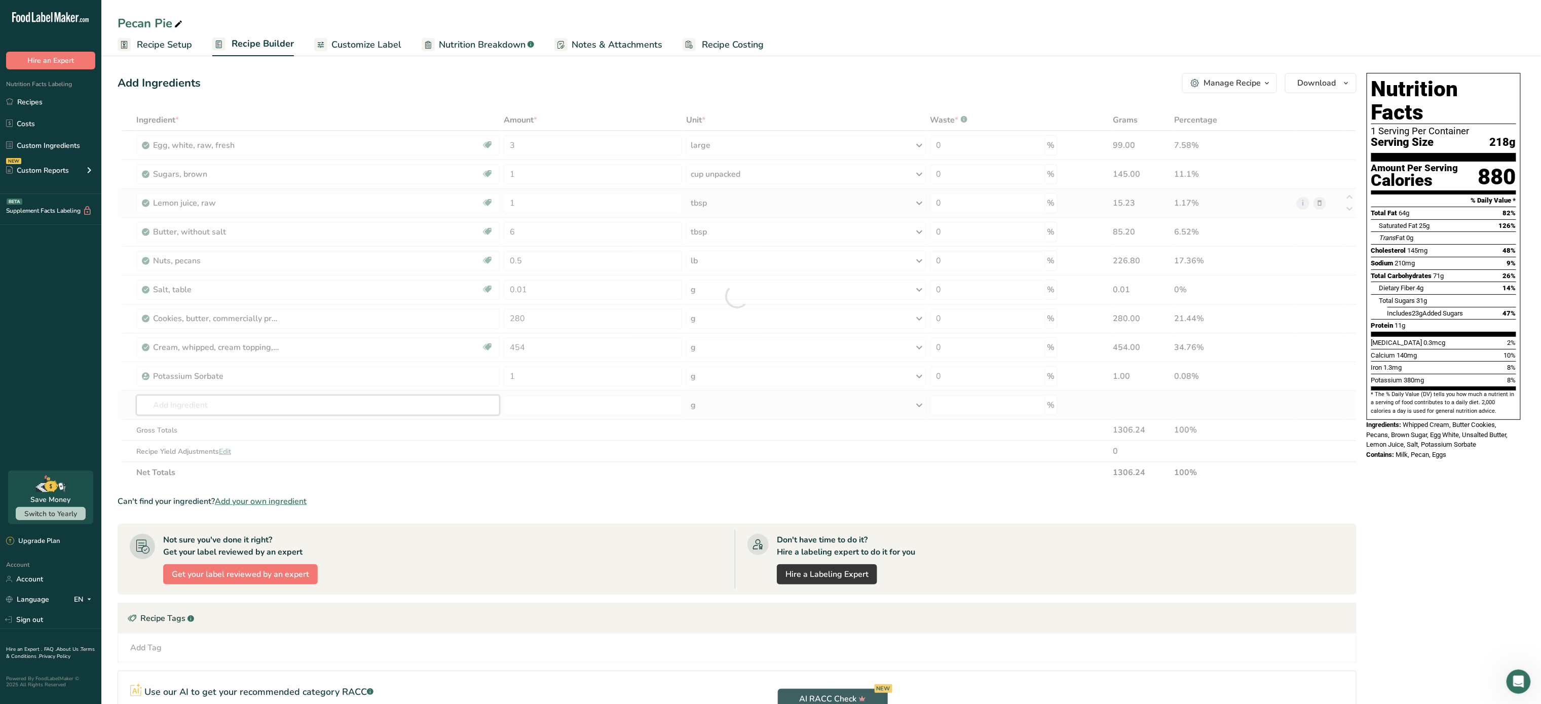
click at [302, 406] on div "Ingredient * Amount * Unit * Waste * .a-a{fill:#347362;}.b-a{fill:#fff;} Grams …" at bounding box center [737, 296] width 1239 height 374
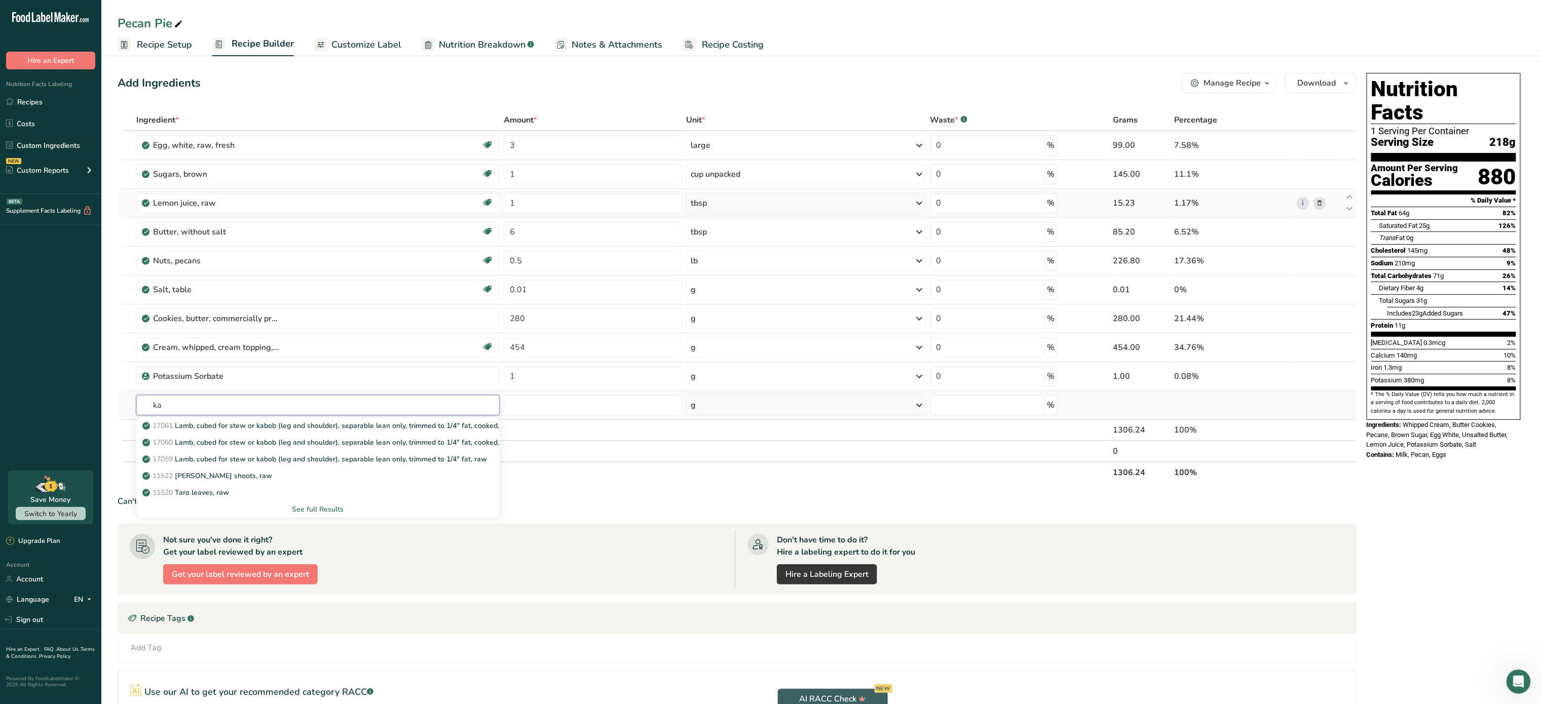
type input "k"
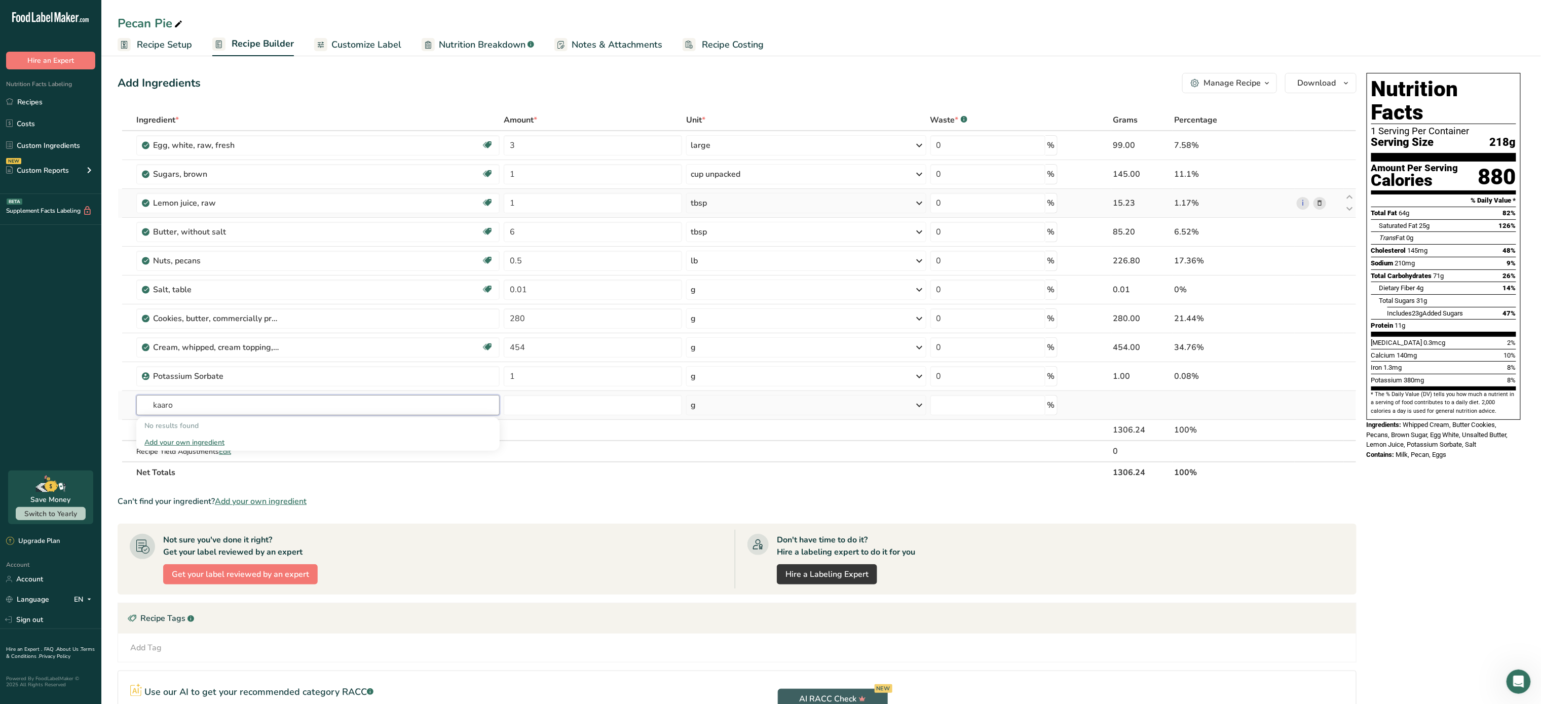
type input "kaaro"
click at [217, 448] on div "Add your own ingredient" at bounding box center [317, 442] width 347 height 11
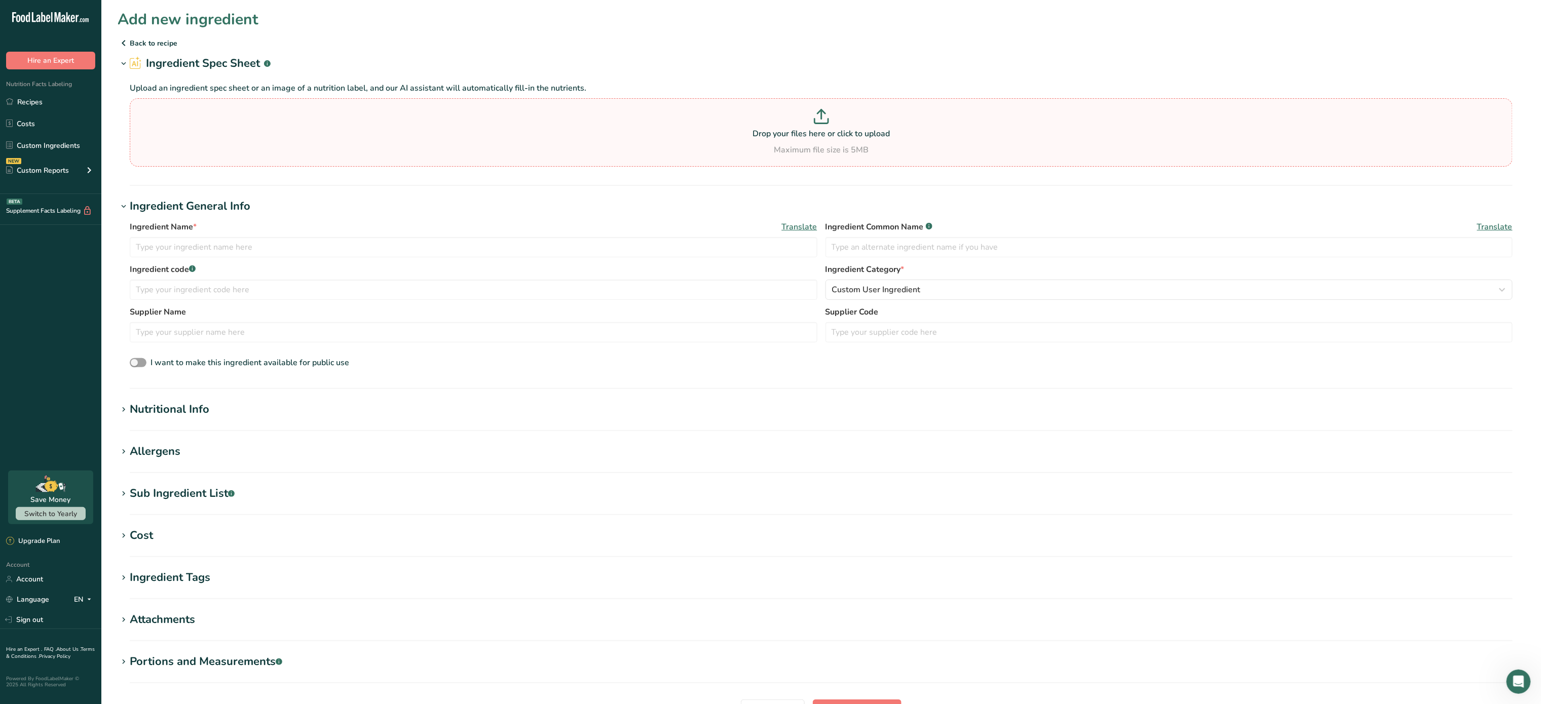
click at [861, 133] on p "Drop your files here or click to upload" at bounding box center [821, 134] width 1378 height 12
click at [861, 133] on input "Drop your files here or click to upload Maximum file size is 5MB" at bounding box center [821, 132] width 1383 height 68
type input "C:\fakepath\karo.png"
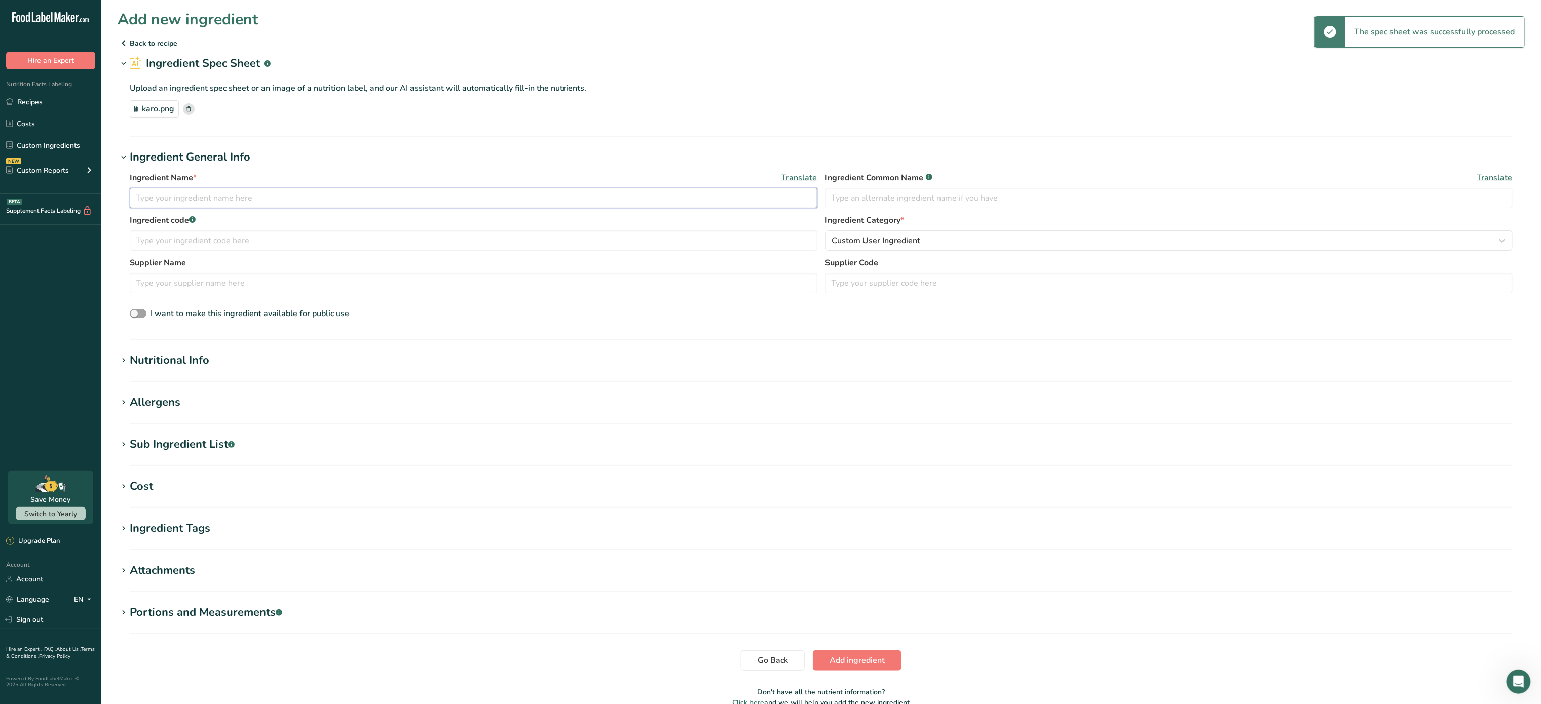
click at [338, 202] on input "text" at bounding box center [474, 198] width 688 height 20
type input "Brown Karo Syrup"
click at [864, 657] on span "Add ingredient" at bounding box center [857, 661] width 55 height 12
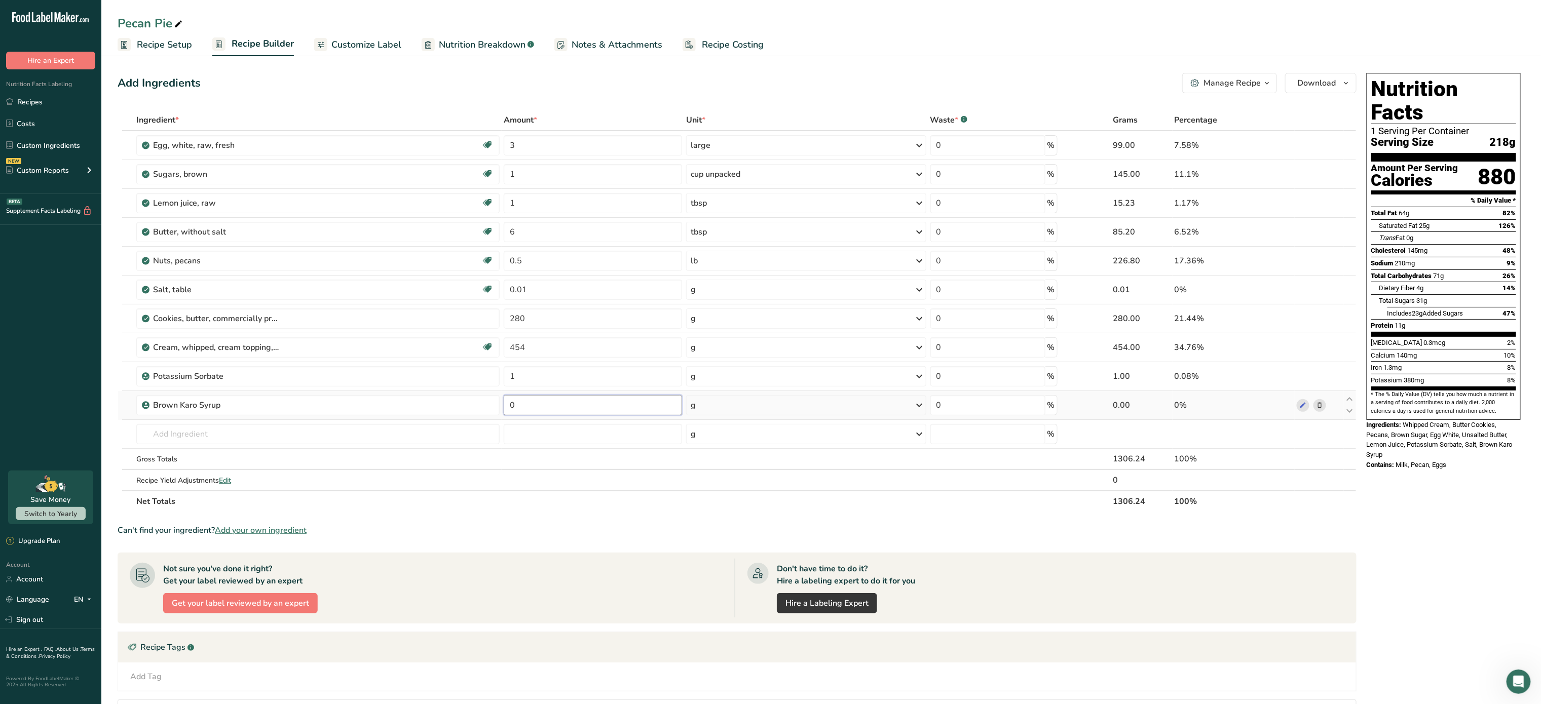
click at [561, 411] on input "0" at bounding box center [593, 405] width 179 height 20
type input "6"
click at [699, 410] on div "Ingredient * Amount * Unit * Waste * .a-a{fill:#347362;}.b-a{fill:#fff;} Grams …" at bounding box center [737, 310] width 1239 height 403
click at [699, 410] on div "g" at bounding box center [806, 405] width 240 height 20
click at [722, 490] on div "See more" at bounding box center [734, 485] width 85 height 11
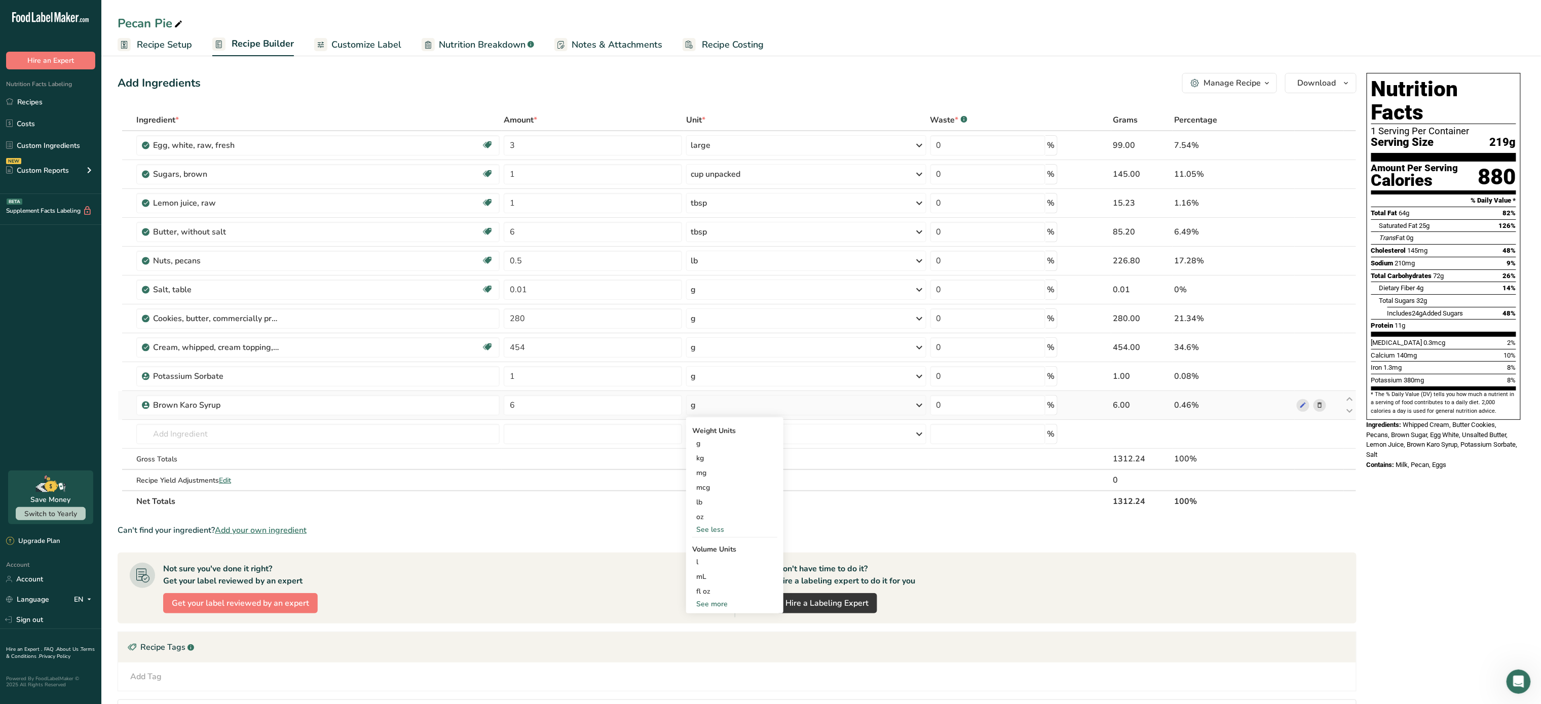
click at [723, 609] on div "See more" at bounding box center [734, 604] width 85 height 11
click at [719, 610] on div "tbsp" at bounding box center [734, 606] width 77 height 11
click at [914, 632] on div "Volume units require a density conversion. If you know your ingredient's densit…" at bounding box center [851, 623] width 134 height 87
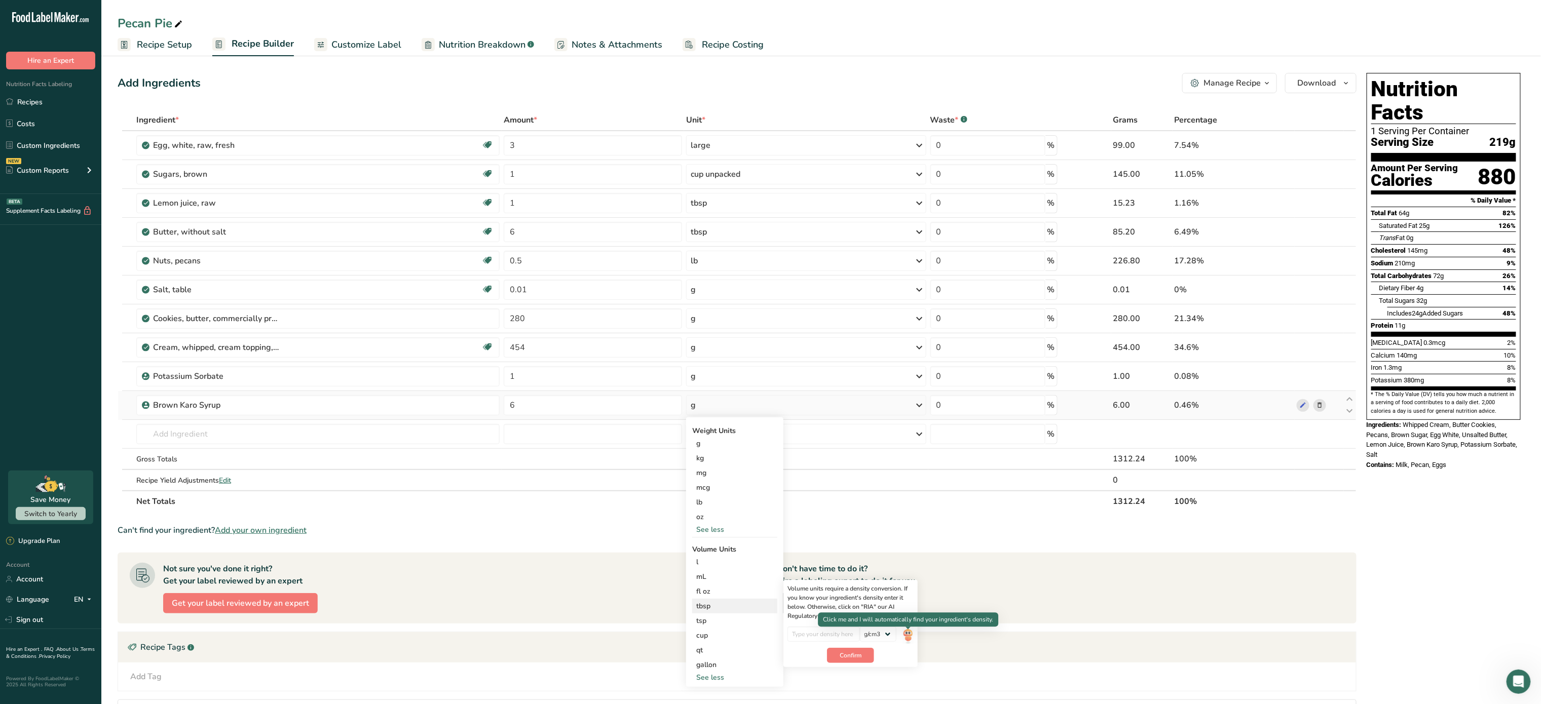
click at [907, 637] on img at bounding box center [908, 636] width 11 height 18
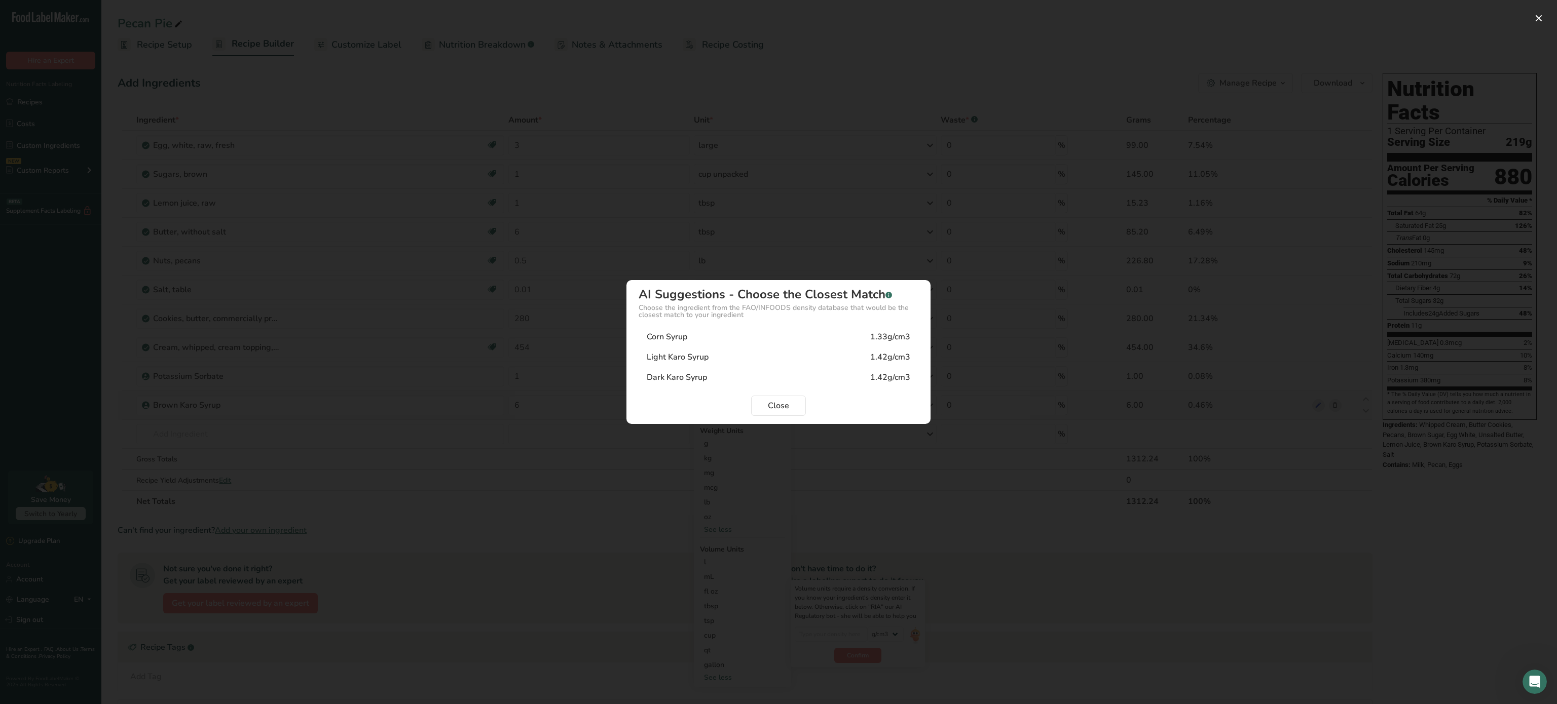
click at [783, 330] on div "Corn Syrup 1.33g/cm3" at bounding box center [779, 337] width 280 height 20
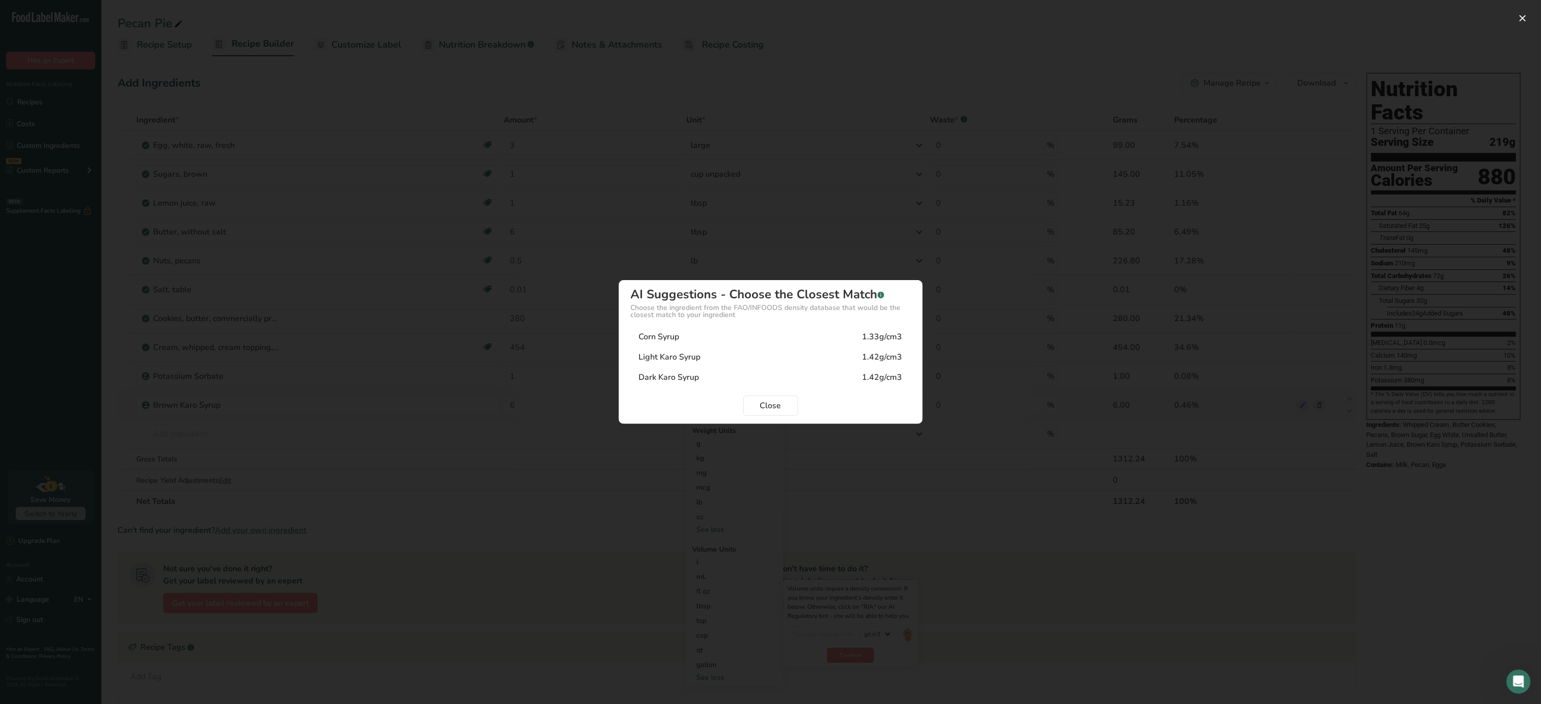
type input "1.33"
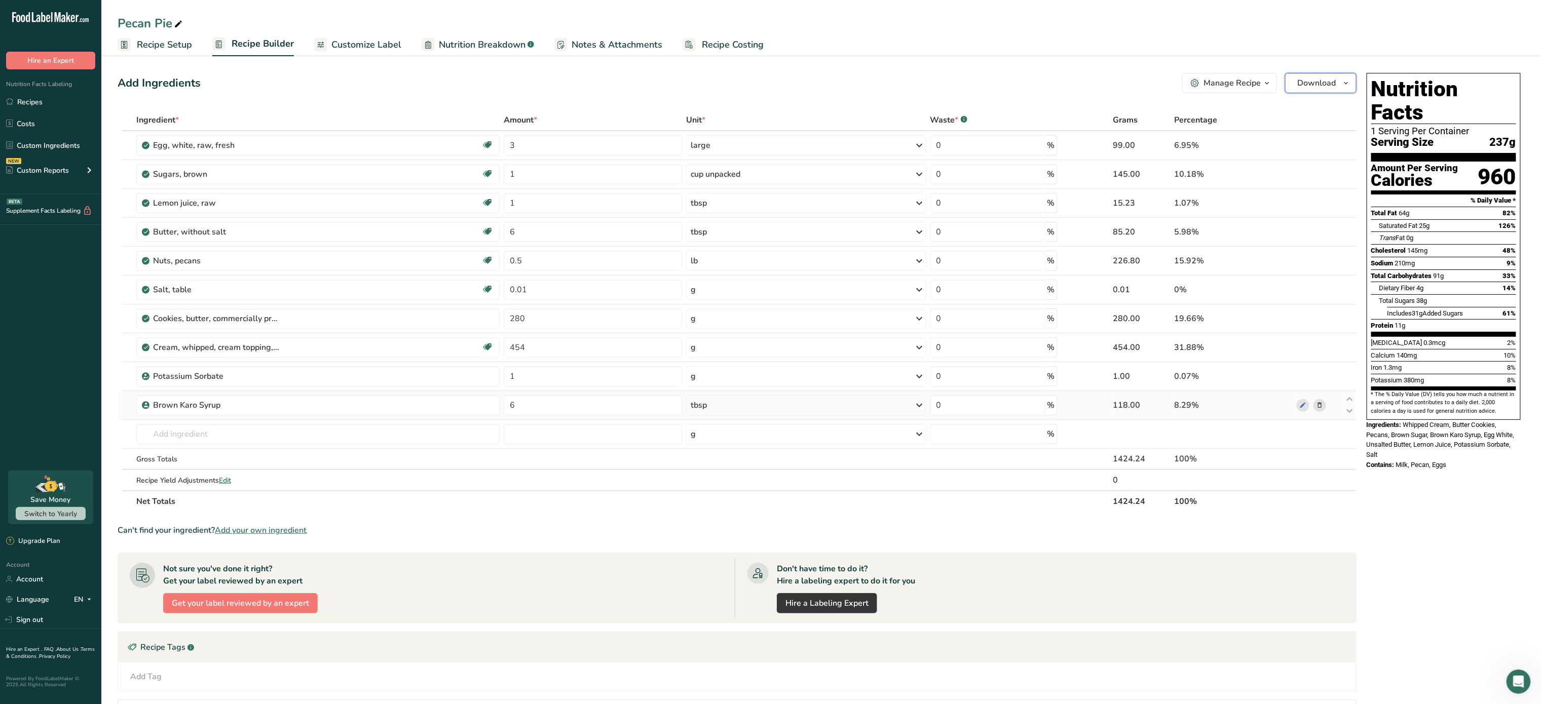
click at [1320, 86] on span "Download" at bounding box center [1317, 83] width 39 height 12
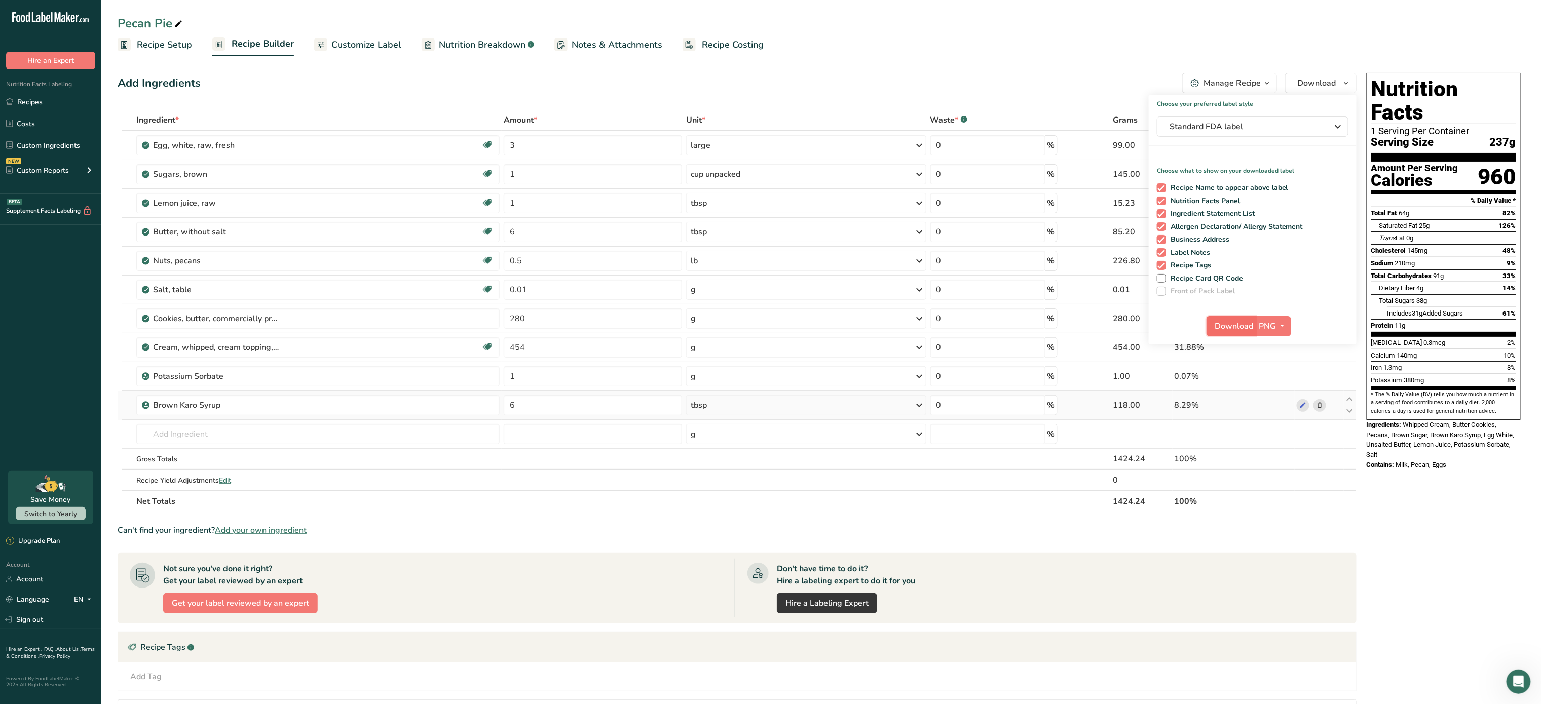
click at [1238, 321] on span "Download" at bounding box center [1234, 326] width 39 height 12
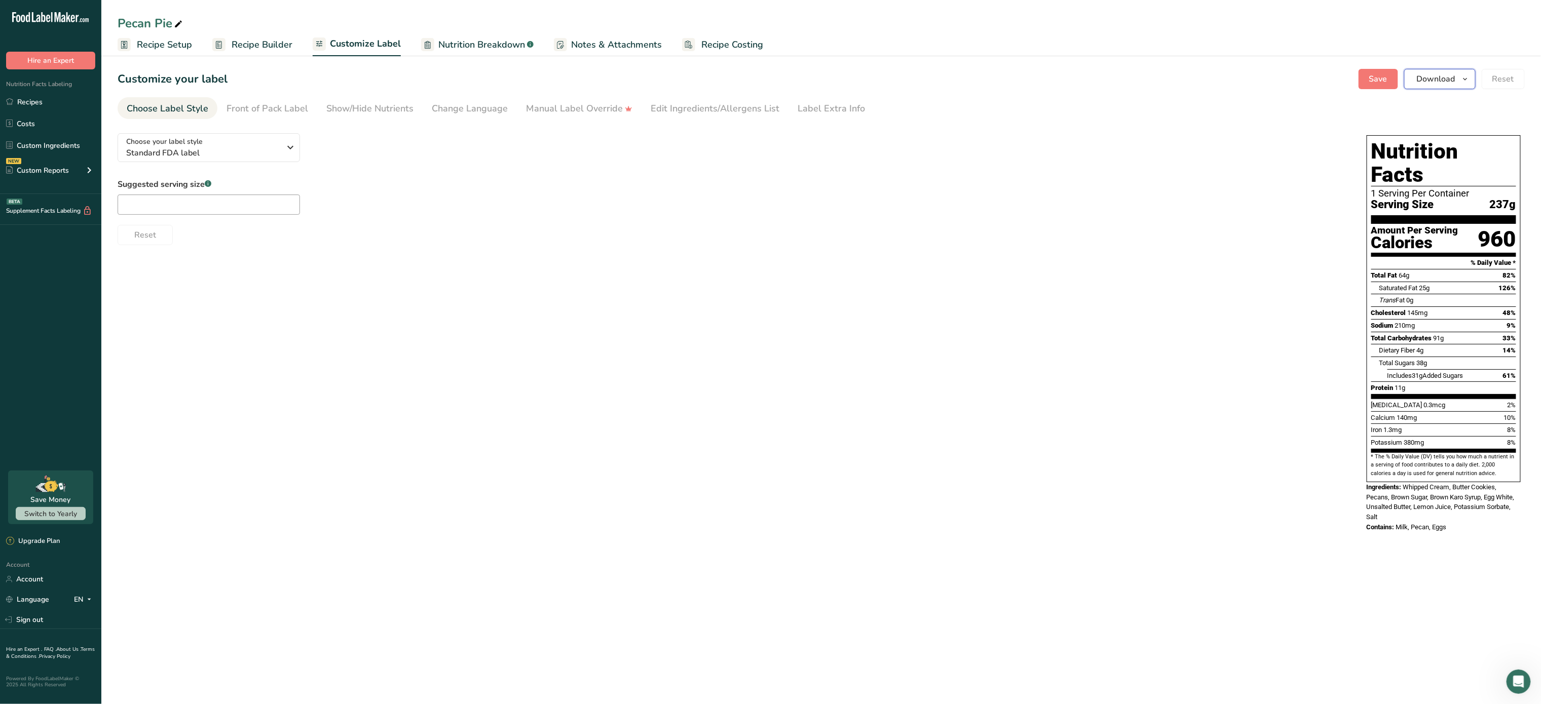
click at [1439, 82] on span "Download" at bounding box center [1436, 79] width 39 height 12
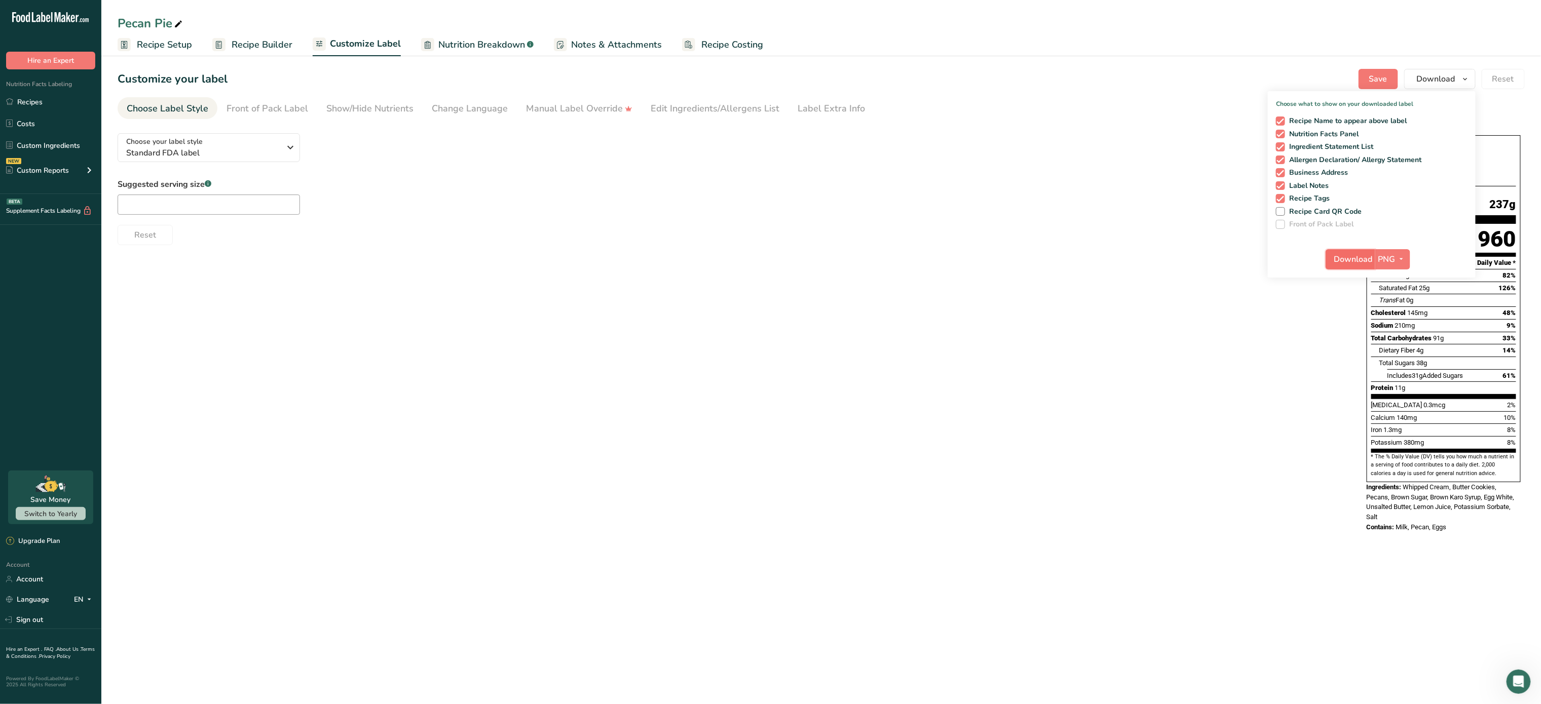
click at [1362, 254] on span "Download" at bounding box center [1353, 259] width 39 height 12
click at [279, 151] on span "Standard FDA label" at bounding box center [203, 153] width 155 height 12
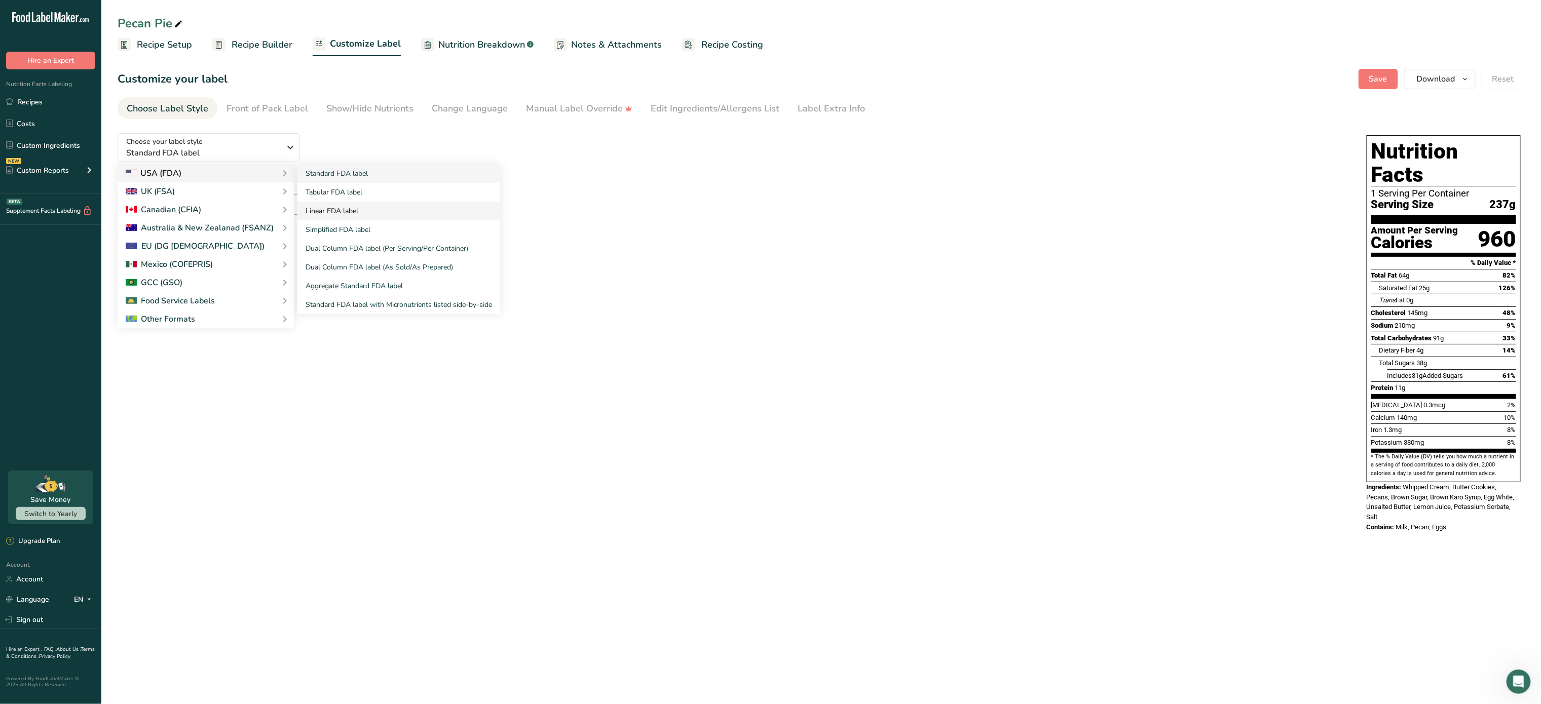
click at [364, 210] on link "Linear FDA label" at bounding box center [399, 211] width 203 height 19
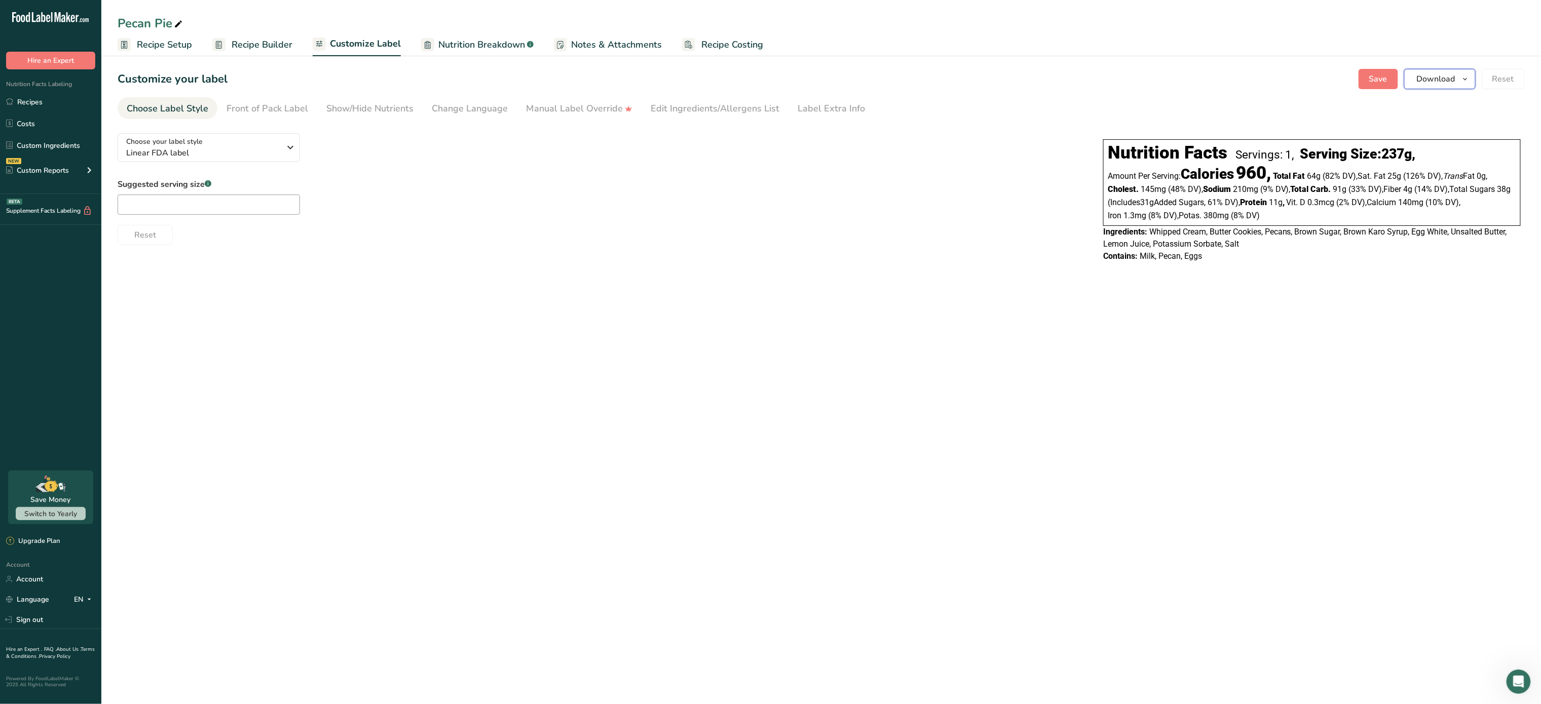
click at [1437, 78] on span "Download" at bounding box center [1436, 79] width 39 height 12
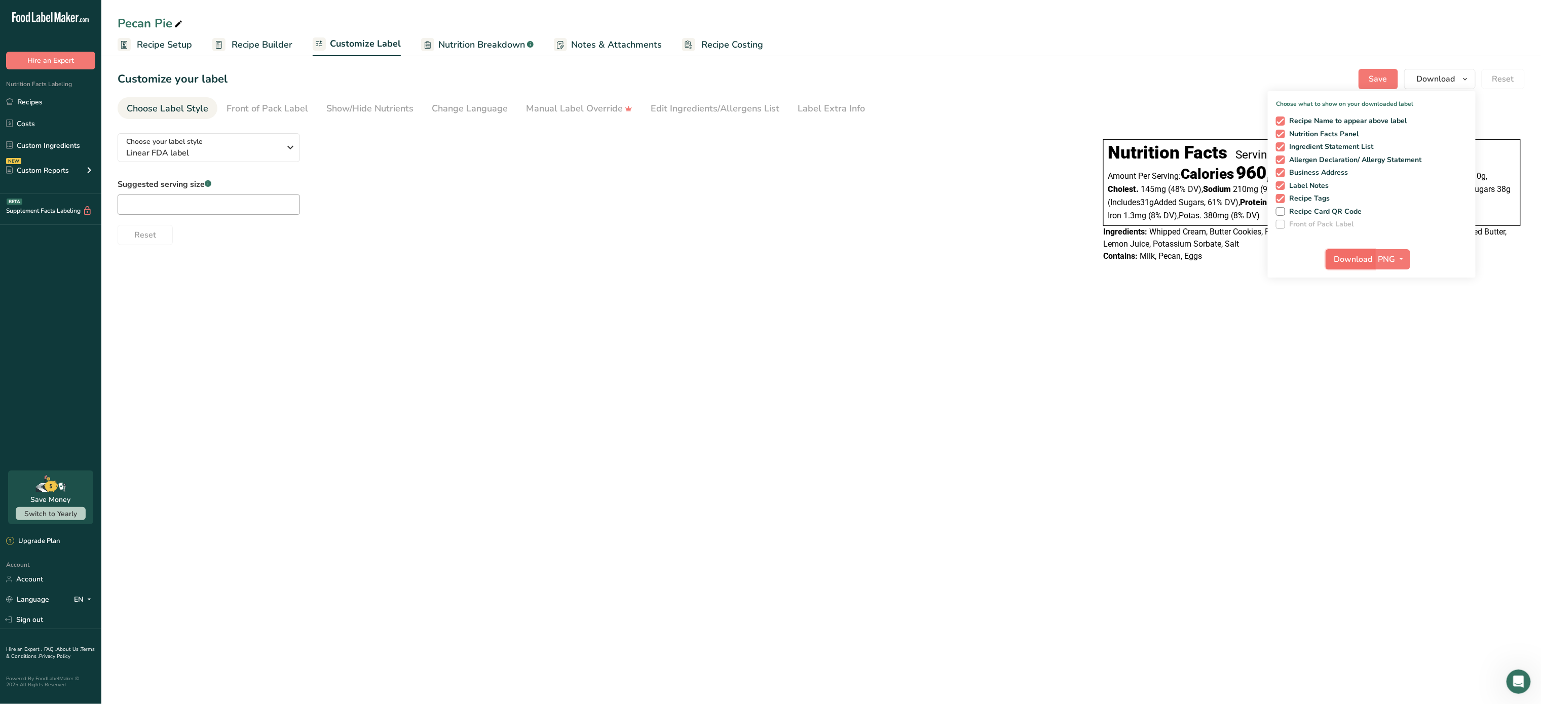
click at [1362, 259] on span "Download" at bounding box center [1353, 259] width 39 height 12
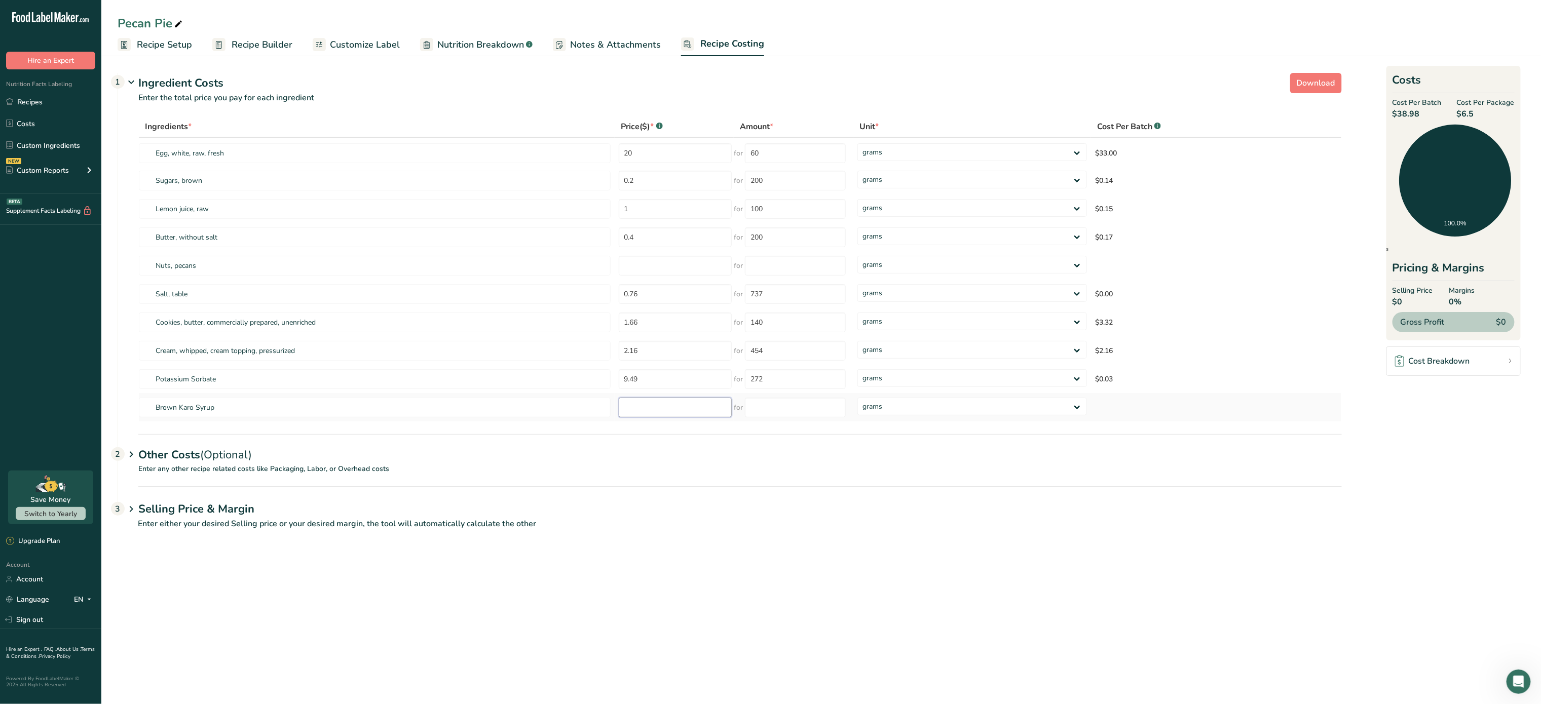
click at [652, 409] on input "number" at bounding box center [676, 408] width 114 height 20
type input "2.97"
click at [814, 409] on input "number" at bounding box center [795, 408] width 101 height 20
type input "473"
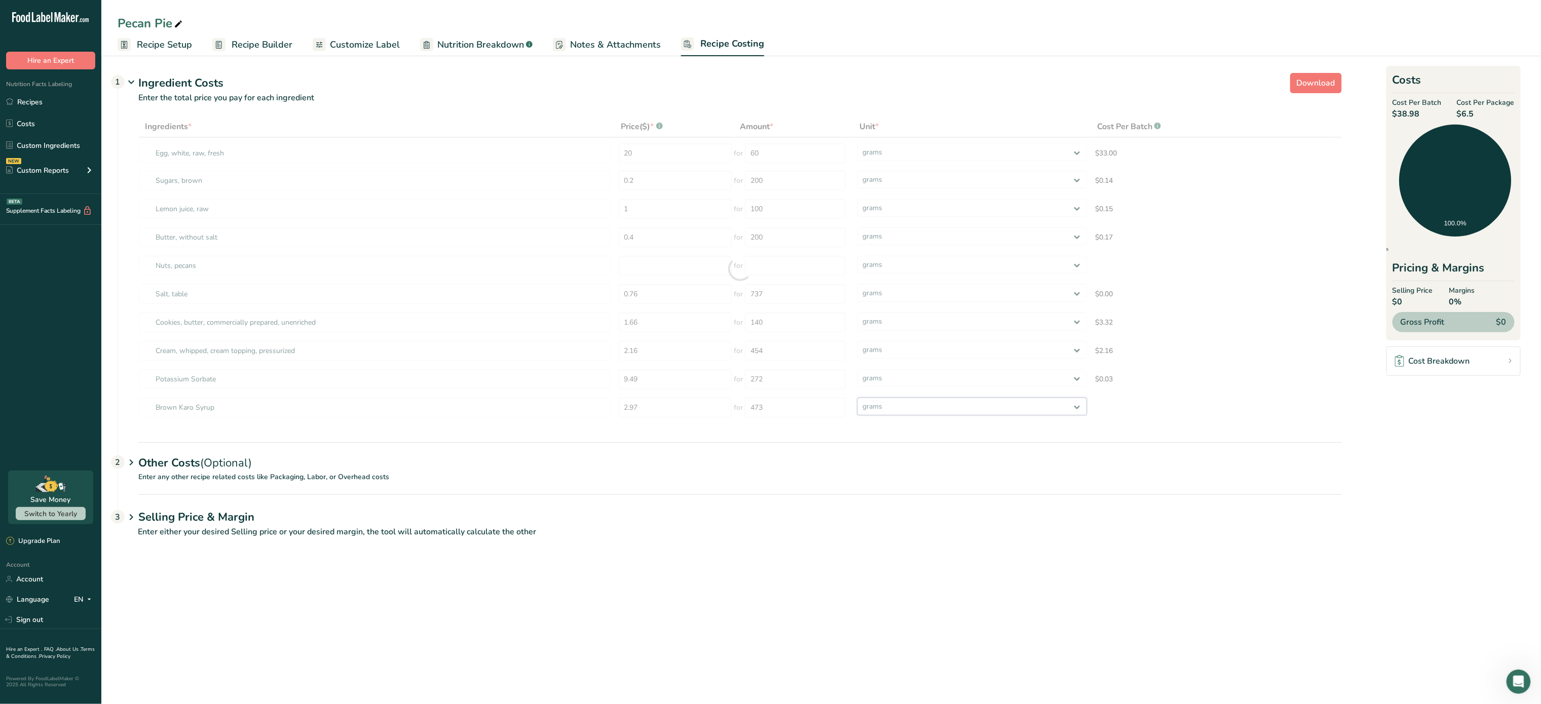
click at [924, 399] on div "Ingredients * Price($) * .a-a{fill:#347362;}.b-a{fill:#fff;} Amount * Unit * Co…" at bounding box center [740, 269] width 1204 height 306
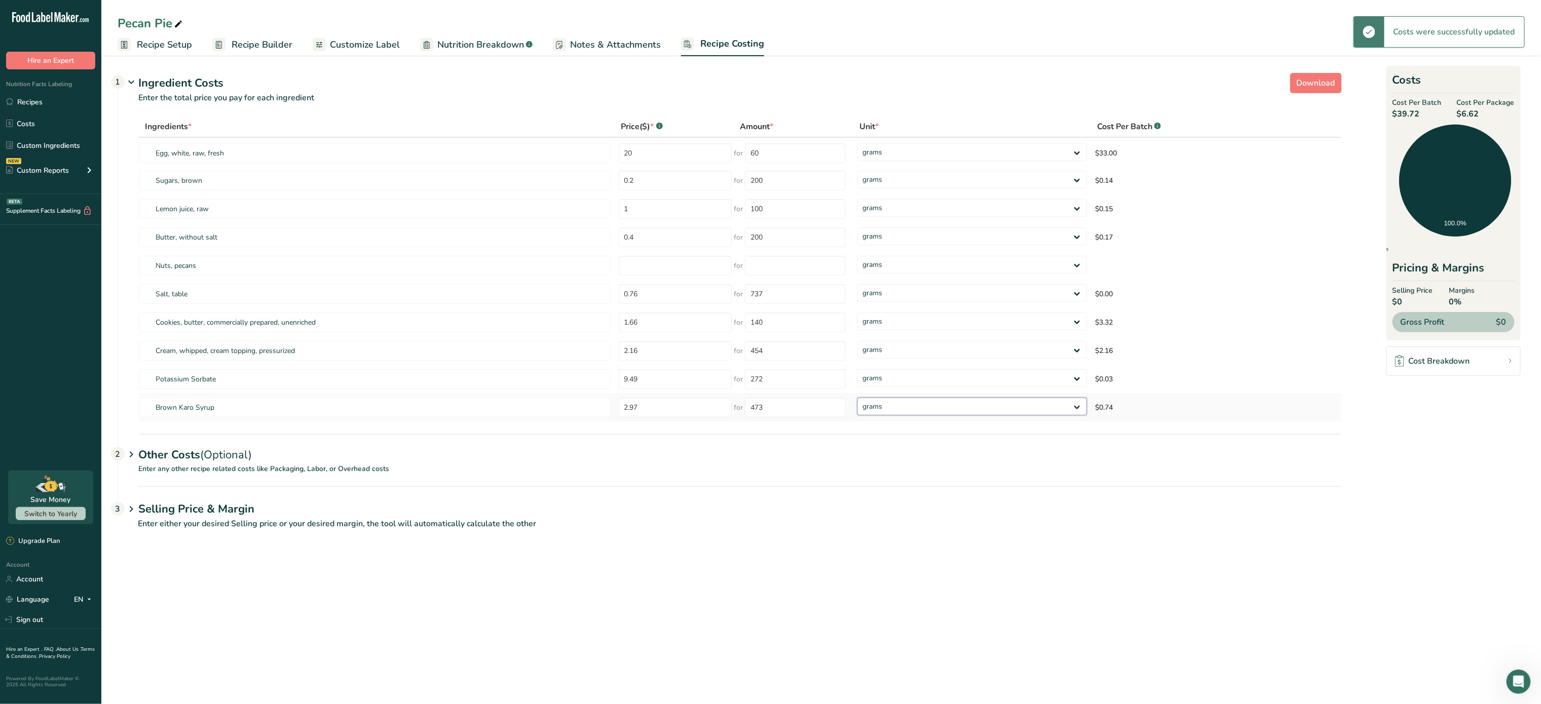
select select "5"
click at [858, 398] on select "grams kg mg mcg lb oz" at bounding box center [973, 407] width 230 height 18
click at [806, 414] on input "473" at bounding box center [791, 408] width 101 height 20
type input "4"
type input "16"
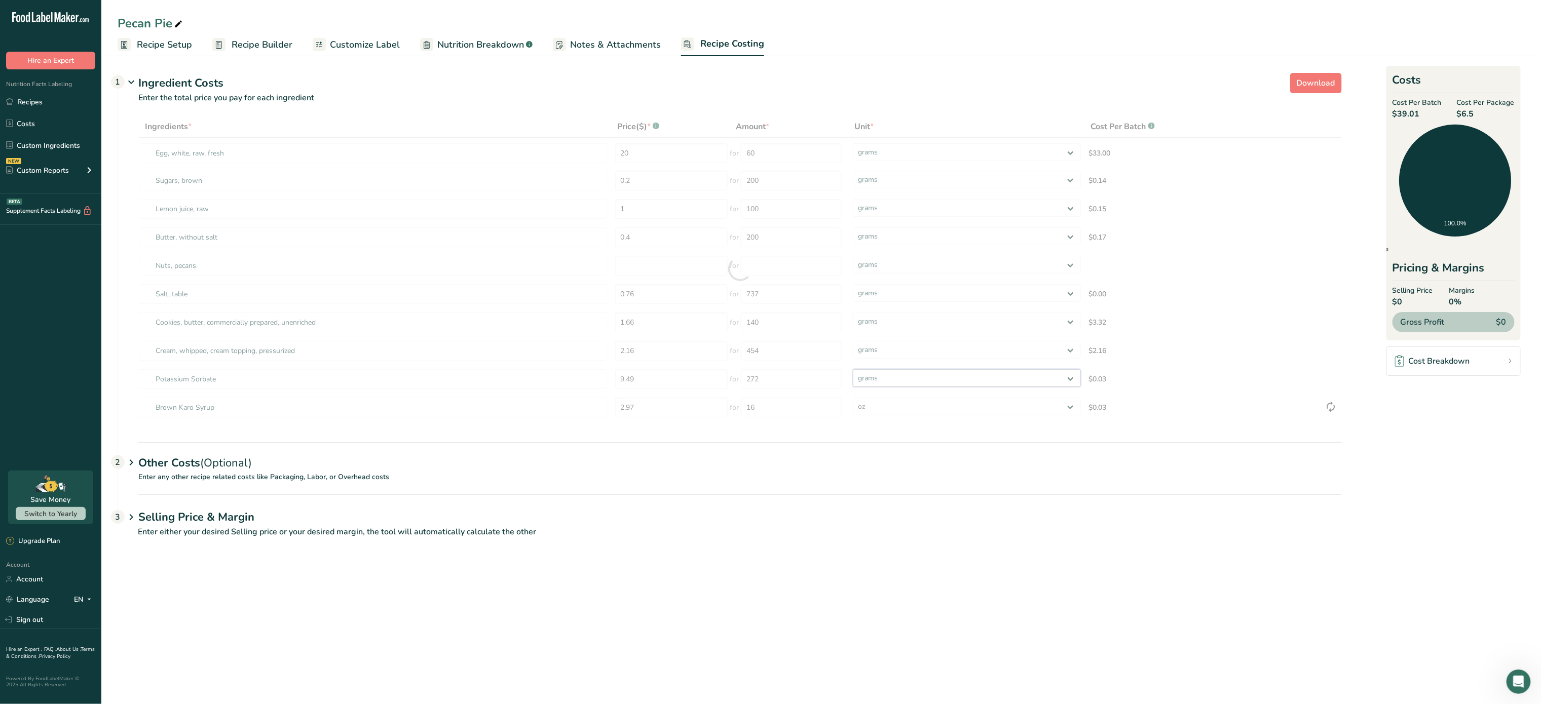
click at [914, 375] on div "Ingredients * Price($) * .a-a{fill:#347362;}.b-a{fill:#fff;} Amount * Unit * Co…" at bounding box center [740, 269] width 1204 height 306
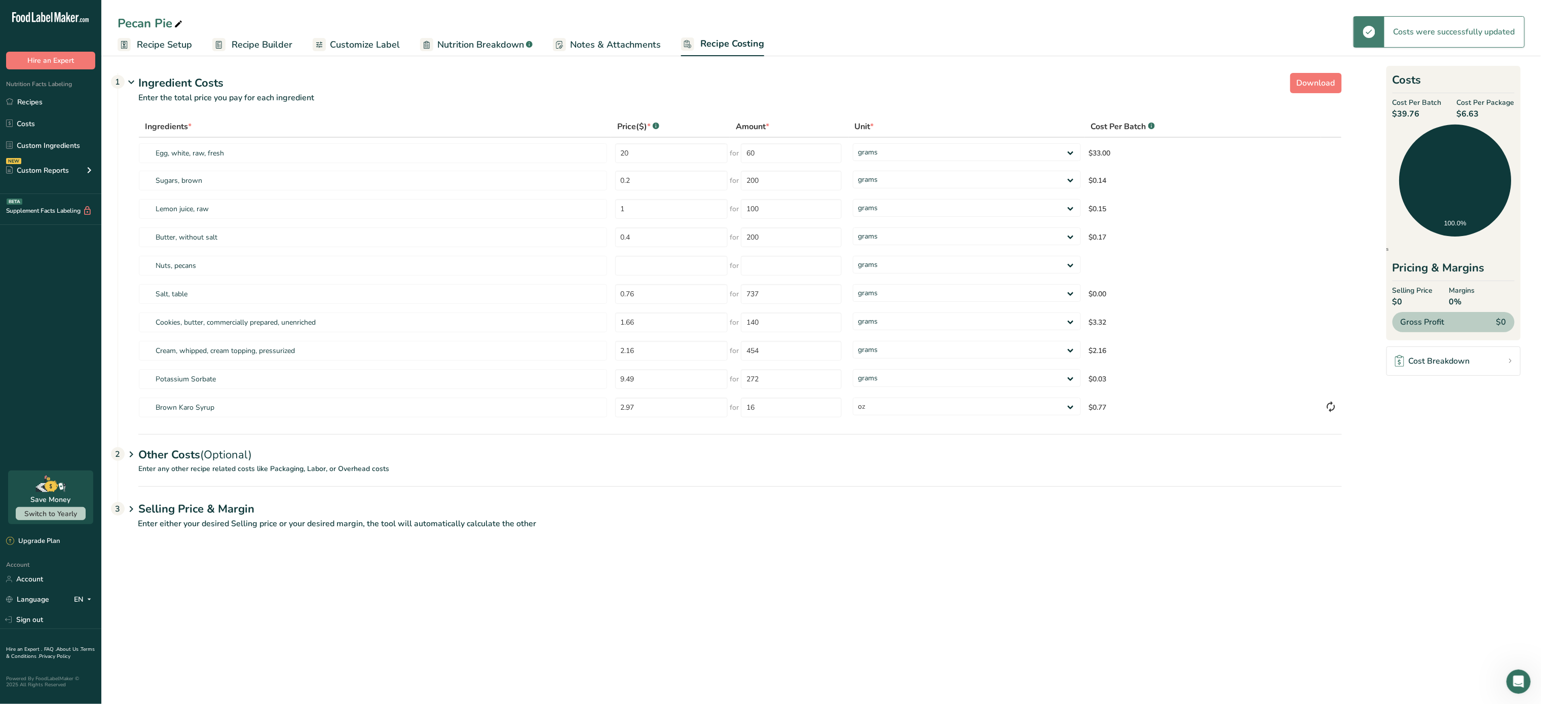
click at [743, 556] on section "Download Ingredient Costs 1 Enter the total price you pay for each ingredient I…" at bounding box center [821, 306] width 1440 height 506
click at [318, 452] on div "Other Costs (Optional) 2" at bounding box center [740, 448] width 1204 height 29
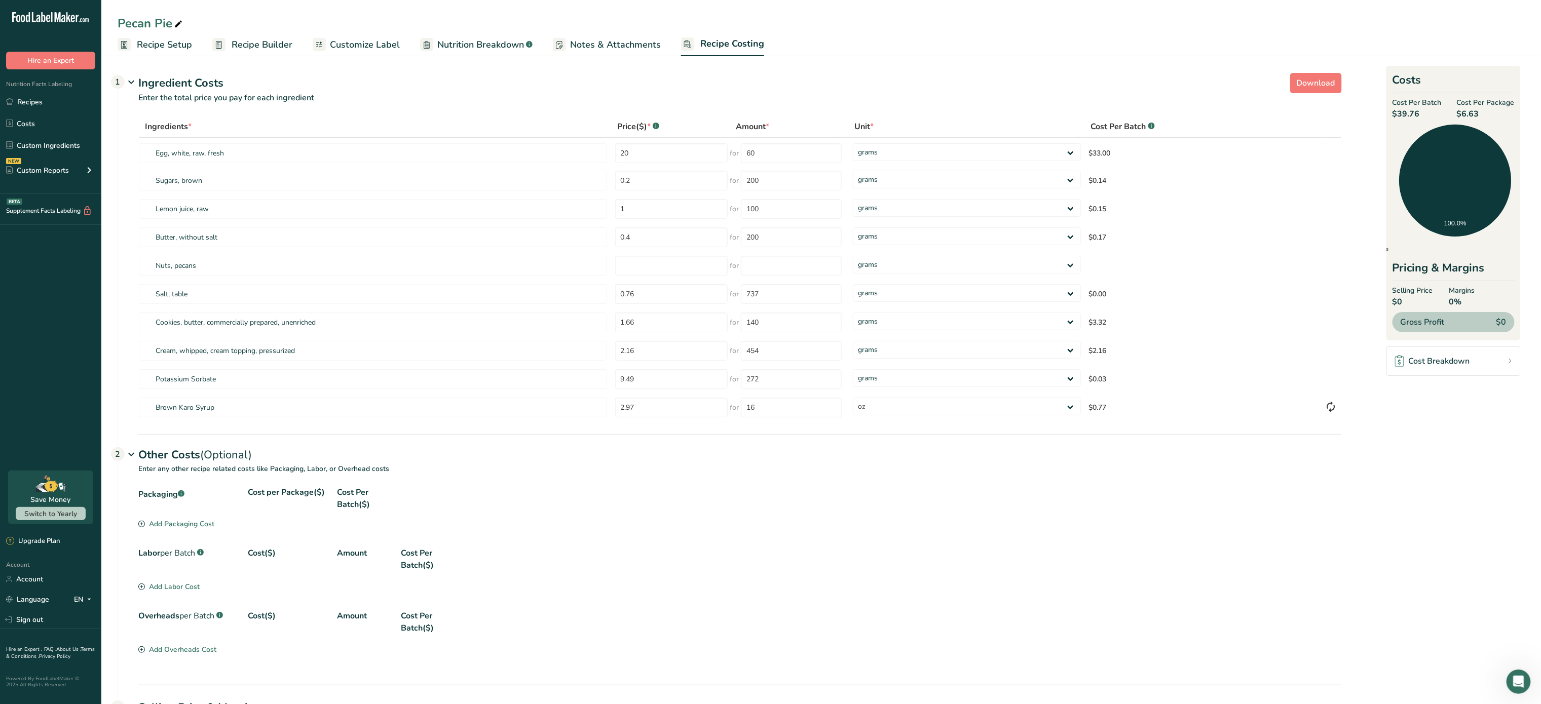
click at [200, 528] on div "Add Packaging Cost" at bounding box center [176, 524] width 76 height 11
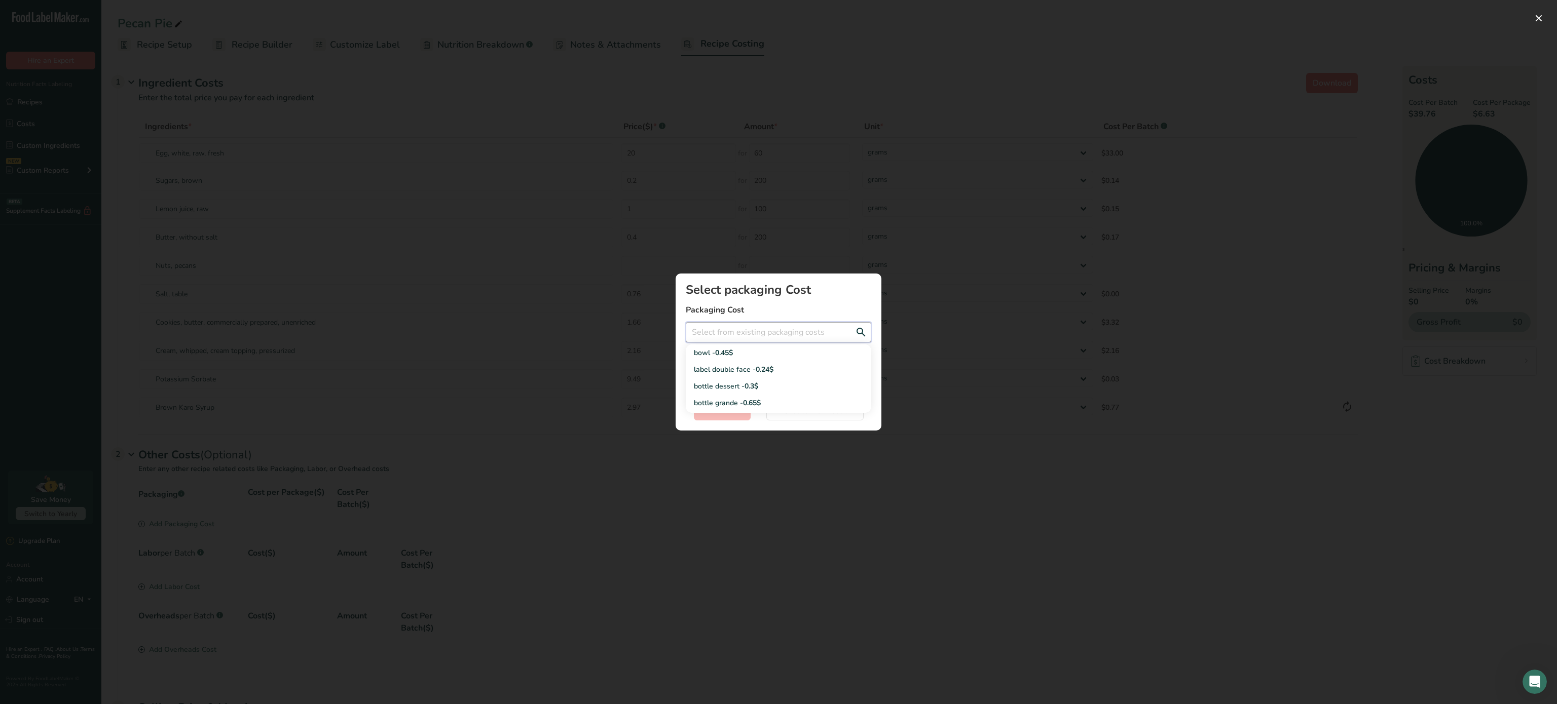
click at [783, 328] on input "Add New Recipe Cost Modal" at bounding box center [778, 332] width 185 height 20
click at [766, 367] on span "0.24$" at bounding box center [765, 370] width 18 height 10
type input "label double face - 0.24$"
click at [734, 406] on button "Select" at bounding box center [722, 410] width 57 height 20
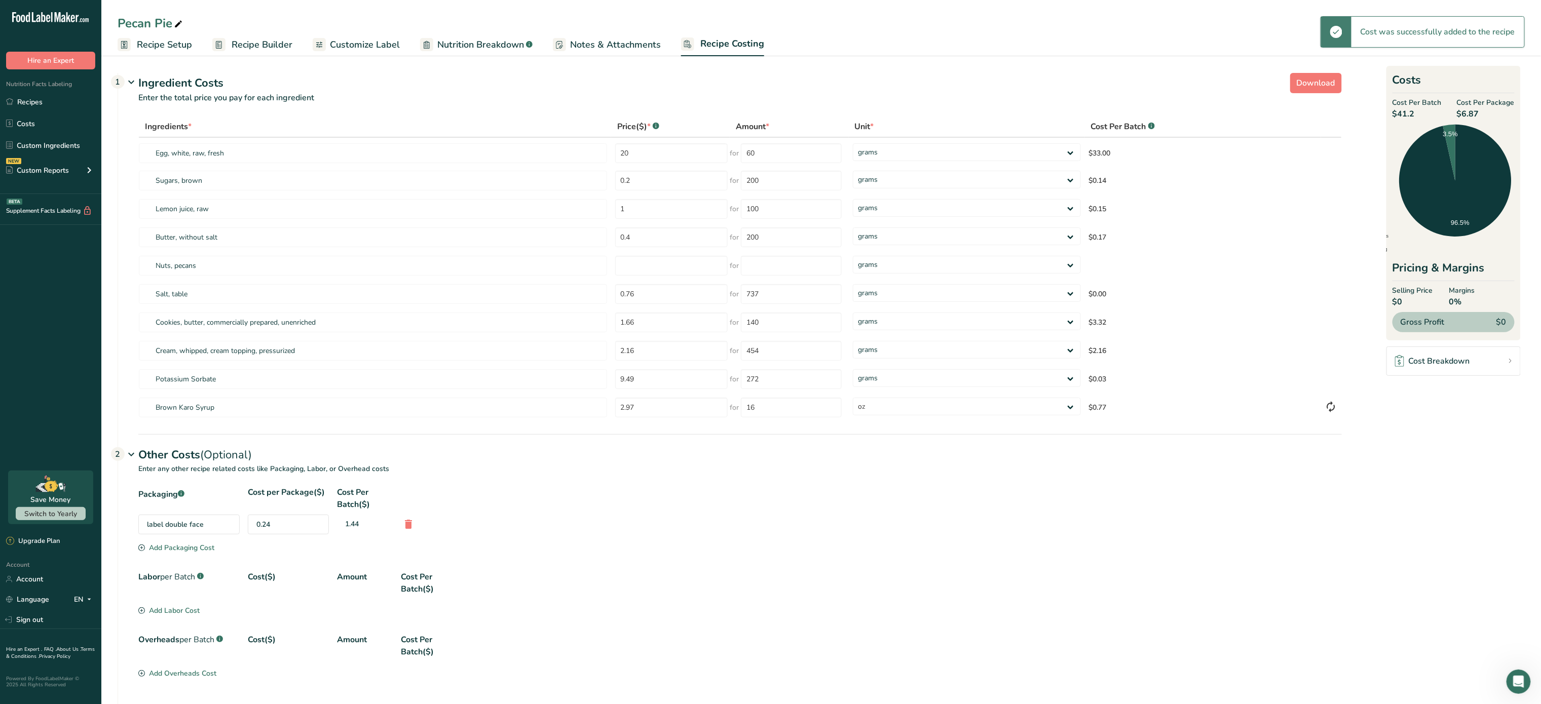
click at [188, 548] on div "Add Packaging Cost" at bounding box center [176, 548] width 76 height 11
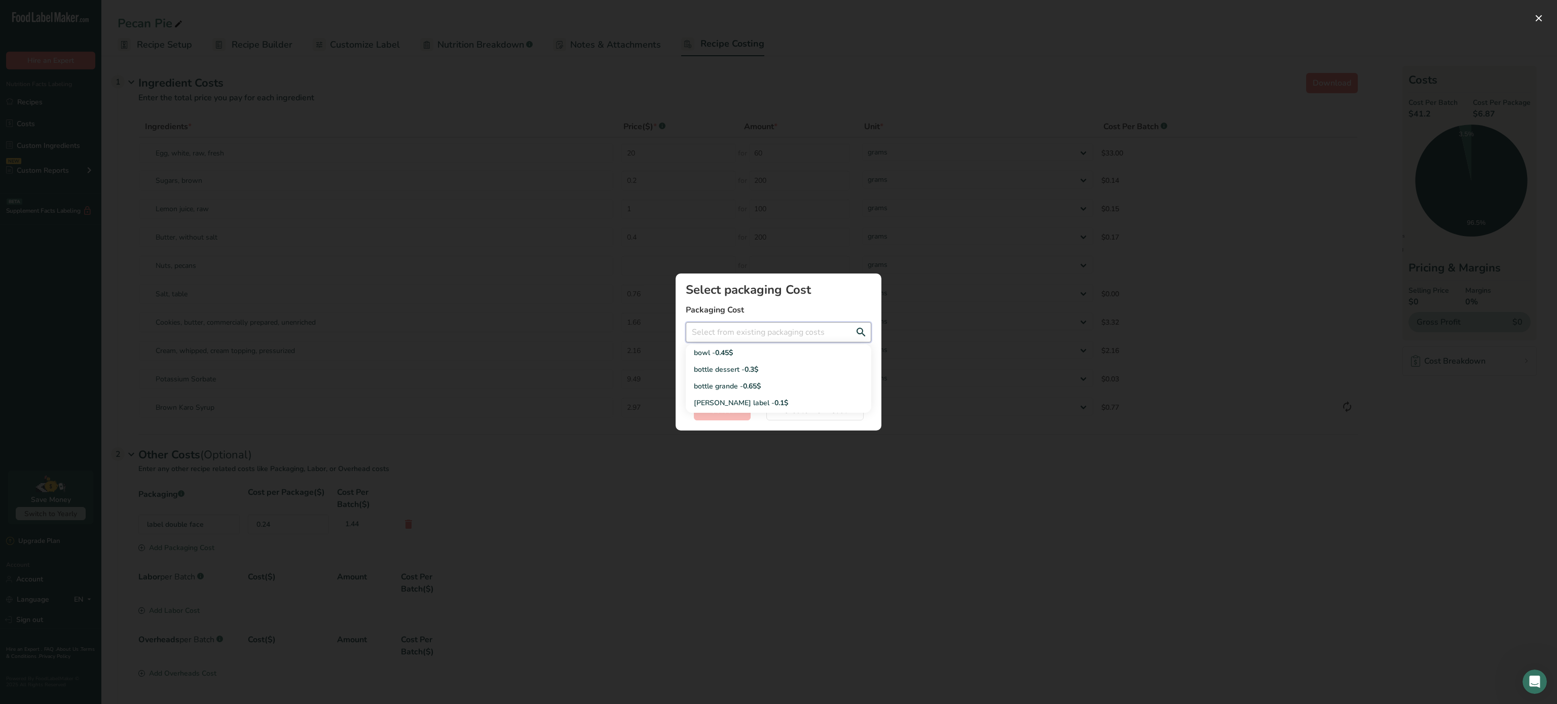
click at [803, 329] on input "Add New Recipe Cost Modal" at bounding box center [778, 332] width 185 height 20
click at [773, 372] on div "bottle dessert - 0.3$" at bounding box center [770, 369] width 153 height 11
type input "bottle dessert - 0.3$"
click at [727, 410] on span "Select" at bounding box center [722, 410] width 23 height 12
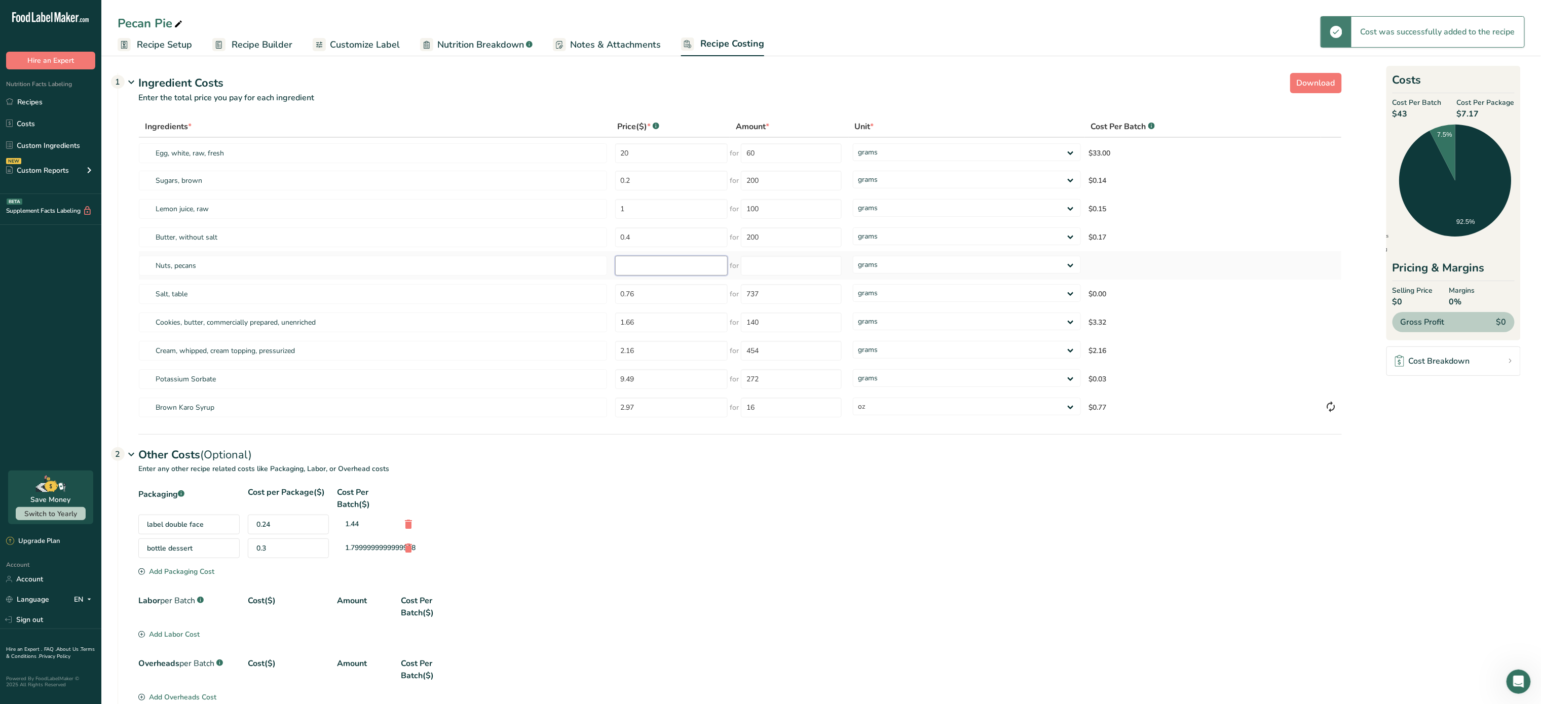
click at [649, 272] on input "number" at bounding box center [671, 266] width 113 height 20
type input "3.47"
click at [774, 270] on input "number" at bounding box center [791, 266] width 101 height 20
type input "113"
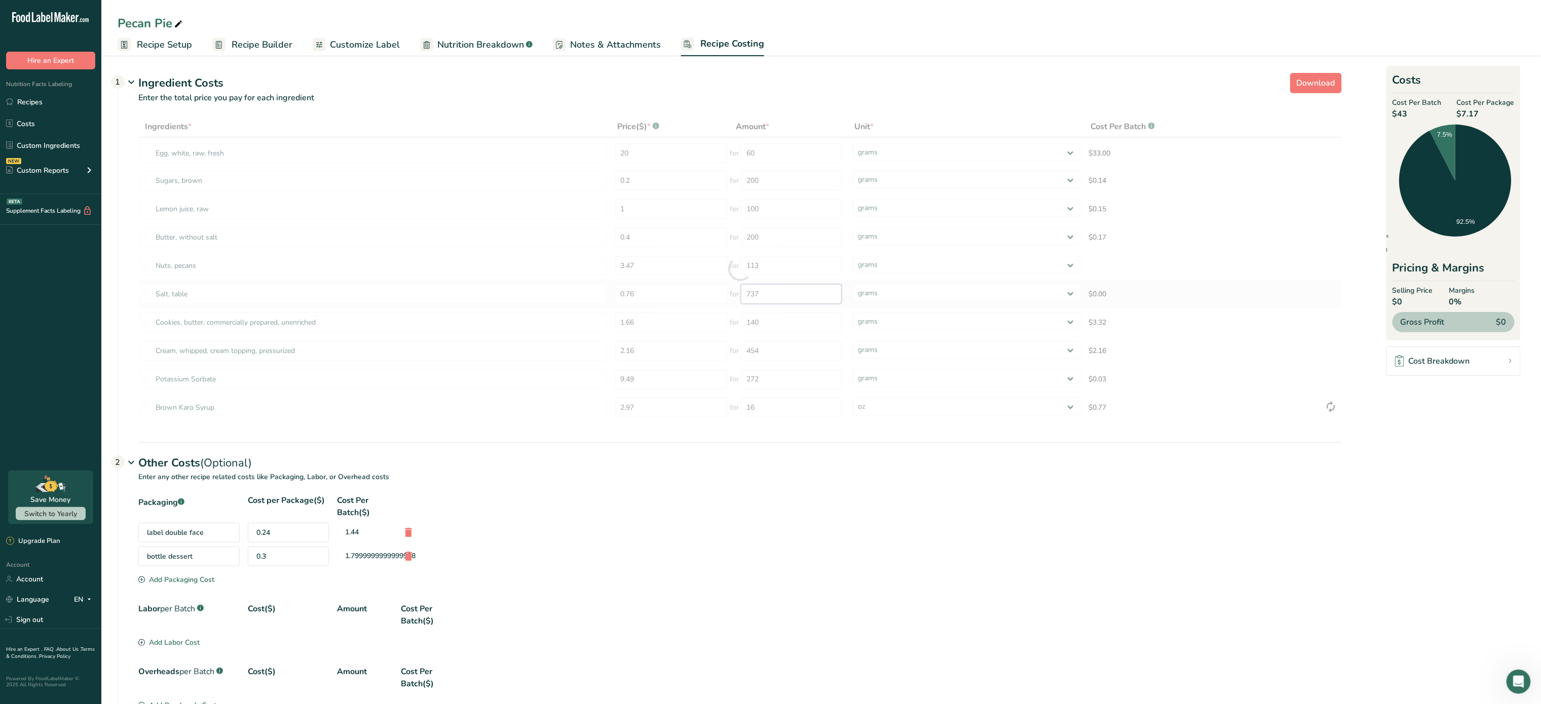
click at [804, 301] on div "Ingredients * Price($) * .a-a{fill:#347362;}.b-a{fill:#fff;} Amount * Unit * Co…" at bounding box center [740, 269] width 1204 height 306
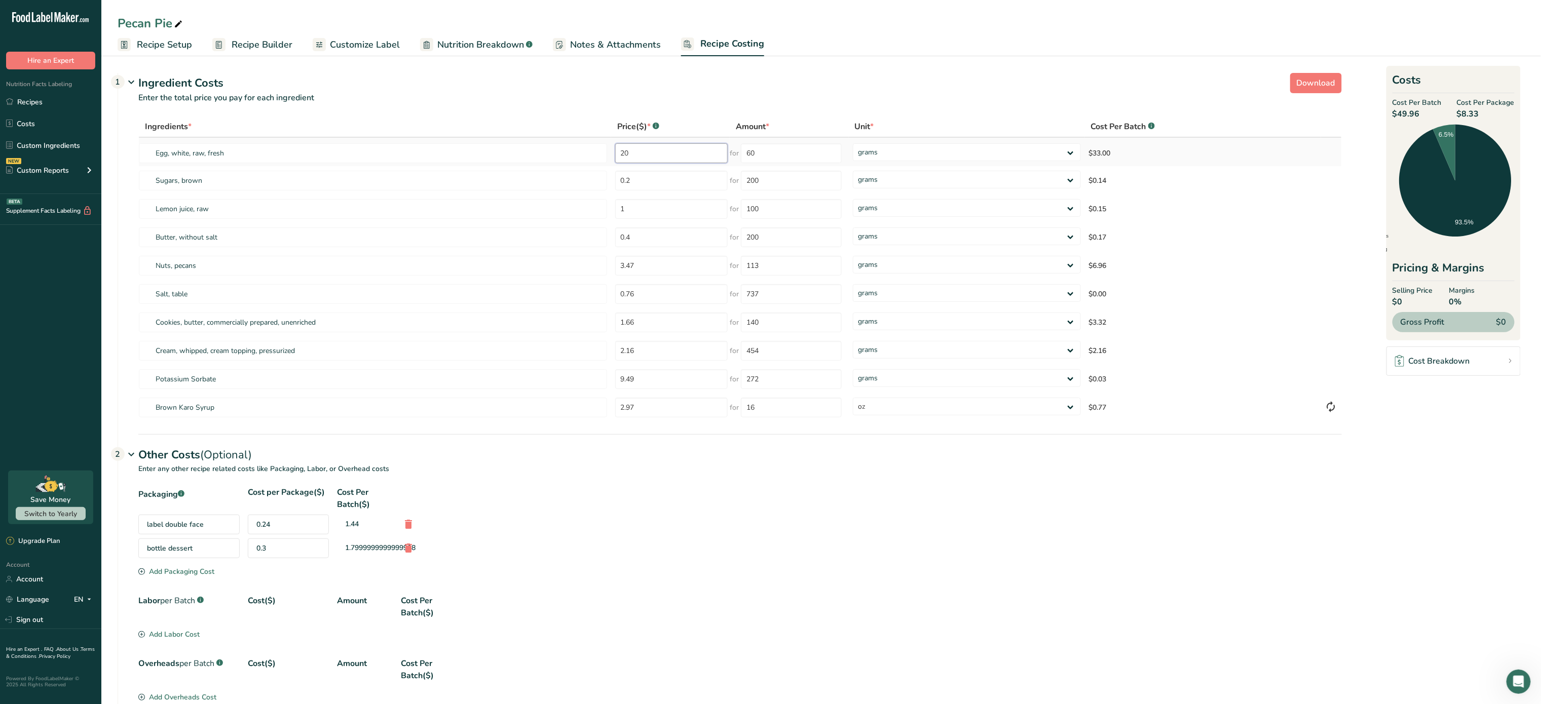
click at [706, 151] on input "20" at bounding box center [671, 153] width 113 height 20
type input "2"
type input "8"
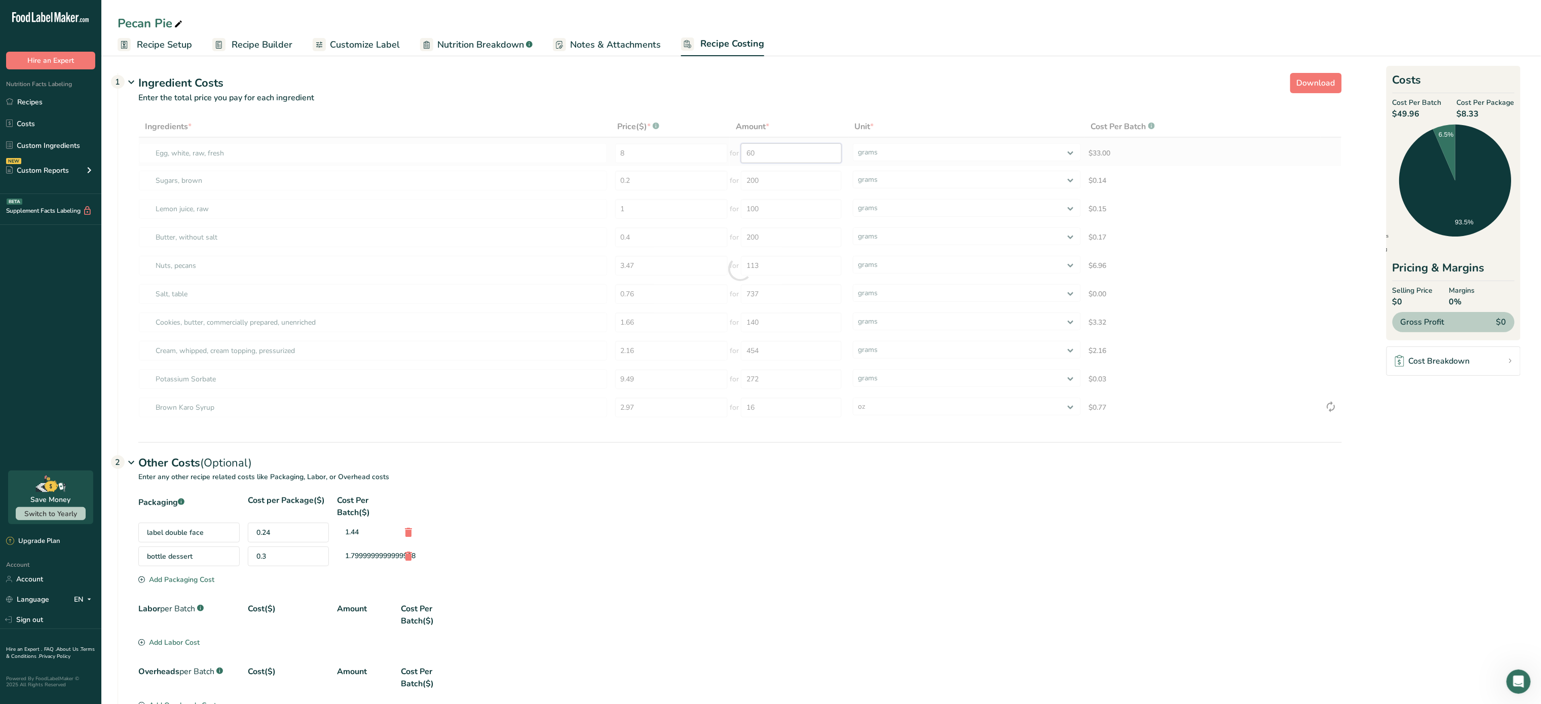
click at [774, 155] on div "Ingredients * Price($) * .a-a{fill:#347362;}.b-a{fill:#fff;} Amount * Unit * Co…" at bounding box center [740, 269] width 1204 height 306
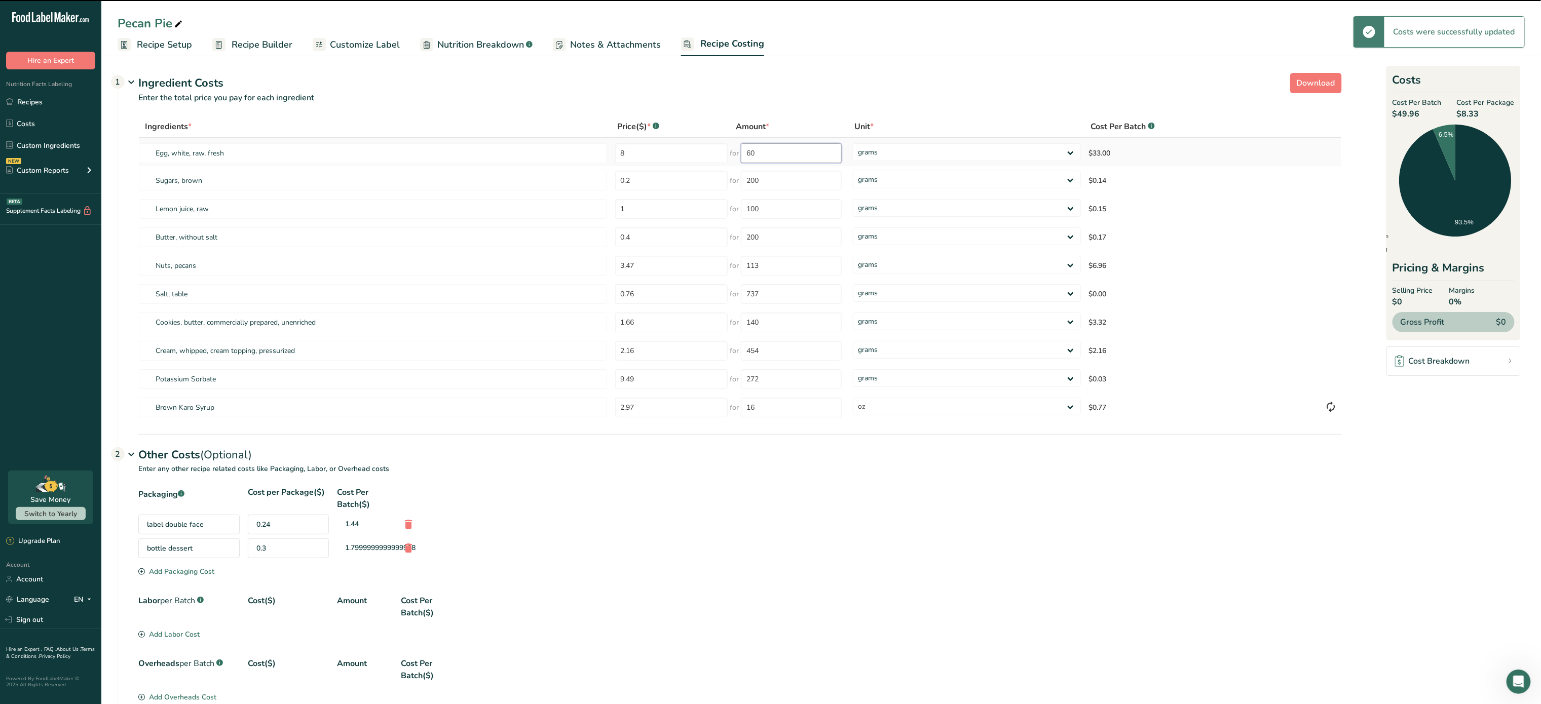
type input "6"
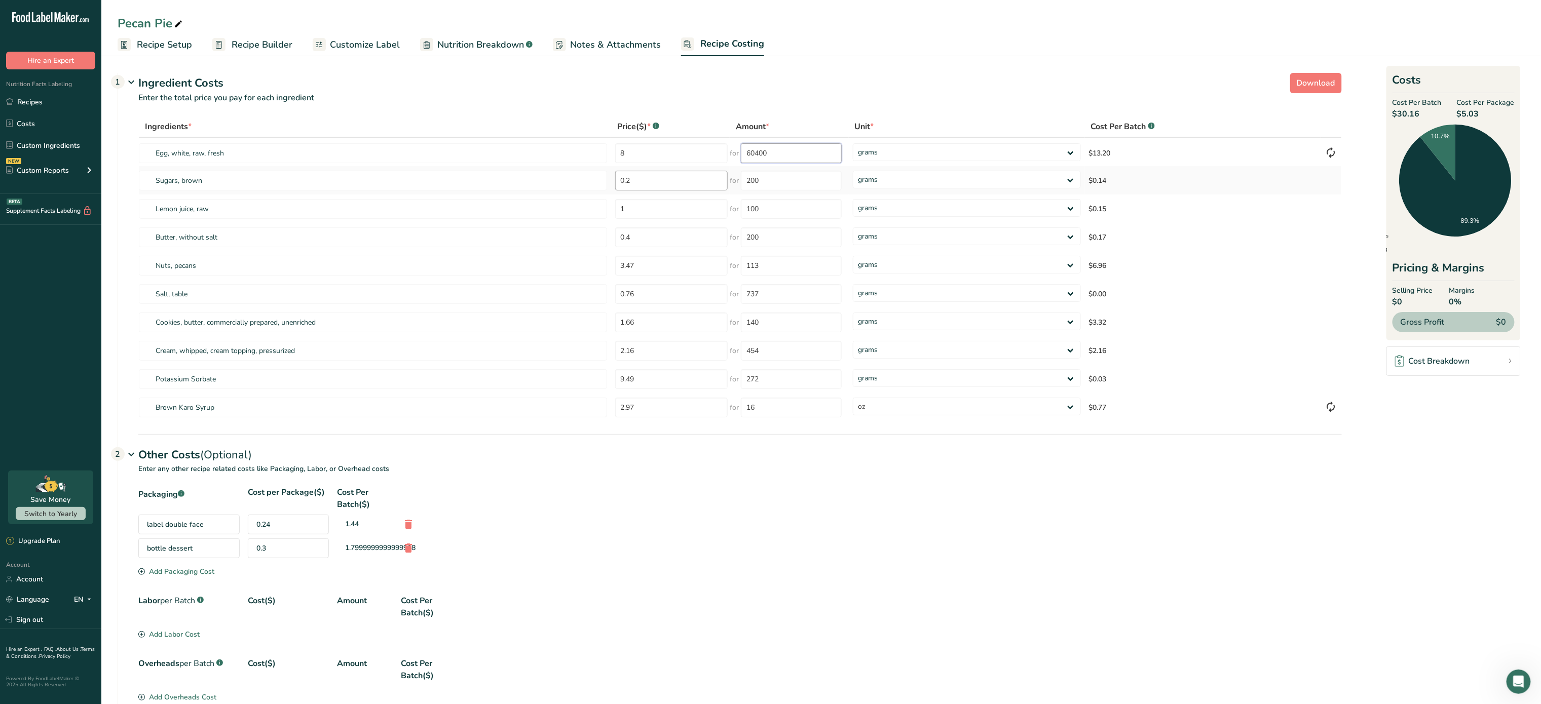
type input "60400"
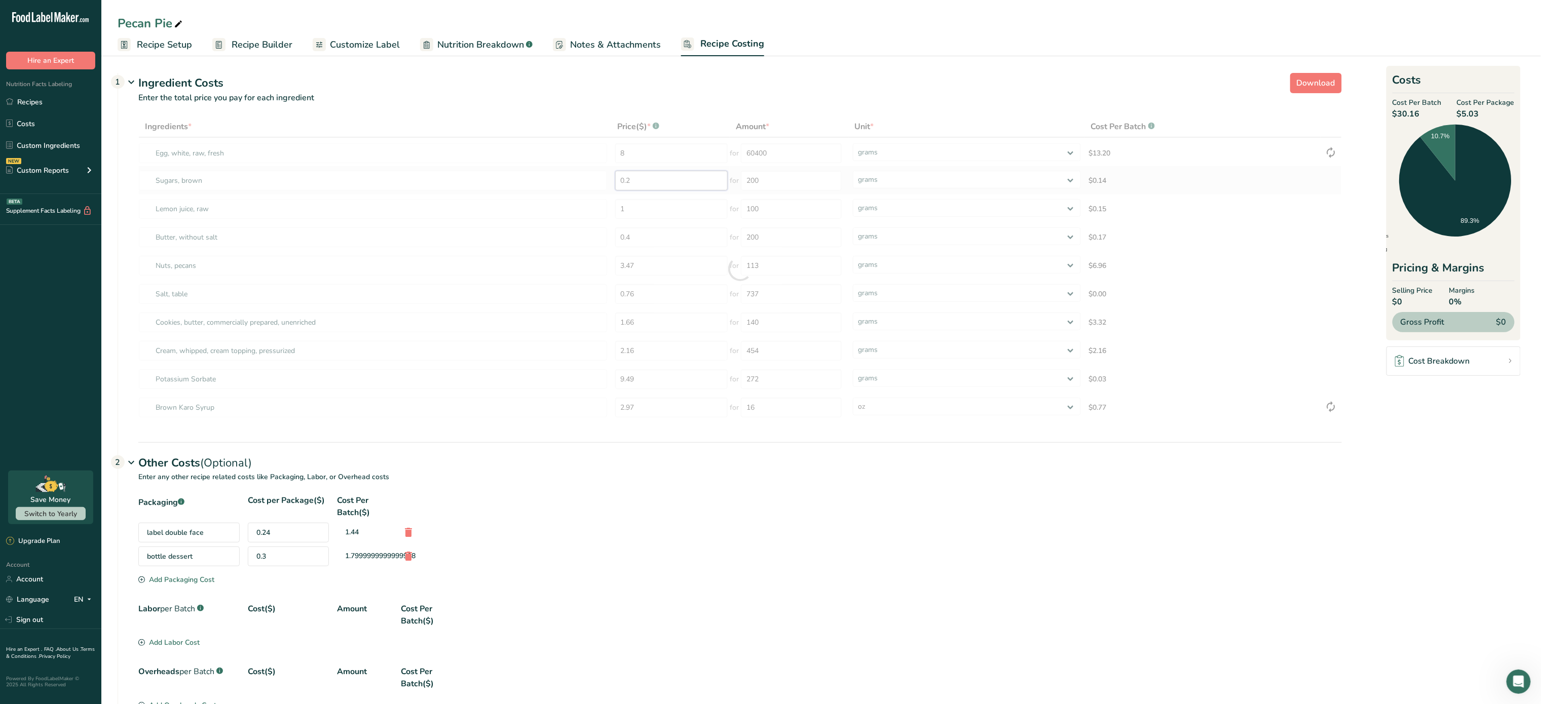
click at [695, 185] on div "Ingredients * Price($) * .a-a{fill:#347362;}.b-a{fill:#fff;} Amount * Unit * Co…" at bounding box center [740, 269] width 1204 height 306
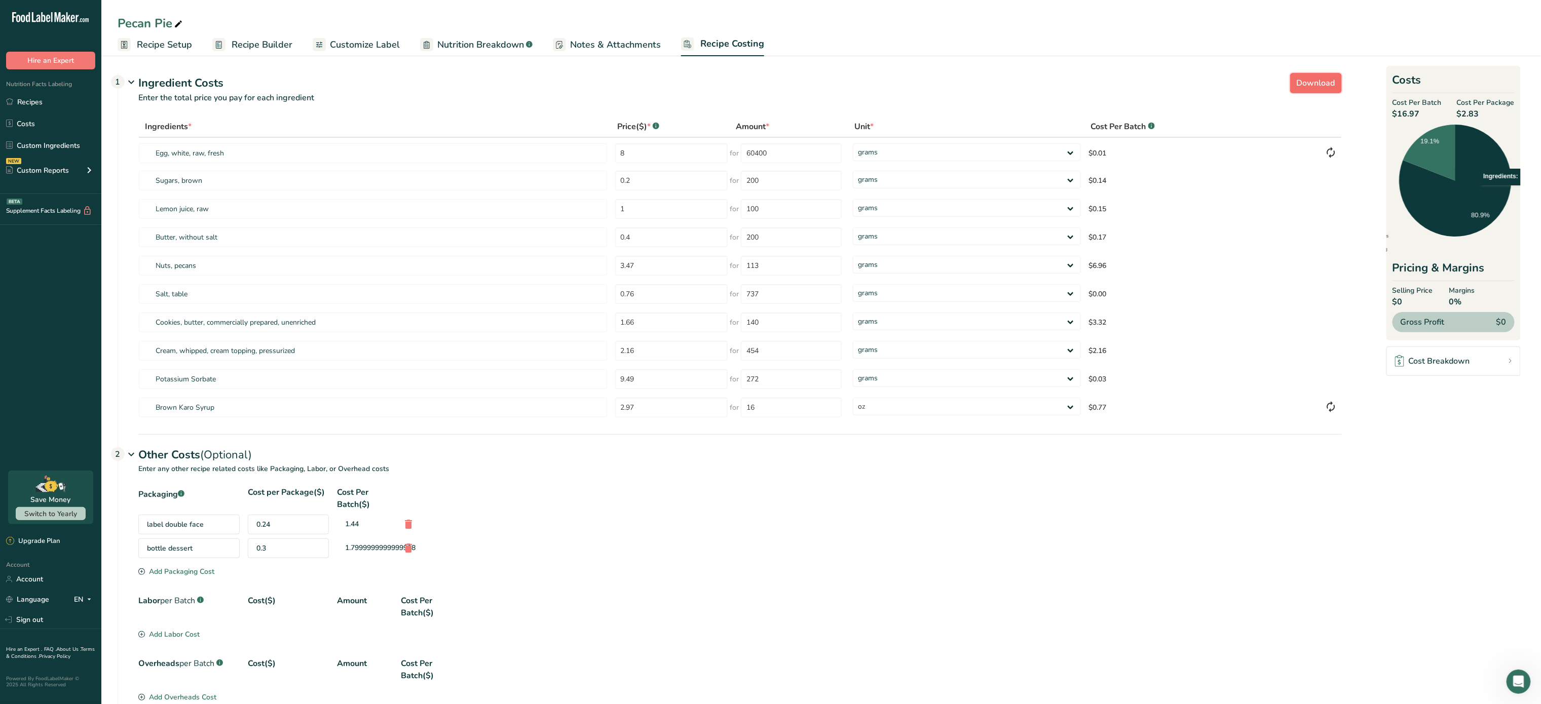
click at [1310, 89] on span "Download" at bounding box center [1316, 83] width 39 height 12
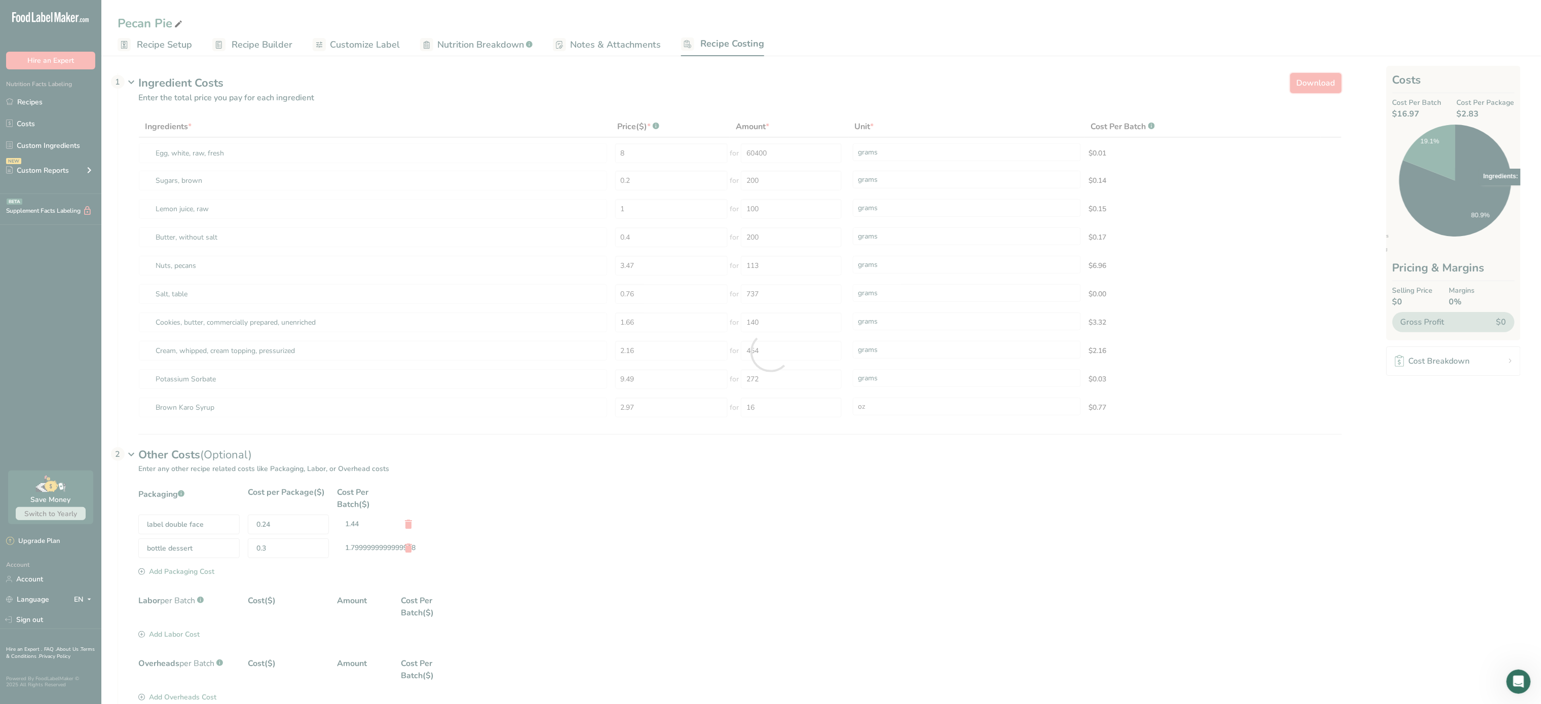
select select "5"
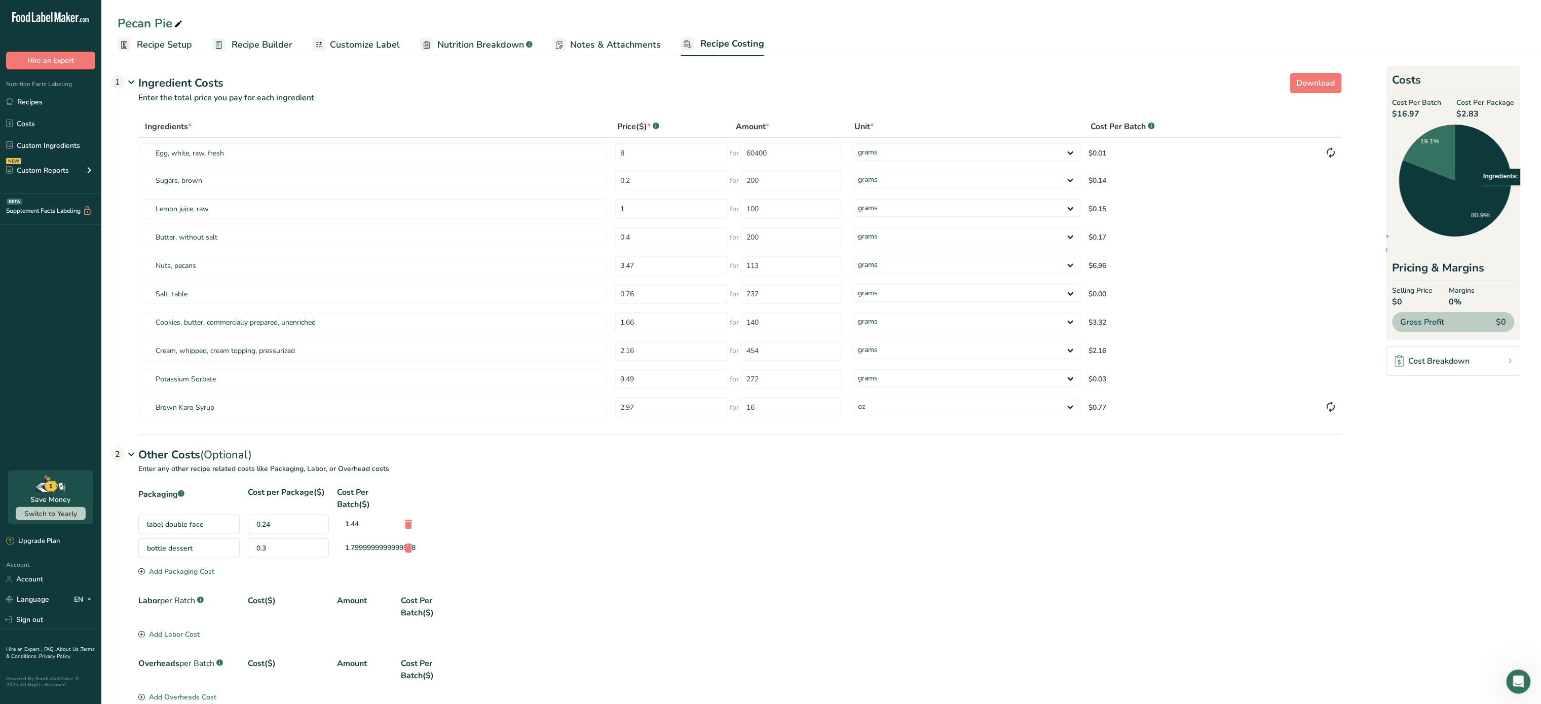
click at [1116, 634] on section "Labor per Batch .a-a{fill:#347362;}.b-a{fill:#fff;} Cost($) Amount Cost Per Bat…" at bounding box center [740, 618] width 1204 height 47
click at [34, 103] on link "Recipes" at bounding box center [50, 101] width 101 height 19
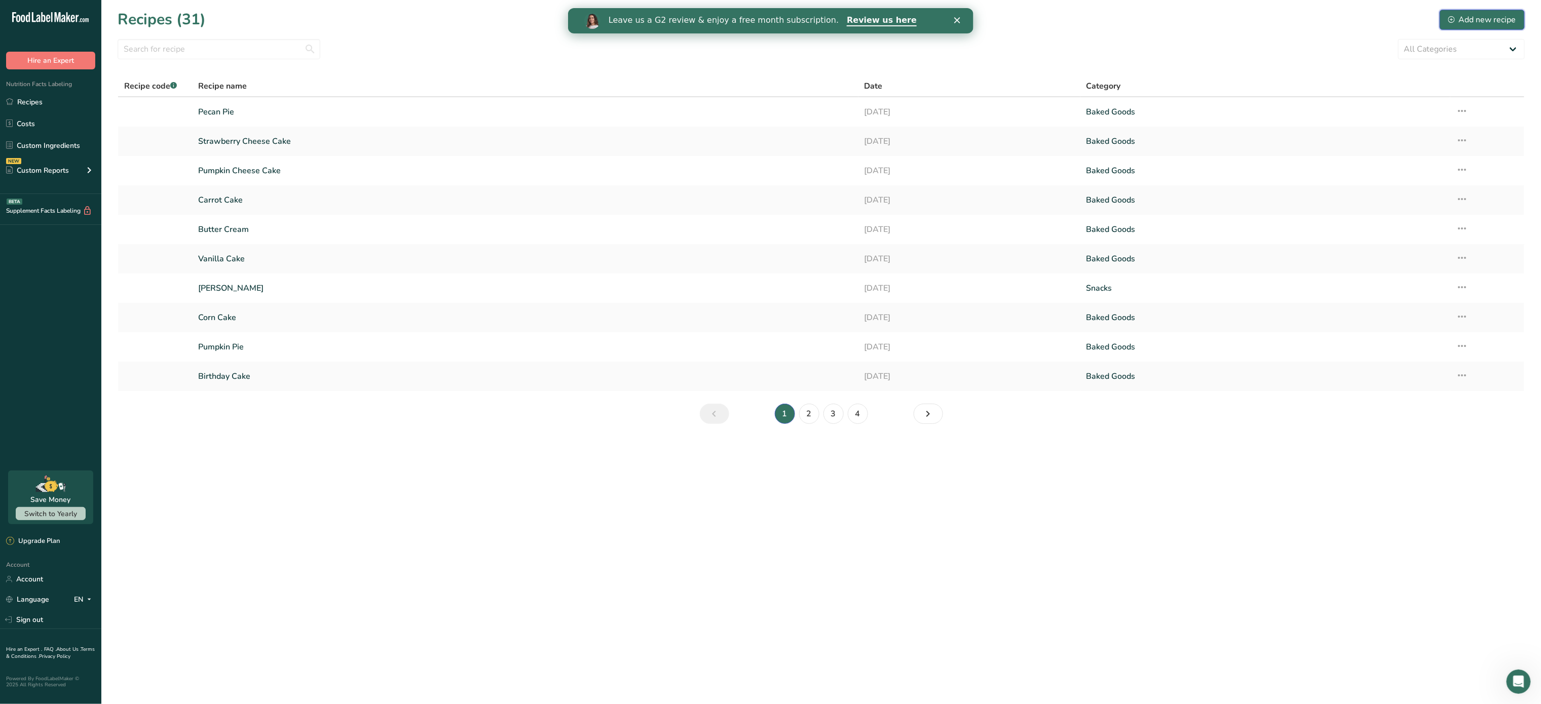
click at [1461, 11] on button "Add new recipe" at bounding box center [1482, 20] width 85 height 20
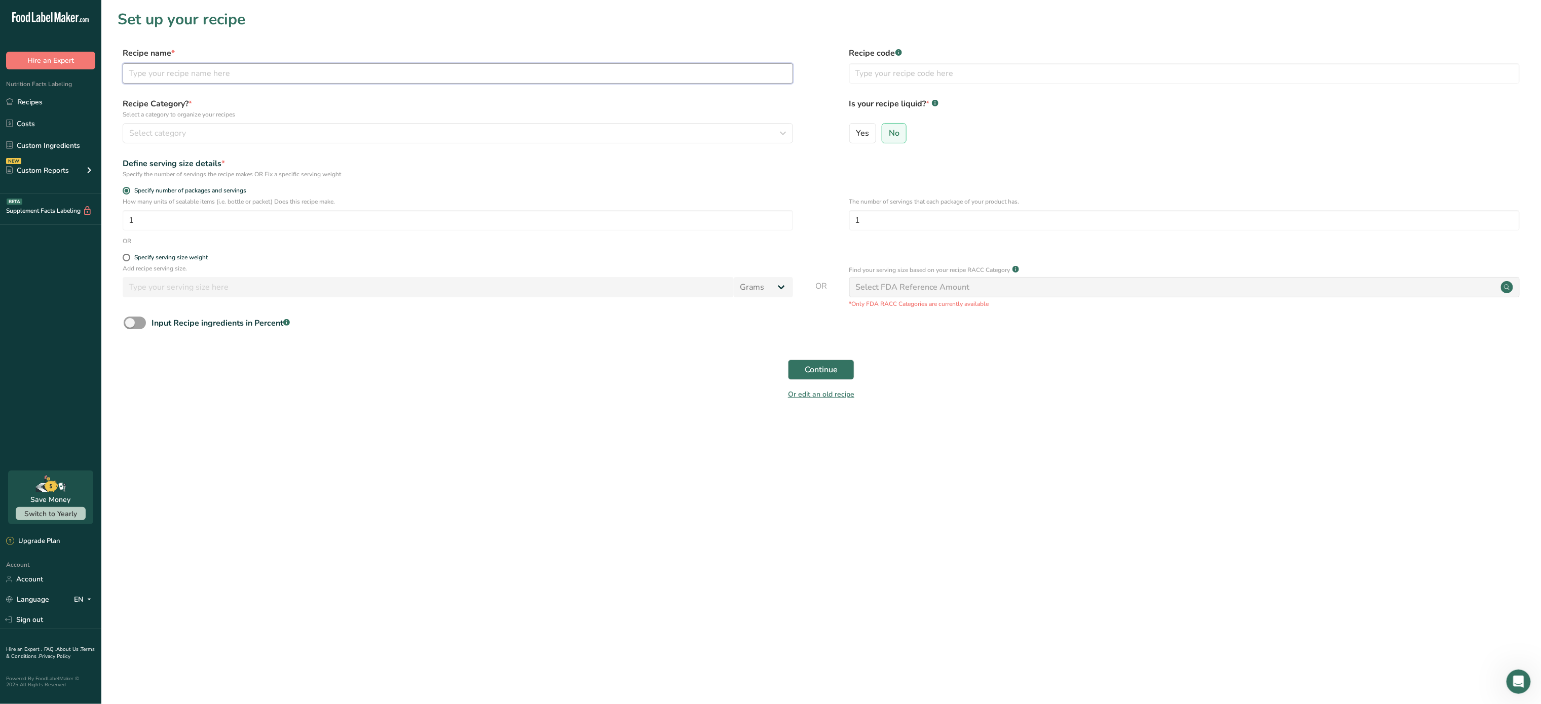
click at [351, 69] on input "text" at bounding box center [458, 73] width 671 height 20
type input "German Chocolate"
click at [200, 218] on input "1" at bounding box center [458, 220] width 671 height 20
type input "12"
click at [797, 374] on button "Continue" at bounding box center [821, 370] width 66 height 20
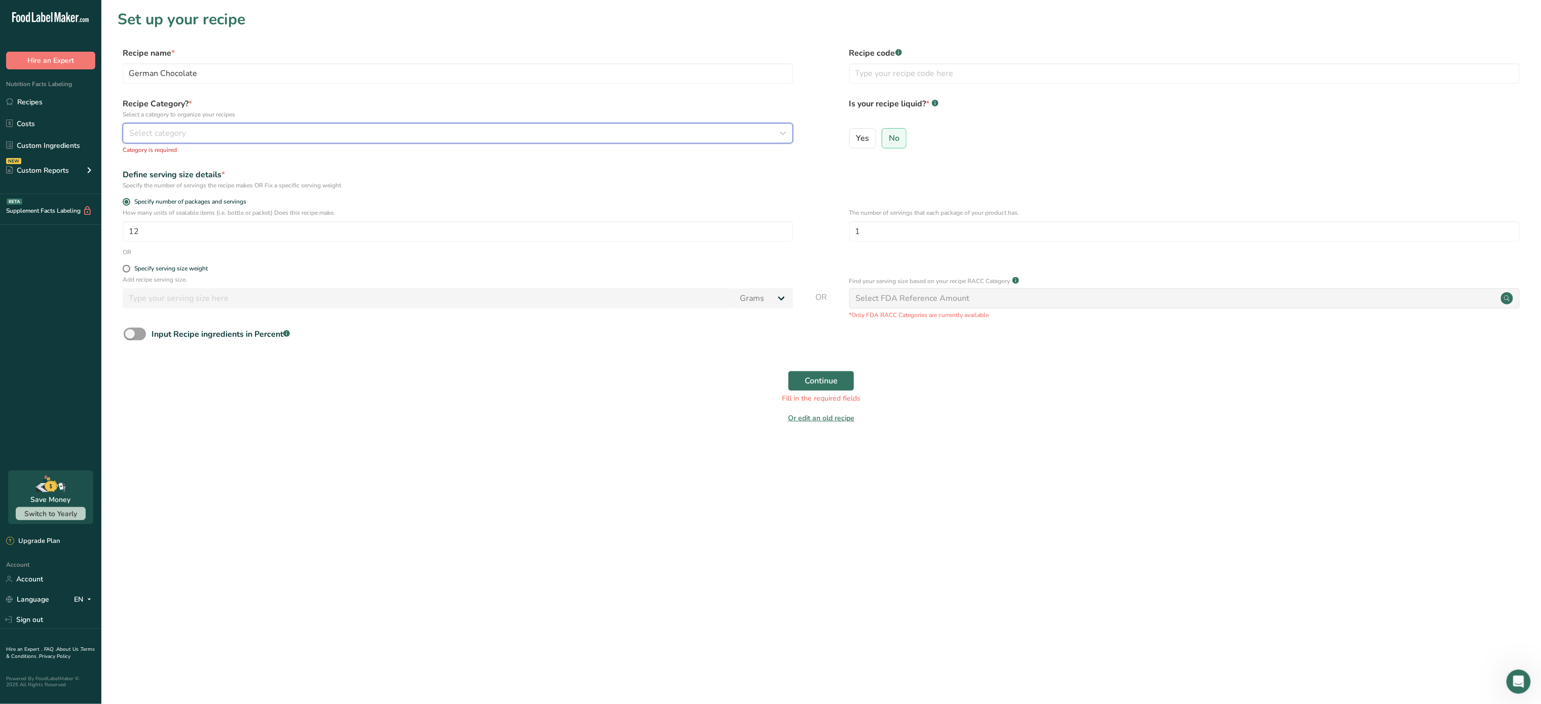
click at [629, 124] on button "Select category" at bounding box center [458, 133] width 671 height 20
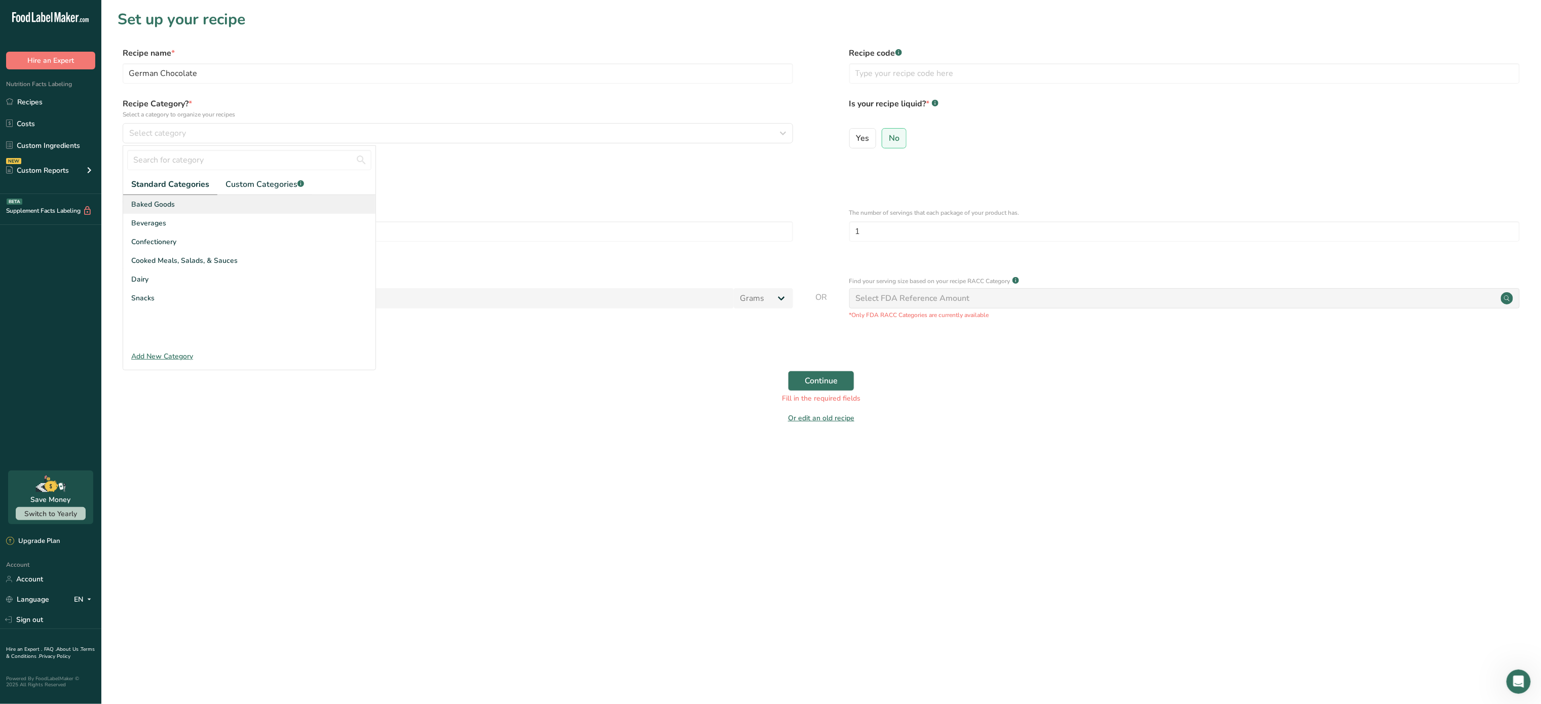
click at [309, 201] on div "Baked Goods" at bounding box center [249, 204] width 252 height 19
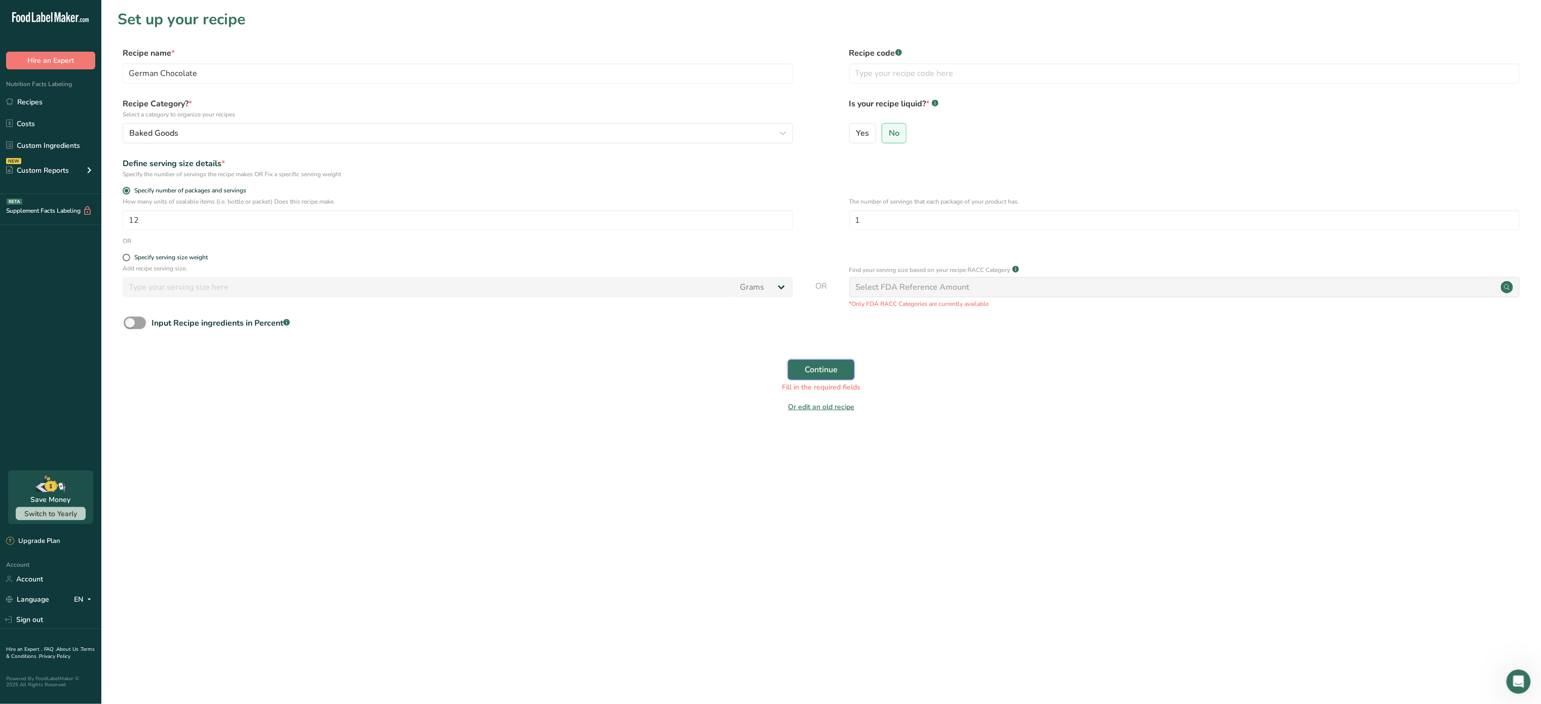
click at [840, 372] on button "Continue" at bounding box center [821, 370] width 66 height 20
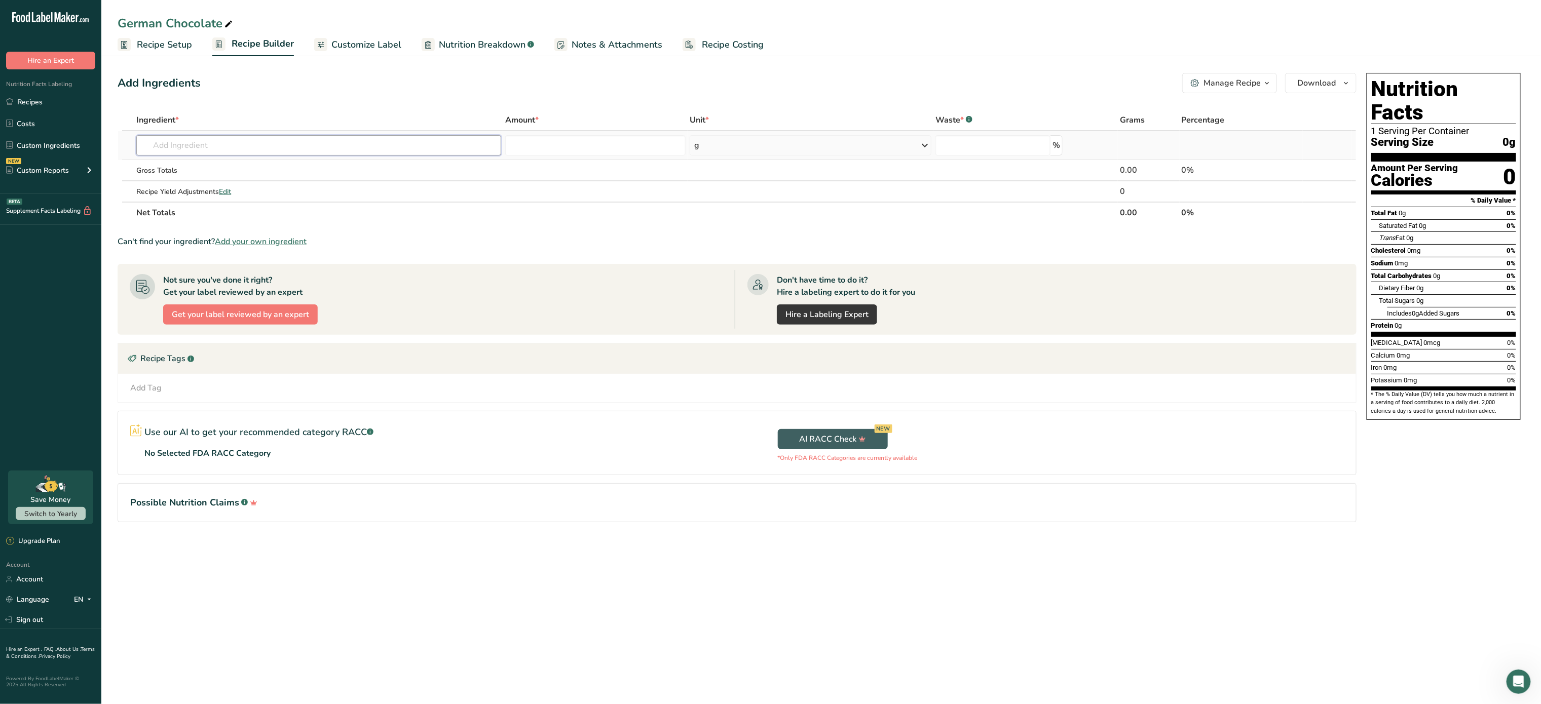
click at [234, 147] on input "text" at bounding box center [318, 145] width 365 height 20
type input "e"
type input "c"
type input "flour chocola"
click at [225, 168] on p "Enriched Flour /Chocolate" at bounding box center [190, 166] width 92 height 11
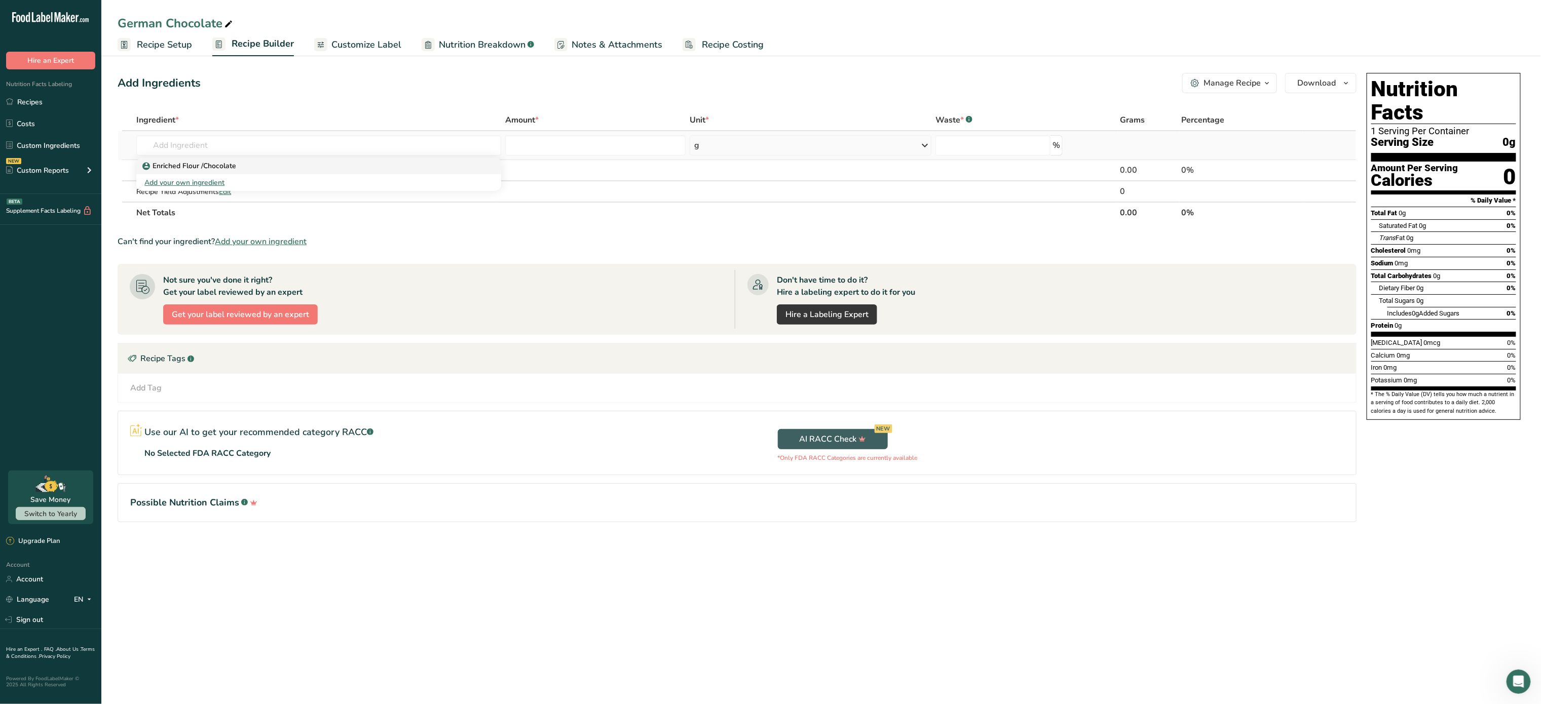
type input "Enriched Flour /Chocolate"
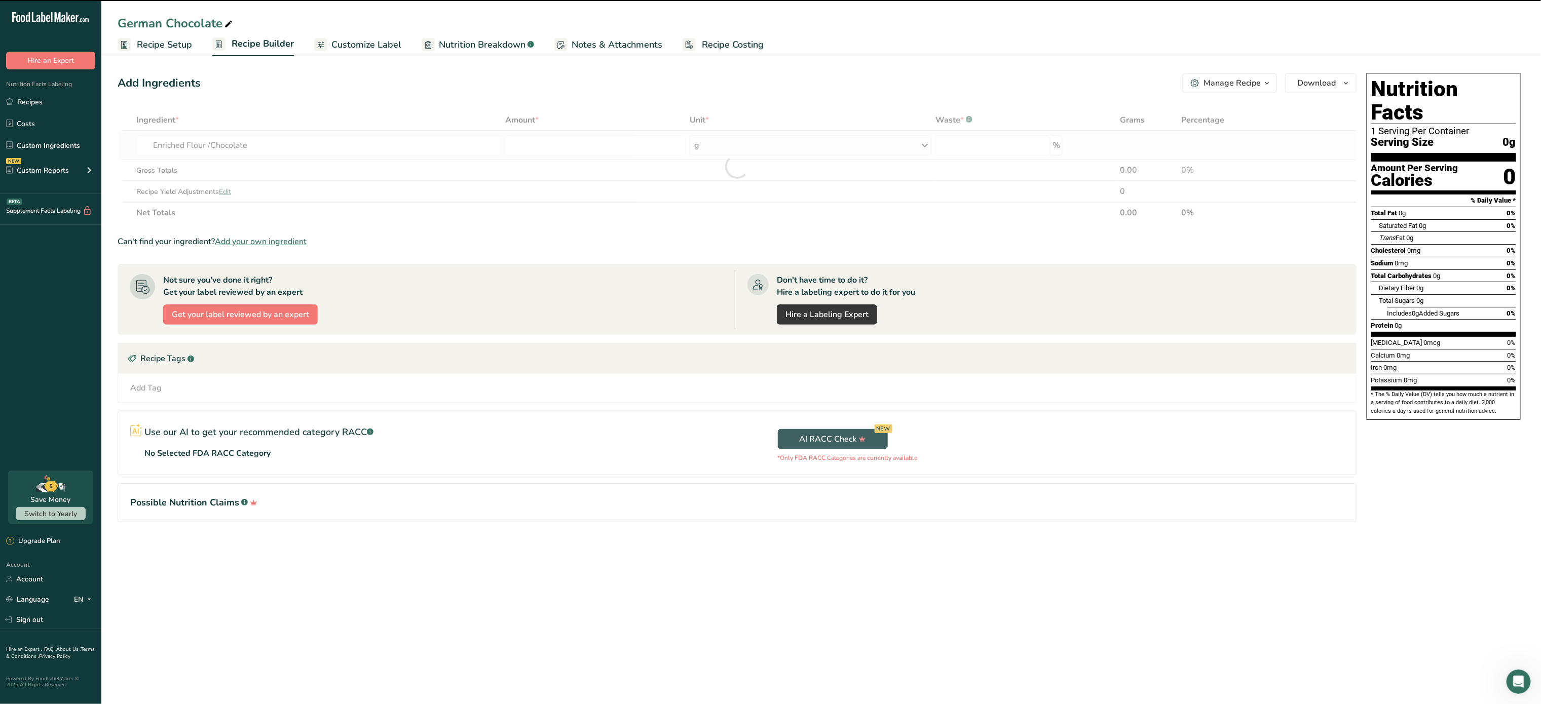
type input "0"
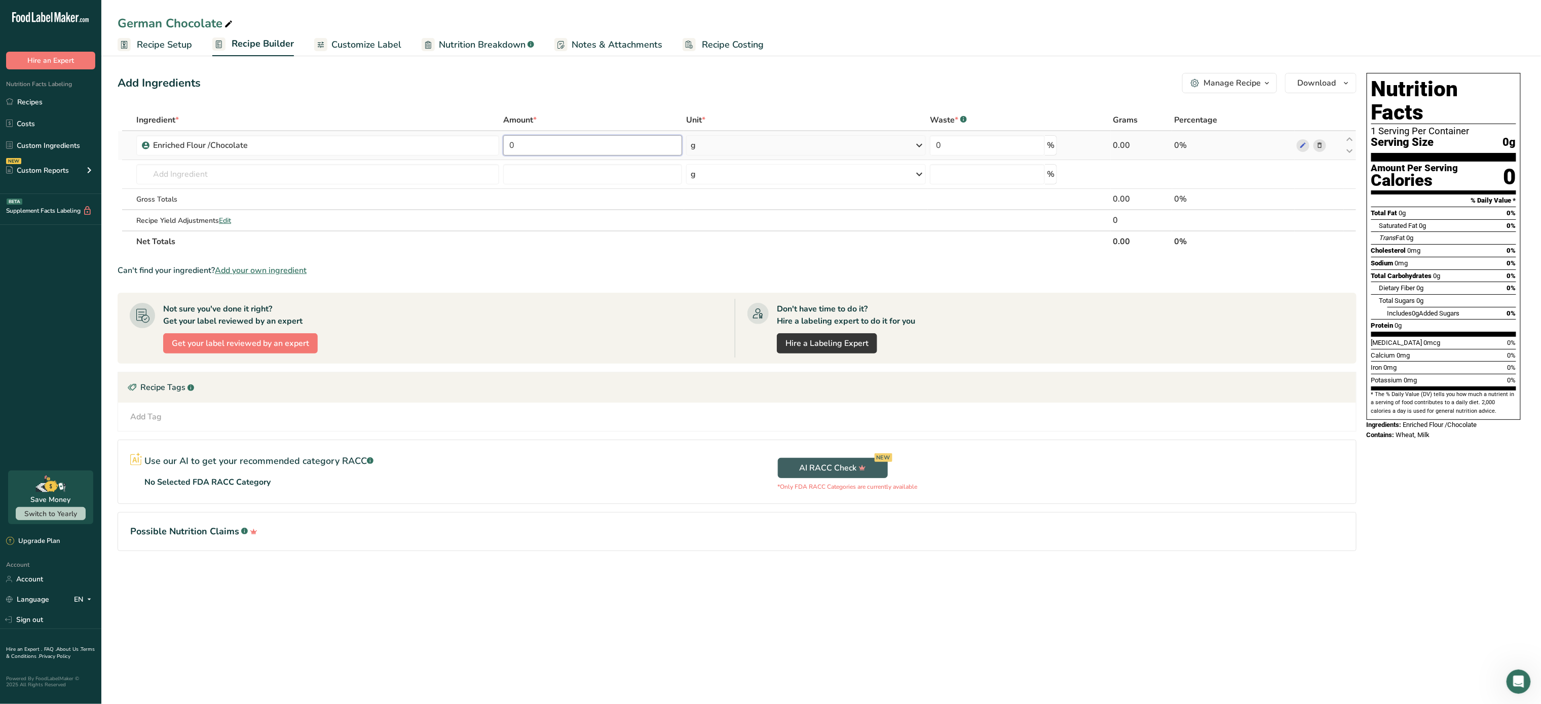
click at [588, 151] on input "0" at bounding box center [592, 145] width 179 height 20
click at [747, 53] on link "Recipe Costing" at bounding box center [723, 44] width 81 height 23
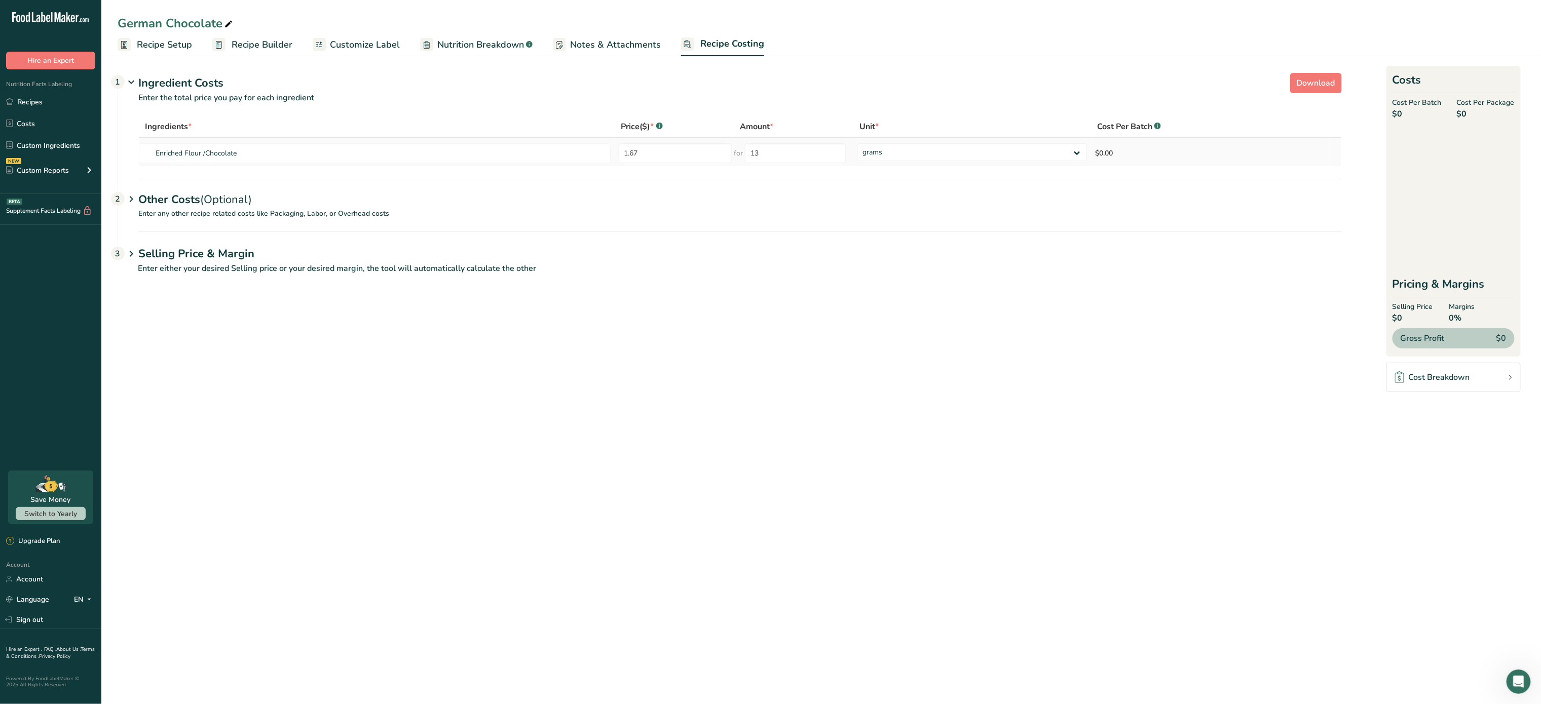
click at [957, 163] on td "grams kg mg mcg lb oz" at bounding box center [972, 152] width 238 height 28
click at [955, 148] on select "grams kg mg mcg lb oz" at bounding box center [973, 152] width 230 height 18
click at [270, 33] on link "Recipe Builder" at bounding box center [252, 44] width 80 height 23
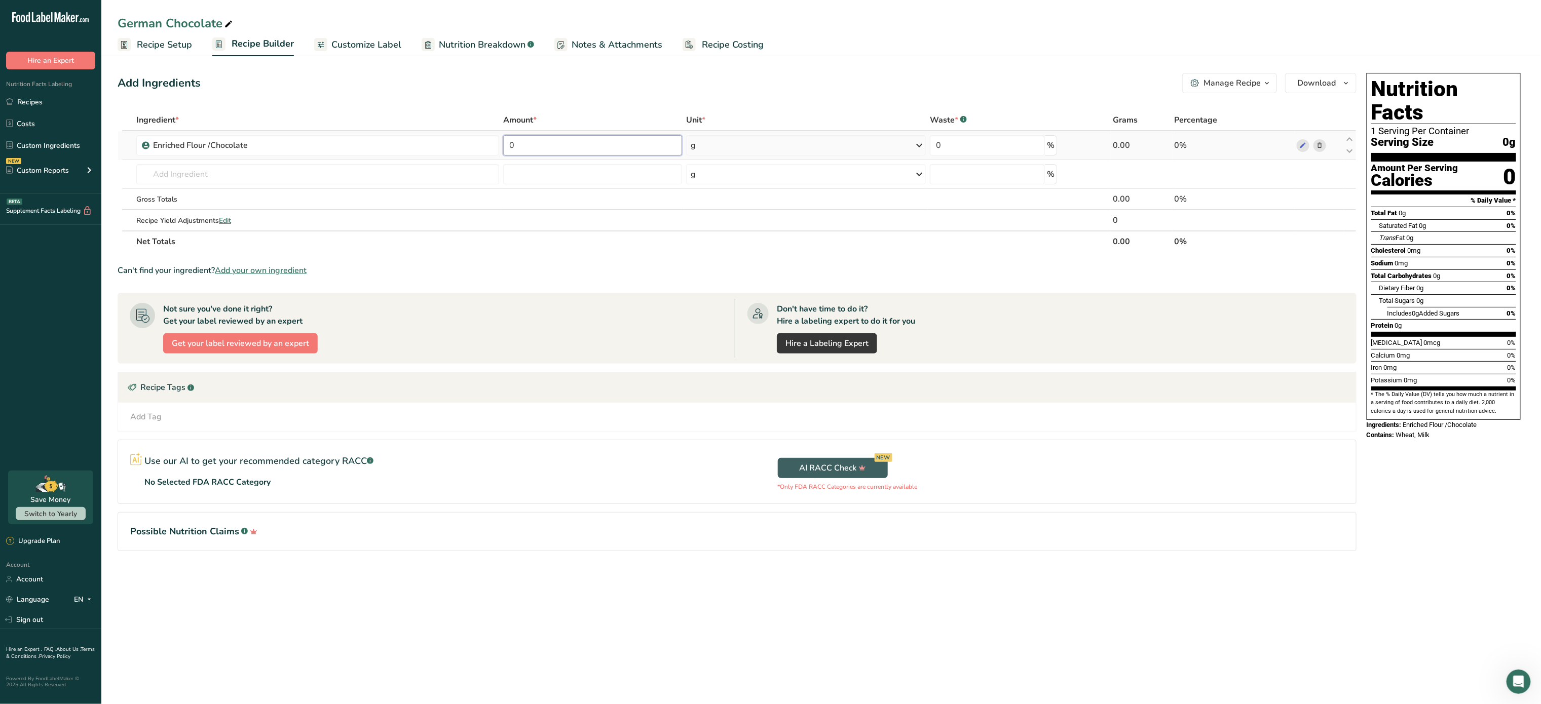
click at [545, 141] on input "0" at bounding box center [592, 145] width 179 height 20
type input "432"
click at [293, 171] on div "Ingredient * Amount * Unit * Waste * .a-a{fill:#347362;}.b-a{fill:#fff;} Grams …" at bounding box center [737, 180] width 1239 height 143
type input "3"
type input "egg"
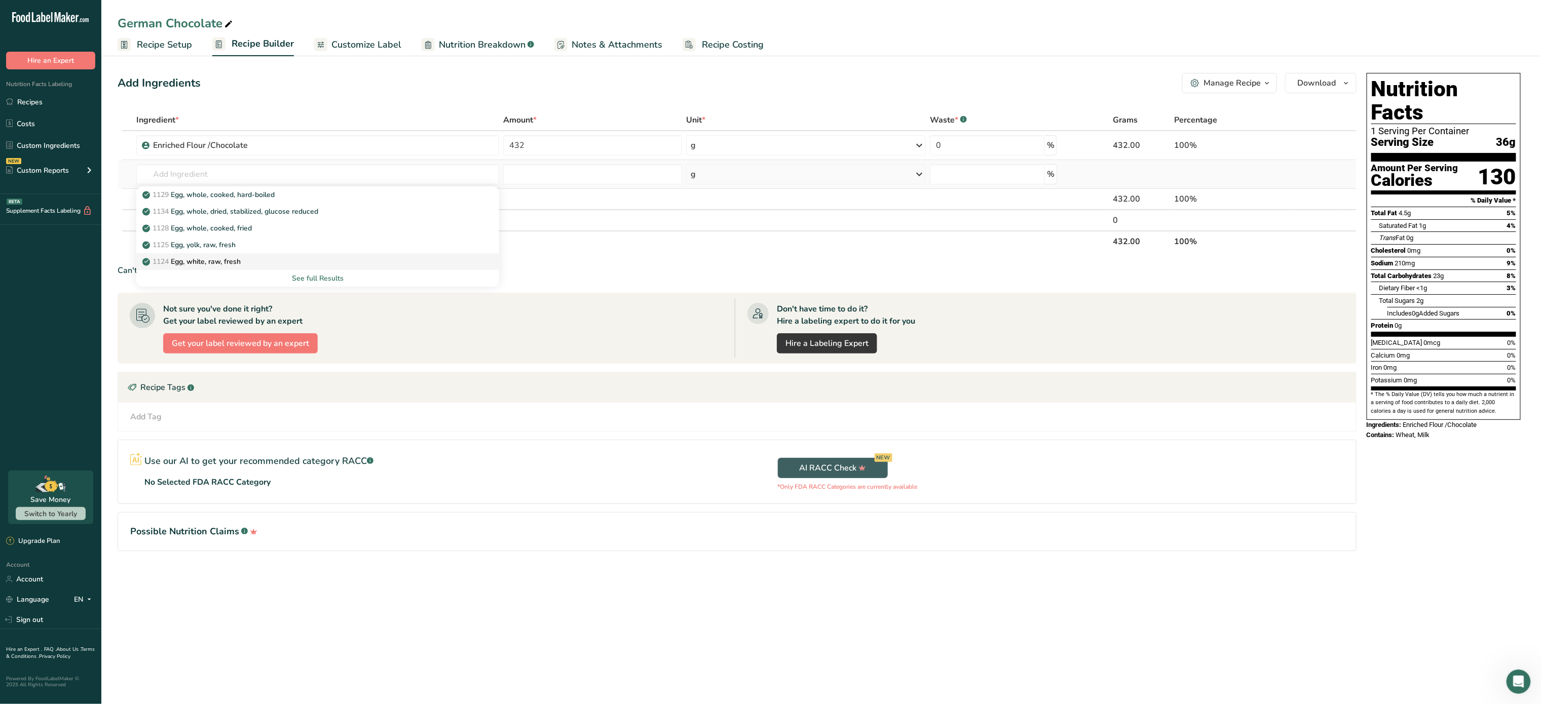
click at [246, 258] on div "1124 Egg, white, raw, fresh" at bounding box center [309, 261] width 330 height 11
type input "Egg, white, raw, fresh"
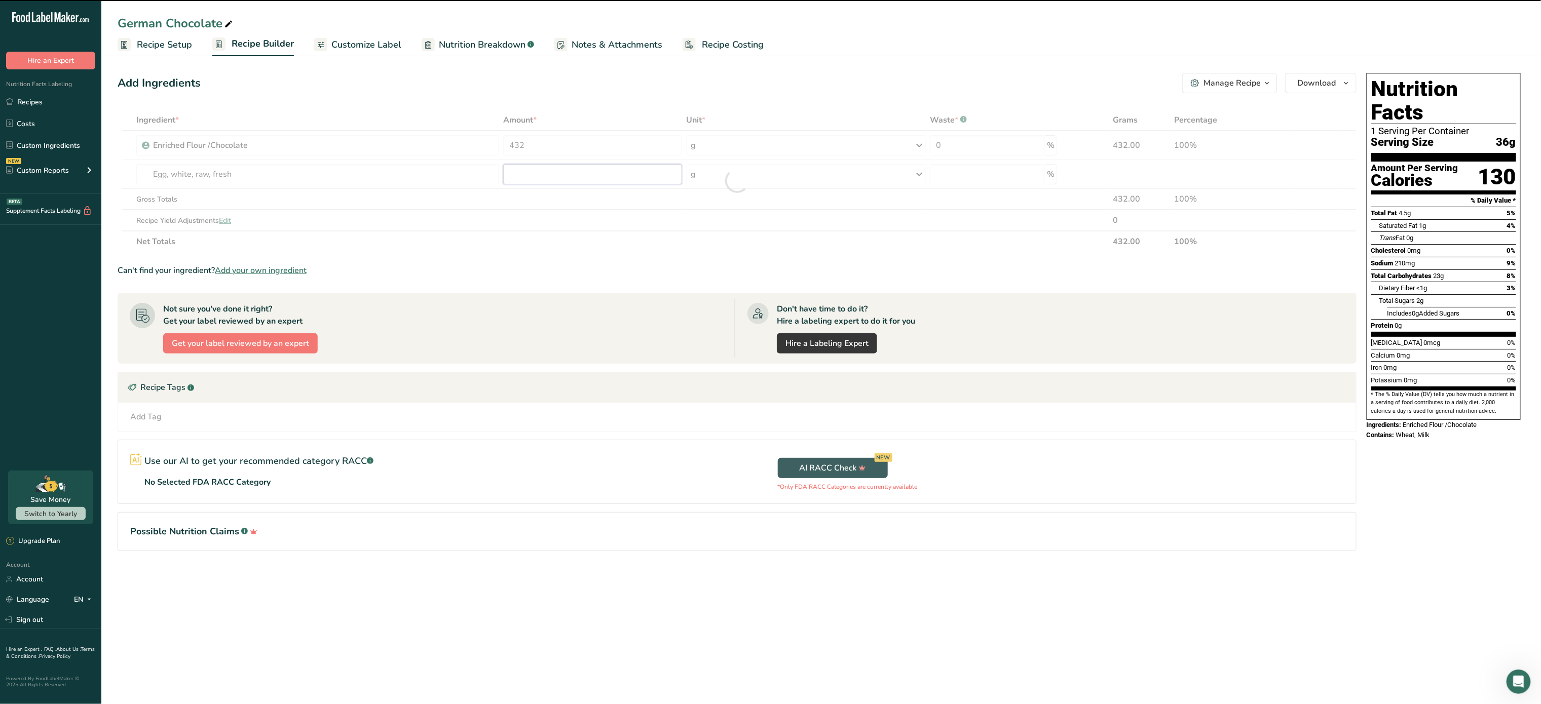
type input "0"
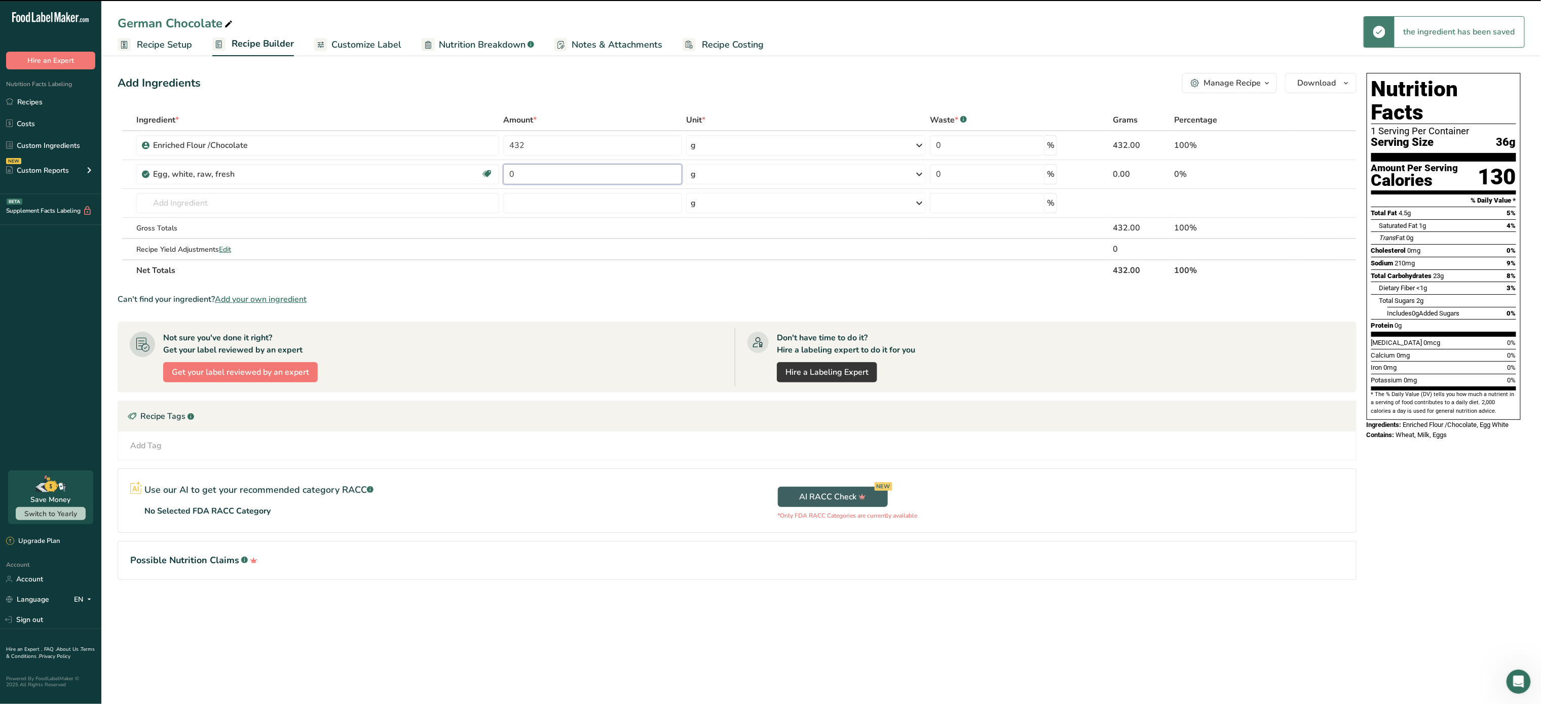
click at [555, 174] on input "0" at bounding box center [592, 174] width 179 height 20
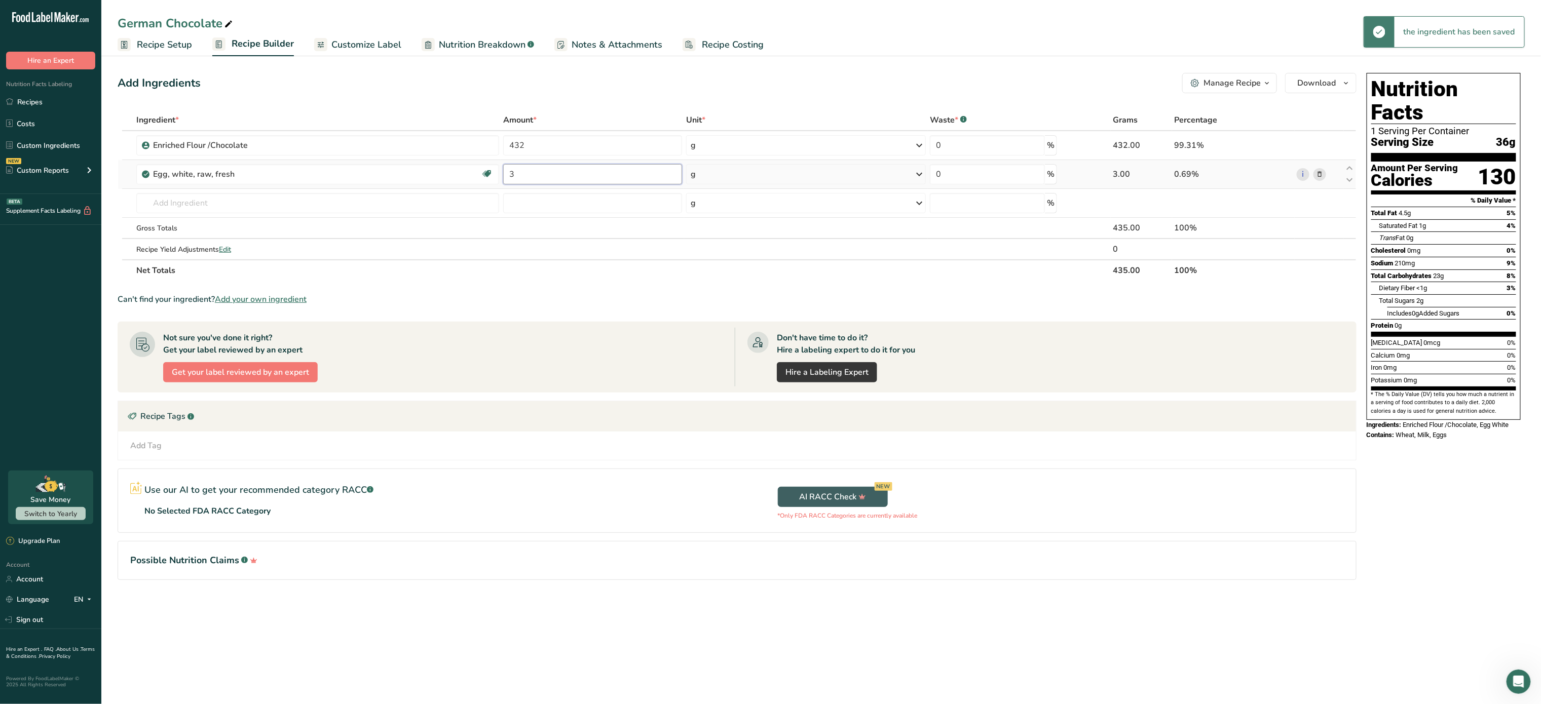
type input "3"
click at [753, 171] on div "Ingredient * Amount * Unit * Waste * .a-a{fill:#347362;}.b-a{fill:#fff;} Grams …" at bounding box center [737, 195] width 1239 height 172
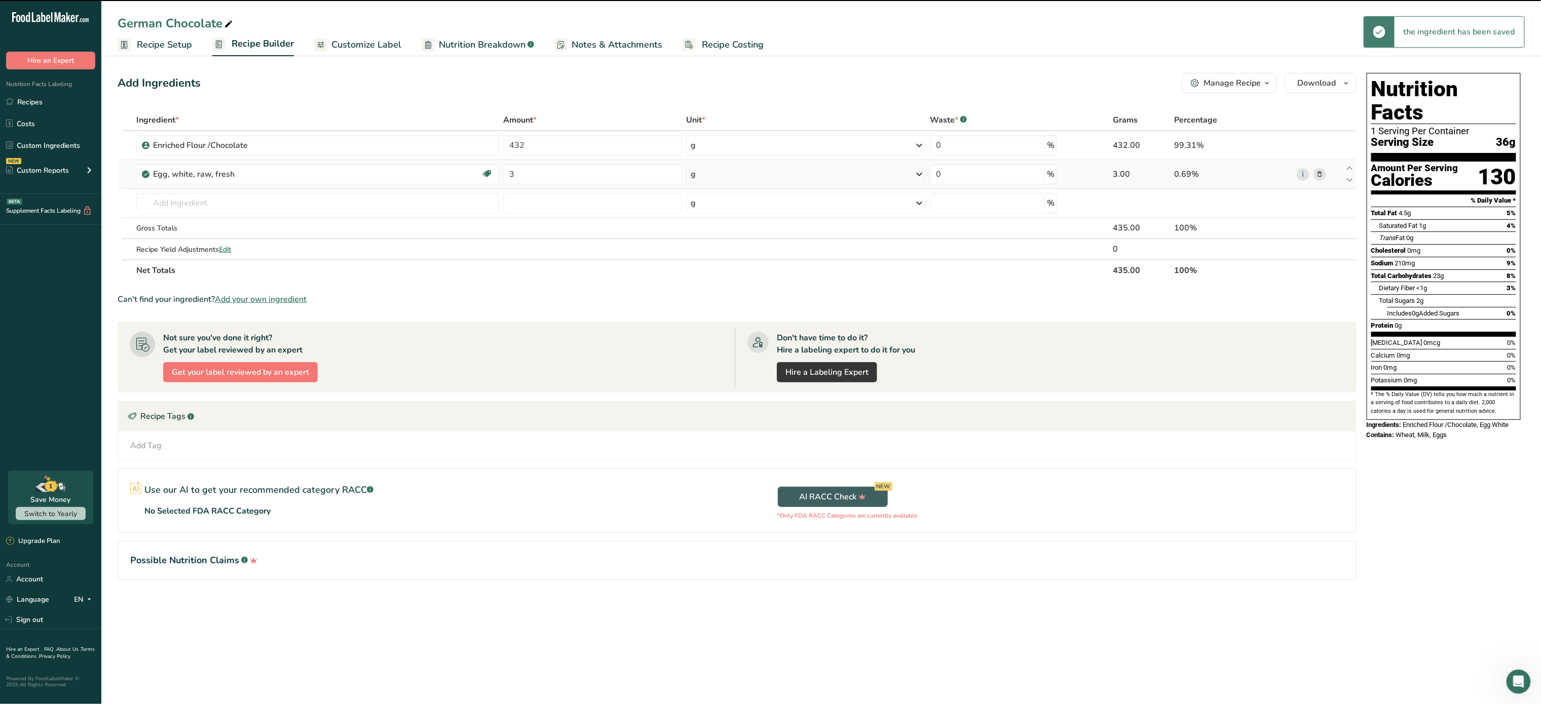
click at [753, 171] on div "g" at bounding box center [806, 174] width 240 height 20
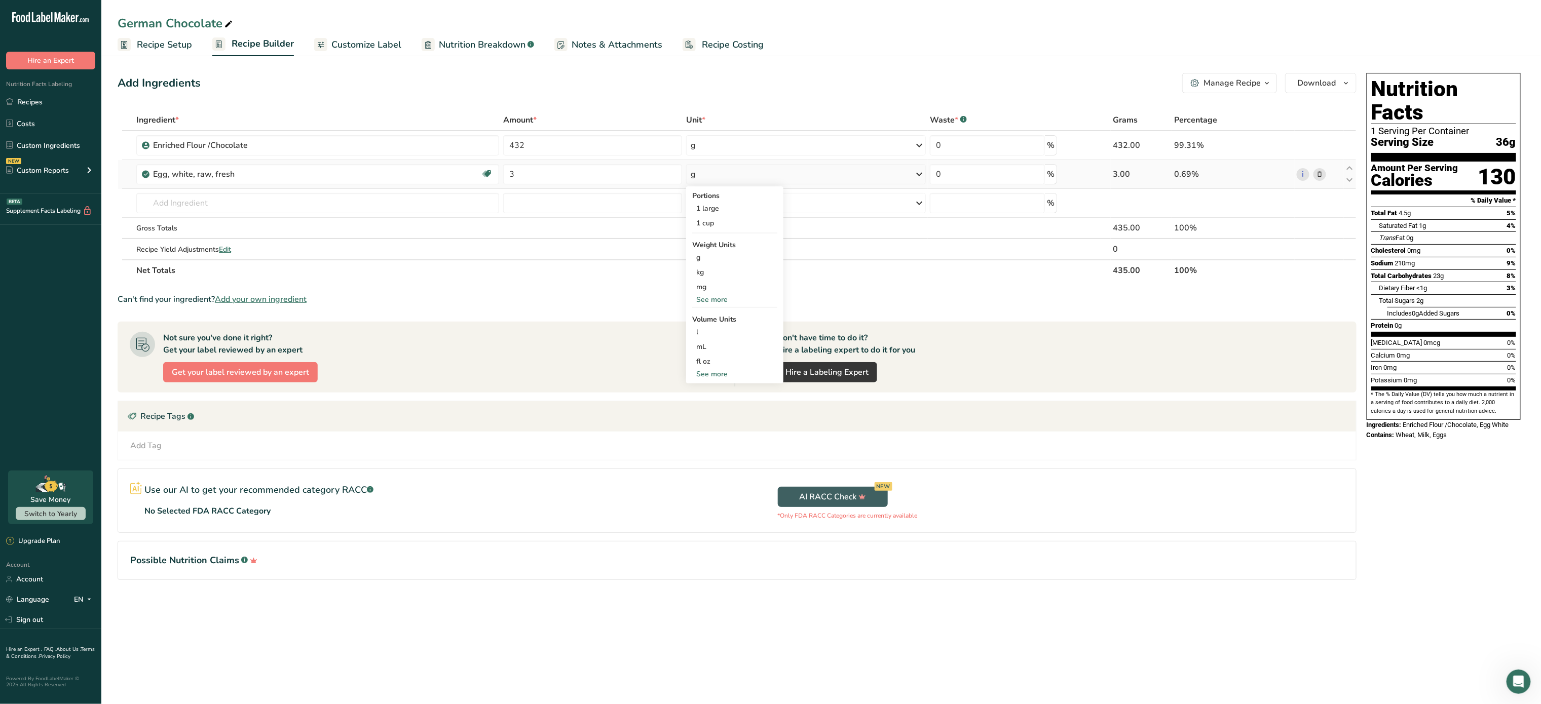
click at [725, 199] on div "Portions" at bounding box center [734, 196] width 85 height 11
click at [725, 210] on div "1 large" at bounding box center [734, 208] width 85 height 15
click at [231, 203] on input "text" at bounding box center [317, 203] width 363 height 20
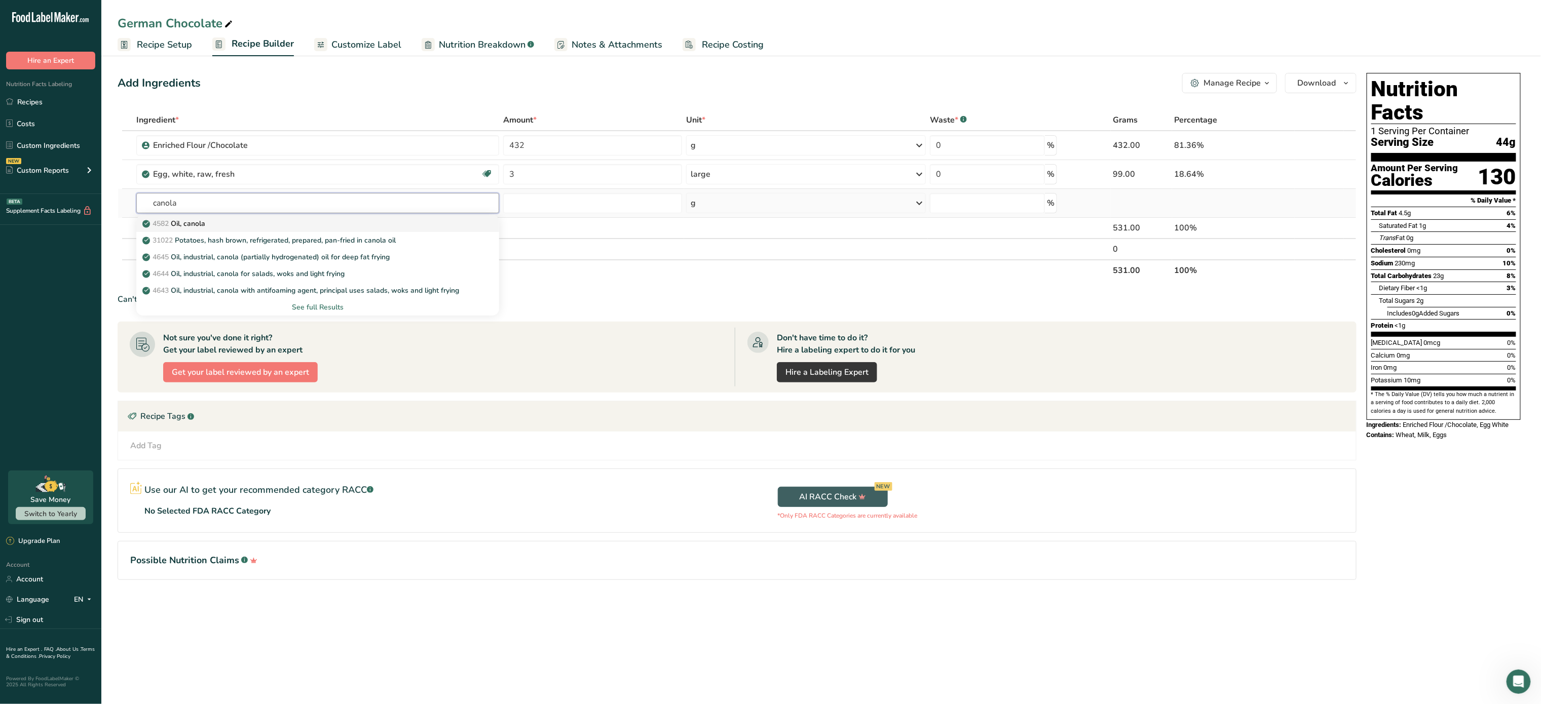
type input "canola"
click at [215, 224] on div "4582 Oil, canola" at bounding box center [309, 223] width 330 height 11
type input "Oil, canola"
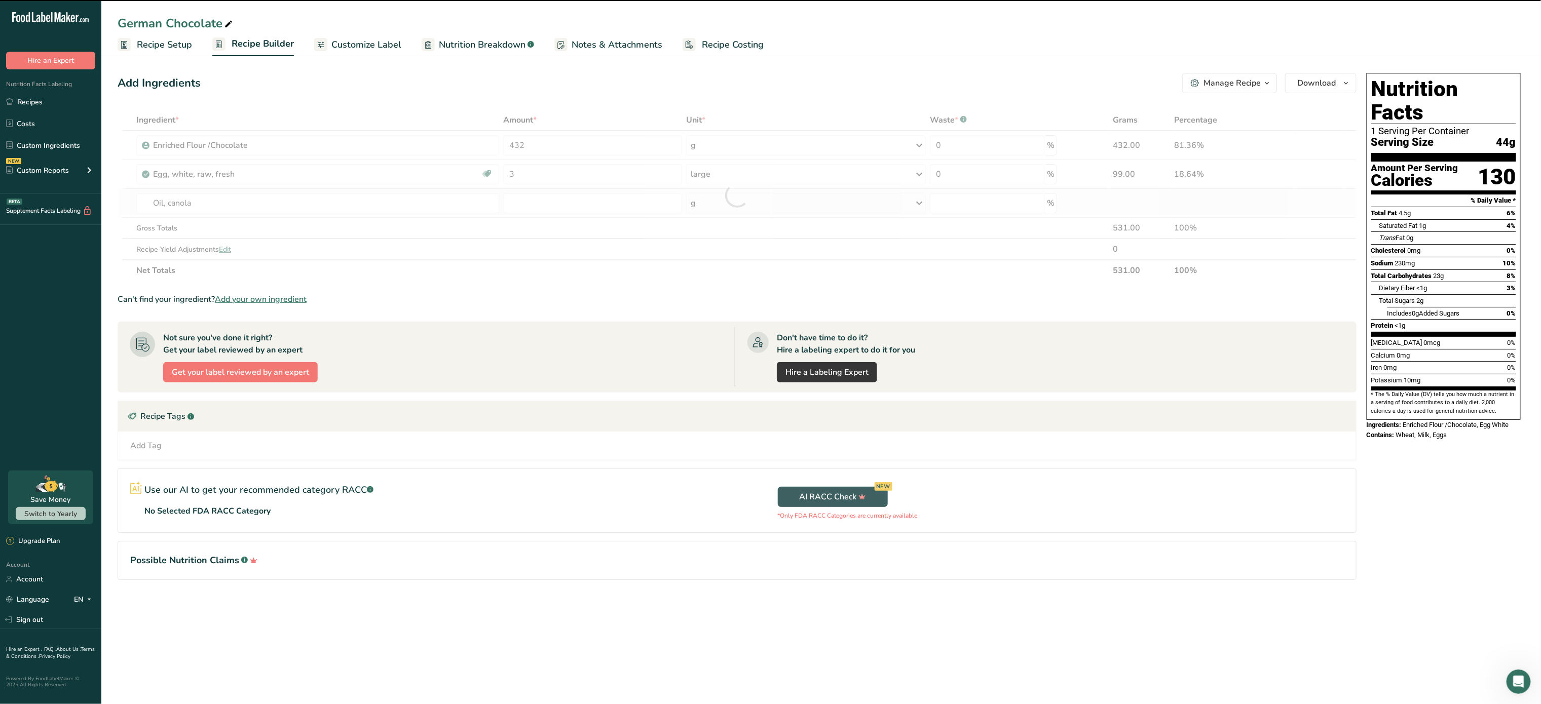
type input "0"
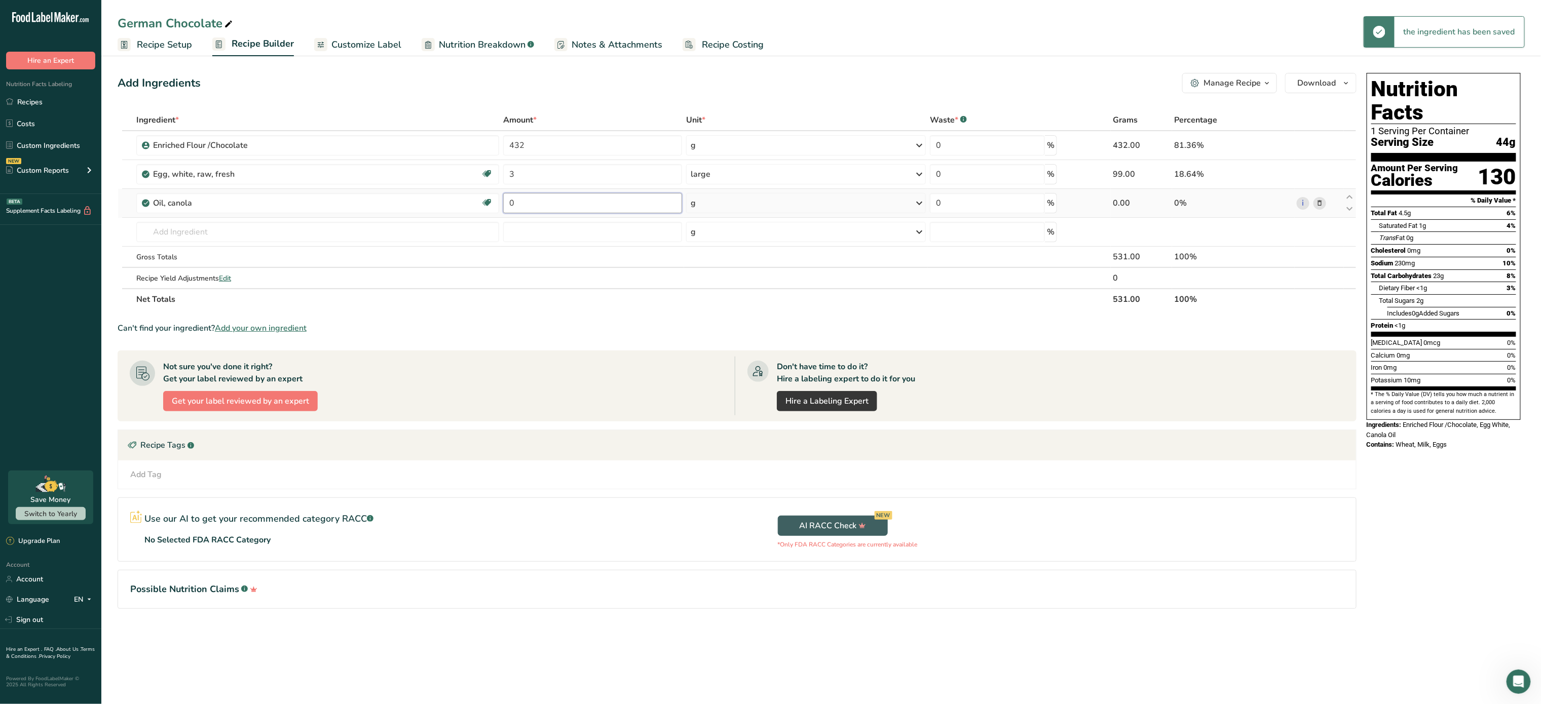
click at [575, 198] on input "0" at bounding box center [592, 203] width 179 height 20
type input "1"
click at [760, 206] on div "Ingredient * Amount * Unit * Waste * .a-a{fill:#347362;}.b-a{fill:#fff;} Grams …" at bounding box center [737, 209] width 1239 height 201
click at [582, 213] on input "1" at bounding box center [592, 203] width 179 height 20
type input "0.5"
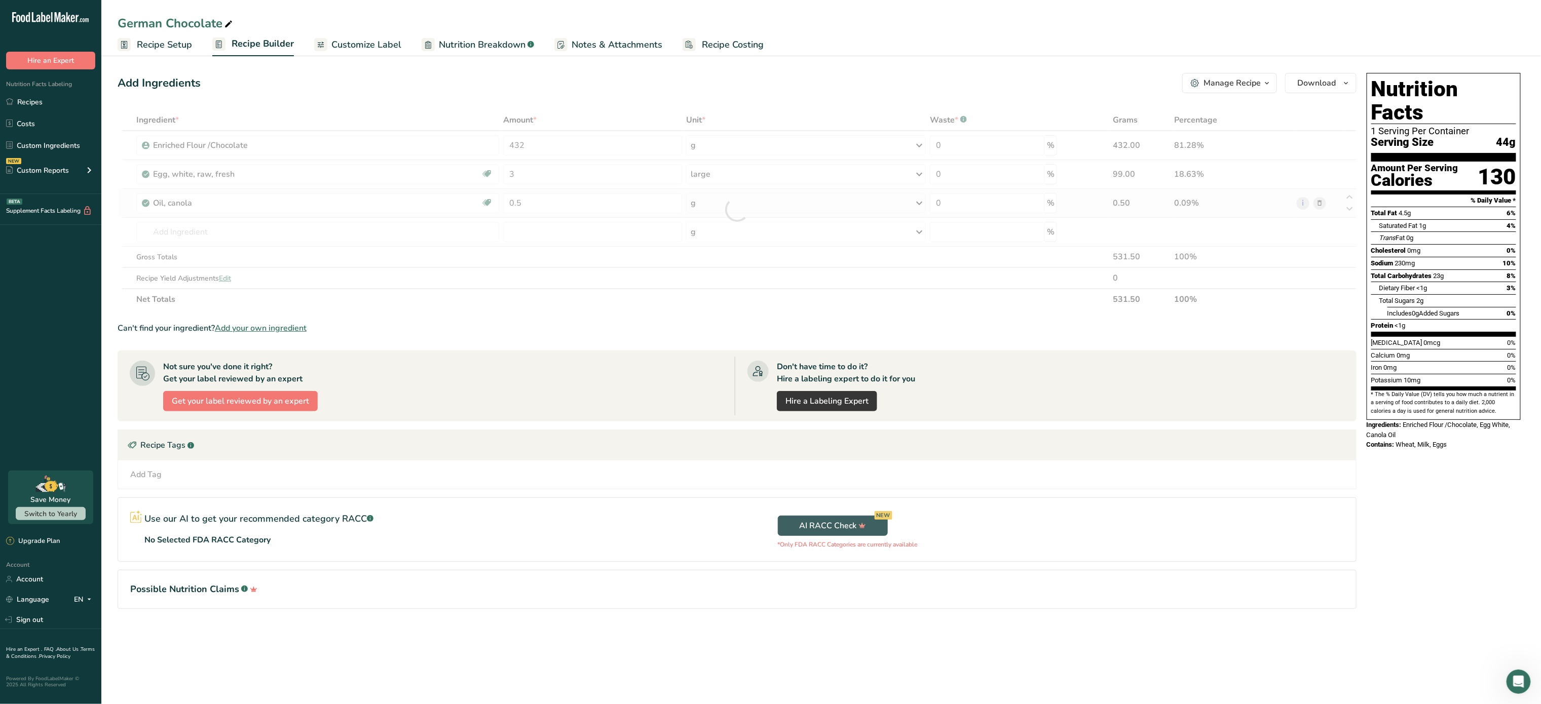
click at [728, 197] on div "Ingredient * Amount * Unit * Waste * .a-a{fill:#347362;}.b-a{fill:#fff;} Grams …" at bounding box center [737, 209] width 1239 height 201
click at [728, 197] on div "g" at bounding box center [806, 203] width 240 height 20
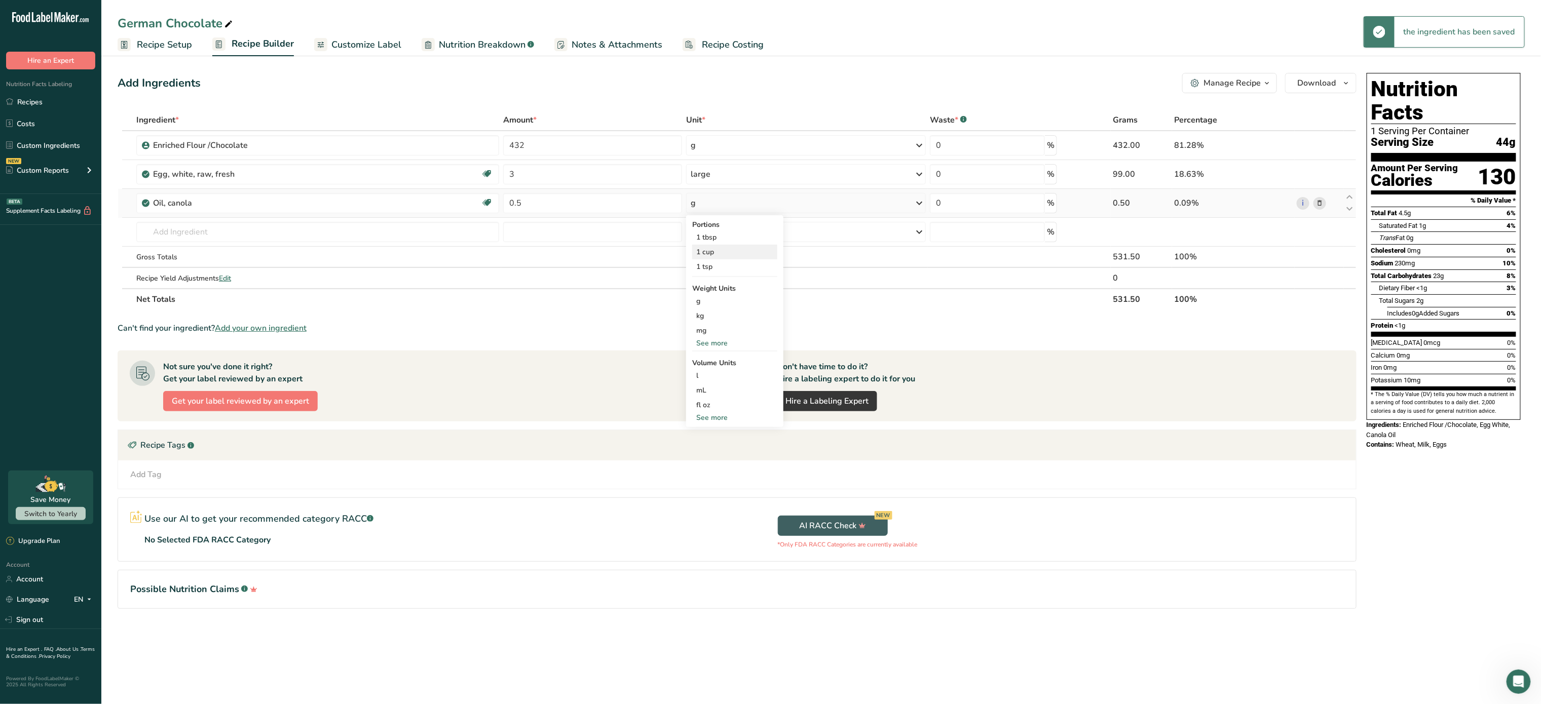
click at [720, 252] on div "1 cup" at bounding box center [734, 252] width 85 height 15
click at [260, 230] on input "text" at bounding box center [317, 232] width 363 height 20
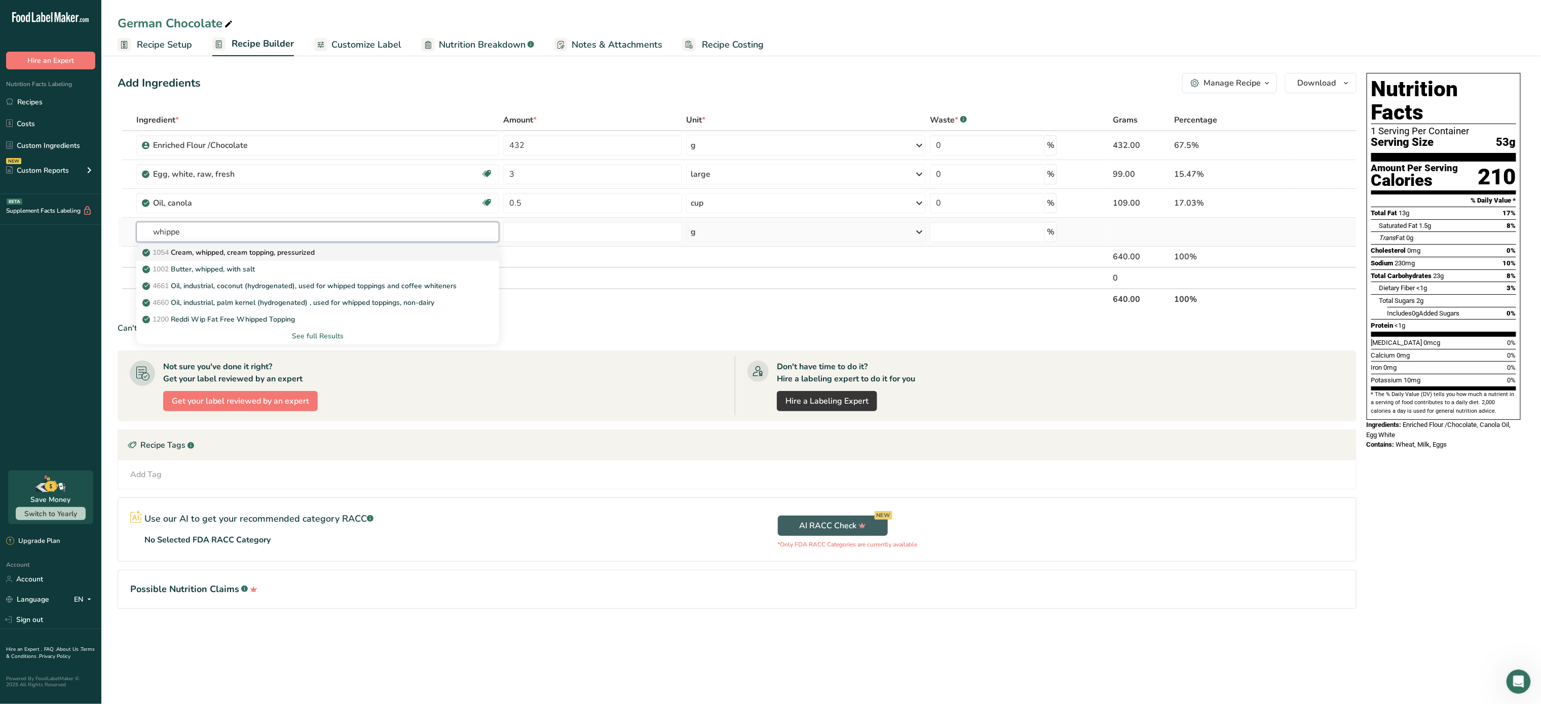
type input "whippe"
click at [257, 252] on p "1054 Cream, whipped, cream topping, pressurized" at bounding box center [229, 252] width 170 height 11
type input "Cream, whipped, cream topping, pressurized"
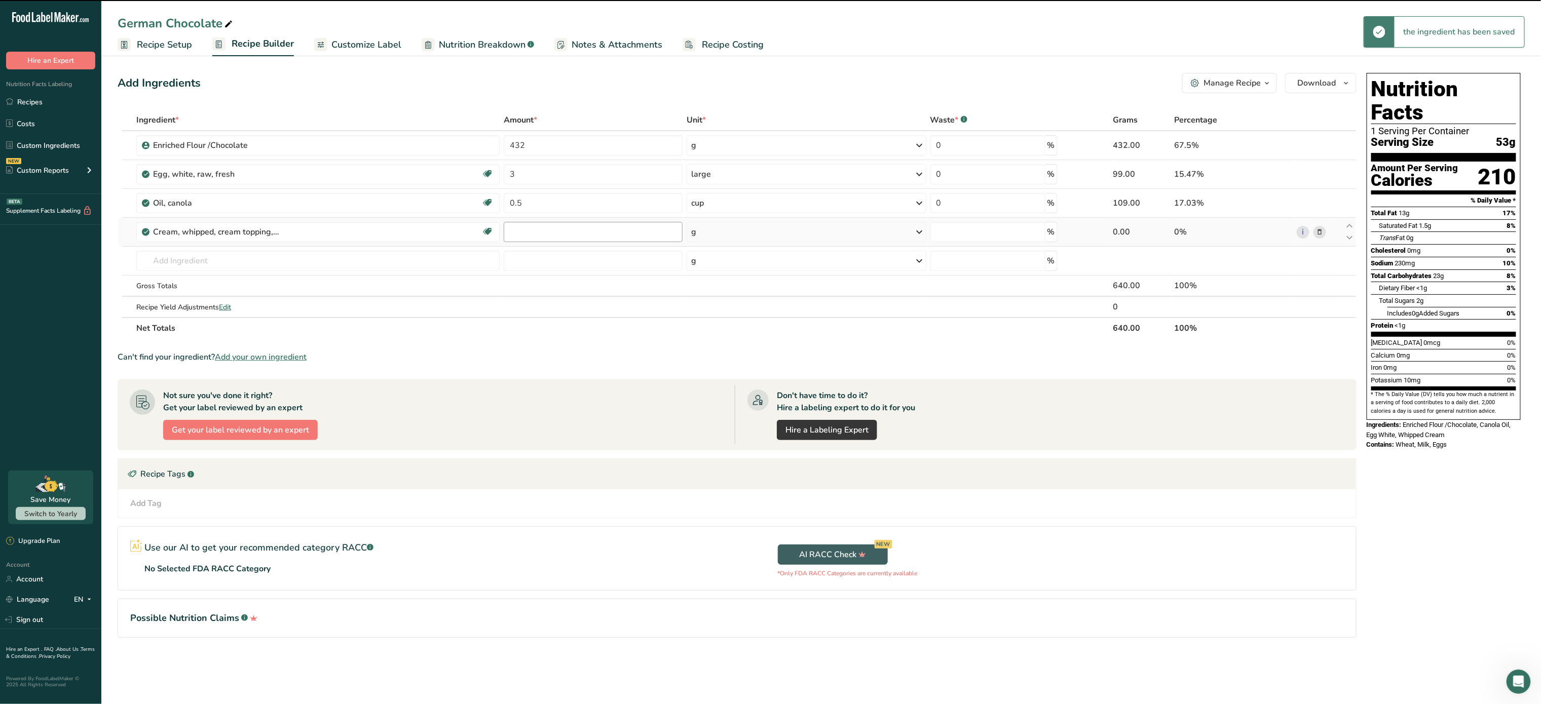
type input "0"
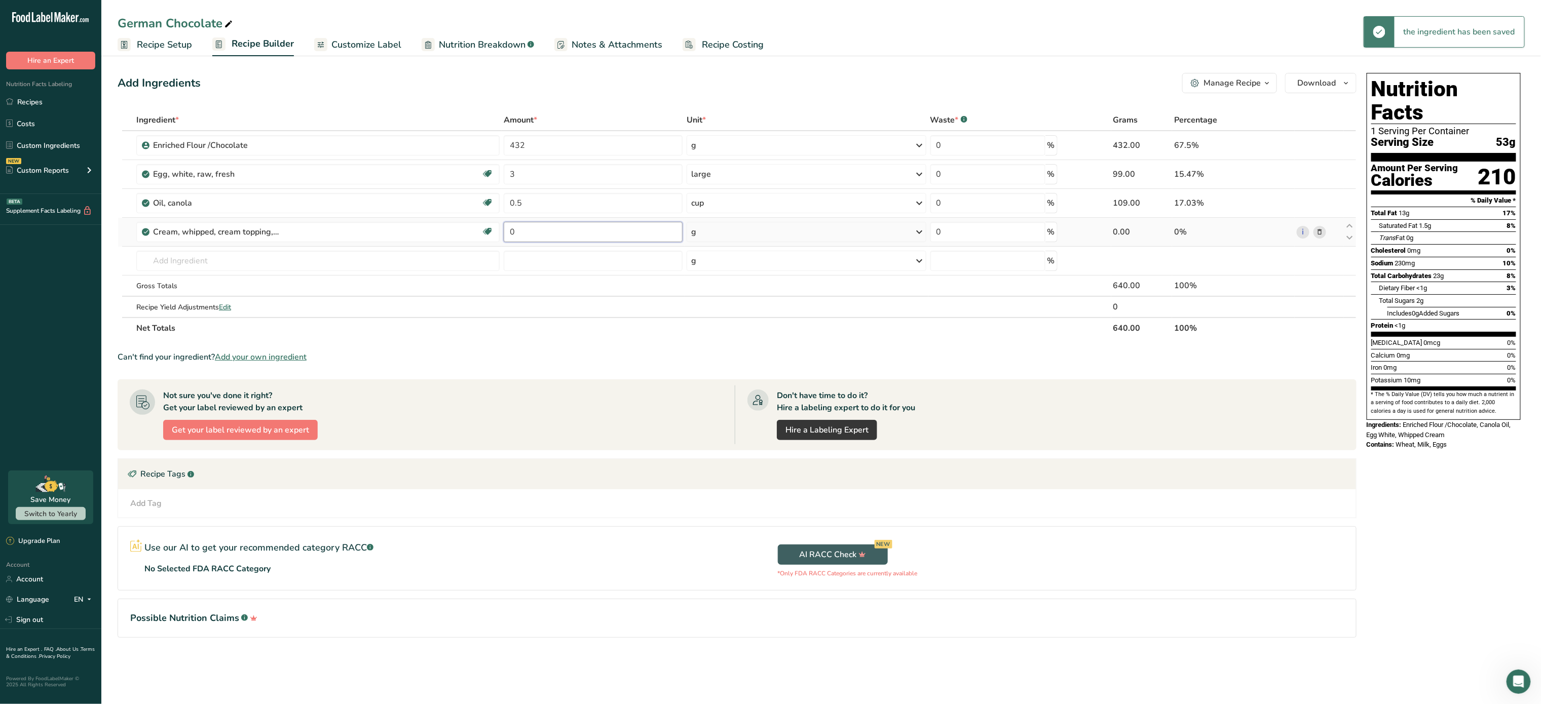
click at [564, 226] on input "0" at bounding box center [593, 232] width 179 height 20
type input "454"
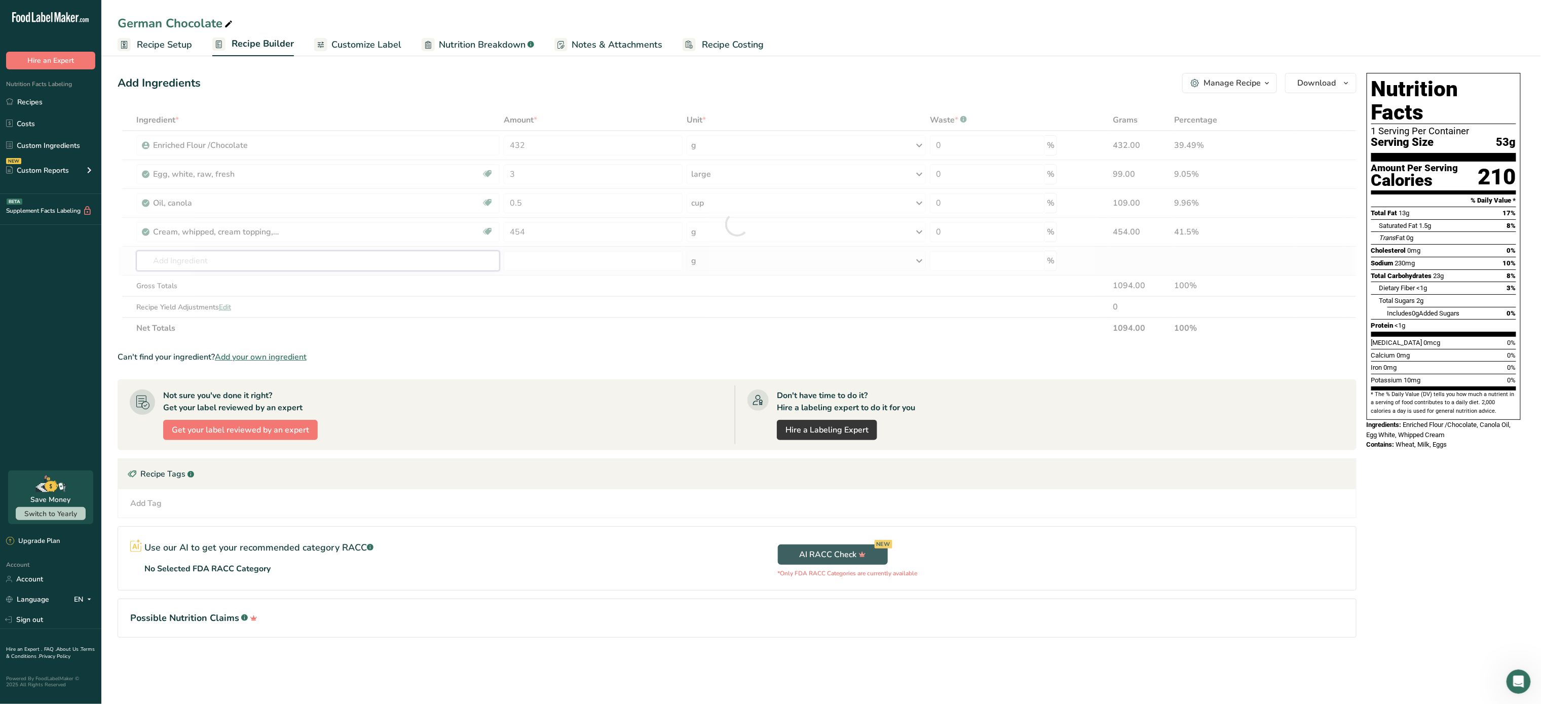
click at [414, 263] on div "Ingredient * Amount * Unit * Waste * .a-a{fill:#347362;}.b-a{fill:#fff;} Grams …" at bounding box center [737, 224] width 1239 height 230
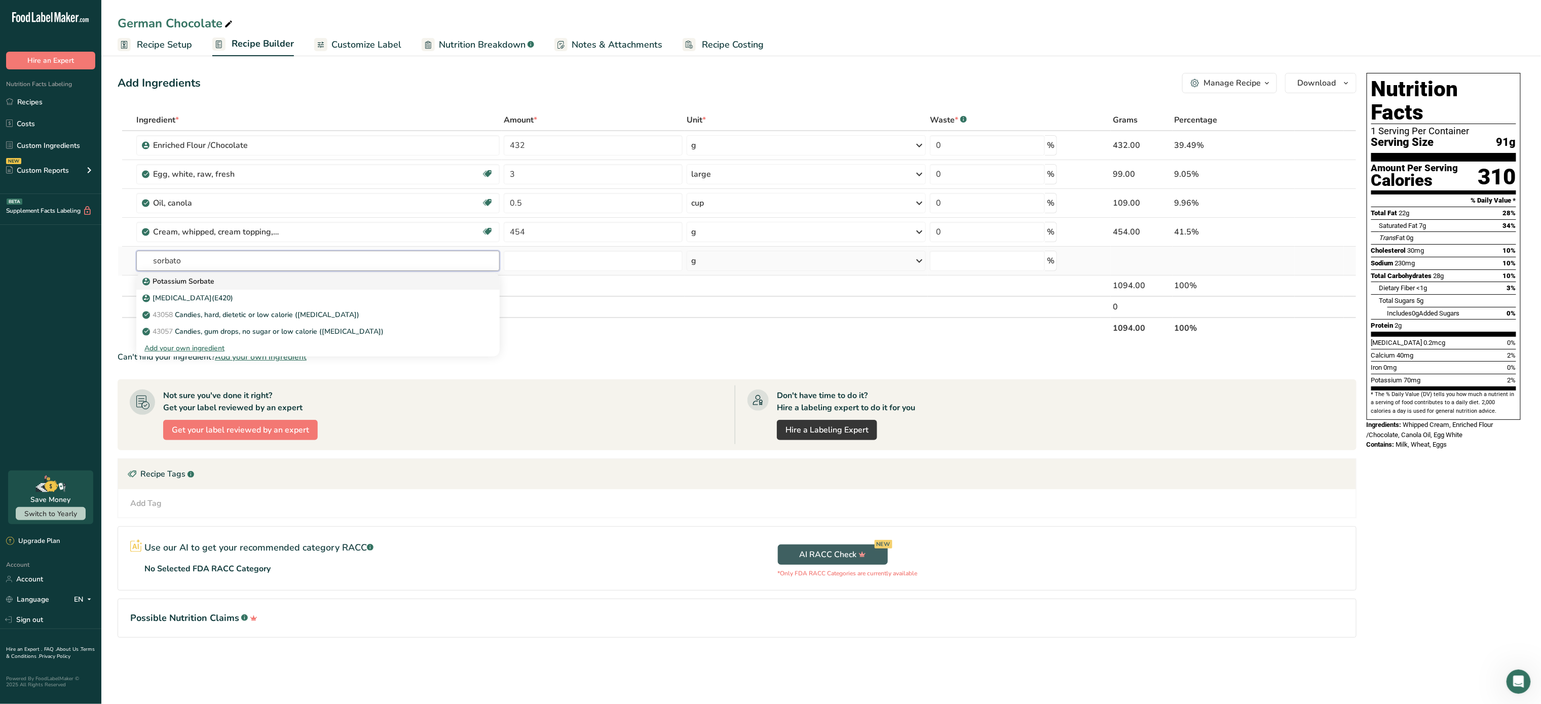
type input "sorbato"
click at [333, 275] on link "Potassium Sorbate" at bounding box center [317, 281] width 363 height 17
type input "Potassium Sorbate"
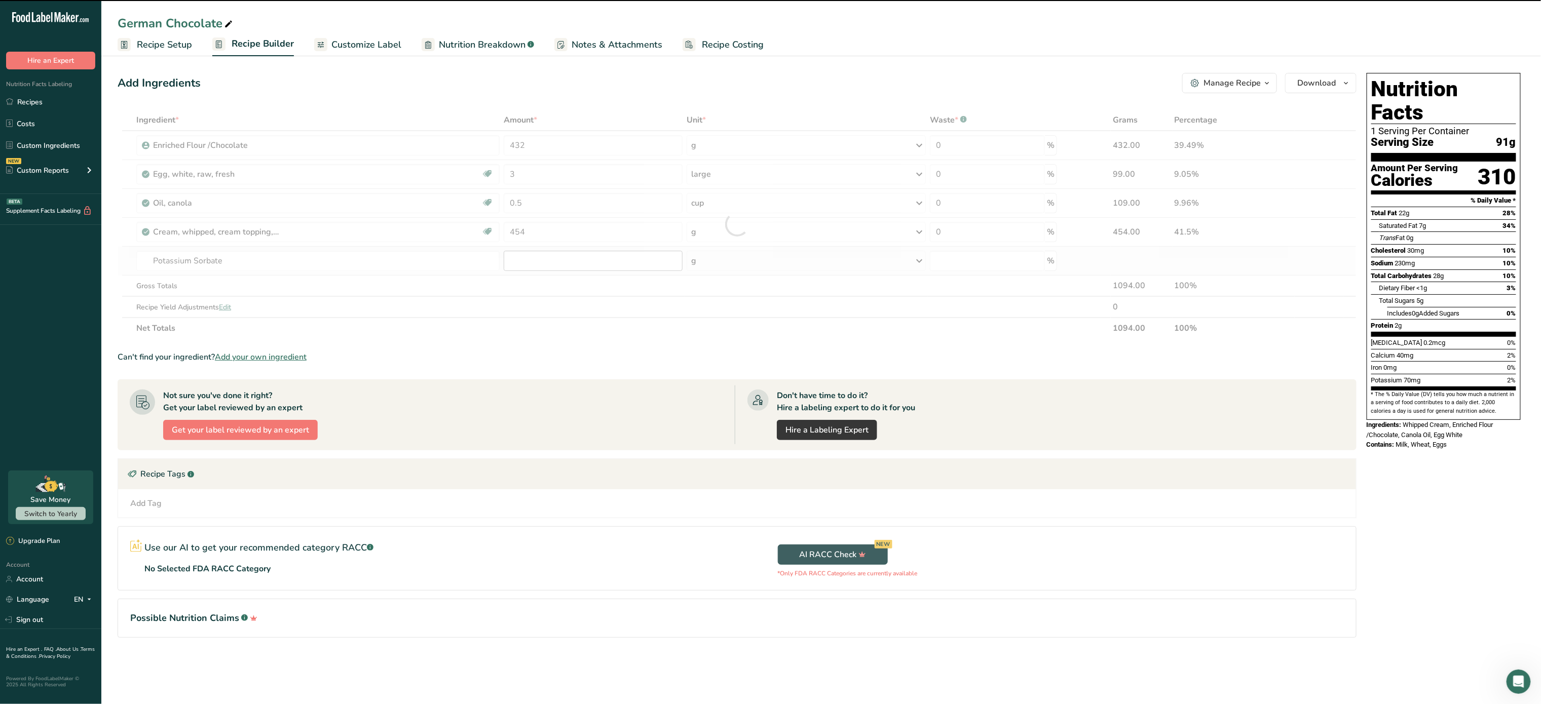
type input "0"
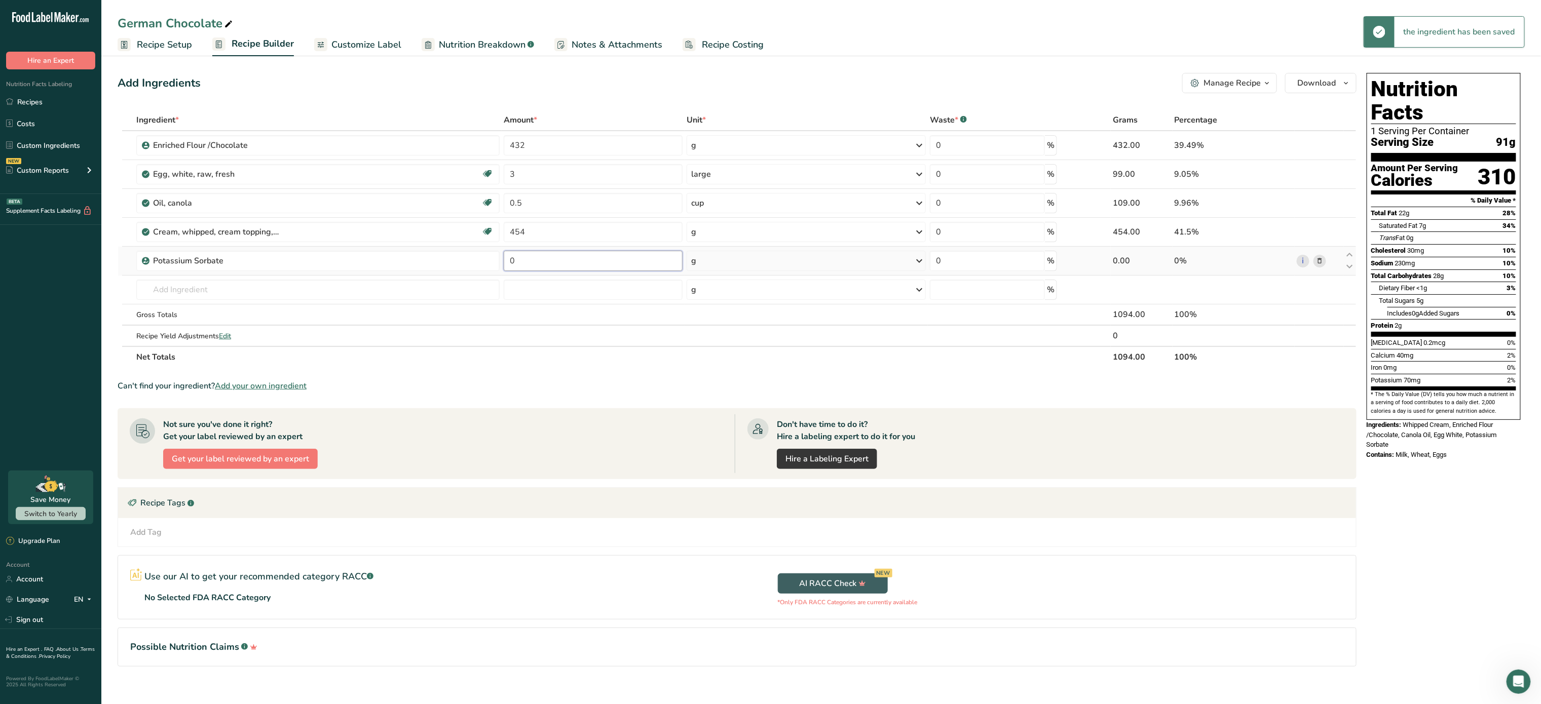
click at [546, 252] on input "0" at bounding box center [593, 261] width 179 height 20
type input "1"
click at [403, 295] on div "Ingredient * Amount * Unit * Waste * .a-a{fill:#347362;}.b-a{fill:#fff;} Grams …" at bounding box center [737, 238] width 1239 height 258
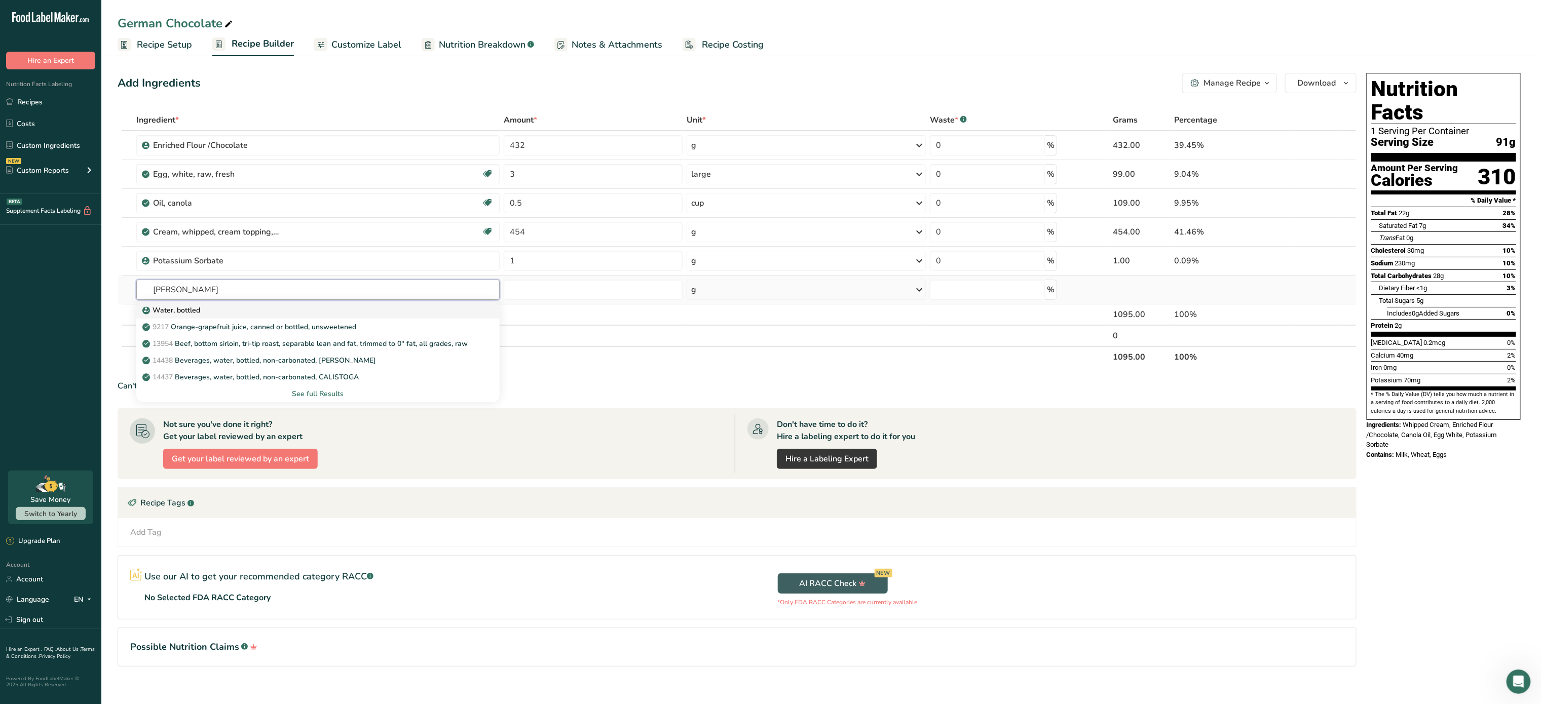
type input "[PERSON_NAME]"
click at [310, 316] on div "Water, bottled" at bounding box center [309, 310] width 331 height 11
type input "Water, bottled"
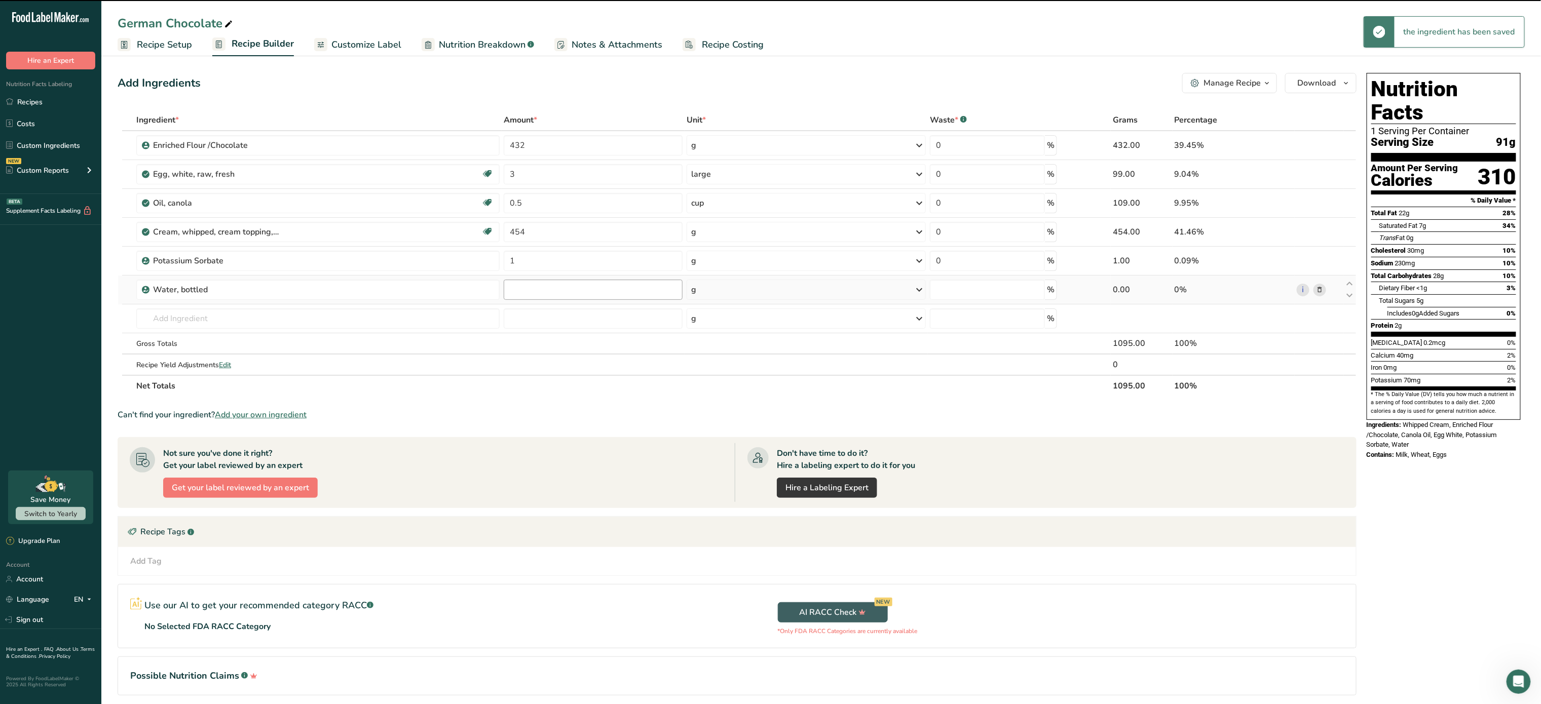
type input "0"
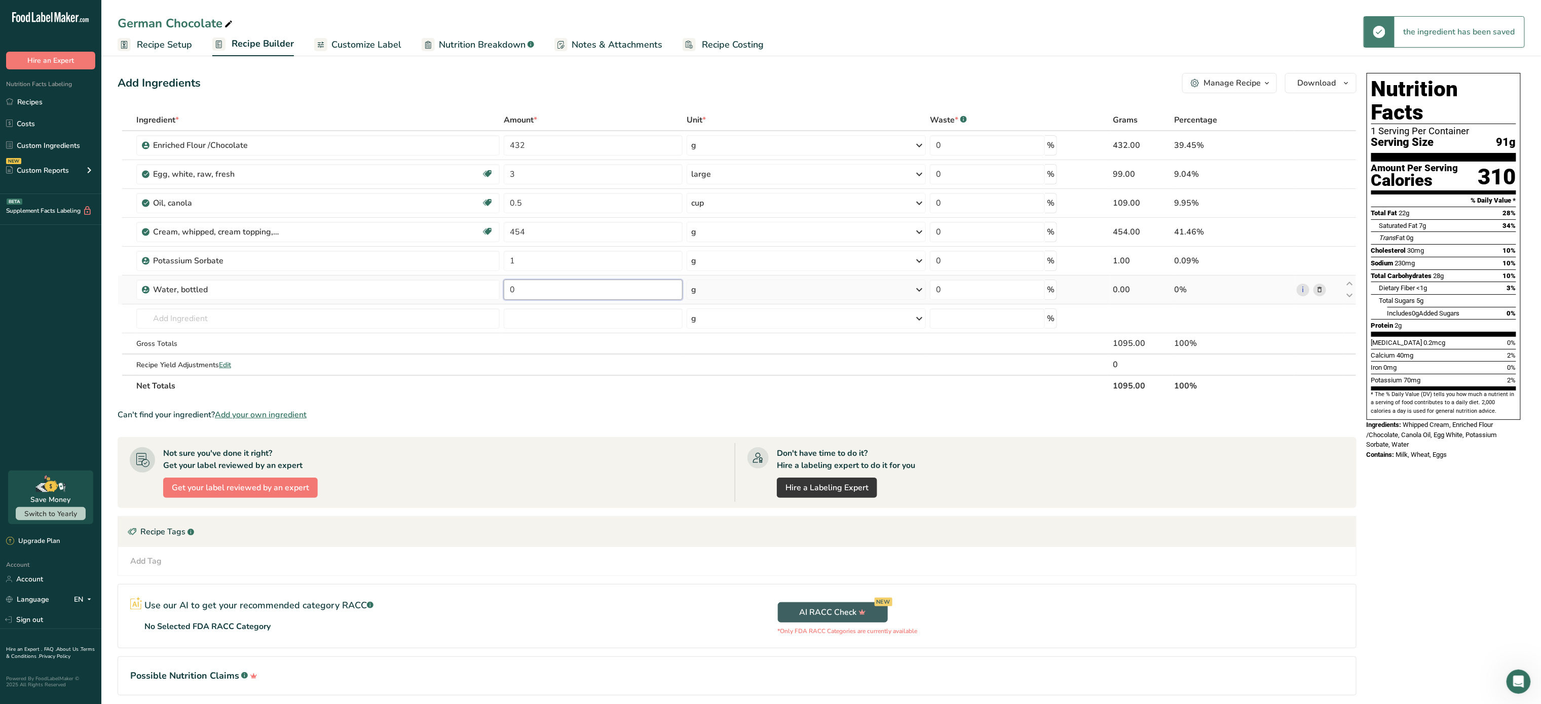
click at [569, 289] on input "0" at bounding box center [593, 290] width 179 height 20
type input "1"
click at [718, 298] on div "Ingredient * Amount * Unit * Waste * .a-a{fill:#347362;}.b-a{fill:#fff;} Grams …" at bounding box center [737, 252] width 1239 height 287
click at [718, 298] on div "g" at bounding box center [807, 290] width 240 height 20
click at [711, 442] on div "See more" at bounding box center [735, 444] width 85 height 11
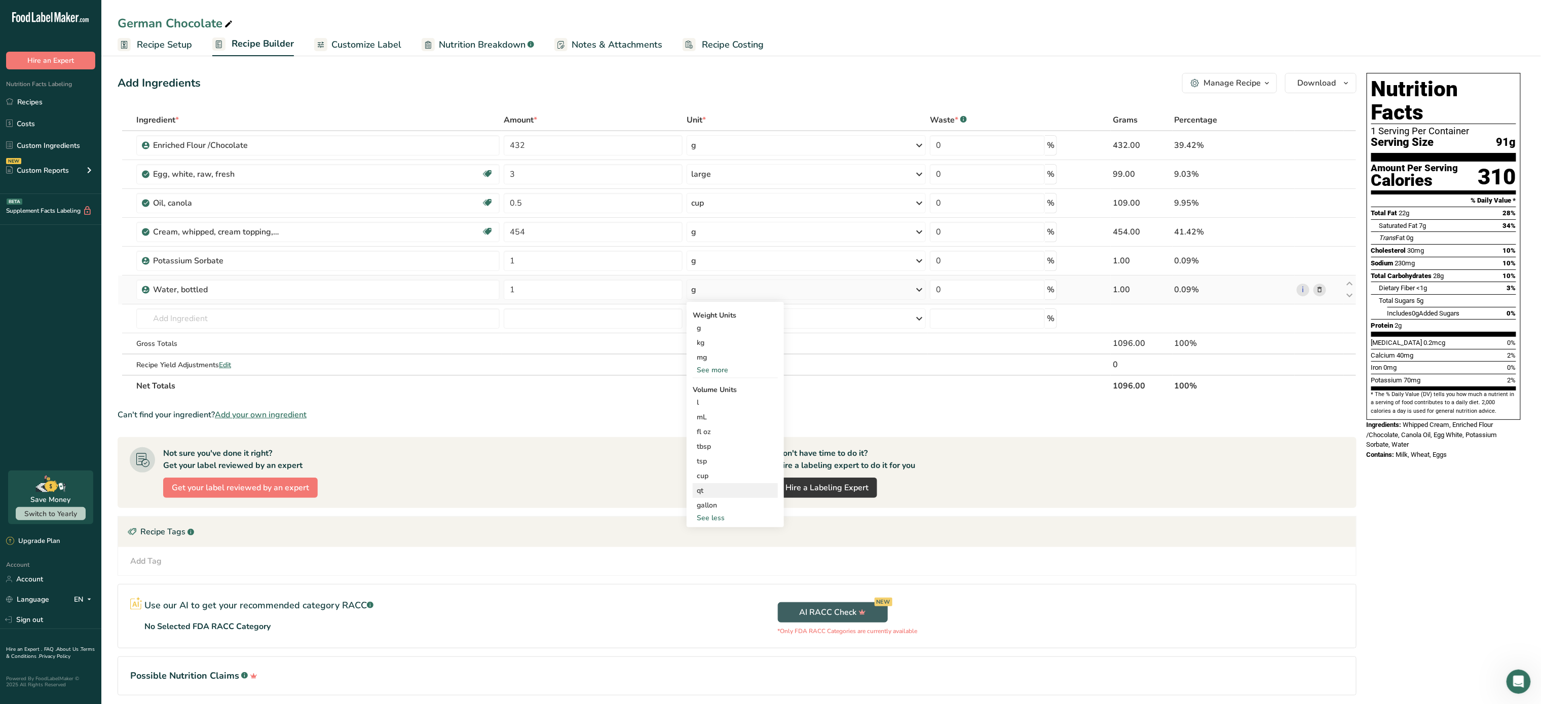
click at [713, 485] on div "qt Volume units require a density conversion. If you know your ingredient's den…" at bounding box center [735, 491] width 85 height 15
click at [713, 475] on div "cup" at bounding box center [735, 476] width 77 height 11
click at [912, 508] on img at bounding box center [908, 506] width 11 height 18
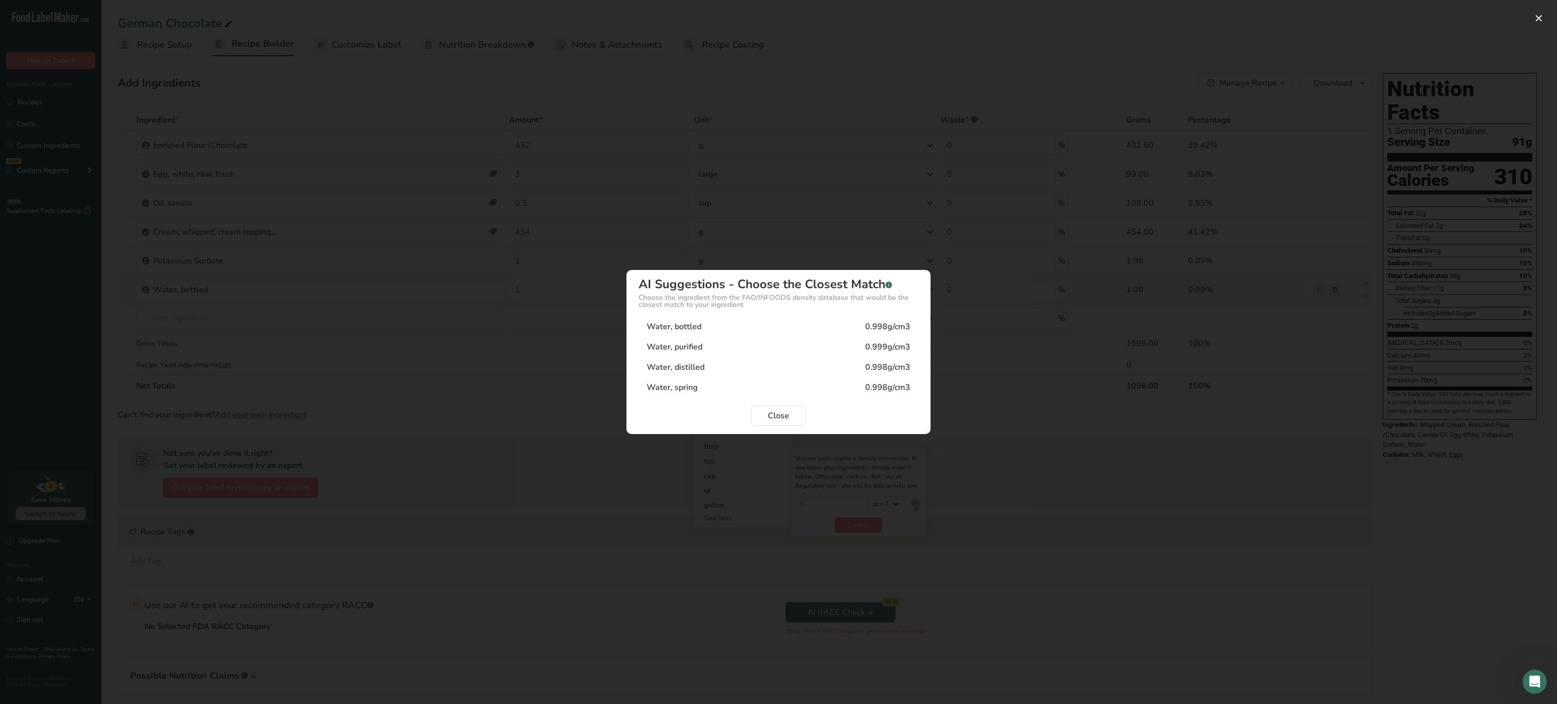
click at [730, 323] on div "Water, bottled 0.998g/cm3" at bounding box center [779, 327] width 280 height 20
type input "0.998"
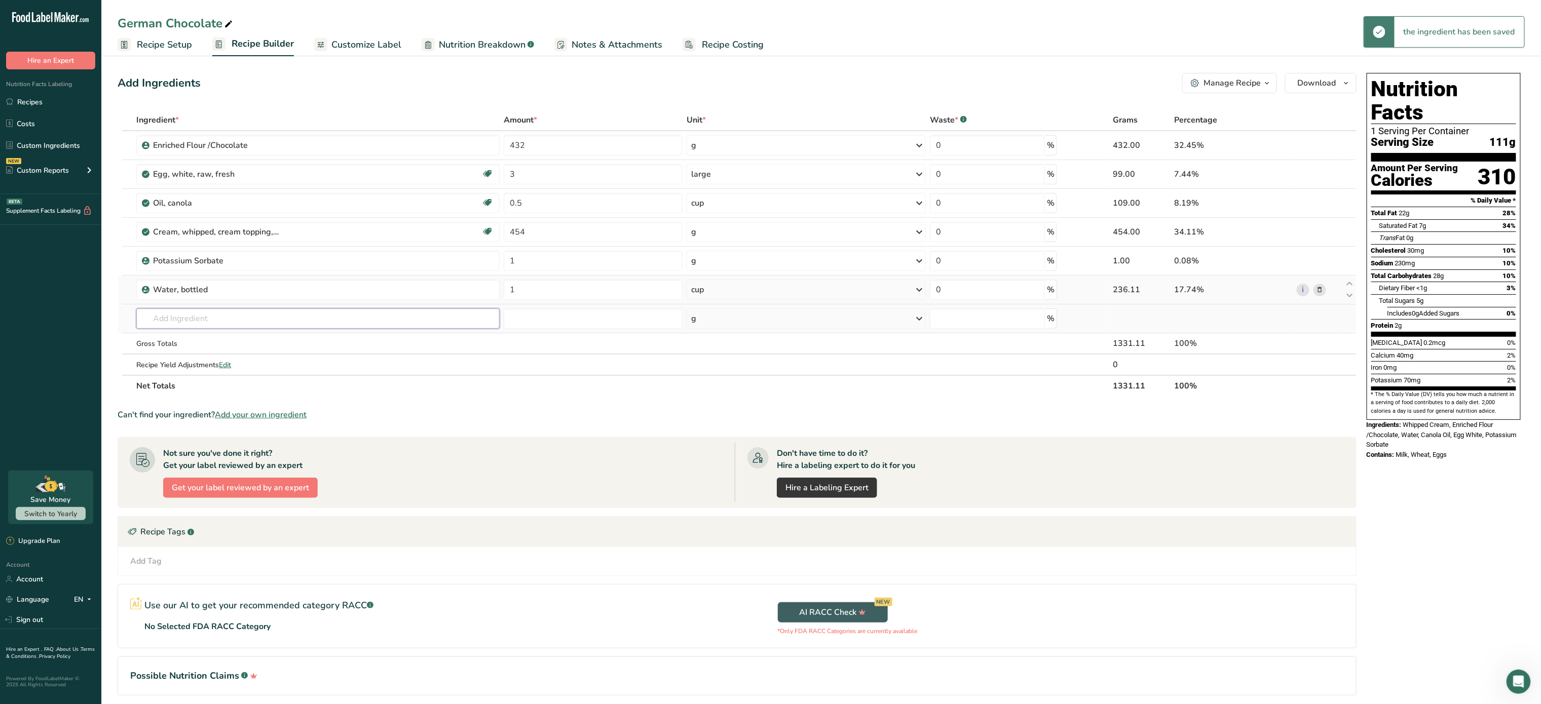
click at [286, 328] on input "text" at bounding box center [317, 319] width 363 height 20
type input "butter"
click at [229, 354] on p "1145 Butter, without salt" at bounding box center [189, 356] width 90 height 11
type input "Butter, without salt"
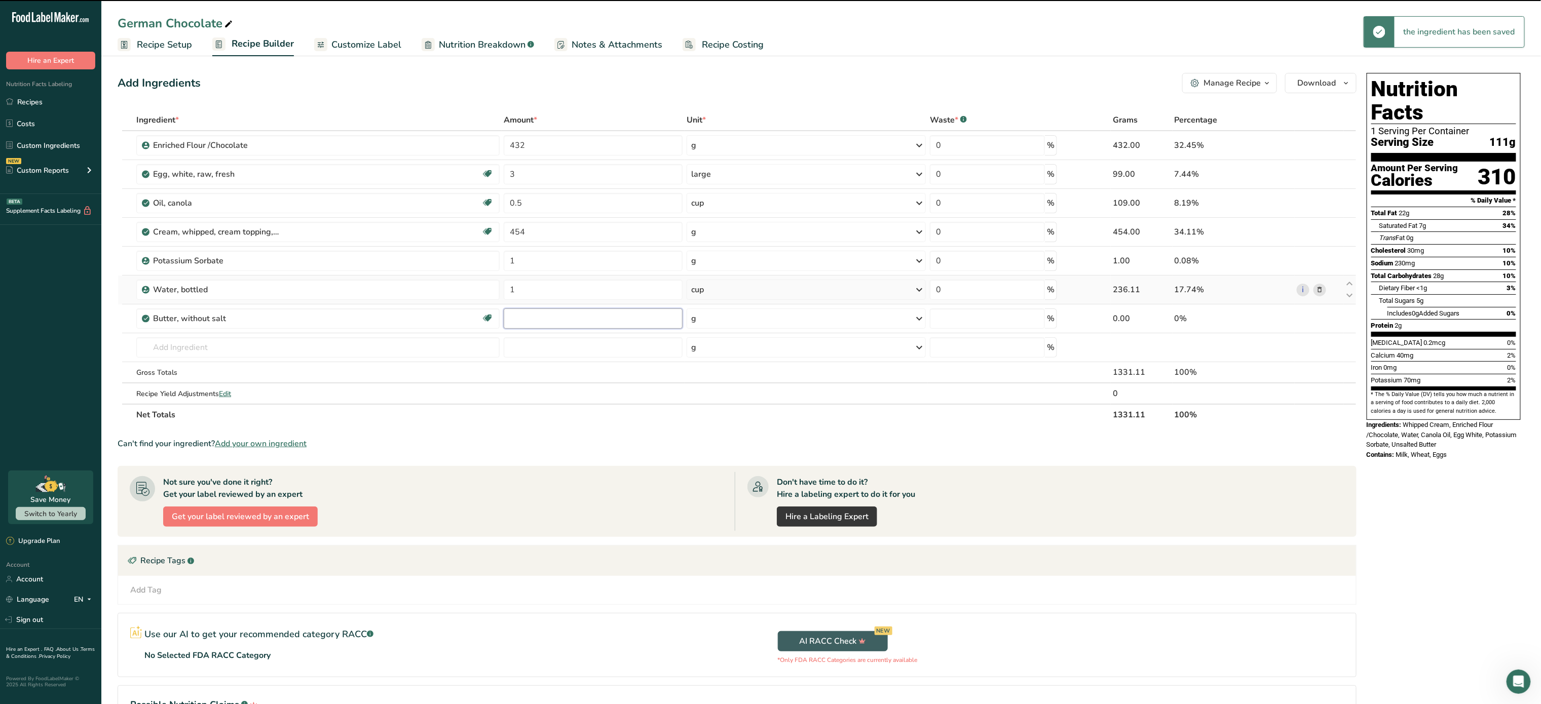
click at [559, 316] on input "number" at bounding box center [593, 319] width 179 height 20
type input "0"
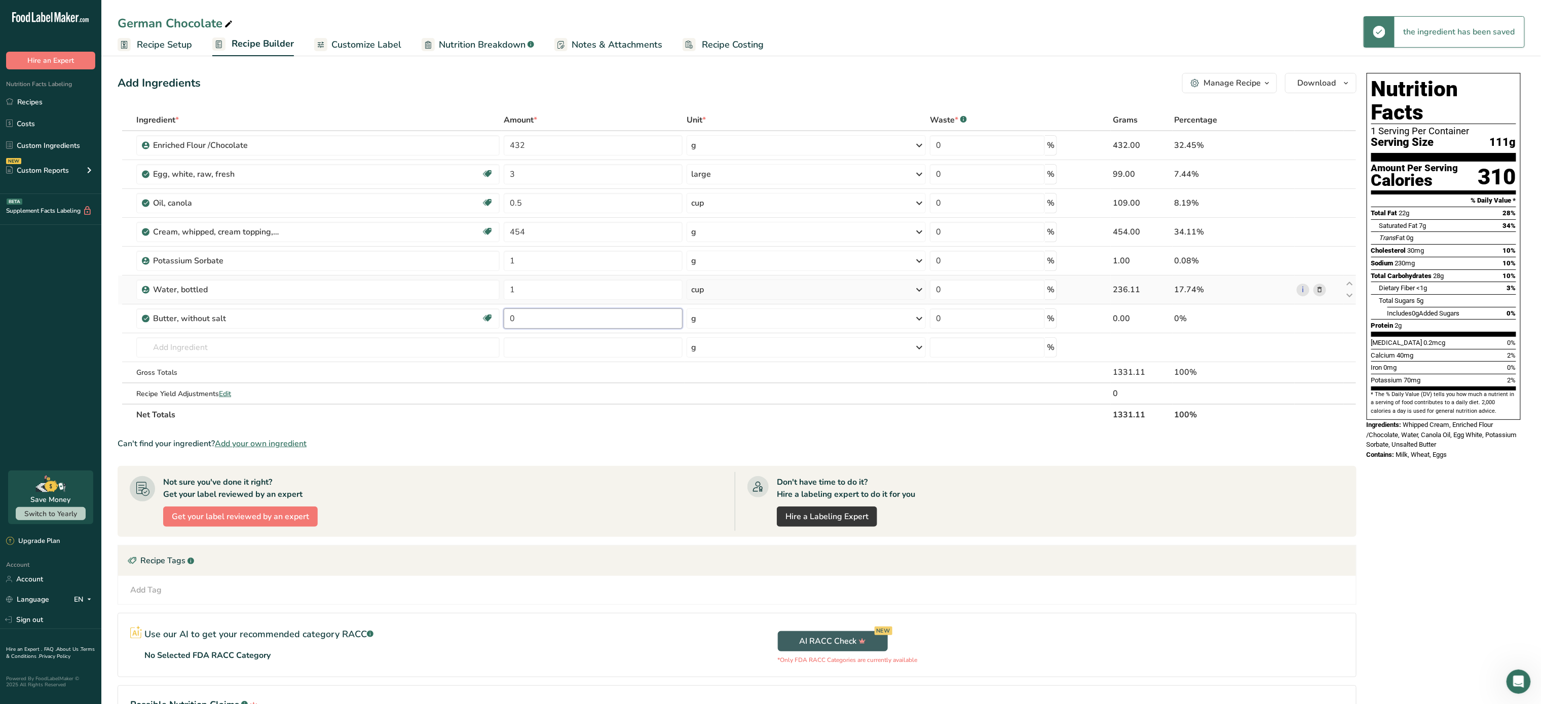
click at [559, 316] on input "0" at bounding box center [593, 319] width 179 height 20
type input "200"
click at [276, 349] on div "Ingredient * Amount * Unit * Waste * .a-a{fill:#347362;}.b-a{fill:#fff;} Grams …" at bounding box center [737, 267] width 1239 height 316
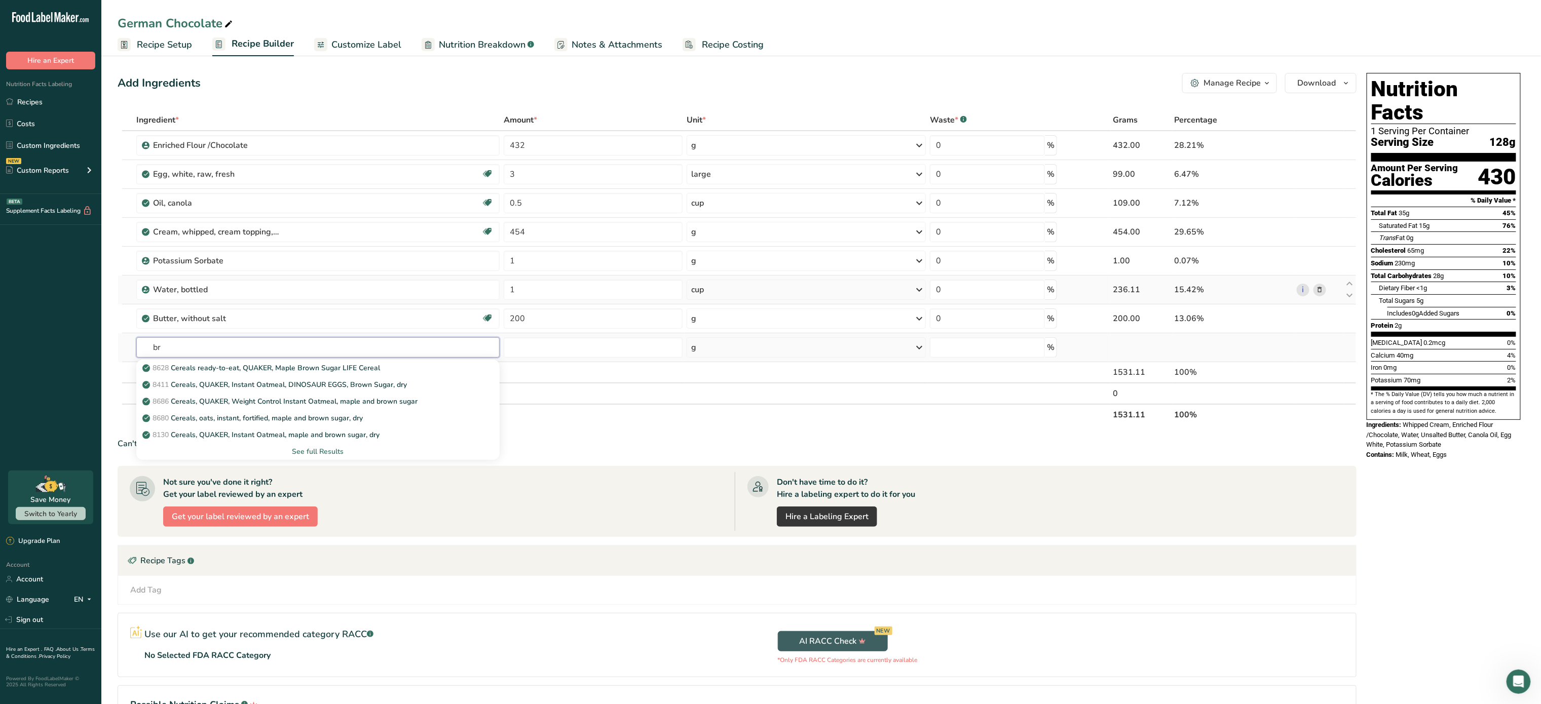
type input "b"
type input "sugar brown"
click at [314, 450] on div "See full Results" at bounding box center [317, 452] width 347 height 11
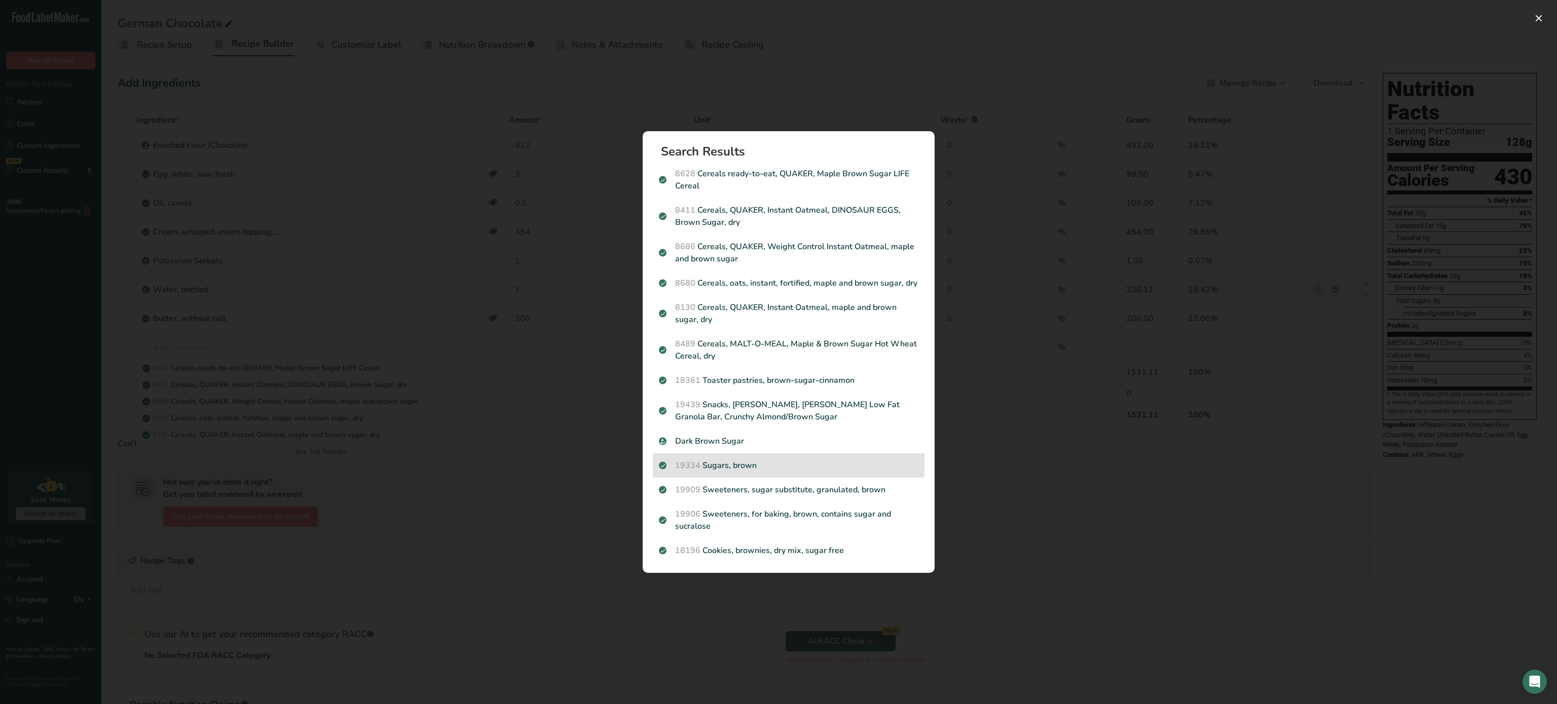
click at [793, 460] on p "19334 Sugars, brown" at bounding box center [788, 466] width 259 height 12
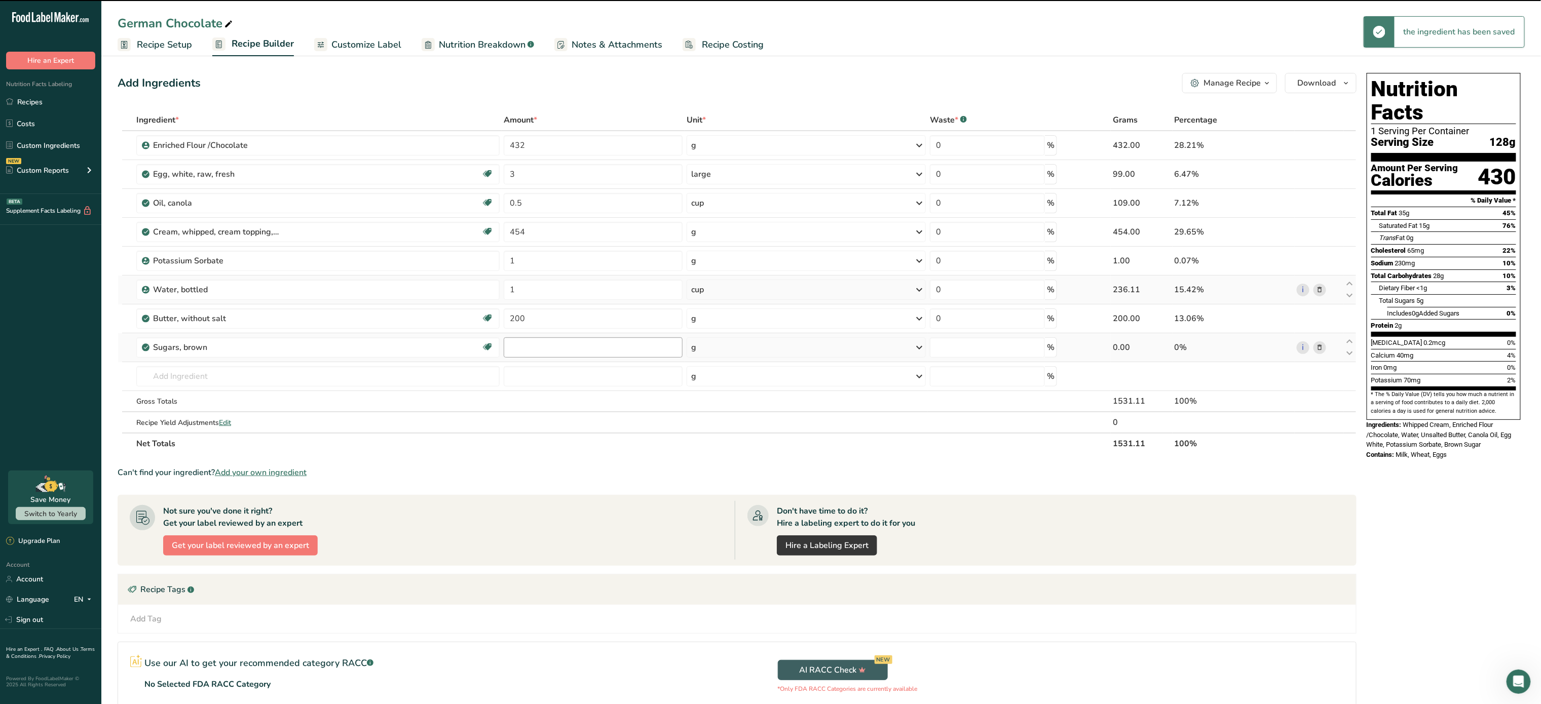
type input "0"
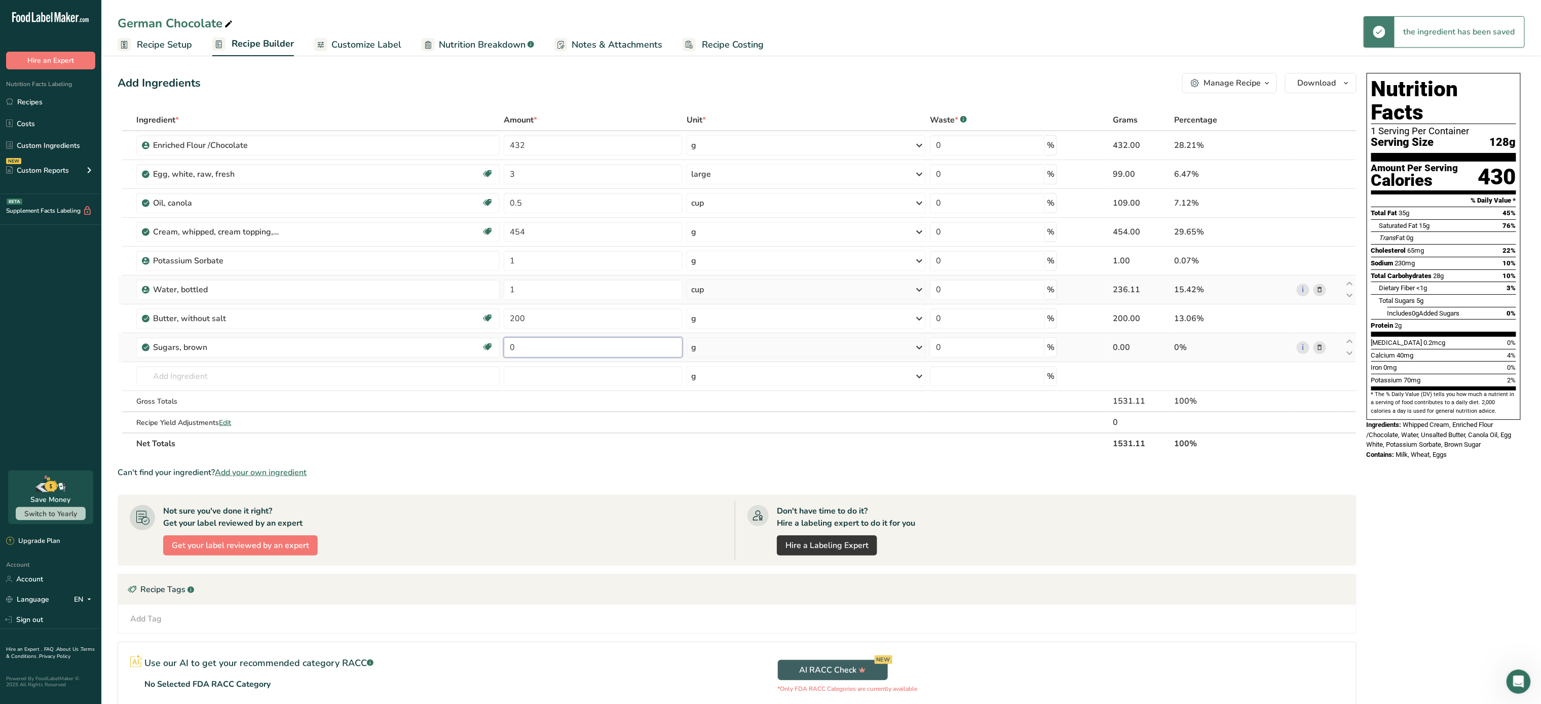
click at [578, 344] on input "0" at bounding box center [593, 348] width 179 height 20
type input "200"
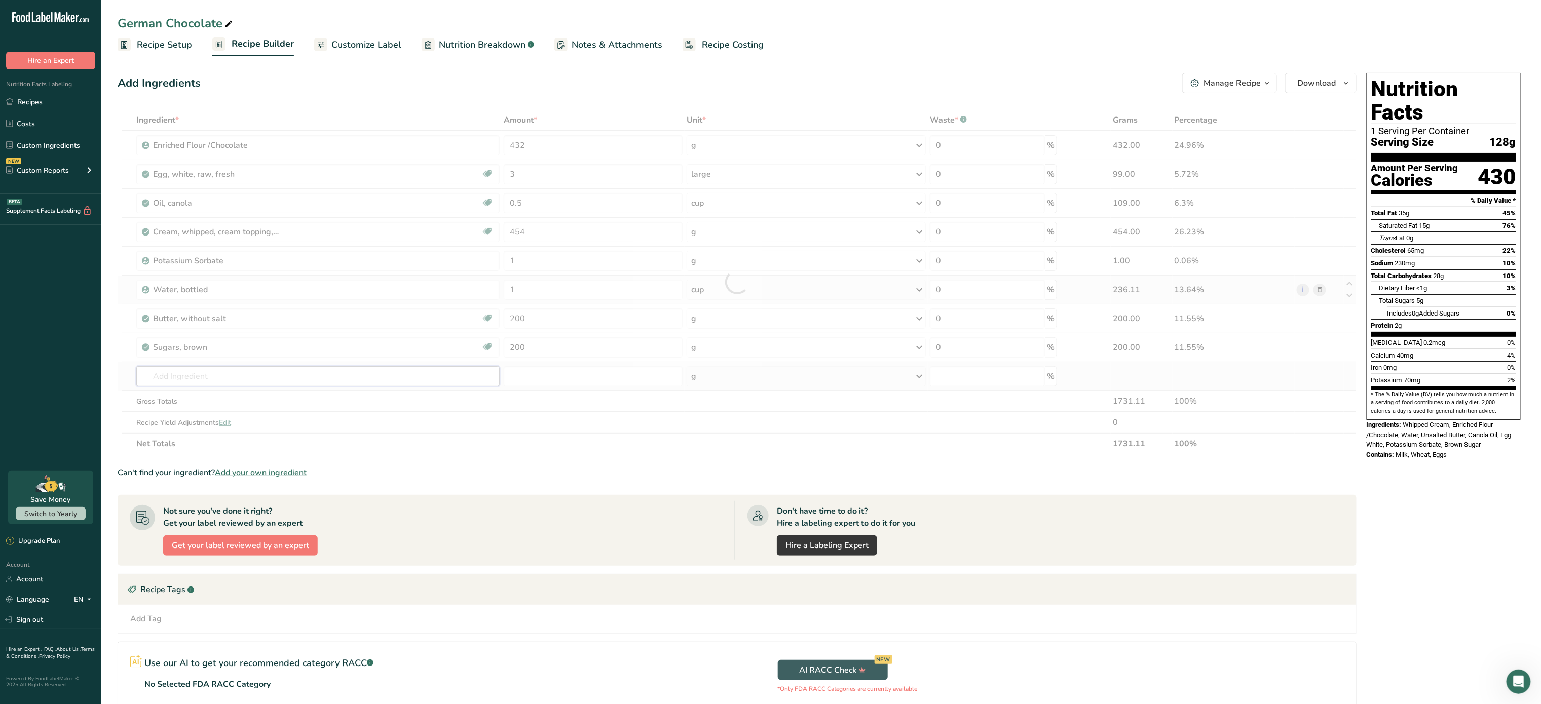
click at [288, 378] on div "Ingredient * Amount * Unit * Waste * .a-a{fill:#347362;}.b-a{fill:#fff;} Grams …" at bounding box center [737, 281] width 1239 height 345
click at [582, 179] on input "3" at bounding box center [593, 174] width 179 height 20
type input "6"
click at [296, 377] on div "Ingredient * Amount * Unit * Waste * .a-a{fill:#347362;}.b-a{fill:#fff;} Grams …" at bounding box center [737, 281] width 1239 height 345
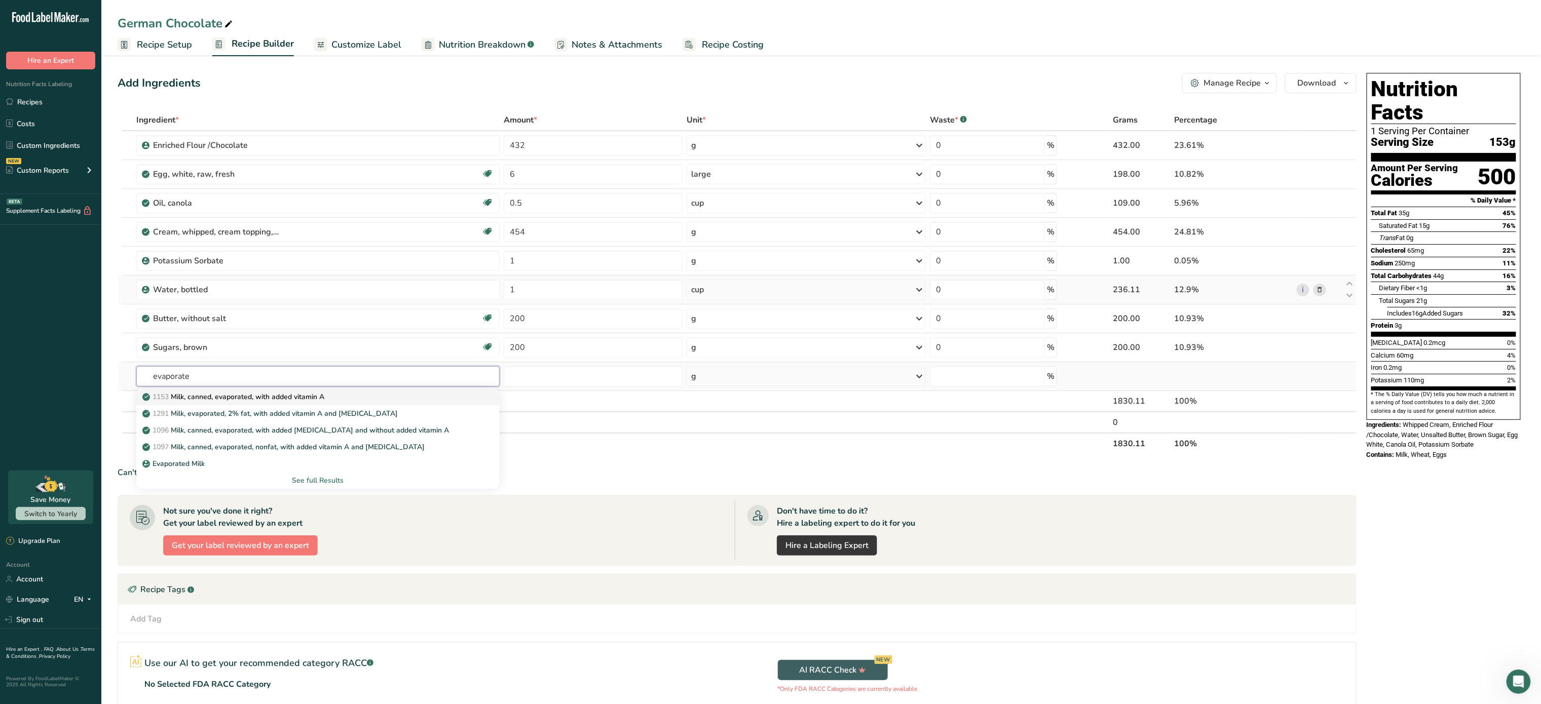
type input "evaporate"
click at [291, 397] on p "1153 Milk, canned, evaporated, with added vitamin A" at bounding box center [234, 397] width 180 height 11
type input "Milk, canned, evaporated, with added vitamin A"
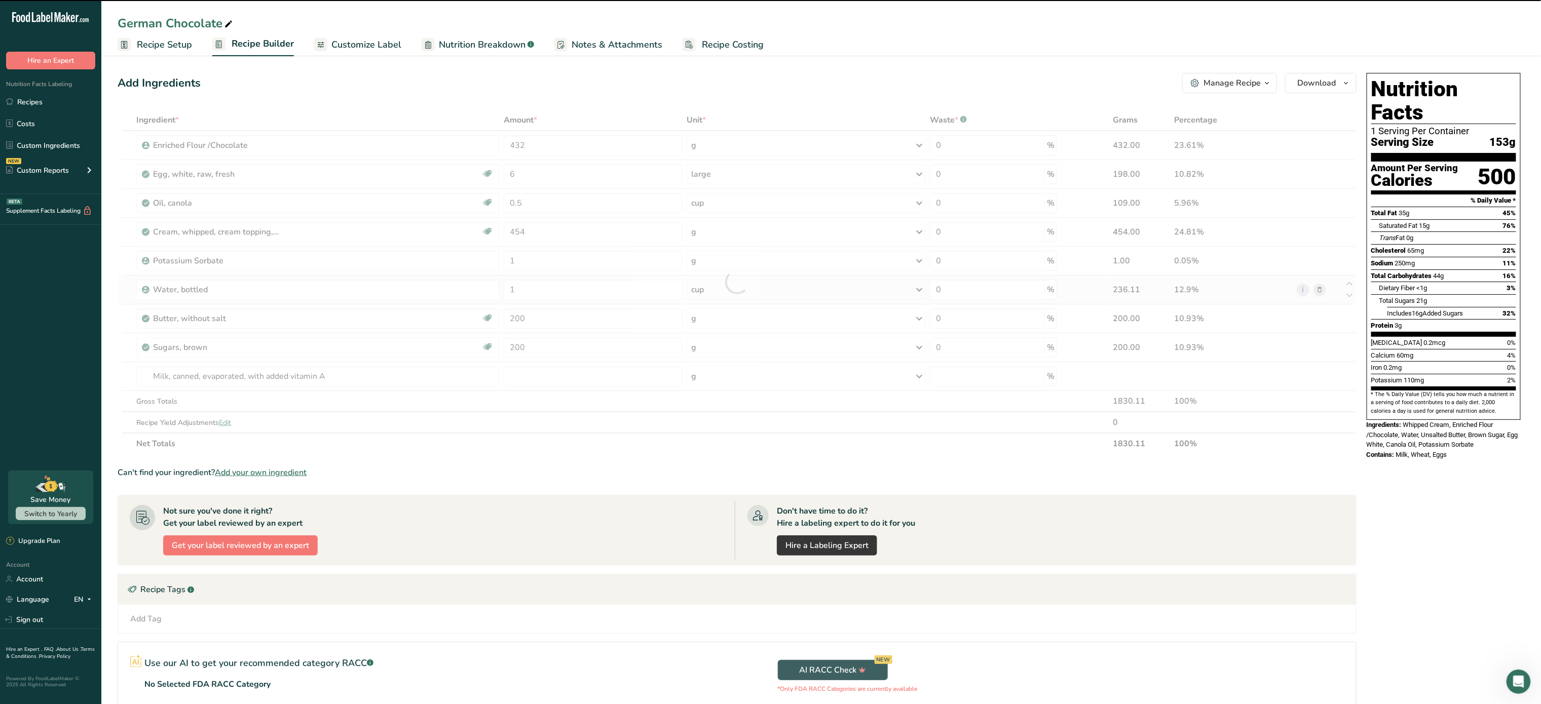
type input "0"
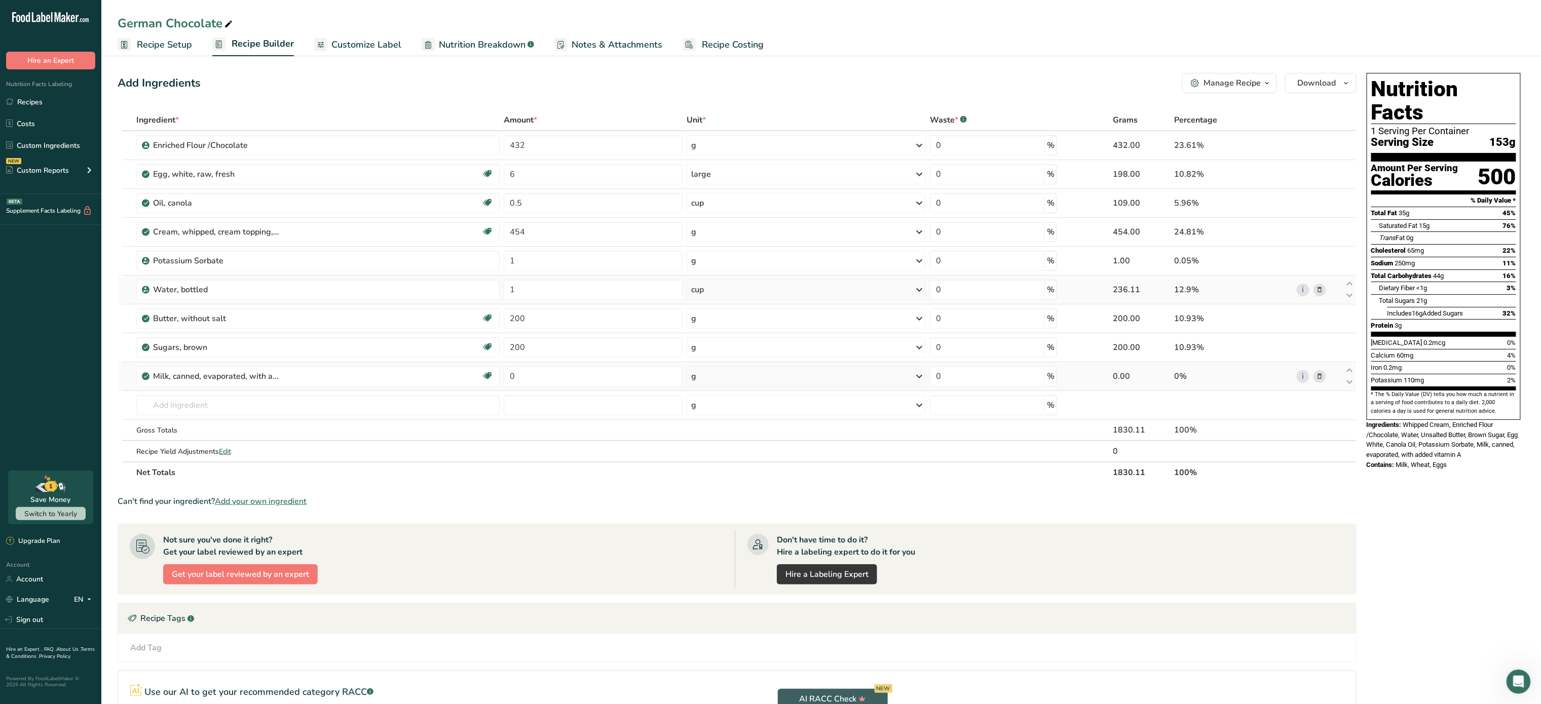
click at [1324, 379] on span at bounding box center [1320, 376] width 12 height 12
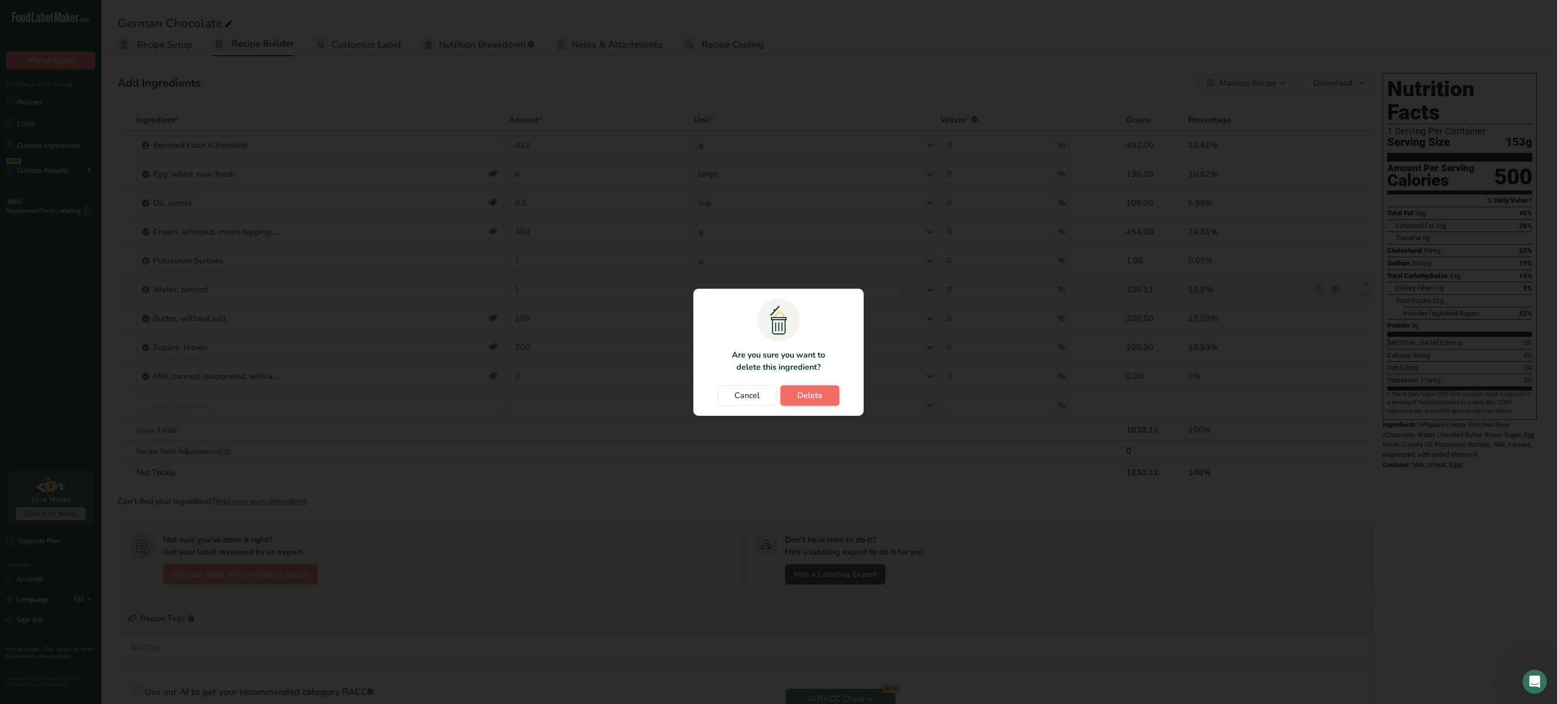
click at [818, 395] on span "Delete" at bounding box center [809, 396] width 25 height 12
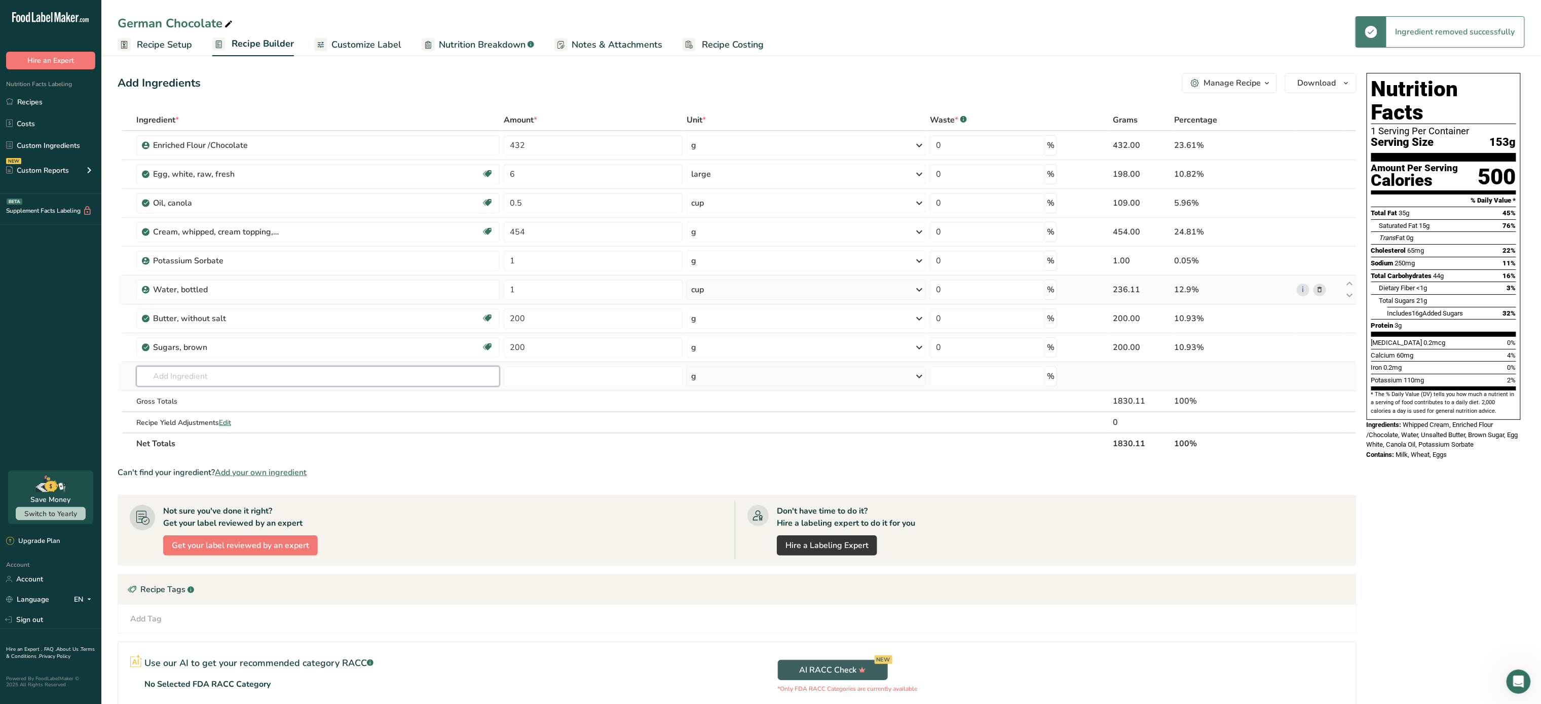
click at [207, 382] on input "text" at bounding box center [317, 376] width 363 height 20
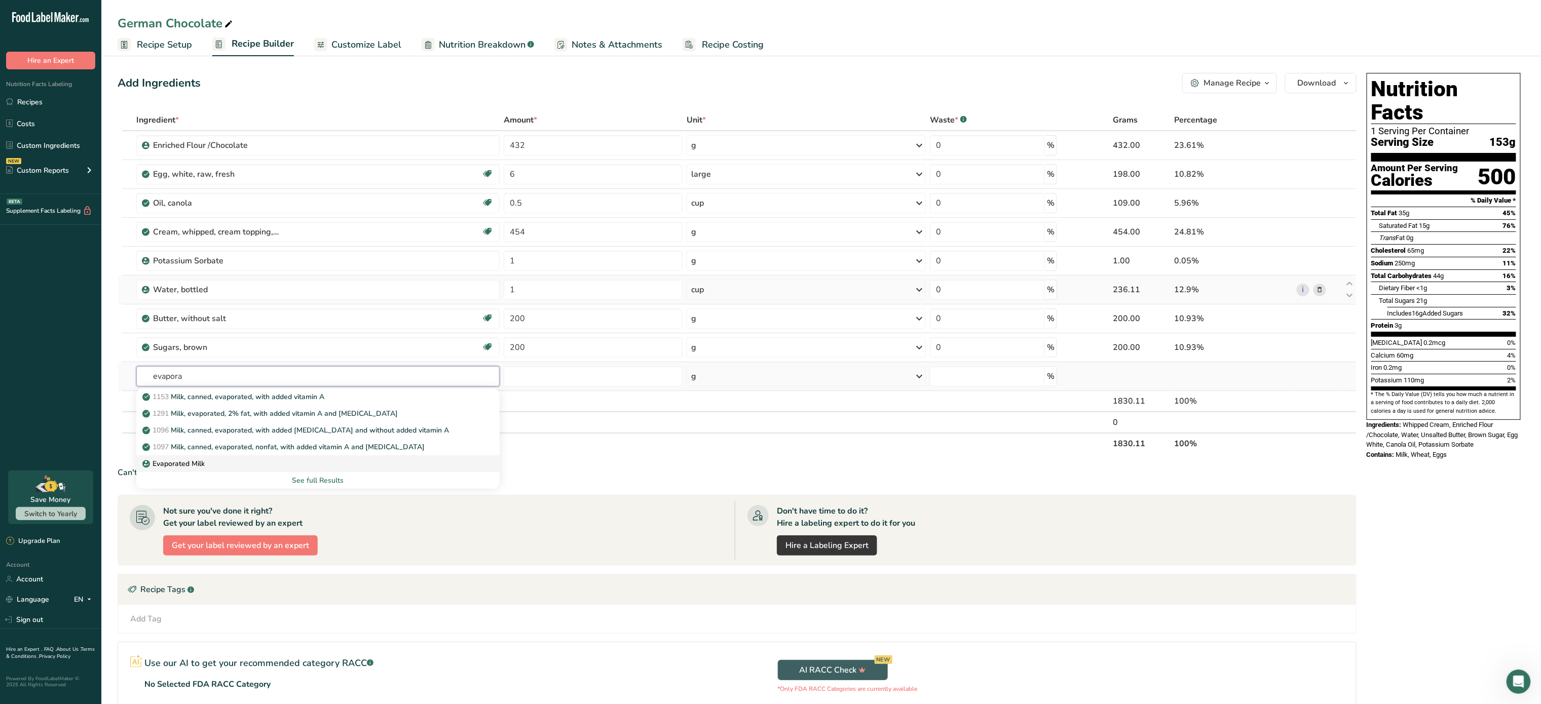
type input "evapora"
click at [191, 463] on p "Evaporated Milk" at bounding box center [174, 464] width 60 height 11
type input "Evaporated Milk"
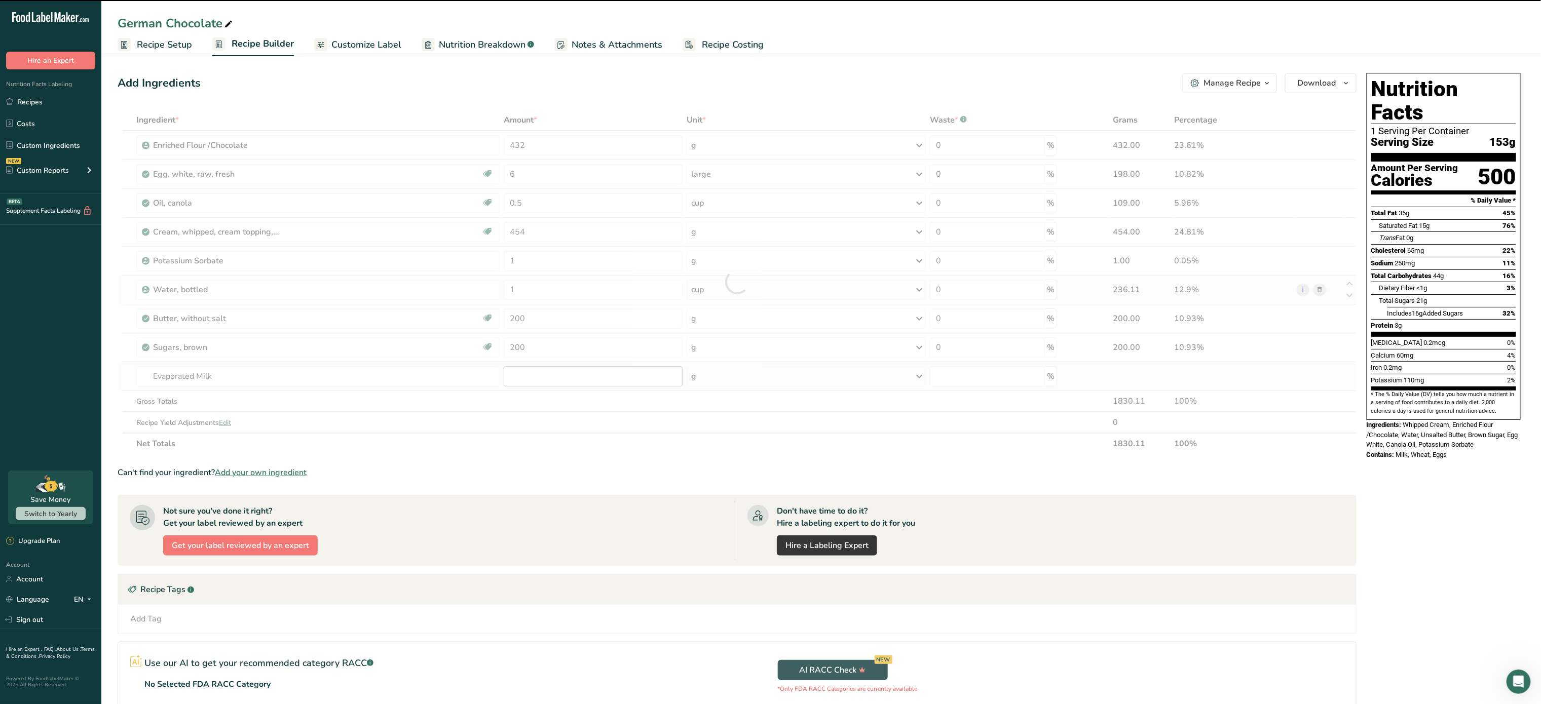
type input "0"
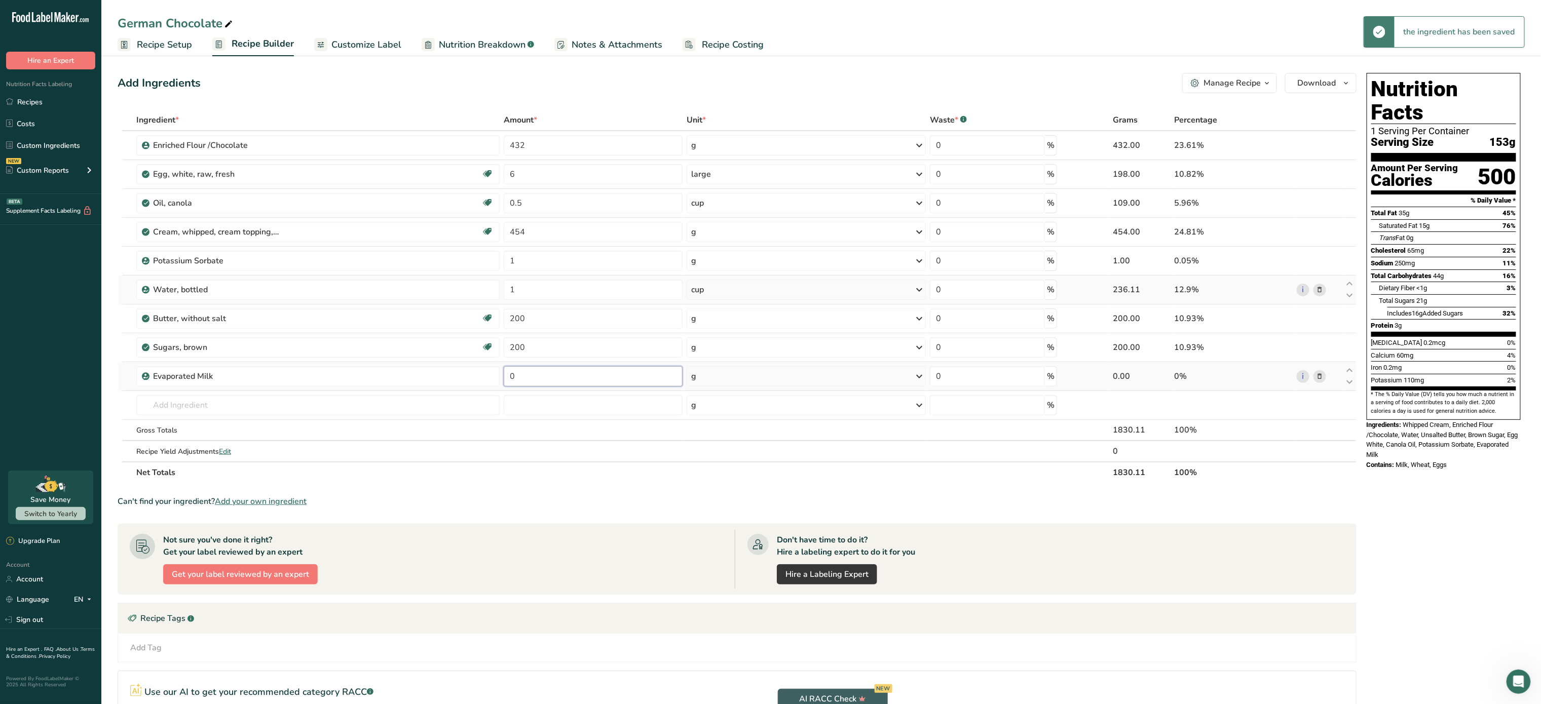
click at [539, 378] on input "0" at bounding box center [593, 376] width 179 height 20
type input "340"
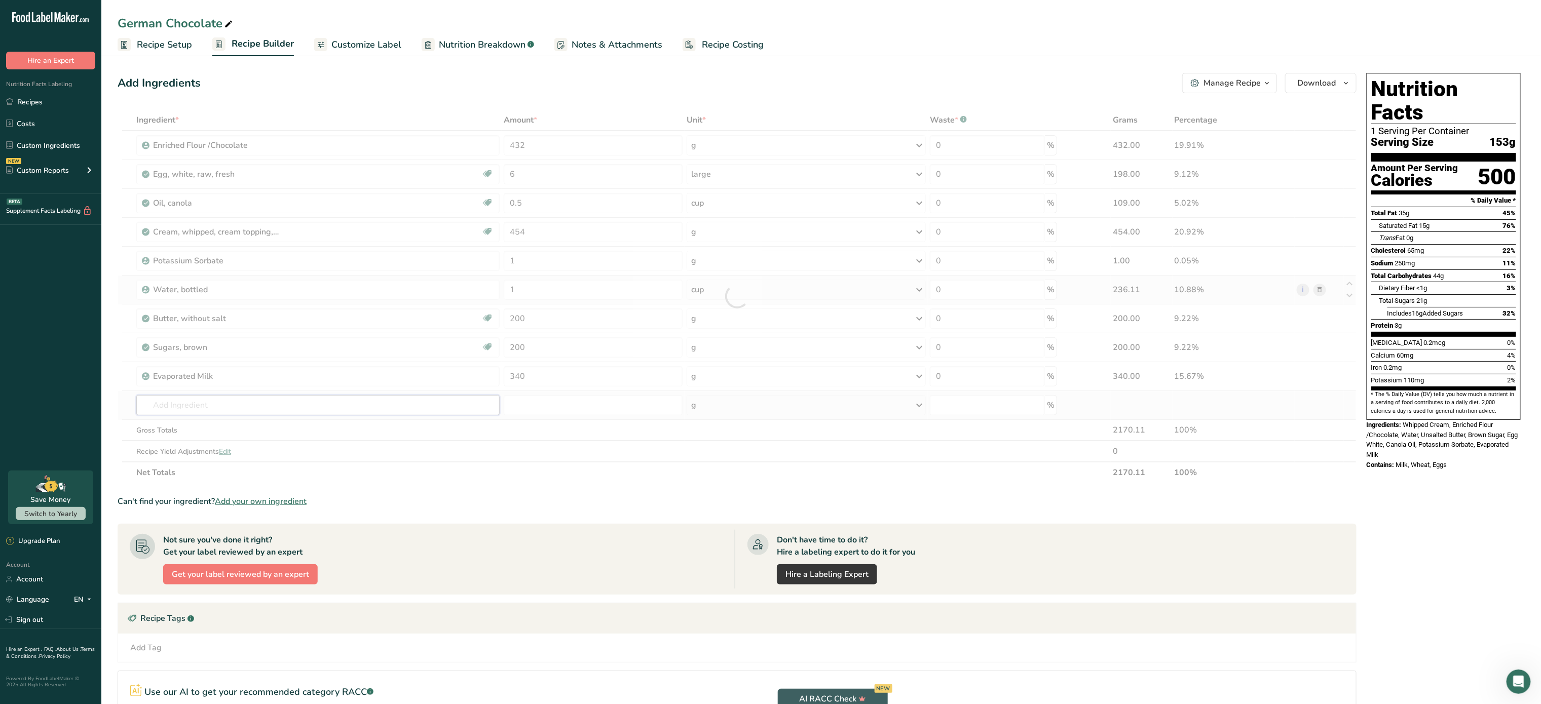
click at [375, 413] on div "Ingredient * Amount * Unit * Waste * .a-a{fill:#347362;}.b-a{fill:#fff;} Grams …" at bounding box center [737, 296] width 1239 height 374
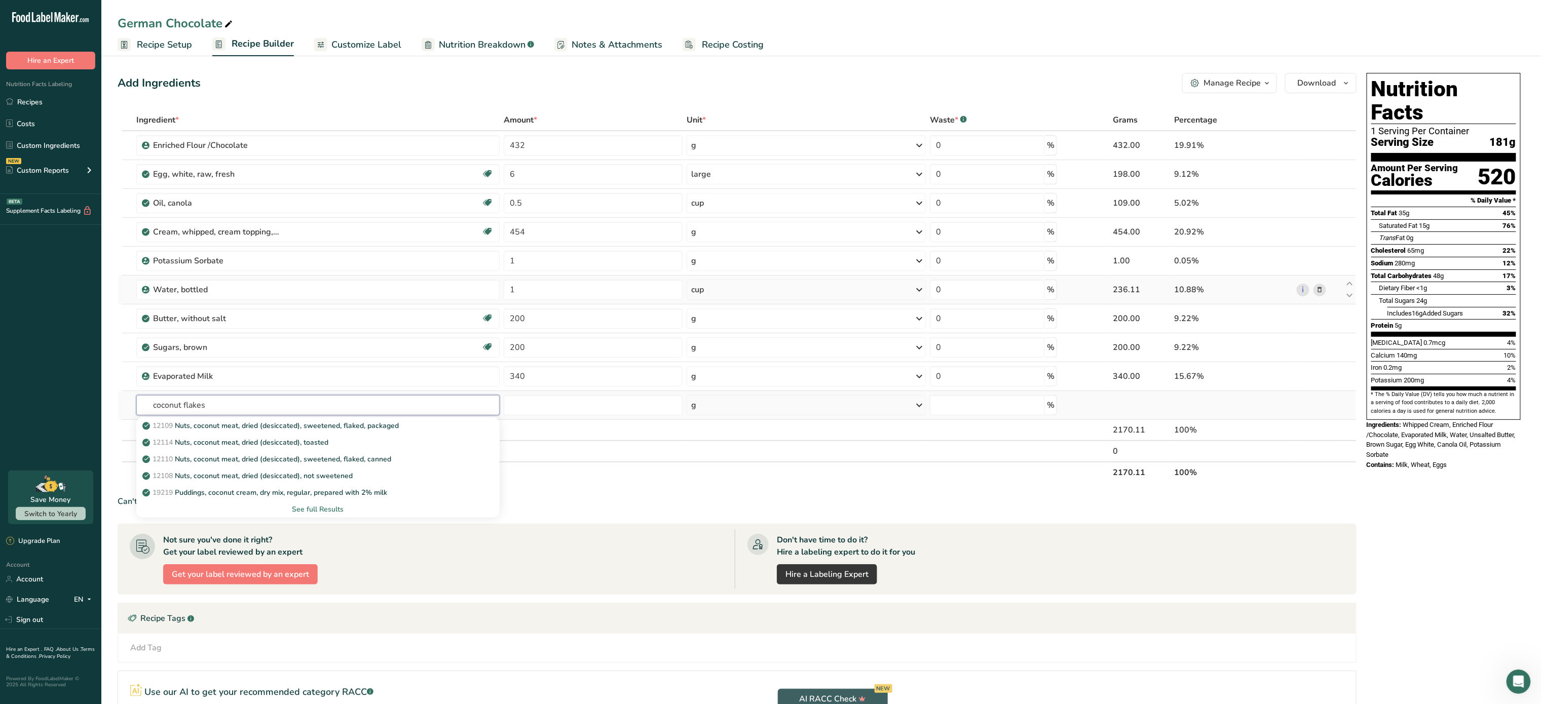
type input "coconut flakes"
click at [322, 507] on div "See full Results" at bounding box center [317, 509] width 347 height 11
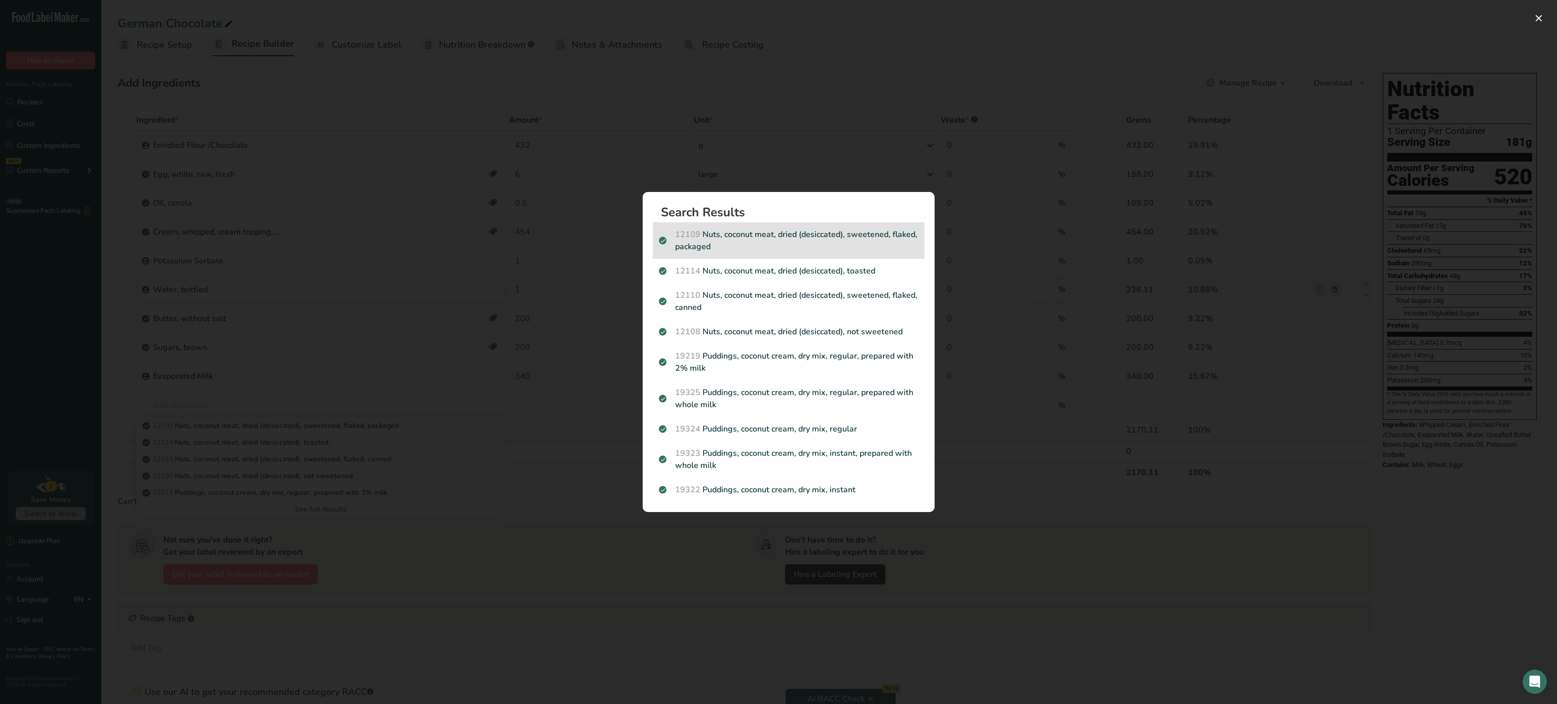
click at [790, 238] on p "12109 Nuts, coconut meat, dried (desiccated), sweetened, flaked, packaged" at bounding box center [788, 241] width 259 height 24
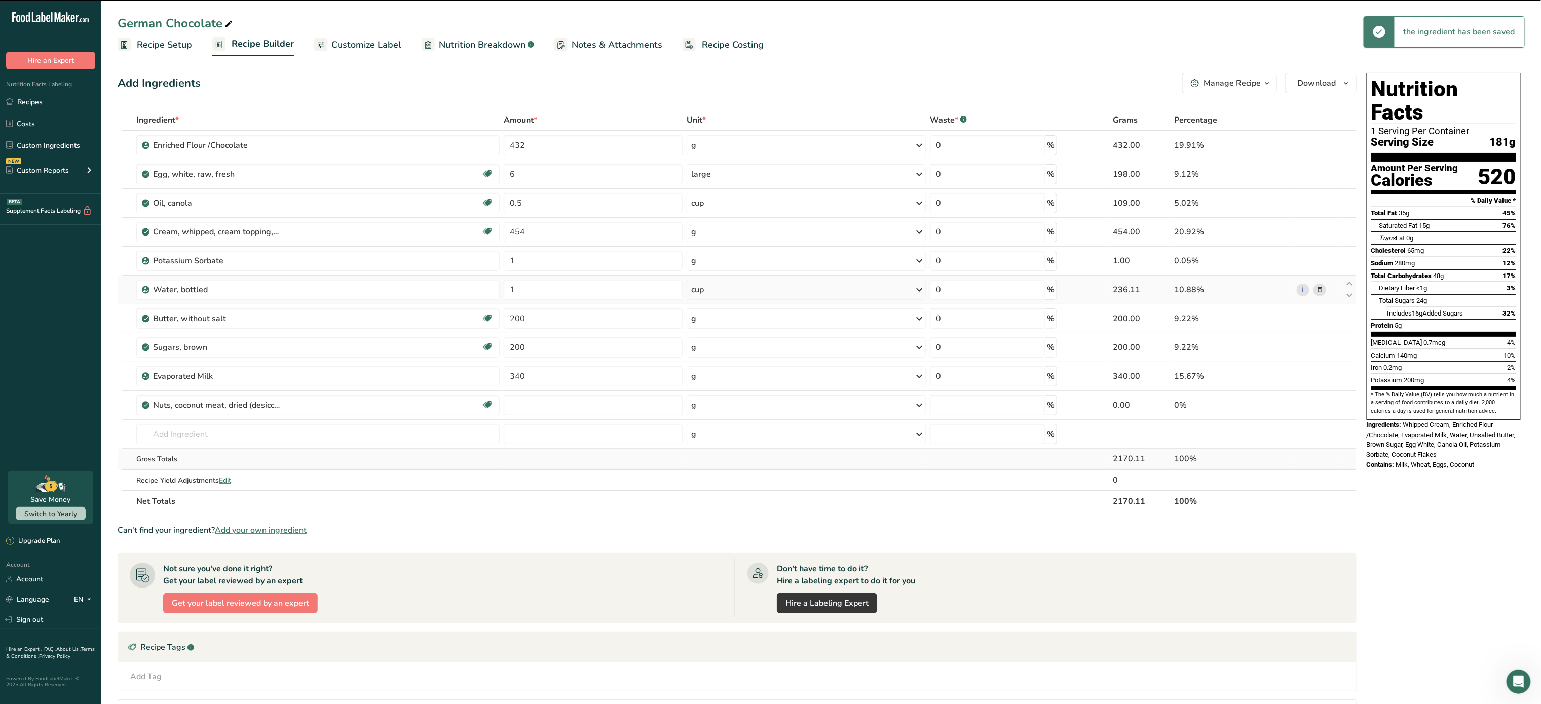
type input "0"
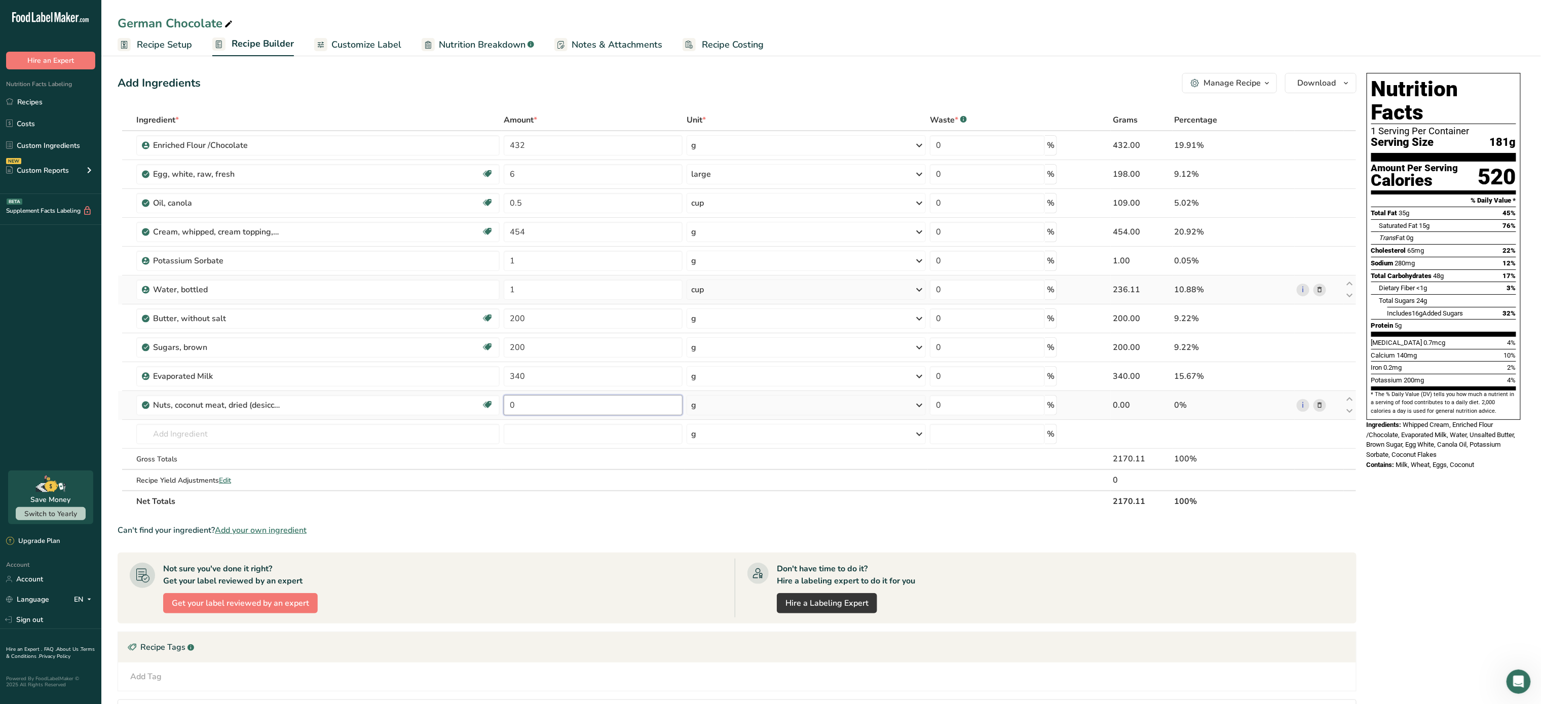
click at [575, 411] on input "0" at bounding box center [593, 405] width 179 height 20
type input "150"
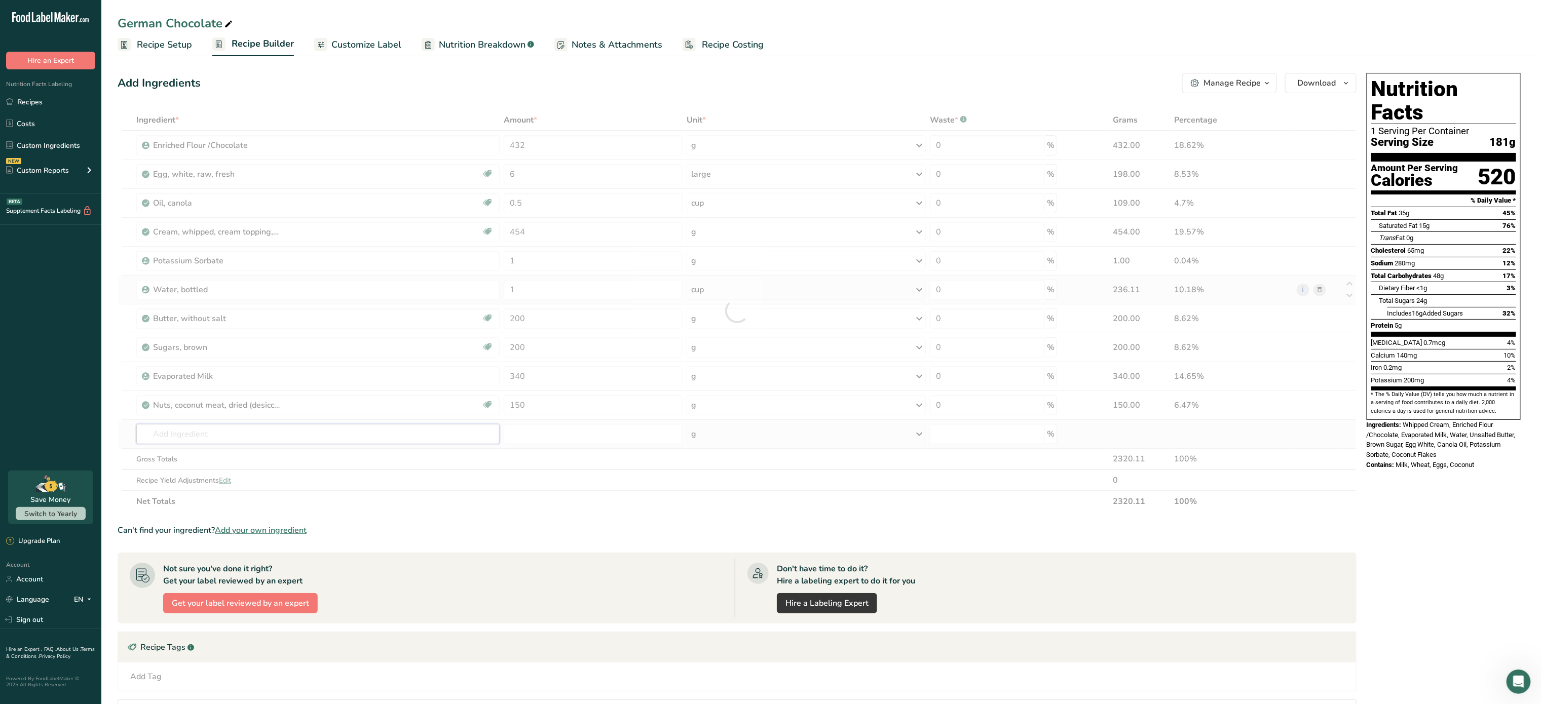
click at [292, 437] on div "Ingredient * Amount * Unit * Waste * .a-a{fill:#347362;}.b-a{fill:#fff;} Grams …" at bounding box center [737, 310] width 1239 height 403
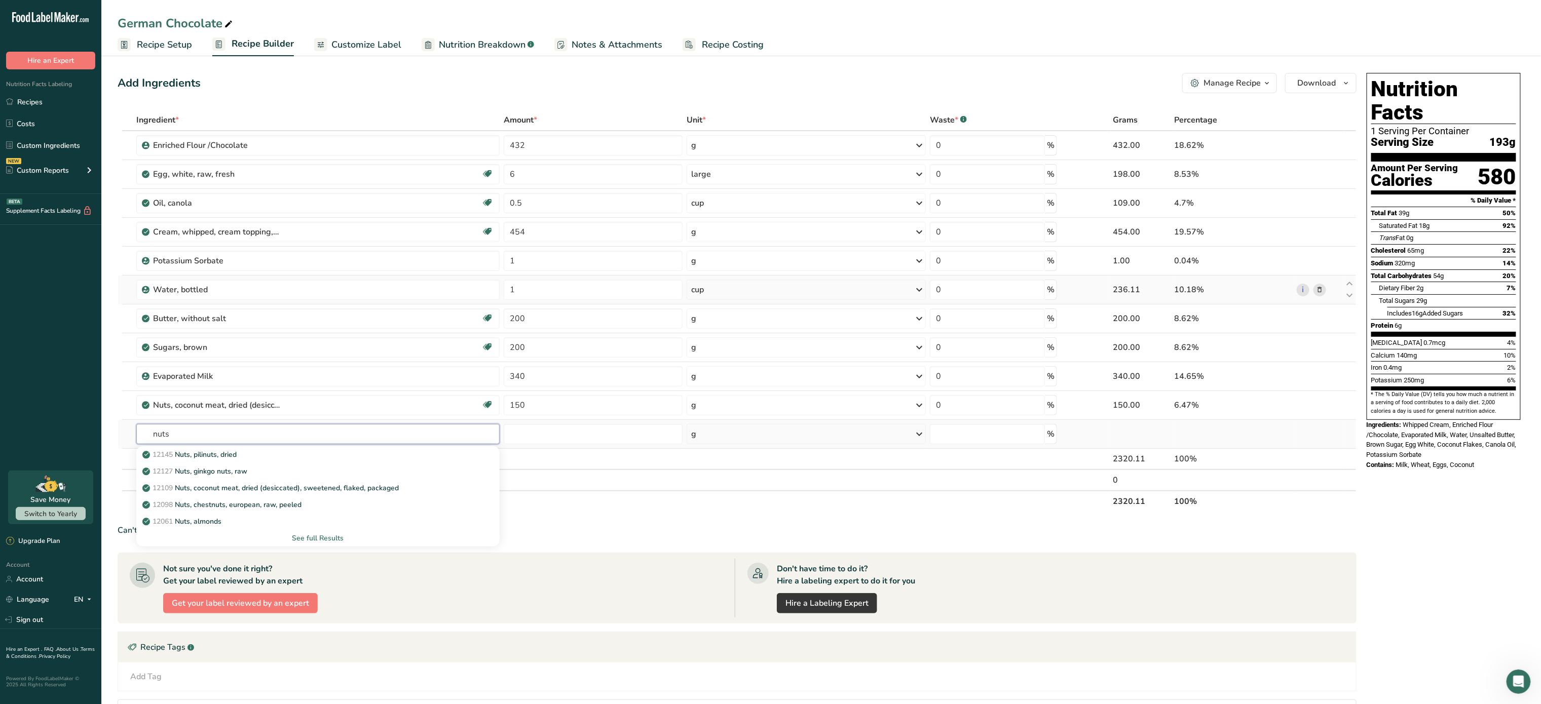
type input "nuts"
click at [306, 535] on div "See full Results" at bounding box center [317, 538] width 363 height 17
click at [314, 544] on div "See full Results" at bounding box center [317, 538] width 347 height 11
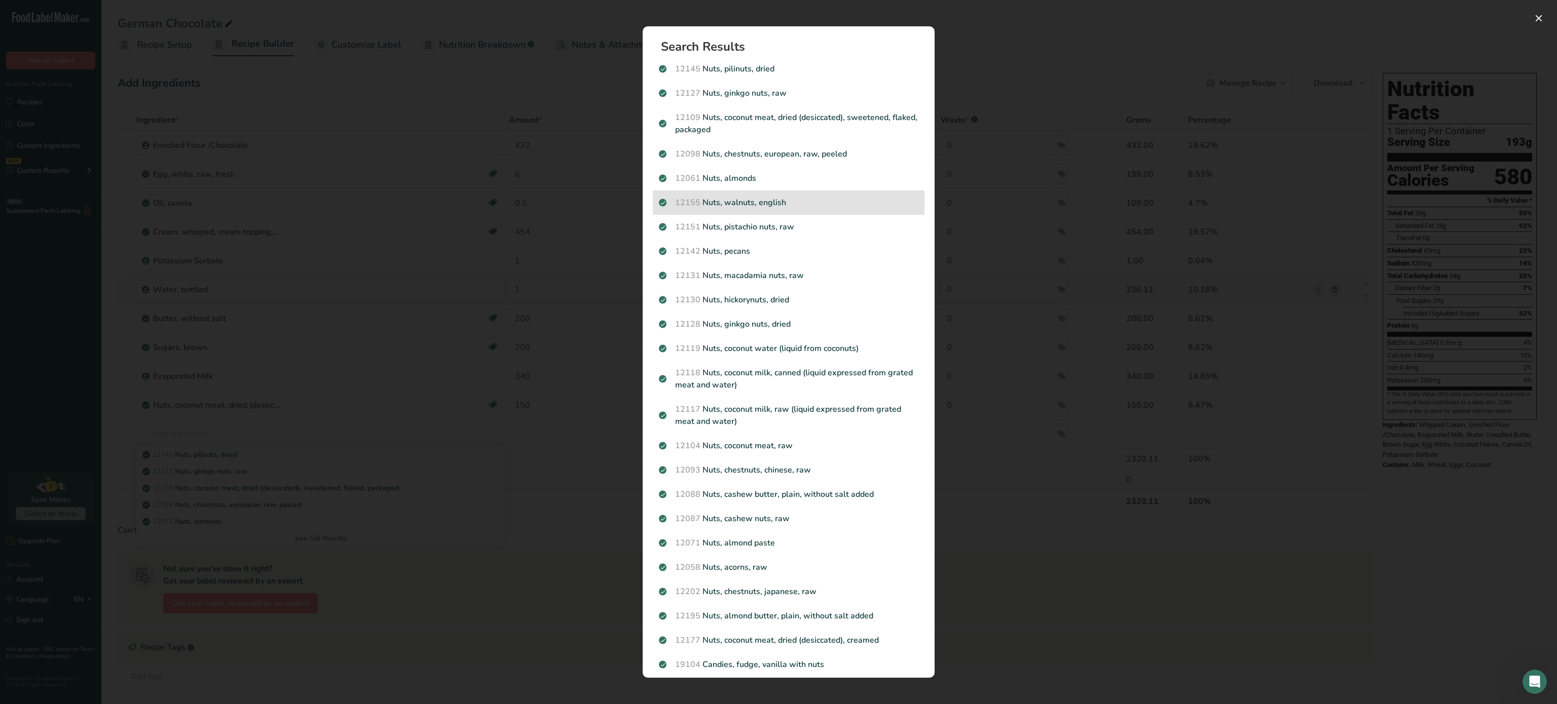
click at [770, 202] on p "12155 Nuts, walnuts, english" at bounding box center [788, 203] width 259 height 12
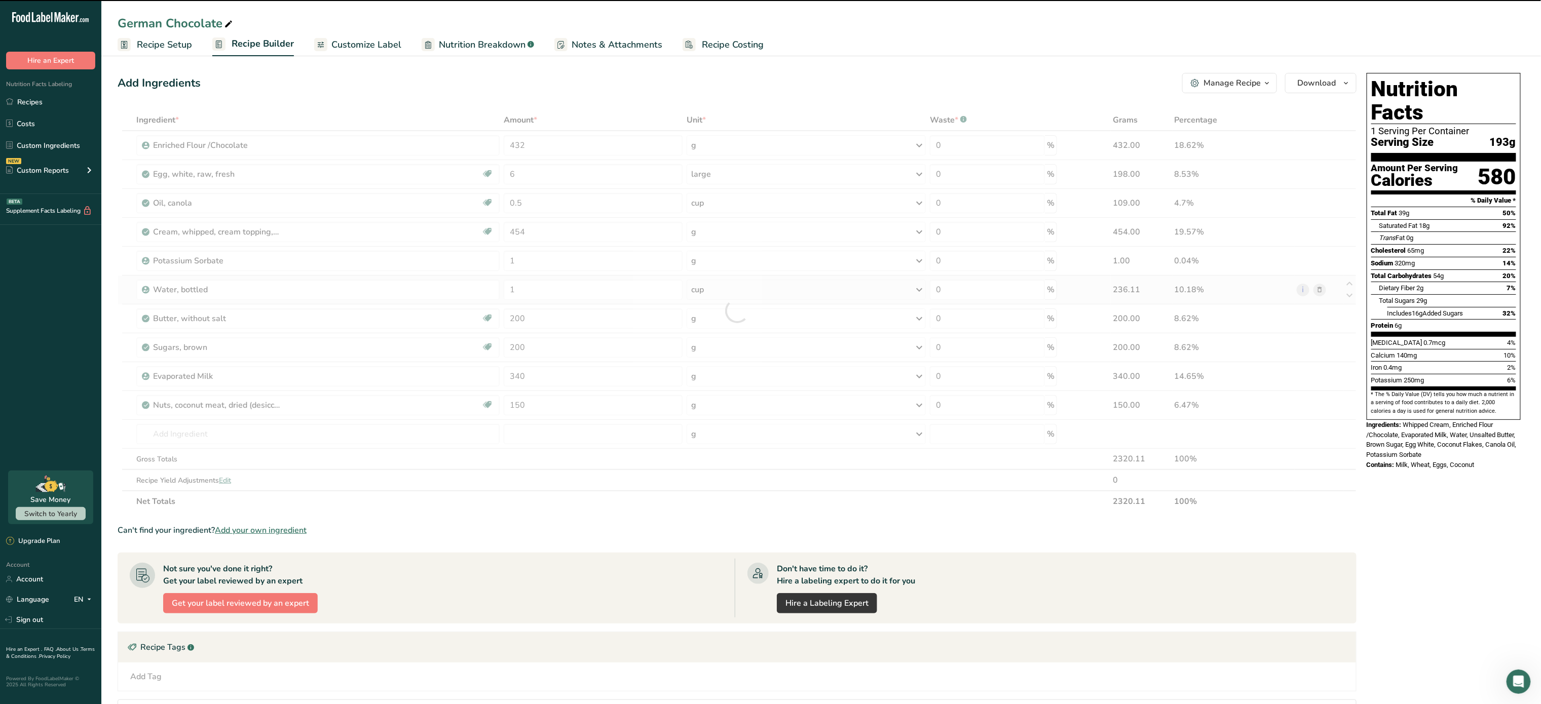
type input "0"
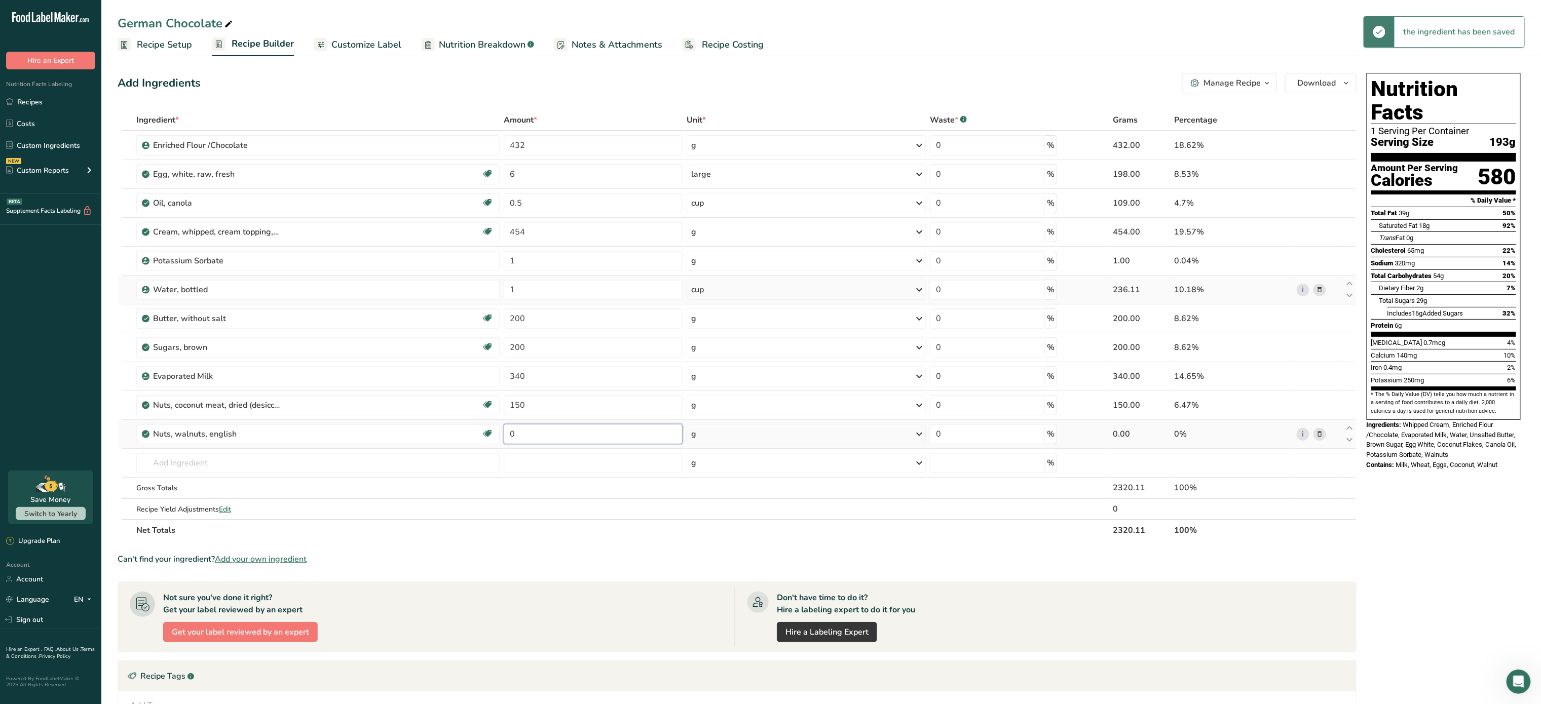
click at [539, 440] on input "0" at bounding box center [593, 434] width 179 height 20
type input "200"
click at [398, 463] on div "Ingredient * Amount * Unit * Waste * .a-a{fill:#347362;}.b-a{fill:#fff;} Grams …" at bounding box center [737, 325] width 1239 height 432
type input "vainilla"
click at [257, 522] on div "2050 Vanilla extract" at bounding box center [309, 517] width 331 height 11
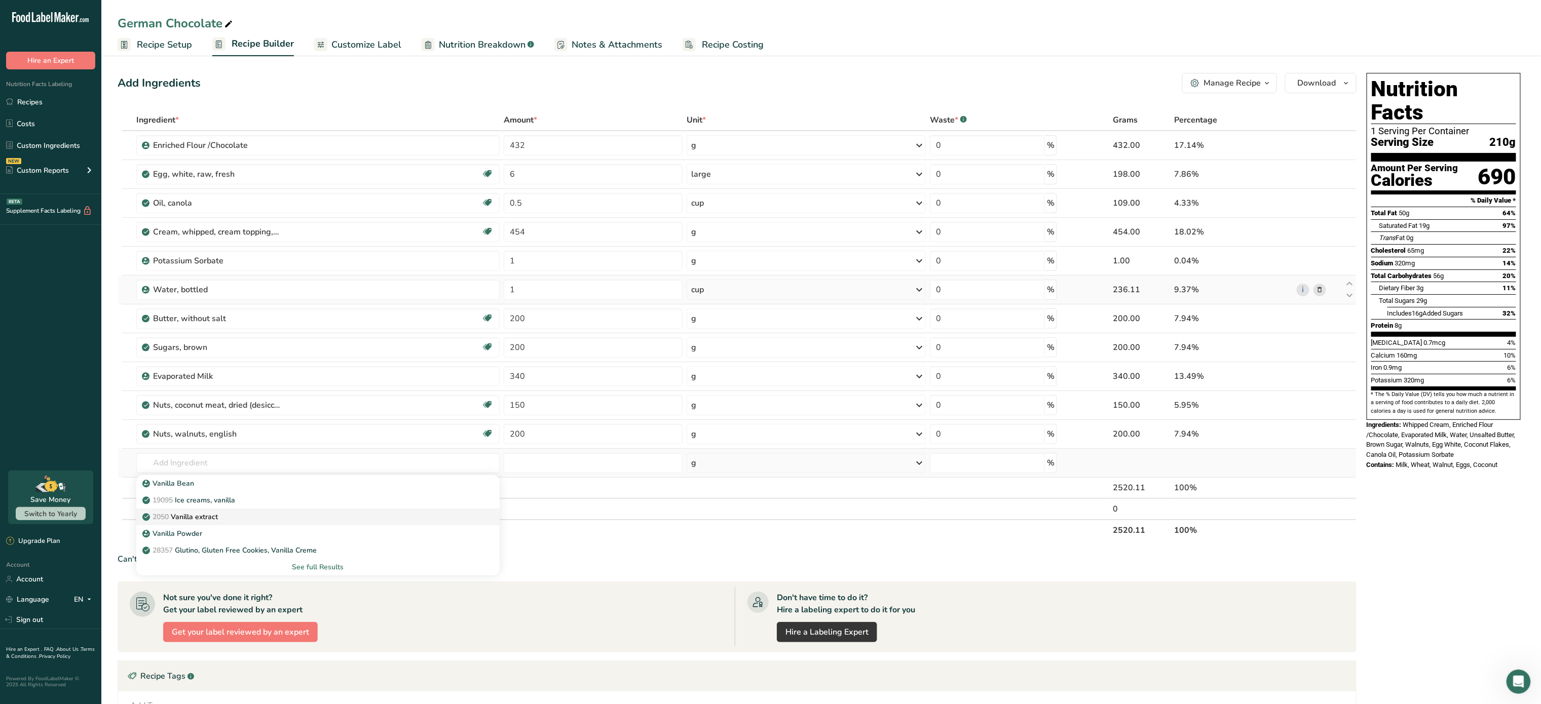
type input "Vanilla extract"
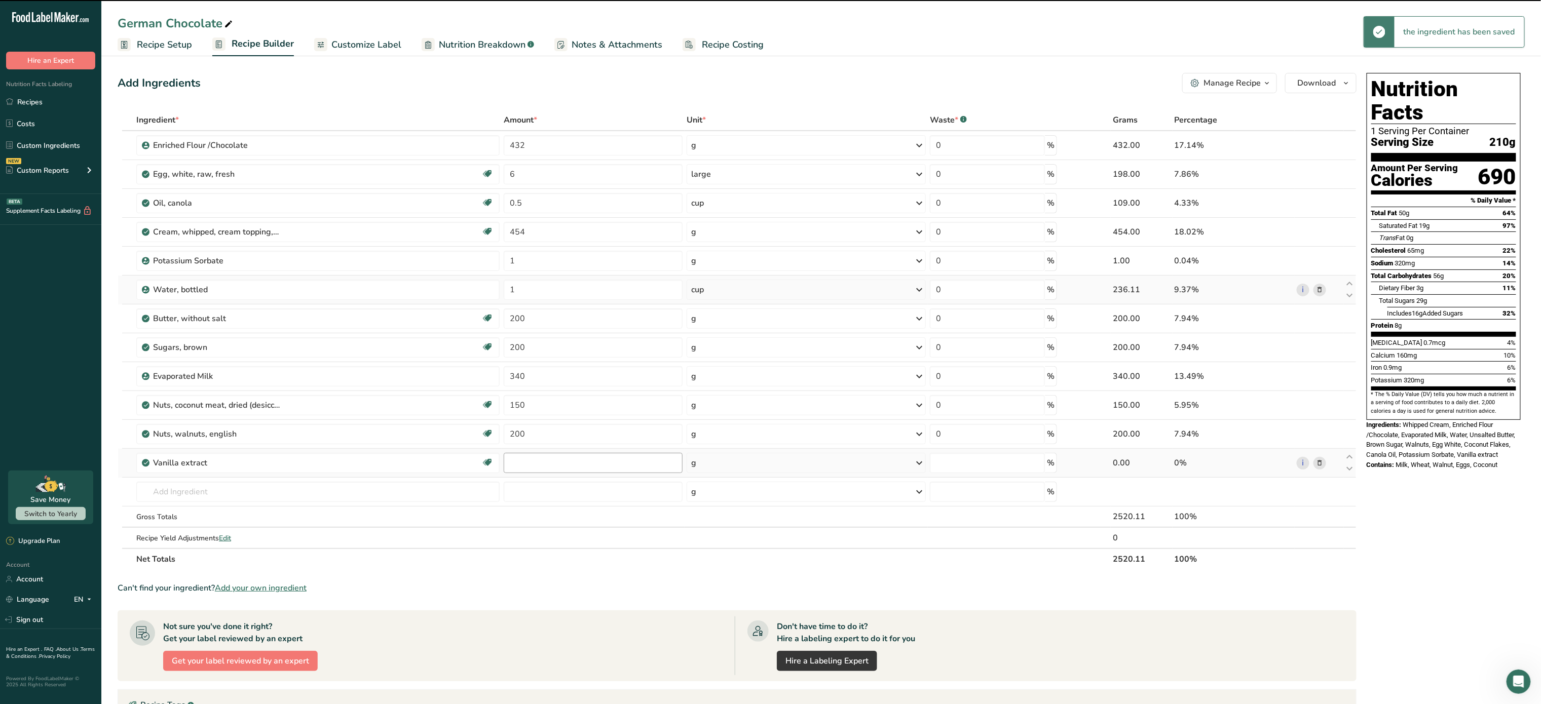
type input "0"
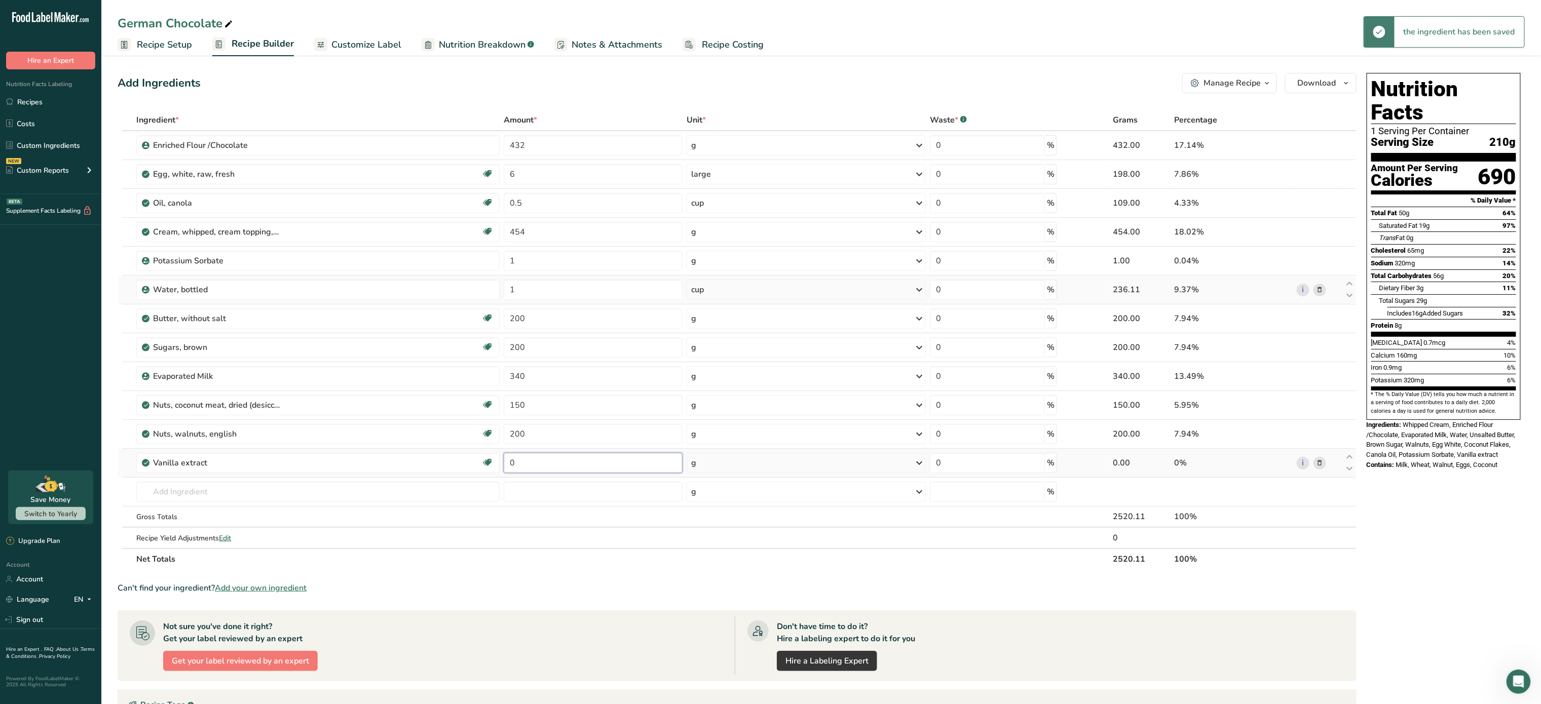
click at [598, 469] on input "0" at bounding box center [593, 463] width 179 height 20
type input "1"
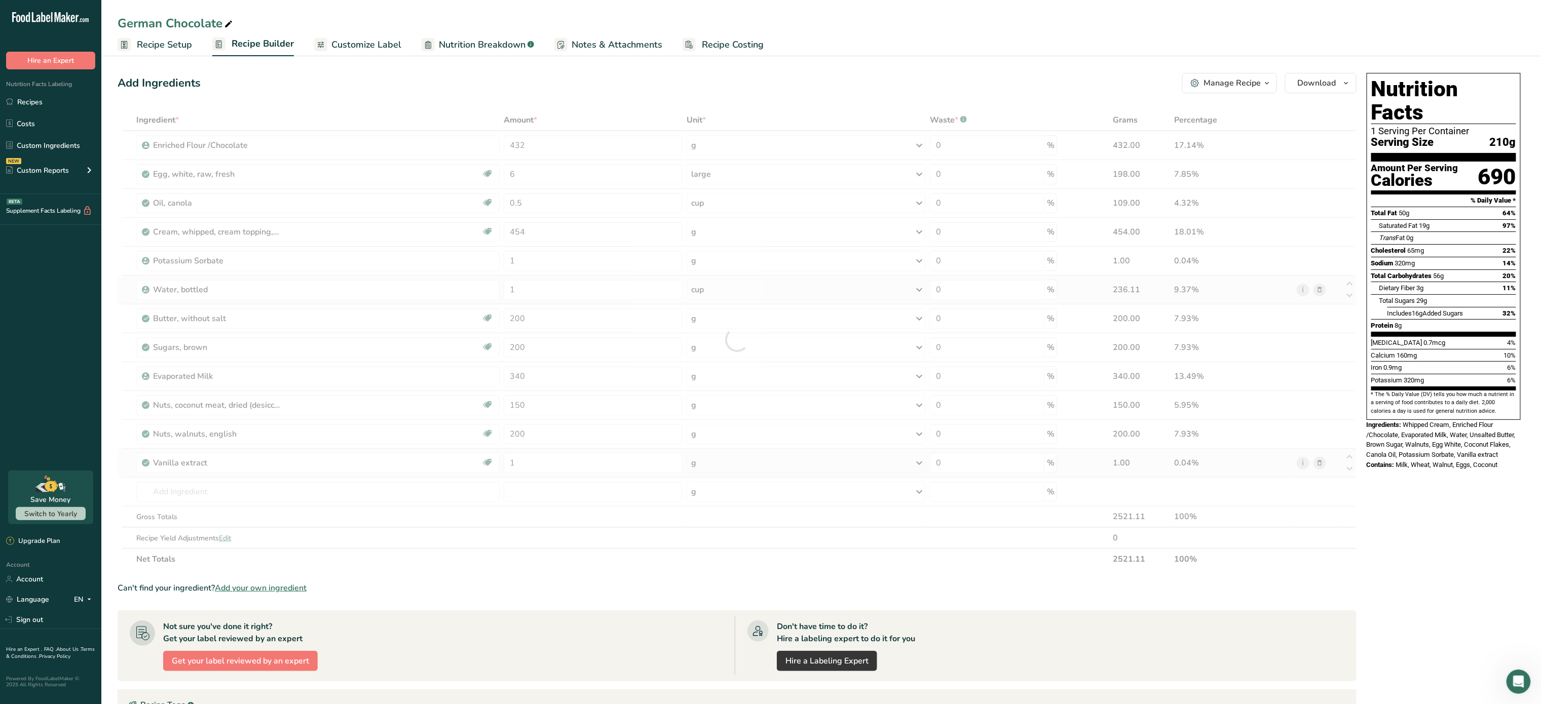
click at [721, 463] on div "Ingredient * Amount * Unit * Waste * .a-a{fill:#347362;}.b-a{fill:#fff;} Grams …" at bounding box center [737, 339] width 1239 height 461
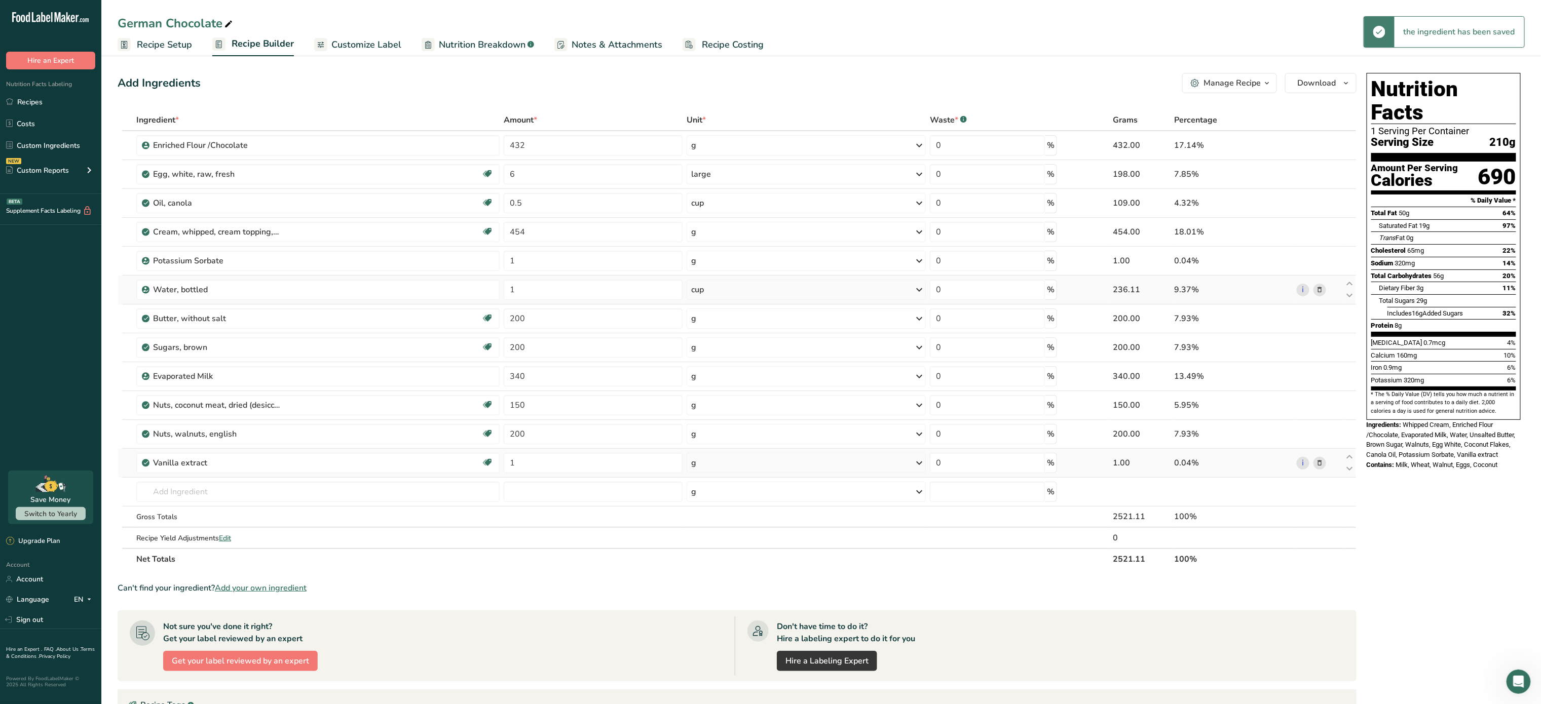
click at [721, 463] on div "g" at bounding box center [807, 463] width 240 height 20
click at [725, 504] on div "1 tsp" at bounding box center [735, 497] width 85 height 15
click at [737, 465] on div "tsp" at bounding box center [807, 463] width 240 height 20
click at [720, 516] on div "1 tbsp" at bounding box center [735, 512] width 85 height 15
click at [272, 490] on input "text" at bounding box center [317, 492] width 363 height 20
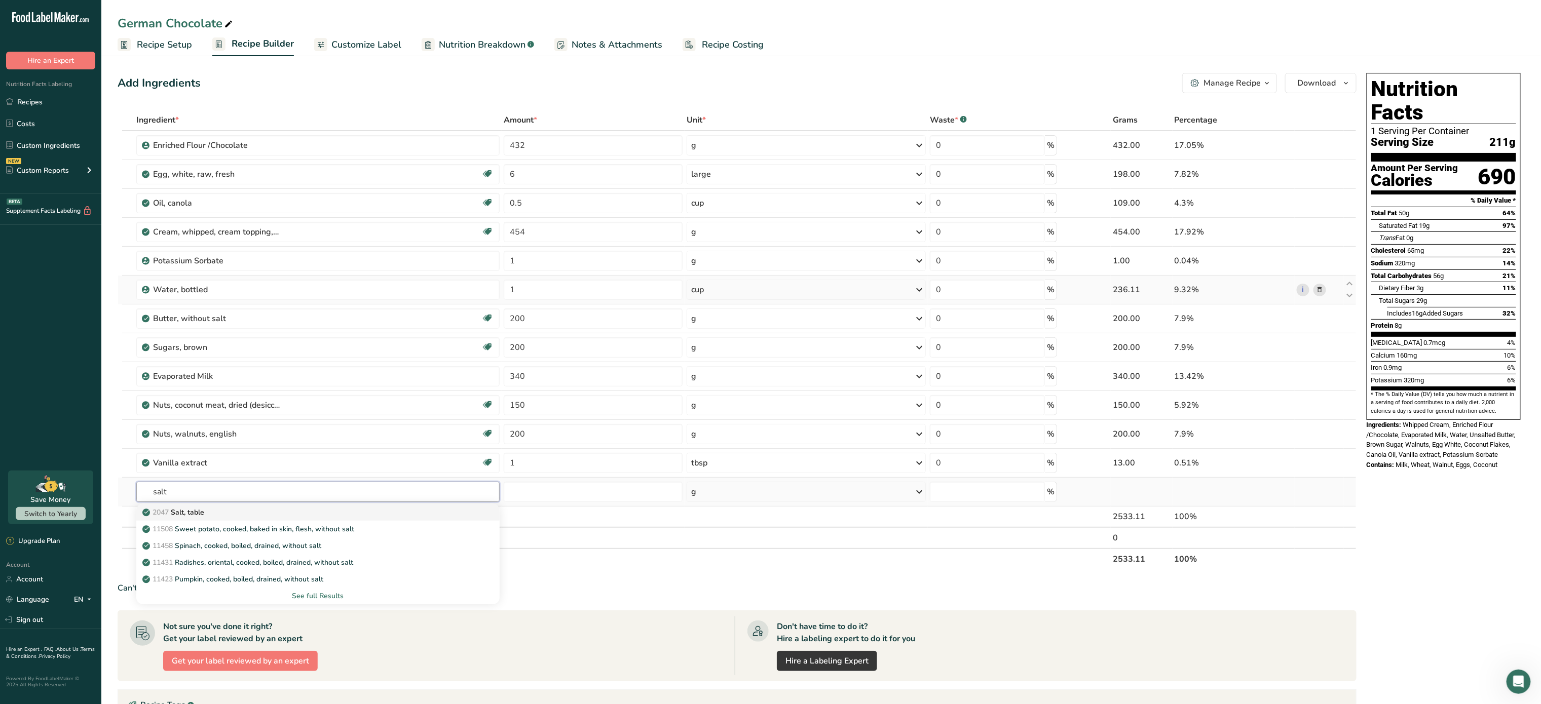
type input "salt"
click at [262, 516] on div "2047 Salt, table" at bounding box center [309, 512] width 331 height 11
type input "Salt, table"
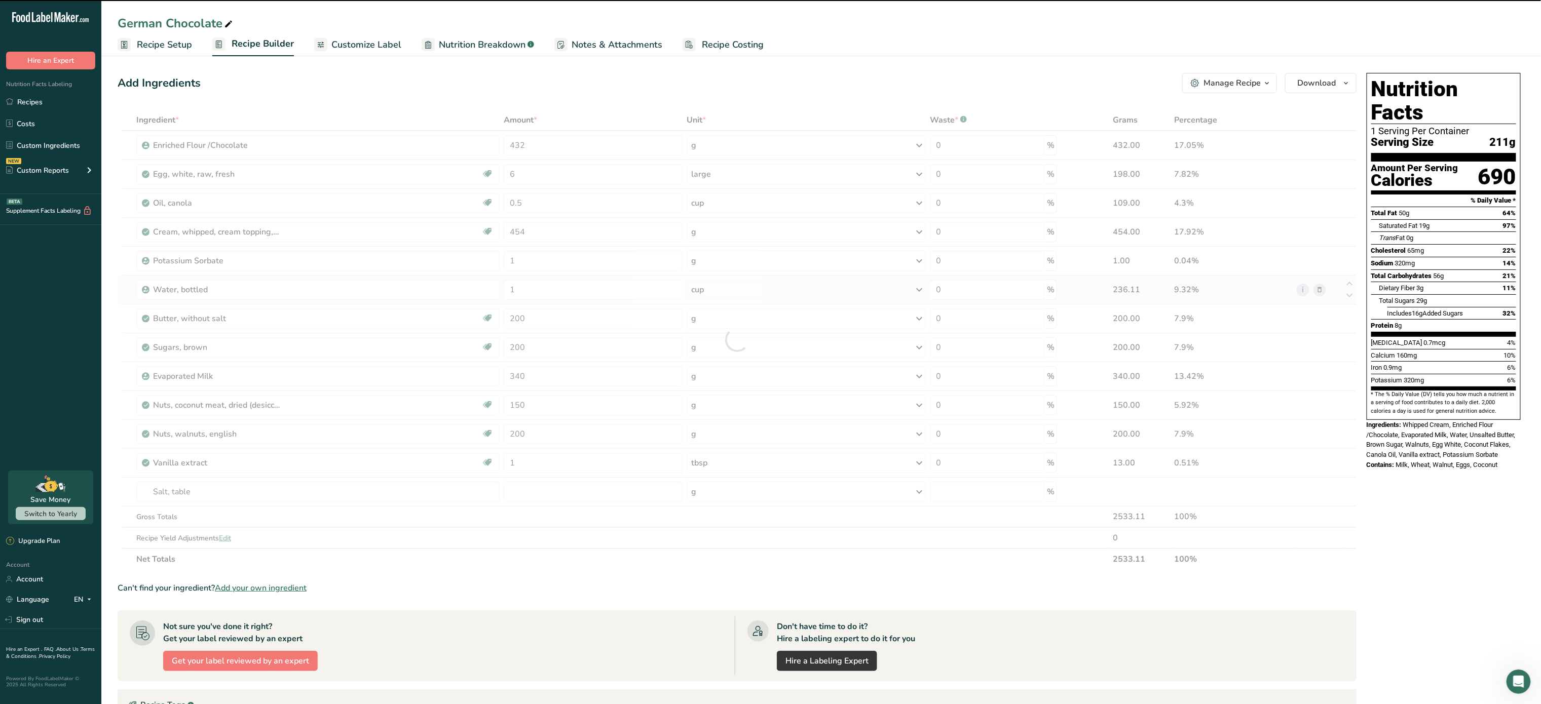
type input "0"
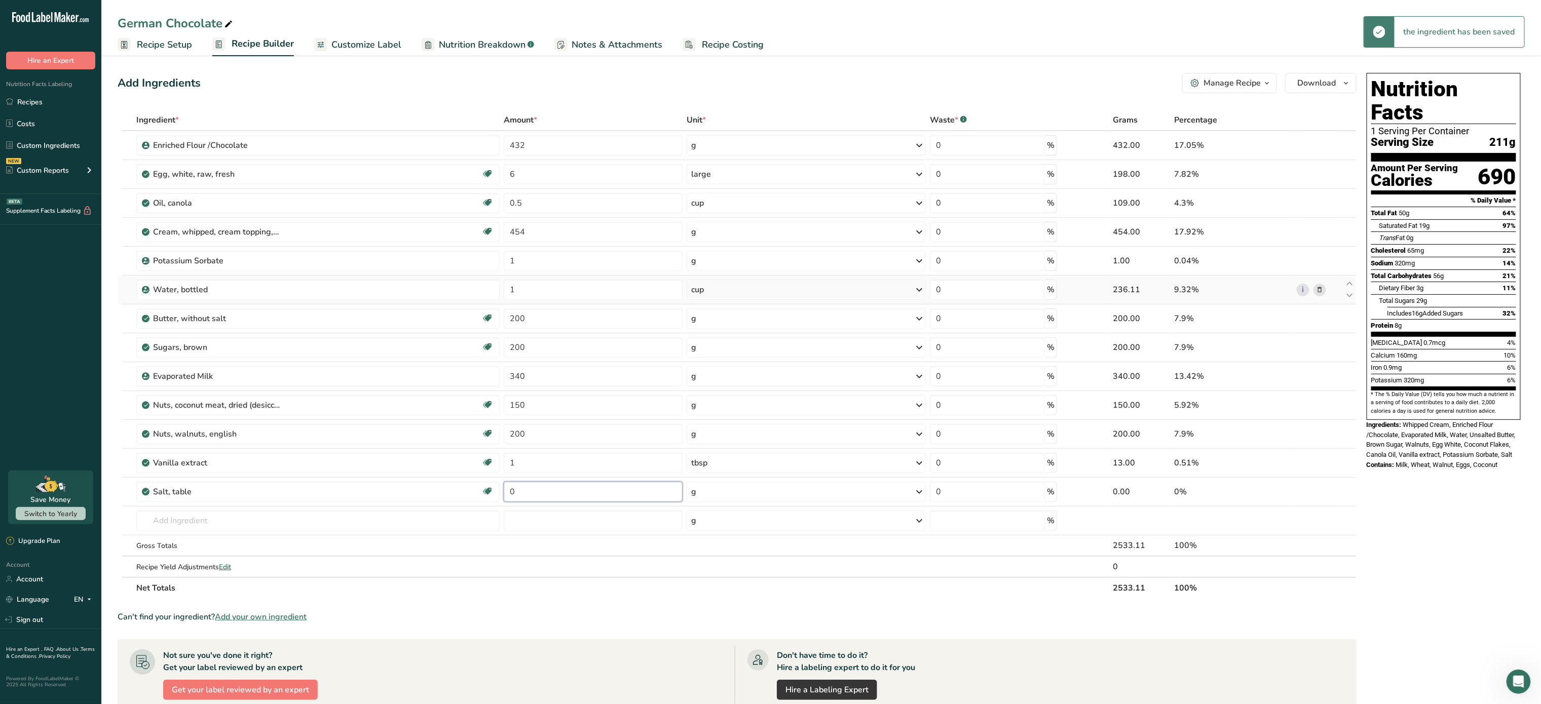
click at [534, 498] on input "0" at bounding box center [593, 492] width 179 height 20
type input "0.01"
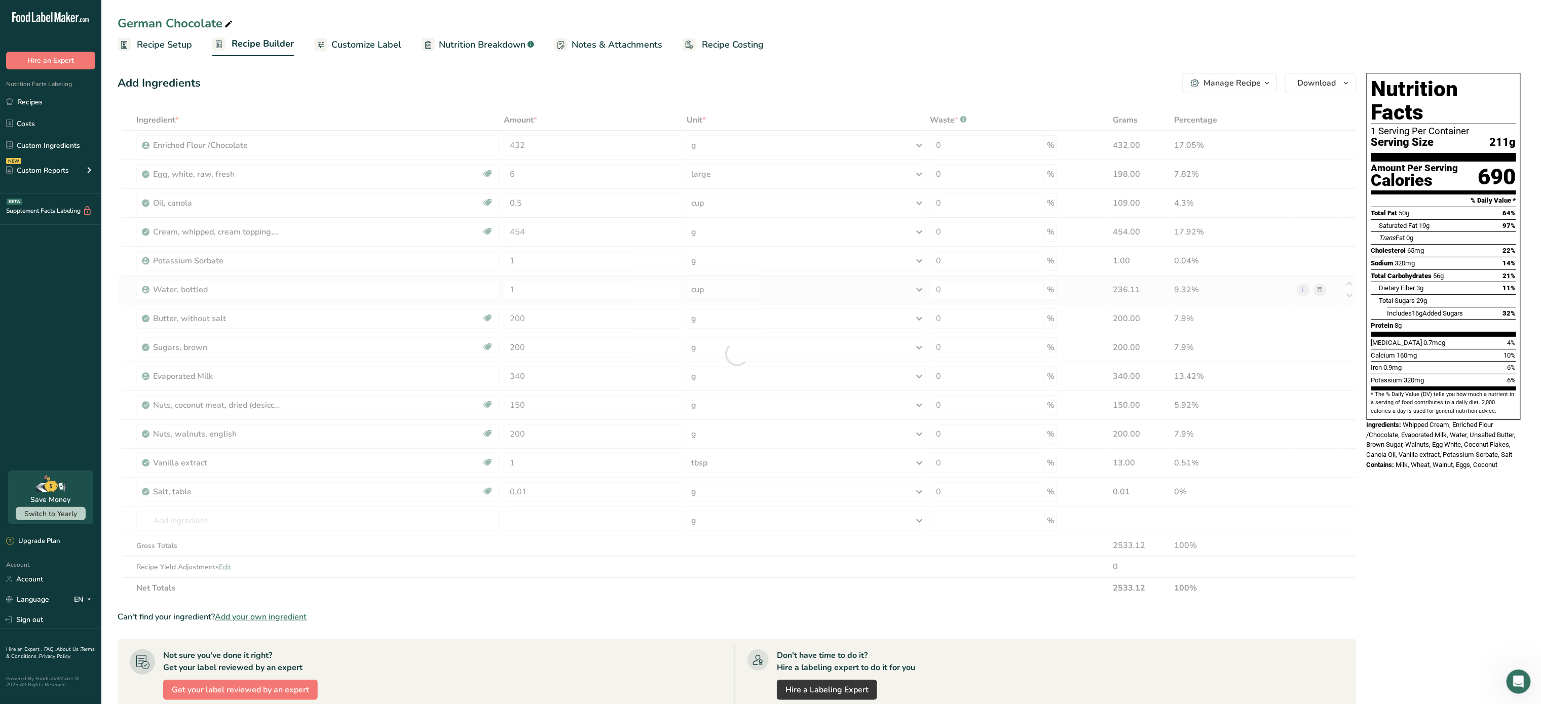
click at [941, 46] on ul "Recipe Setup Recipe Builder Customize Label Nutrition Breakdown .a-a{fill:#3473…" at bounding box center [821, 44] width 1440 height 24
click at [170, 45] on span "Recipe Setup" at bounding box center [164, 45] width 55 height 14
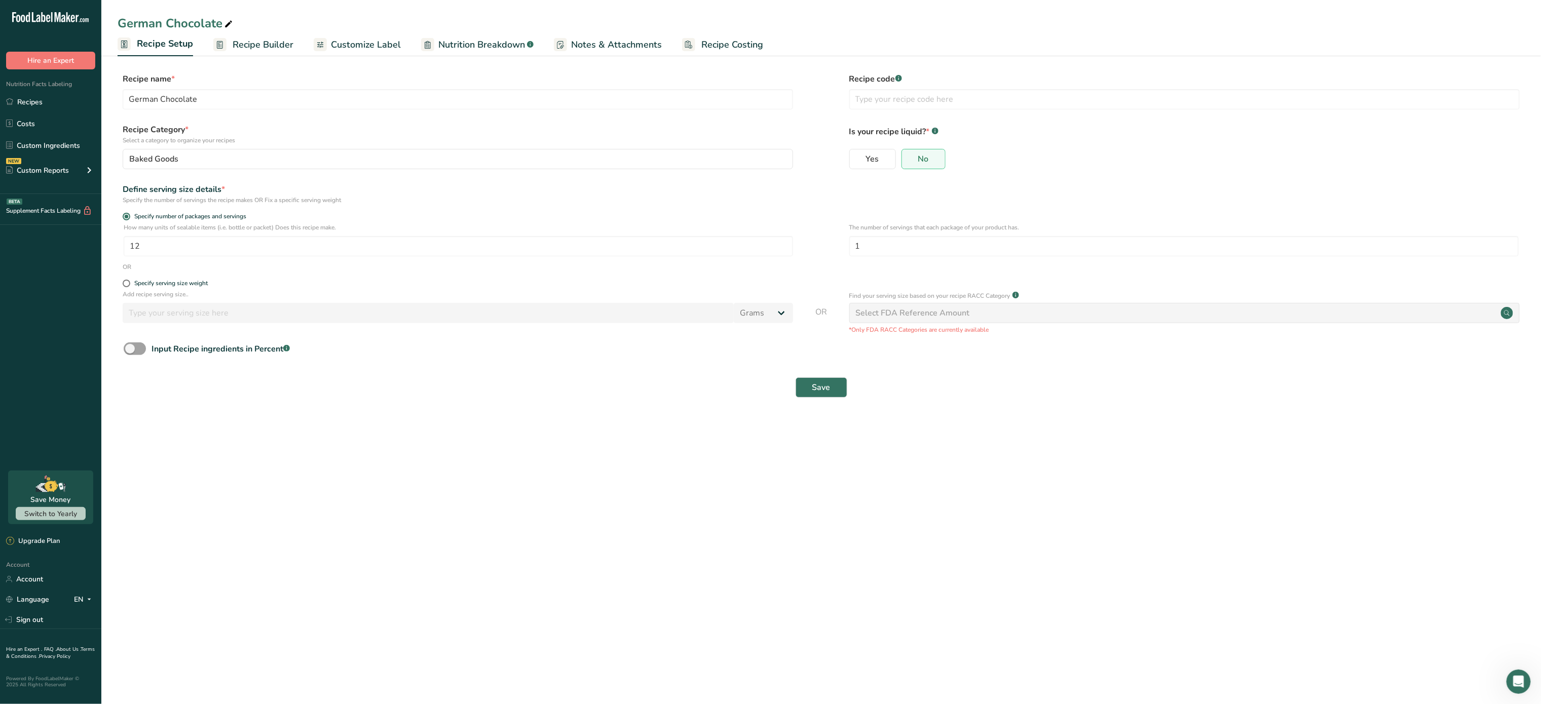
click at [272, 42] on span "Recipe Builder" at bounding box center [263, 45] width 61 height 14
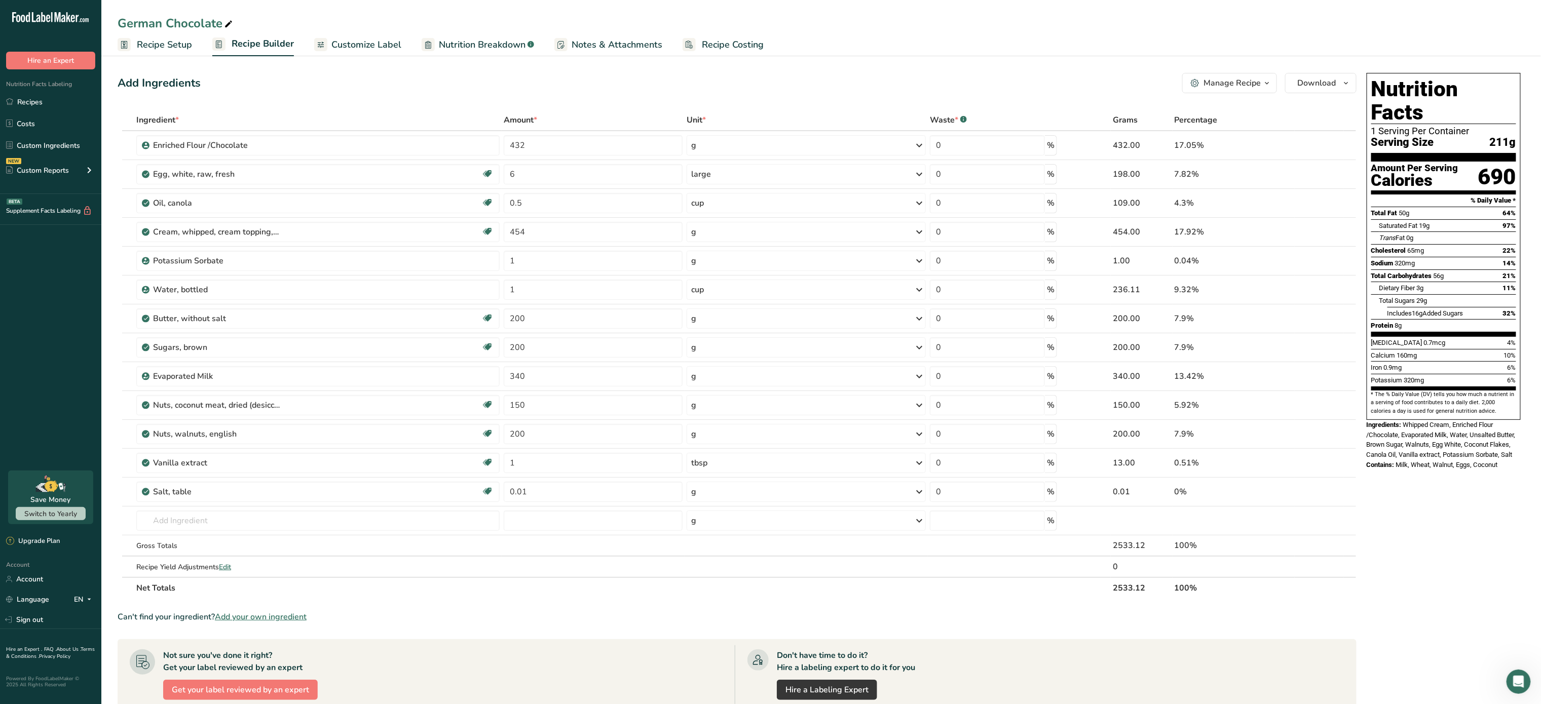
click at [1254, 85] on div "Manage Recipe" at bounding box center [1232, 83] width 57 height 12
click at [1218, 233] on div "Recipe Card .a-a{fill:#347362;}.b-a{fill:#fff;}" at bounding box center [1200, 231] width 137 height 12
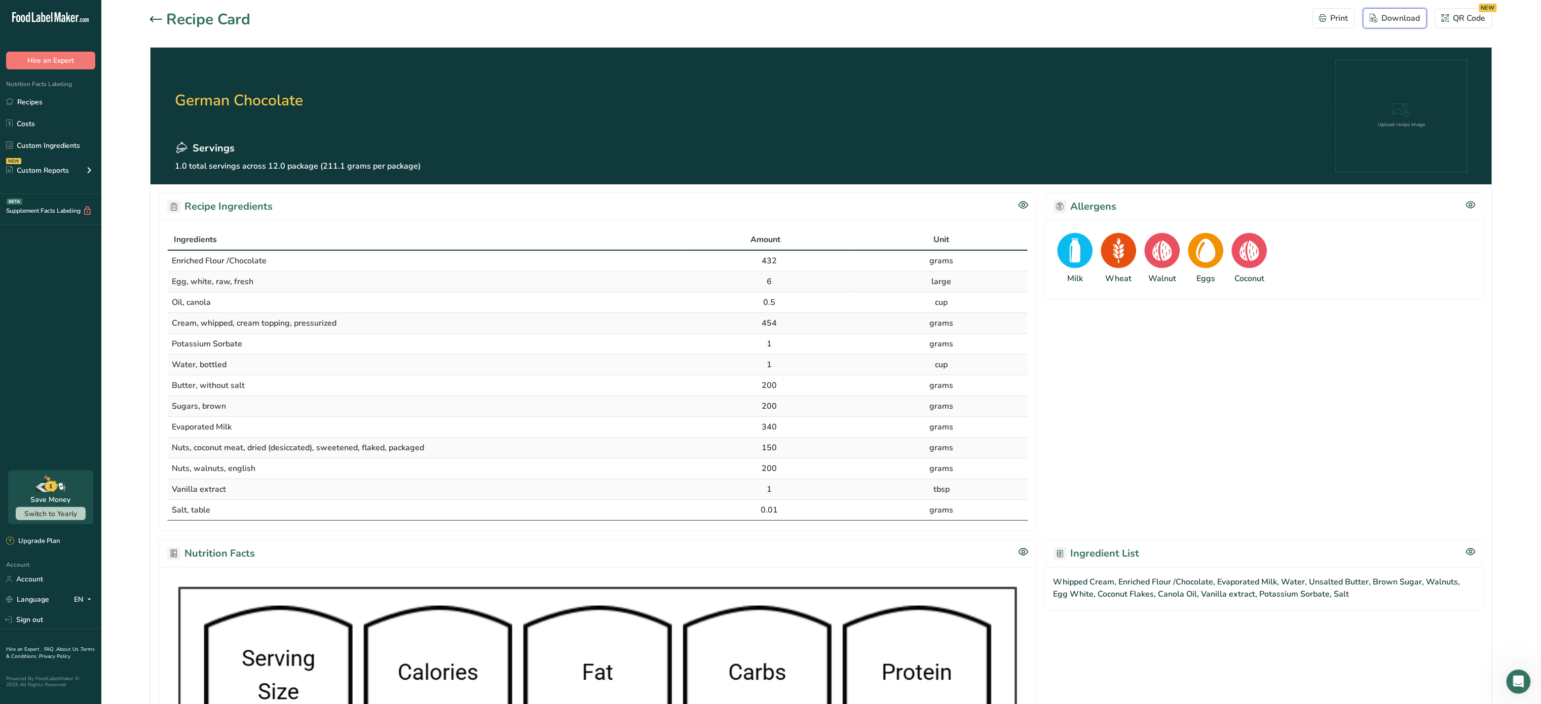
click at [1398, 12] on div "Download" at bounding box center [1395, 18] width 51 height 12
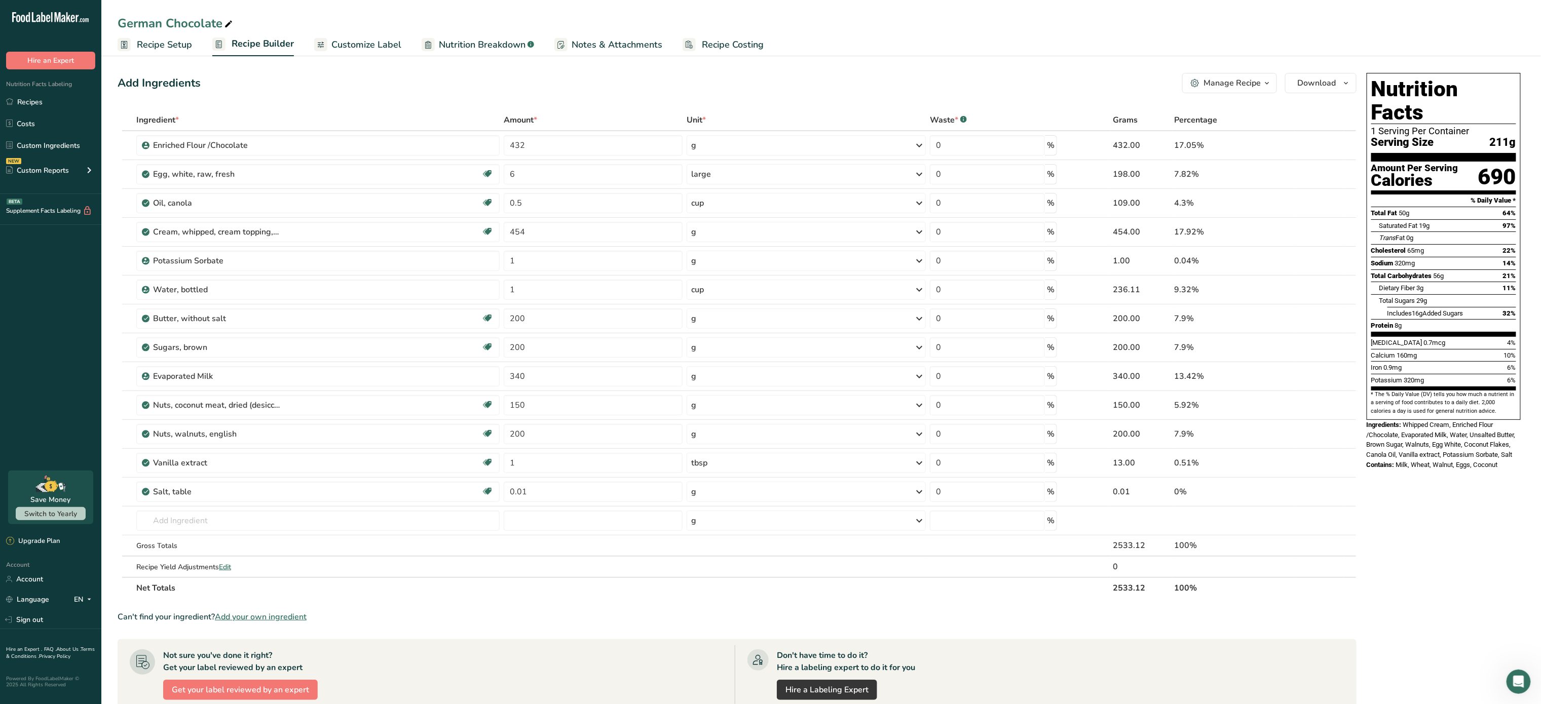
click at [375, 35] on link "Customize Label" at bounding box center [357, 44] width 87 height 23
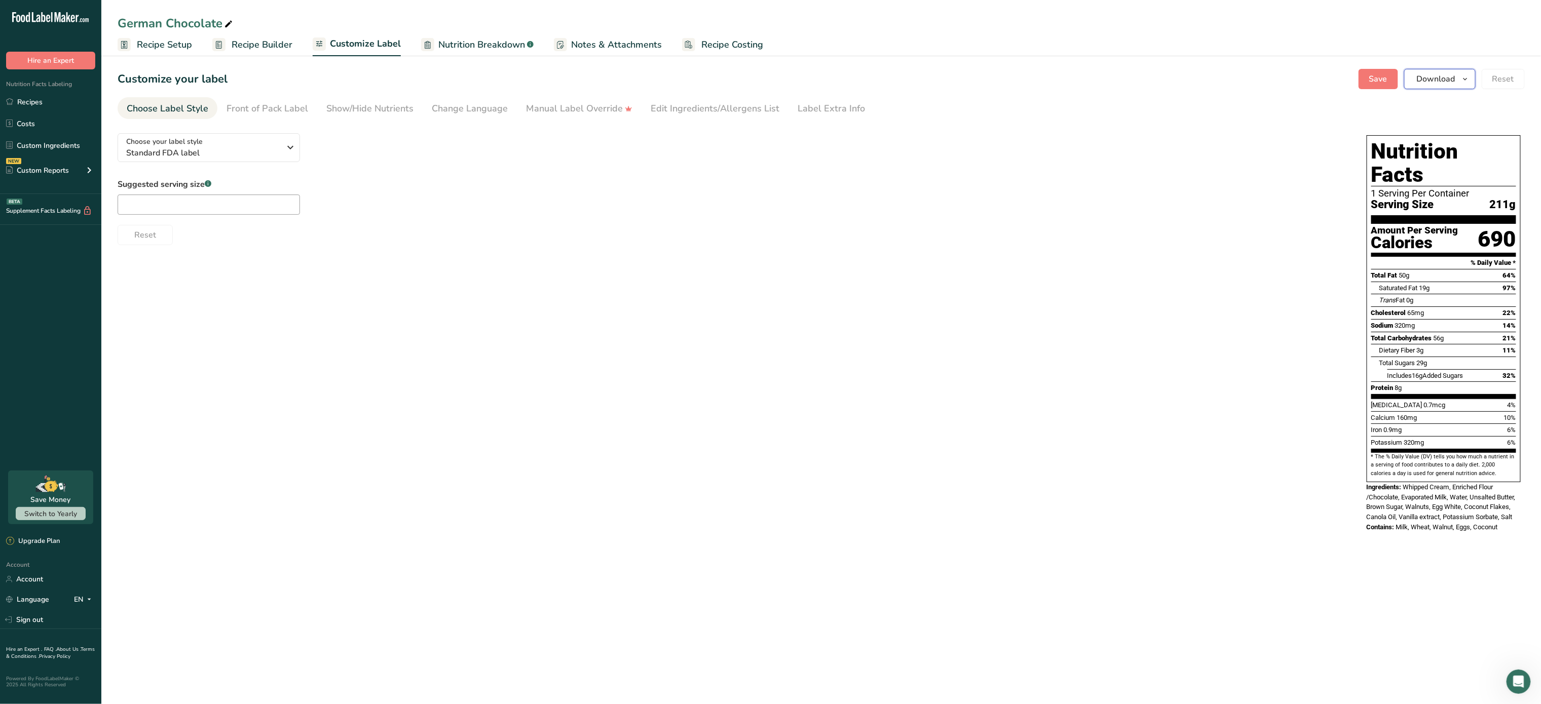
click at [1446, 76] on span "Download" at bounding box center [1436, 79] width 39 height 12
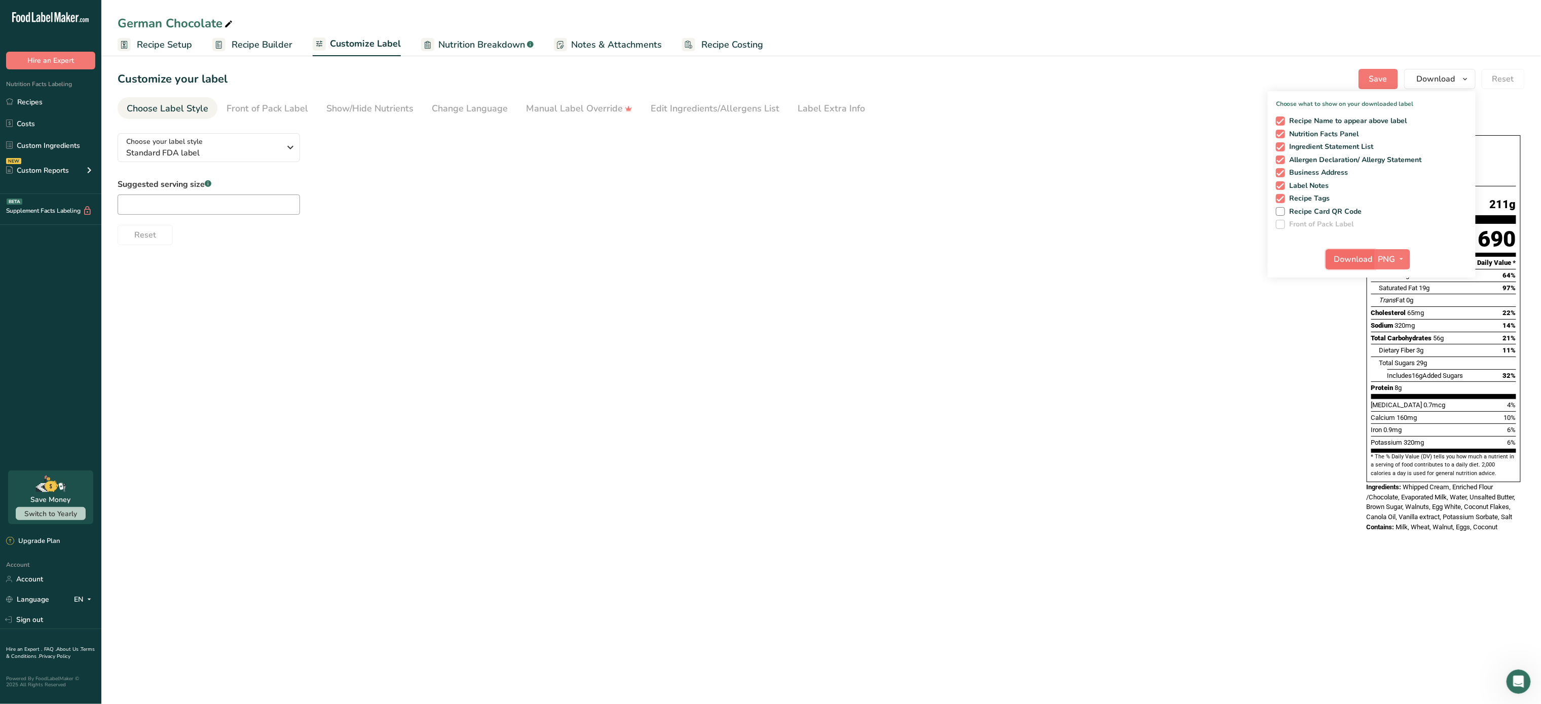
click at [1357, 252] on button "Download" at bounding box center [1351, 259] width 50 height 20
click at [267, 143] on div "Choose your label style Standard FDA label" at bounding box center [203, 147] width 155 height 23
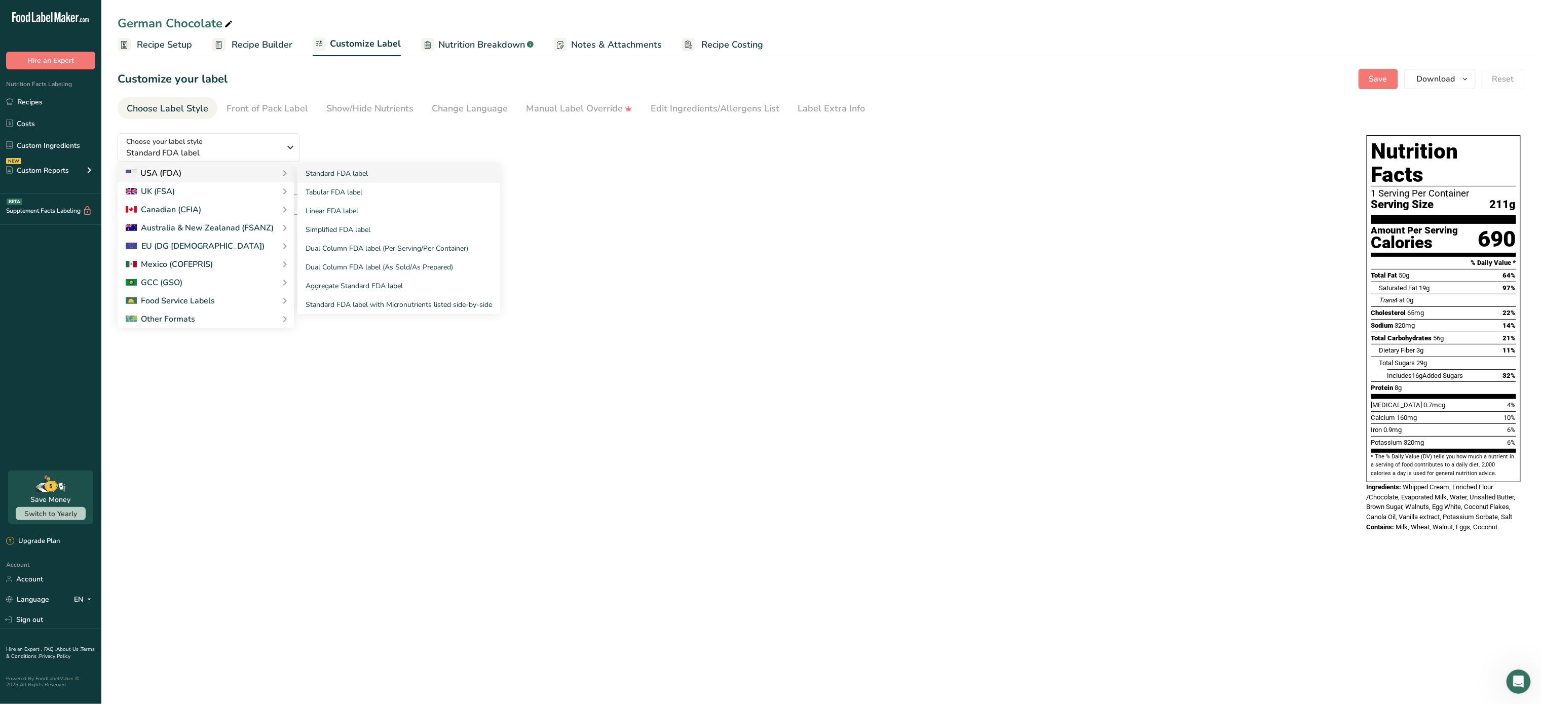
click at [279, 172] on icon at bounding box center [285, 173] width 12 height 18
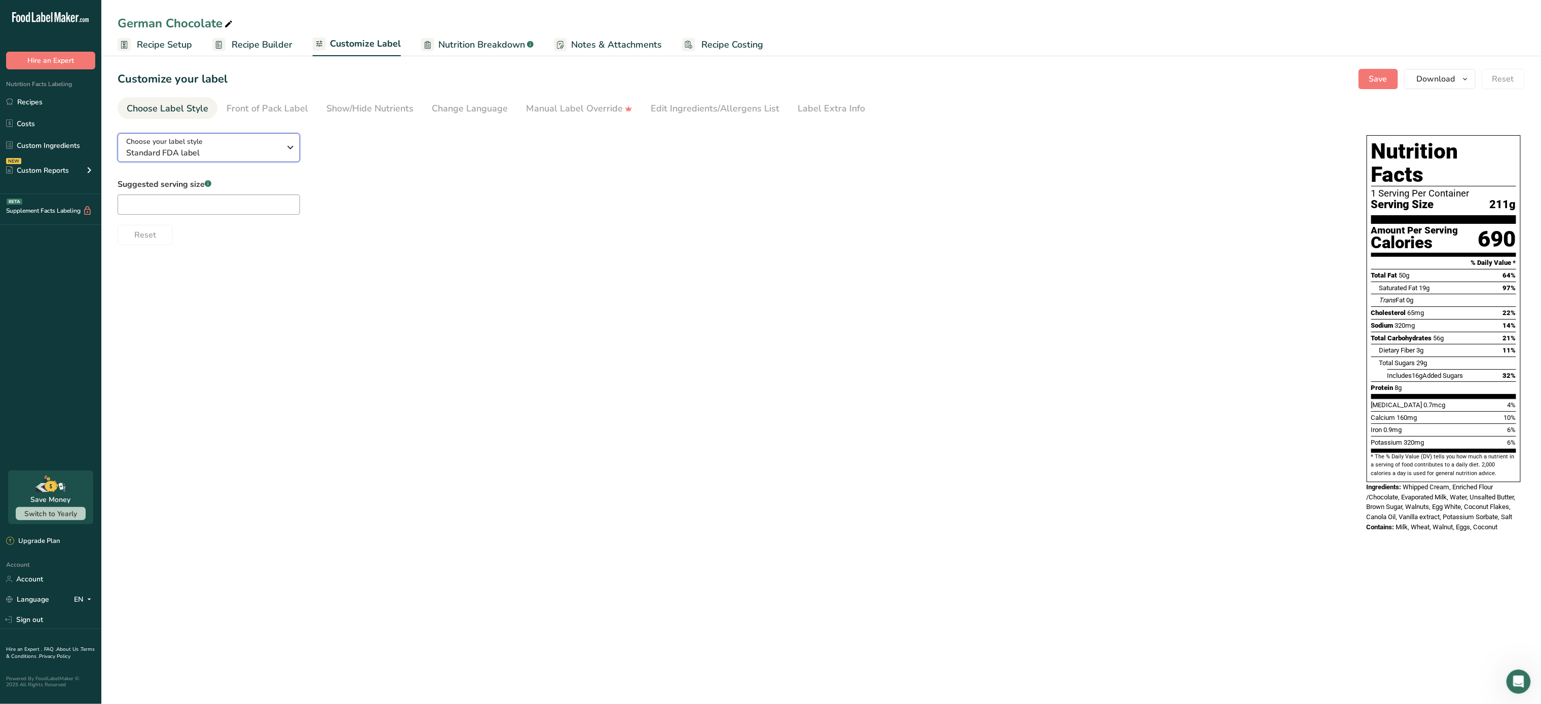
click at [286, 151] on icon "button" at bounding box center [291, 147] width 12 height 18
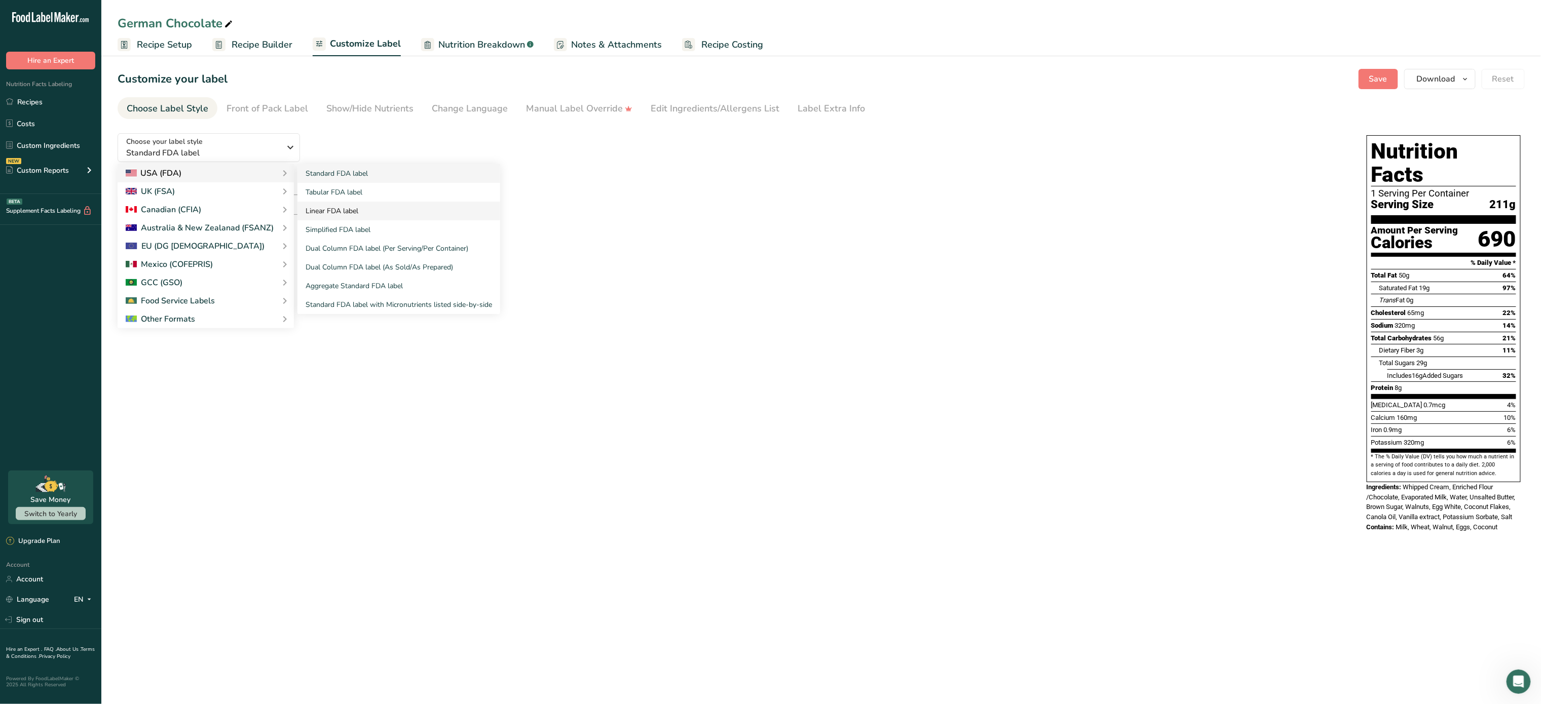
click at [340, 210] on link "Linear FDA label" at bounding box center [399, 211] width 203 height 19
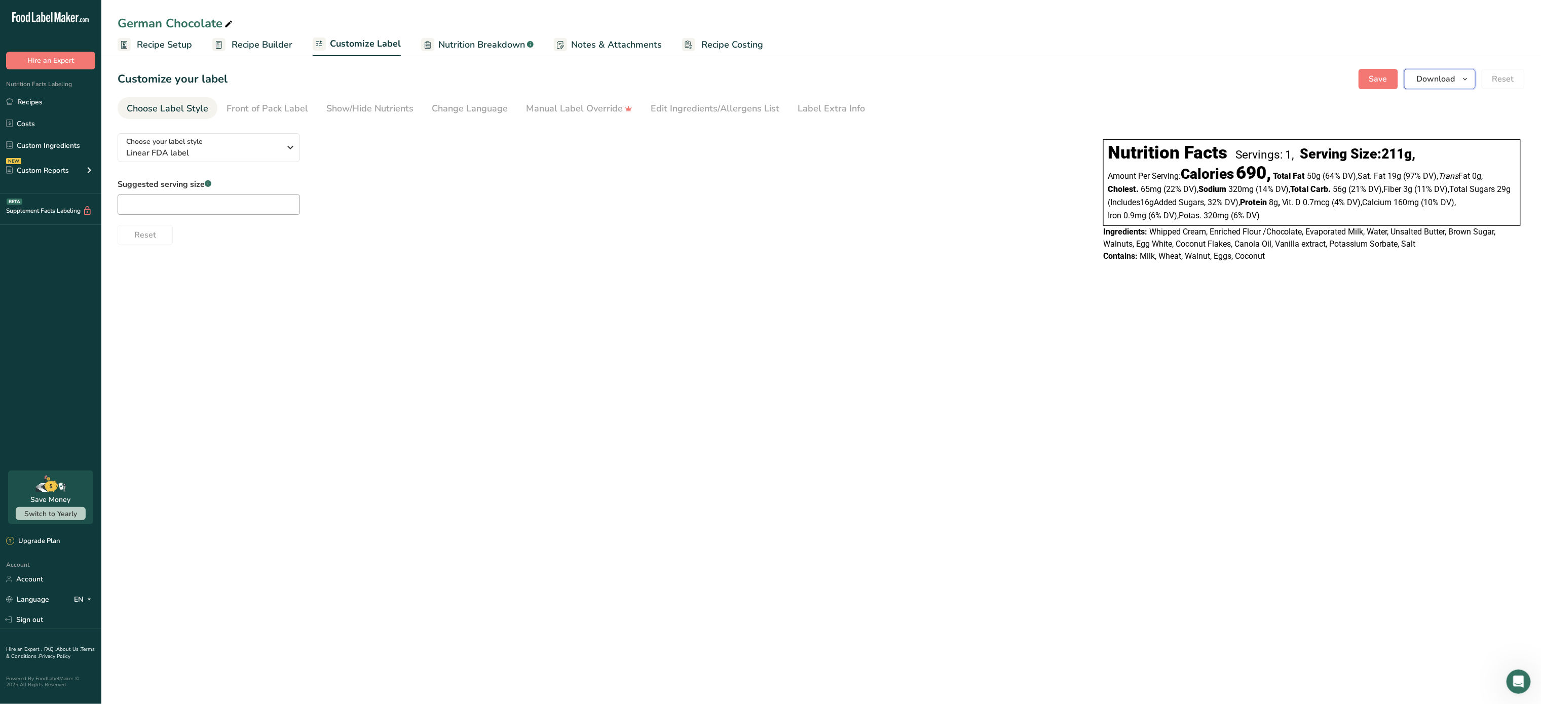
click at [1438, 80] on span "Download" at bounding box center [1436, 79] width 39 height 12
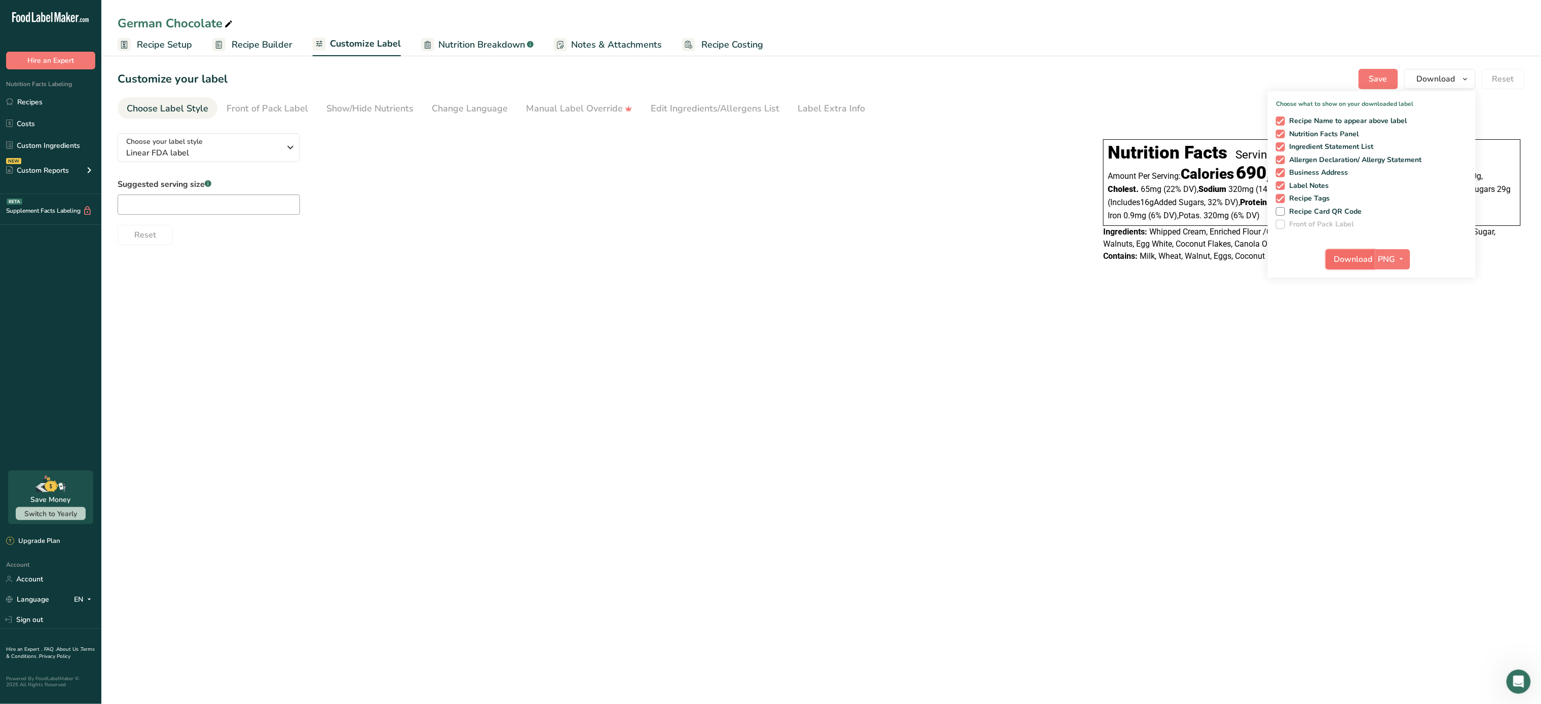
click at [1343, 252] on button "Download" at bounding box center [1351, 259] width 50 height 20
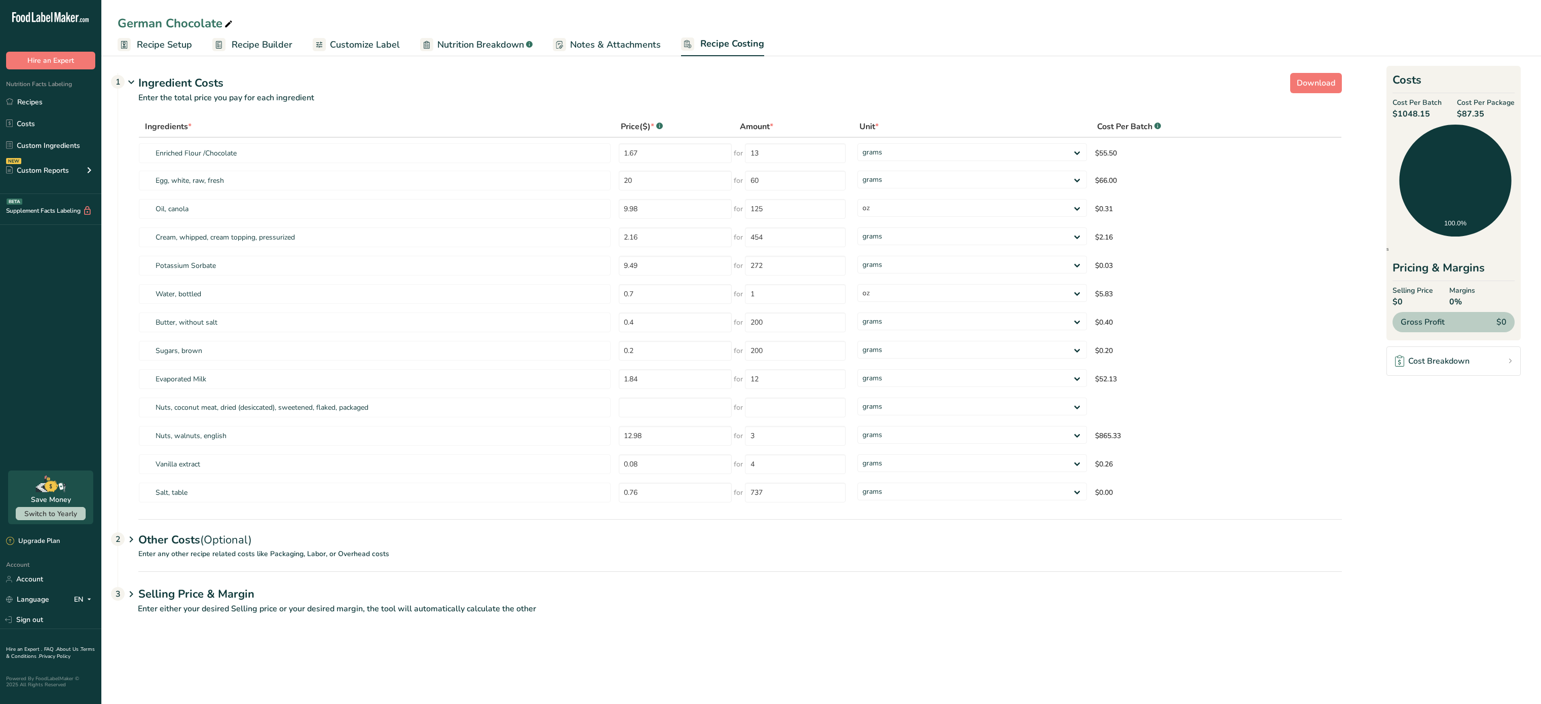
select select "5"
click at [892, 152] on select "grams kg mg mcg lb oz" at bounding box center [973, 152] width 230 height 18
select select "5"
click at [858, 143] on select "grams kg mg mcg lb oz" at bounding box center [973, 152] width 230 height 18
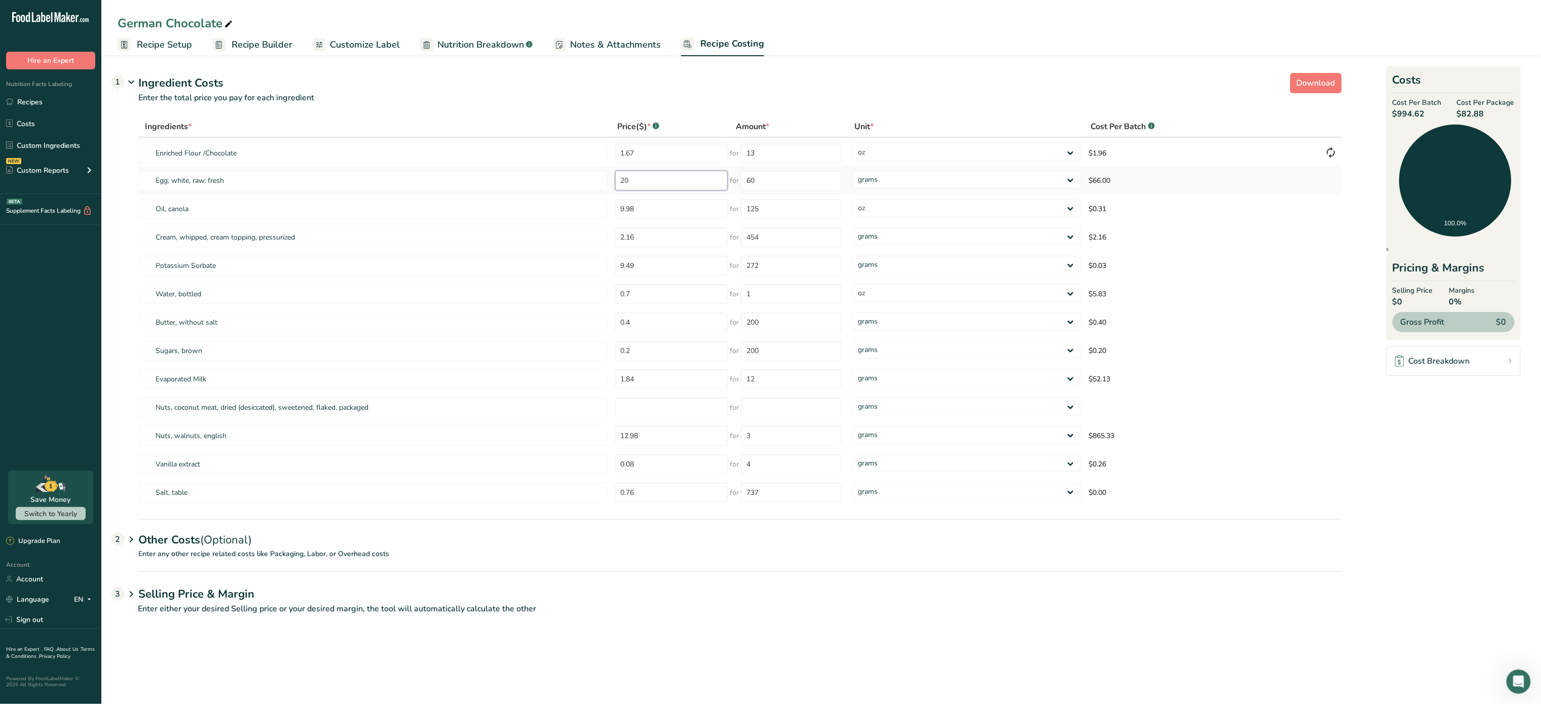
click at [682, 189] on input "20" at bounding box center [671, 181] width 113 height 20
type input "2"
type input "8"
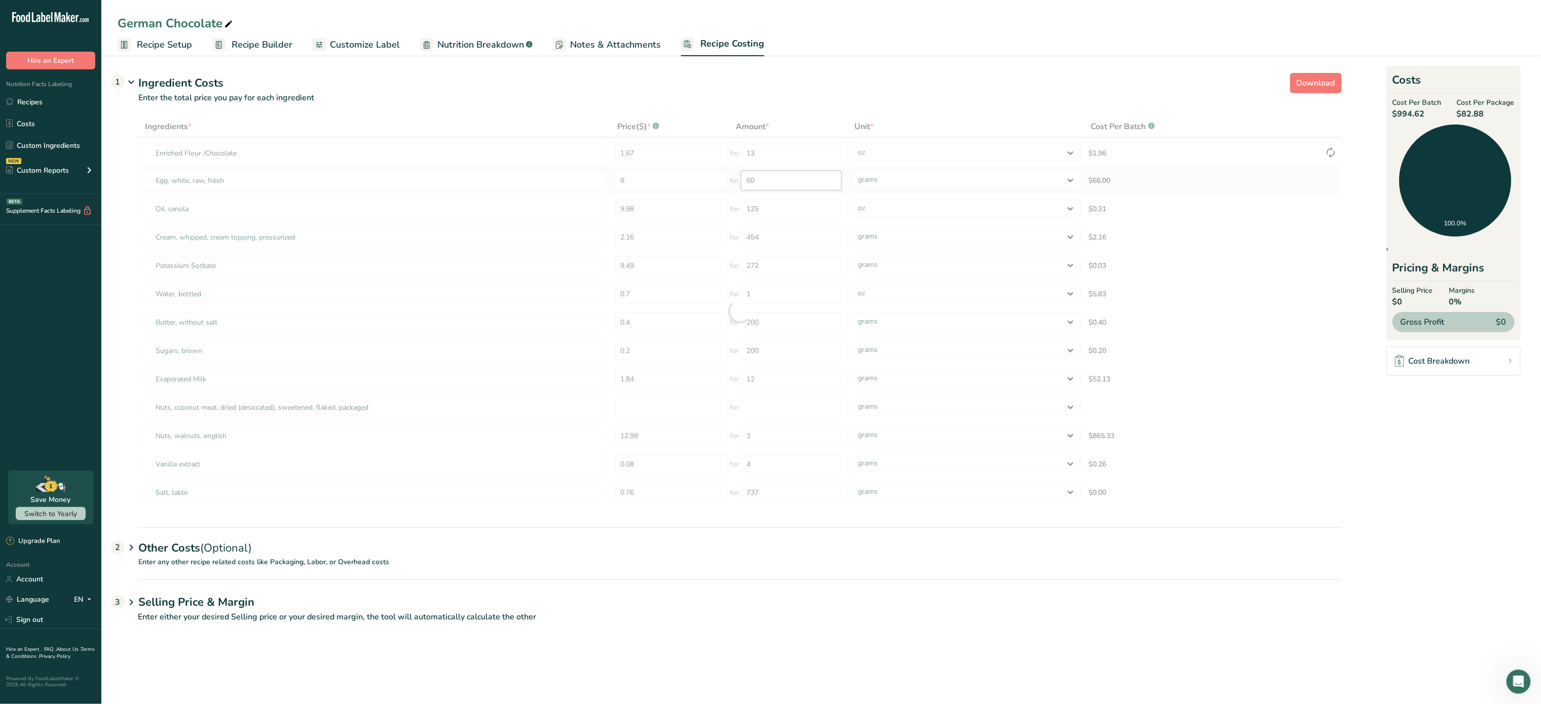
click at [813, 181] on div "Ingredients * Price($) * .a-a{fill:#347362;}.b-a{fill:#fff;} Amount * Unit * Co…" at bounding box center [740, 311] width 1204 height 391
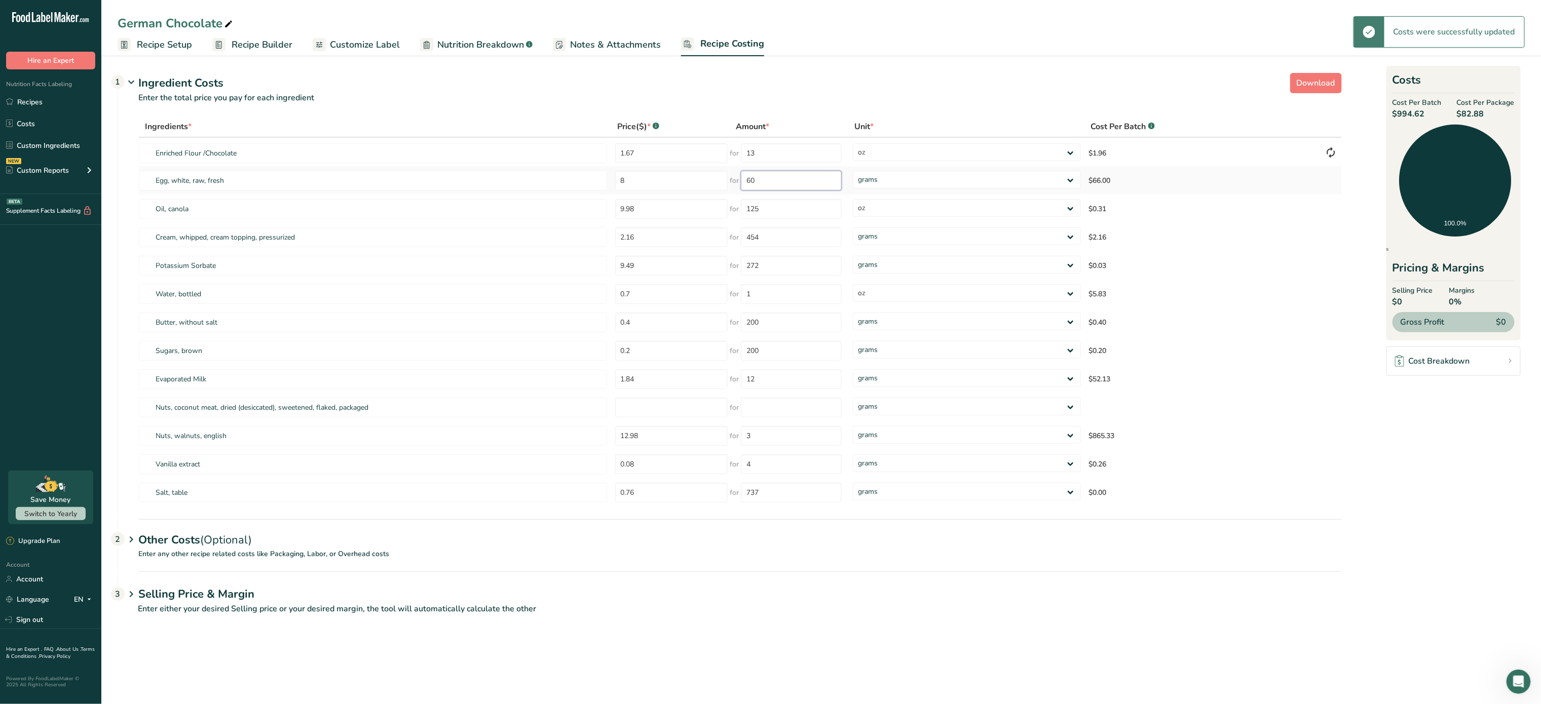
type input "6"
type input "400"
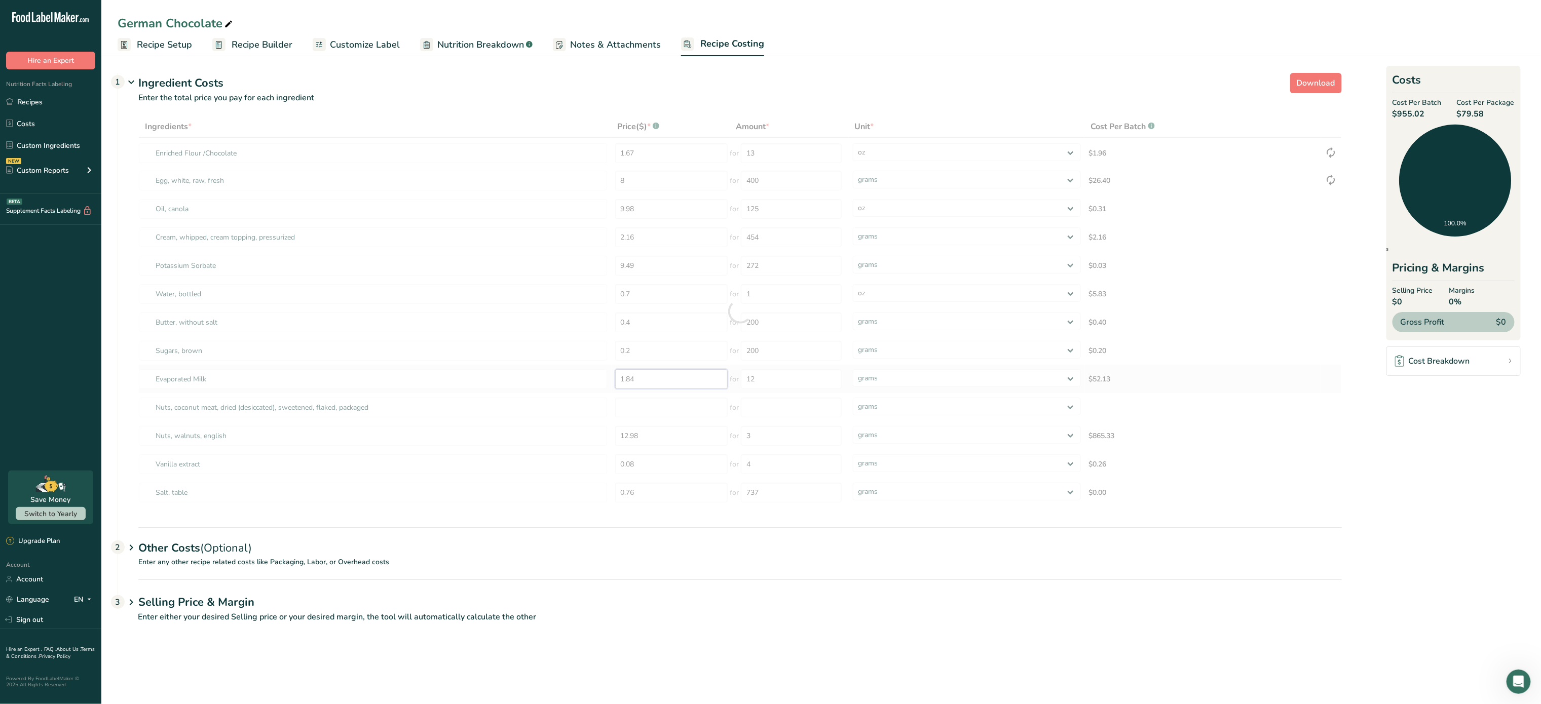
click at [683, 378] on div "Ingredients * Price($) * .a-a{fill:#347362;}.b-a{fill:#fff;} Amount * Unit * Co…" at bounding box center [740, 311] width 1204 height 391
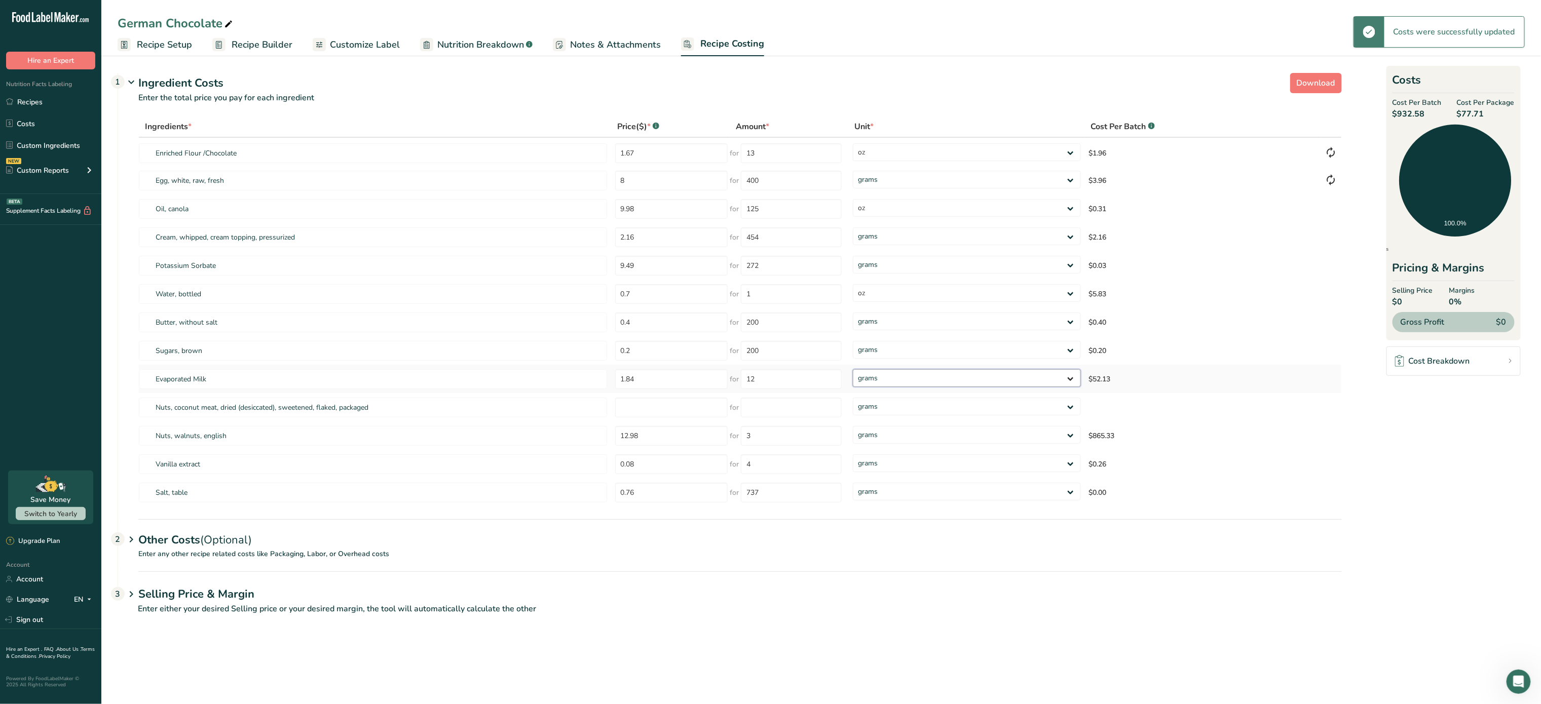
click at [876, 379] on select "grams kg mg mcg lb oz" at bounding box center [967, 378] width 228 height 18
select select "5"
click at [853, 369] on select "grams kg mg mcg lb oz" at bounding box center [967, 378] width 228 height 18
click at [683, 438] on input "12.98" at bounding box center [671, 436] width 113 height 20
type input "1"
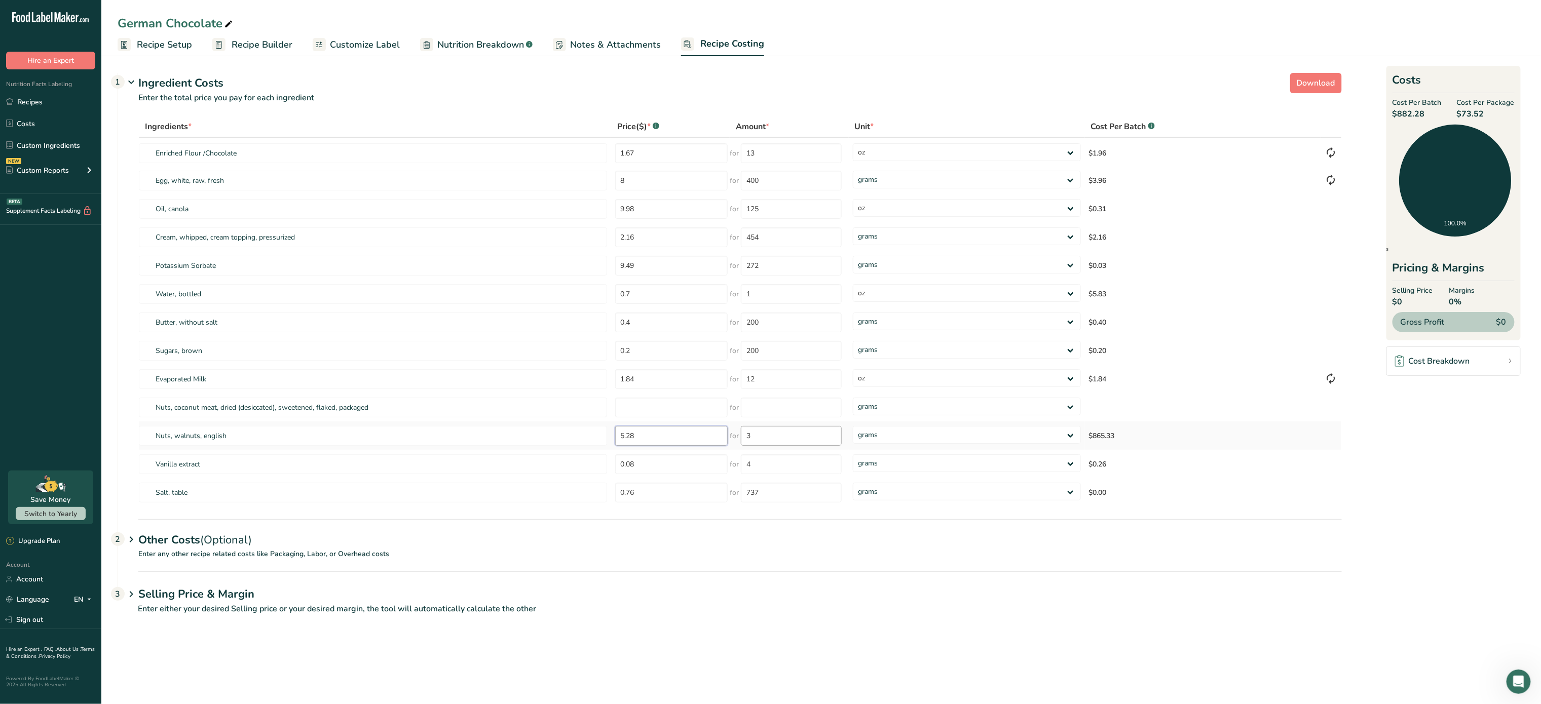
type input "5.28"
click at [760, 438] on div "Ingredients * Price($) * .a-a{fill:#347362;}.b-a{fill:#fff;} Amount * Unit * Co…" at bounding box center [740, 311] width 1204 height 391
type input "3"
type input "226"
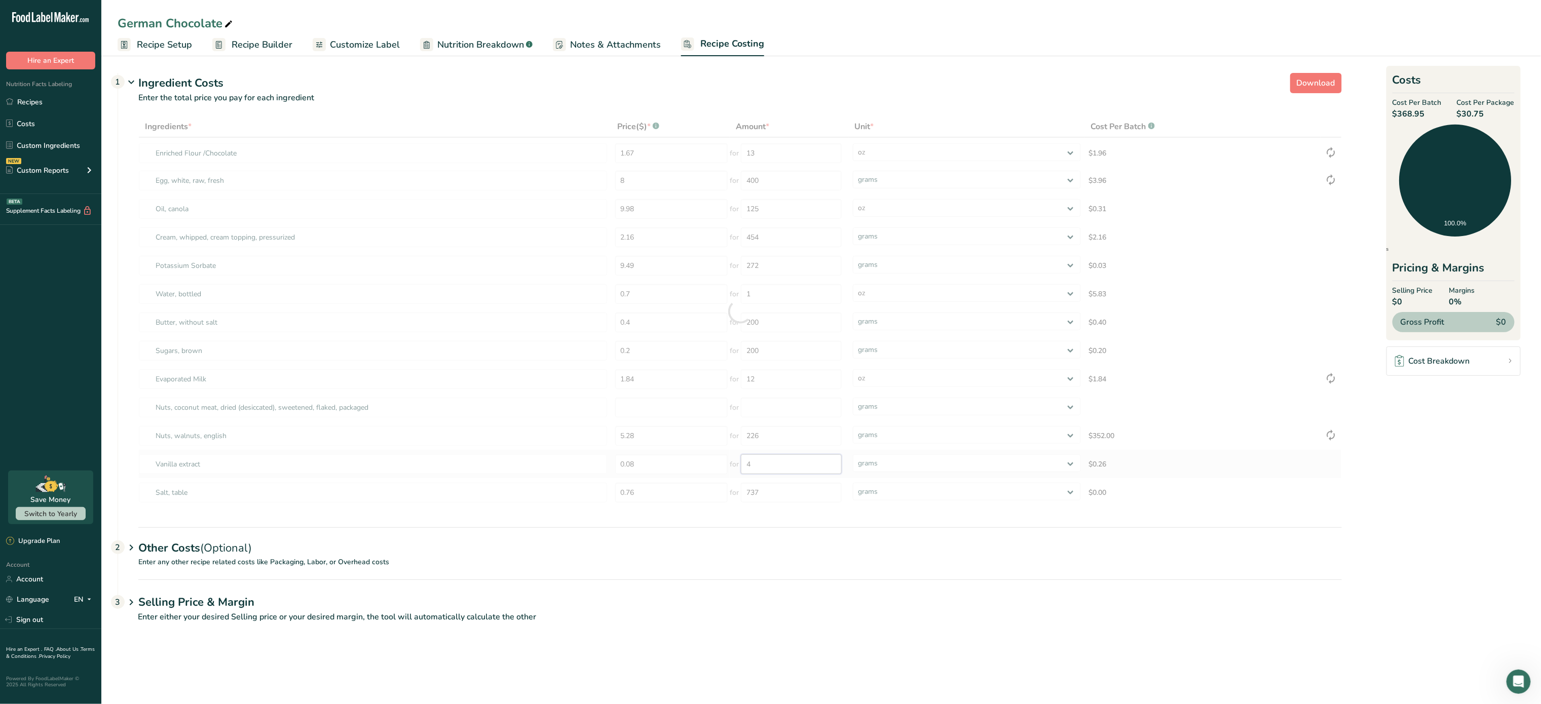
click at [802, 464] on div "Ingredients * Price($) * .a-a{fill:#347362;}.b-a{fill:#fff;} Amount * Unit * Co…" at bounding box center [740, 311] width 1204 height 391
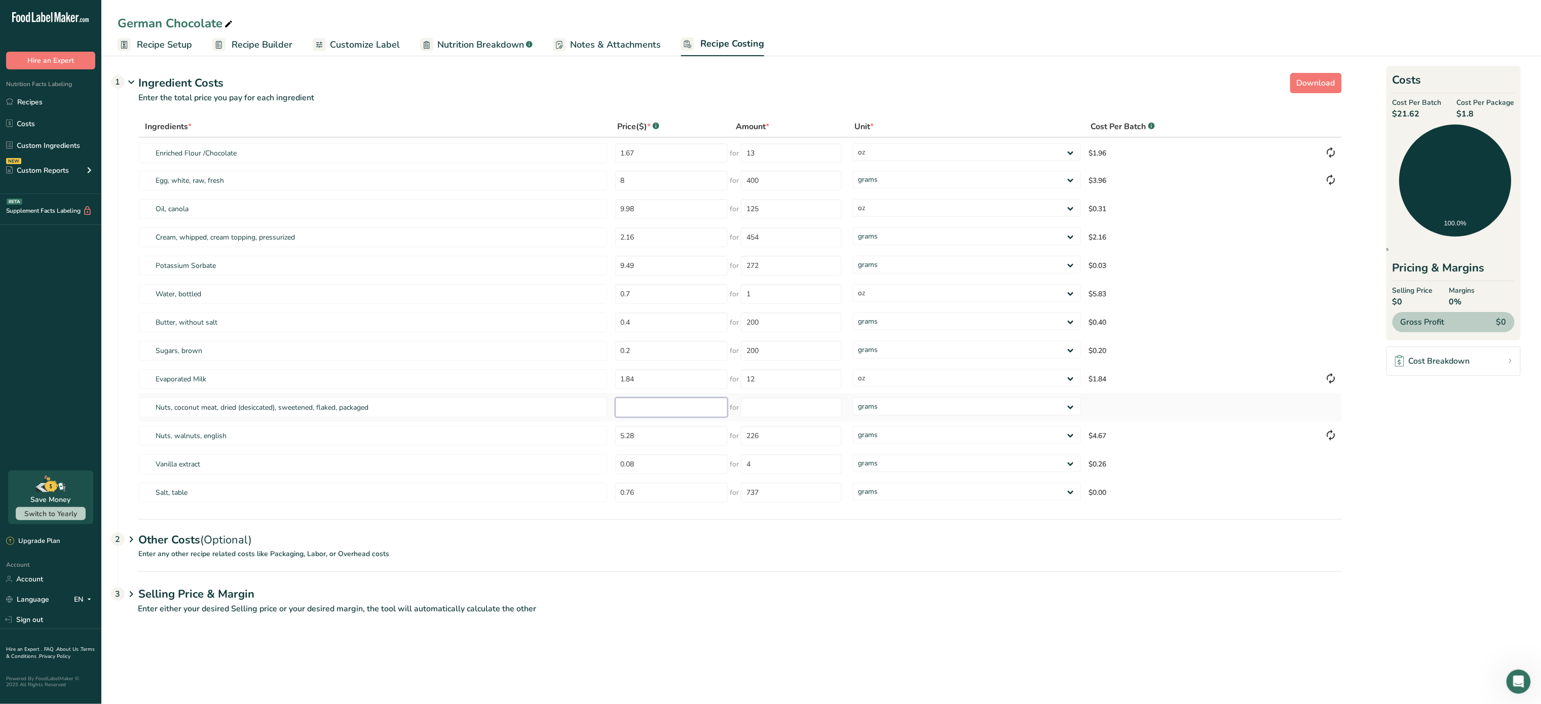
click at [661, 411] on input "number" at bounding box center [671, 408] width 113 height 20
type input "3.92"
click at [777, 411] on input "number" at bounding box center [791, 408] width 101 height 20
type input "396"
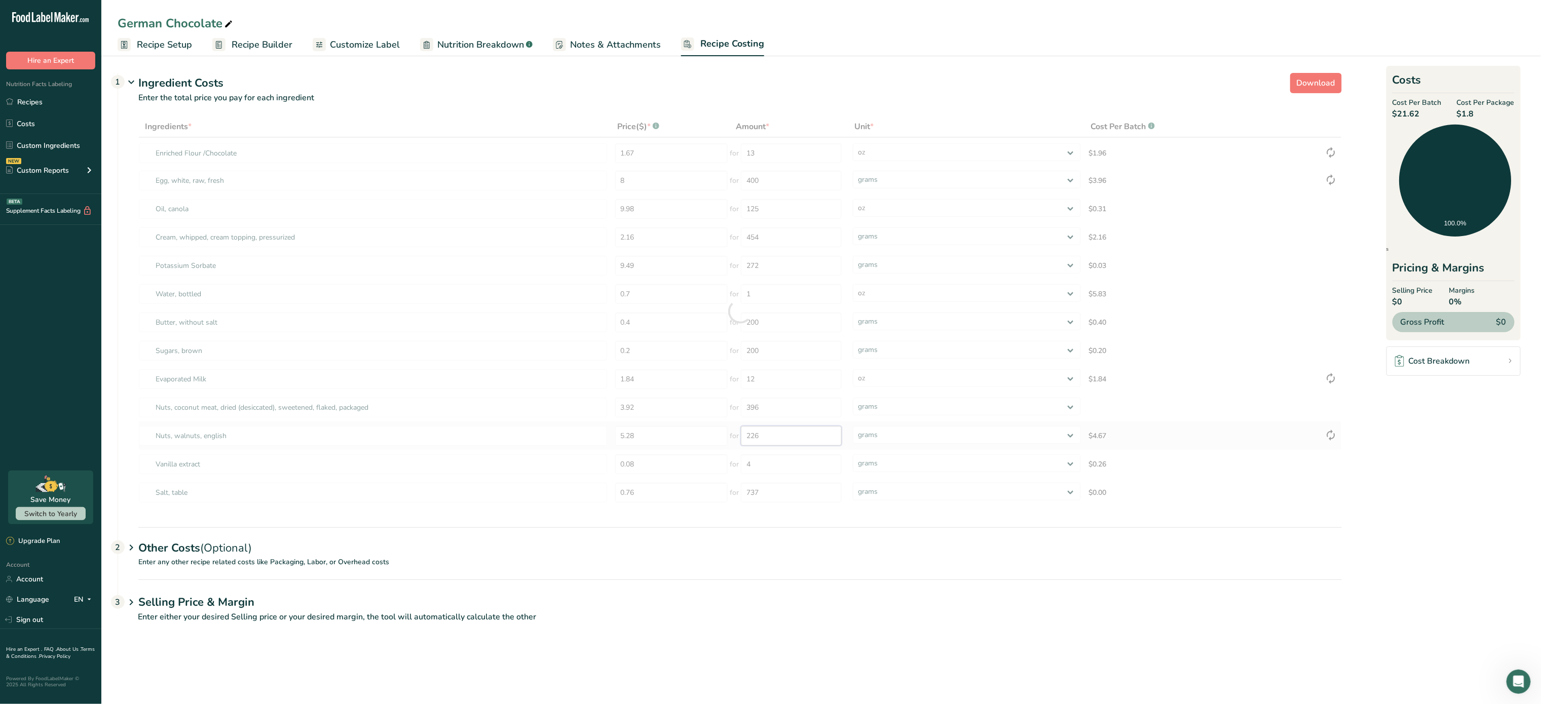
click at [774, 445] on div "Ingredients * Price($) * .a-a{fill:#347362;}.b-a{fill:#fff;} Amount * Unit * Co…" at bounding box center [740, 311] width 1204 height 391
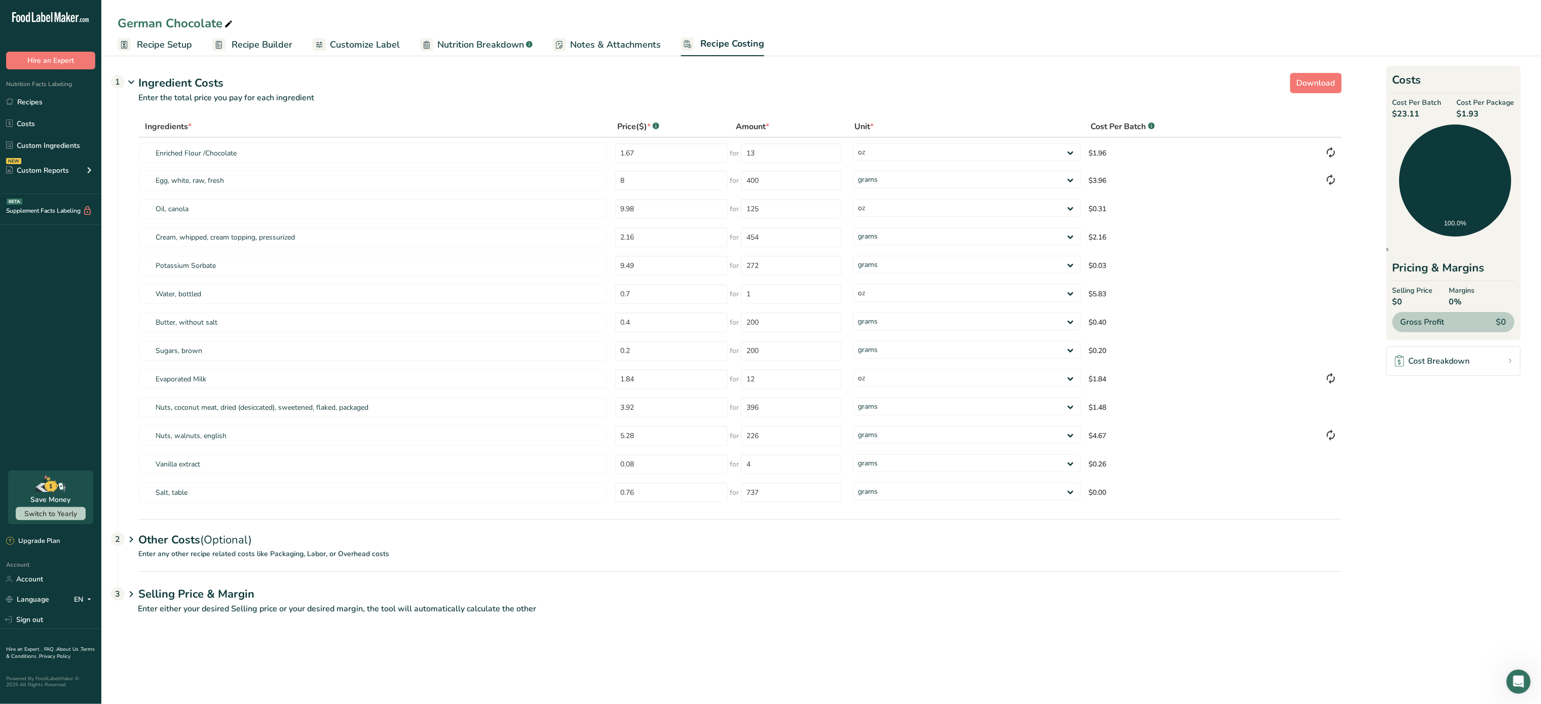
click at [210, 540] on span "(Optional)" at bounding box center [226, 540] width 52 height 15
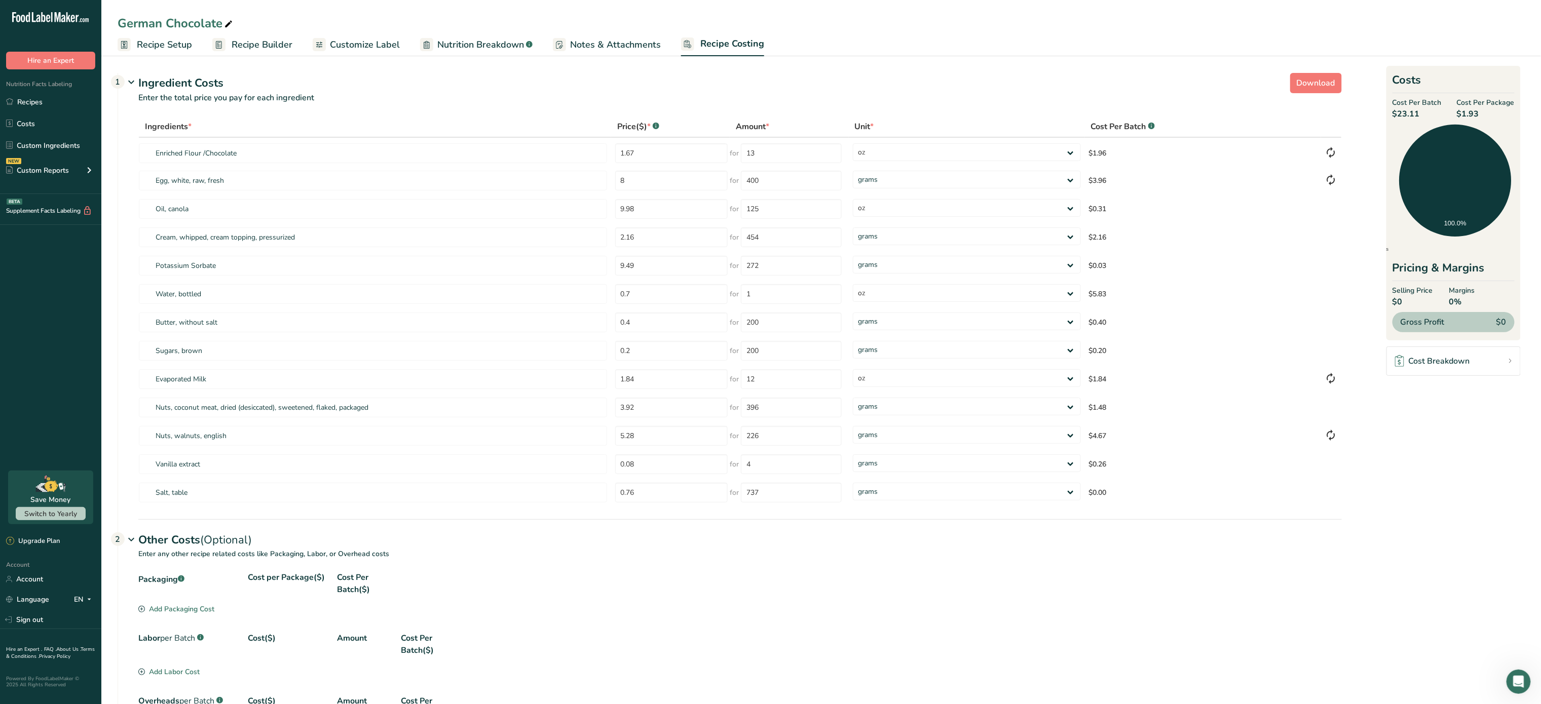
click at [187, 607] on div "Add Packaging Cost" at bounding box center [176, 609] width 76 height 11
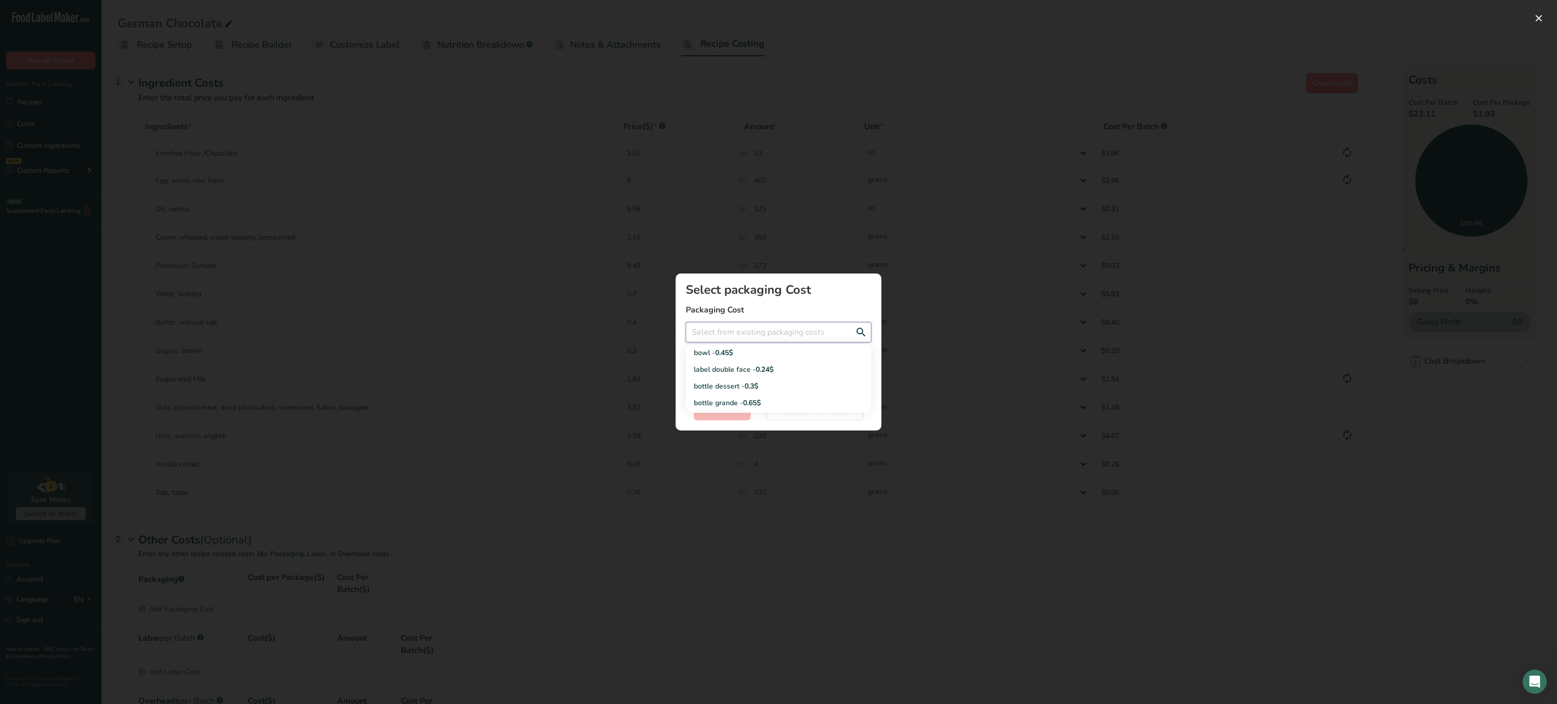
click at [754, 336] on input "Add New Recipe Cost Modal" at bounding box center [778, 332] width 185 height 20
click at [723, 367] on div "label double face - 0.24$" at bounding box center [770, 369] width 153 height 11
type input "label double face - 0.24$"
click at [714, 405] on span "Select" at bounding box center [722, 410] width 23 height 12
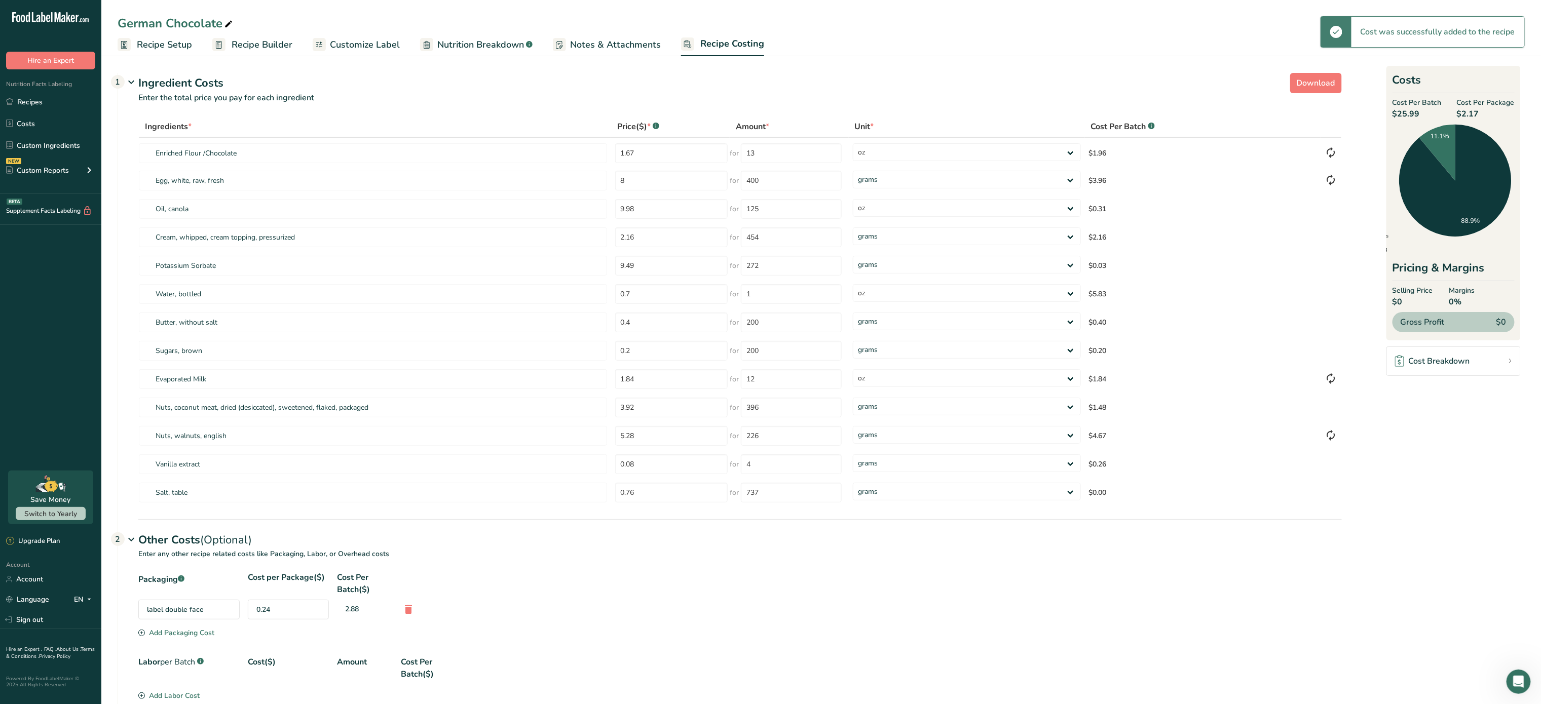
click at [185, 630] on div "Add Packaging Cost" at bounding box center [176, 633] width 76 height 11
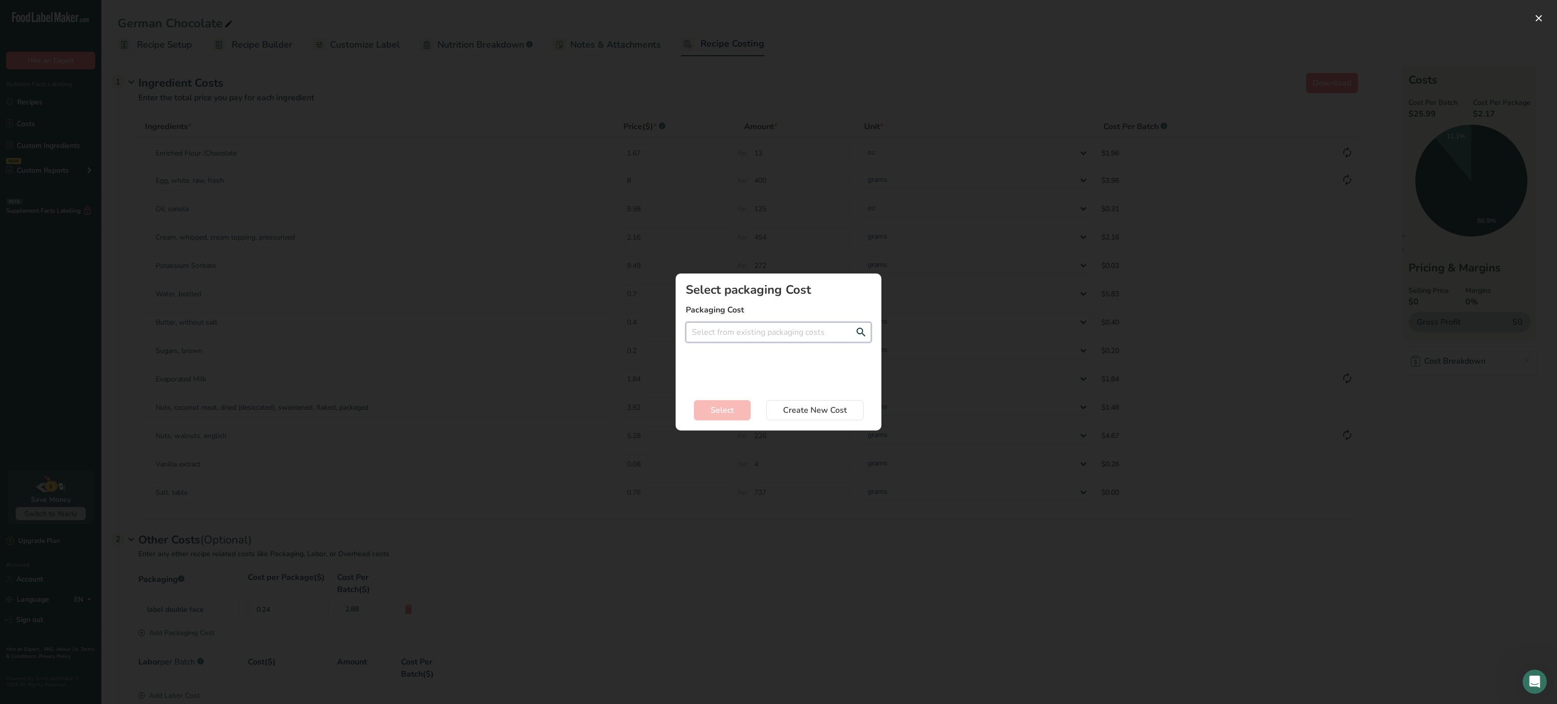
click at [726, 336] on input "Add New Recipe Cost Modal" at bounding box center [778, 332] width 185 height 20
click at [733, 372] on div "bottle dessert - 0.3$" at bounding box center [770, 369] width 153 height 11
type input "bottle dessert - 0.3$"
click at [718, 415] on span "Select" at bounding box center [722, 410] width 23 height 12
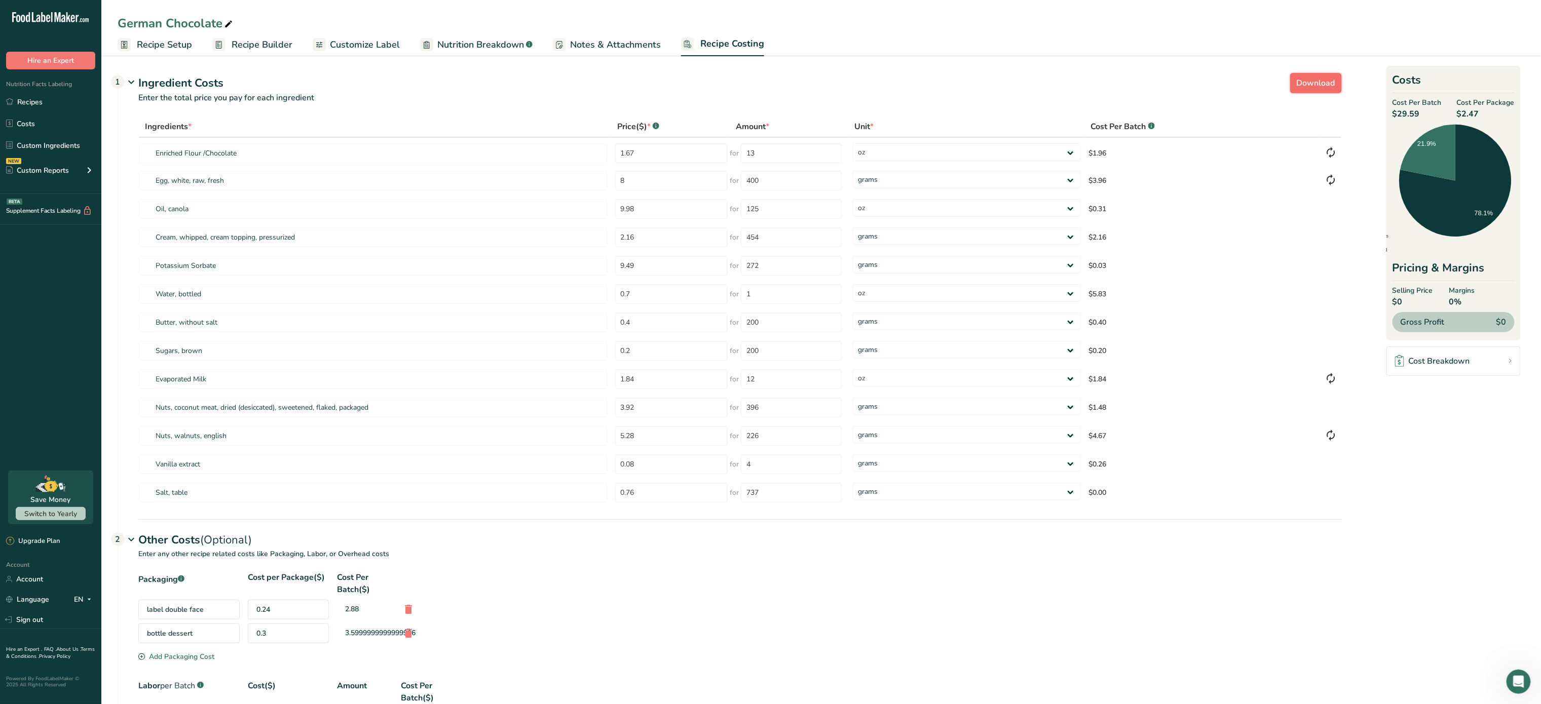
click at [1305, 79] on span "Download" at bounding box center [1316, 83] width 39 height 12
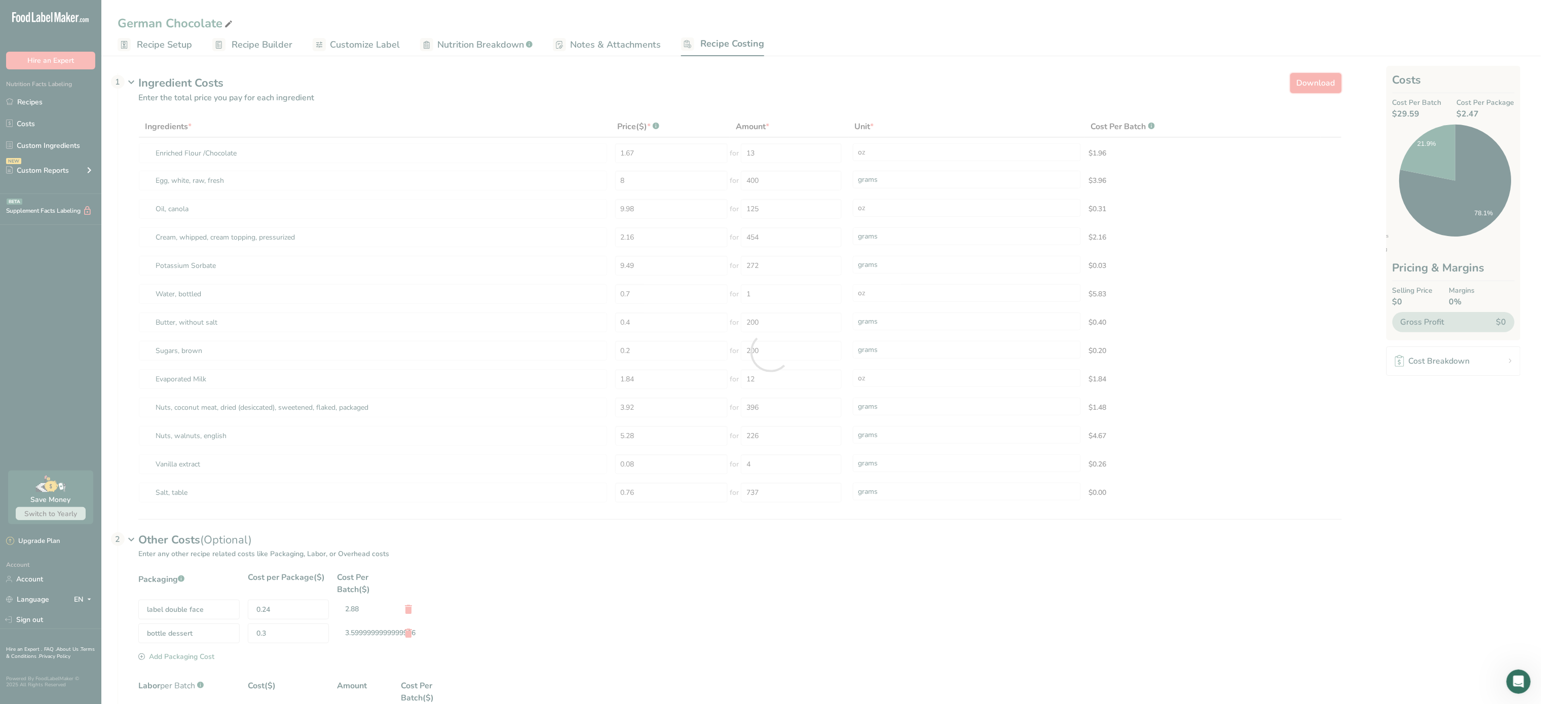
select select "5"
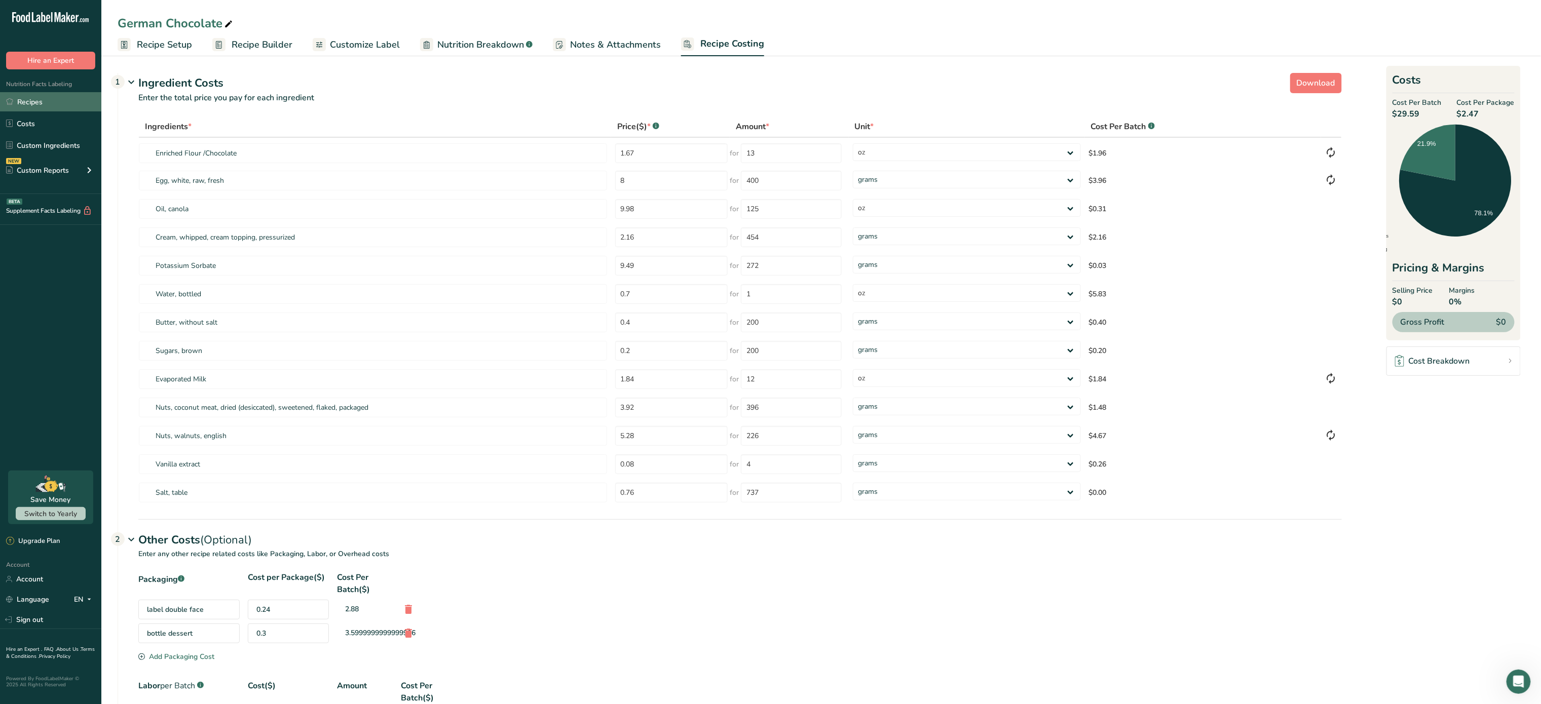
click at [26, 102] on link "Recipes" at bounding box center [50, 101] width 101 height 19
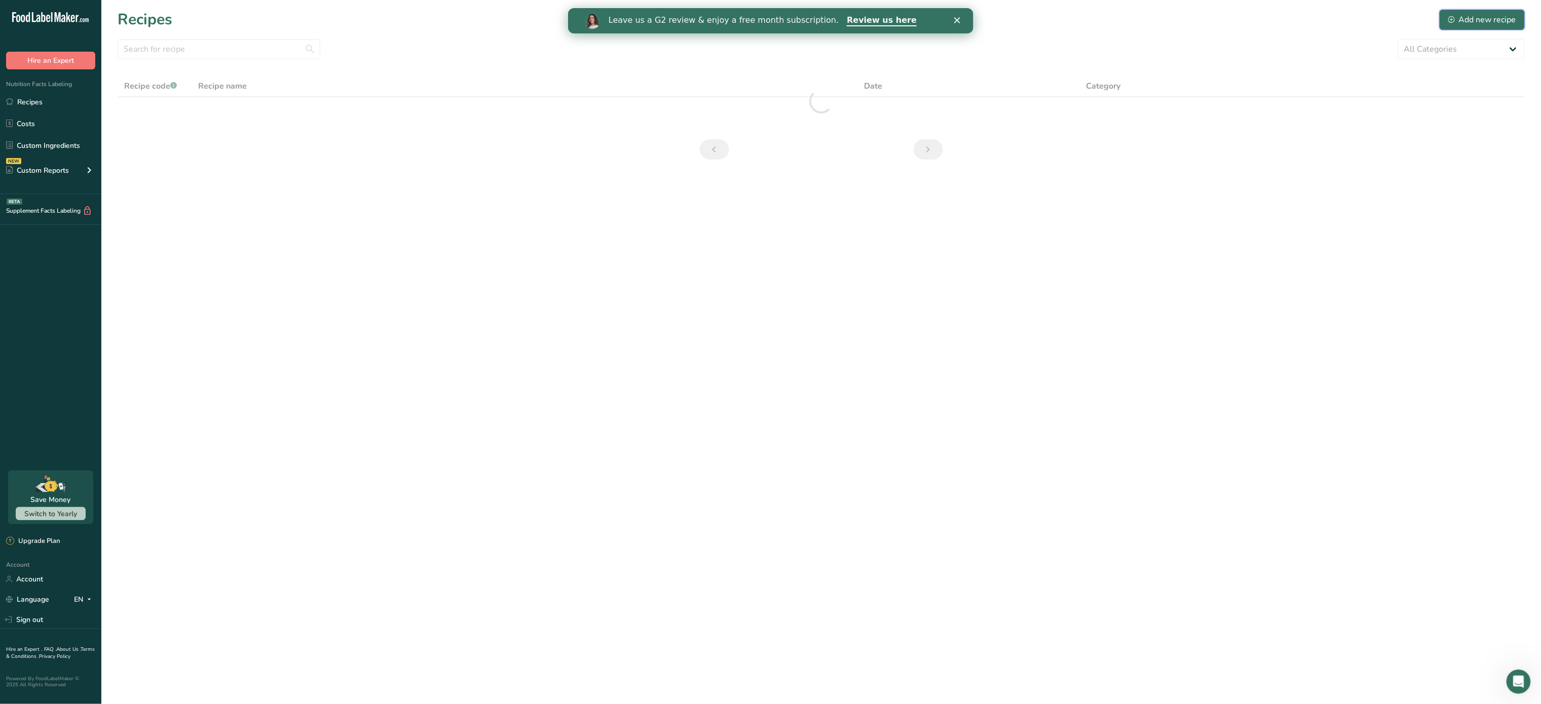
click at [1494, 21] on div "Add new recipe" at bounding box center [1483, 20] width 68 height 12
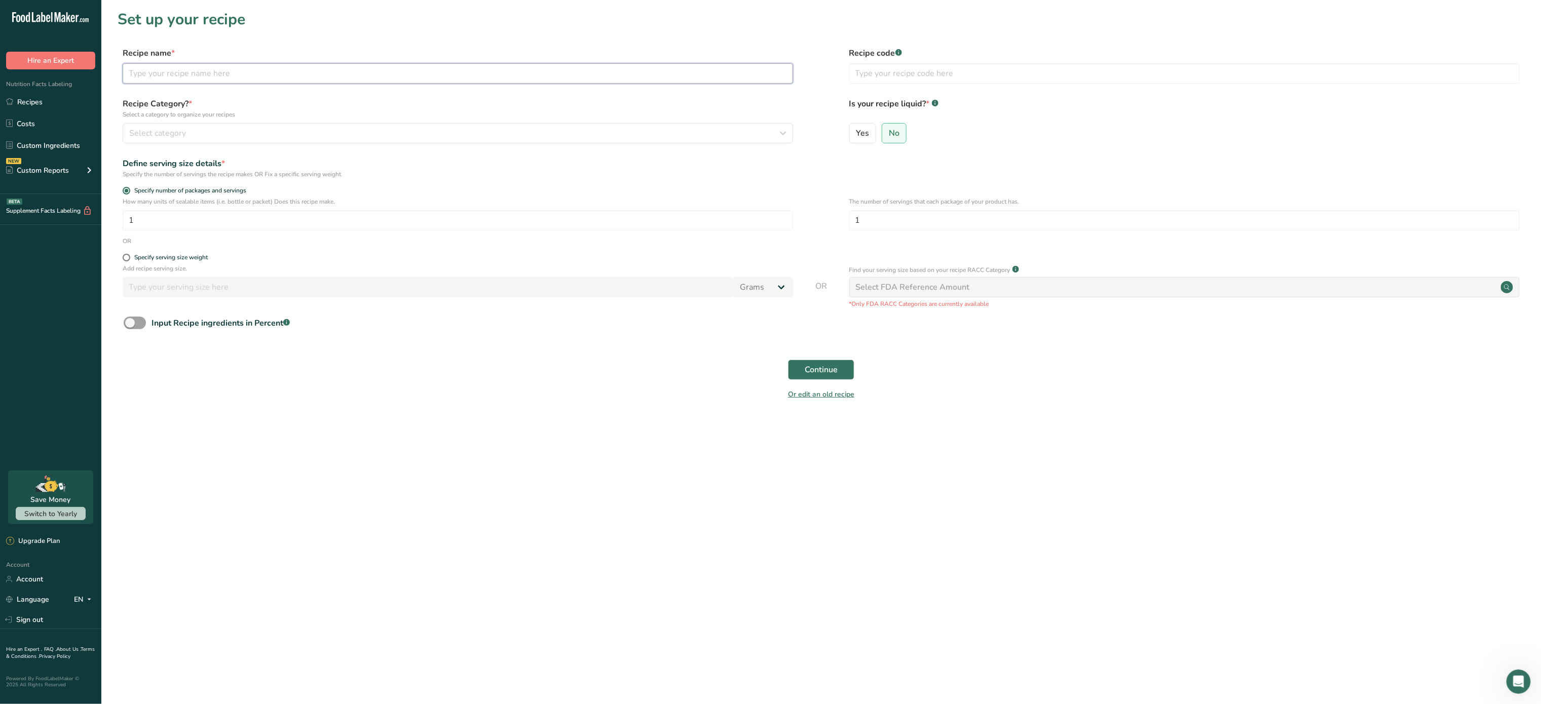
click at [627, 76] on input "text" at bounding box center [458, 73] width 671 height 20
type input "Pistachio Cheesecake"
click at [272, 219] on input "1" at bounding box center [458, 220] width 671 height 20
type input "6"
click at [825, 374] on span "Continue" at bounding box center [821, 370] width 33 height 12
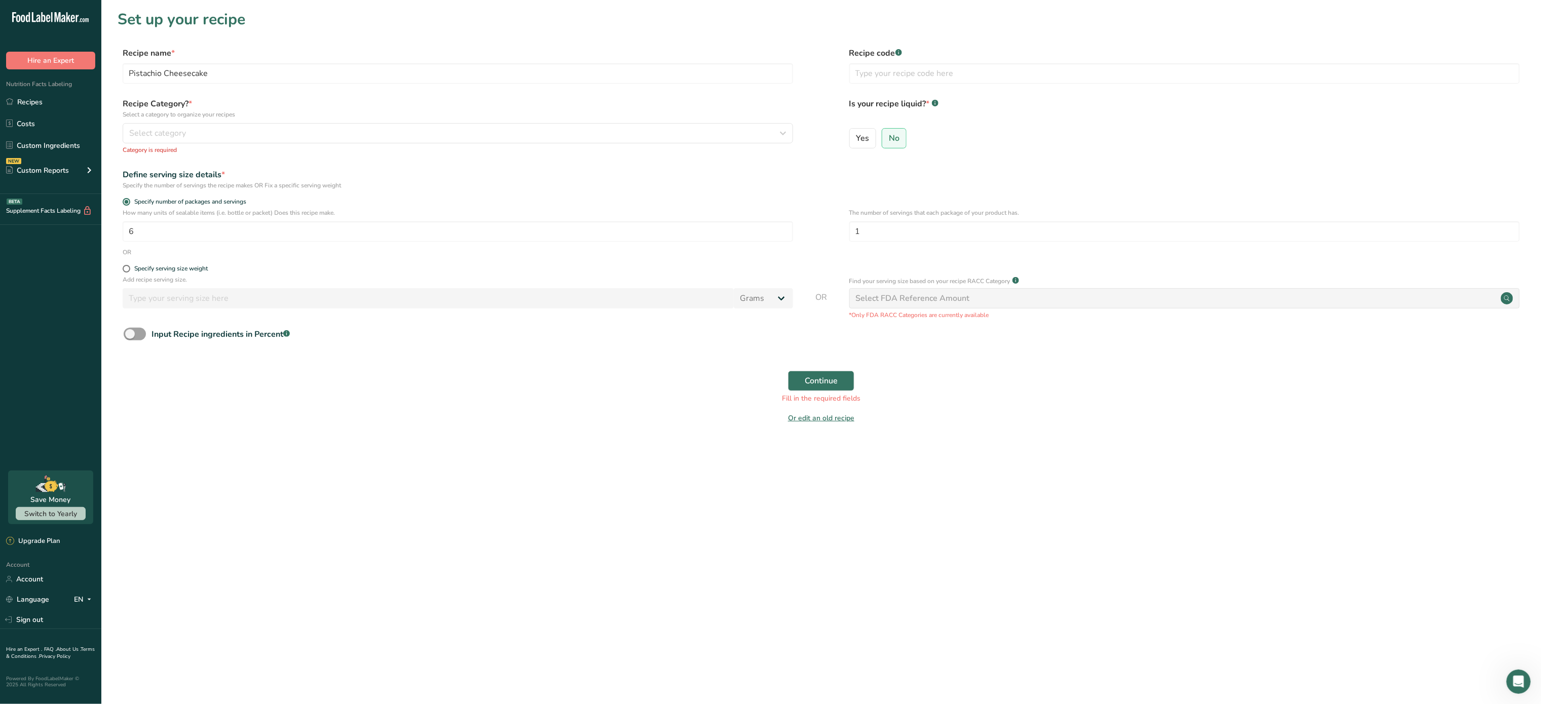
click at [921, 248] on div "OR" at bounding box center [821, 252] width 1407 height 9
click at [829, 379] on span "Continue" at bounding box center [821, 381] width 33 height 12
click at [536, 137] on div "Select category" at bounding box center [454, 133] width 651 height 12
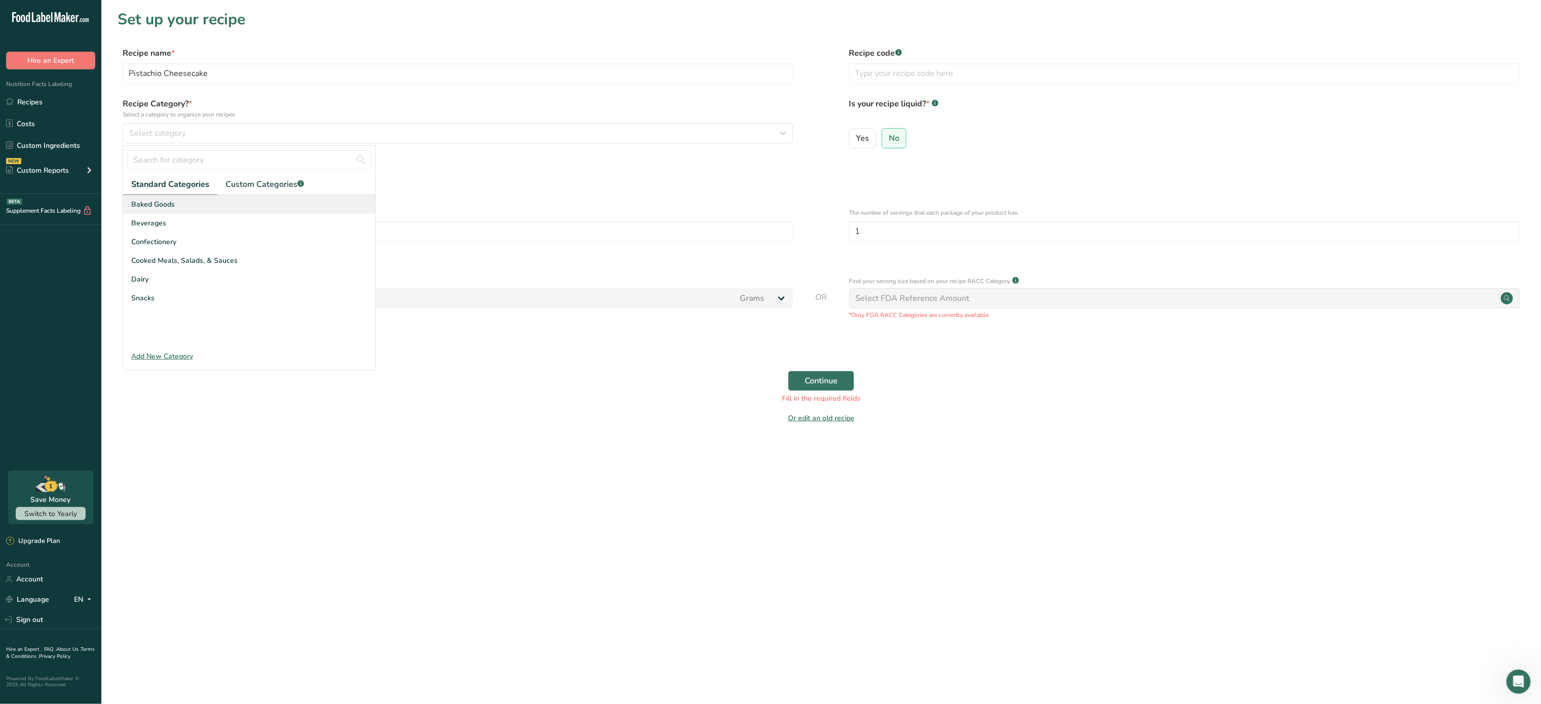
click at [305, 201] on div "Baked Goods" at bounding box center [249, 204] width 252 height 19
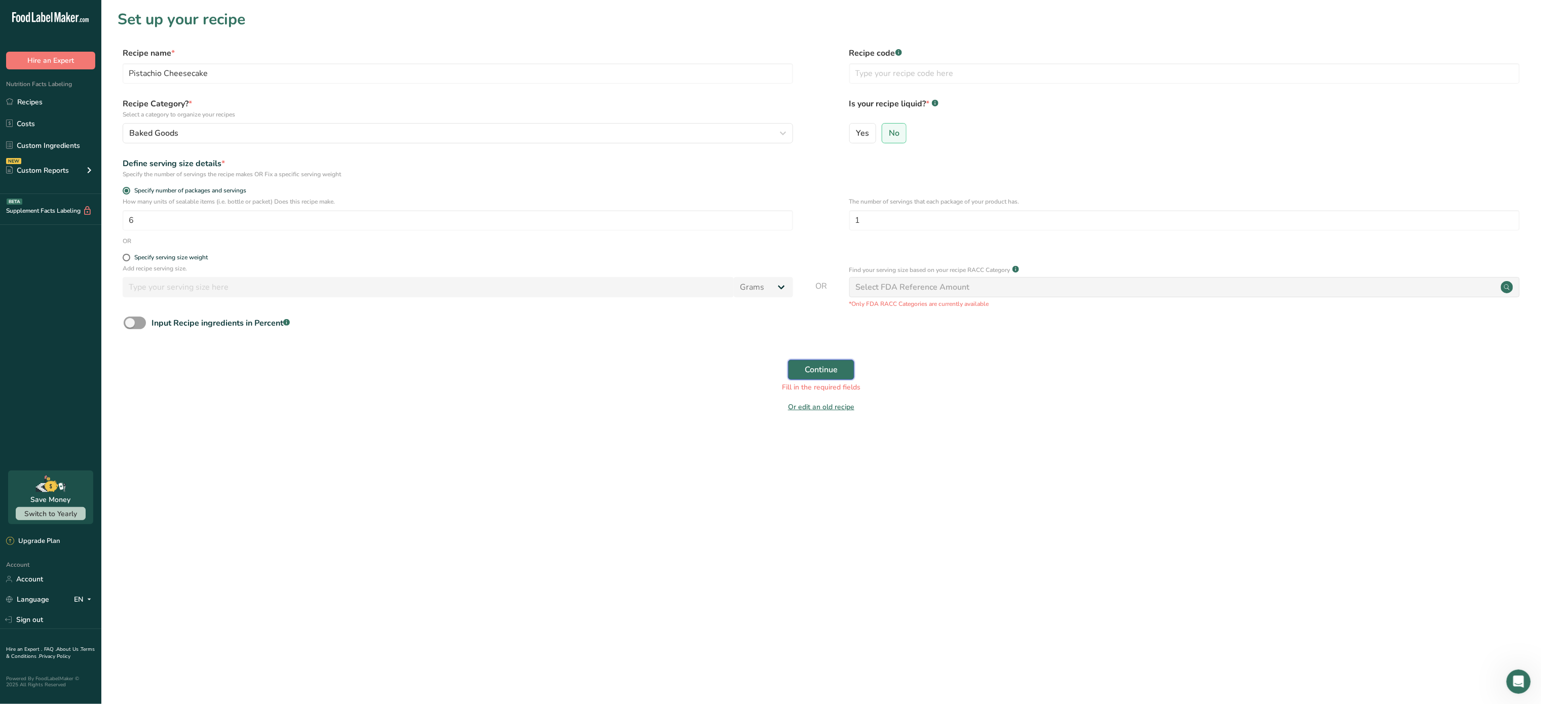
click at [827, 371] on span "Continue" at bounding box center [821, 370] width 33 height 12
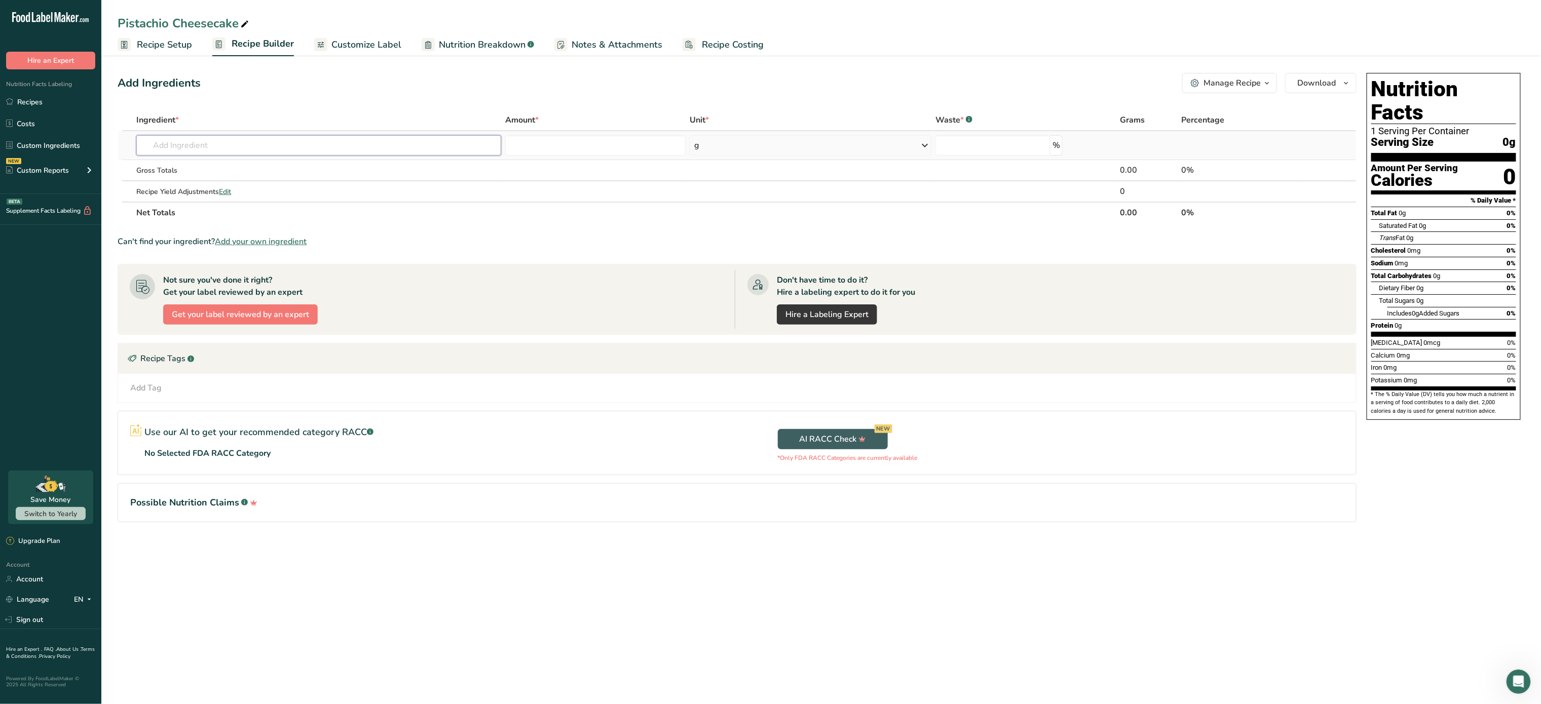
click at [301, 143] on input "text" at bounding box center [318, 145] width 365 height 20
type input "q"
type input "phil"
click at [247, 162] on div "Philadelphia Cream Cheese" at bounding box center [310, 166] width 332 height 11
type input "Philadelphia Cream Cheese"
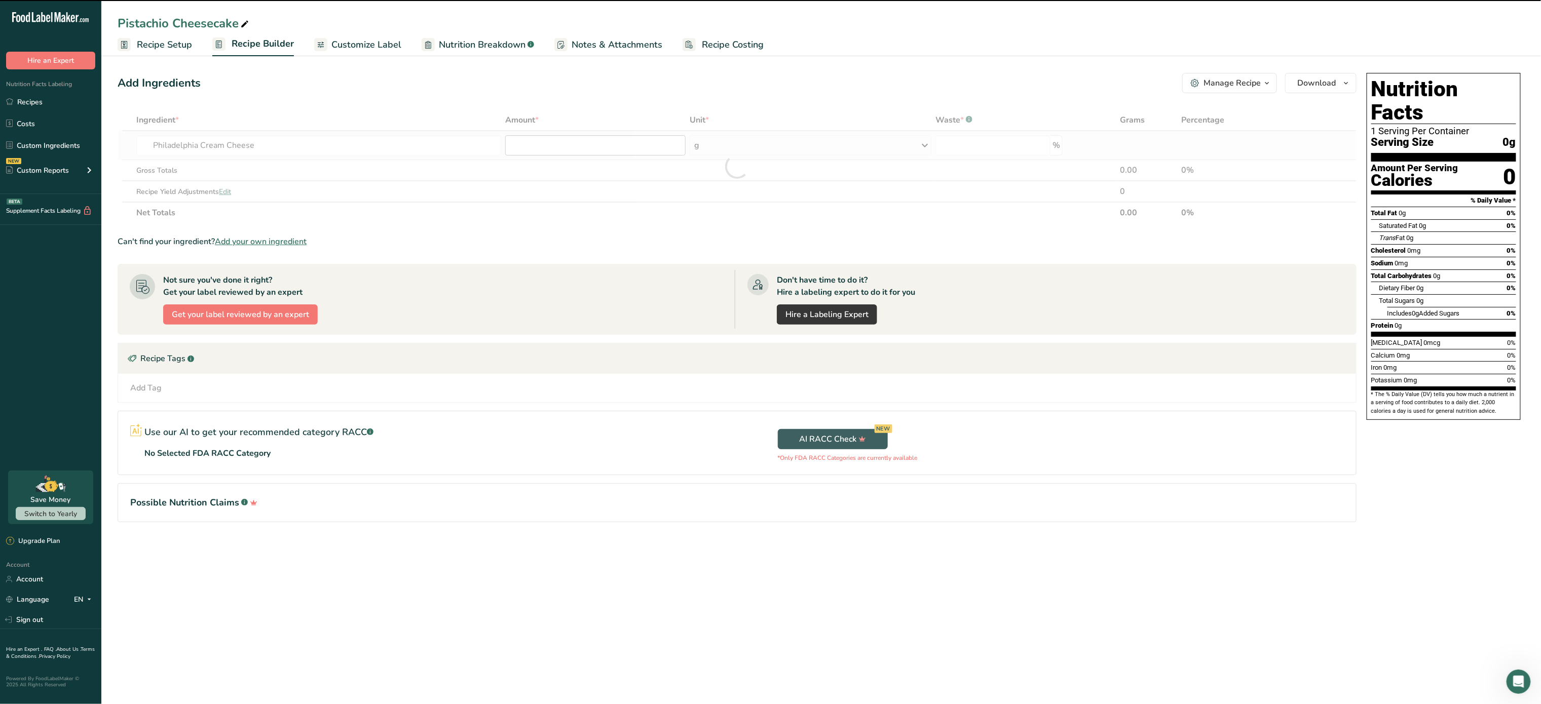
type input "0"
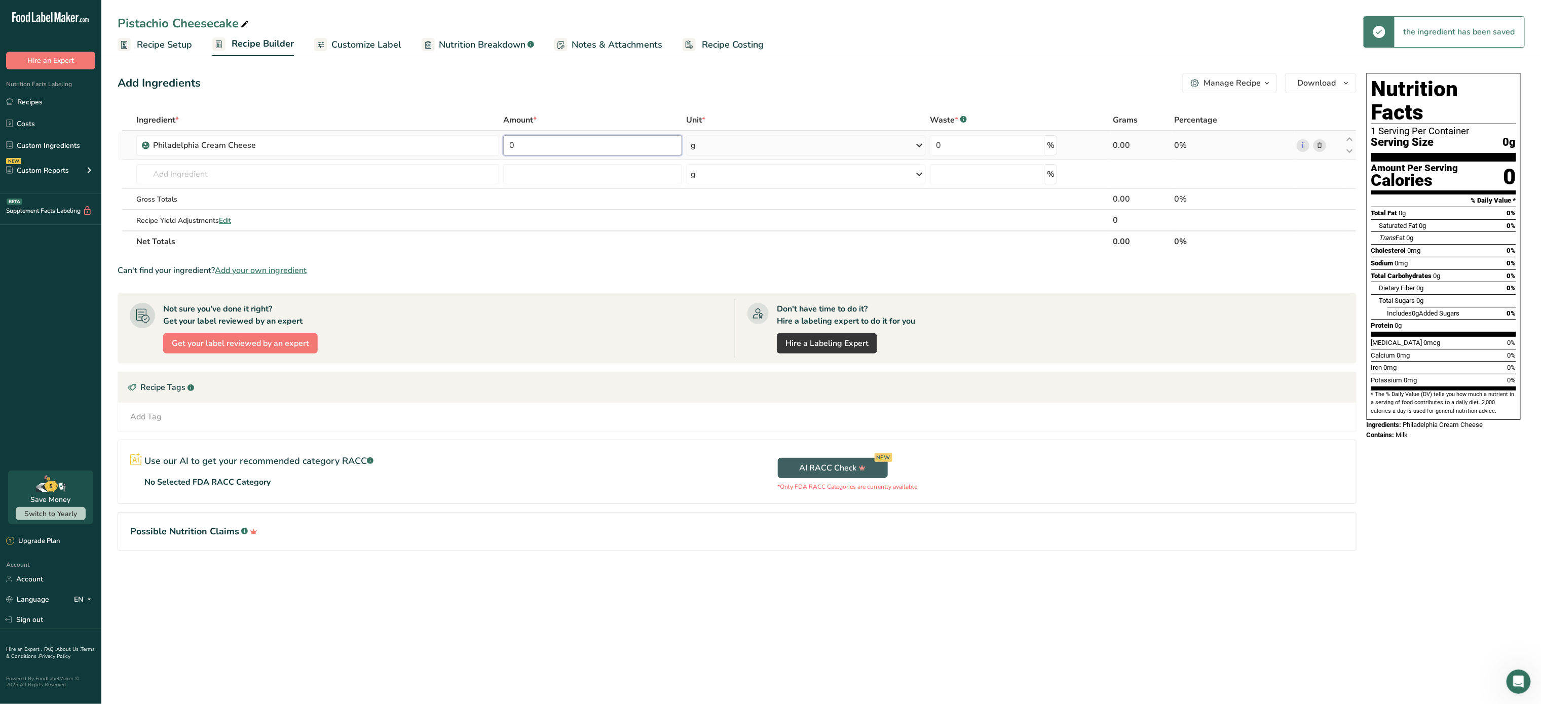
click at [550, 139] on input "0" at bounding box center [592, 145] width 179 height 20
type input "180"
click at [375, 178] on div "Ingredient * Amount * Unit * Waste * .a-a{fill:#347362;}.b-a{fill:#fff;} Grams …" at bounding box center [737, 180] width 1239 height 143
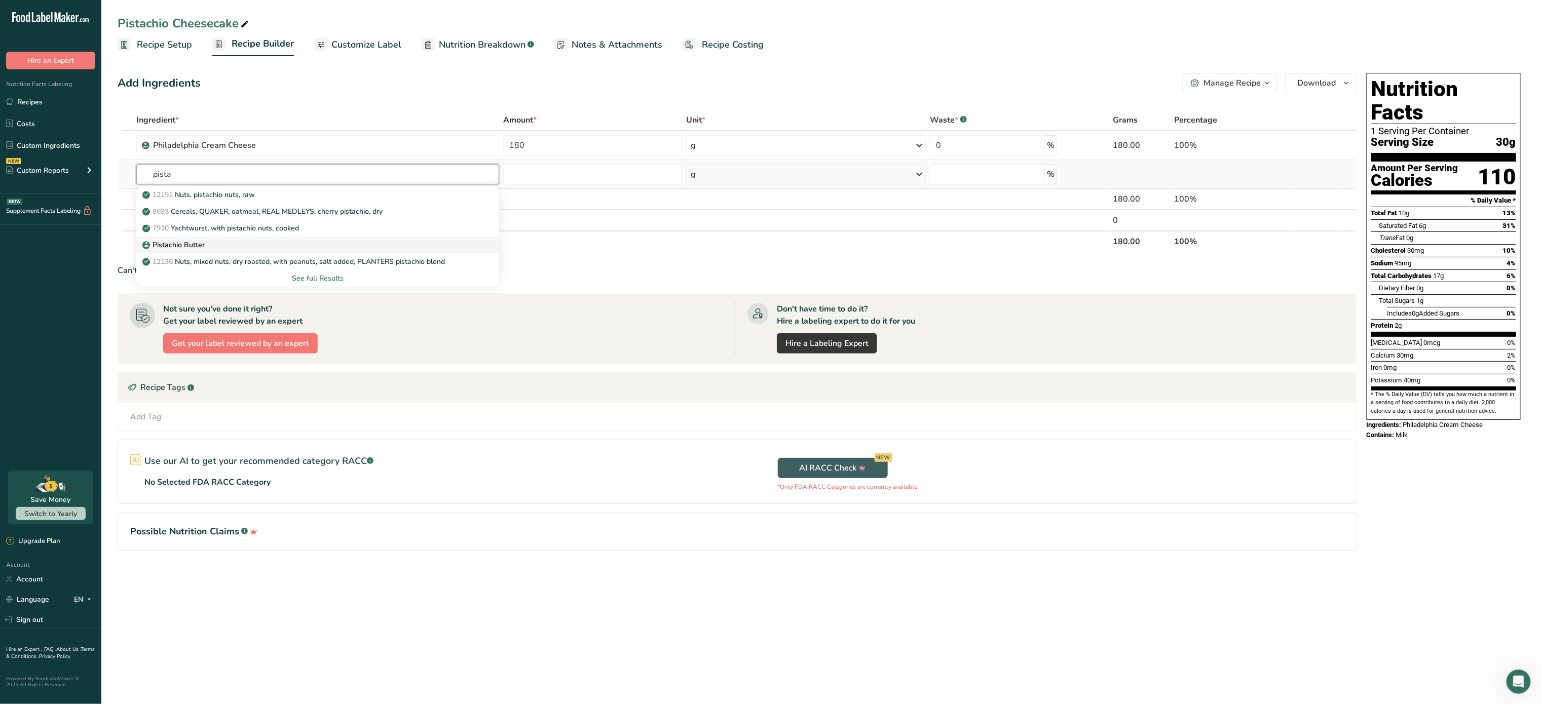
type input "pista"
click at [276, 242] on div "Pistachio Butter" at bounding box center [309, 245] width 330 height 11
type input "Pistachio Butter"
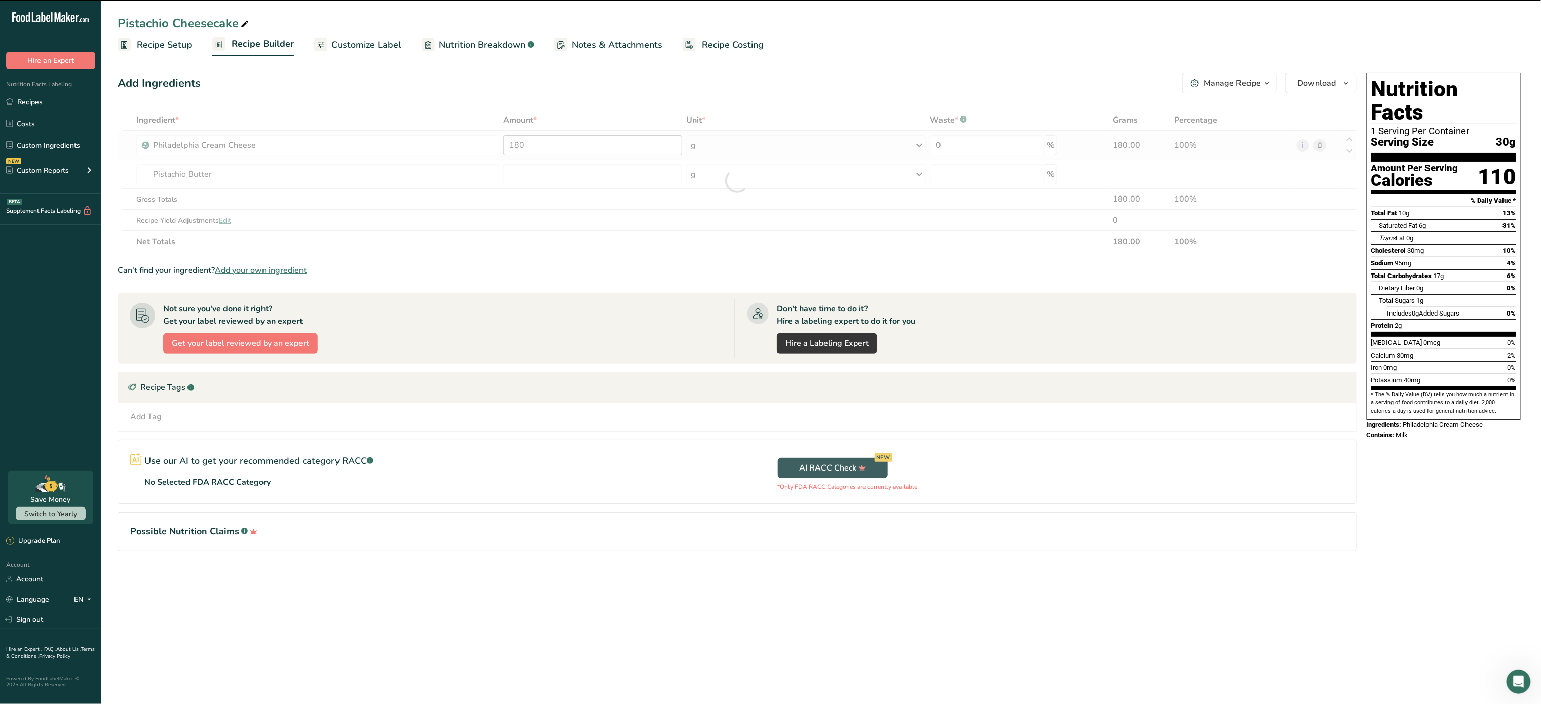
type input "0"
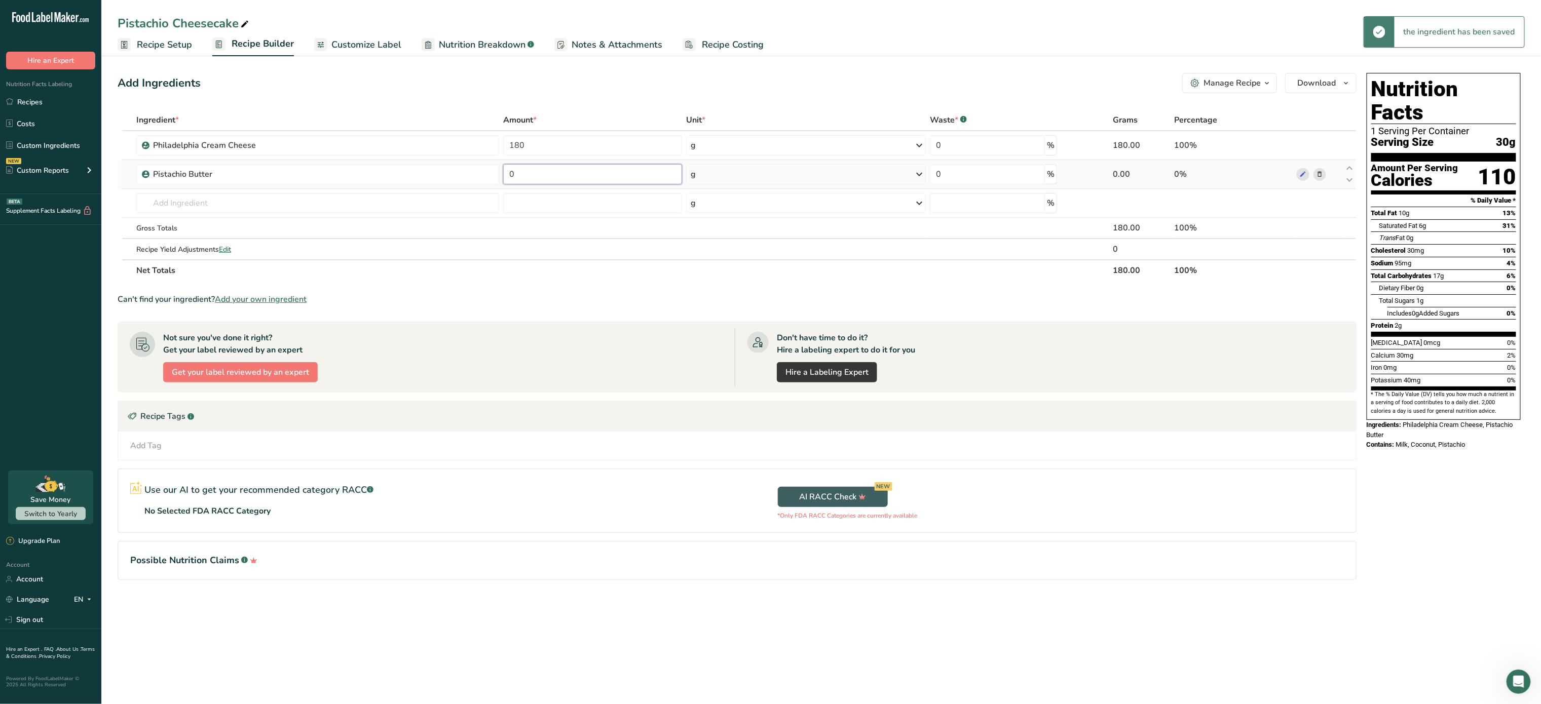
click at [543, 183] on input "0" at bounding box center [592, 174] width 179 height 20
type input "150"
click at [386, 208] on div "Ingredient * Amount * Unit * Waste * .a-a{fill:#347362;}.b-a{fill:#fff;} Grams …" at bounding box center [737, 195] width 1239 height 172
type input "s"
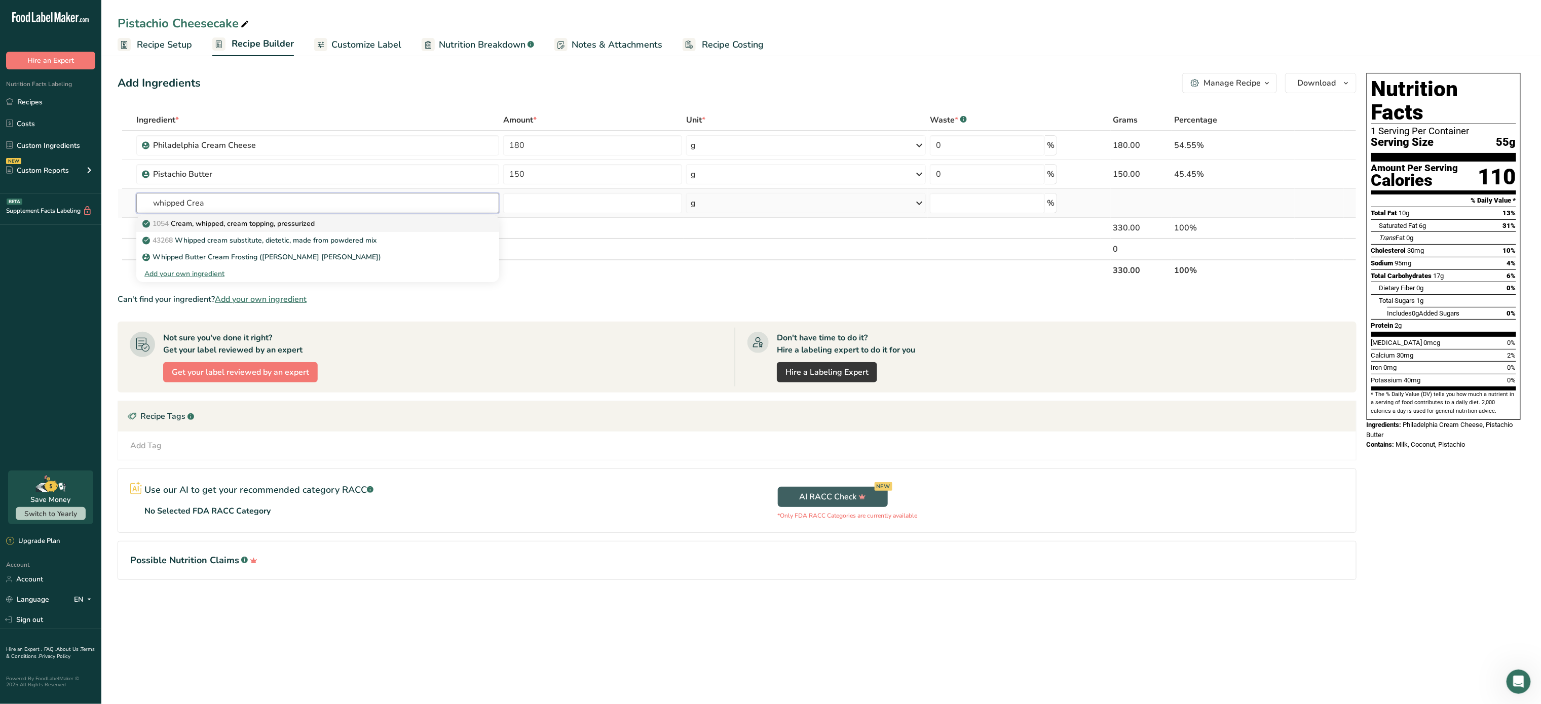
type input "whipped Crea"
click at [298, 224] on p "1054 Cream, whipped, cream topping, pressurized" at bounding box center [229, 223] width 170 height 11
type input "Cream, whipped, cream topping, pressurized"
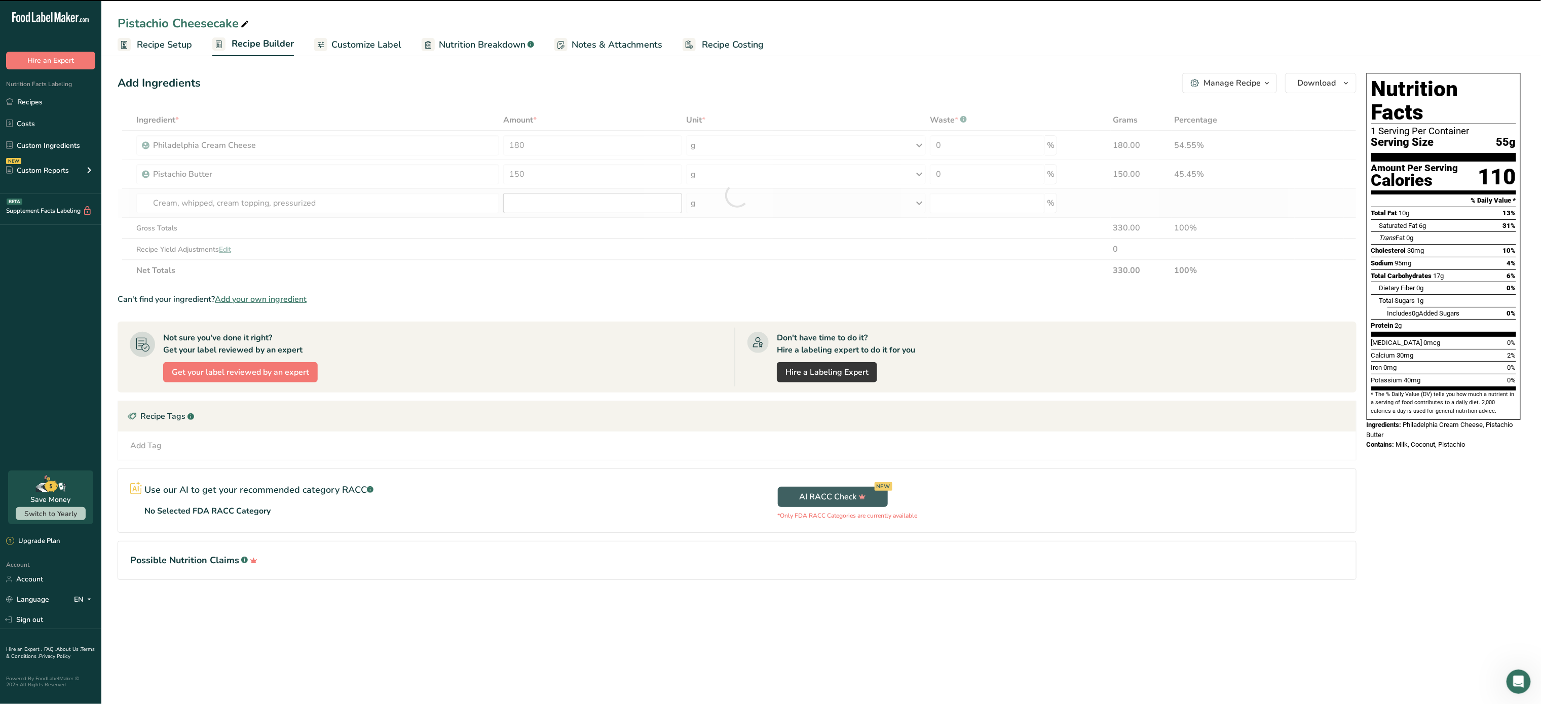
type input "0"
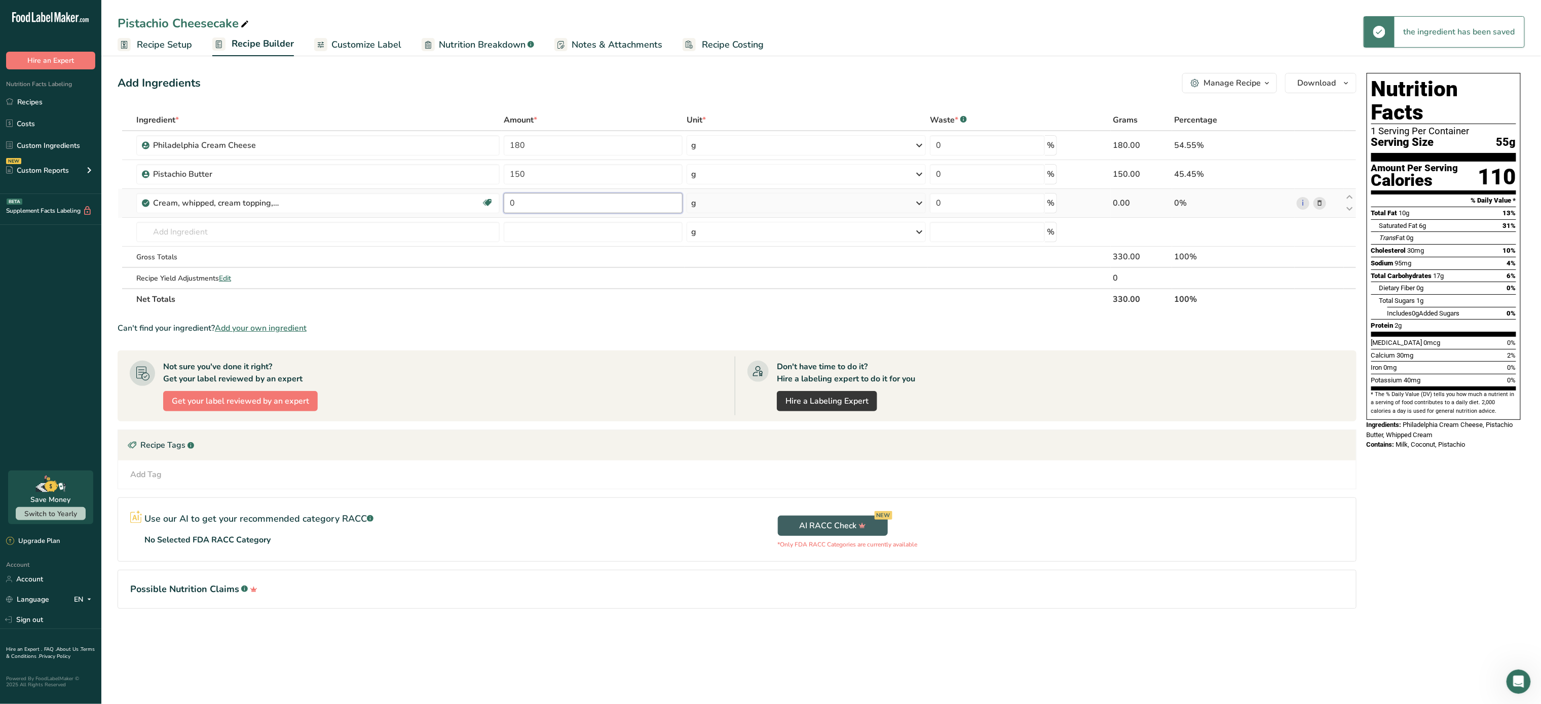
click at [568, 201] on input "0" at bounding box center [593, 203] width 179 height 20
type input "434"
click at [431, 236] on div "Ingredient * Amount * Unit * Waste * .a-a{fill:#347362;}.b-a{fill:#fff;} Grams …" at bounding box center [737, 209] width 1239 height 201
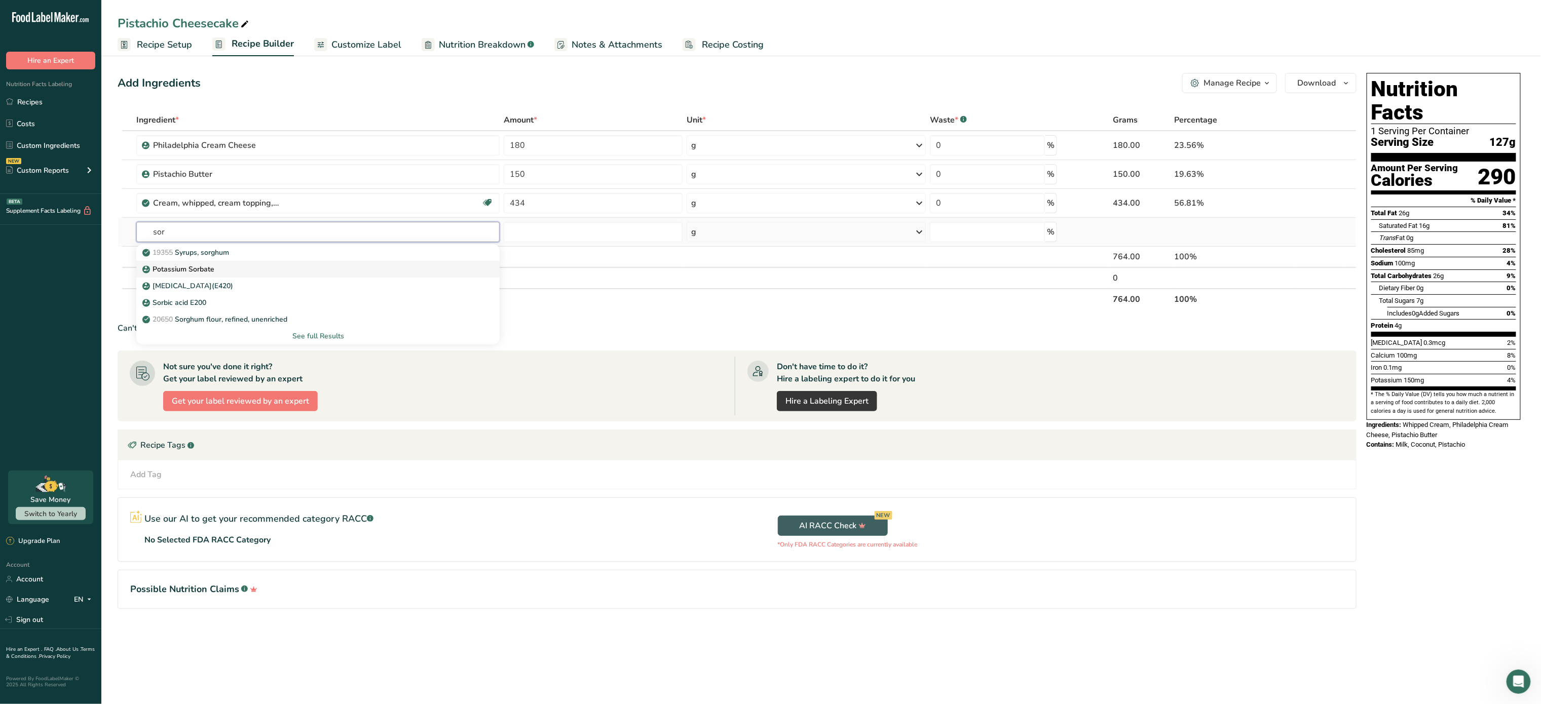
type input "sor"
click at [267, 263] on link "Potassium Sorbate" at bounding box center [317, 269] width 363 height 17
type input "Potassium Sorbate"
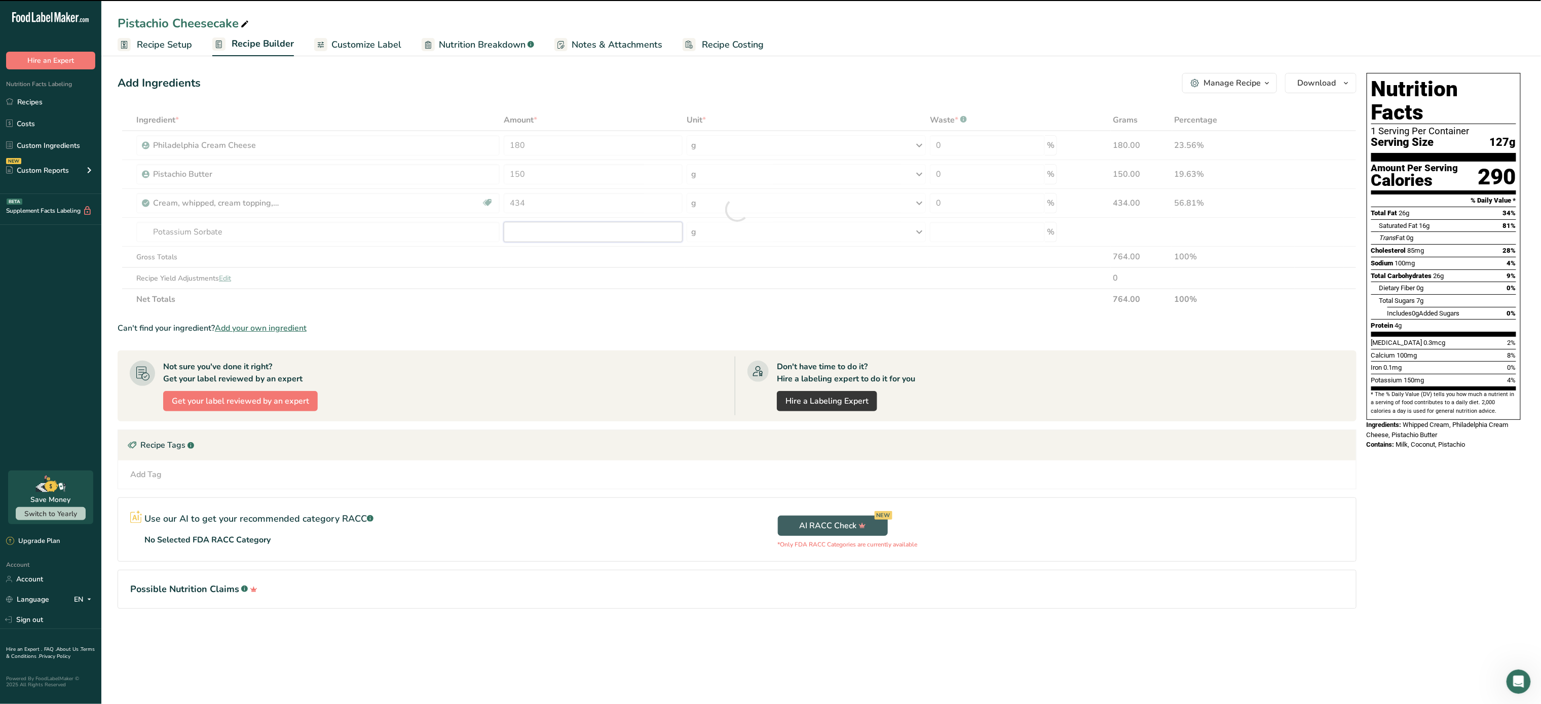
click at [528, 230] on input "number" at bounding box center [593, 232] width 179 height 20
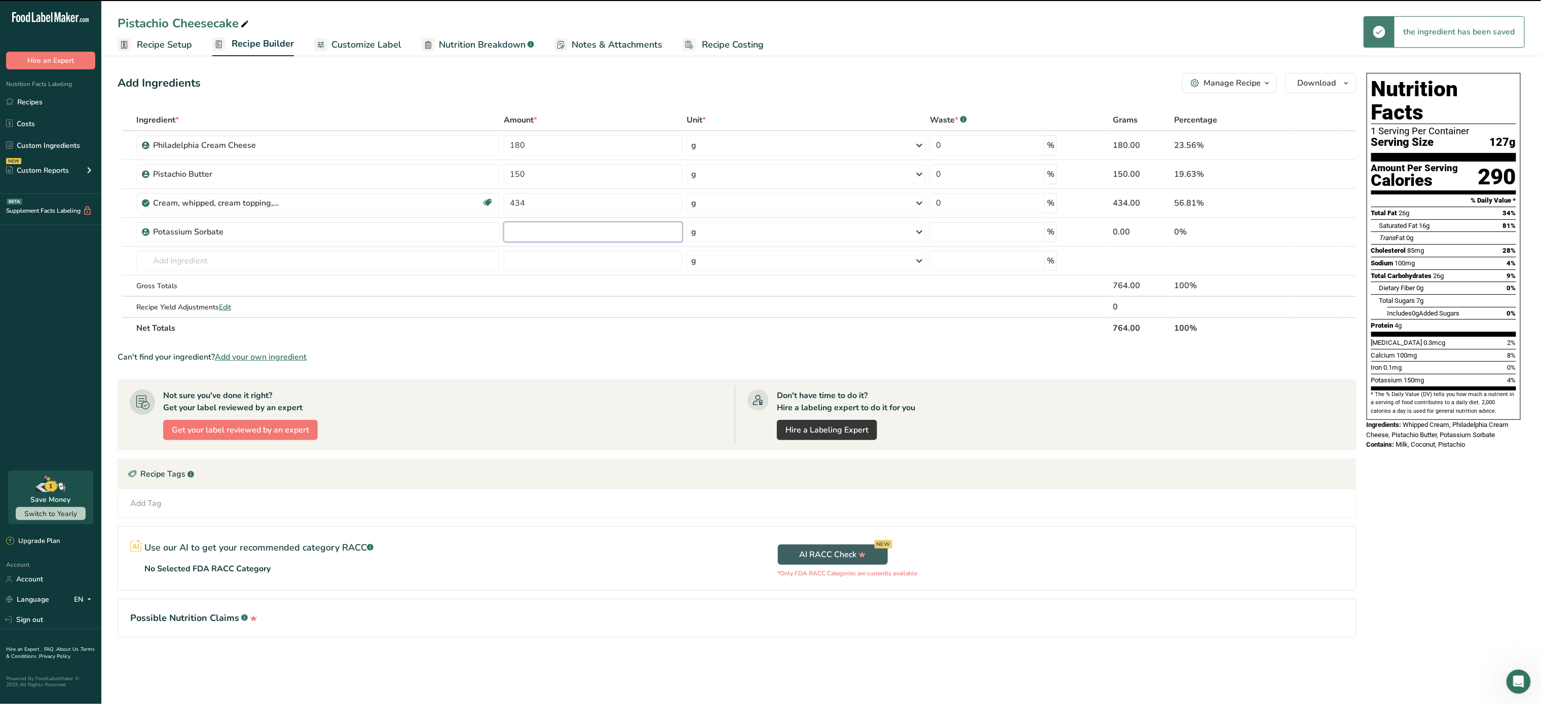
type input "0"
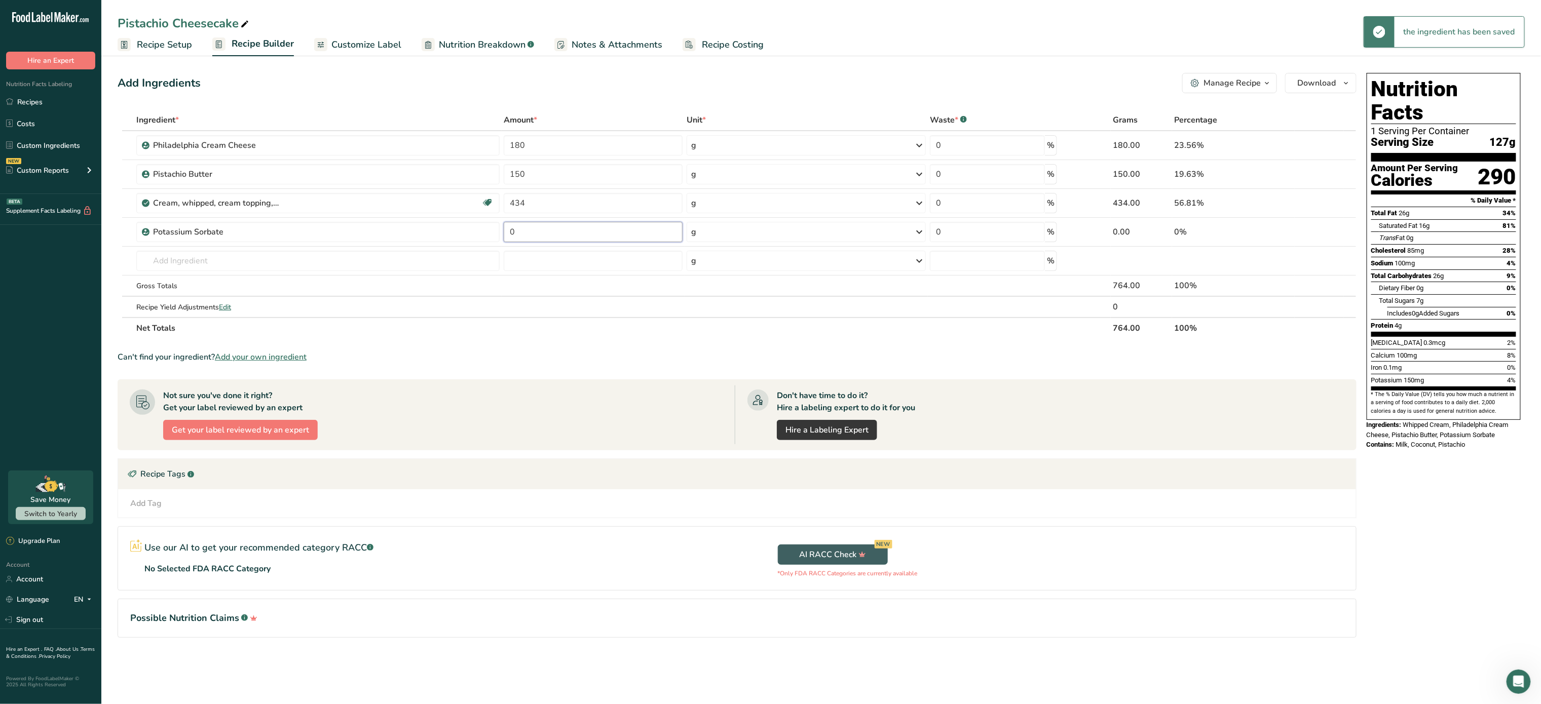
click at [528, 230] on input "0" at bounding box center [593, 232] width 179 height 20
type input "1"
click at [318, 262] on div "Ingredient * Amount * Unit * Waste * .a-a{fill:#347362;}.b-a{fill:#fff;} Grams …" at bounding box center [737, 224] width 1239 height 230
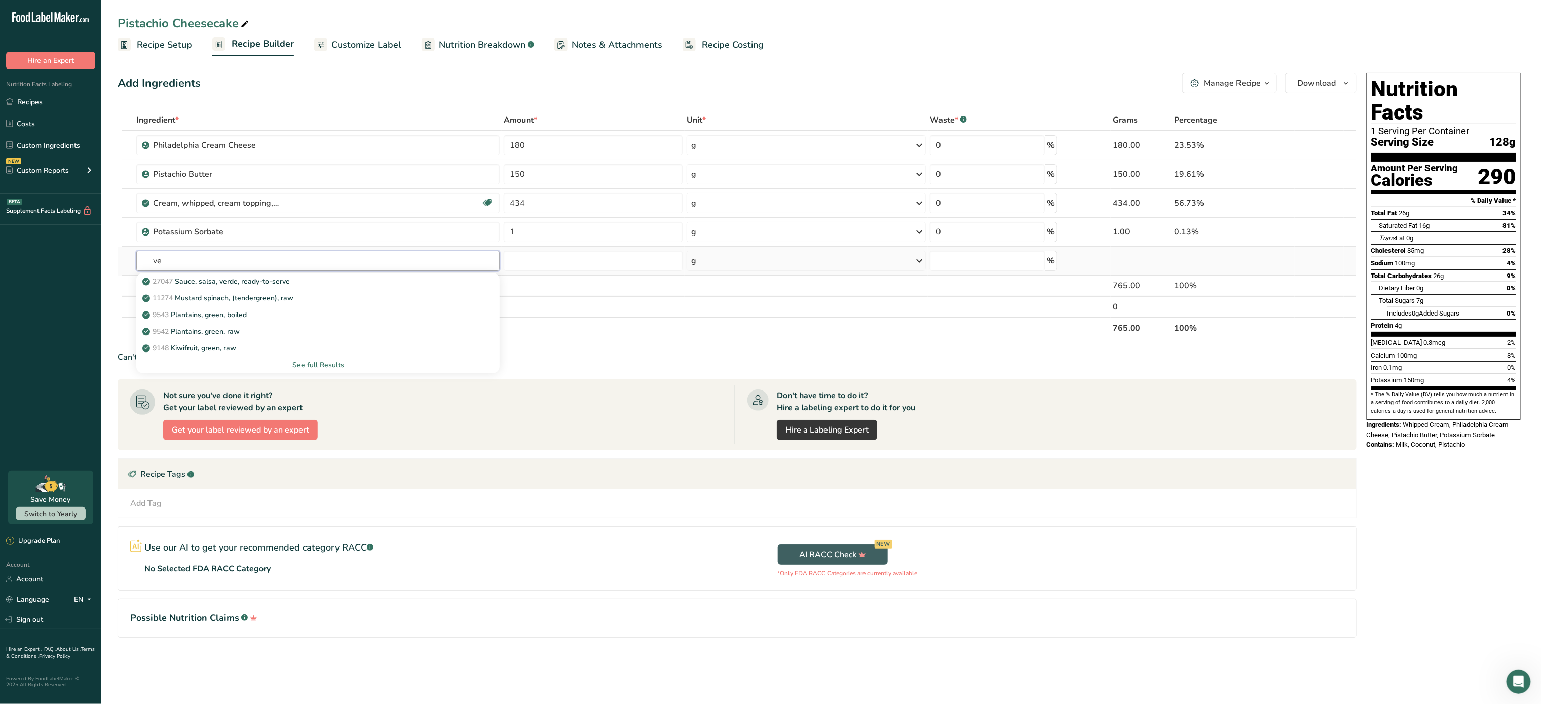
type input "v"
type input "green color"
click at [293, 292] on link "Chefmaster Neon Green Gel Food Color" at bounding box center [317, 298] width 363 height 17
type input "Chefmaster Neon Green Gel Food Color"
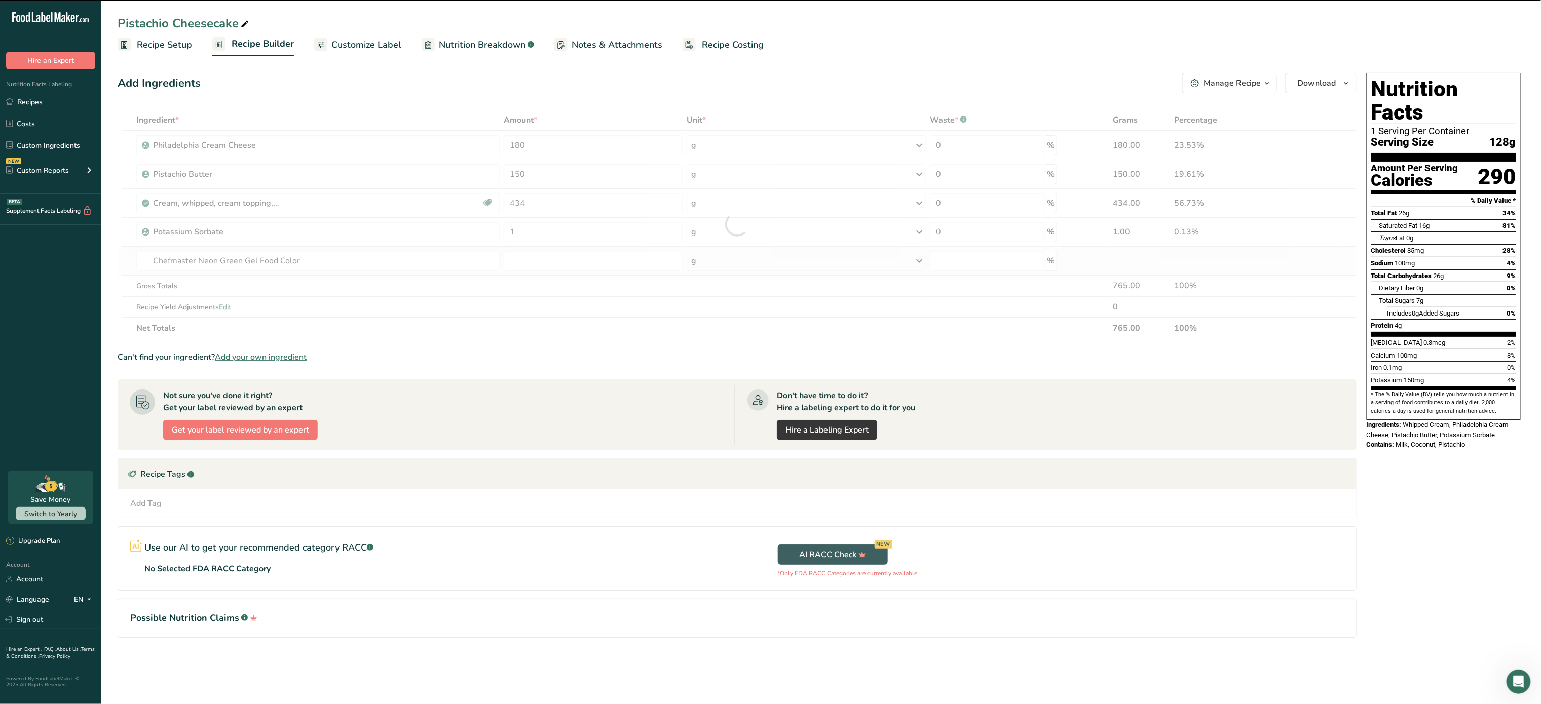
type input "0"
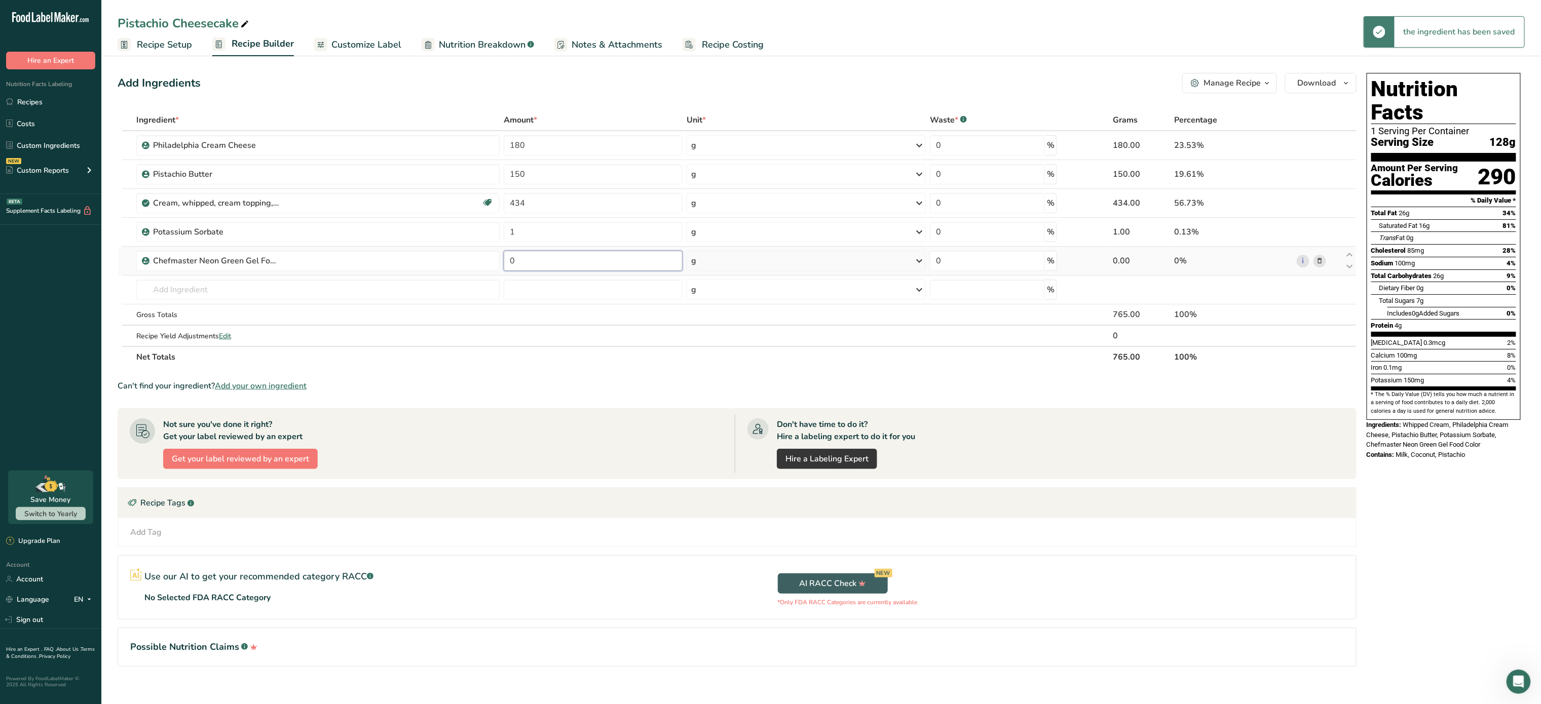
click at [532, 263] on input "0" at bounding box center [593, 261] width 179 height 20
type input "1"
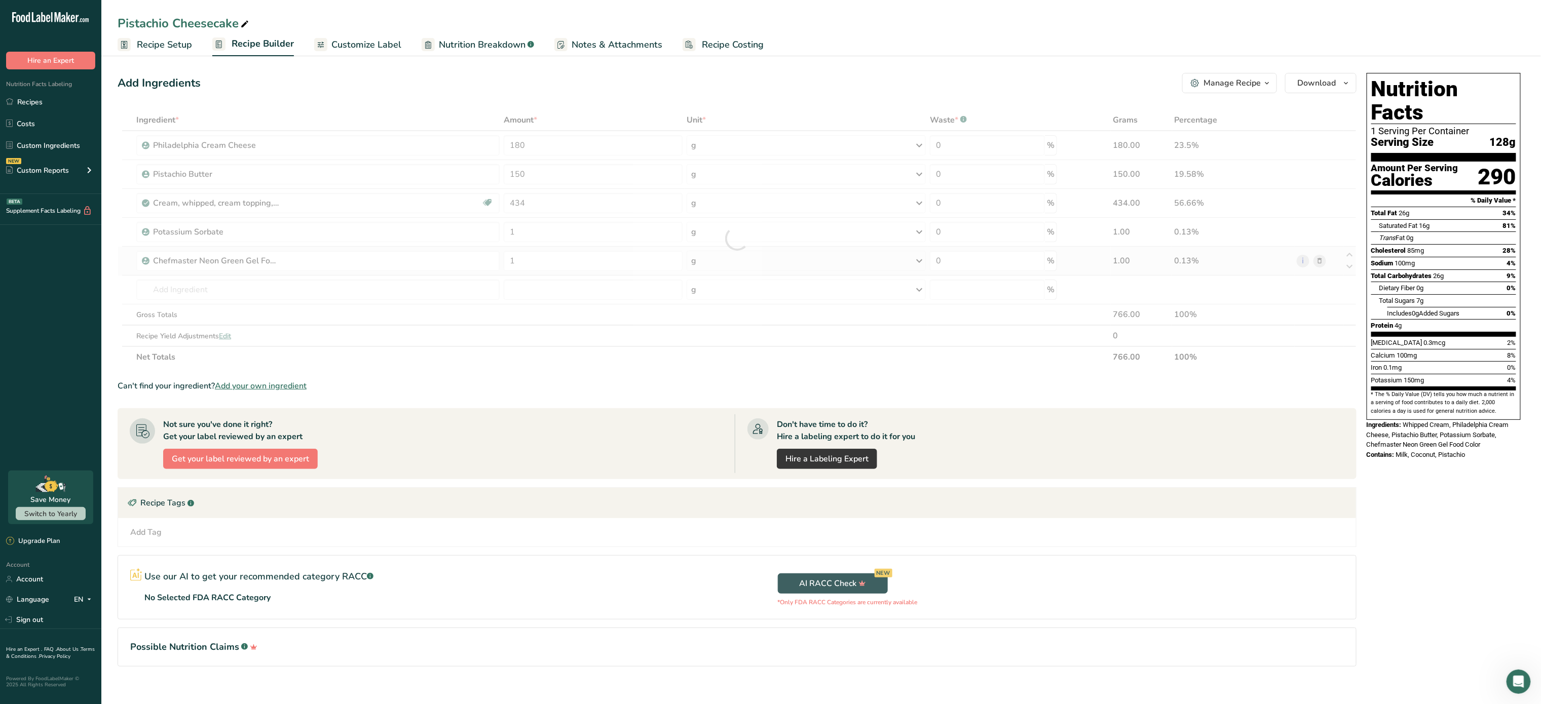
click at [785, 255] on div "Ingredient * Amount * Unit * Waste * .a-a{fill:#347362;}.b-a{fill:#fff;} Grams …" at bounding box center [737, 238] width 1239 height 258
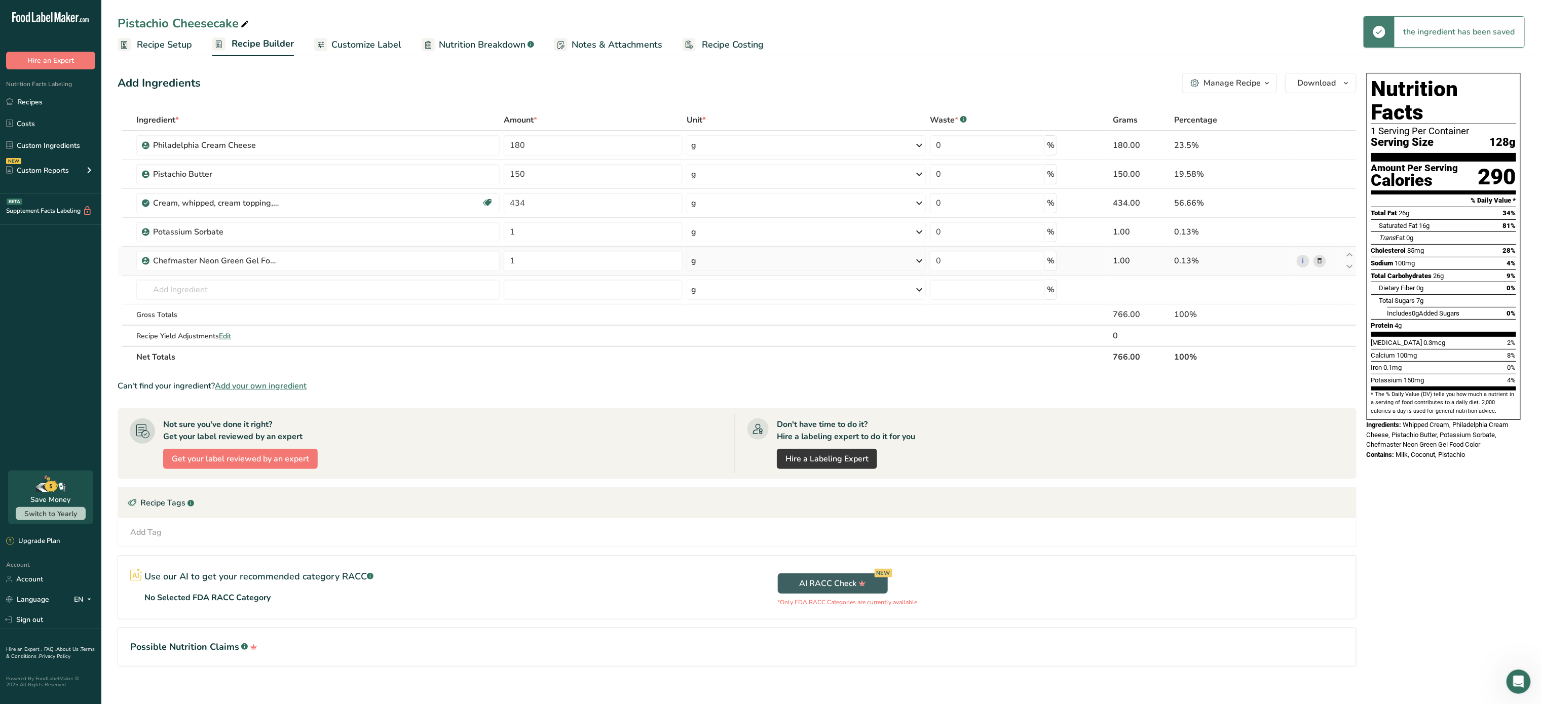
click at [785, 261] on div "g" at bounding box center [806, 261] width 239 height 20
click at [617, 268] on input "1" at bounding box center [593, 261] width 179 height 20
type input "0.2"
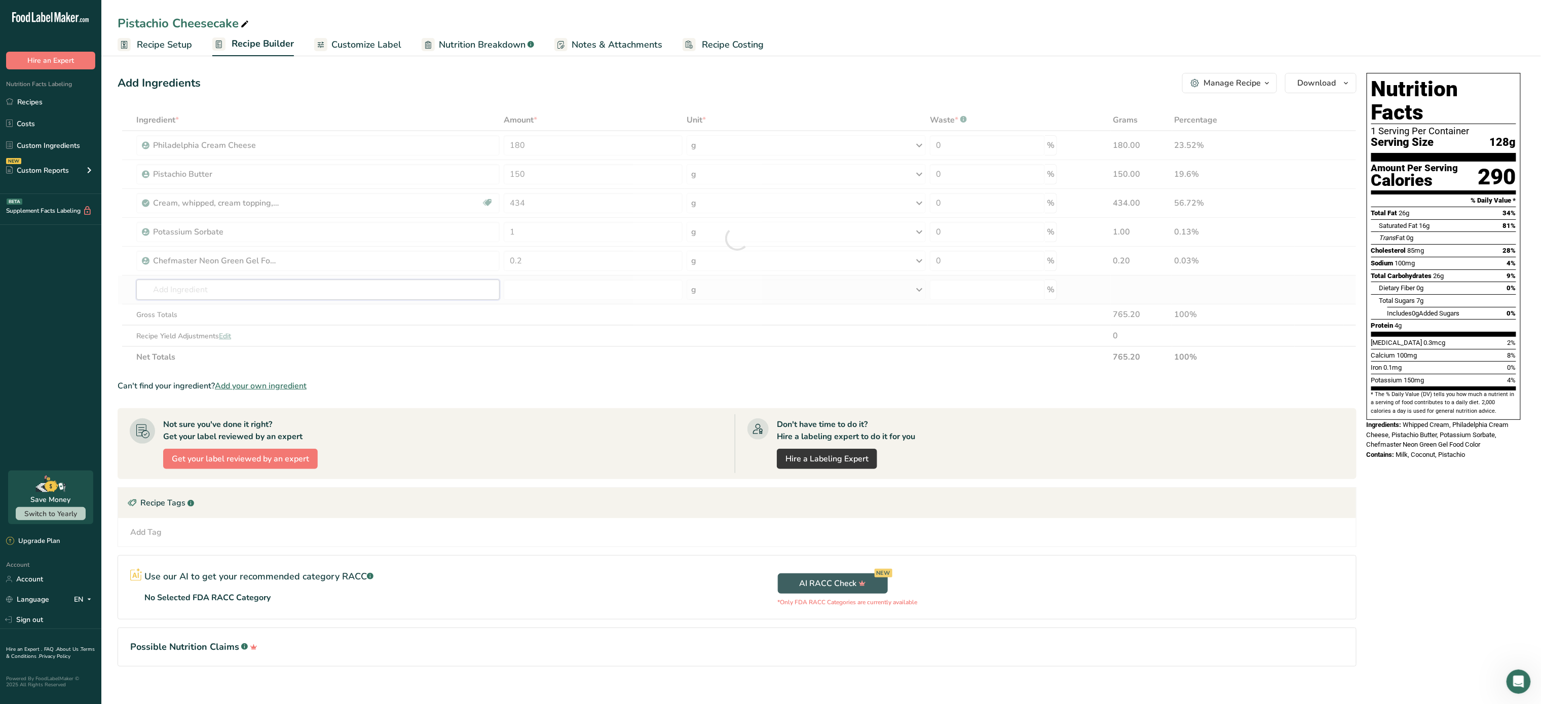
click at [402, 291] on div "Ingredient * Amount * Unit * Waste * .a-a{fill:#347362;}.b-a{fill:#fff;} Grams …" at bounding box center [737, 238] width 1239 height 258
click at [556, 207] on input "434" at bounding box center [593, 203] width 179 height 20
type input "4"
type input "900"
click at [319, 289] on div "Ingredient * Amount * Unit * Waste * .a-a{fill:#347362;}.b-a{fill:#fff;} Grams …" at bounding box center [737, 238] width 1239 height 258
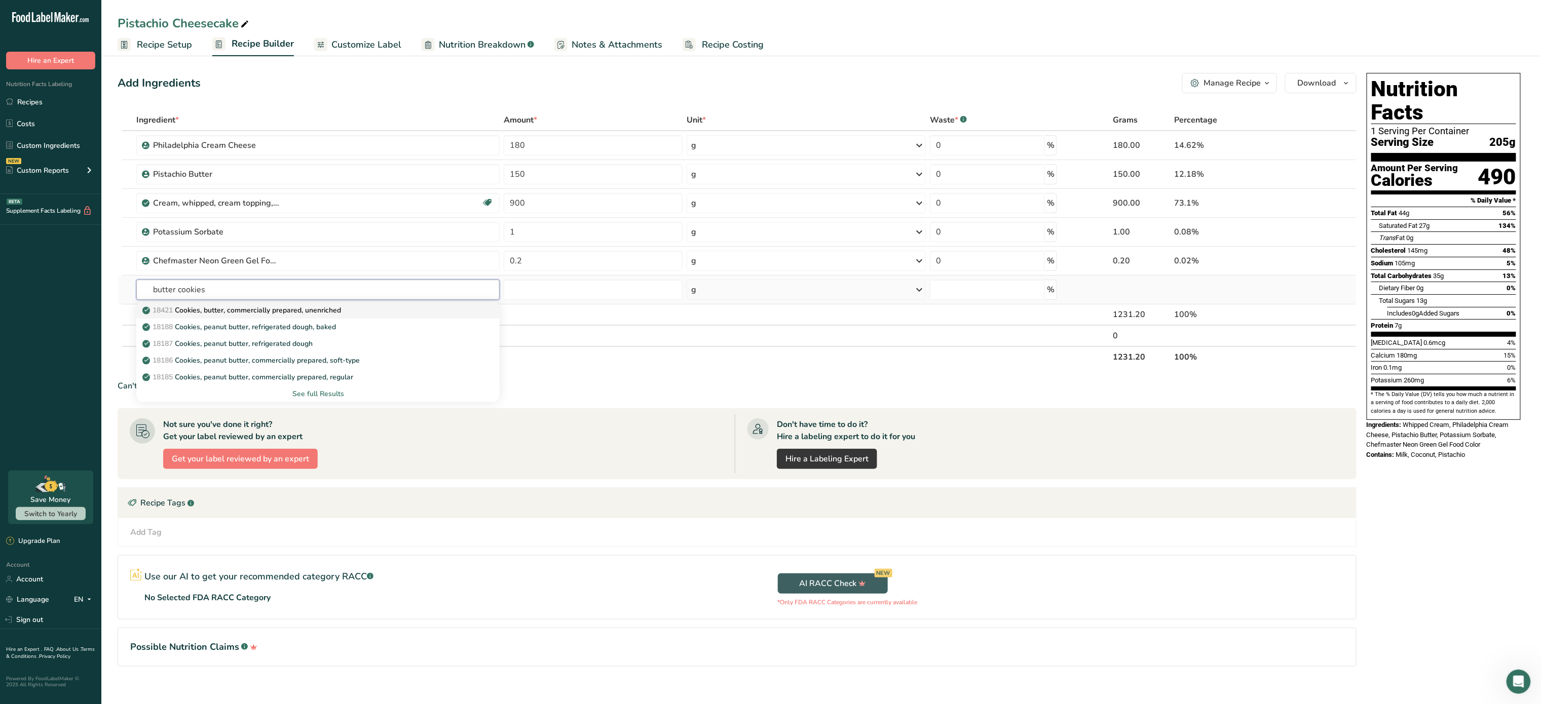
type input "butter cookies"
click at [288, 307] on p "18421 Cookies, butter, commercially prepared, unenriched" at bounding box center [242, 310] width 197 height 11
type input "Cookies, butter, commercially prepared, unenriched"
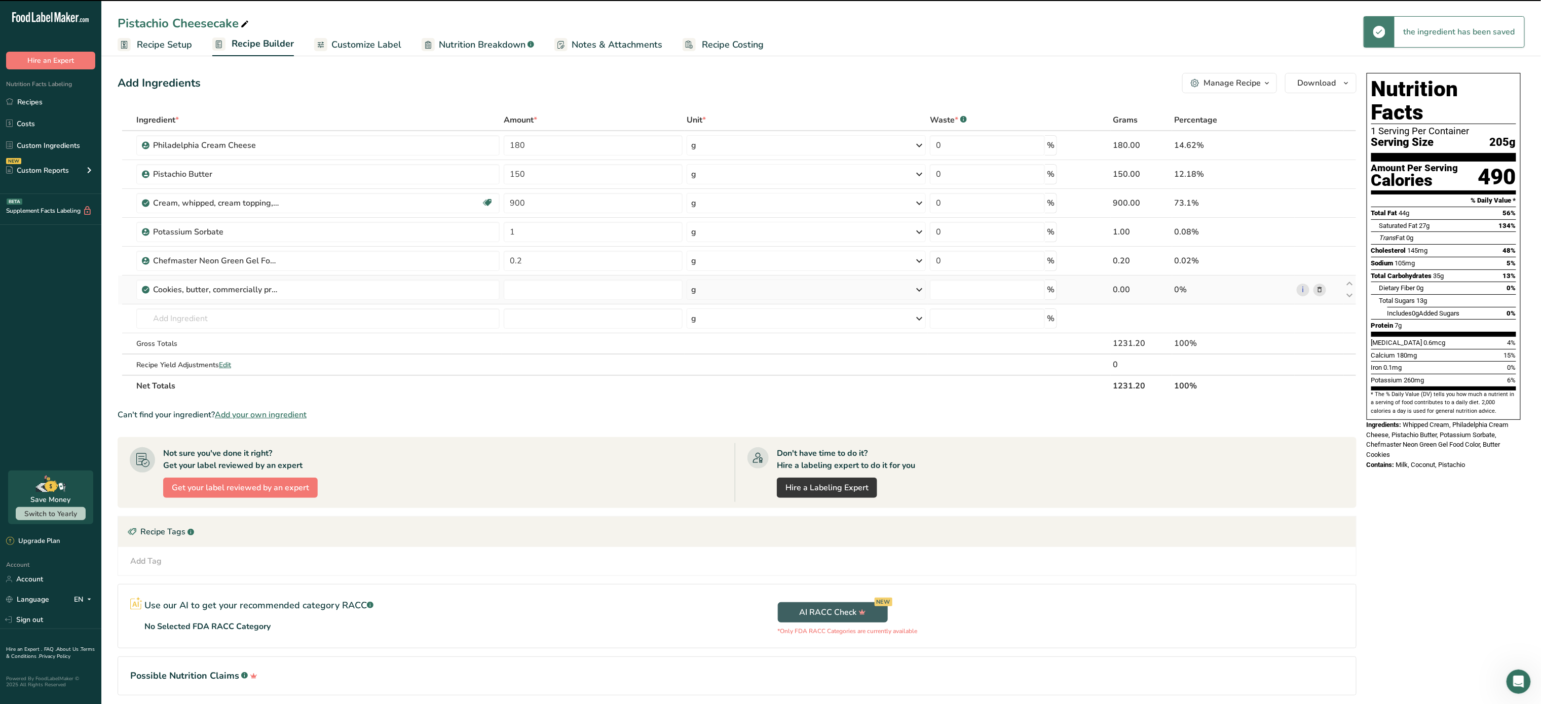
type input "0"
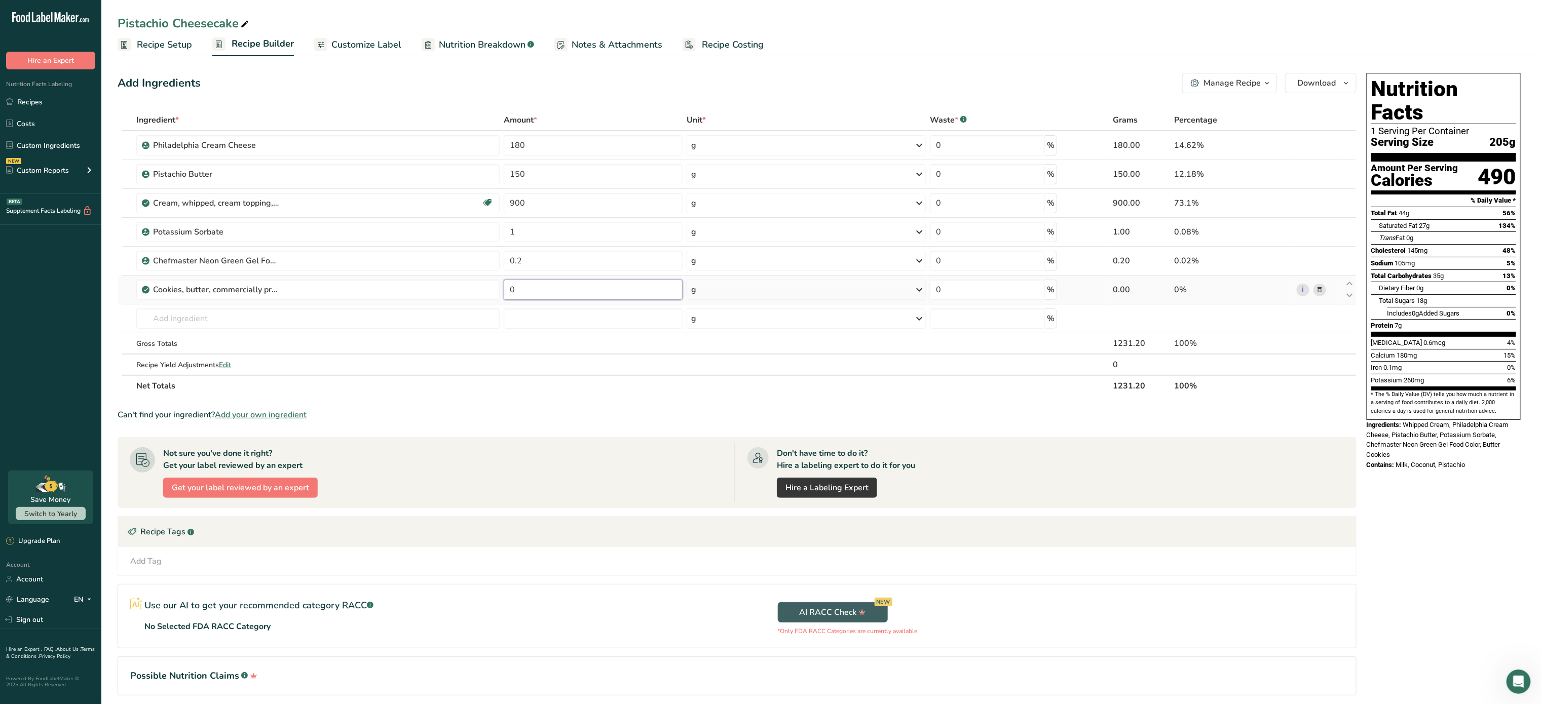
click at [553, 291] on input "0" at bounding box center [593, 290] width 179 height 20
type input "280"
click at [401, 321] on div "Ingredient * Amount * Unit * Waste * .a-a{fill:#347362;}.b-a{fill:#fff;} Grams …" at bounding box center [737, 252] width 1239 height 287
click at [1226, 80] on div "Manage Recipe" at bounding box center [1232, 83] width 57 height 12
click at [1219, 220] on link "Recipe Card .a-a{fill:#347362;}.b-a{fill:#fff;}" at bounding box center [1200, 230] width 153 height 25
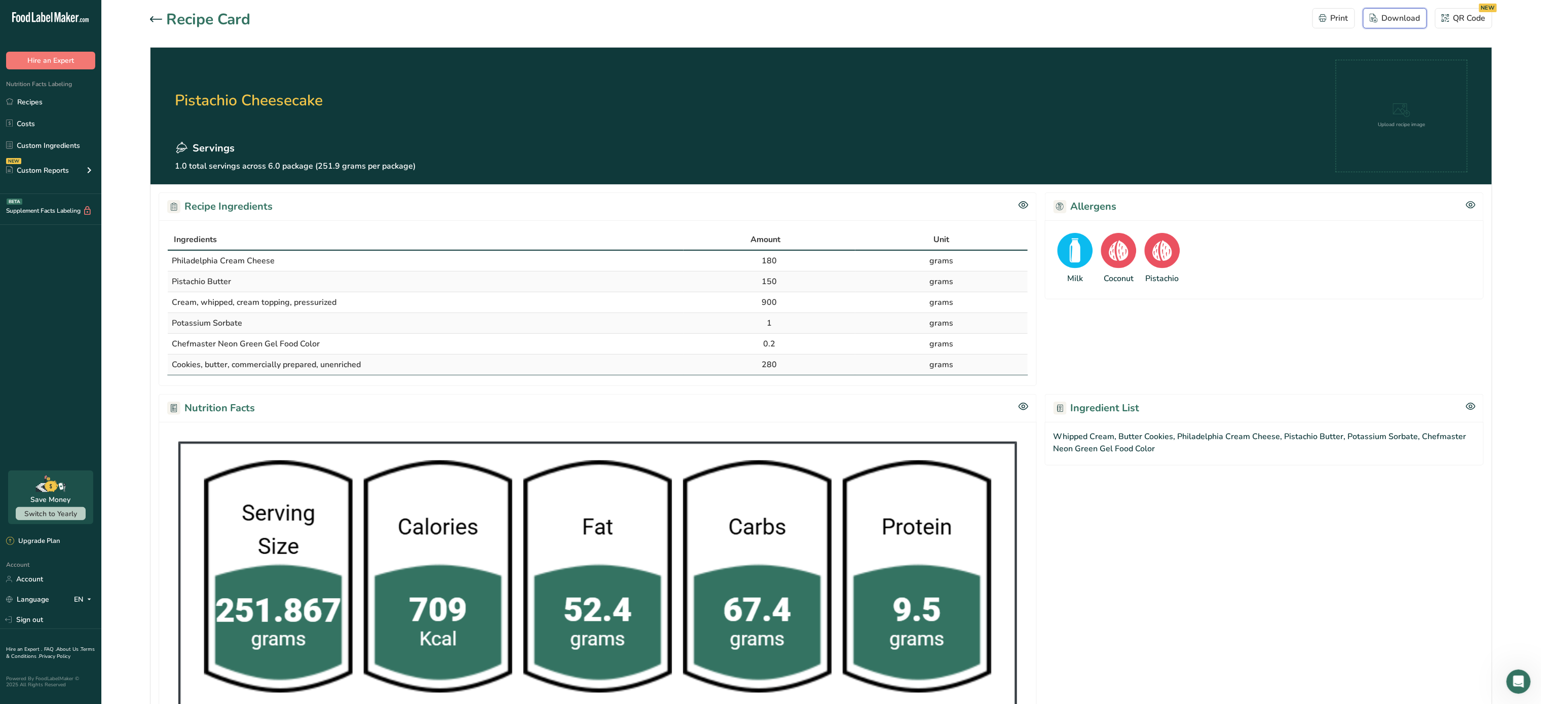
click at [1403, 20] on div "Download" at bounding box center [1395, 18] width 51 height 12
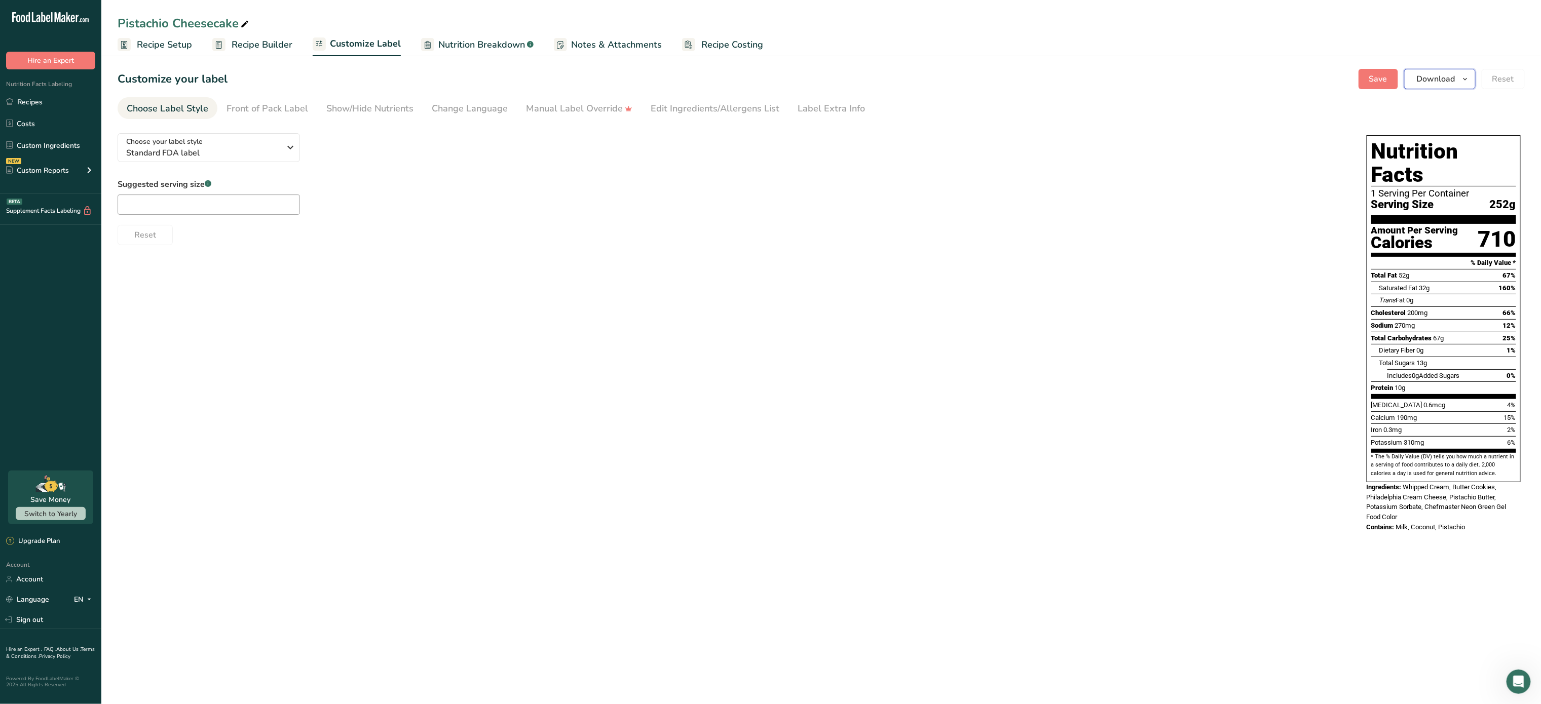
click at [1435, 82] on span "Download" at bounding box center [1436, 79] width 39 height 12
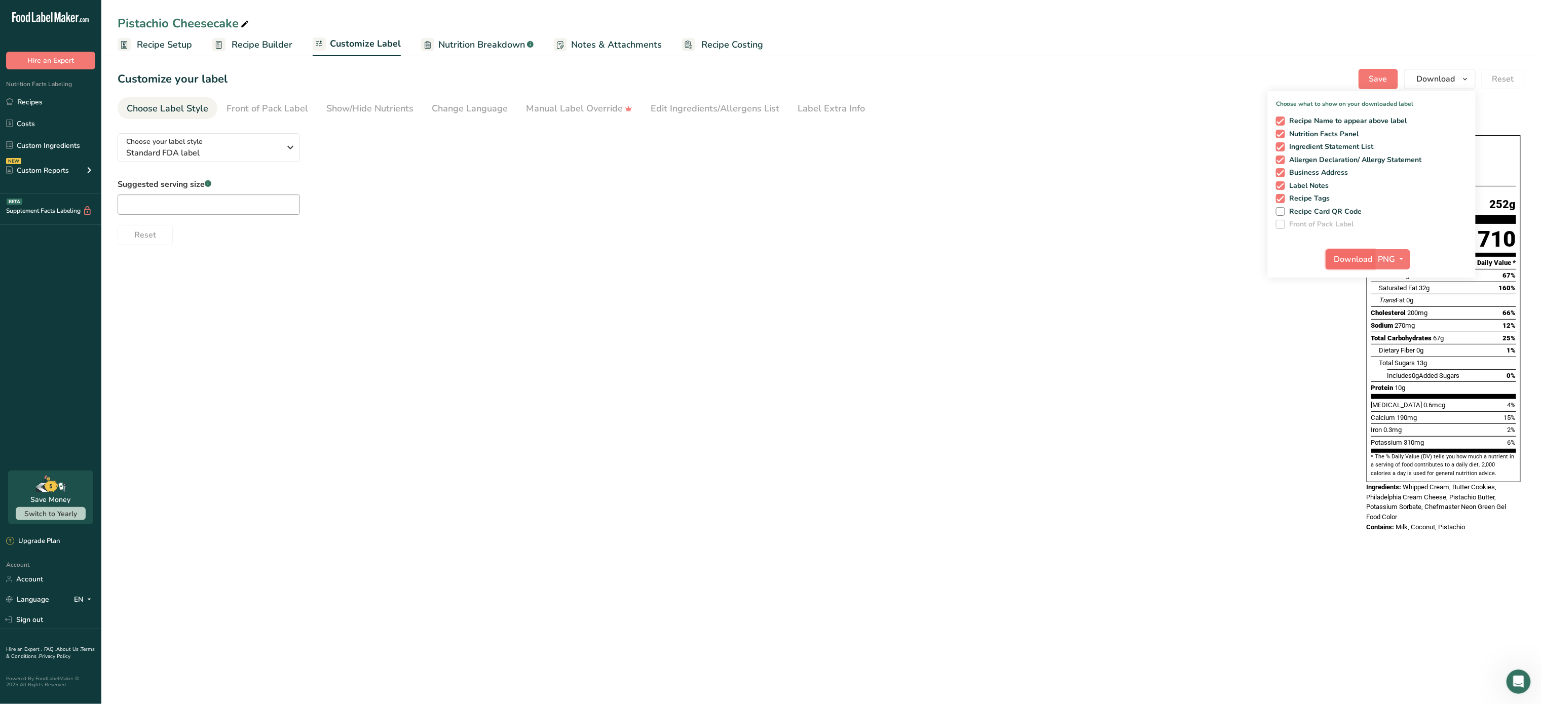
click at [1334, 256] on button "Download" at bounding box center [1351, 259] width 50 height 20
click at [466, 42] on span "Nutrition Breakdown" at bounding box center [481, 45] width 87 height 14
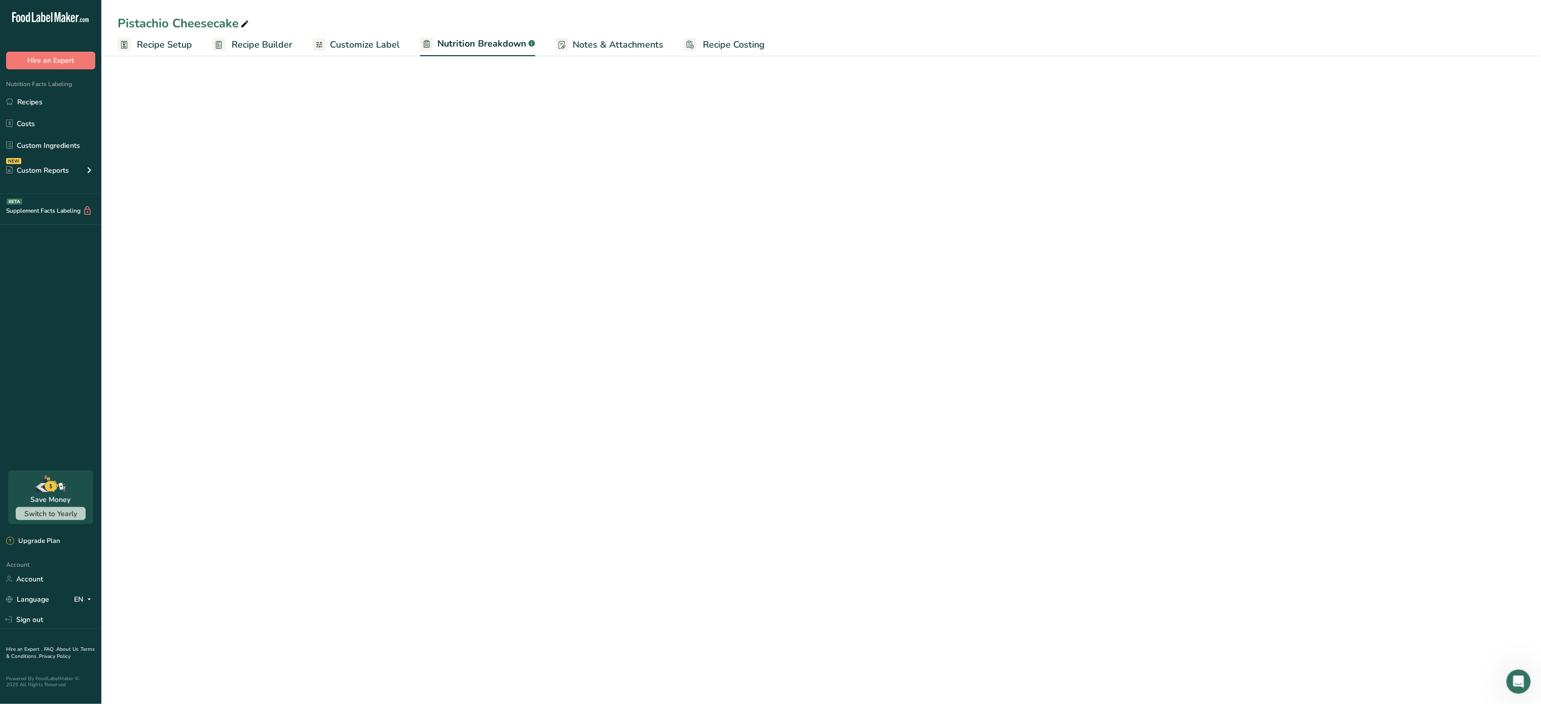
select select "Calories"
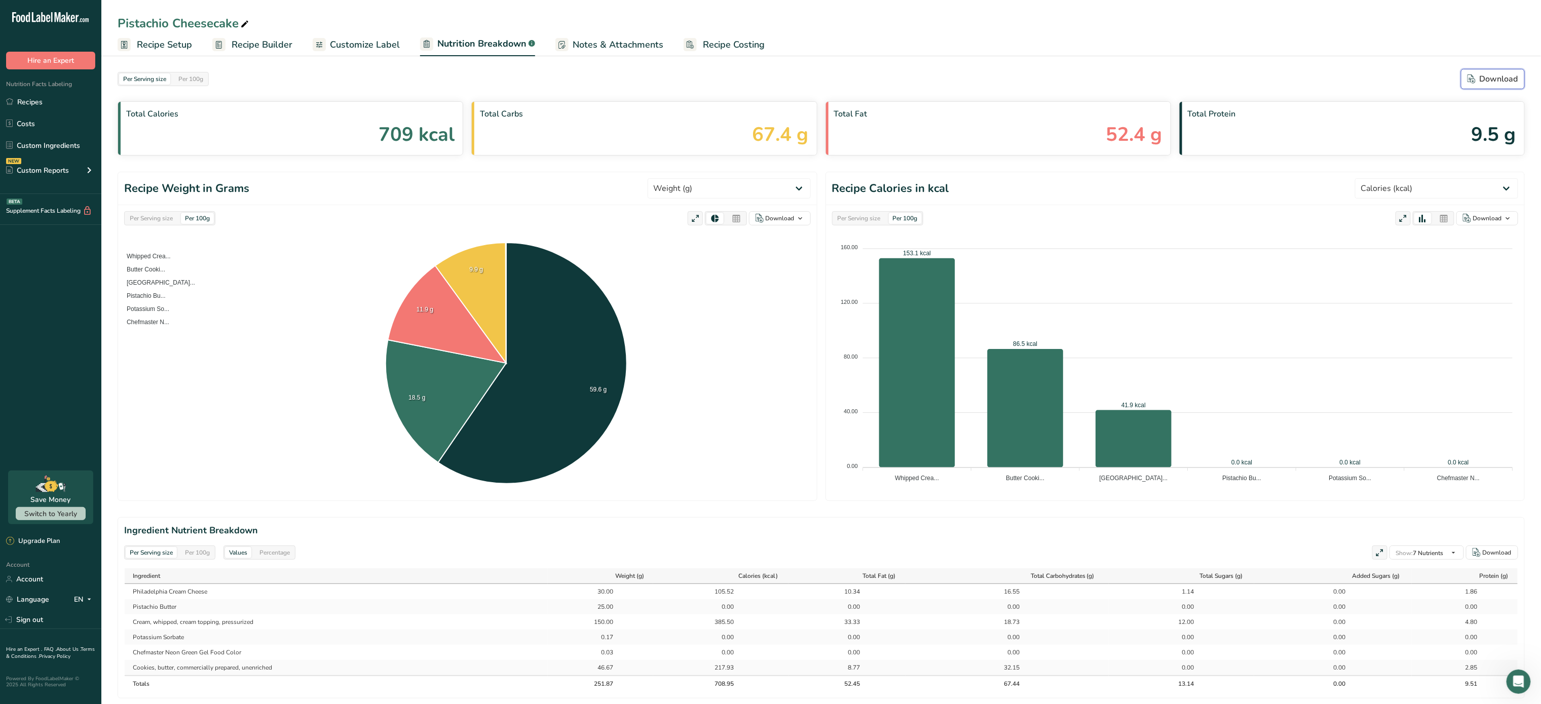
click at [1491, 86] on button "Download" at bounding box center [1493, 79] width 64 height 20
select select "Calories"
click at [712, 44] on span "Recipe Costing" at bounding box center [734, 45] width 62 height 14
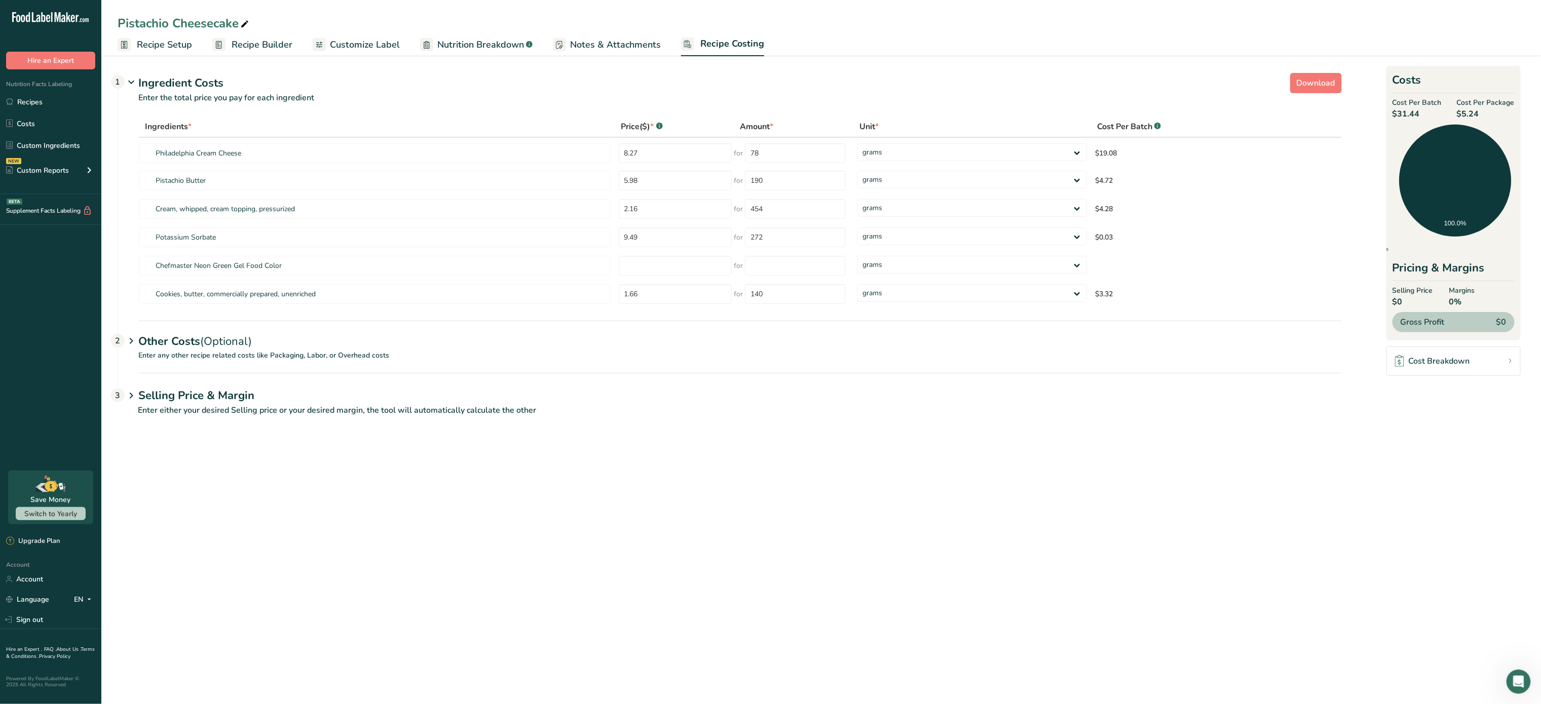
click at [175, 342] on div "Other Costs (Optional) 2" at bounding box center [740, 335] width 1204 height 29
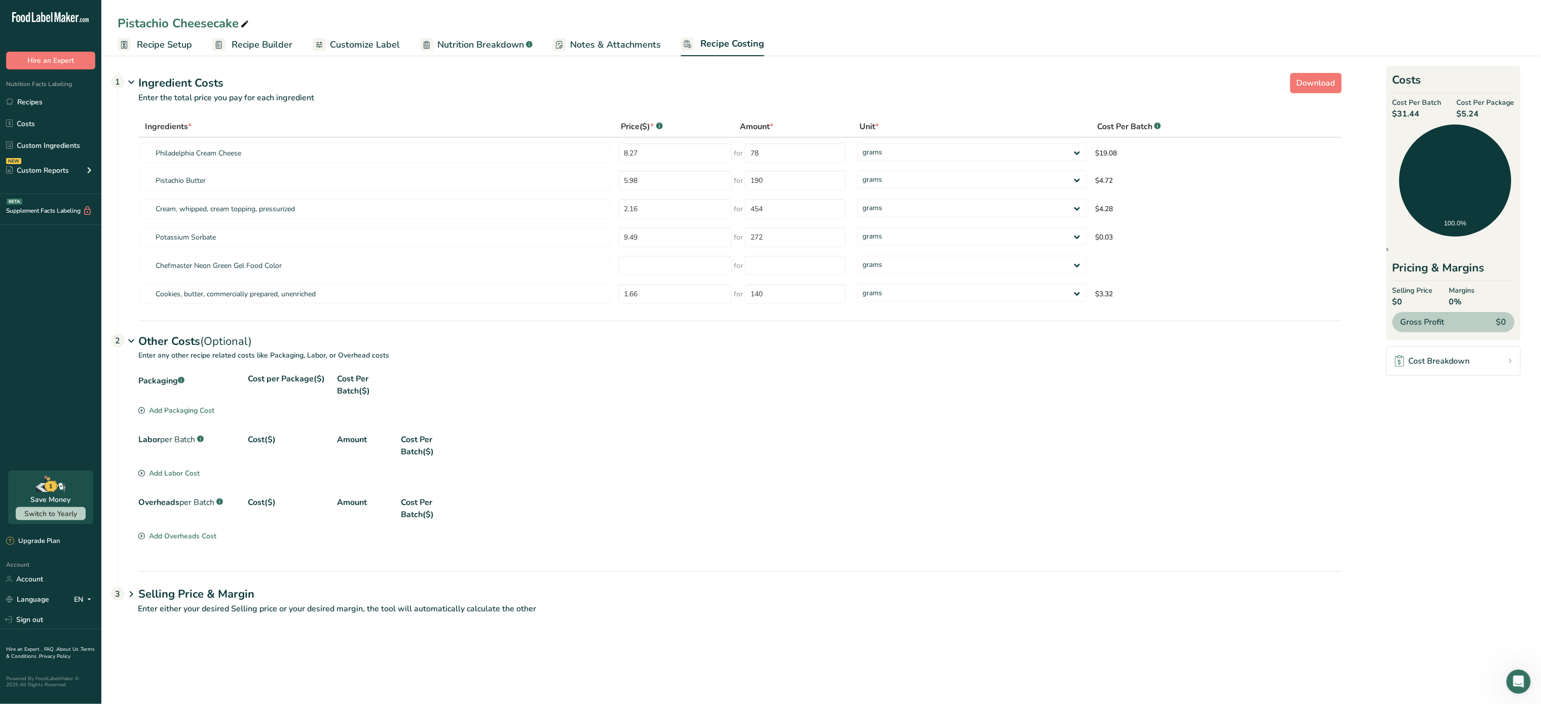
click at [176, 414] on div "Add Packaging Cost" at bounding box center [176, 410] width 76 height 11
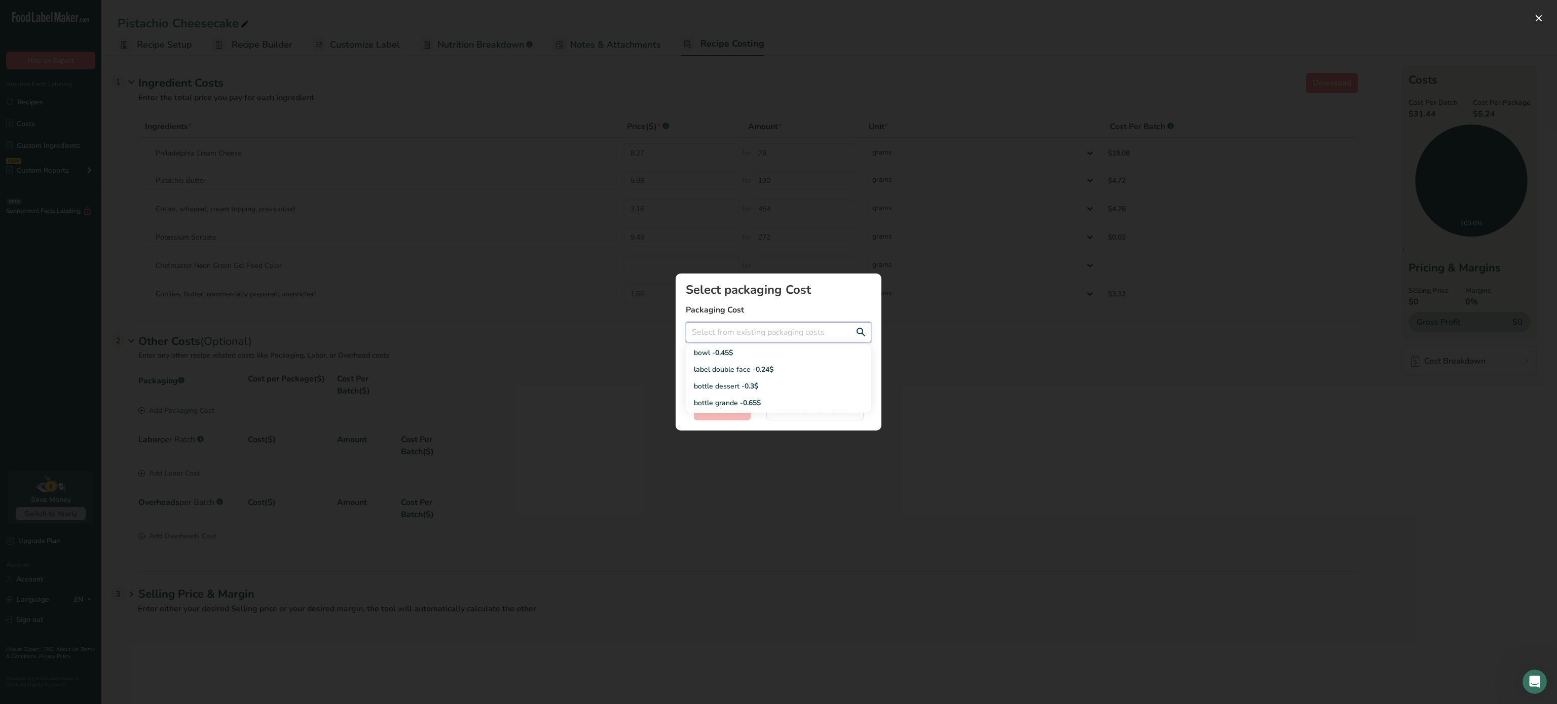
click at [720, 323] on input "Add New Recipe Cost Modal" at bounding box center [778, 332] width 185 height 20
click at [723, 368] on div "label double face - 0.24$" at bounding box center [770, 369] width 153 height 11
type input "label double face - 0.24$"
click at [723, 414] on span "Select" at bounding box center [722, 410] width 23 height 12
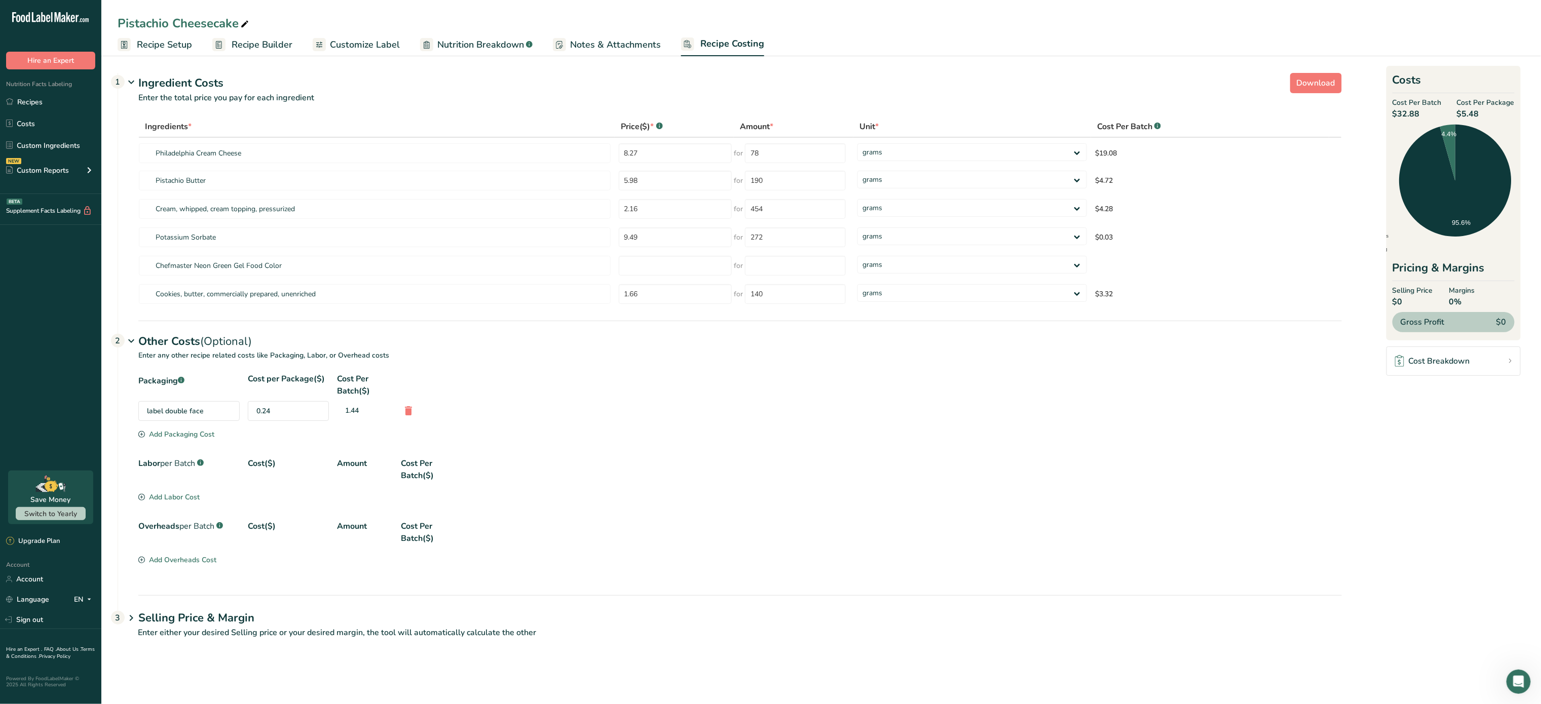
click at [198, 426] on div "Packaging .a-a{fill:#347362;}.b-a{fill:#fff;} Cost per Package($) Cost Per Batc…" at bounding box center [740, 401] width 1204 height 56
click at [197, 438] on div "Add Packaging Cost" at bounding box center [176, 434] width 76 height 11
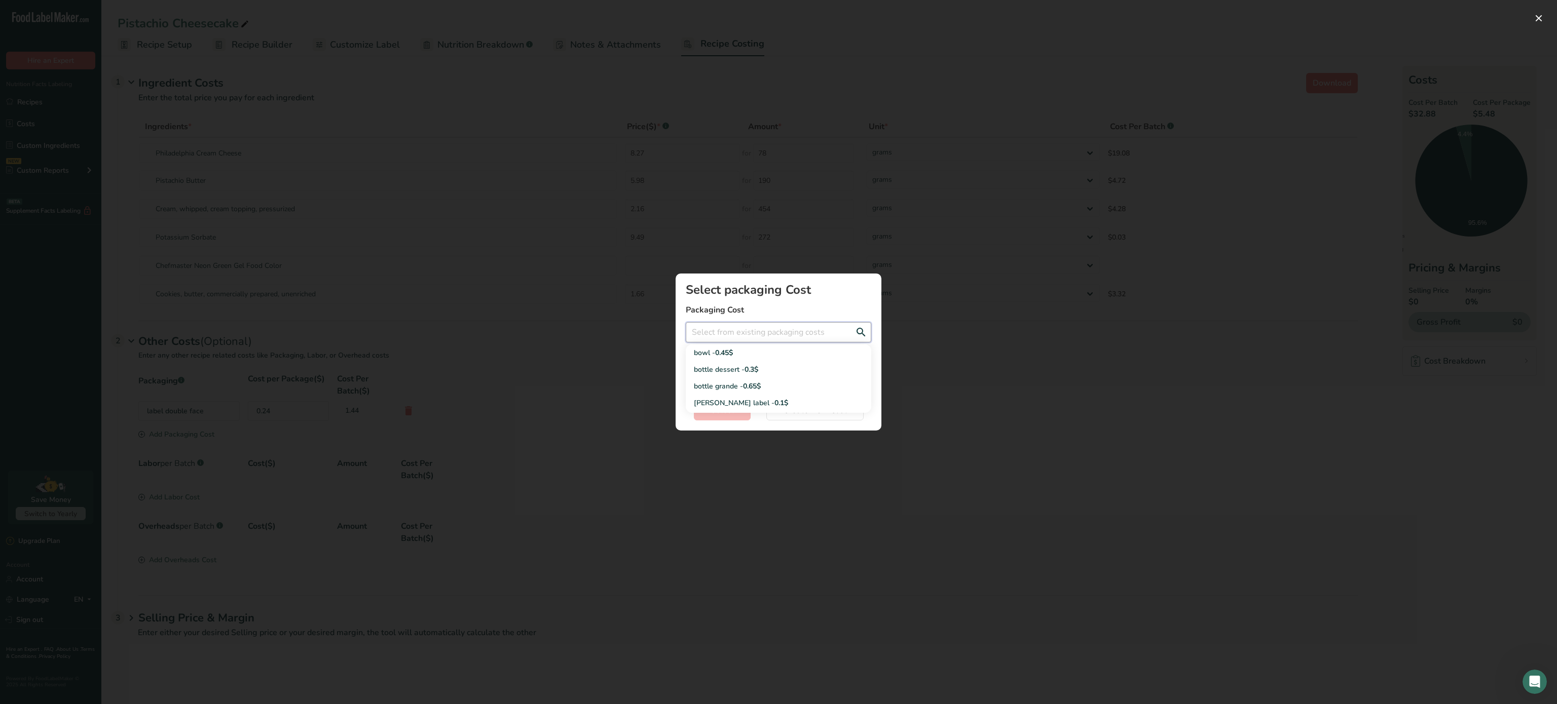
click at [729, 333] on input "Add New Recipe Cost Modal" at bounding box center [778, 332] width 185 height 20
click at [730, 368] on div "bottle dessert - 0.3$" at bounding box center [770, 369] width 153 height 11
type input "bottle dessert - 0.3$"
click at [728, 414] on span "Select" at bounding box center [722, 410] width 23 height 12
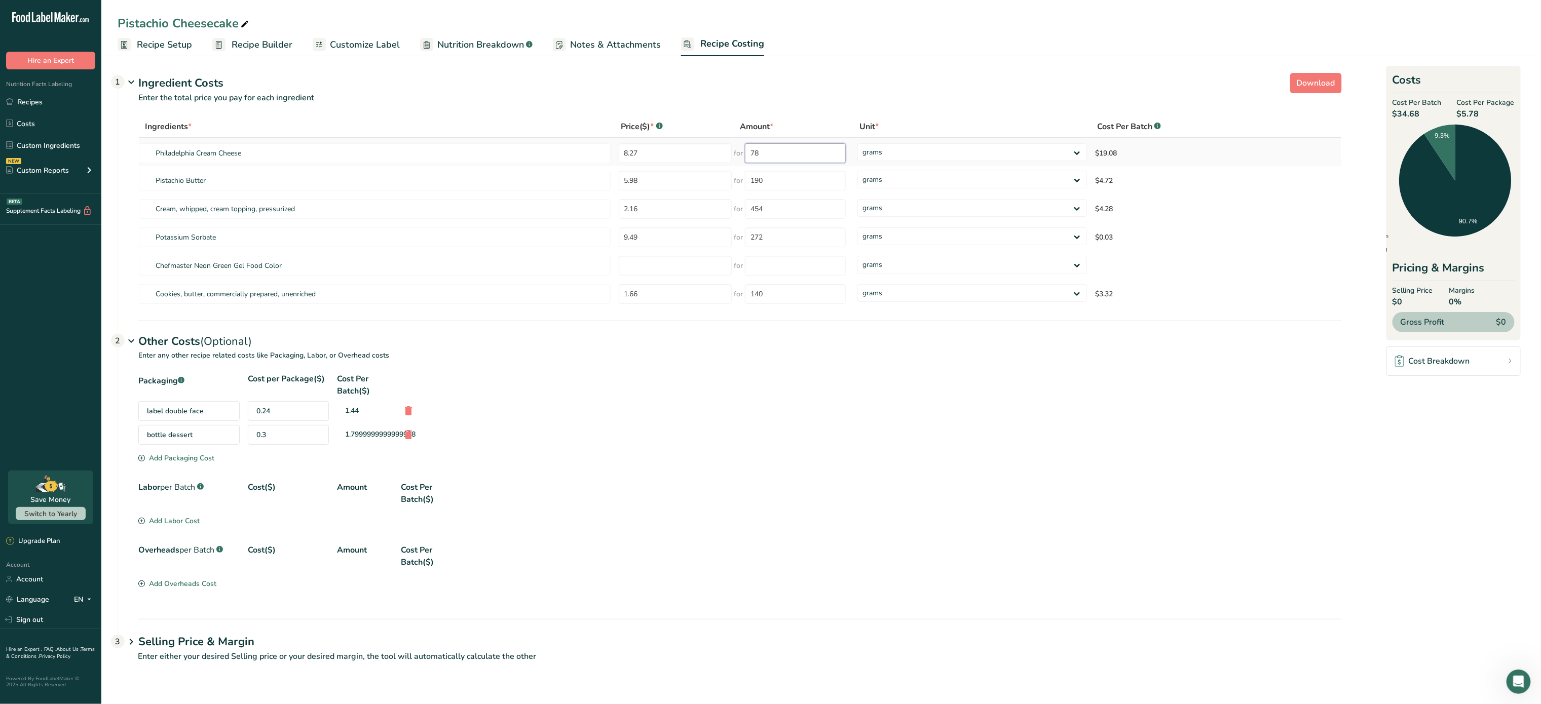
click at [818, 155] on input "78" at bounding box center [795, 153] width 101 height 20
type input "7"
type input "3"
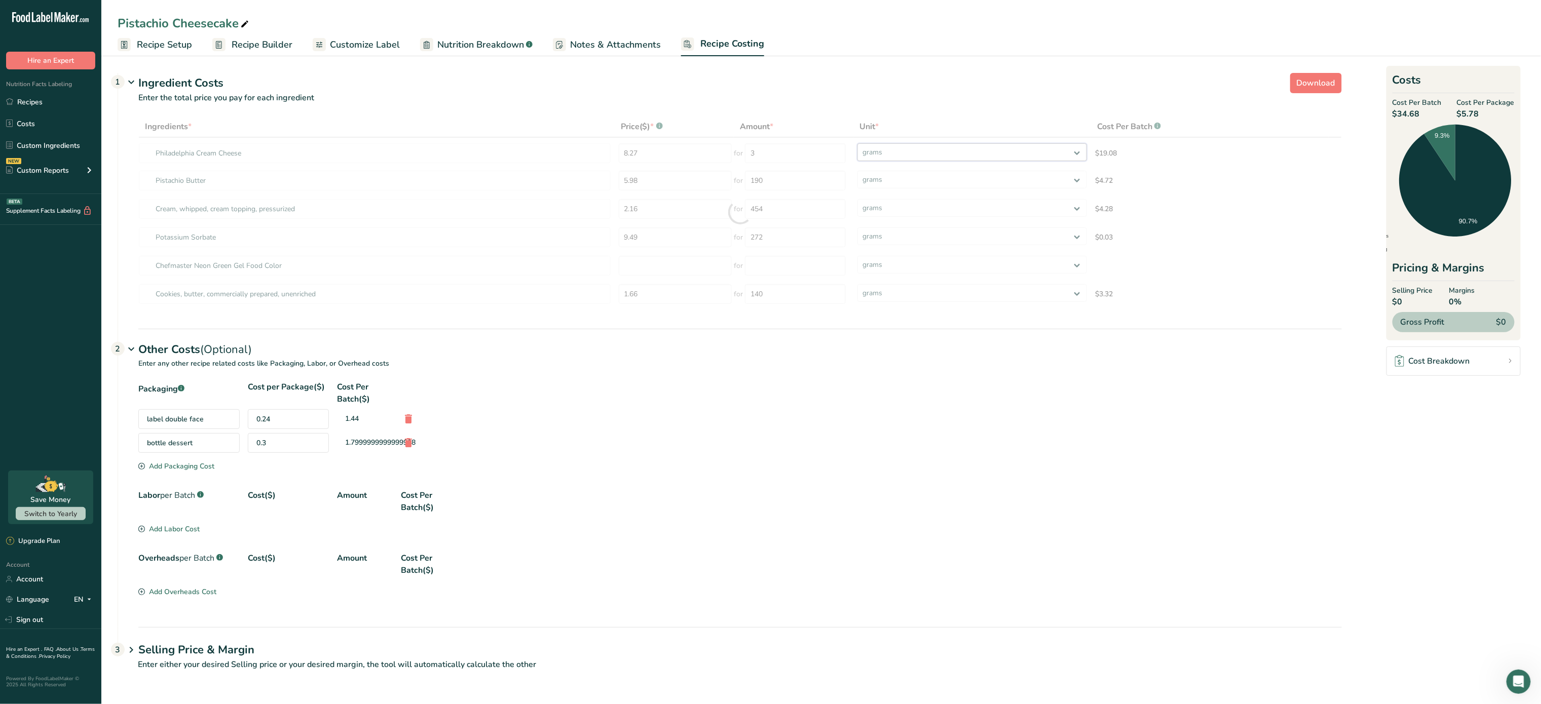
click at [956, 153] on div "Ingredients * Price($) * .a-a{fill:#347362;}.b-a{fill:#fff;} Amount * Unit * Co…" at bounding box center [740, 212] width 1204 height 193
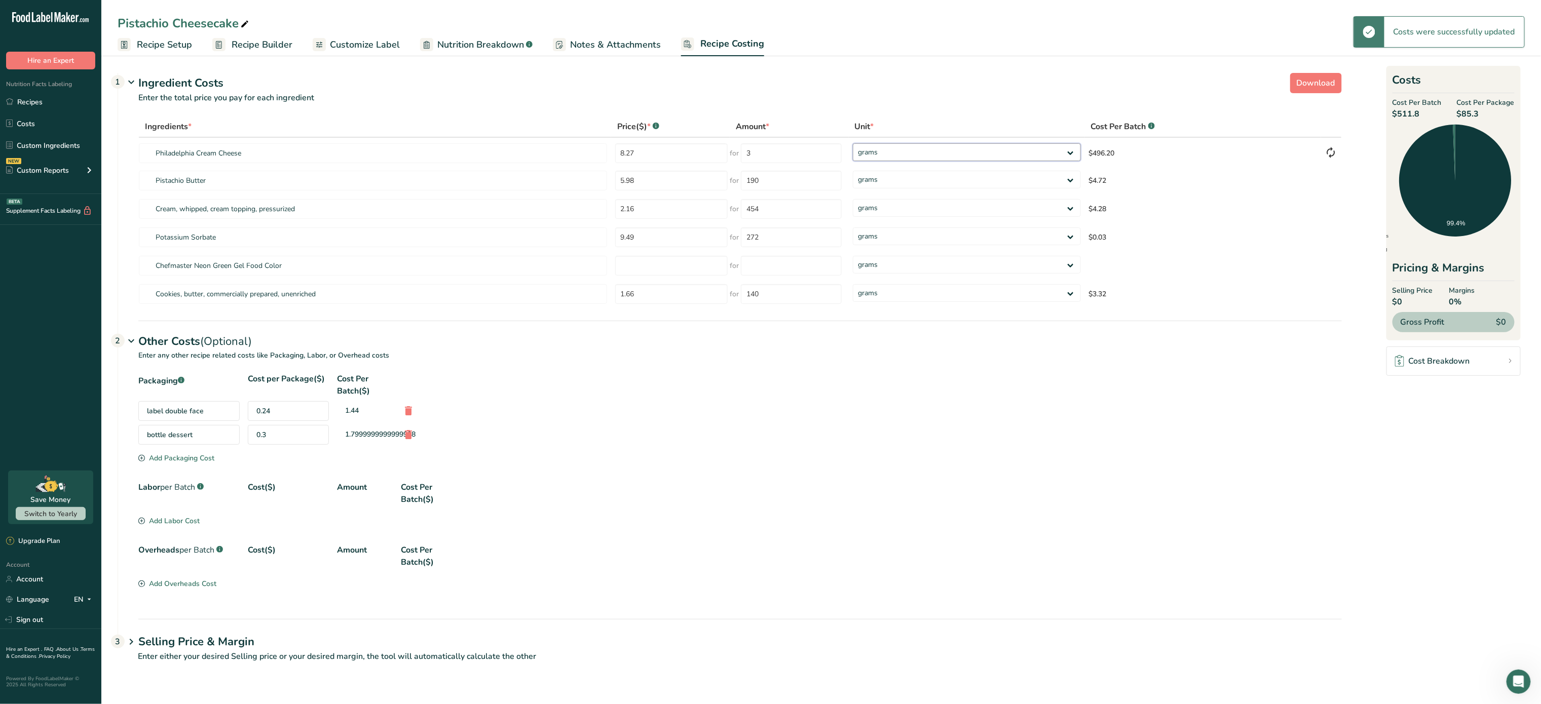
select select "12"
click at [853, 143] on select "grams kg mg mcg lb oz" at bounding box center [967, 152] width 228 height 18
click at [670, 269] on input "number" at bounding box center [671, 266] width 113 height 20
type input "5"
click at [799, 260] on input "number" at bounding box center [791, 266] width 101 height 20
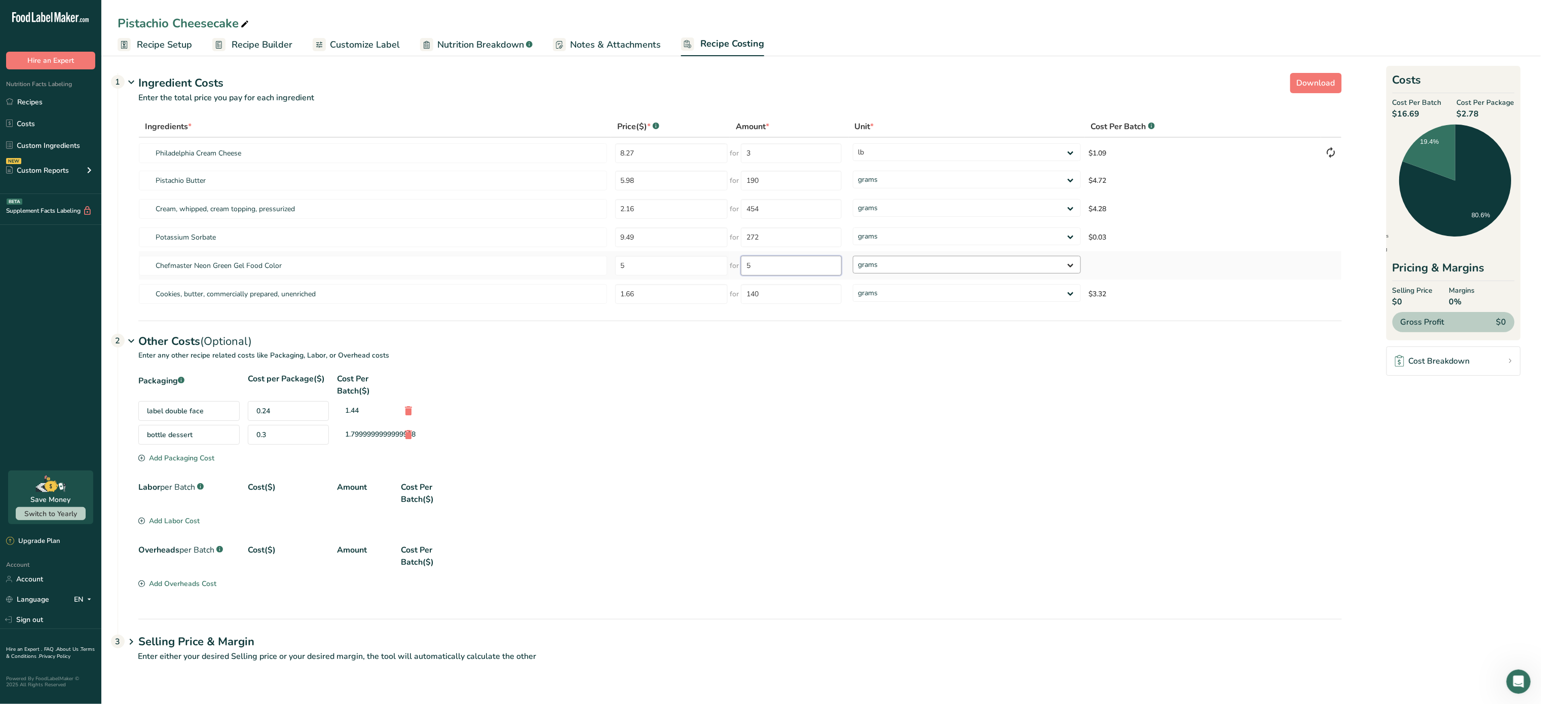
type input "5"
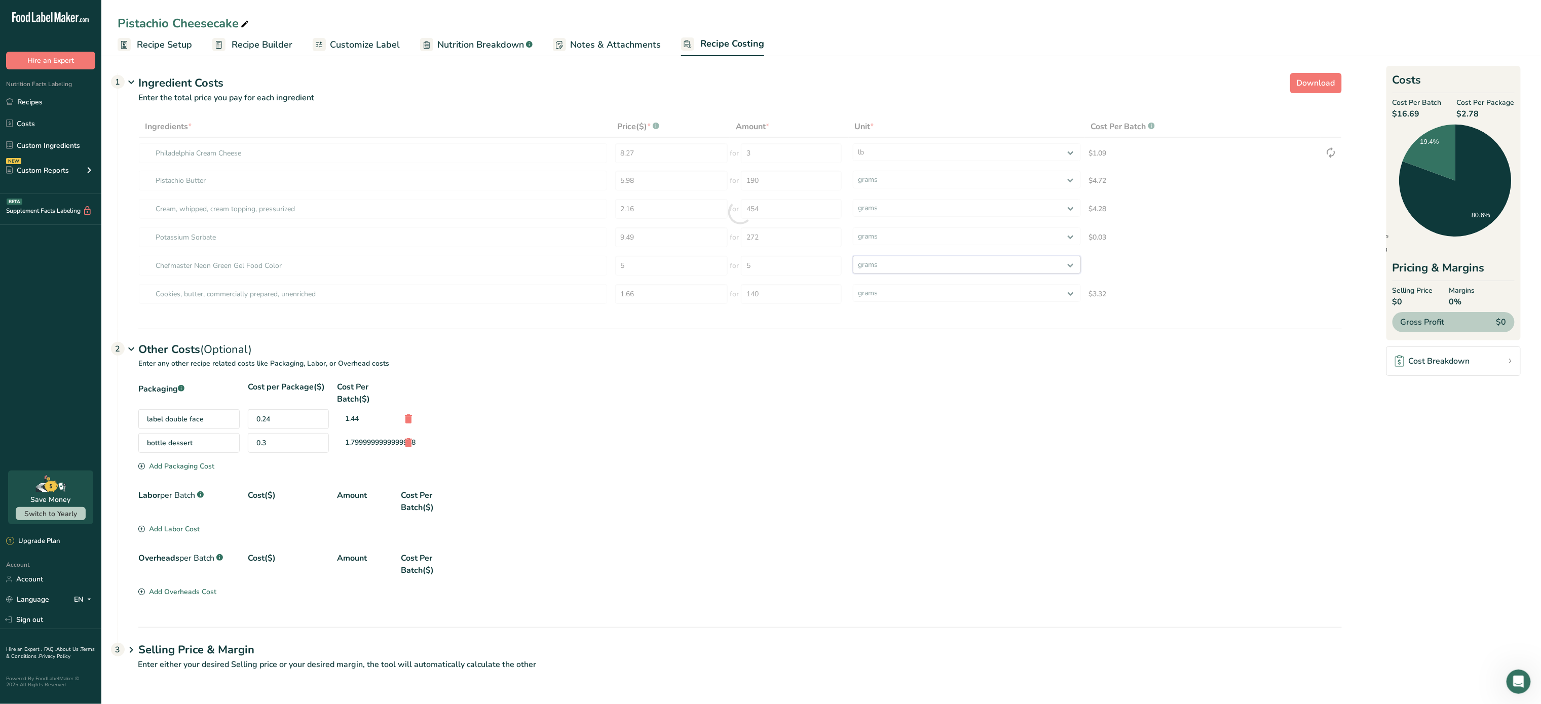
click at [899, 267] on div "Ingredients * Price($) * .a-a{fill:#347362;}.b-a{fill:#fff;} Amount * Unit * Co…" at bounding box center [740, 212] width 1204 height 193
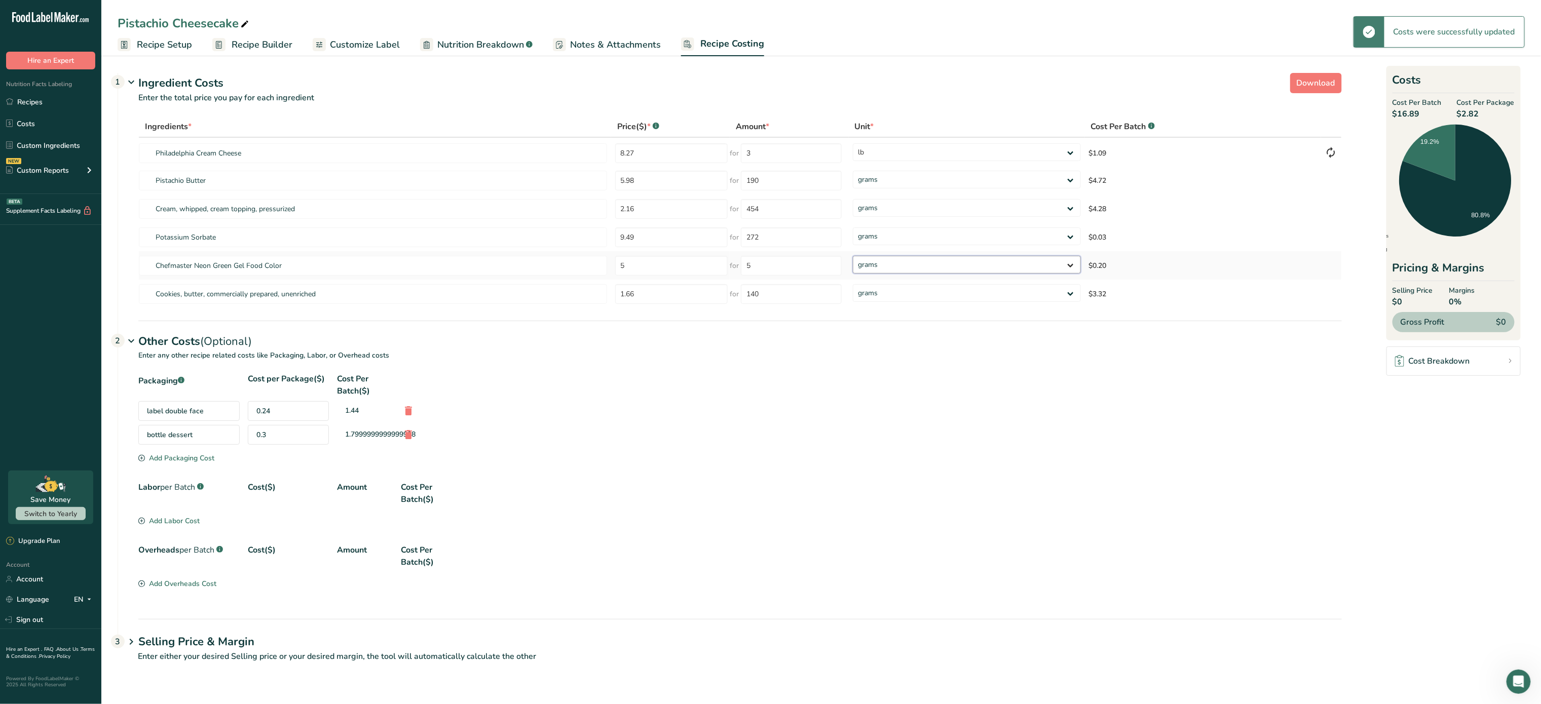
select select "5"
click at [853, 256] on select "grams kg mg mcg lb oz" at bounding box center [967, 265] width 228 height 18
click at [787, 208] on input "454" at bounding box center [791, 209] width 101 height 20
click at [665, 208] on input "2.16" at bounding box center [671, 209] width 113 height 20
click at [771, 214] on input "454" at bounding box center [791, 209] width 101 height 20
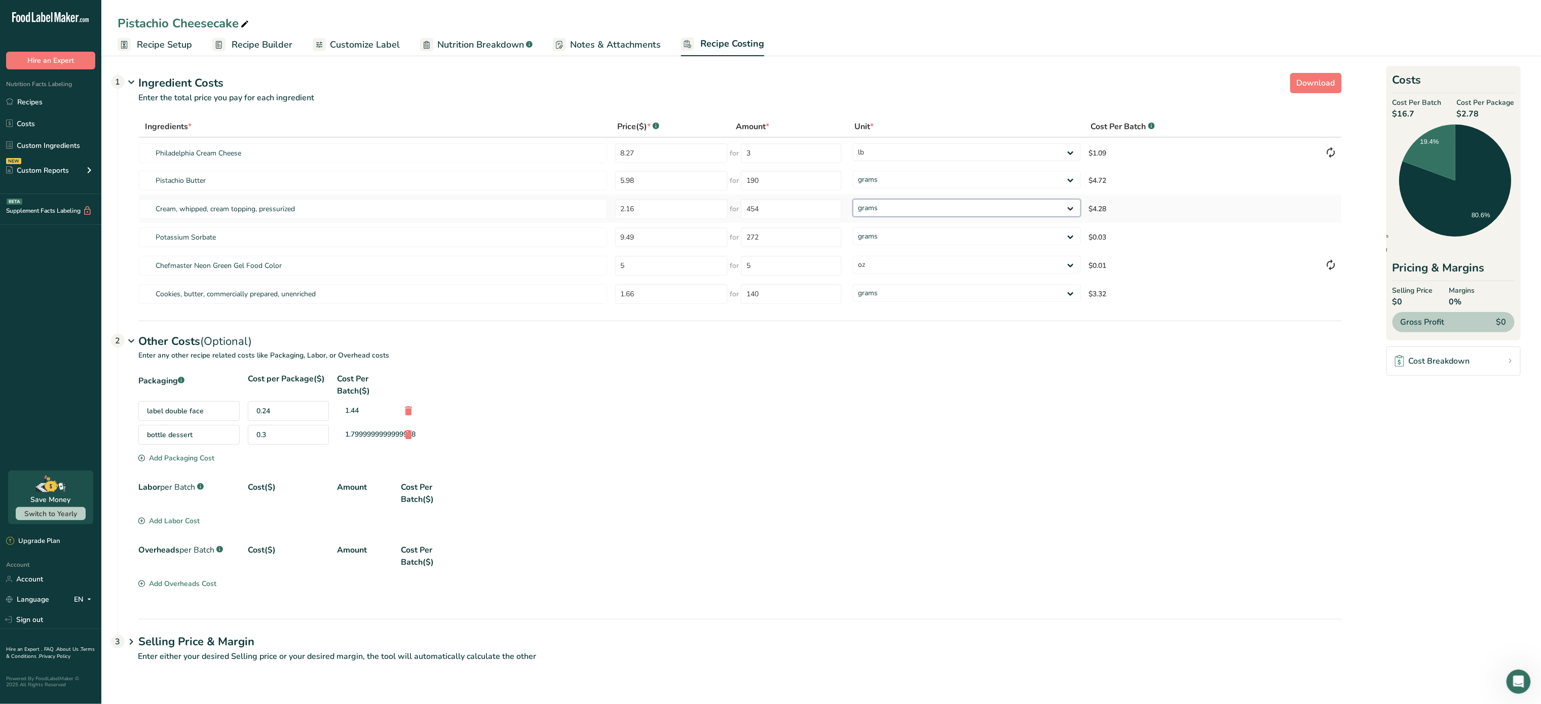
click at [871, 214] on select "grams kg mg mcg lb oz" at bounding box center [967, 208] width 228 height 18
drag, startPoint x: 871, startPoint y: 214, endPoint x: 794, endPoint y: 203, distance: 77.8
click at [871, 214] on select "grams kg mg mcg lb oz" at bounding box center [967, 208] width 228 height 18
click at [793, 202] on input "454" at bounding box center [791, 209] width 101 height 20
type input "4"
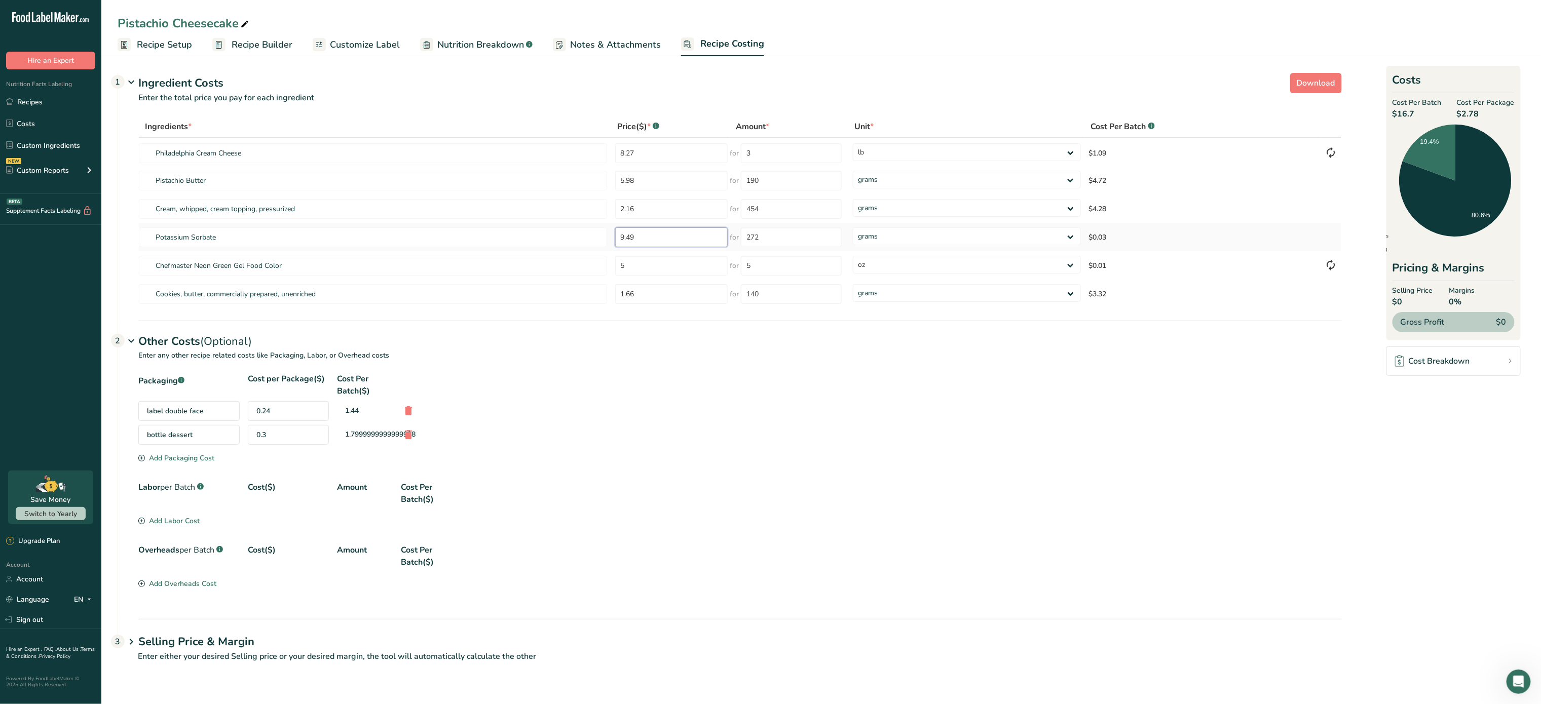
click at [663, 241] on input "9.49" at bounding box center [671, 238] width 113 height 20
click at [814, 210] on input "454" at bounding box center [791, 209] width 101 height 20
type input "4"
type input "5"
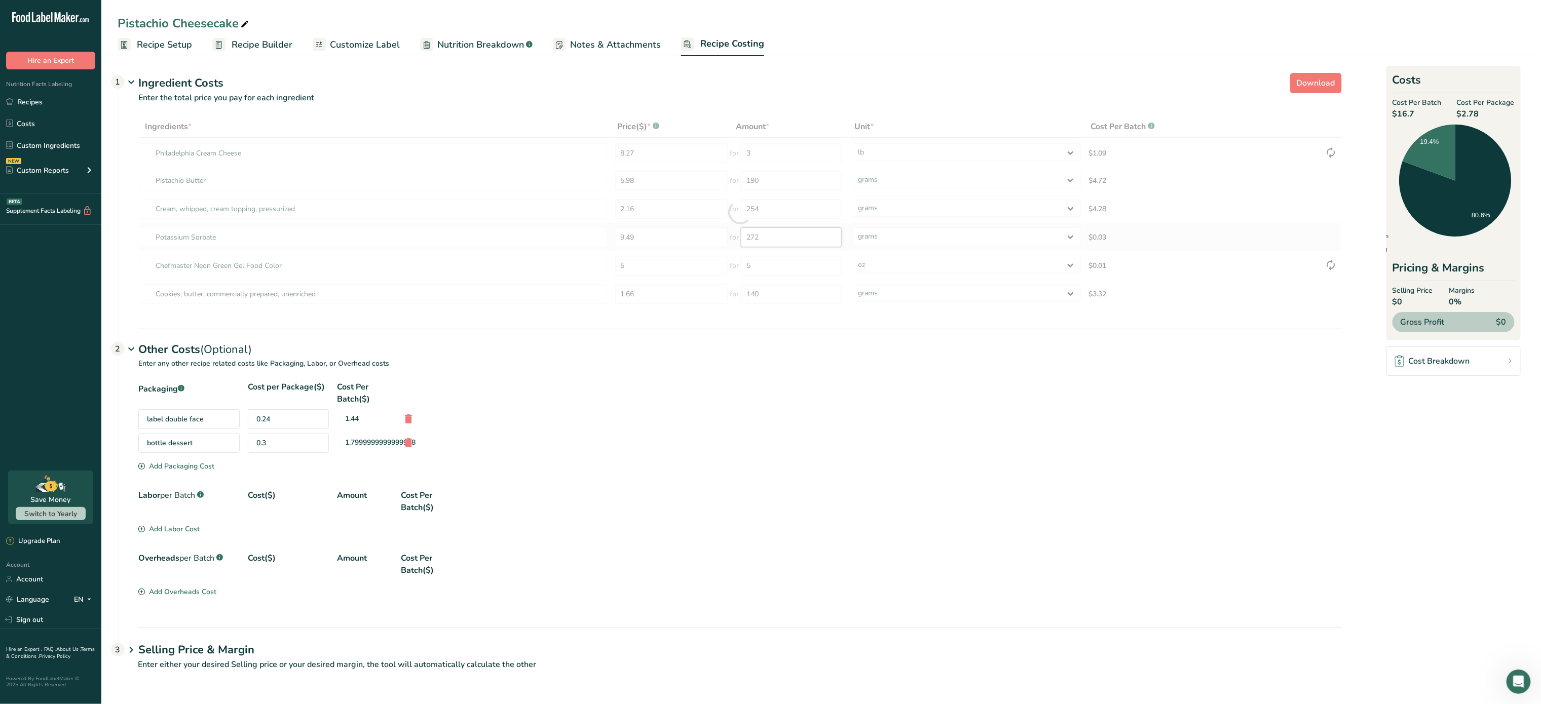
click at [793, 238] on div "Ingredients * Price($) * .a-a{fill:#347362;}.b-a{fill:#fff;} Amount * Unit * Co…" at bounding box center [740, 212] width 1204 height 193
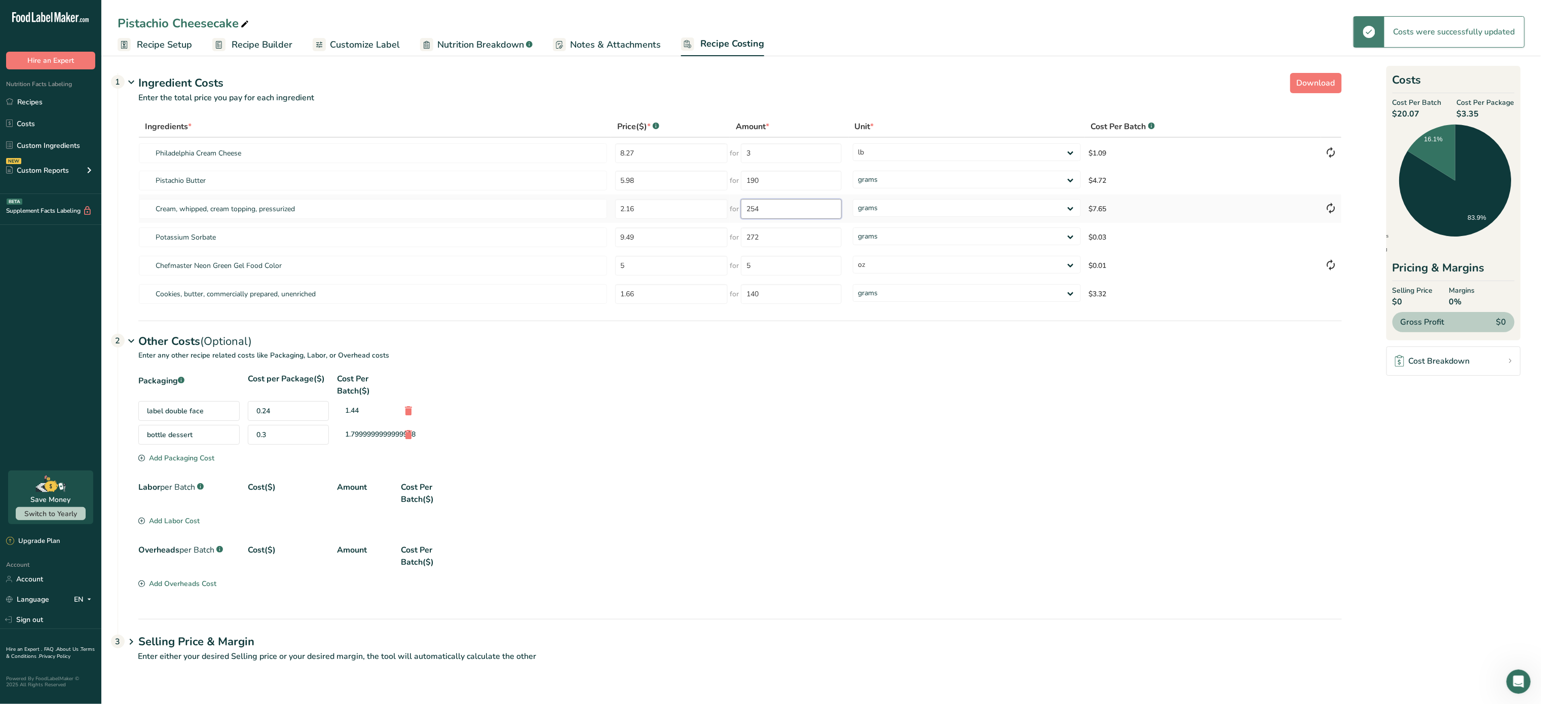
click at [780, 210] on input "254" at bounding box center [791, 209] width 101 height 20
type input "2"
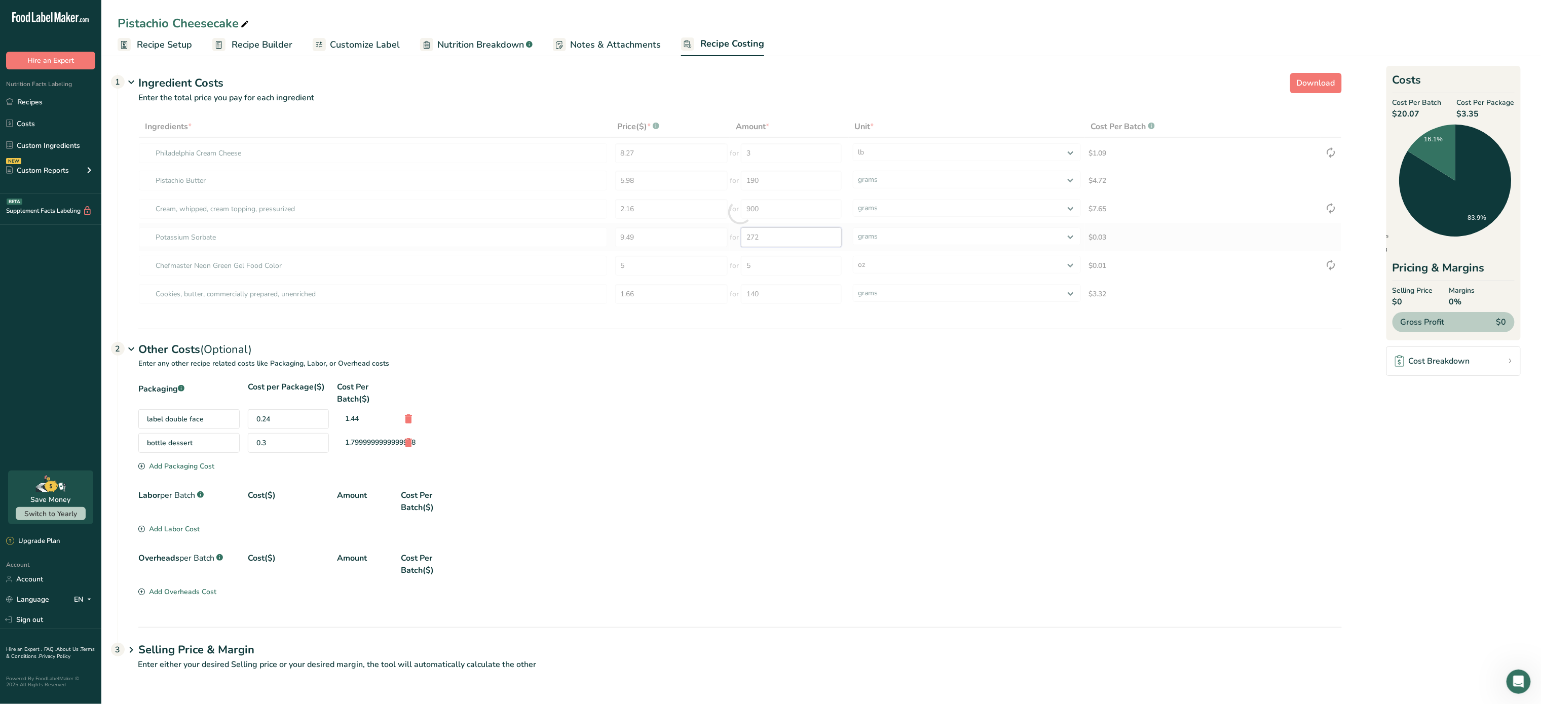
click at [788, 241] on div "Ingredients * Price($) * .a-a{fill:#347362;}.b-a{fill:#fff;} Amount * Unit * Co…" at bounding box center [740, 212] width 1204 height 193
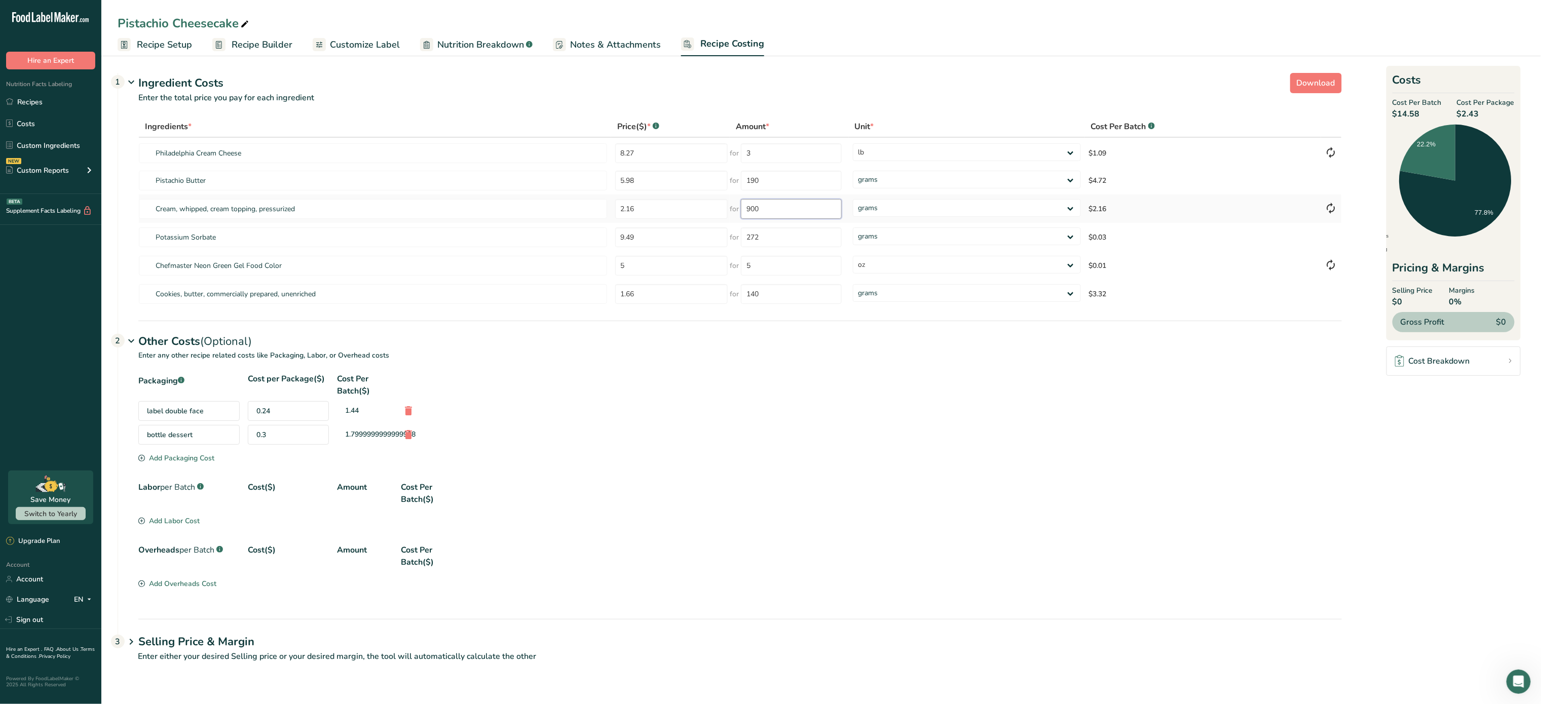
click at [778, 215] on input "900" at bounding box center [791, 209] width 101 height 20
type input "9"
click at [683, 238] on div "Ingredients * Price($) * .a-a{fill:#347362;}.b-a{fill:#fff;} Amount * Unit * Co…" at bounding box center [740, 212] width 1204 height 193
click at [790, 208] on input "900" at bounding box center [791, 209] width 101 height 20
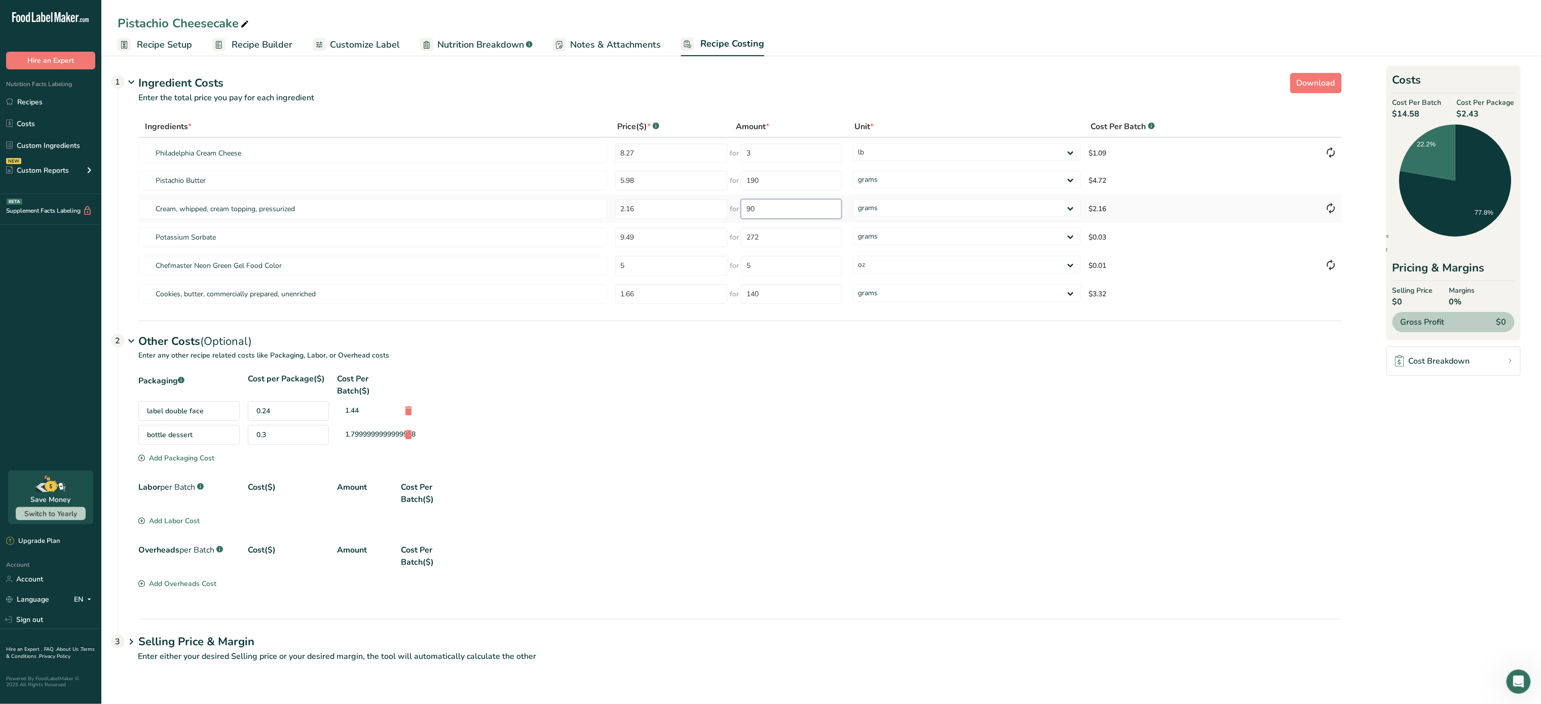
type input "9"
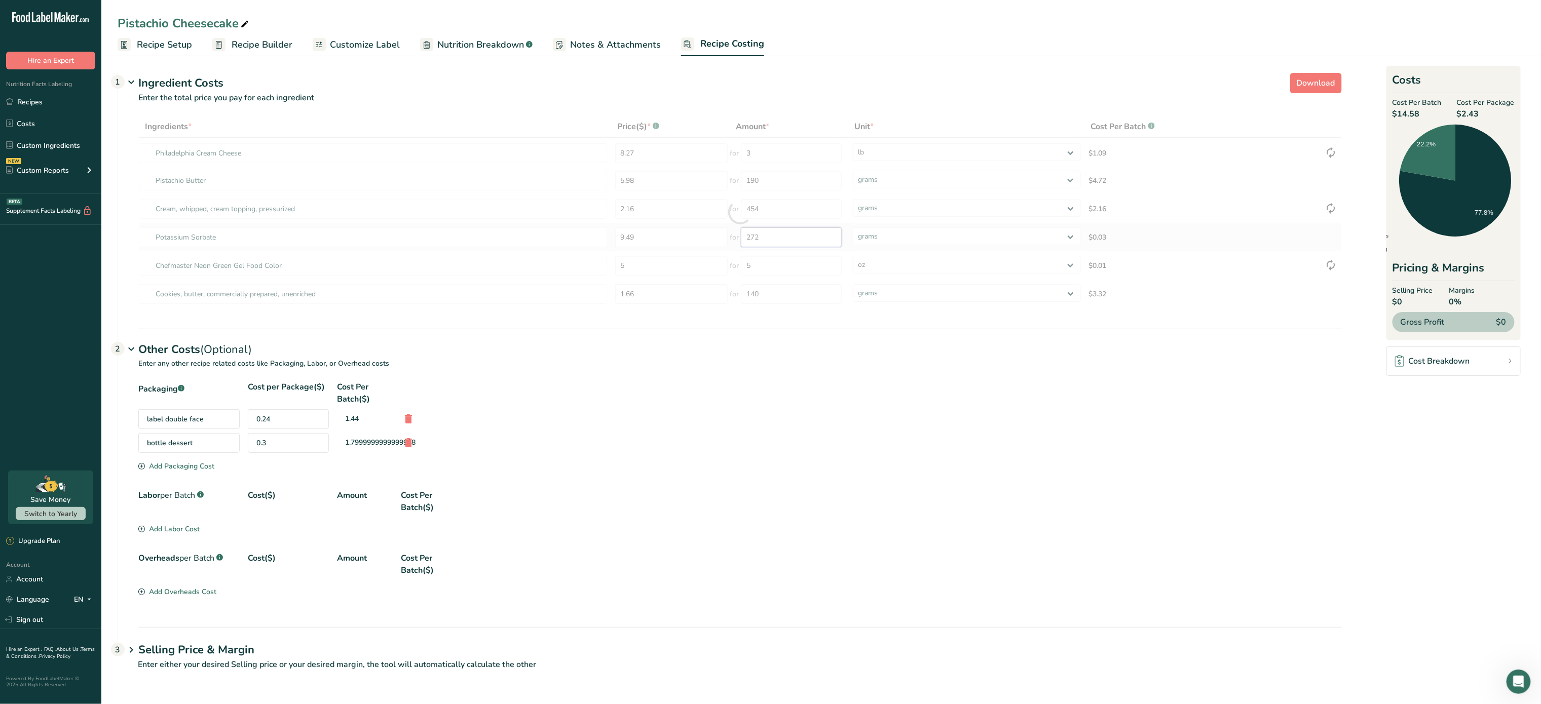
click at [798, 244] on div "Ingredients * Price($) * .a-a{fill:#347362;}.b-a{fill:#fff;} Amount * Unit * Co…" at bounding box center [740, 212] width 1204 height 193
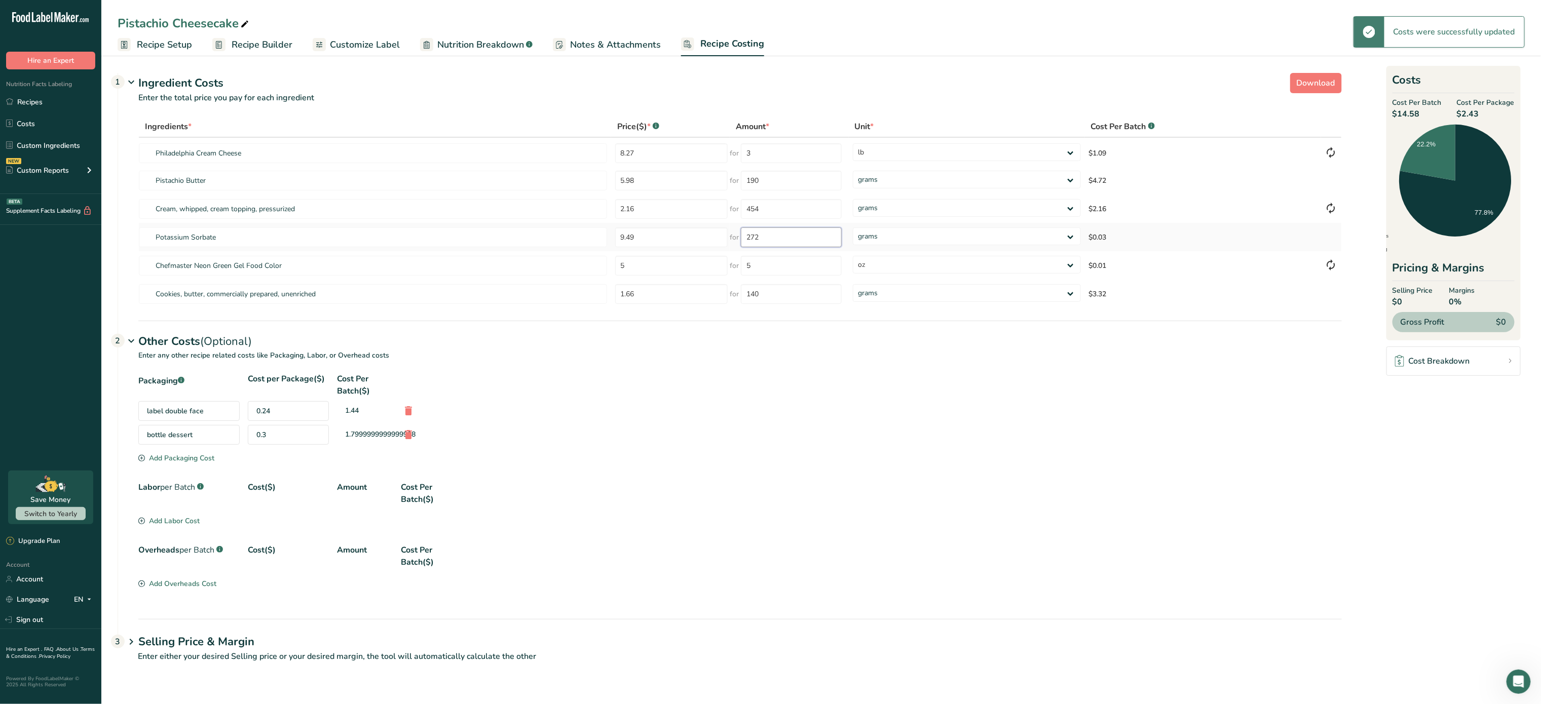
type input "900"
click at [772, 204] on input "900" at bounding box center [791, 209] width 101 height 20
click at [686, 213] on input "2.16" at bounding box center [671, 209] width 113 height 20
type input "2"
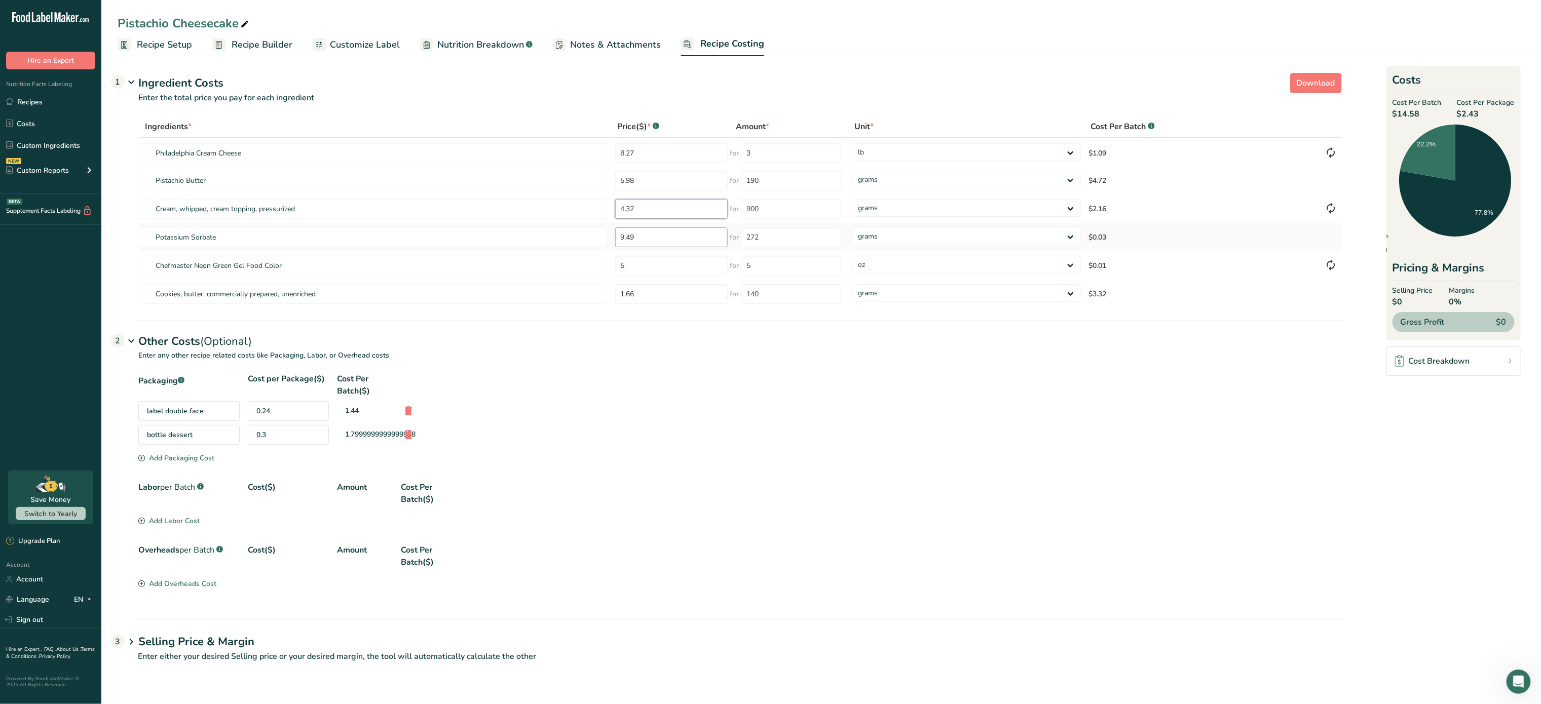
type input "4.32"
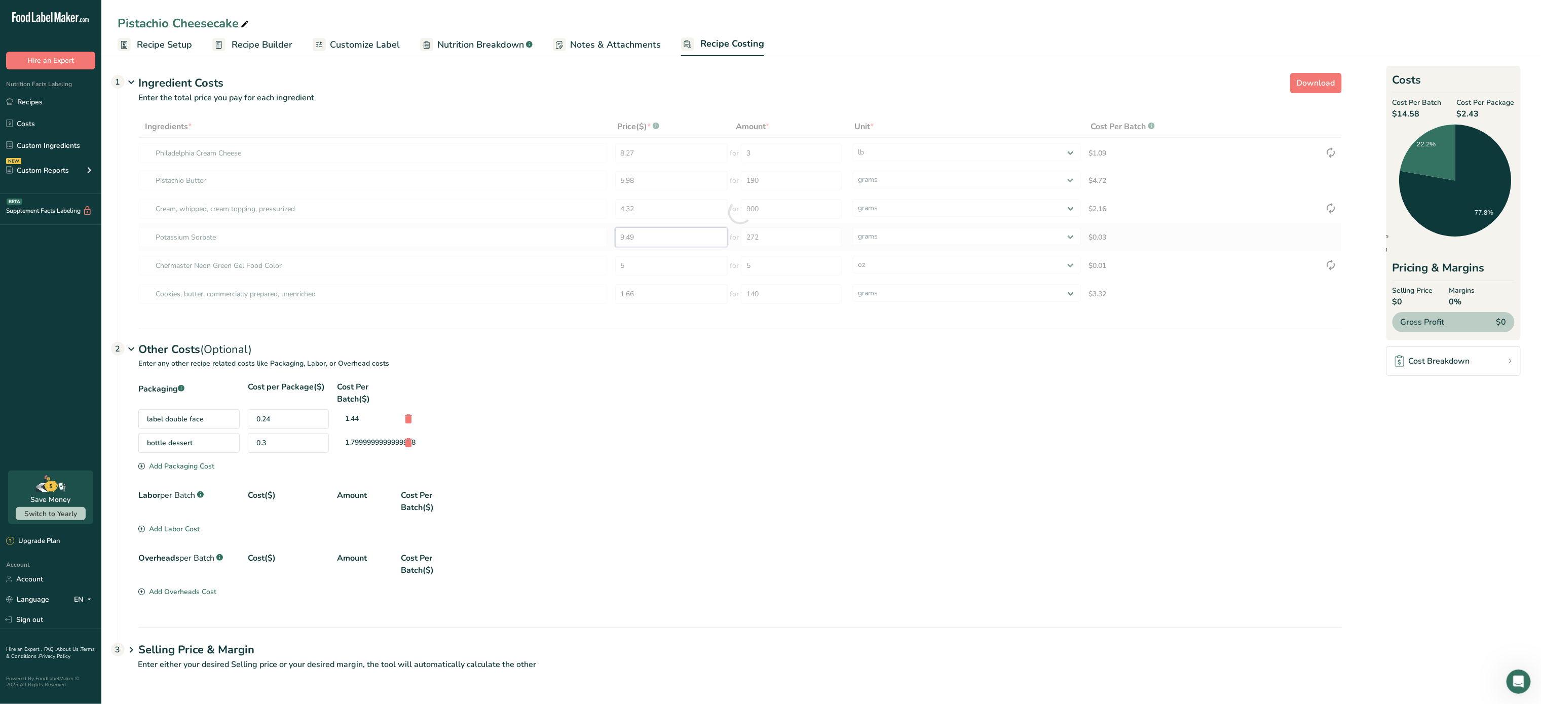
click at [681, 239] on div "Ingredients * Price($) * .a-a{fill:#347362;}.b-a{fill:#fff;} Amount * Unit * Co…" at bounding box center [740, 212] width 1204 height 193
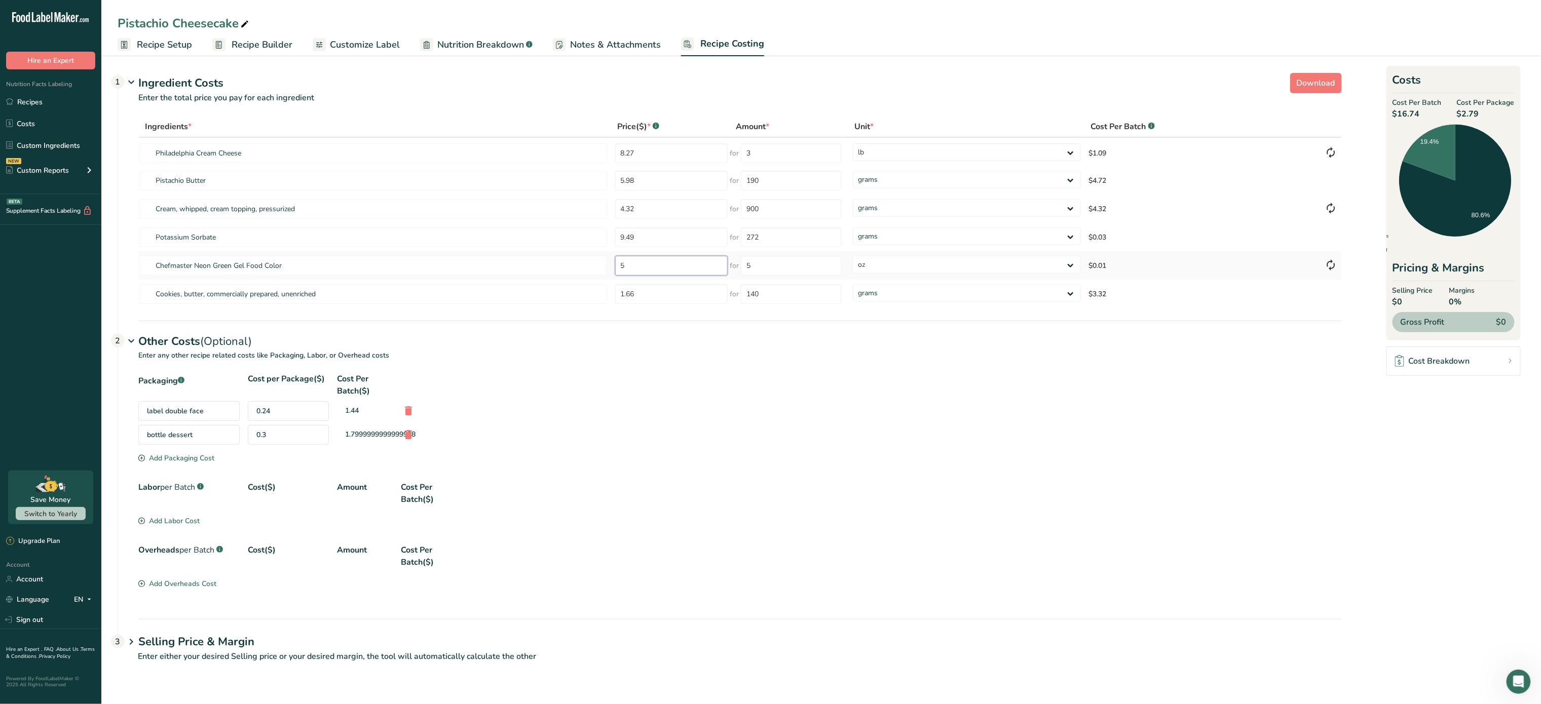
click at [687, 267] on input "5" at bounding box center [671, 266] width 113 height 20
click at [691, 295] on input "1.66" at bounding box center [671, 294] width 113 height 20
click at [163, 48] on span "Recipe Setup" at bounding box center [164, 45] width 55 height 14
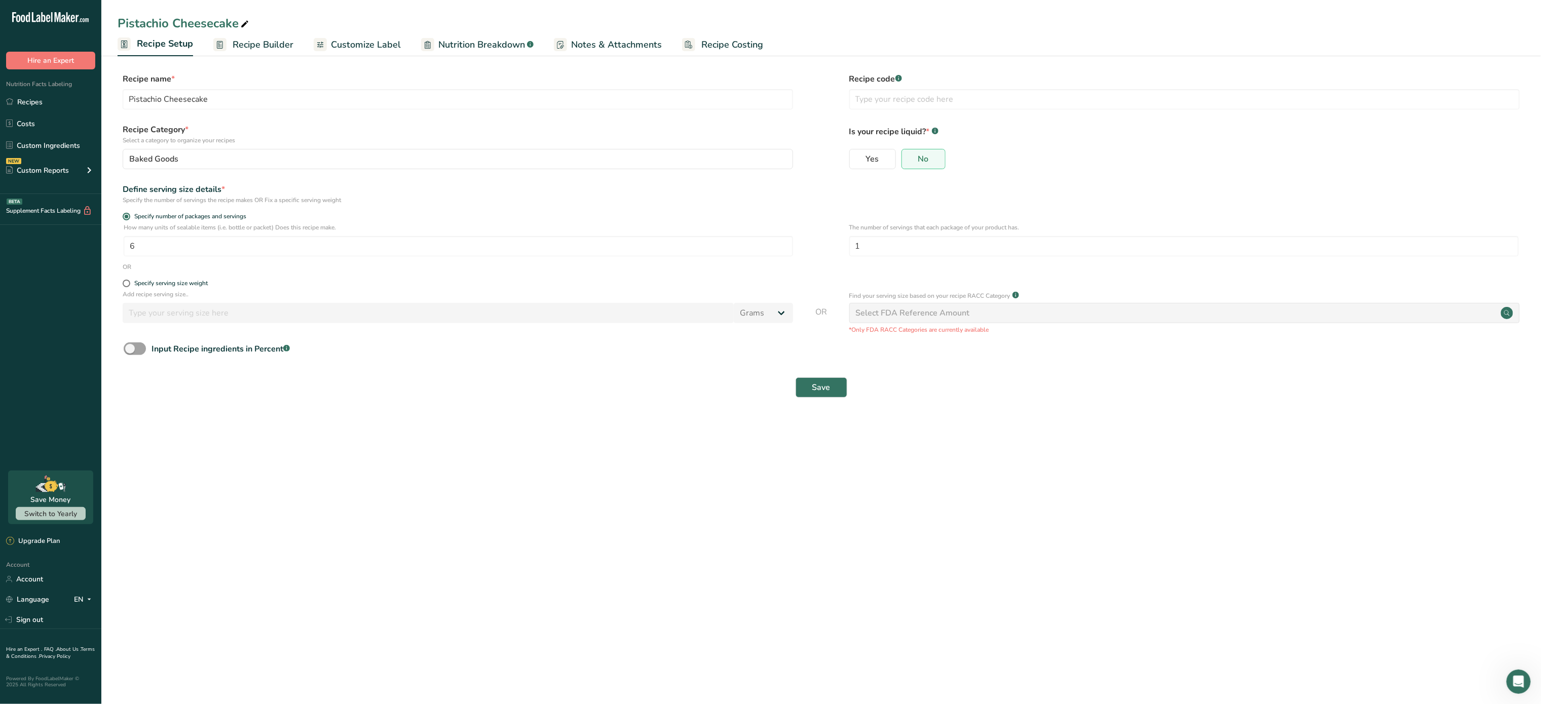
click at [272, 48] on span "Recipe Builder" at bounding box center [263, 45] width 61 height 14
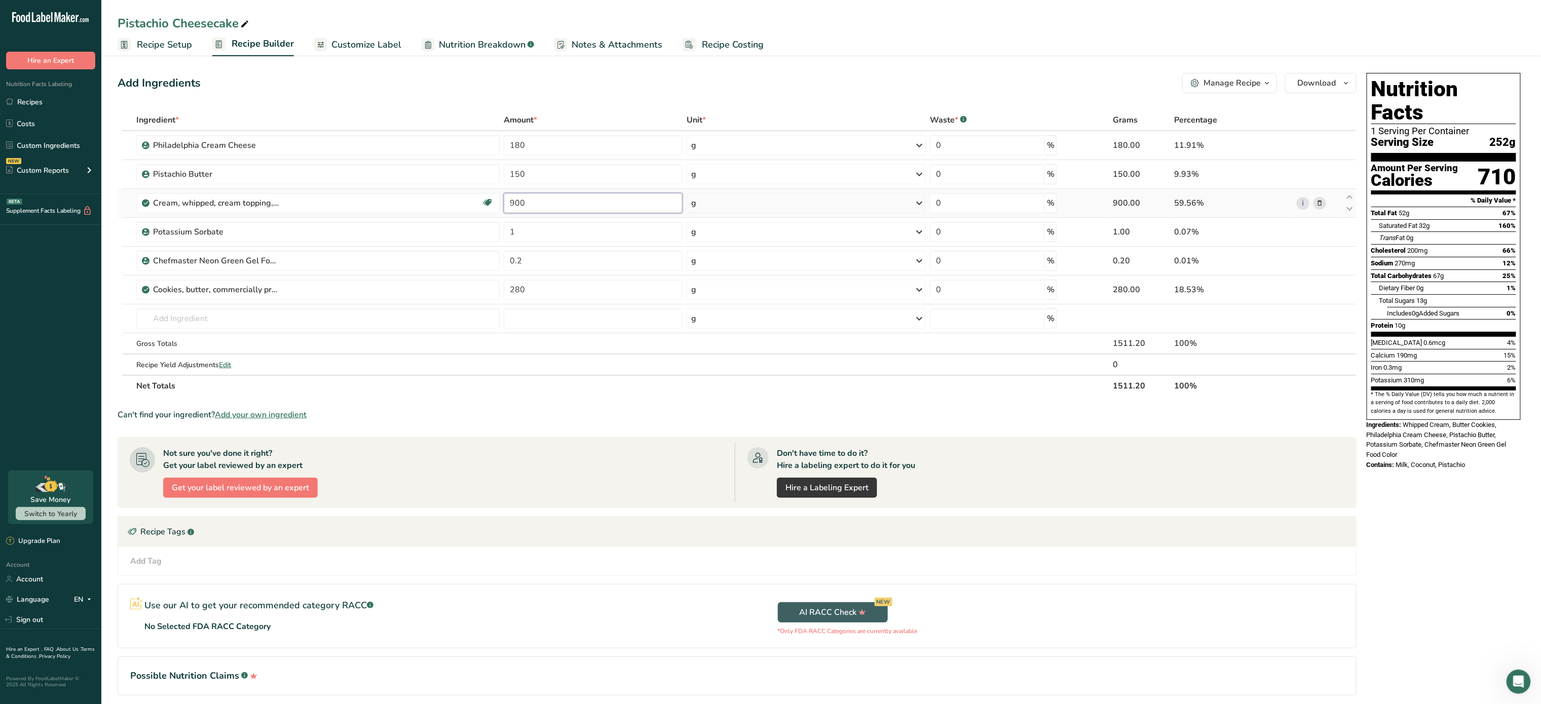
click at [565, 208] on input "900" at bounding box center [593, 203] width 179 height 20
type input "9"
type input "454"
click at [361, 48] on span "Customize Label" at bounding box center [366, 45] width 70 height 14
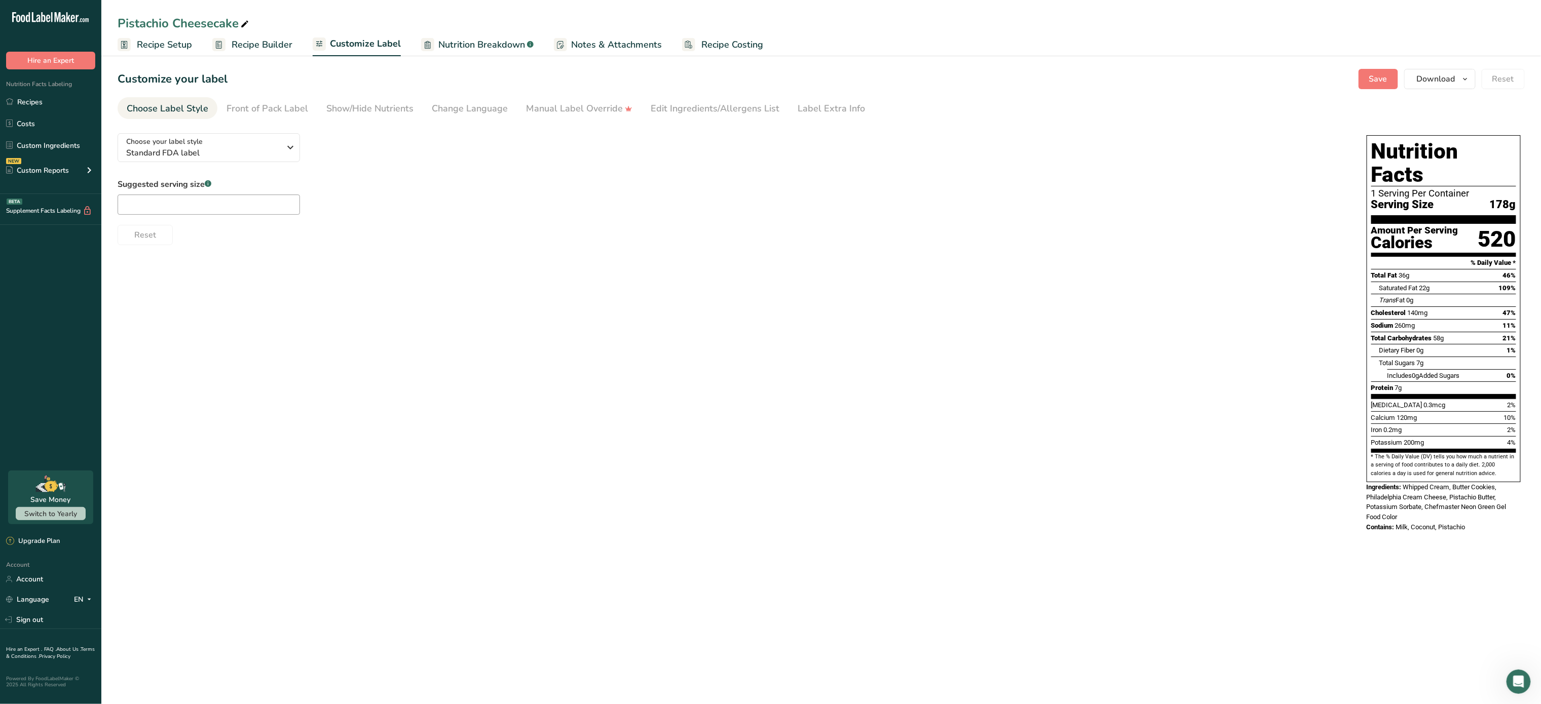
click at [566, 40] on link "Notes & Attachments" at bounding box center [608, 44] width 108 height 23
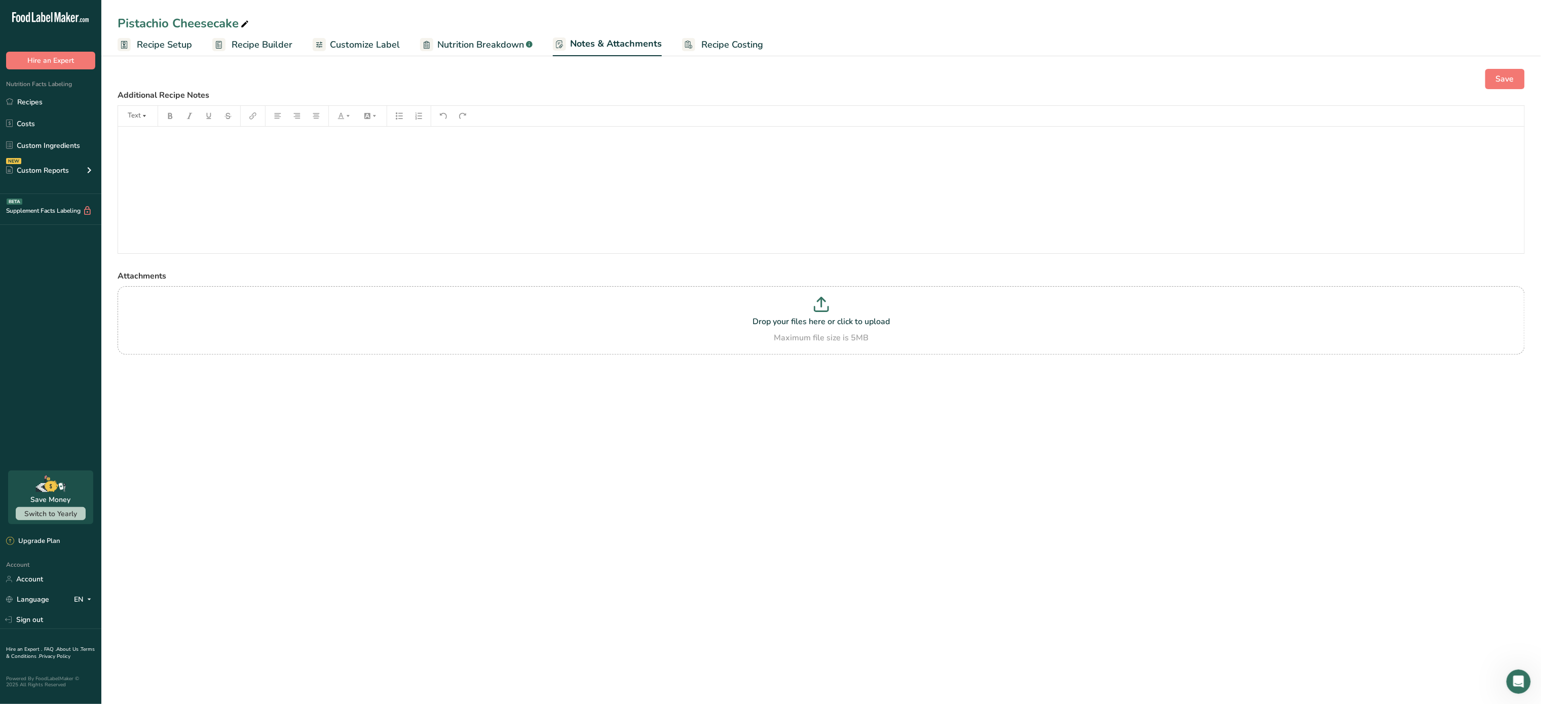
click at [486, 39] on span "Nutrition Breakdown" at bounding box center [480, 45] width 87 height 14
select select "Calories"
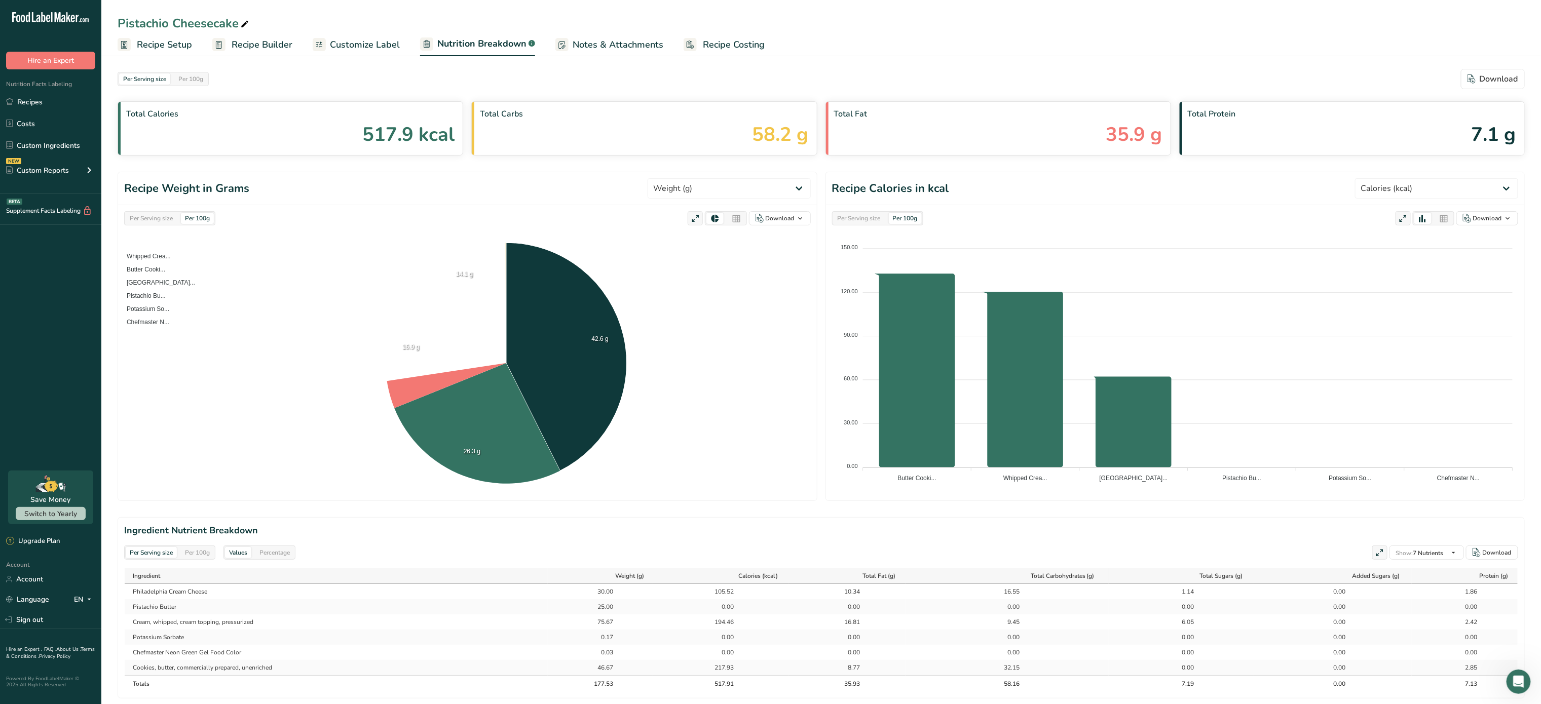
click at [736, 51] on span "Recipe Costing" at bounding box center [734, 45] width 62 height 14
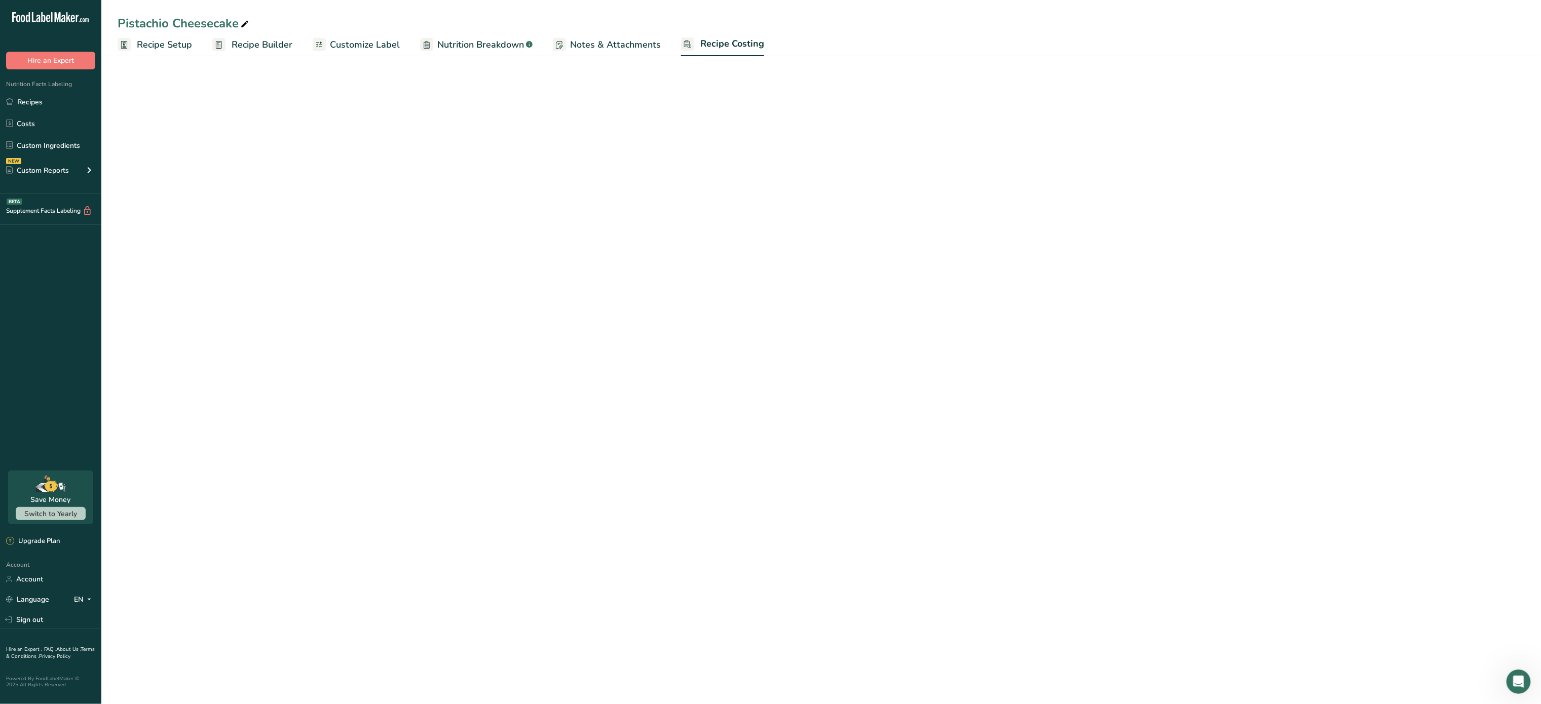
select select "12"
select select "5"
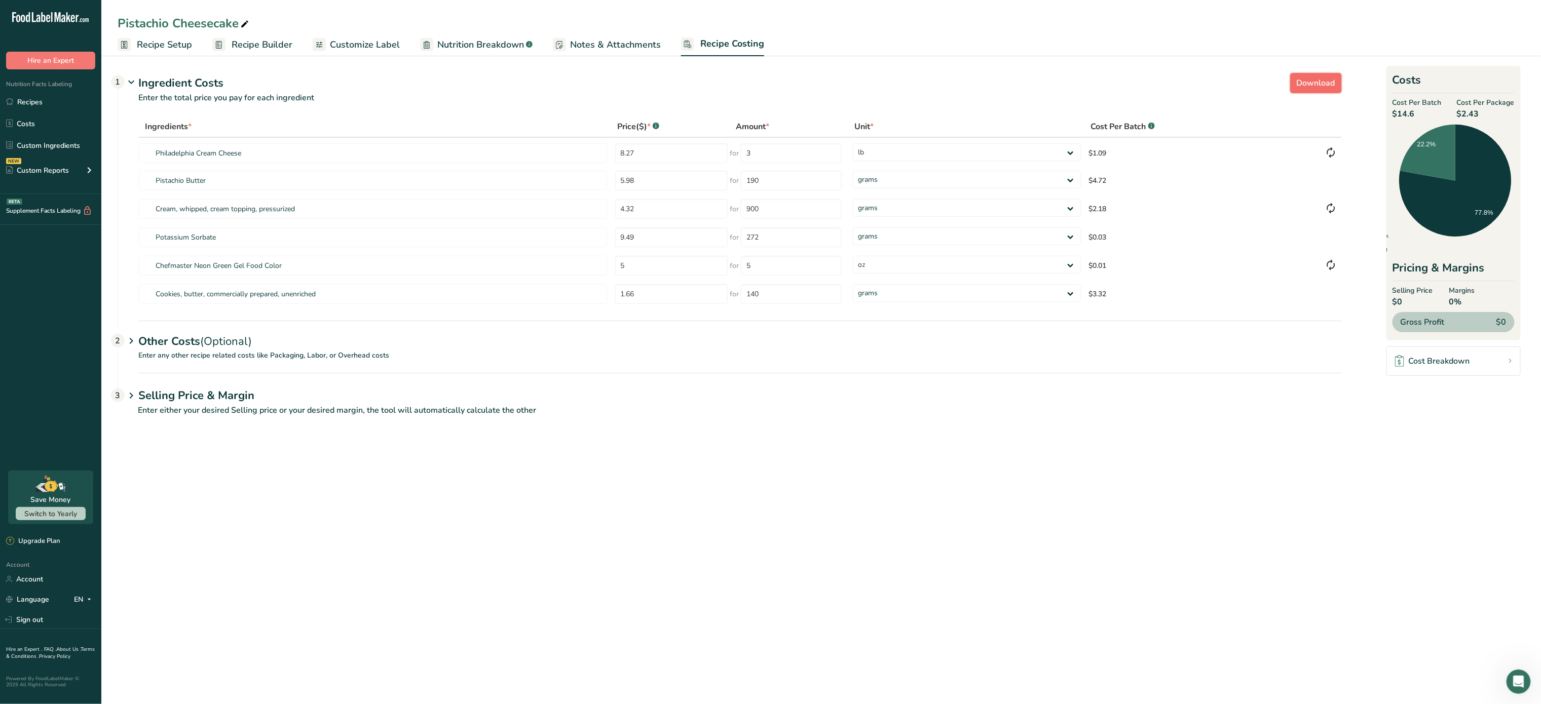
click at [1325, 87] on span "Download" at bounding box center [1316, 83] width 39 height 12
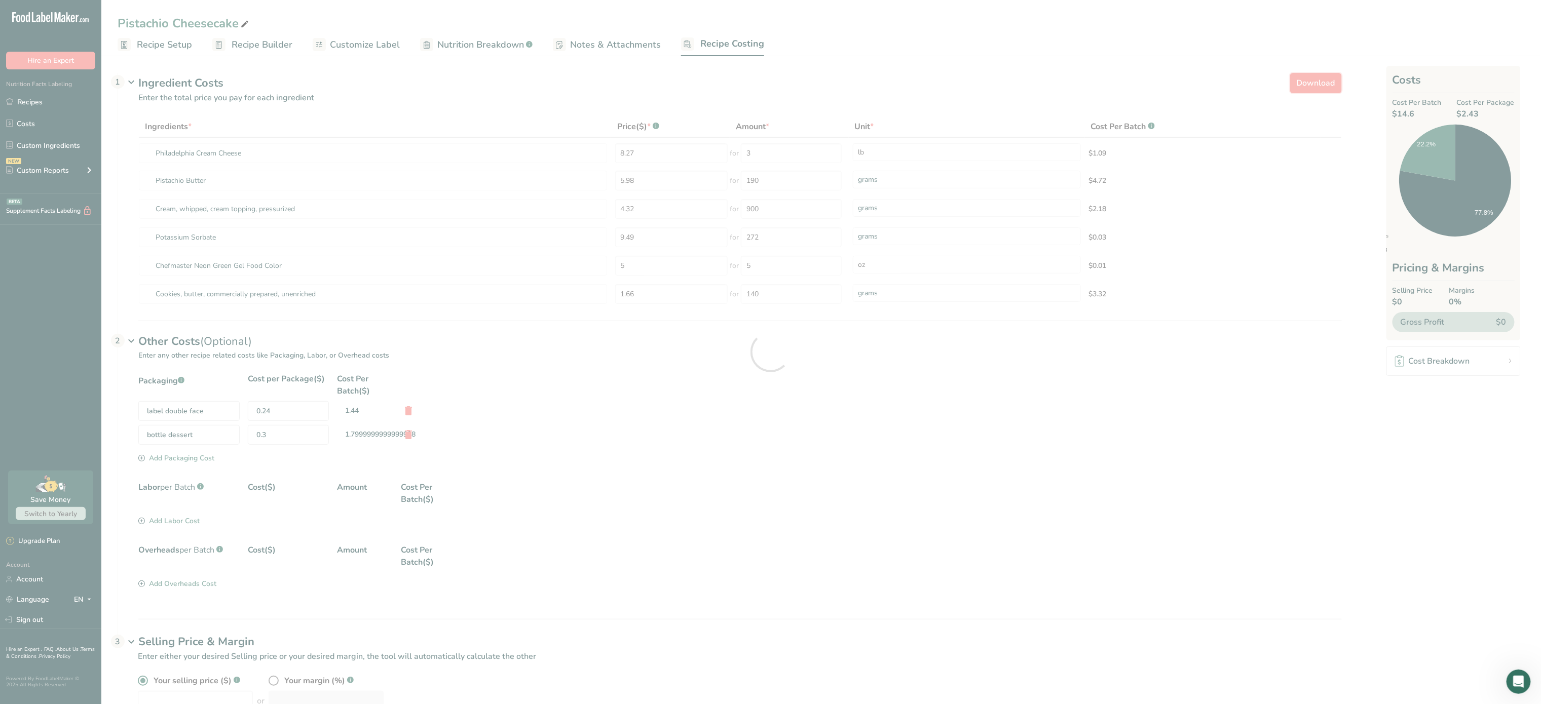
select select "12"
select select "5"
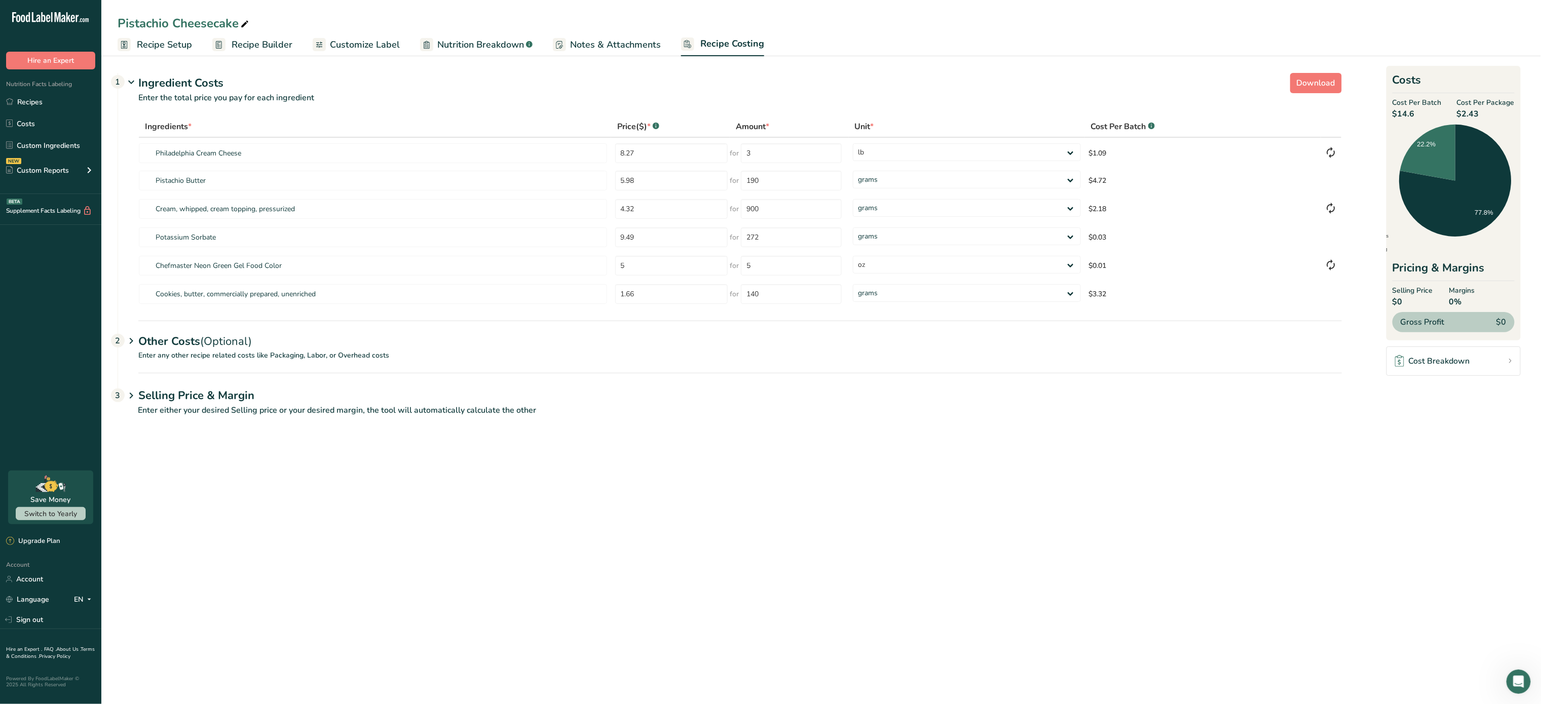
click at [221, 338] on span "(Optional)" at bounding box center [226, 341] width 52 height 15
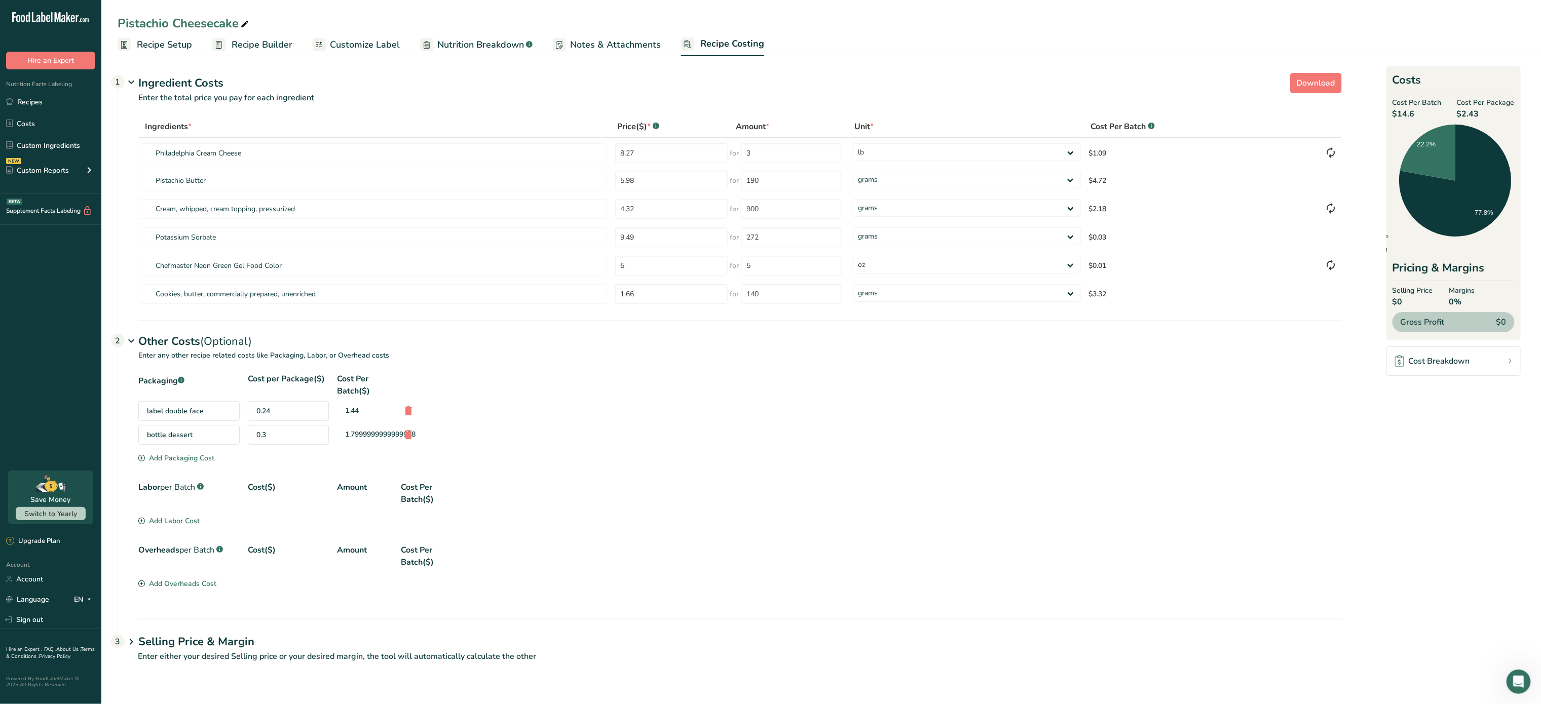
click at [498, 33] on link "Nutrition Breakdown .a-a{fill:#347362;}.b-a{fill:#fff;}" at bounding box center [476, 44] width 113 height 23
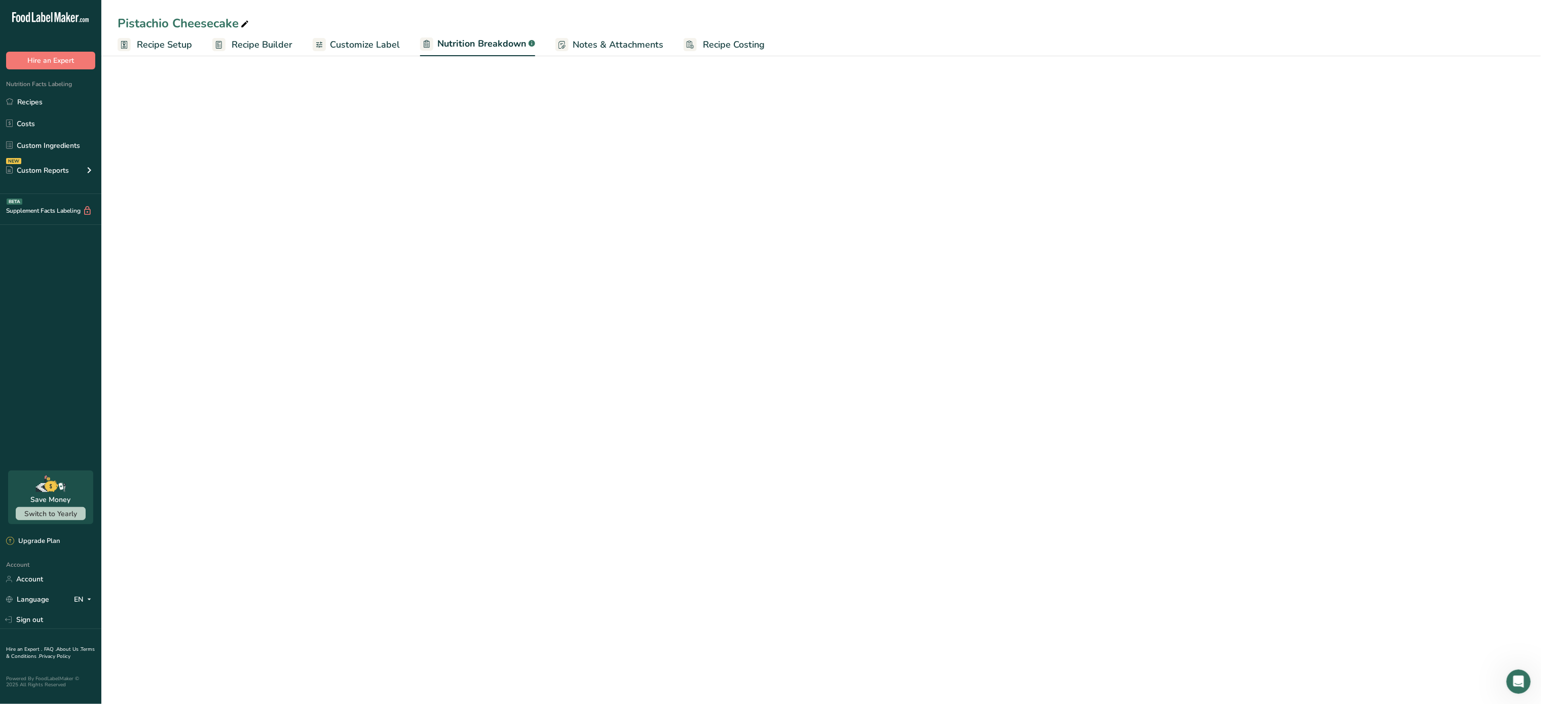
select select "Calories"
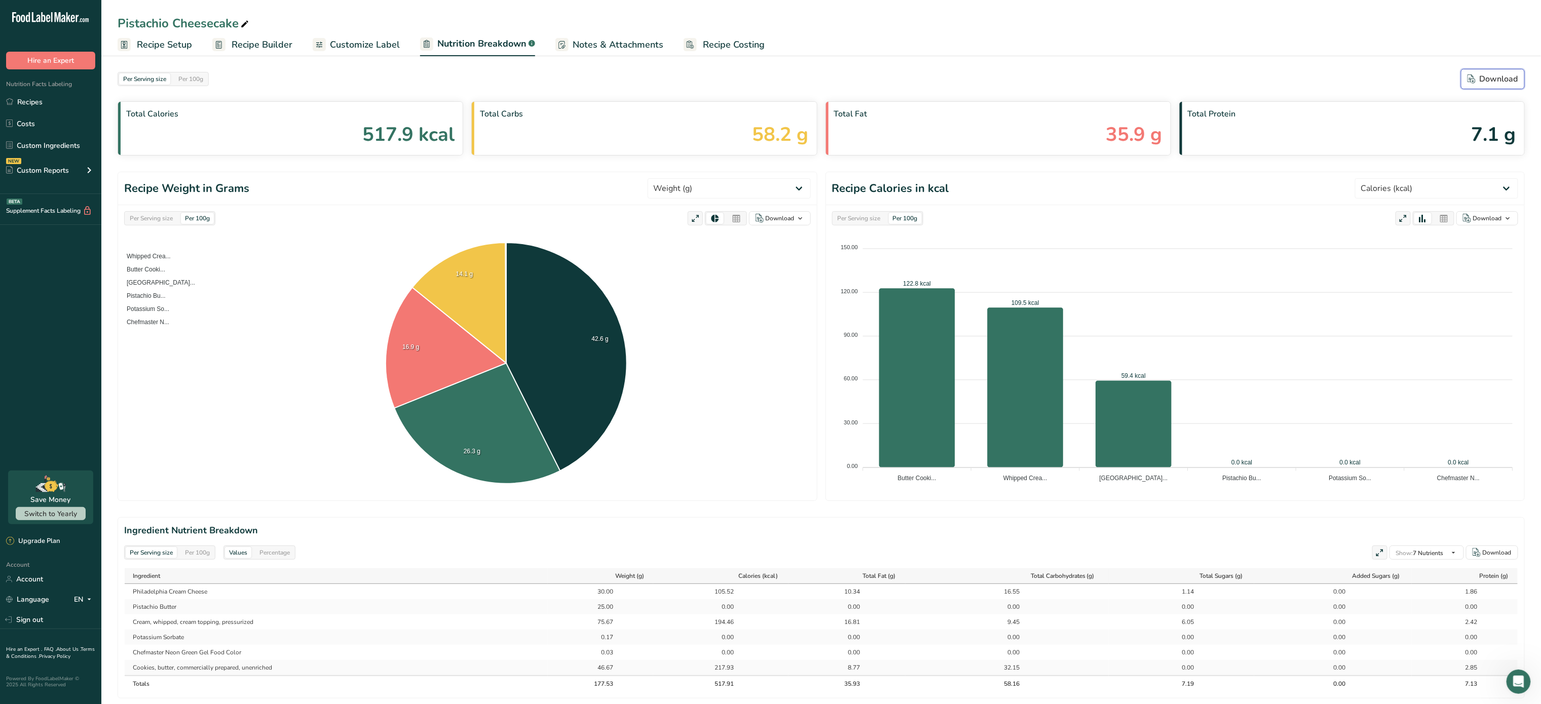
click at [1490, 73] on div "Download" at bounding box center [1493, 79] width 51 height 12
click at [1487, 81] on div "Download" at bounding box center [1493, 79] width 51 height 12
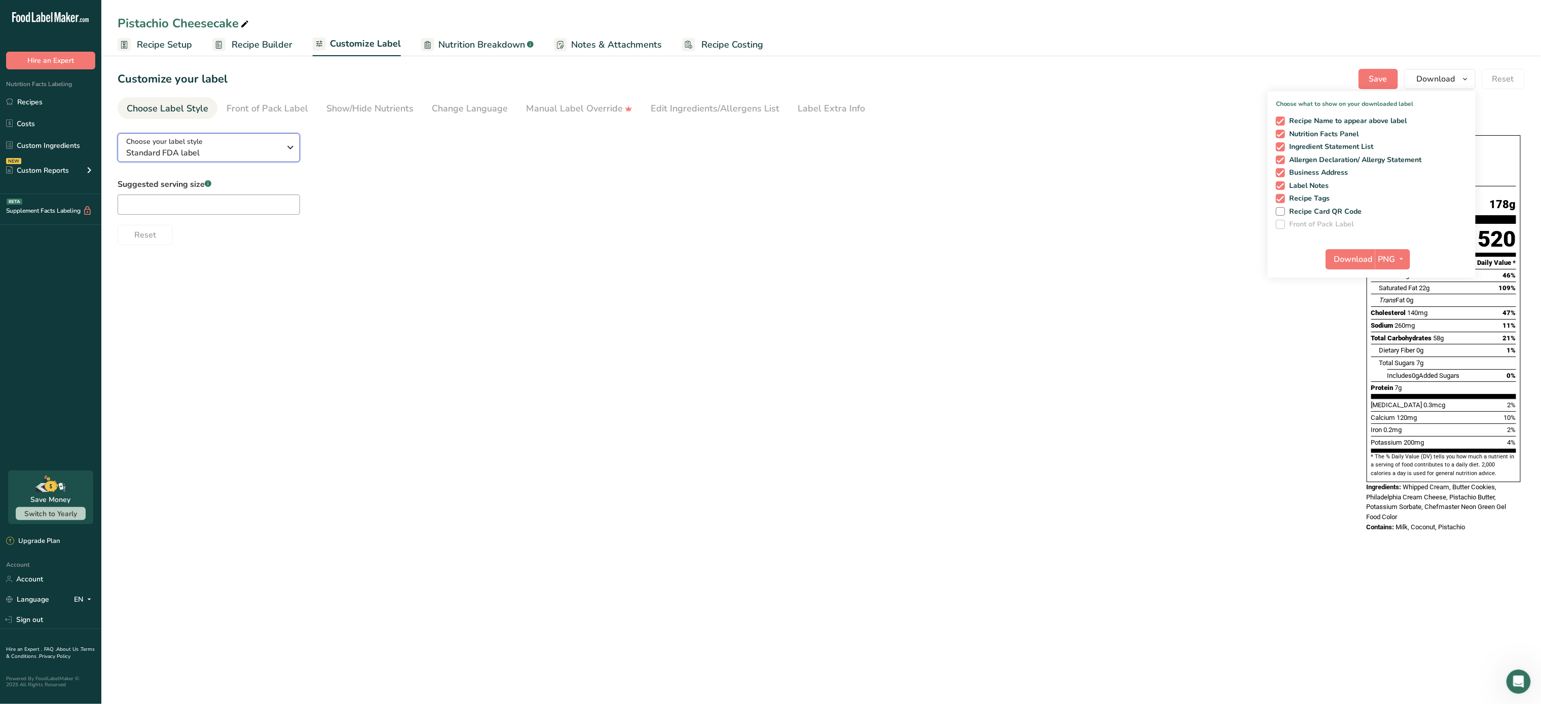
click at [287, 146] on icon "button" at bounding box center [291, 147] width 12 height 18
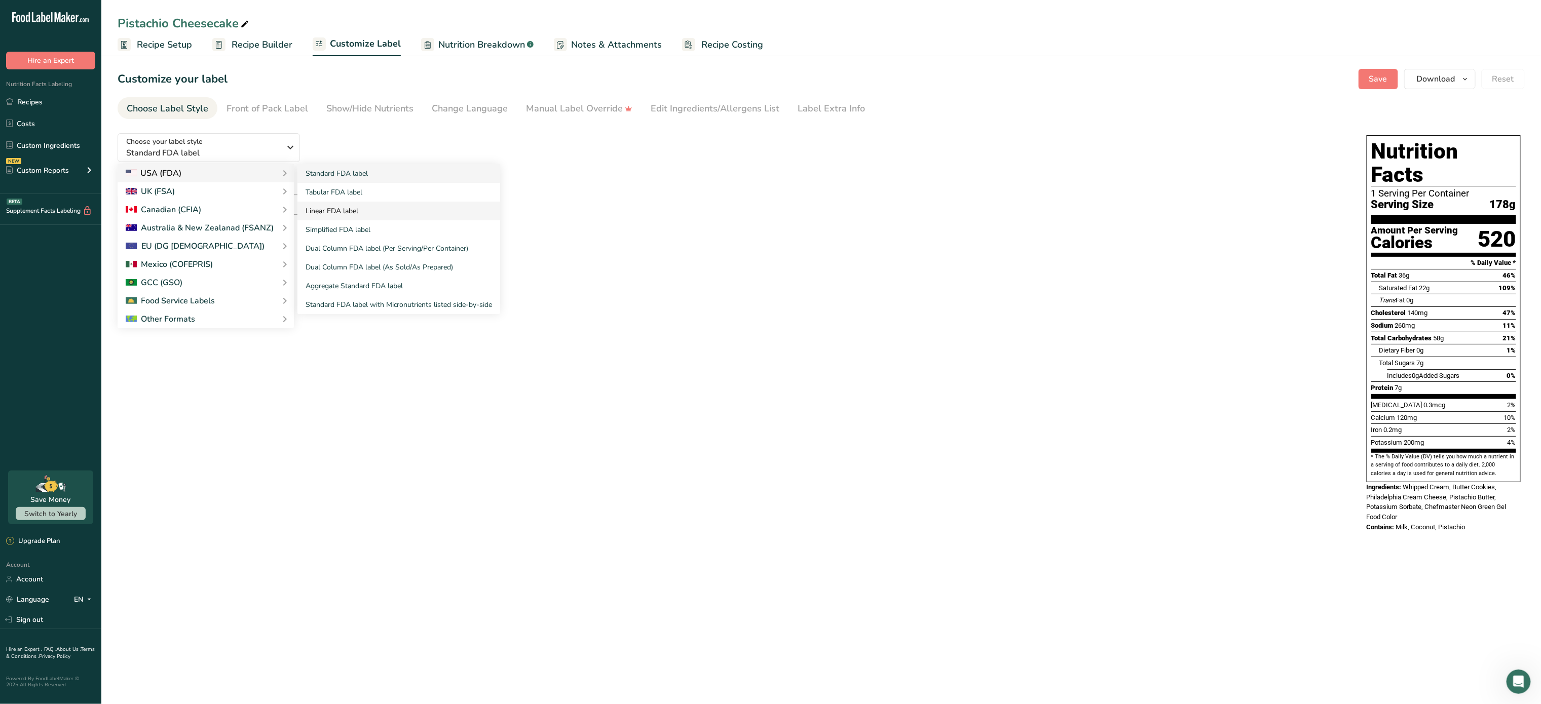
click at [359, 208] on link "Linear FDA label" at bounding box center [399, 211] width 203 height 19
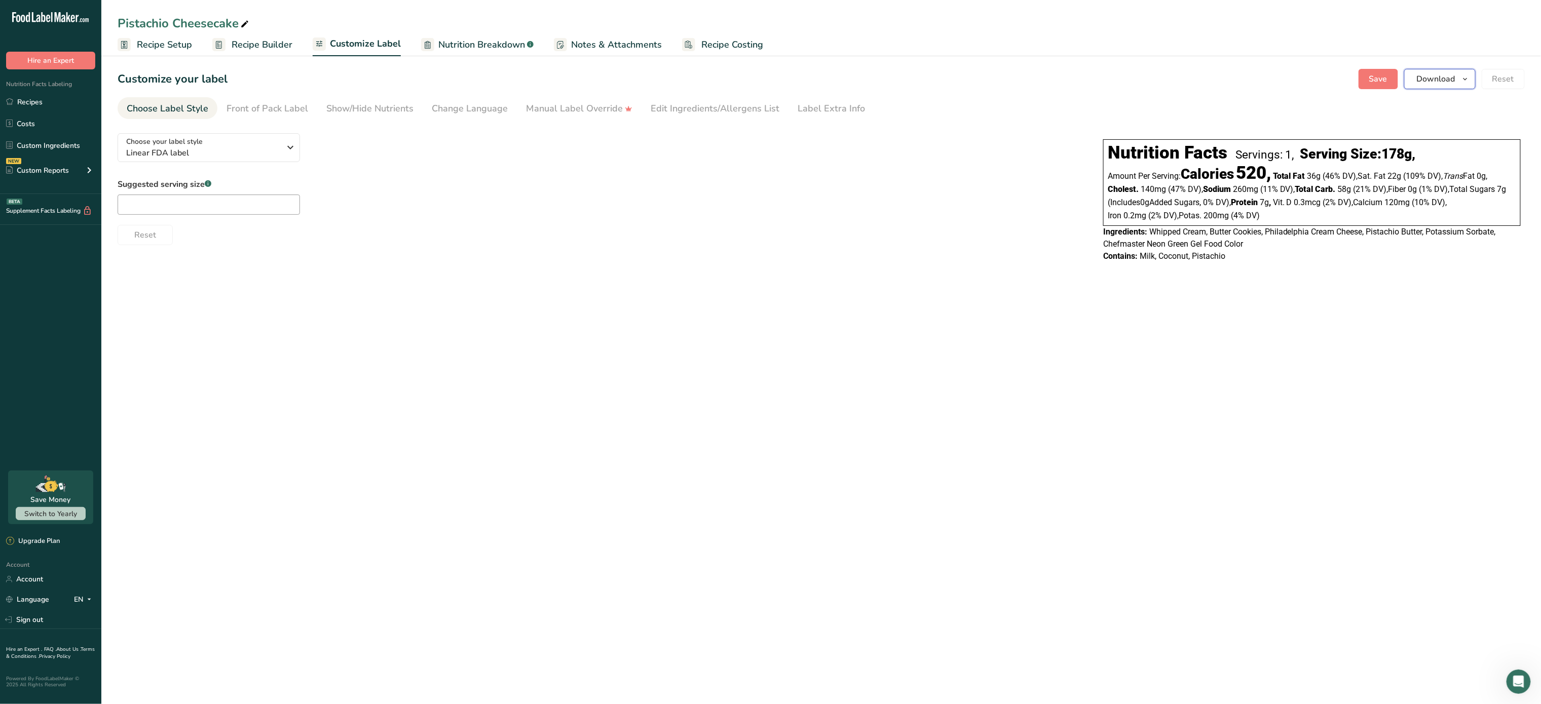
click at [1436, 79] on span "Download" at bounding box center [1436, 79] width 39 height 12
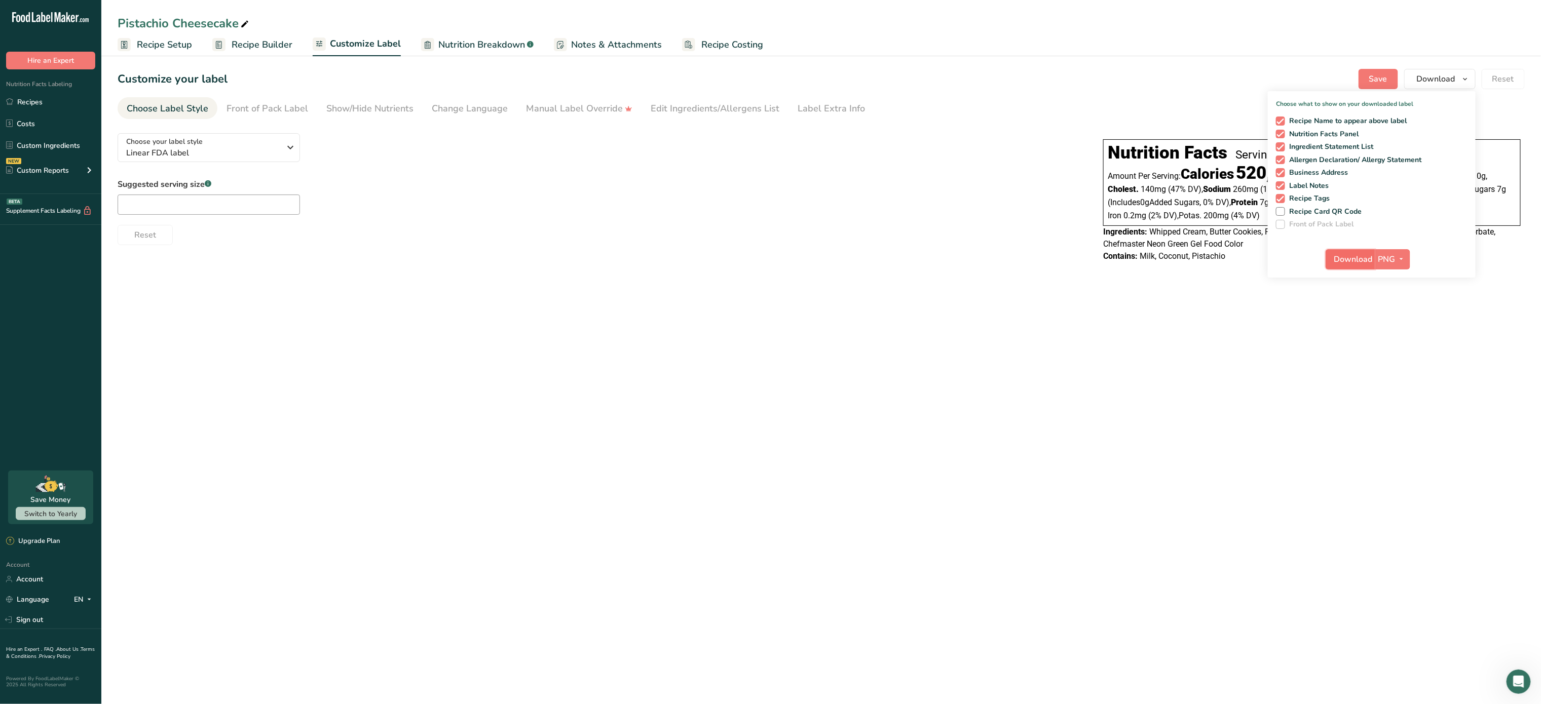
click at [1358, 252] on button "Download" at bounding box center [1351, 259] width 50 height 20
click at [274, 149] on span "Linear FDA label" at bounding box center [203, 153] width 155 height 12
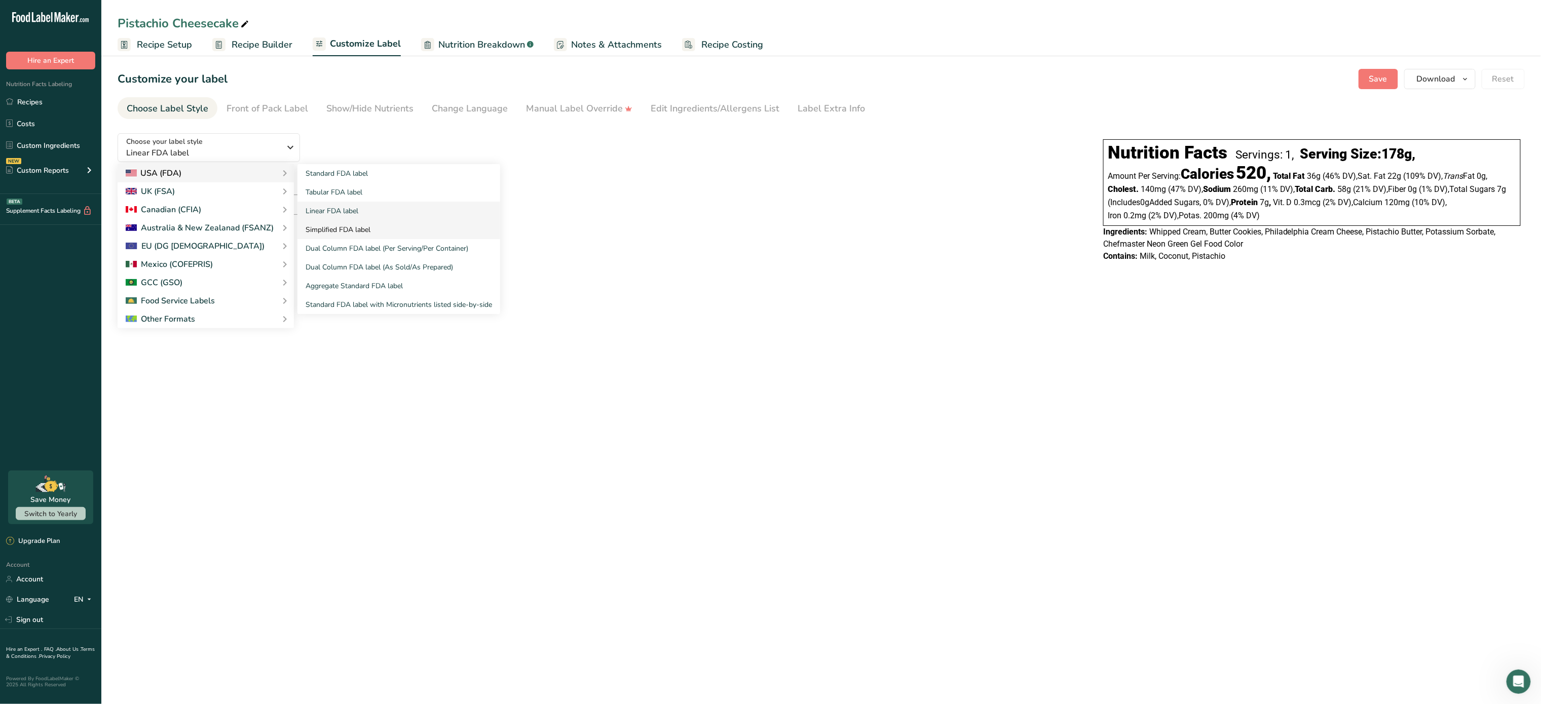
click at [331, 236] on link "Simplified FDA label" at bounding box center [399, 229] width 203 height 19
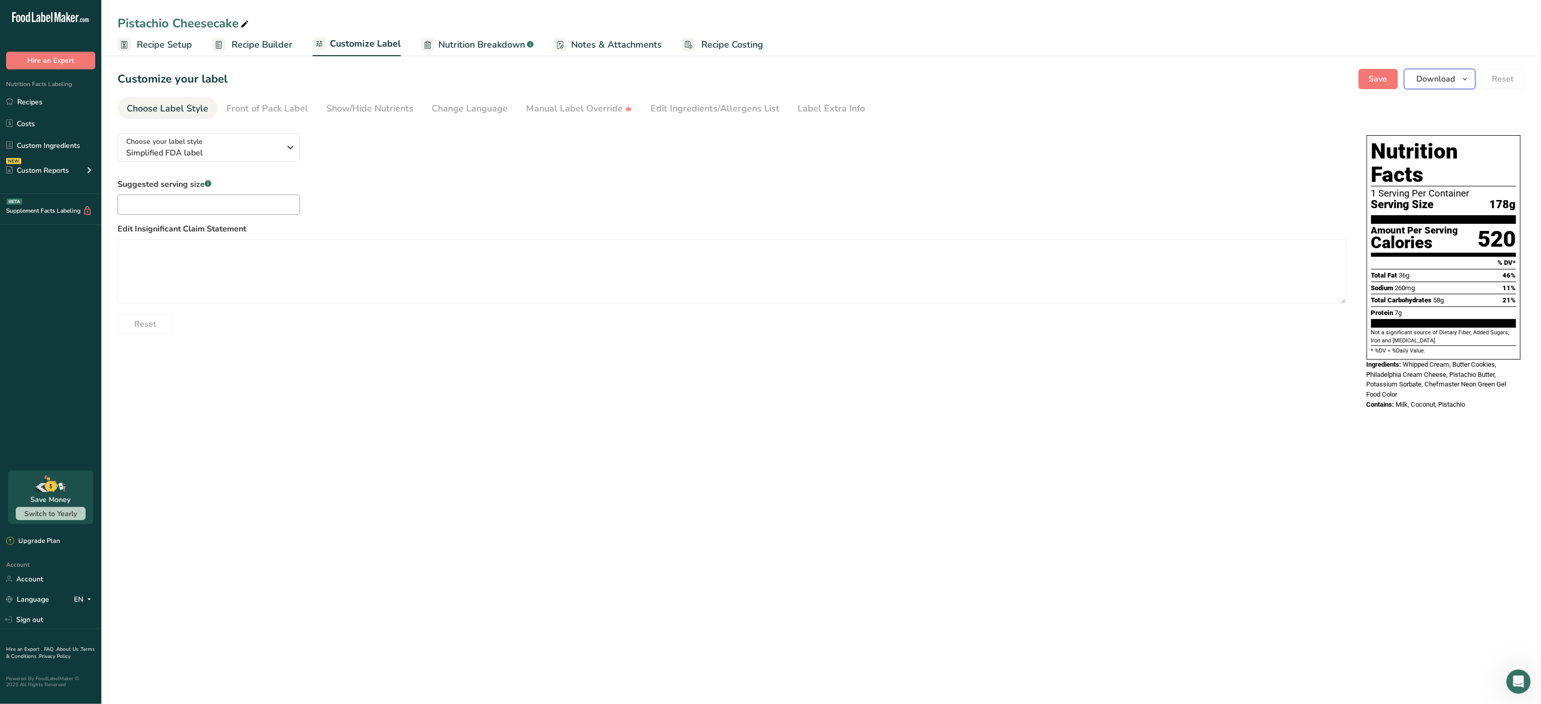
click at [1452, 85] on span "Download" at bounding box center [1436, 79] width 39 height 12
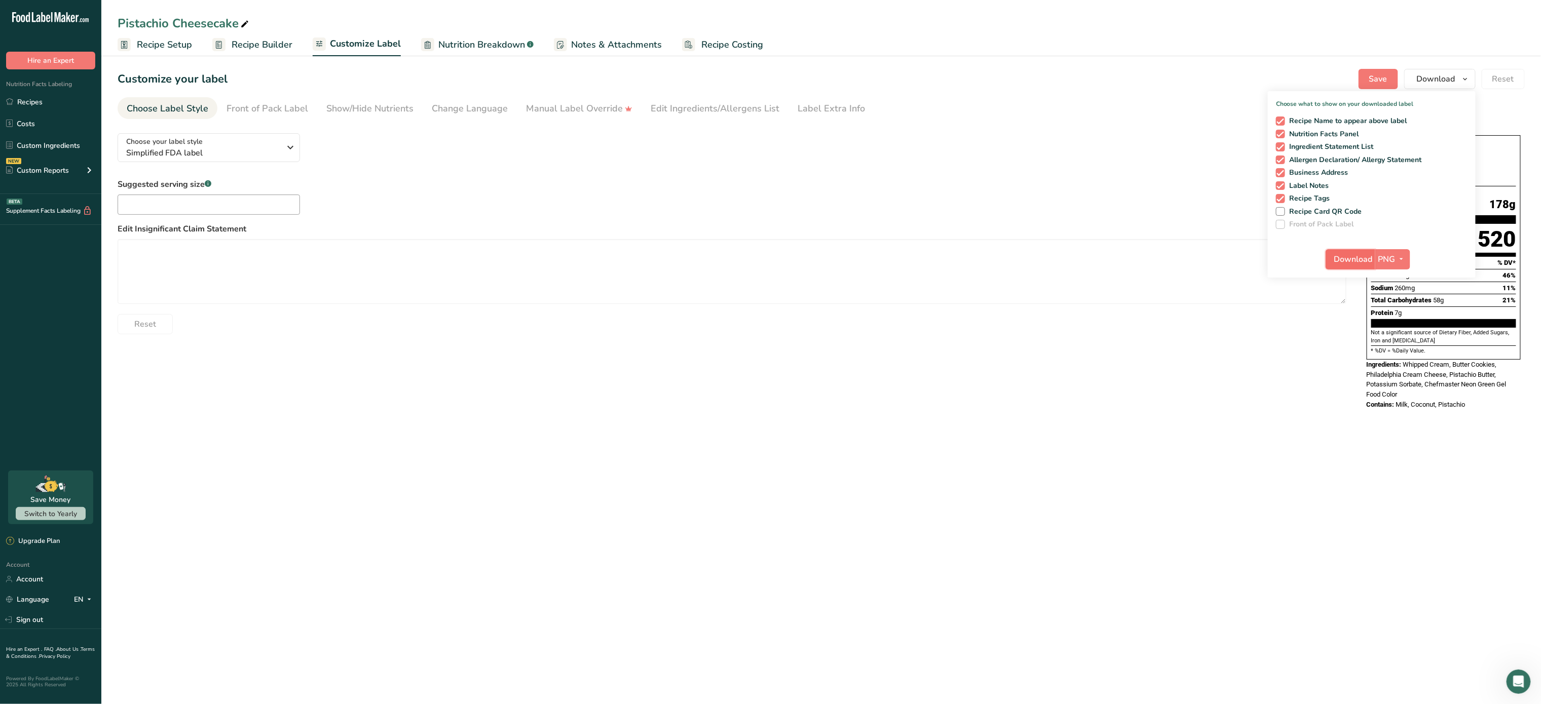
click at [1359, 252] on button "Download" at bounding box center [1351, 259] width 50 height 20
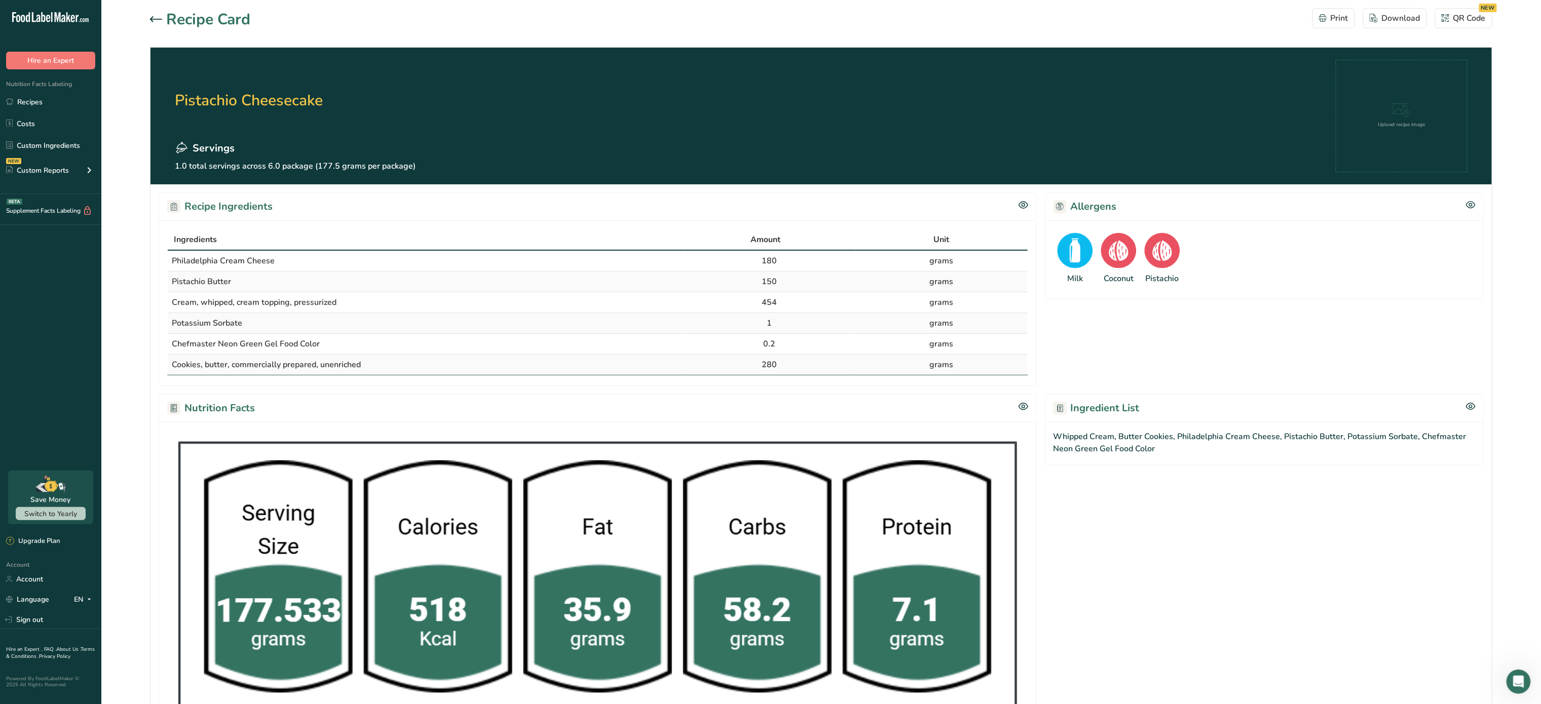
click at [153, 21] on icon at bounding box center [156, 19] width 12 height 6
